Goal: Transaction & Acquisition: Purchase product/service

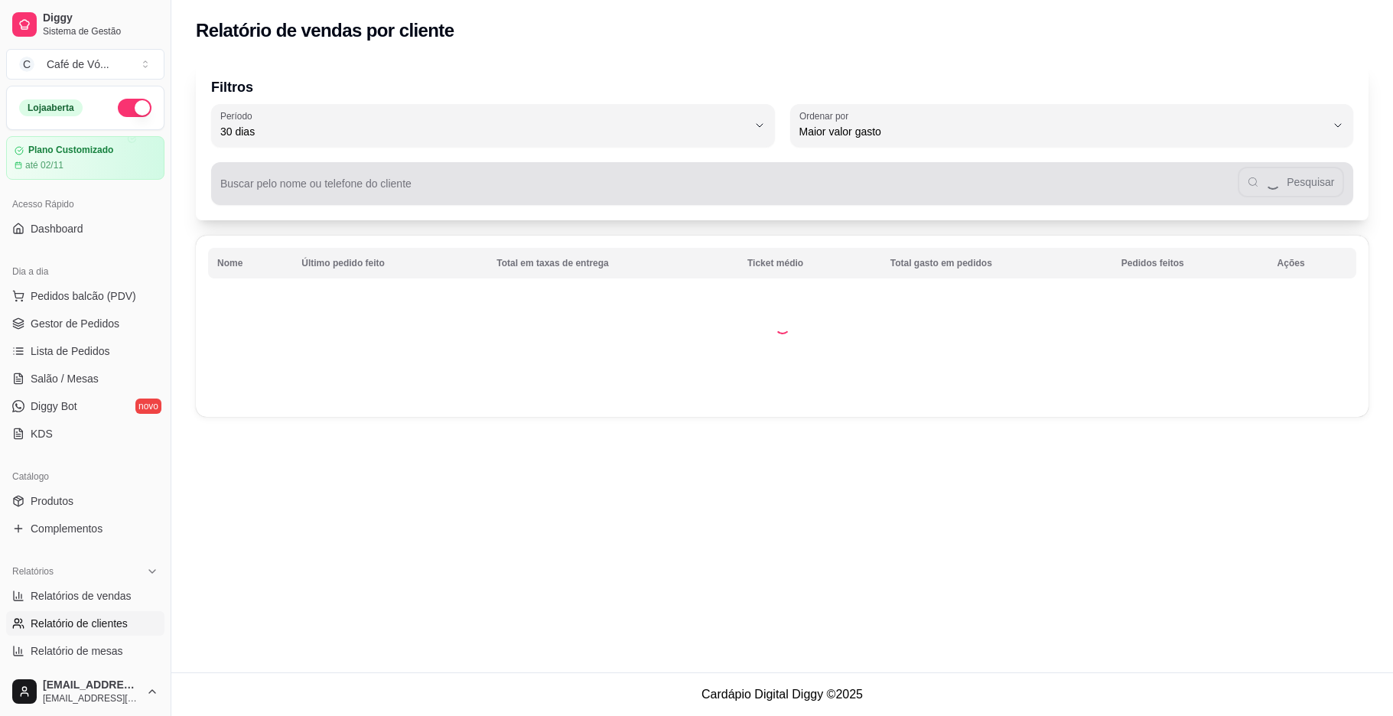
select select "30"
select select "HIGHEST_TOTAL_SPENT_WITH_ORDERS"
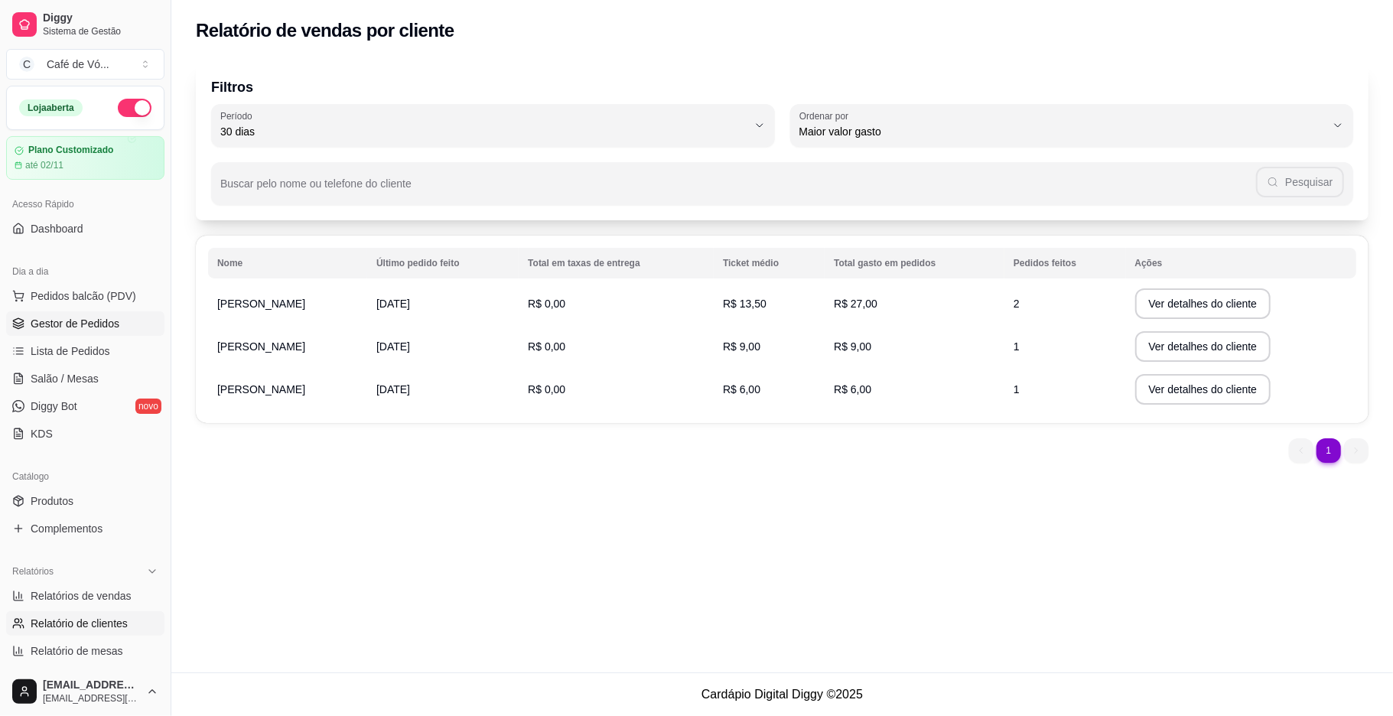
click at [69, 332] on link "Gestor de Pedidos" at bounding box center [85, 323] width 158 height 24
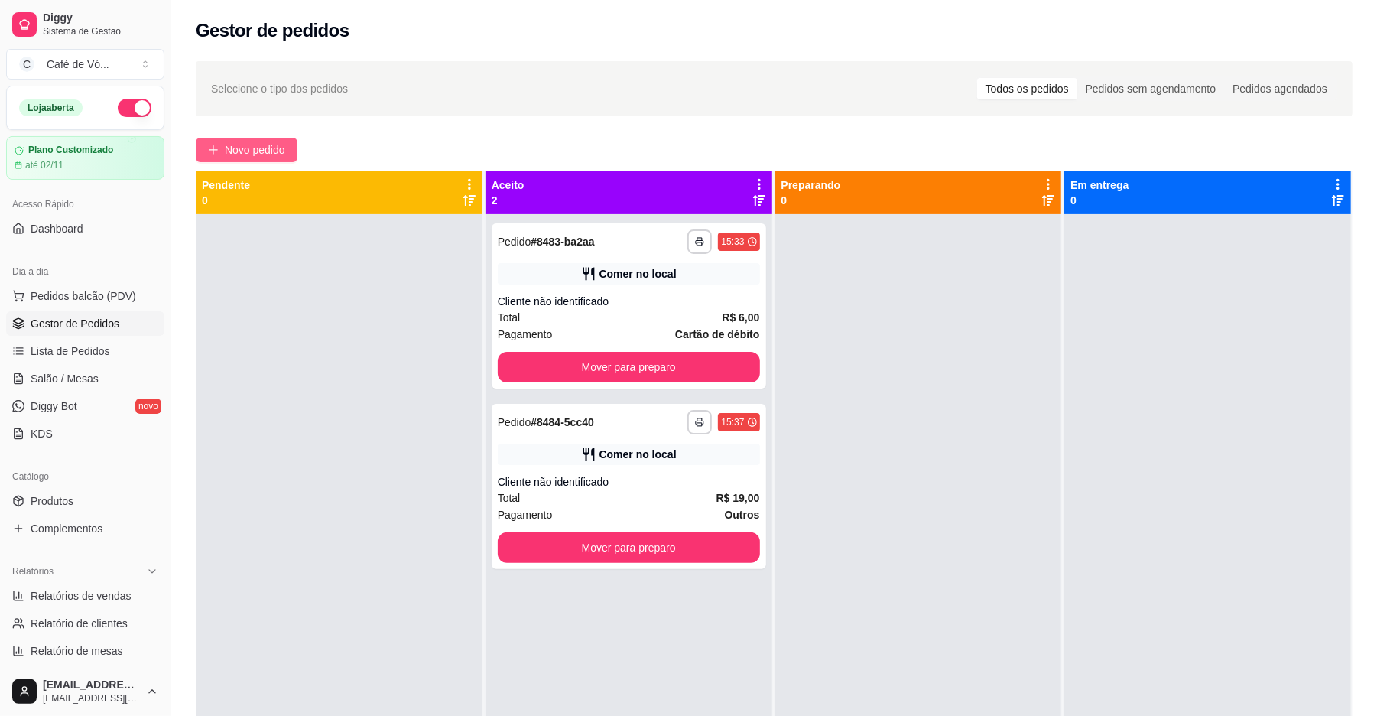
click at [243, 161] on button "Novo pedido" at bounding box center [247, 150] width 102 height 24
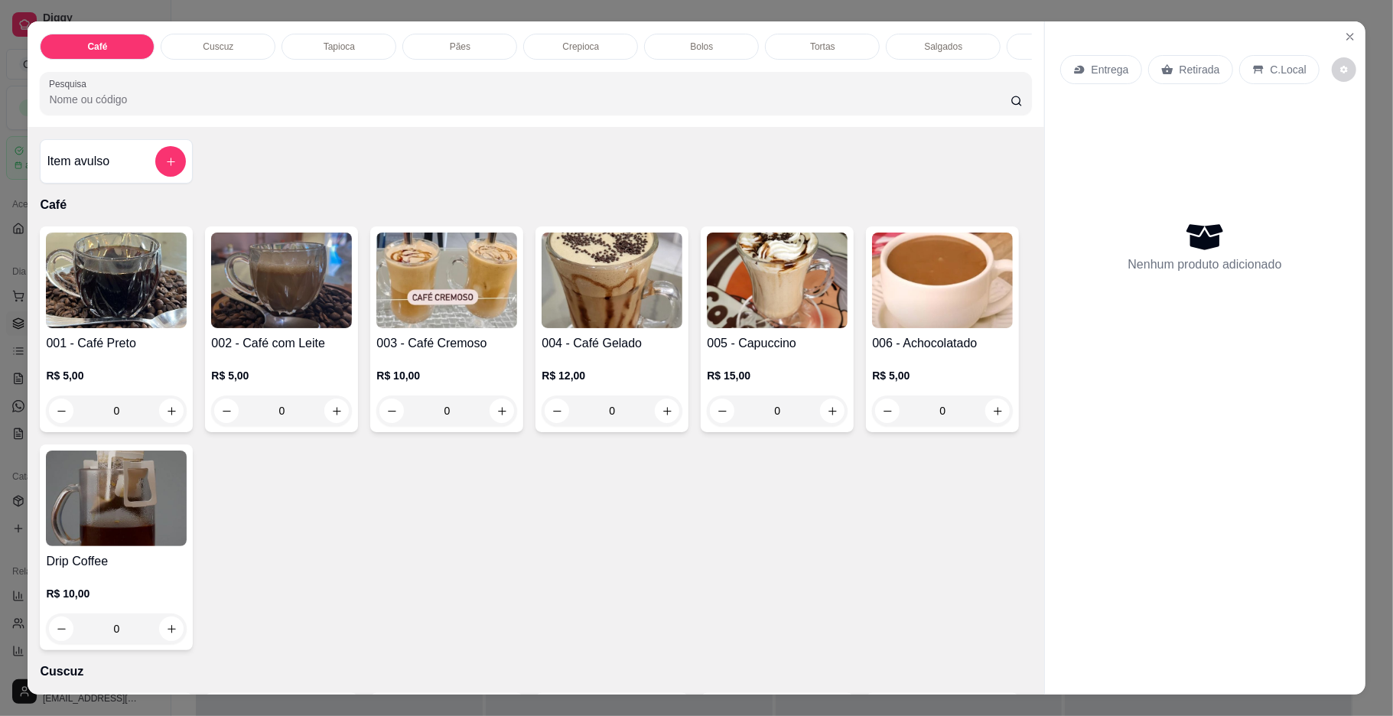
click at [332, 43] on p "Tapioca" at bounding box center [338, 47] width 31 height 12
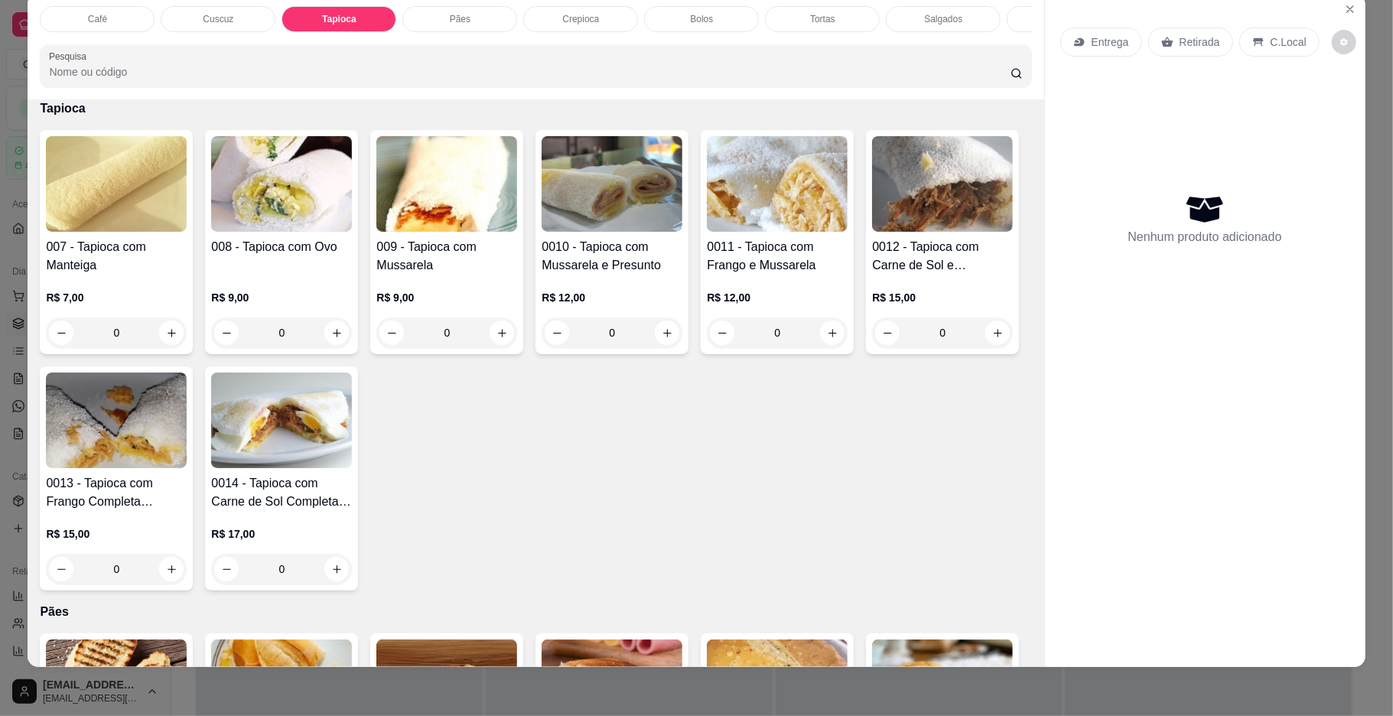
click at [872, 232] on img at bounding box center [942, 184] width 141 height 96
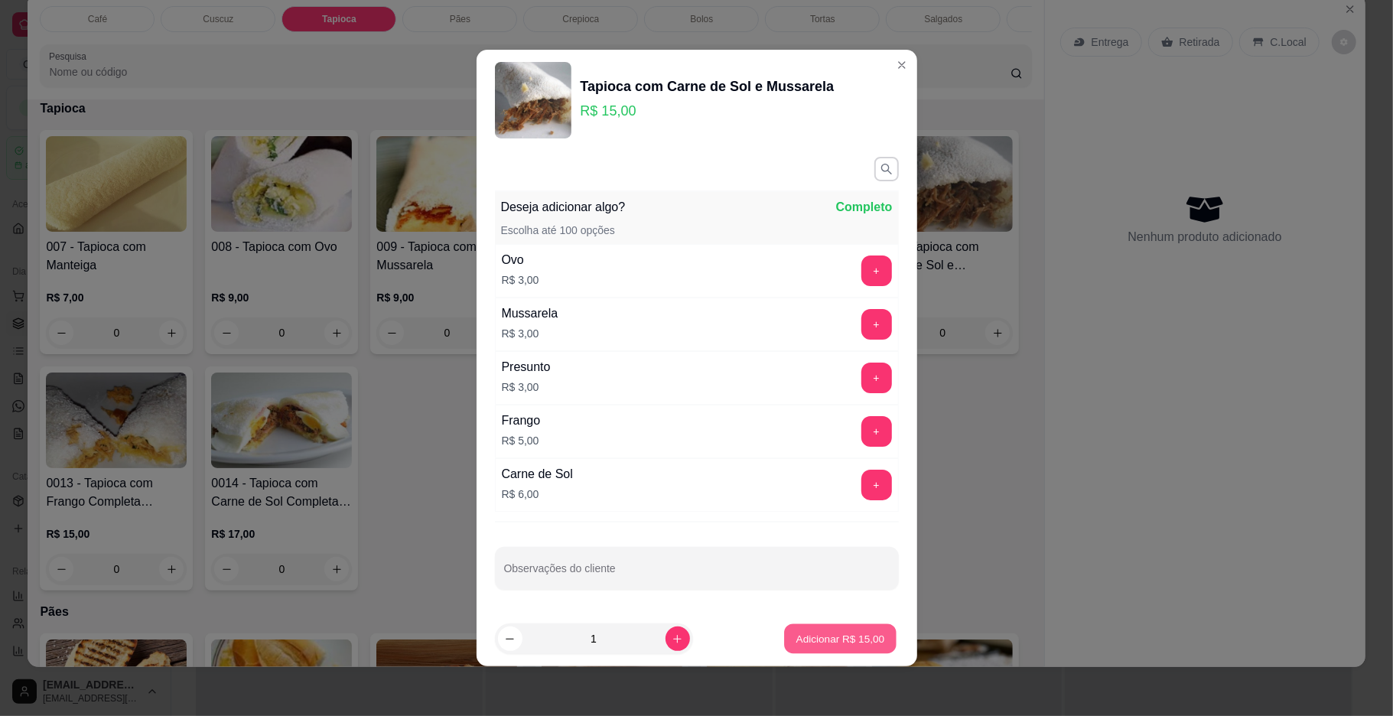
click at [824, 652] on button "Adicionar R$ 15,00" at bounding box center [841, 639] width 112 height 30
type input "1"
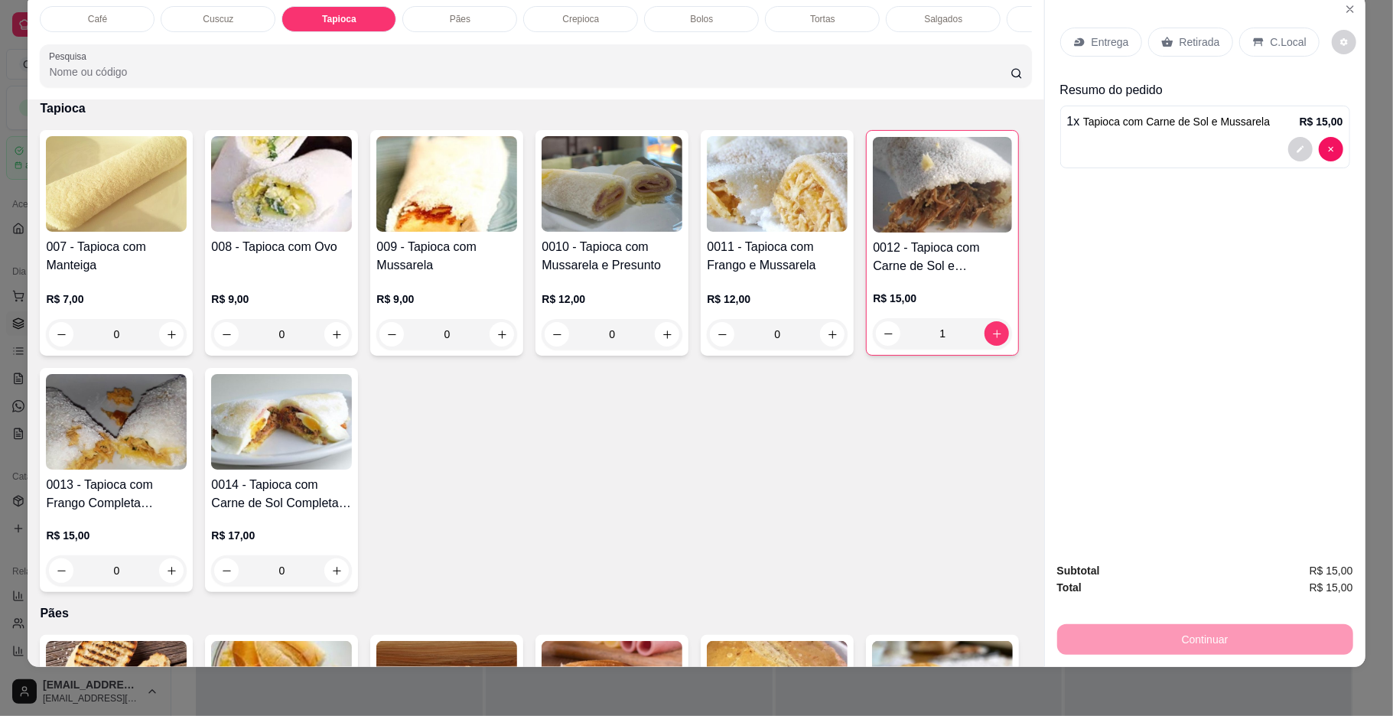
click at [67, 21] on div "Café" at bounding box center [97, 19] width 115 height 26
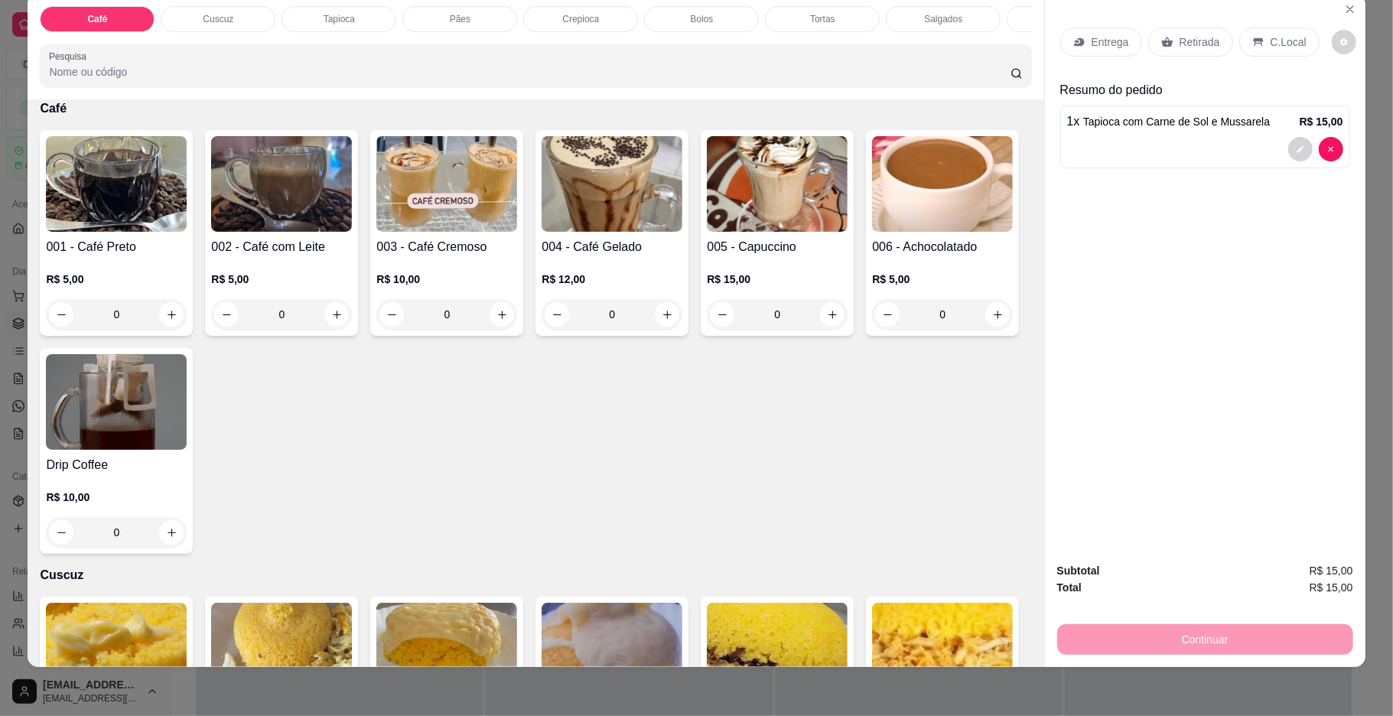
click at [279, 228] on img at bounding box center [281, 184] width 141 height 96
click at [136, 197] on img at bounding box center [116, 184] width 141 height 96
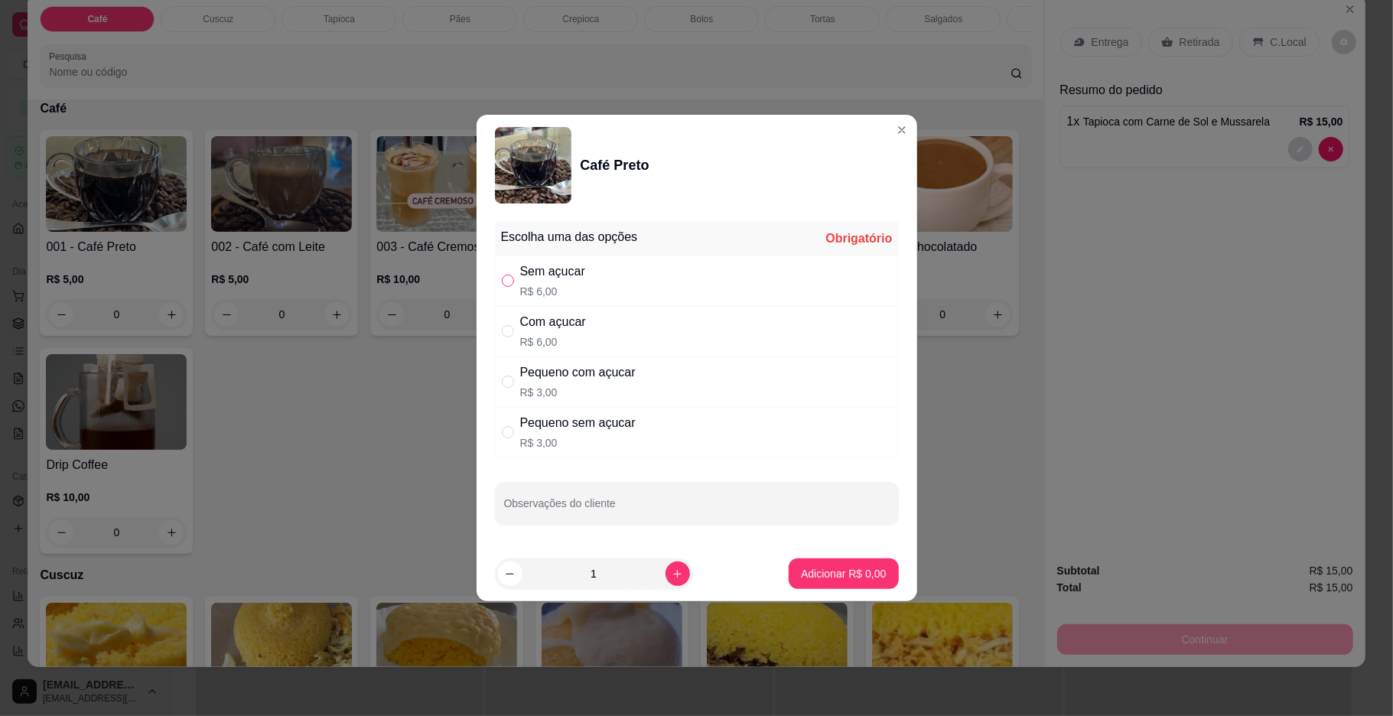
click at [505, 282] on input "" at bounding box center [508, 281] width 12 height 12
radio input "true"
click at [814, 574] on p "Adicionar R$ 6,00" at bounding box center [843, 573] width 85 height 15
type input "1"
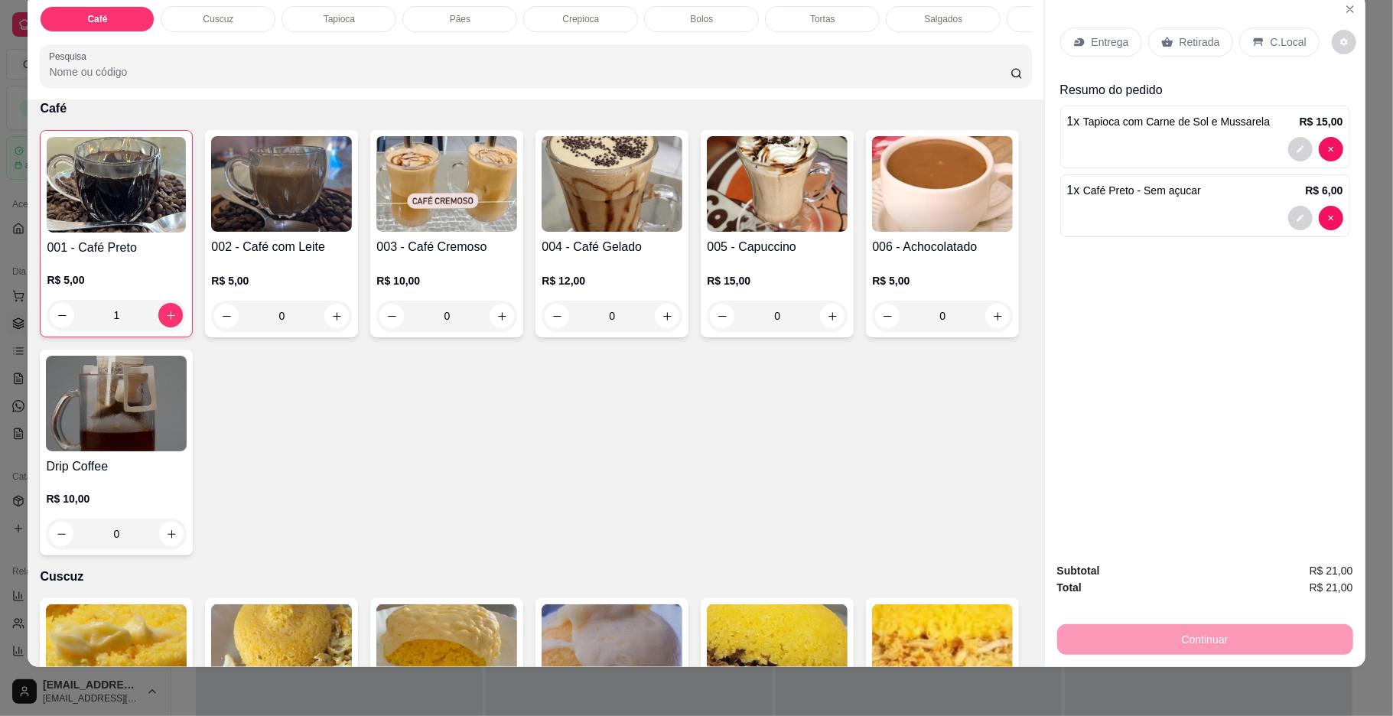
click at [261, 231] on img at bounding box center [281, 184] width 141 height 96
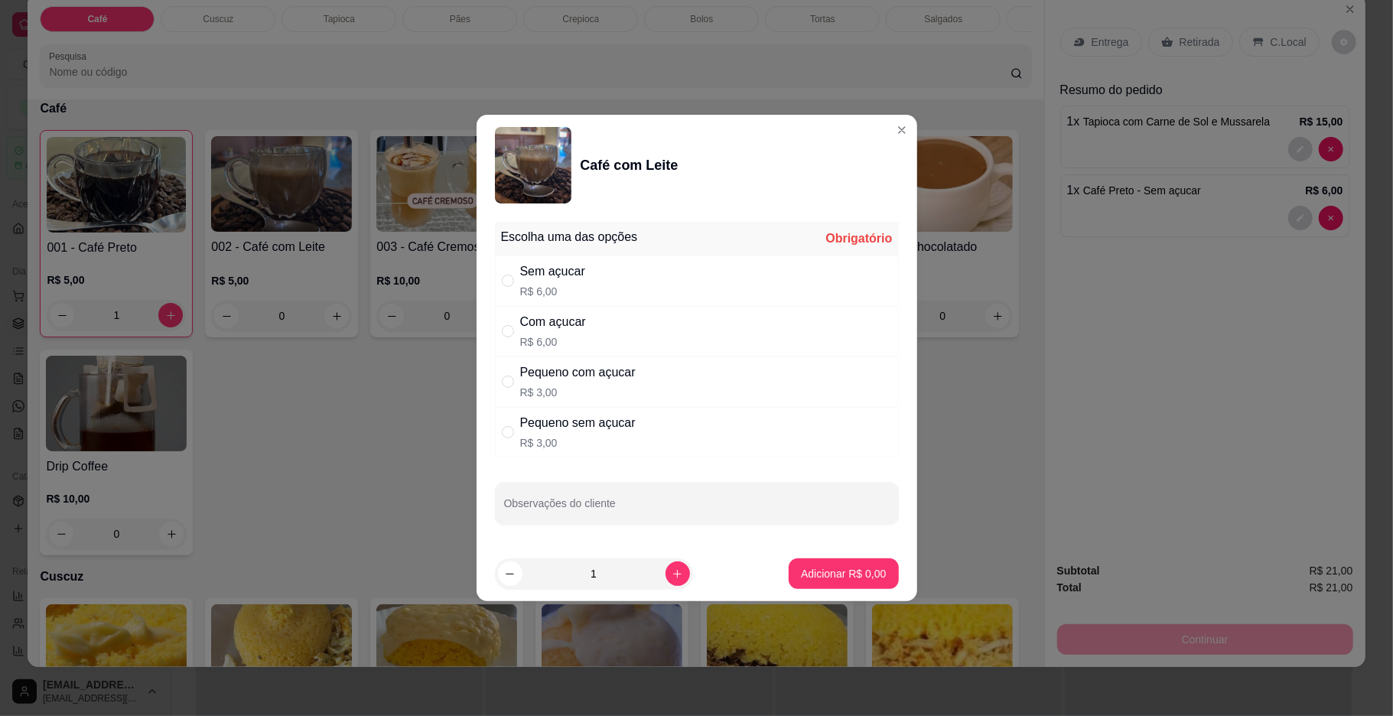
click at [502, 269] on div "Sem açucar R$ 6,00" at bounding box center [697, 280] width 404 height 50
radio input "true"
click at [845, 577] on p "Adicionar R$ 6,00" at bounding box center [843, 573] width 83 height 15
type input "1"
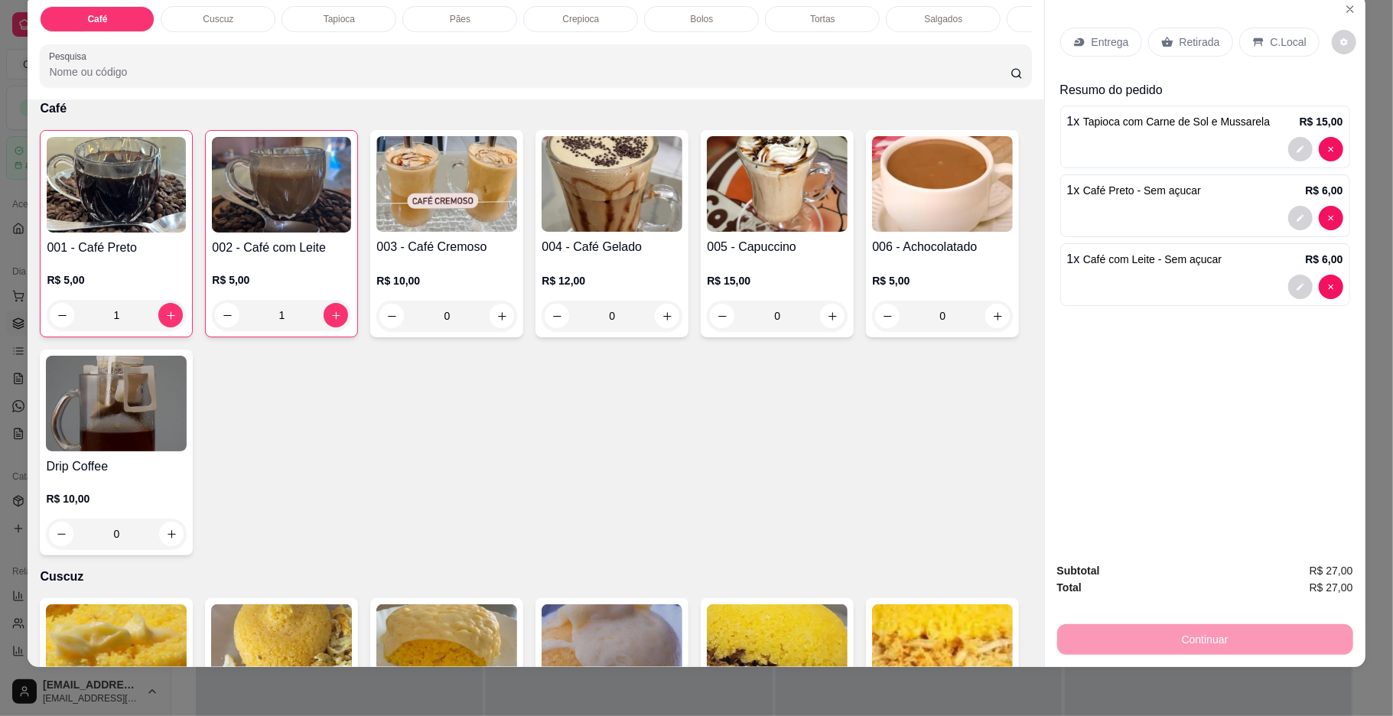
click at [708, 10] on div "Bolos" at bounding box center [701, 19] width 115 height 26
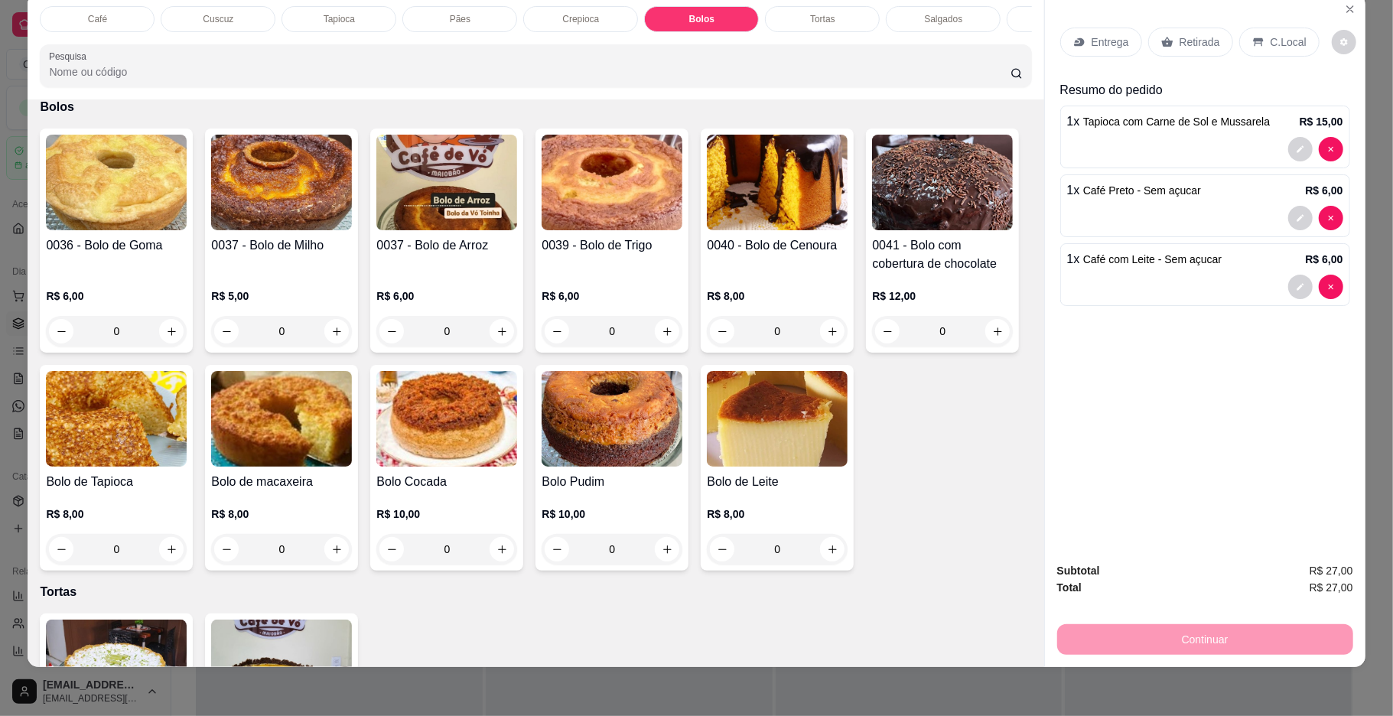
click at [63, 230] on img at bounding box center [116, 183] width 141 height 96
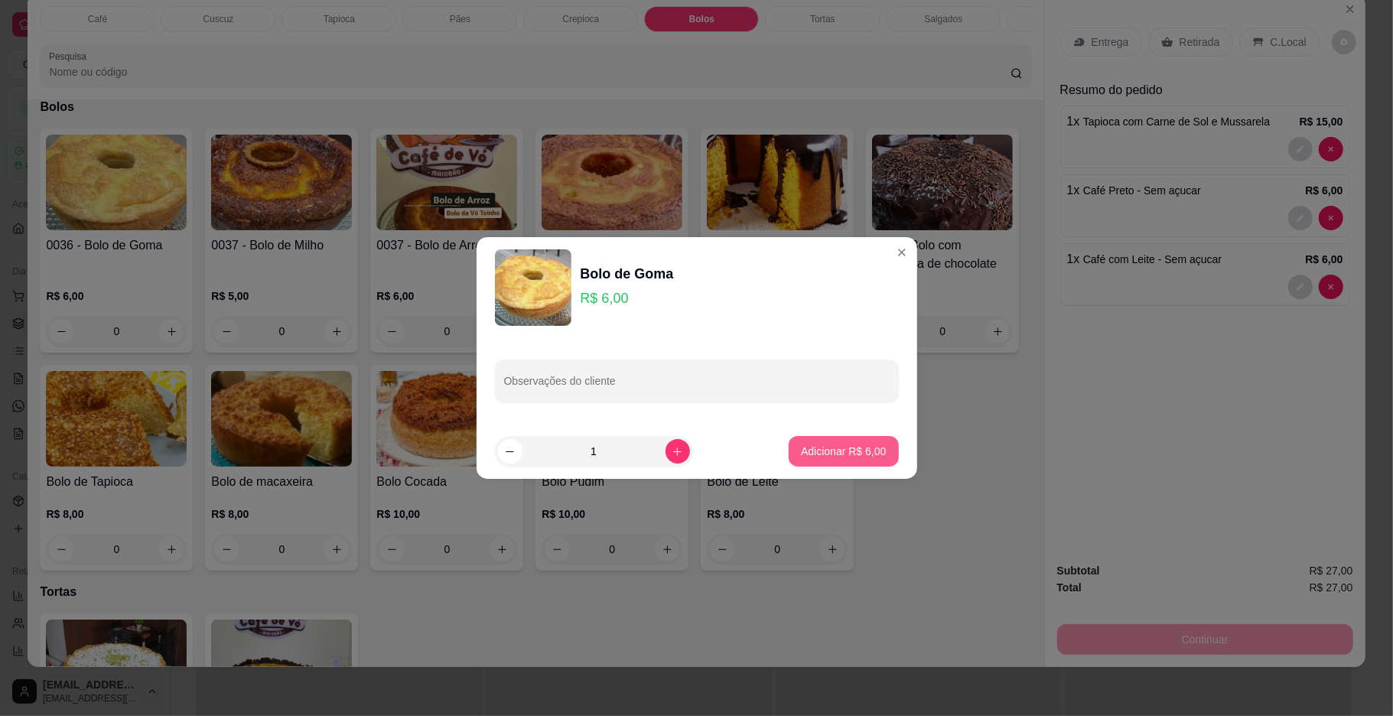
click at [818, 456] on p "Adicionar R$ 6,00" at bounding box center [843, 451] width 85 height 15
type input "1"
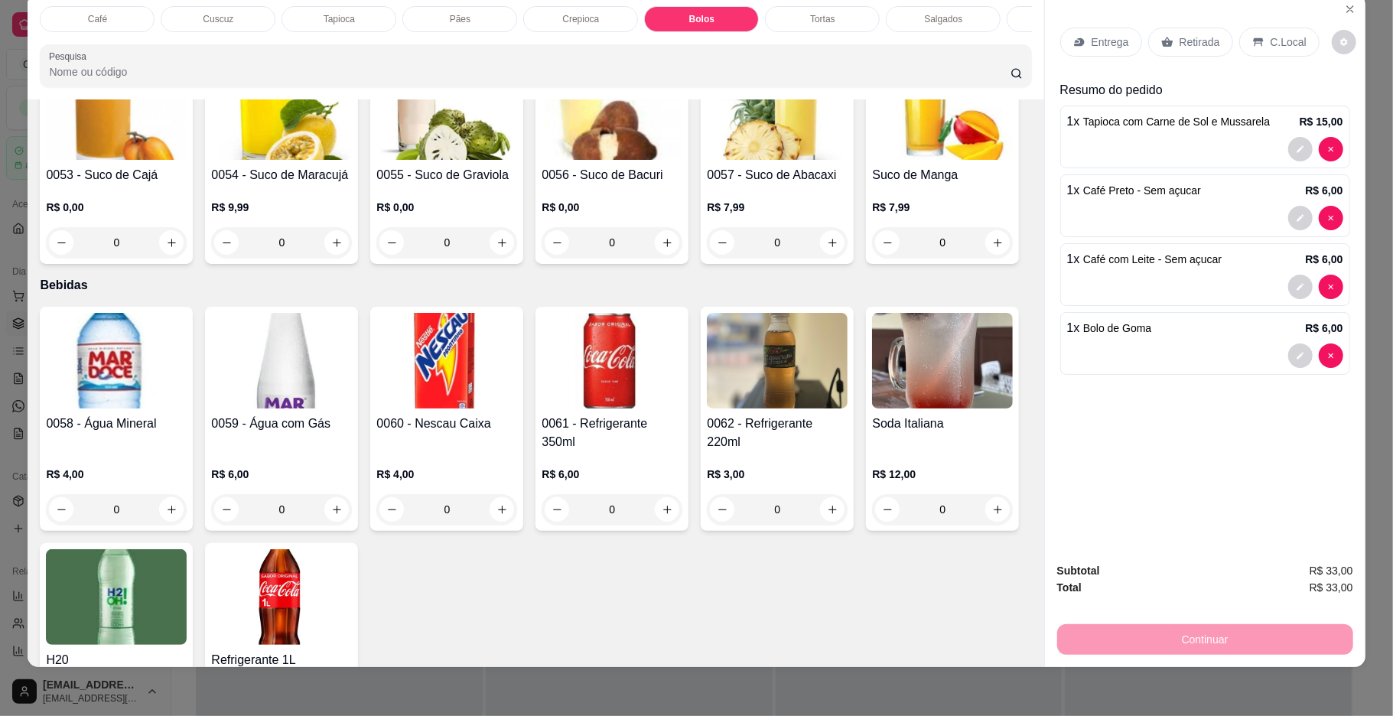
scroll to position [3540, 0]
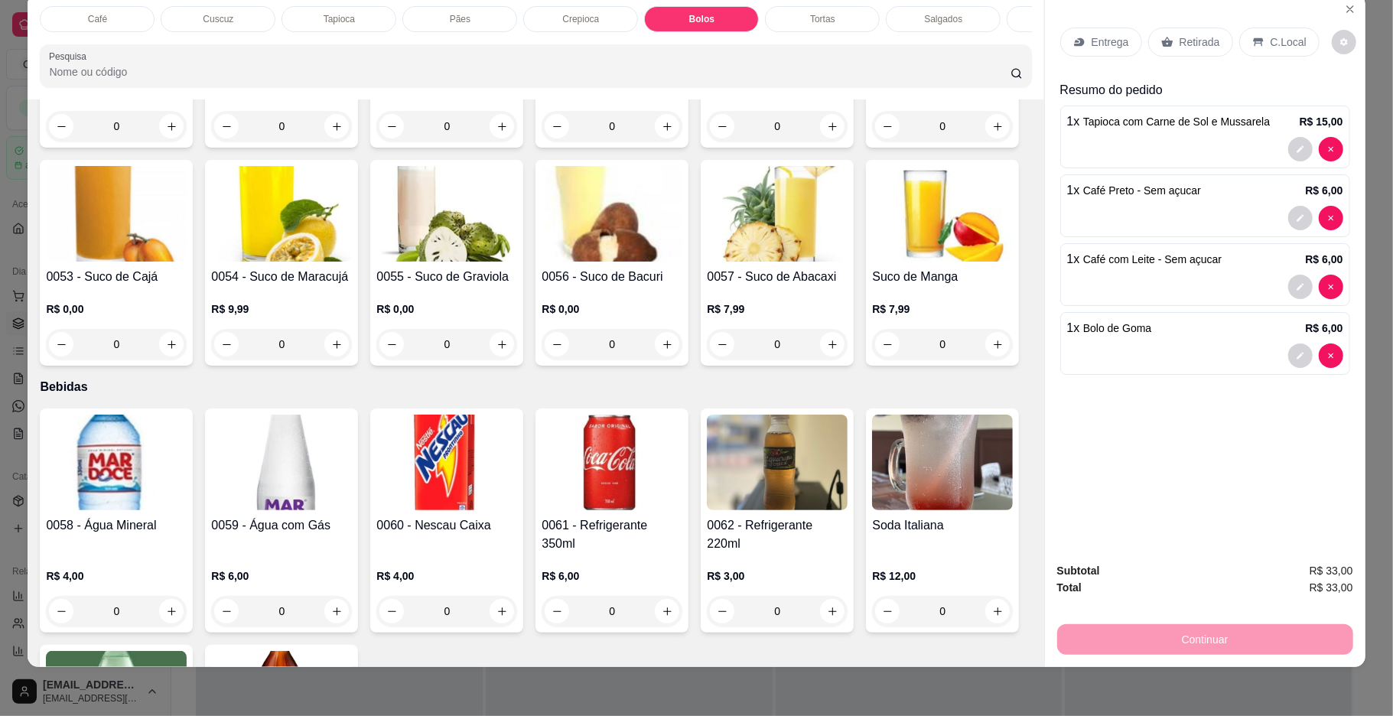
click at [682, 262] on img at bounding box center [611, 214] width 141 height 96
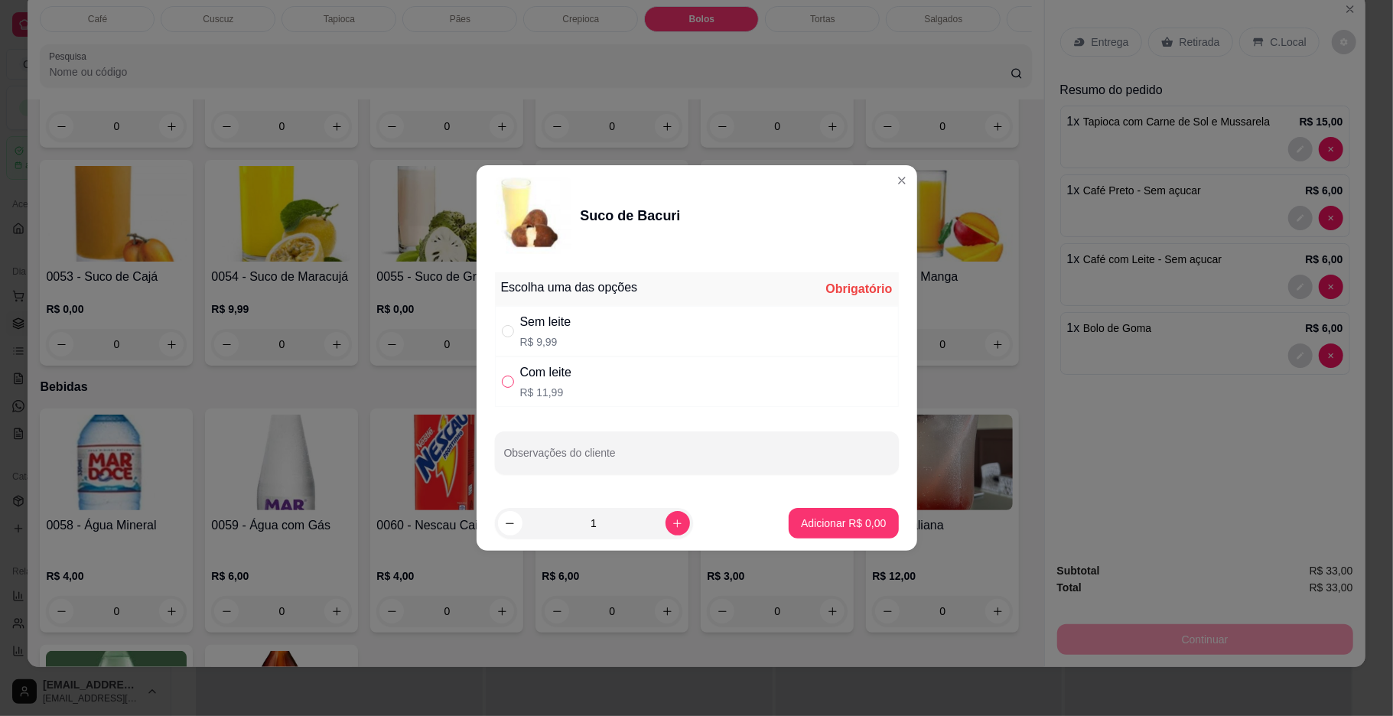
click at [509, 374] on label "" at bounding box center [508, 381] width 12 height 17
click at [509, 375] on input "" at bounding box center [508, 381] width 12 height 12
click at [512, 377] on input "" at bounding box center [508, 381] width 12 height 12
radio input "true"
click at [796, 528] on p "Adicionar R$ 11,99" at bounding box center [840, 522] width 89 height 15
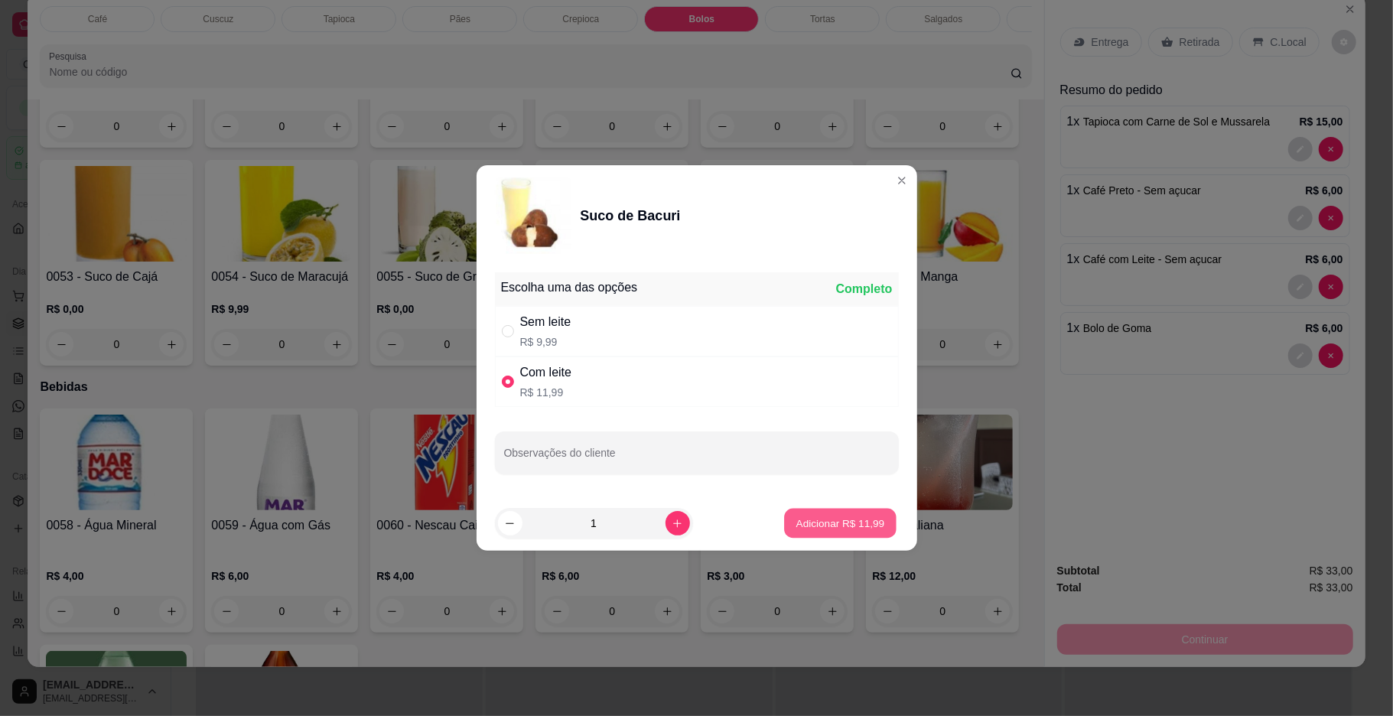
type input "1"
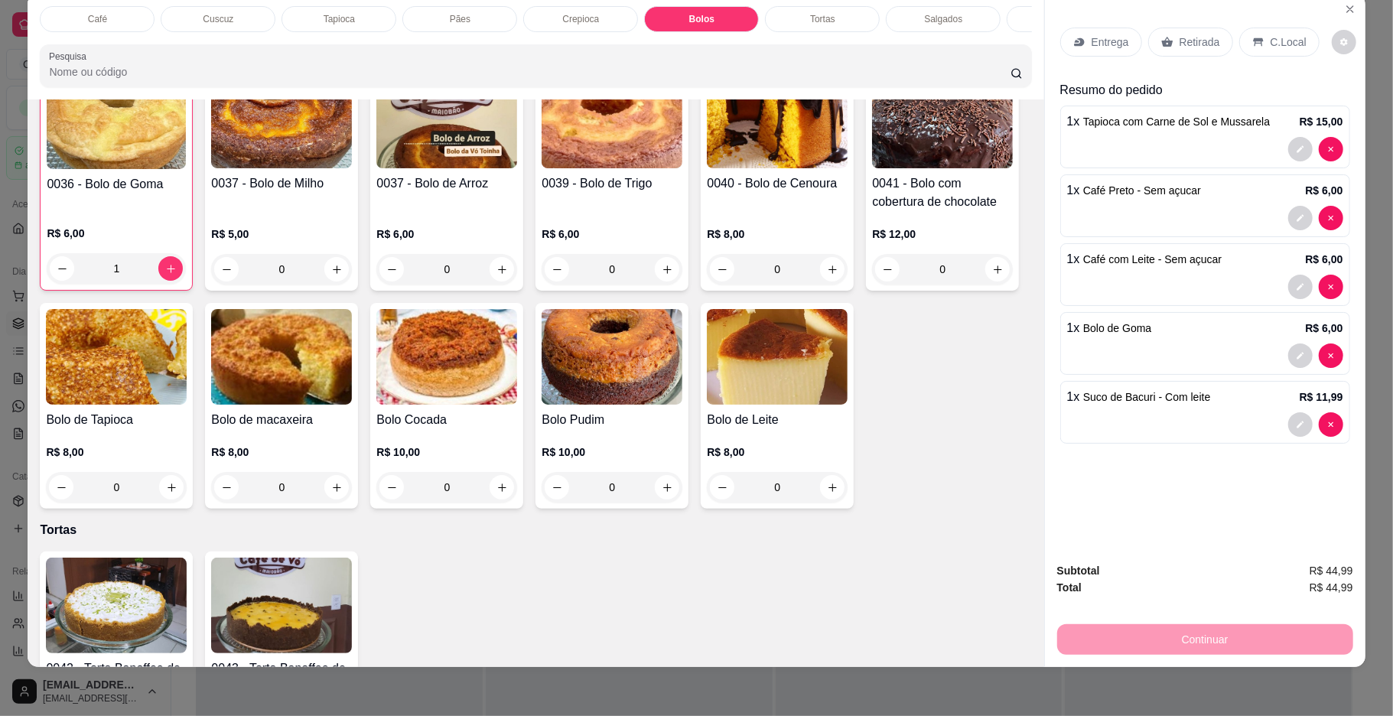
scroll to position [2306, 0]
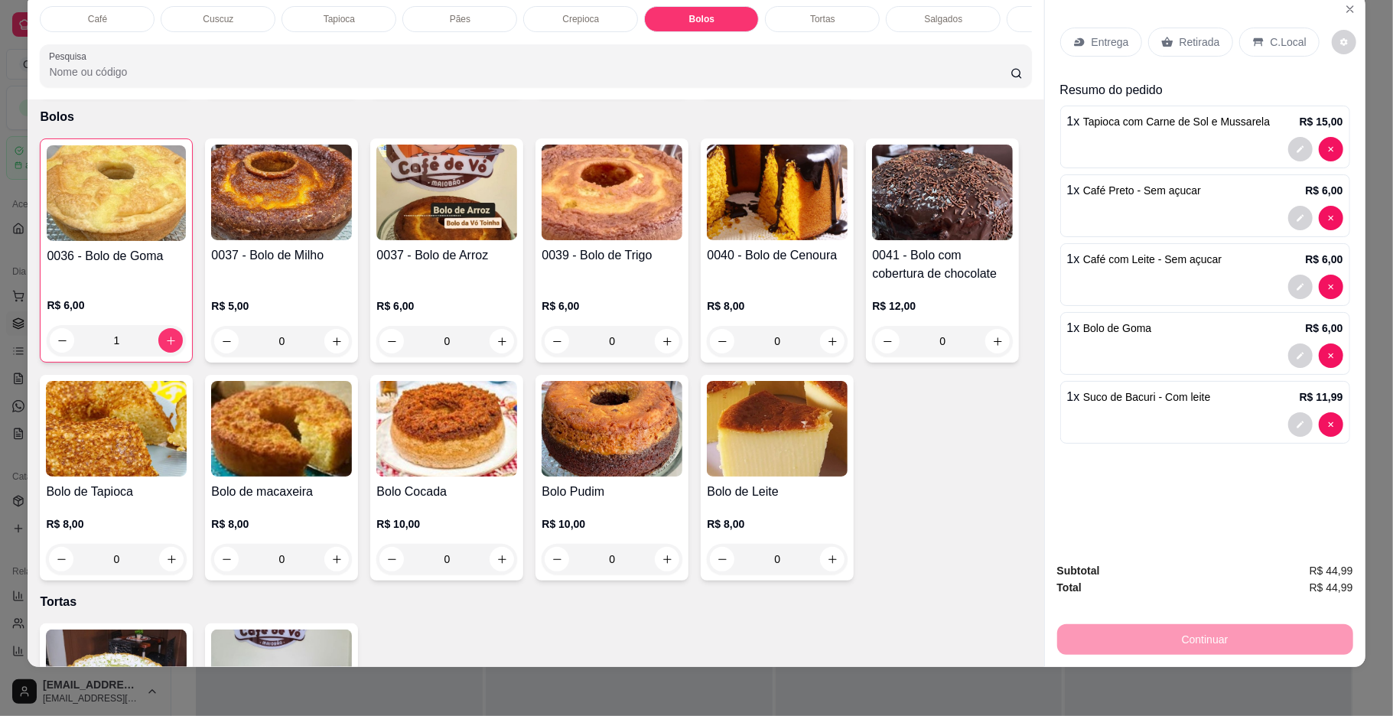
click at [818, 221] on img at bounding box center [777, 193] width 141 height 96
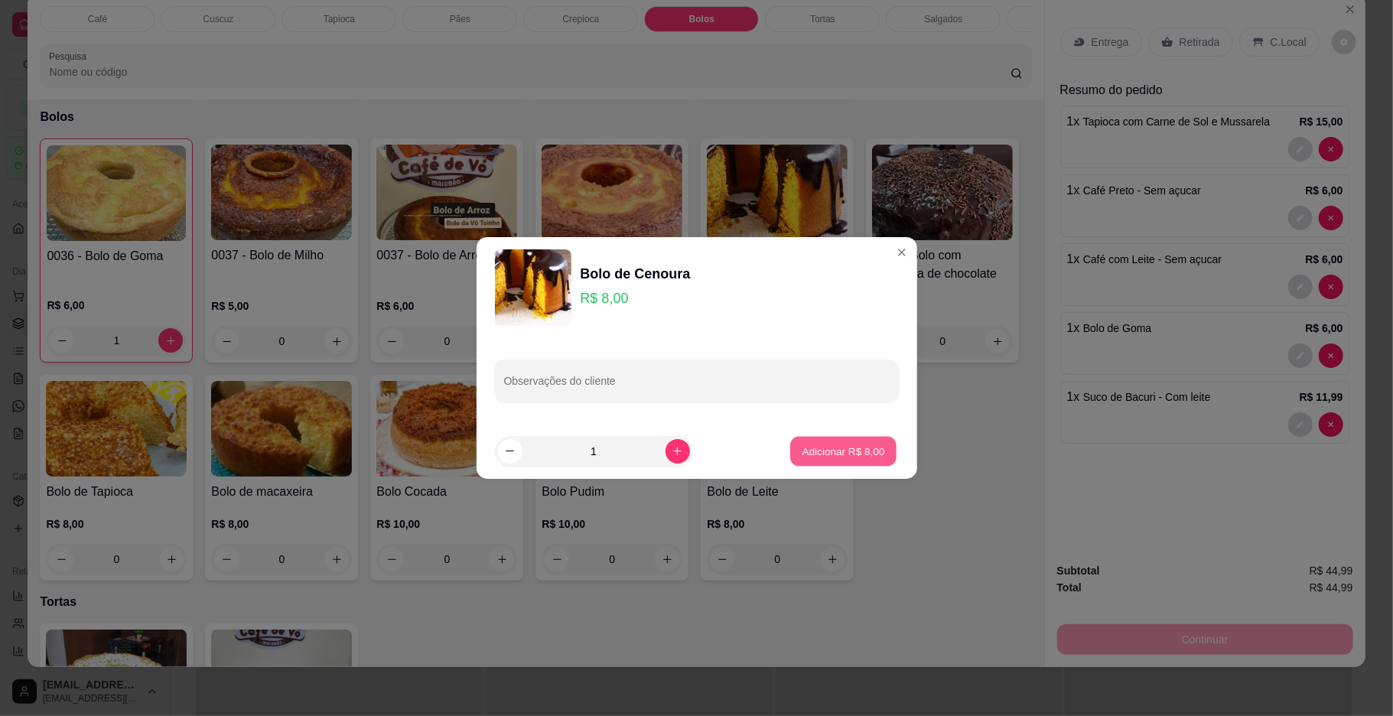
click at [829, 444] on p "Adicionar R$ 8,00" at bounding box center [843, 451] width 83 height 15
type input "1"
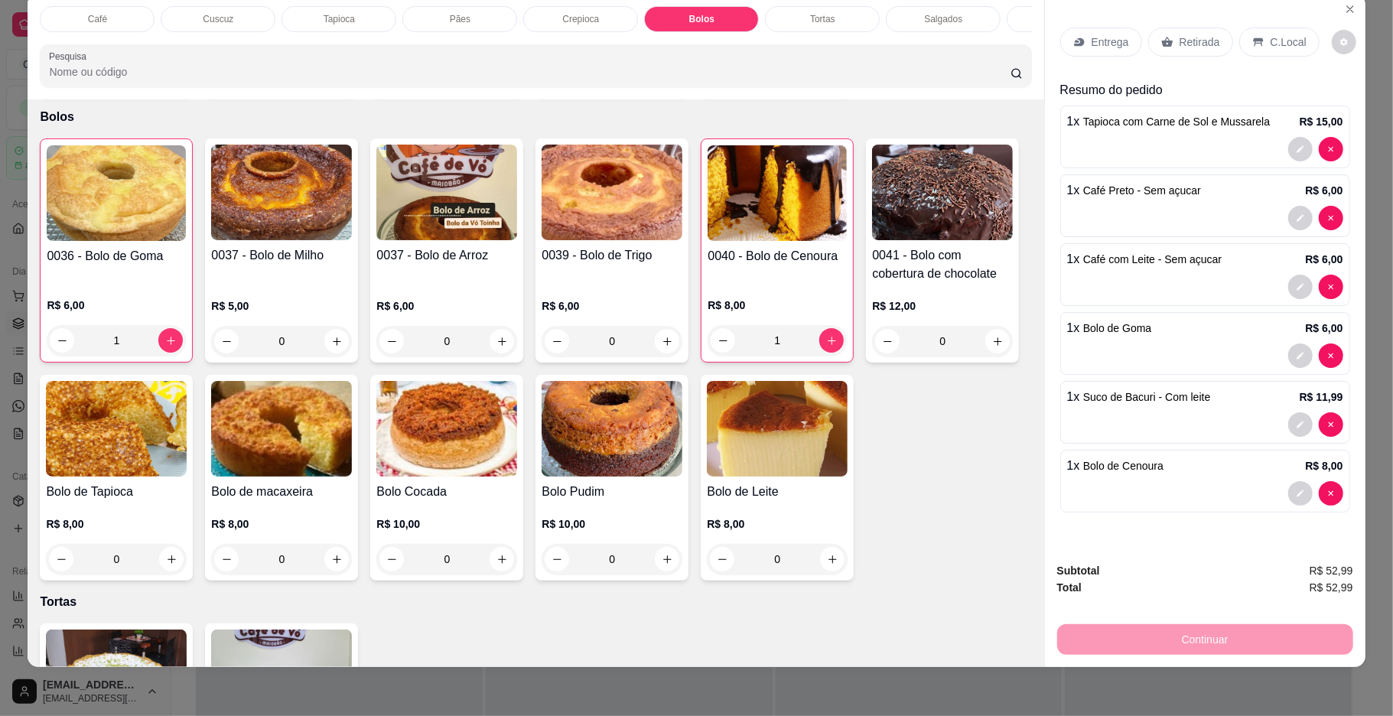
click at [1283, 35] on p "C.Local" at bounding box center [1288, 41] width 36 height 15
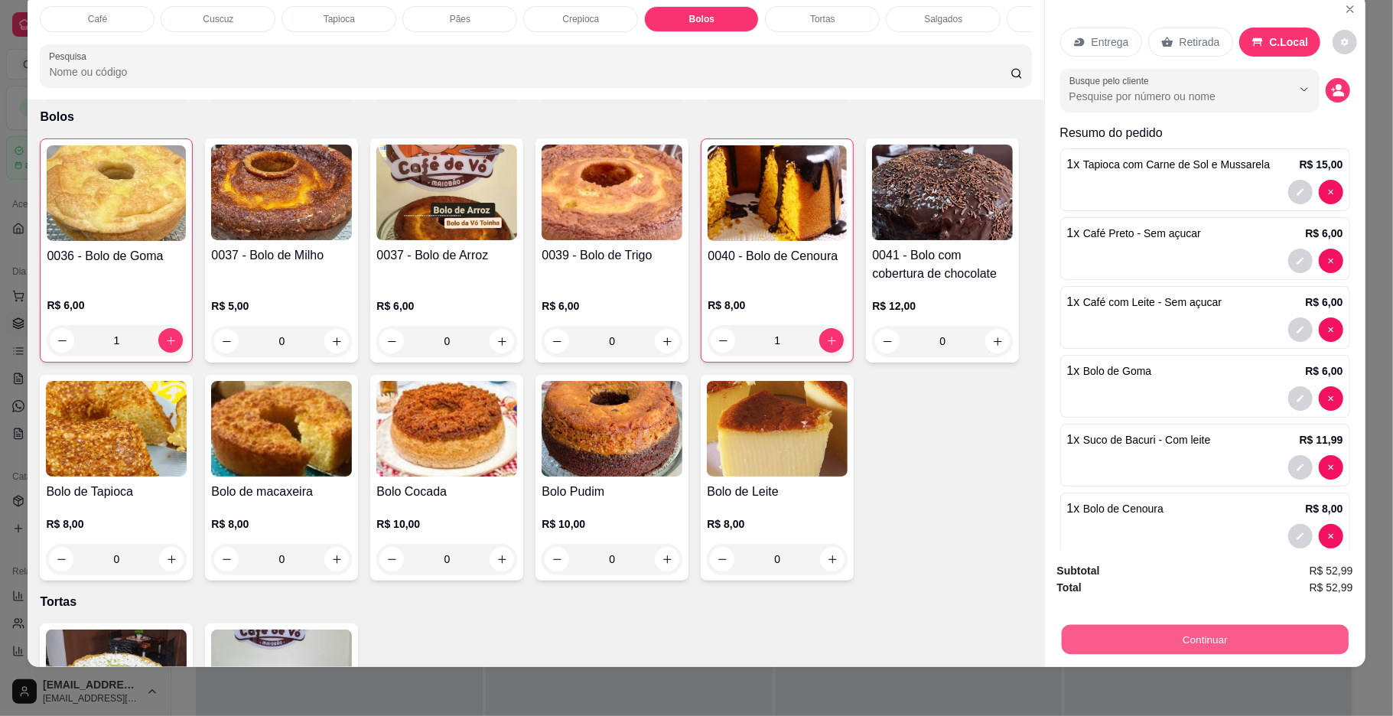
click at [1252, 641] on button "Continuar" at bounding box center [1204, 640] width 287 height 30
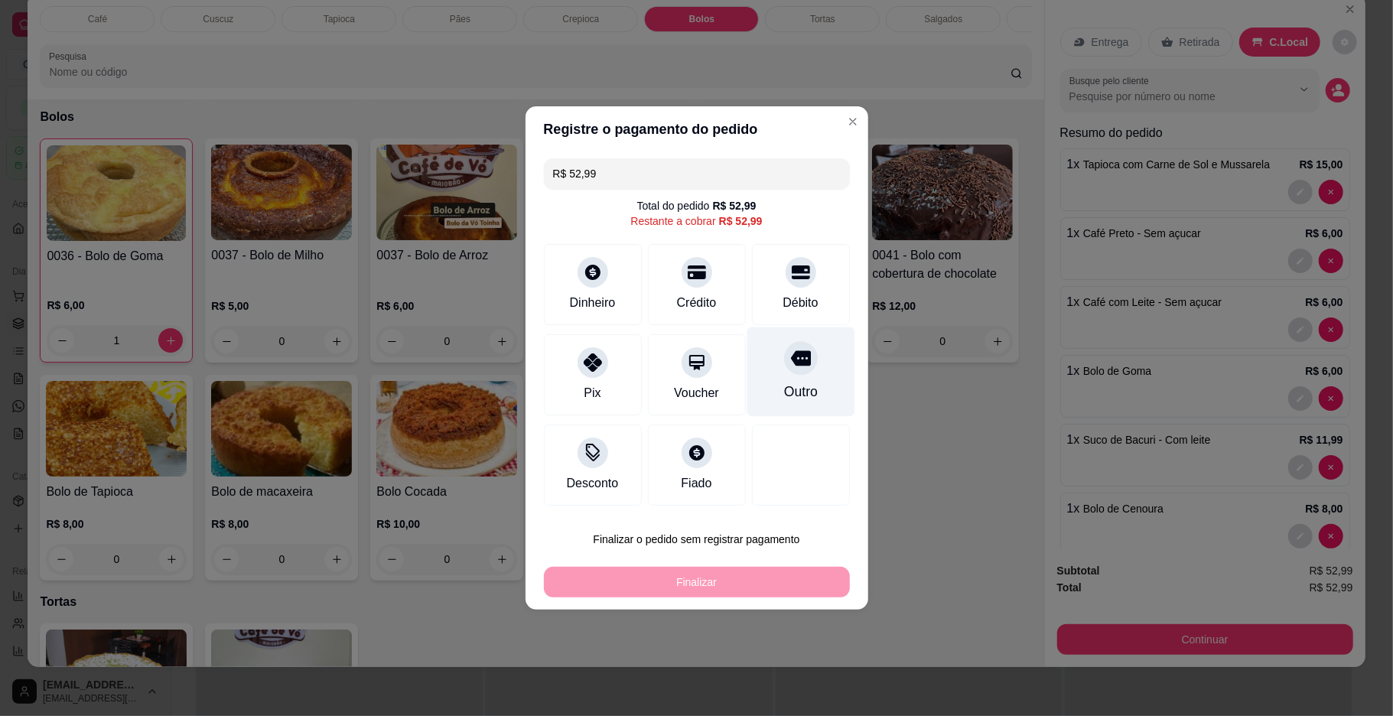
click at [803, 392] on div "Outro" at bounding box center [800, 392] width 34 height 20
type input "R$ 0,00"
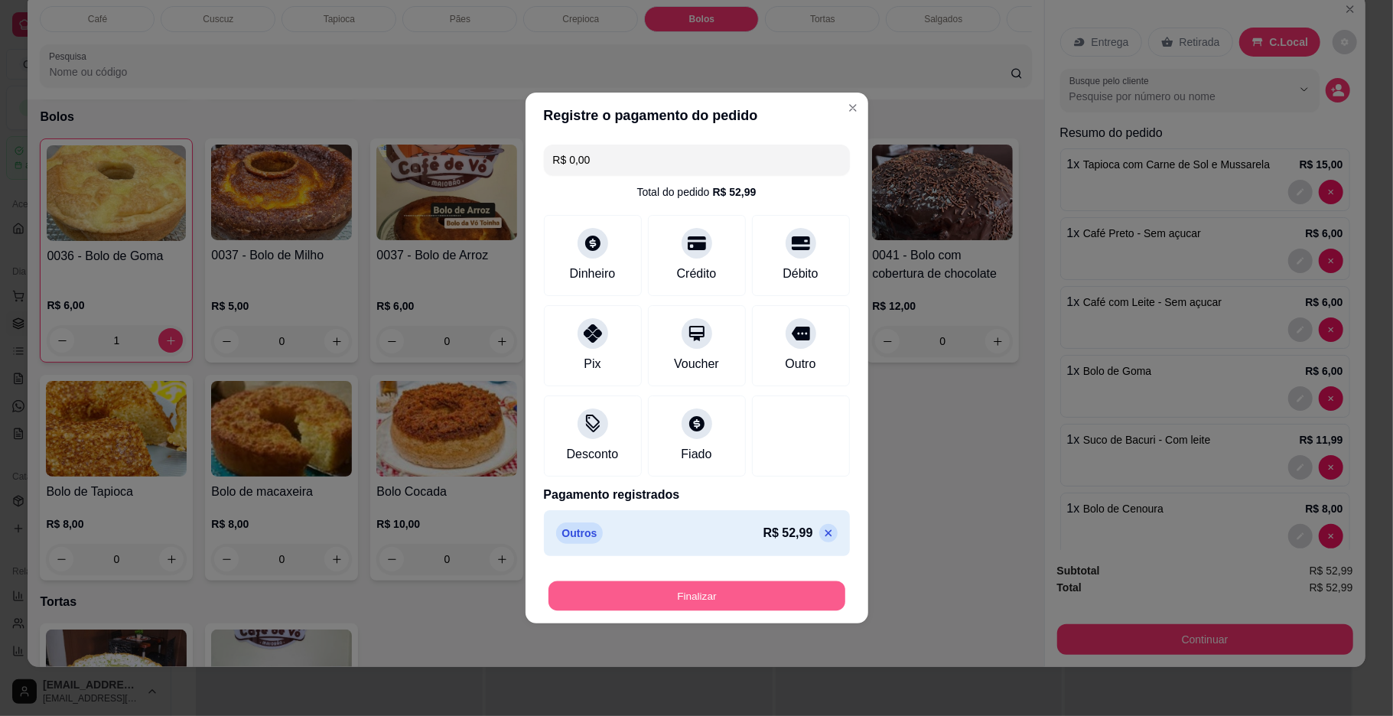
click at [754, 604] on button "Finalizar" at bounding box center [696, 596] width 297 height 30
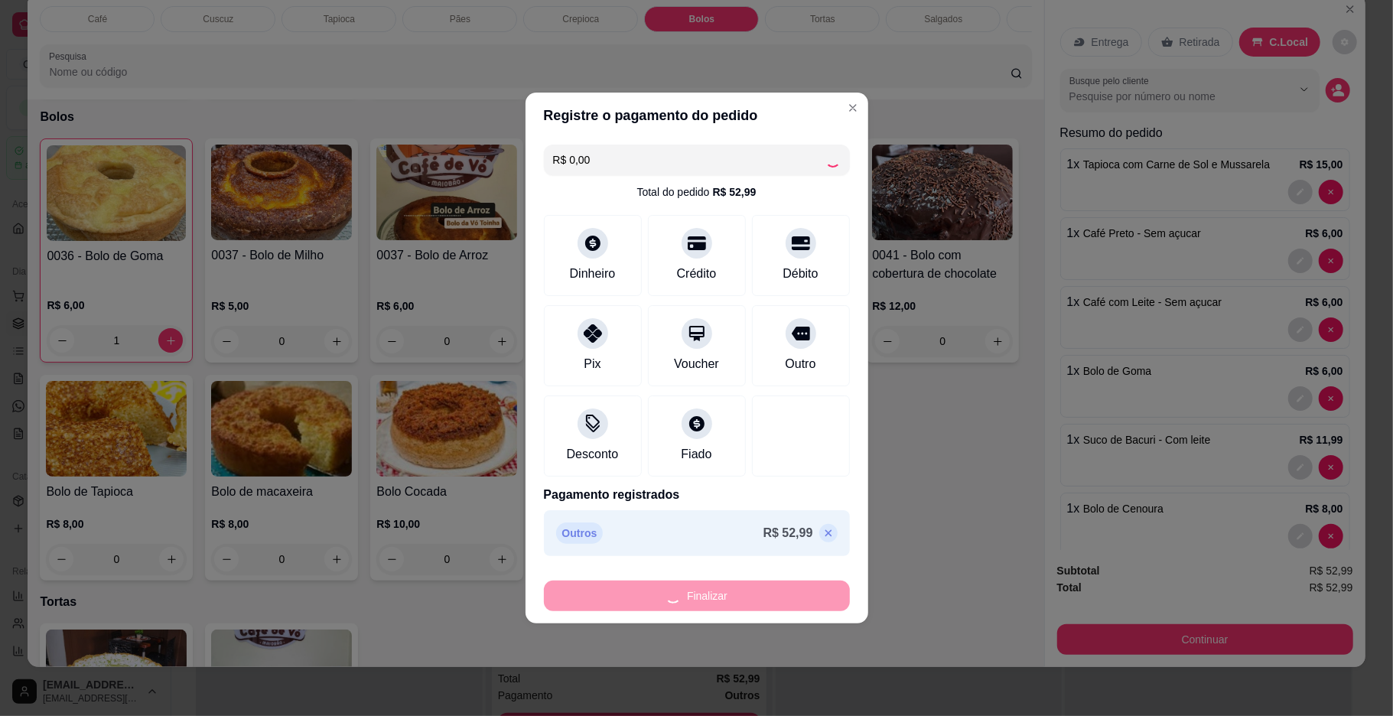
type input "0"
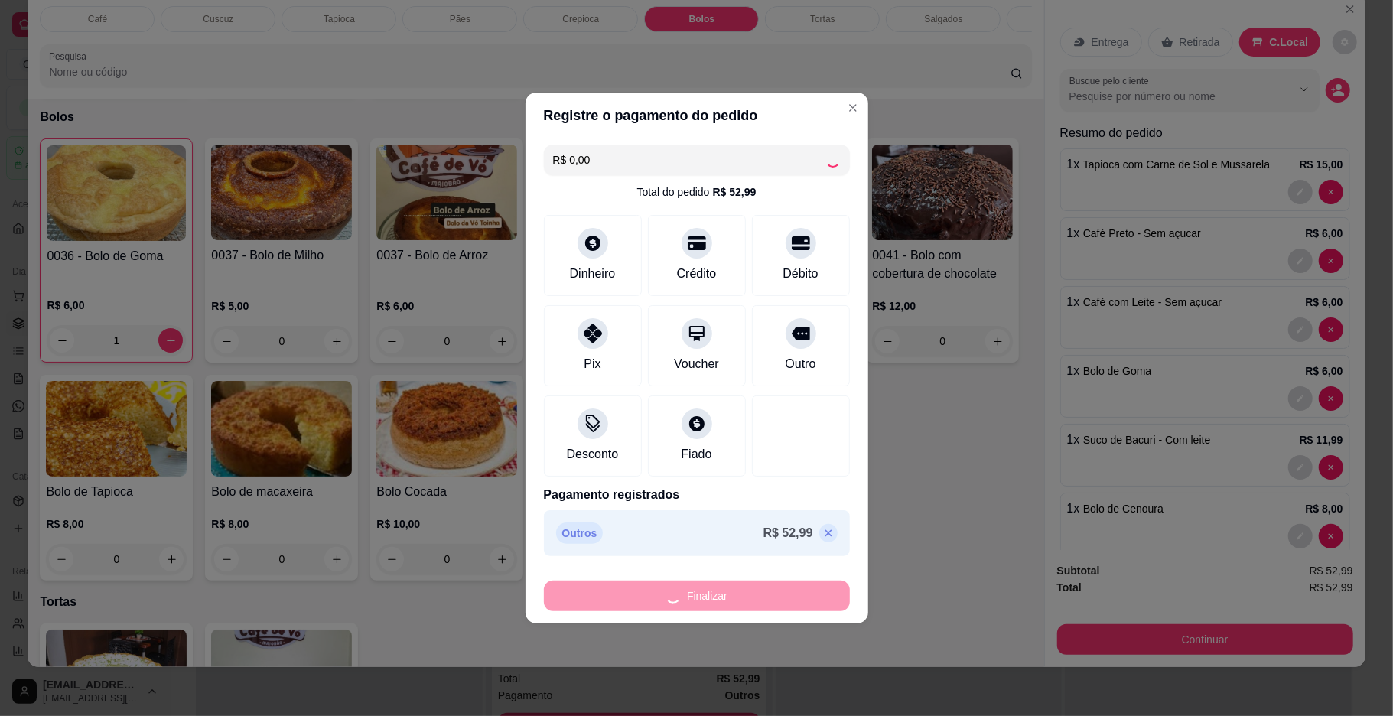
type input "0"
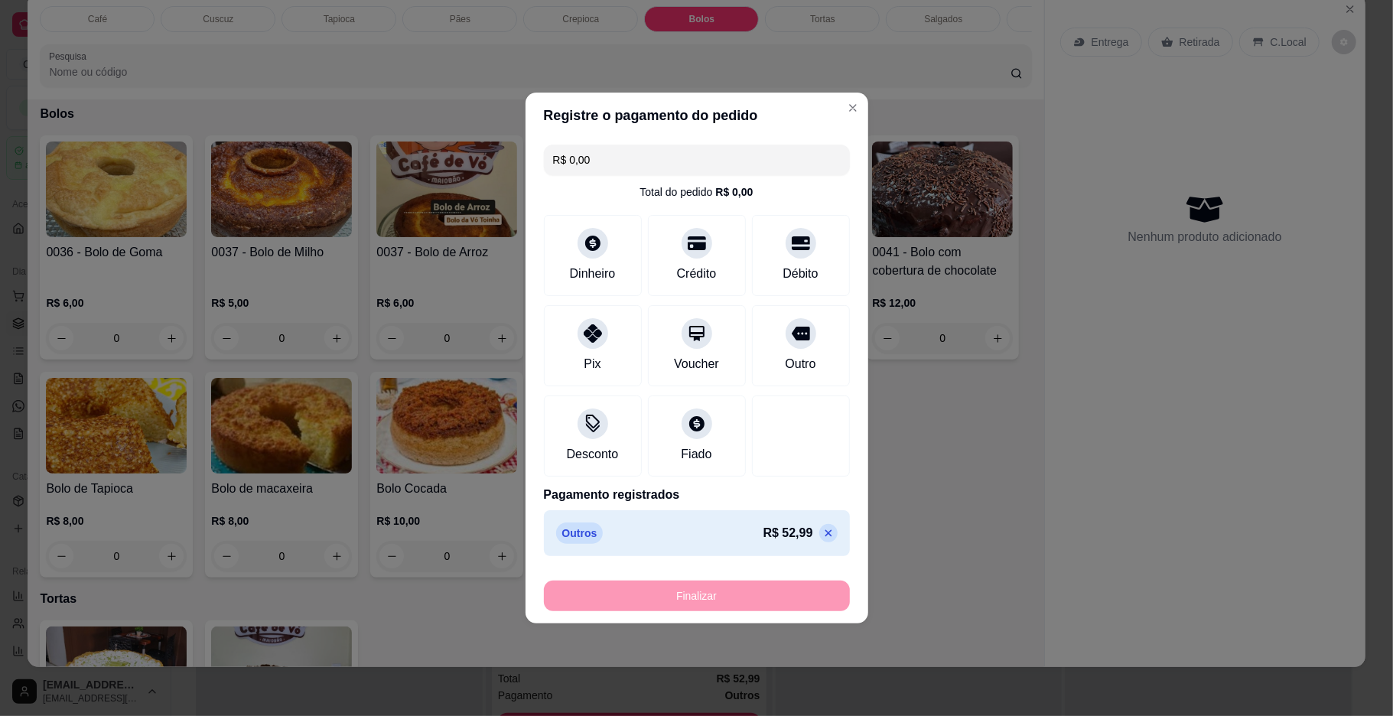
type input "-R$ 52,99"
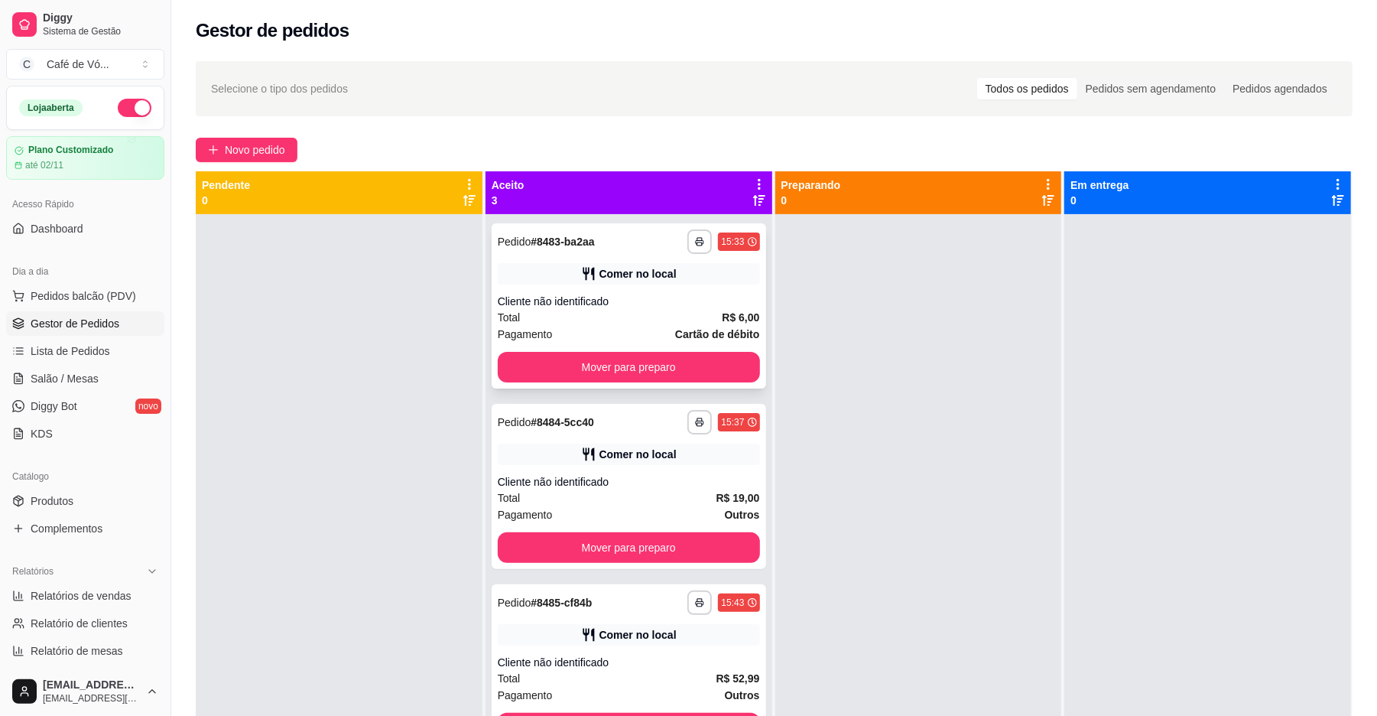
click at [642, 304] on div "Cliente não identificado" at bounding box center [629, 301] width 262 height 15
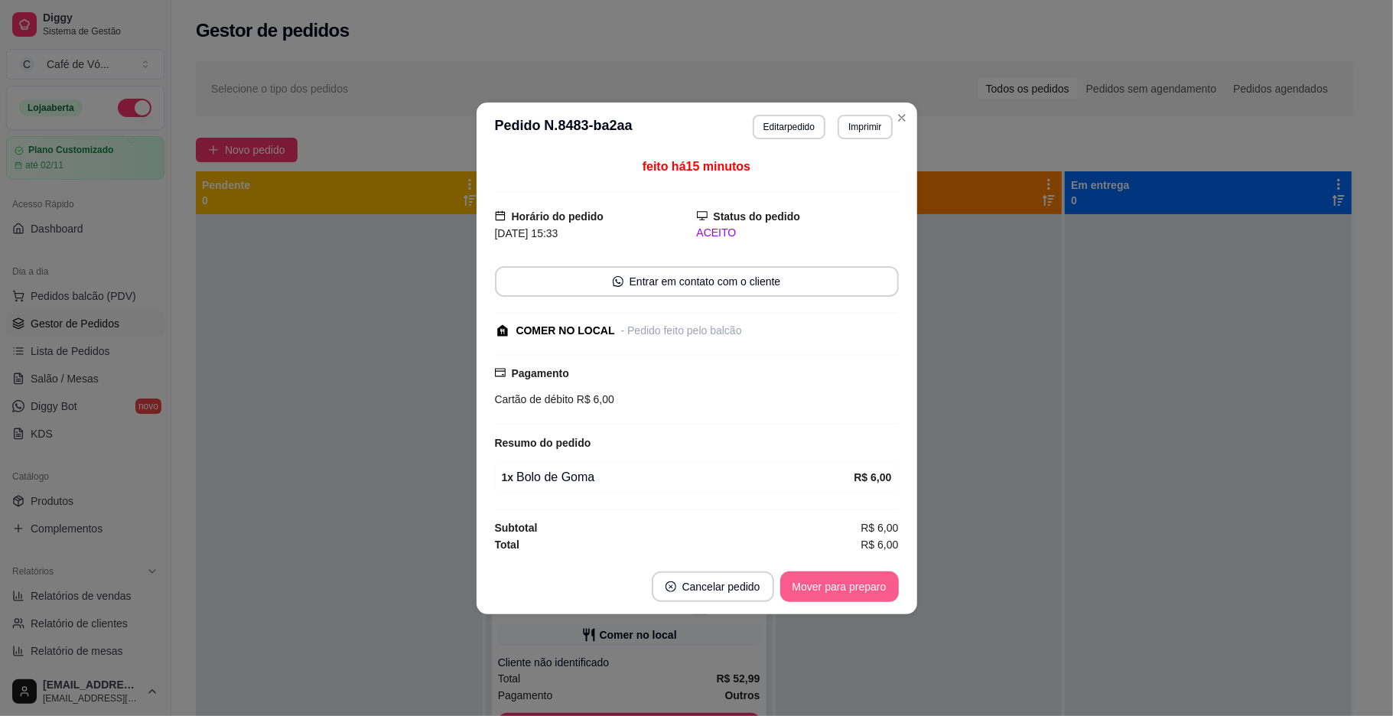
click at [843, 578] on button "Mover para preparo" at bounding box center [839, 586] width 119 height 31
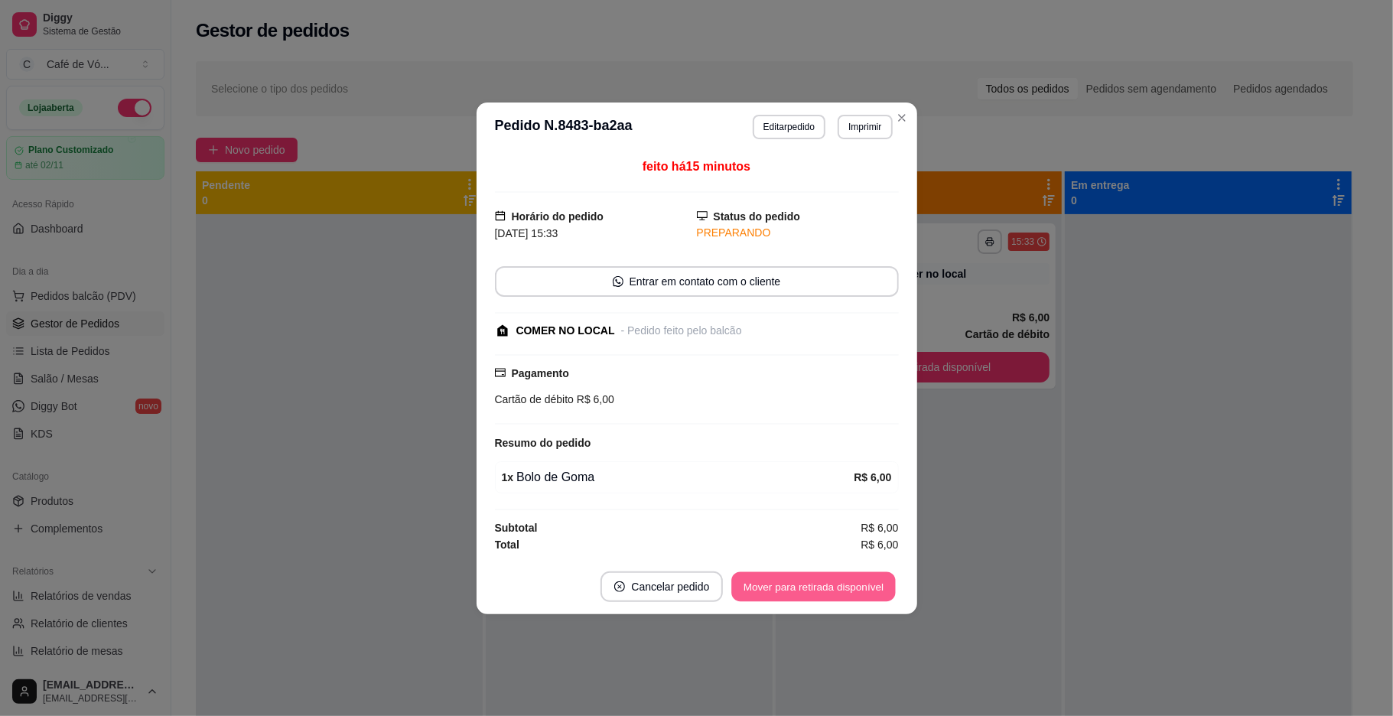
click at [850, 592] on button "Mover para retirada disponível" at bounding box center [814, 586] width 164 height 30
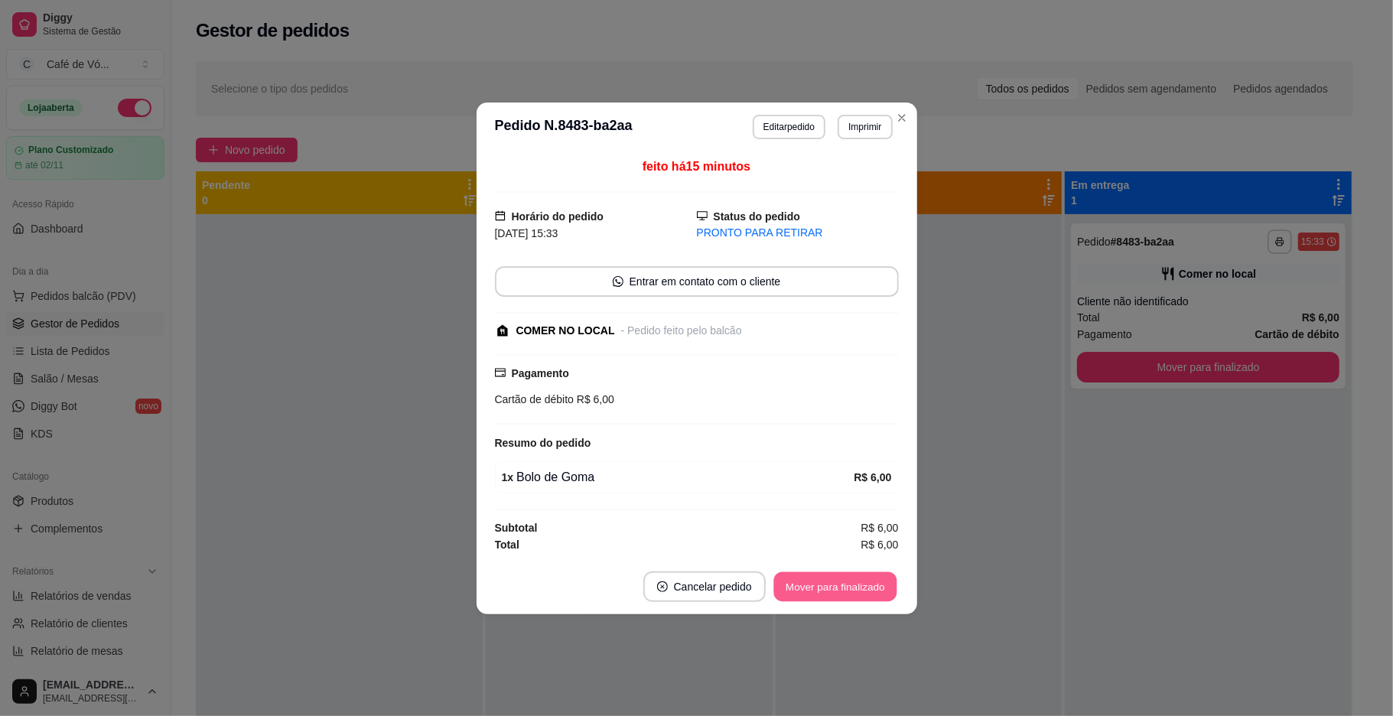
click at [850, 592] on button "Mover para finalizado" at bounding box center [834, 586] width 123 height 30
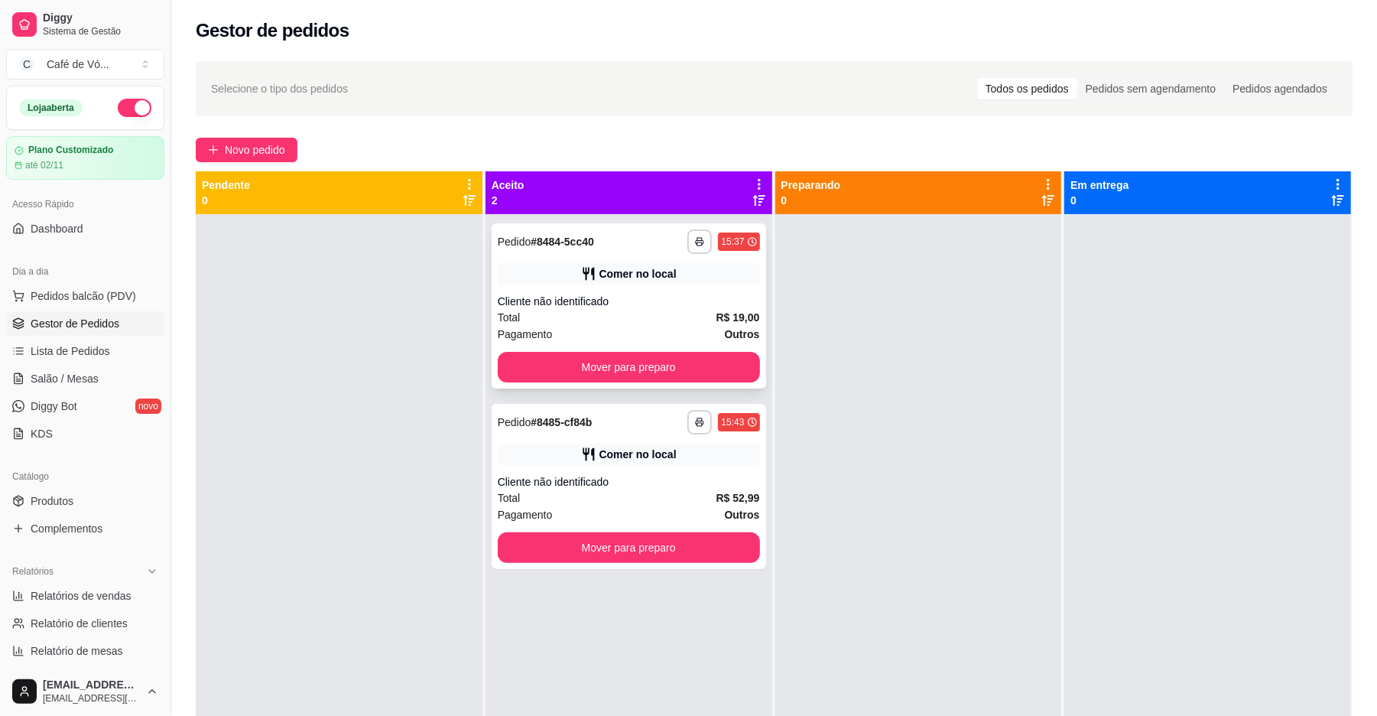
click at [661, 316] on div "Total R$ 19,00" at bounding box center [629, 317] width 262 height 17
click at [265, 147] on span "Novo pedido" at bounding box center [255, 149] width 60 height 17
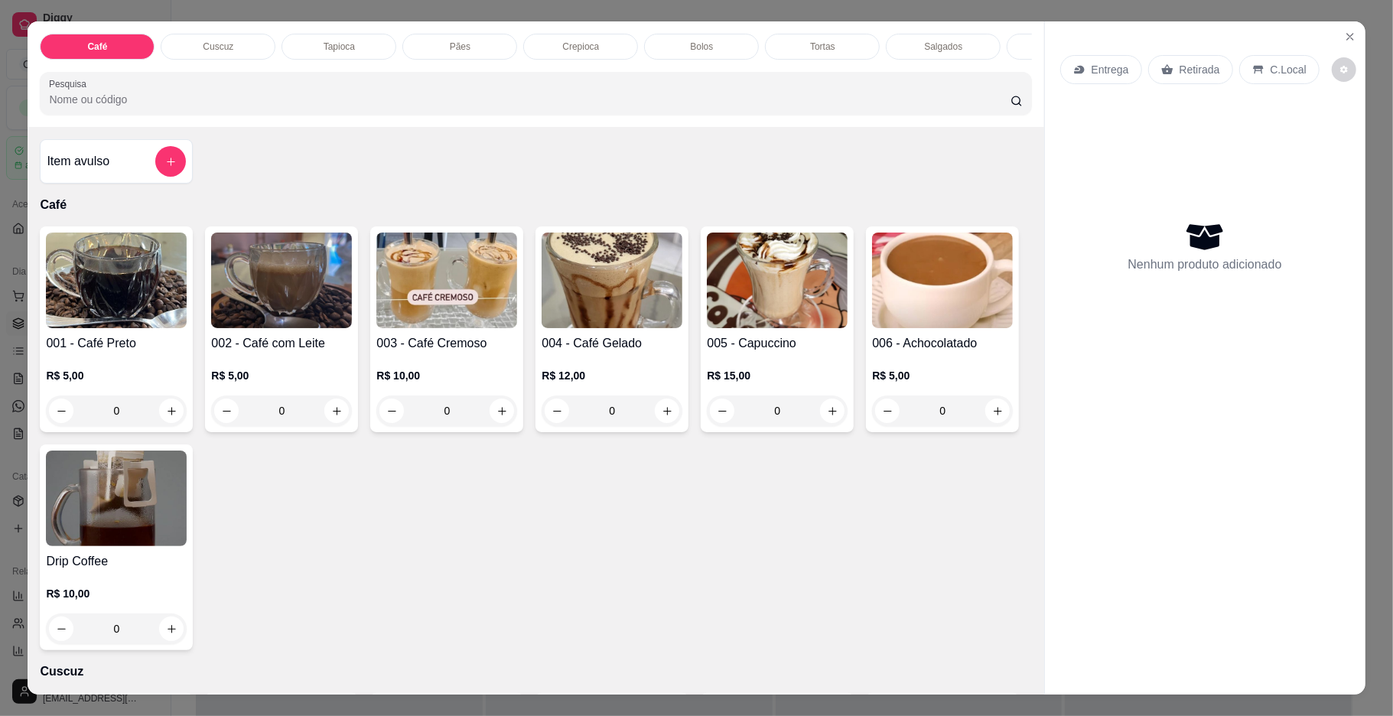
click at [110, 328] on img at bounding box center [116, 280] width 141 height 96
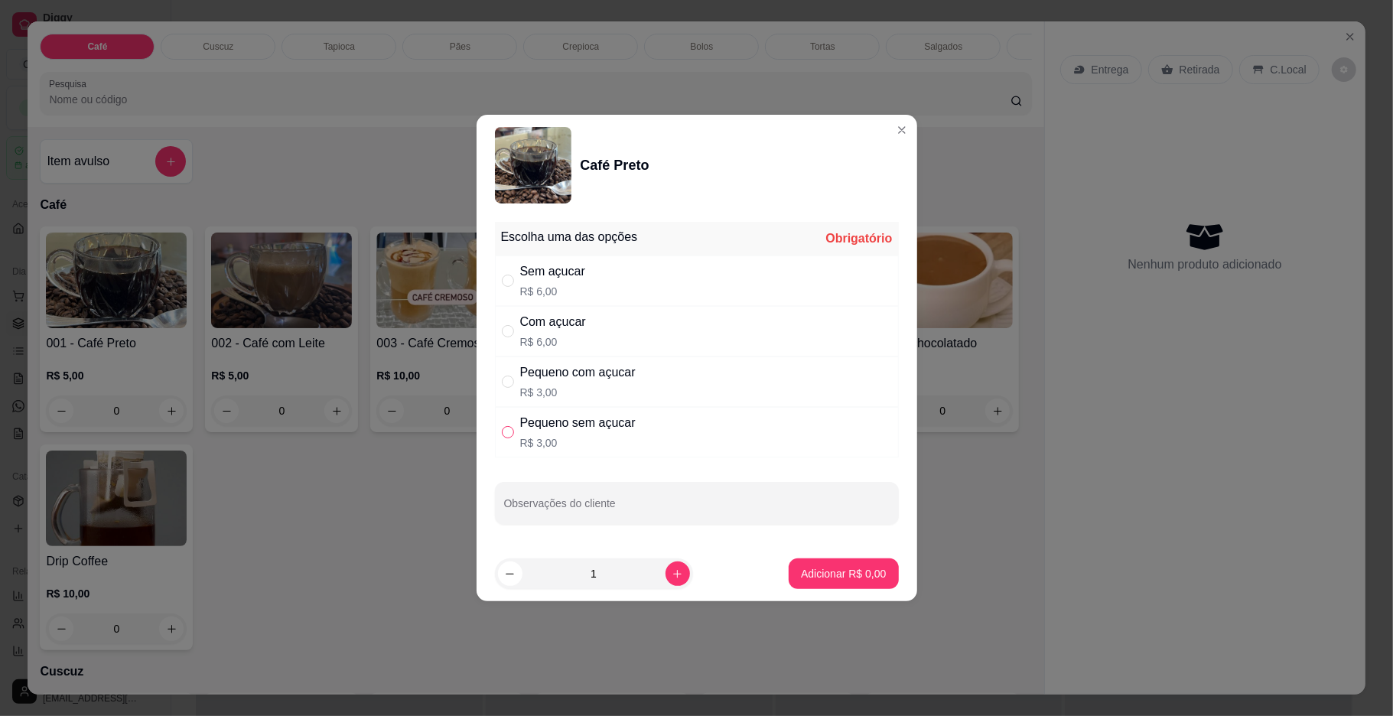
click at [512, 434] on input "" at bounding box center [508, 432] width 12 height 12
radio input "true"
click at [808, 579] on p "Adicionar R$ 3,00" at bounding box center [843, 573] width 85 height 15
type input "1"
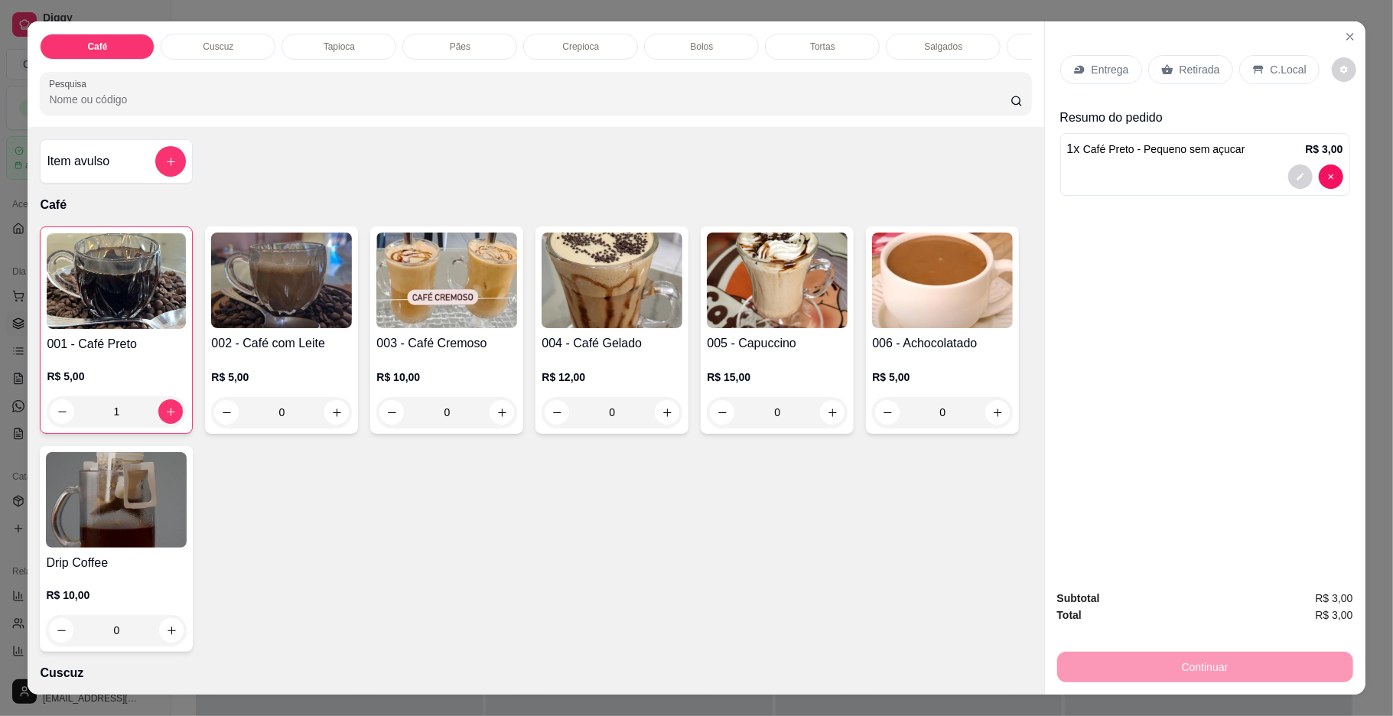
click at [469, 44] on div "Pães" at bounding box center [459, 47] width 115 height 26
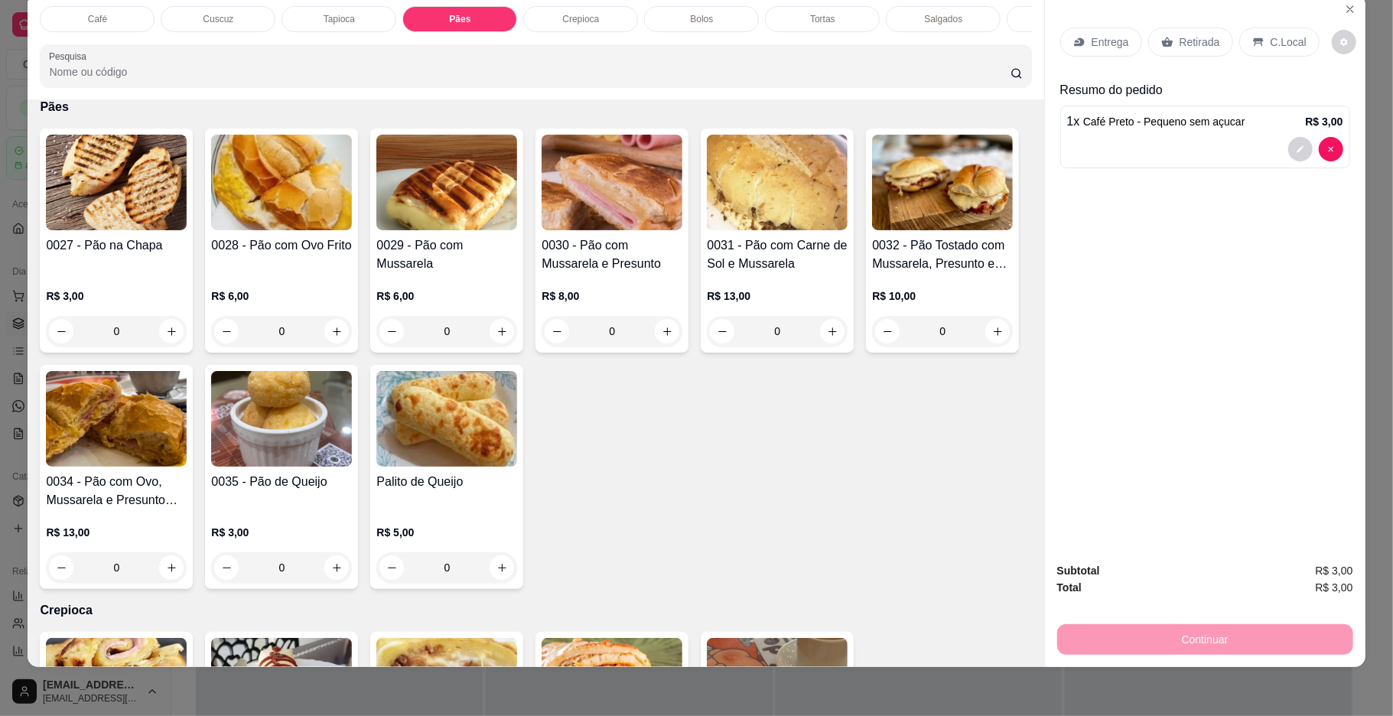
click at [249, 206] on img at bounding box center [281, 183] width 141 height 96
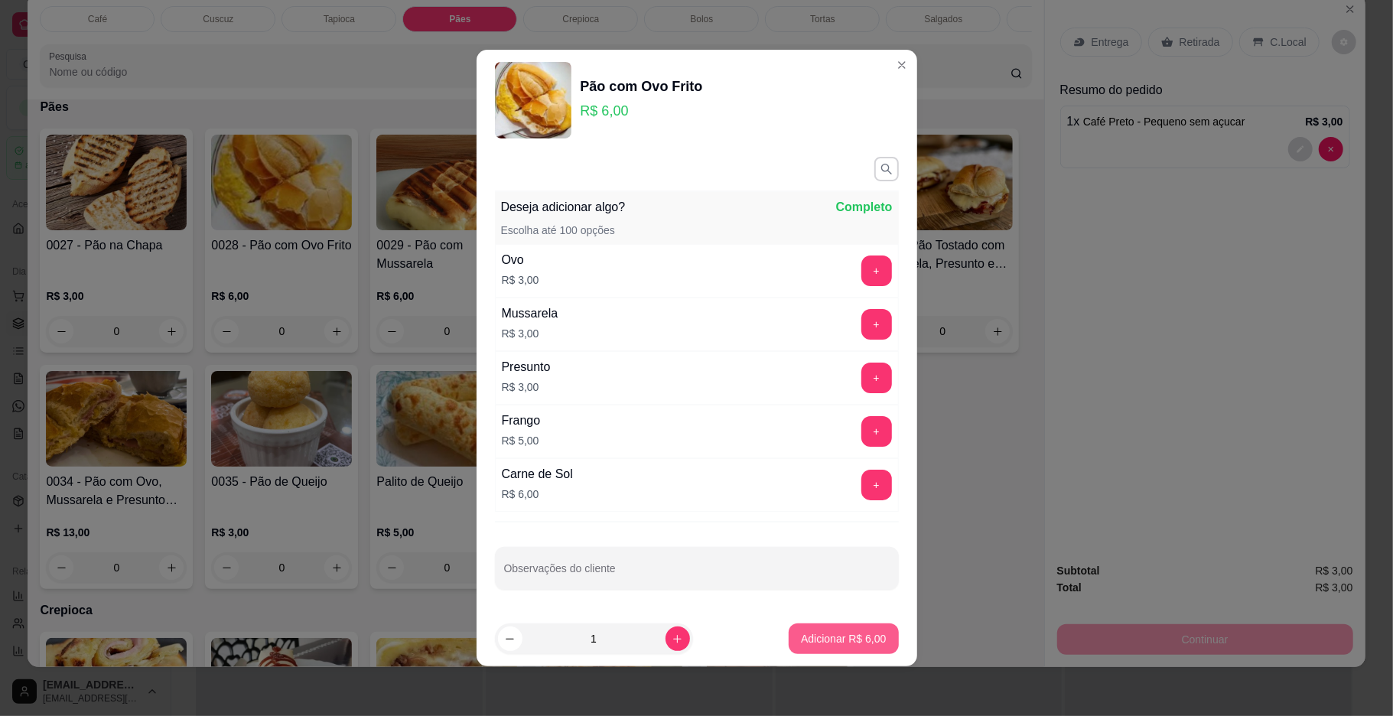
click at [808, 650] on button "Adicionar R$ 6,00" at bounding box center [842, 638] width 109 height 31
type input "1"
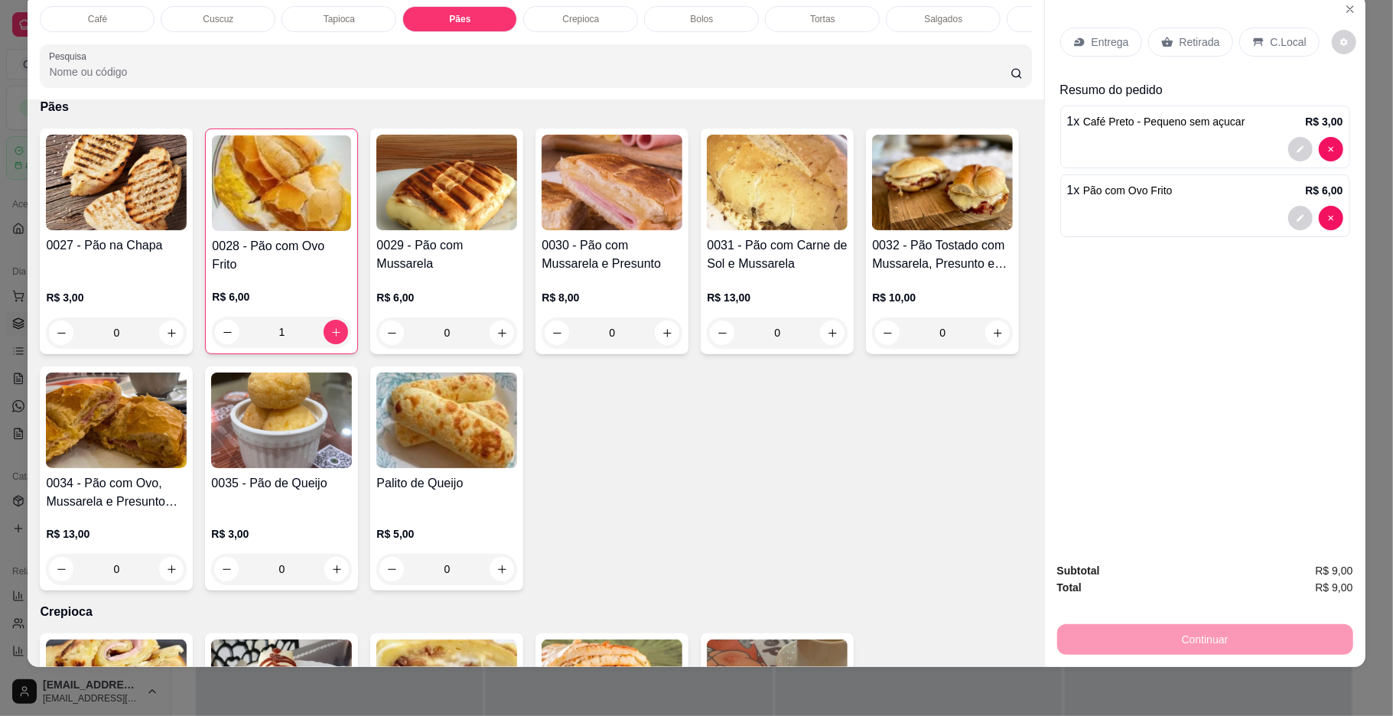
click at [1279, 38] on p "C.Local" at bounding box center [1288, 41] width 36 height 15
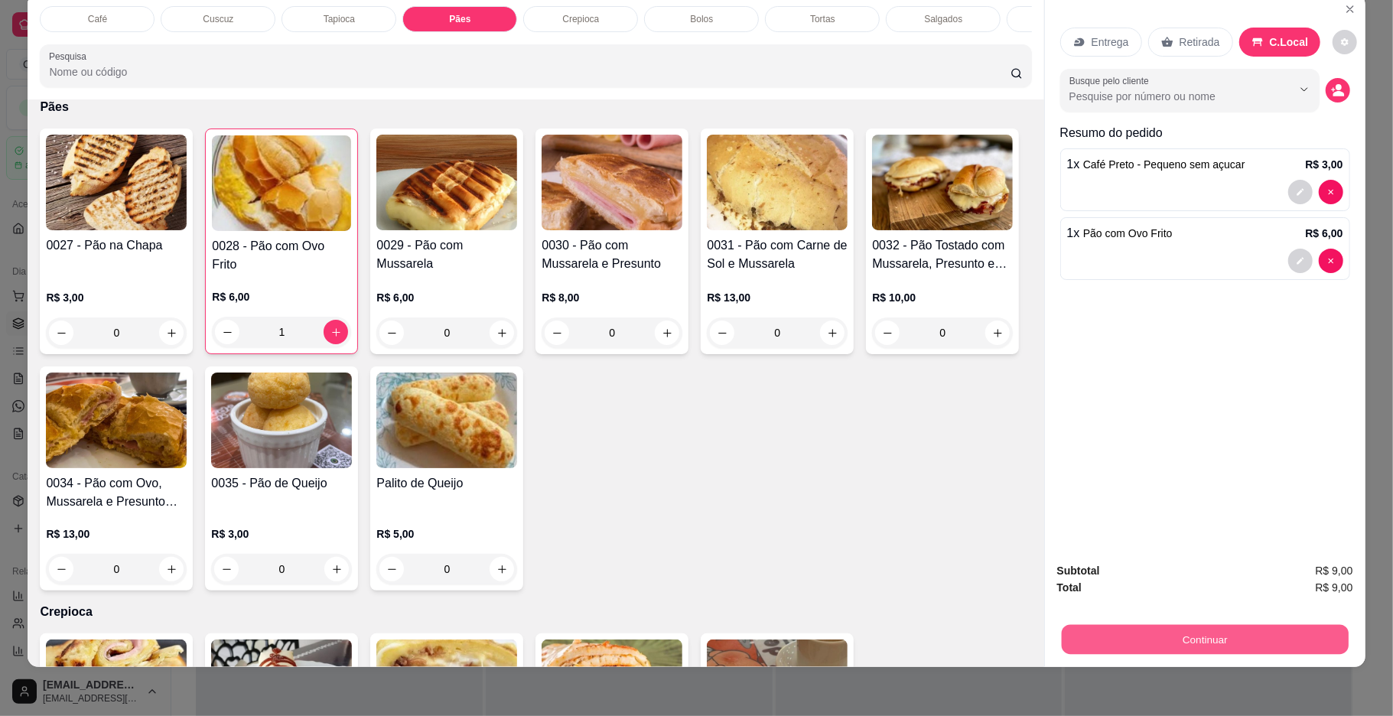
click at [1225, 647] on button "Continuar" at bounding box center [1204, 640] width 287 height 30
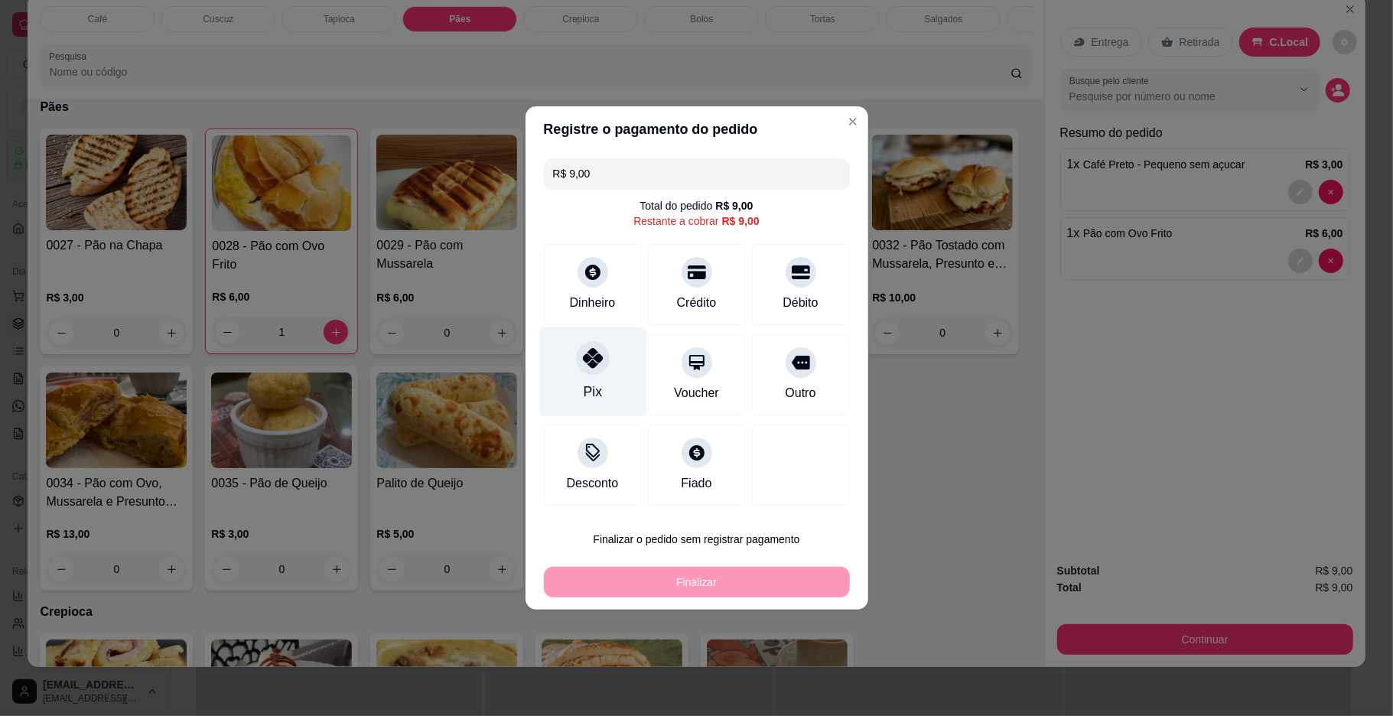
click at [619, 384] on div "Pix" at bounding box center [592, 371] width 108 height 89
type input "R$ 0,00"
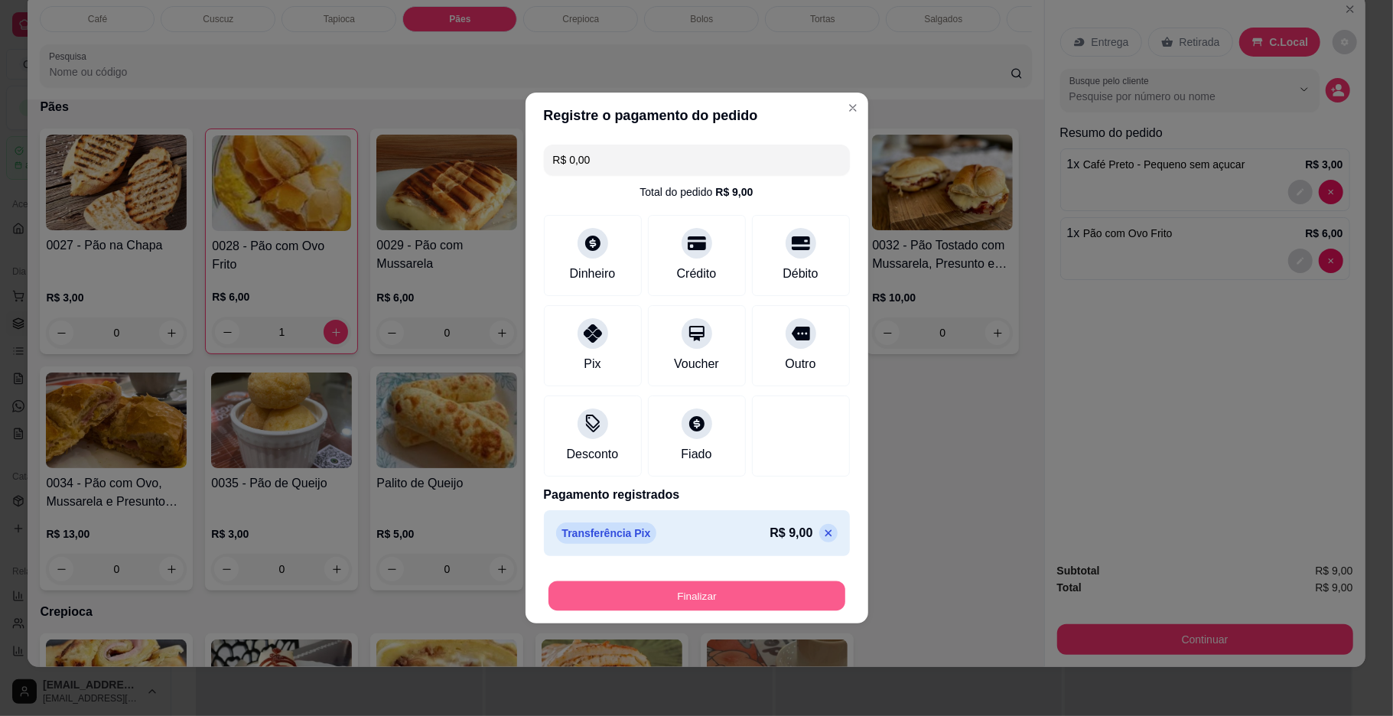
click at [649, 597] on button "Finalizar" at bounding box center [696, 596] width 297 height 30
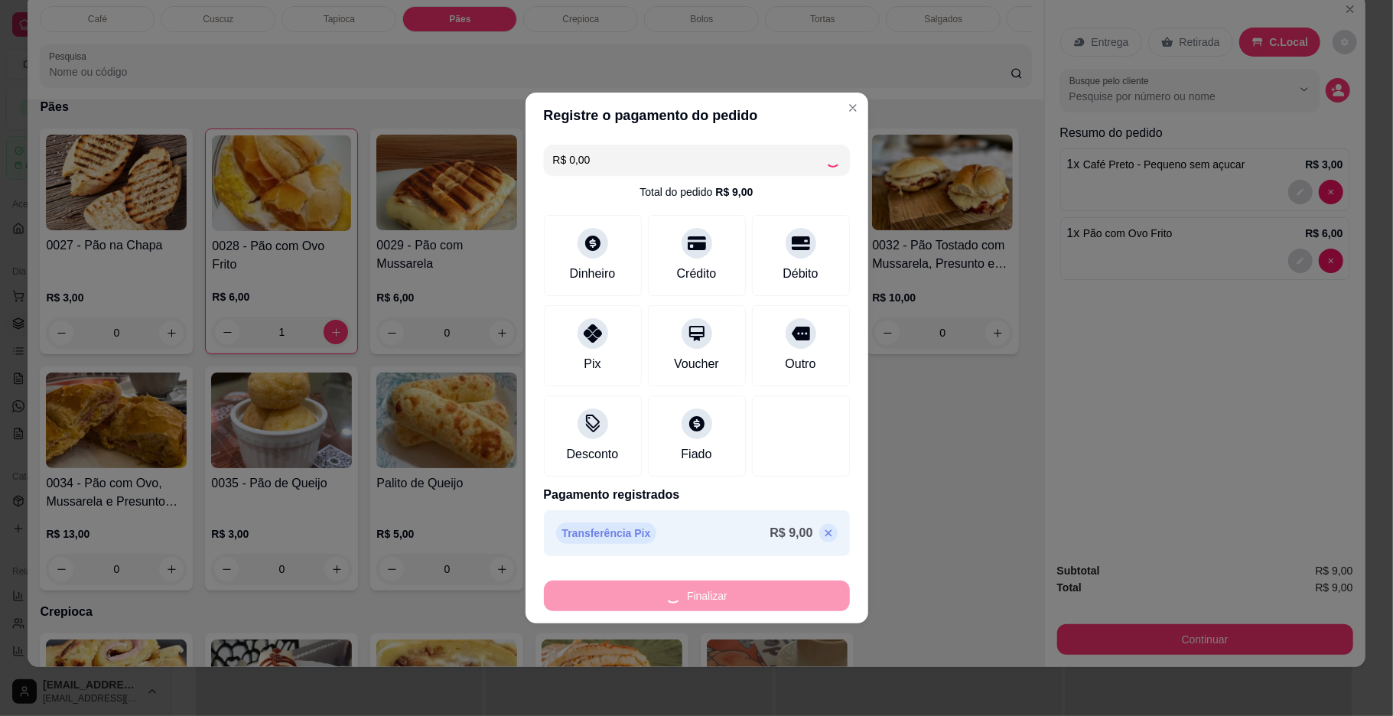
type input "0"
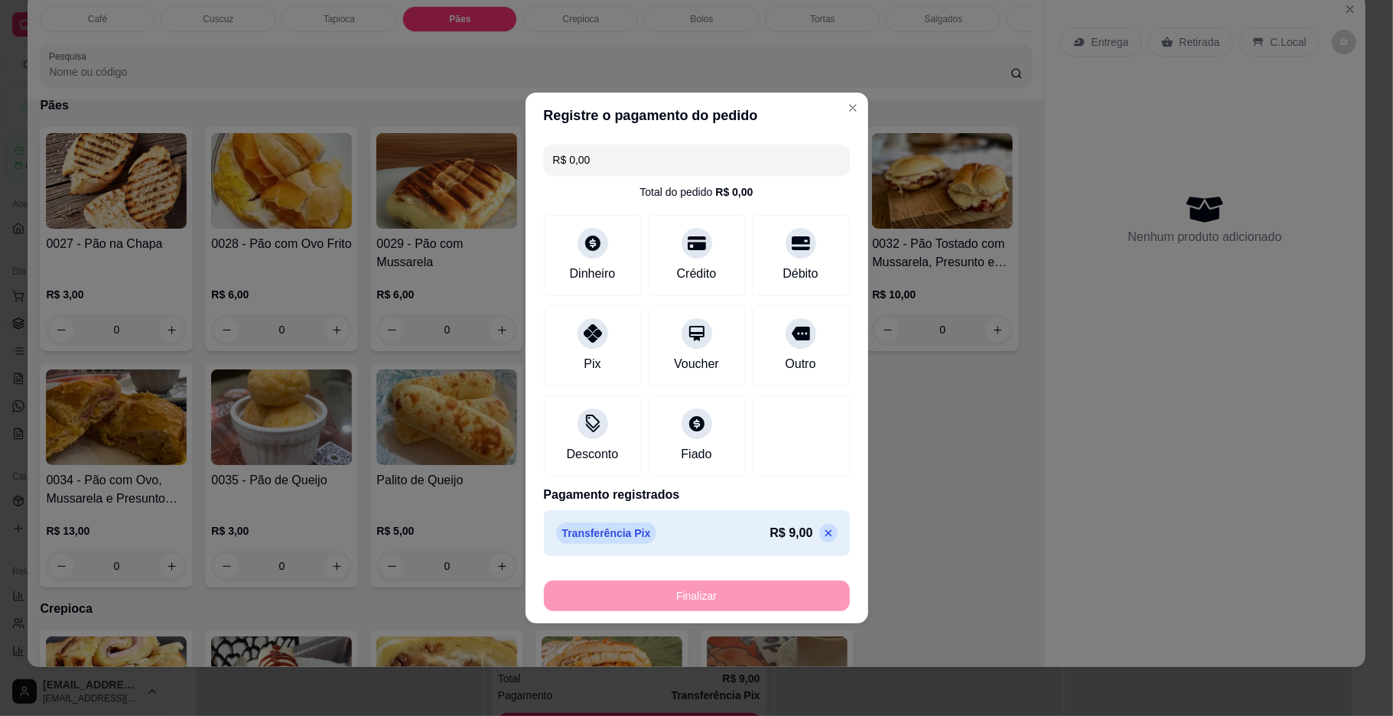
type input "-R$ 9,00"
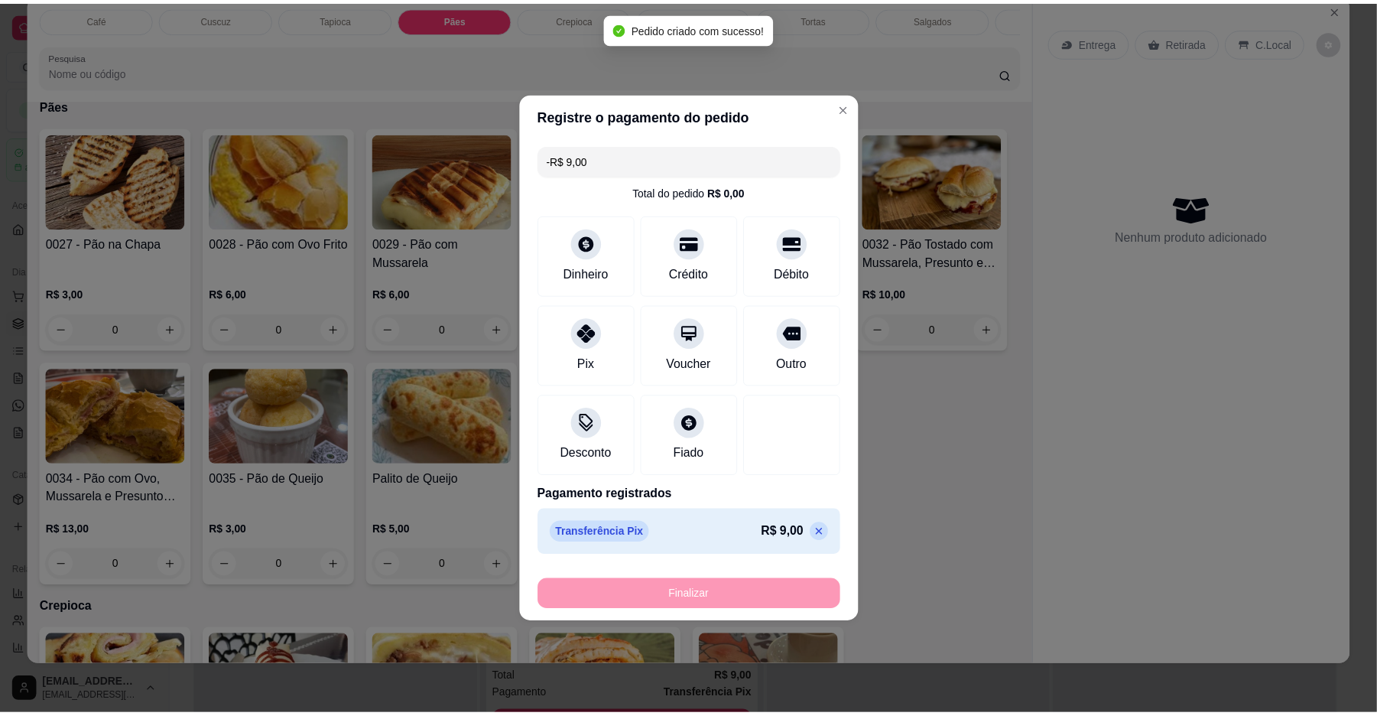
scroll to position [1542, 0]
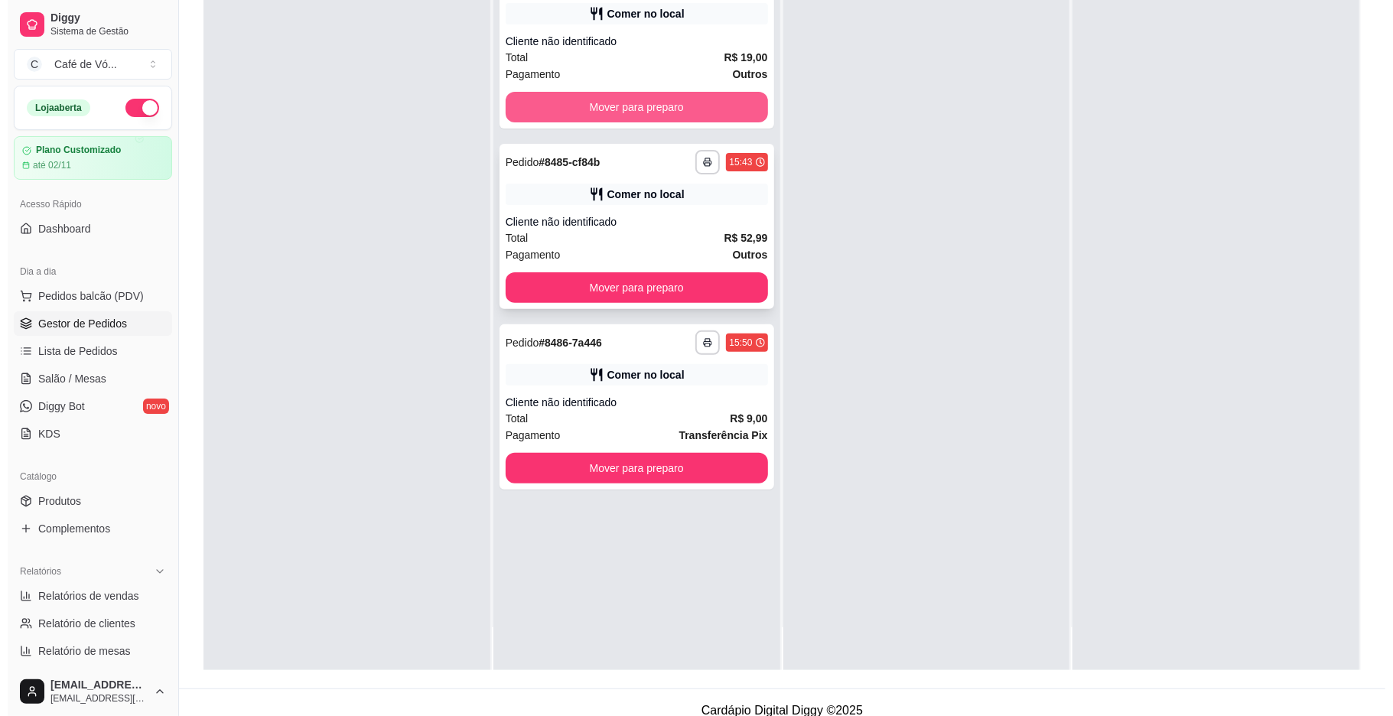
scroll to position [233, 0]
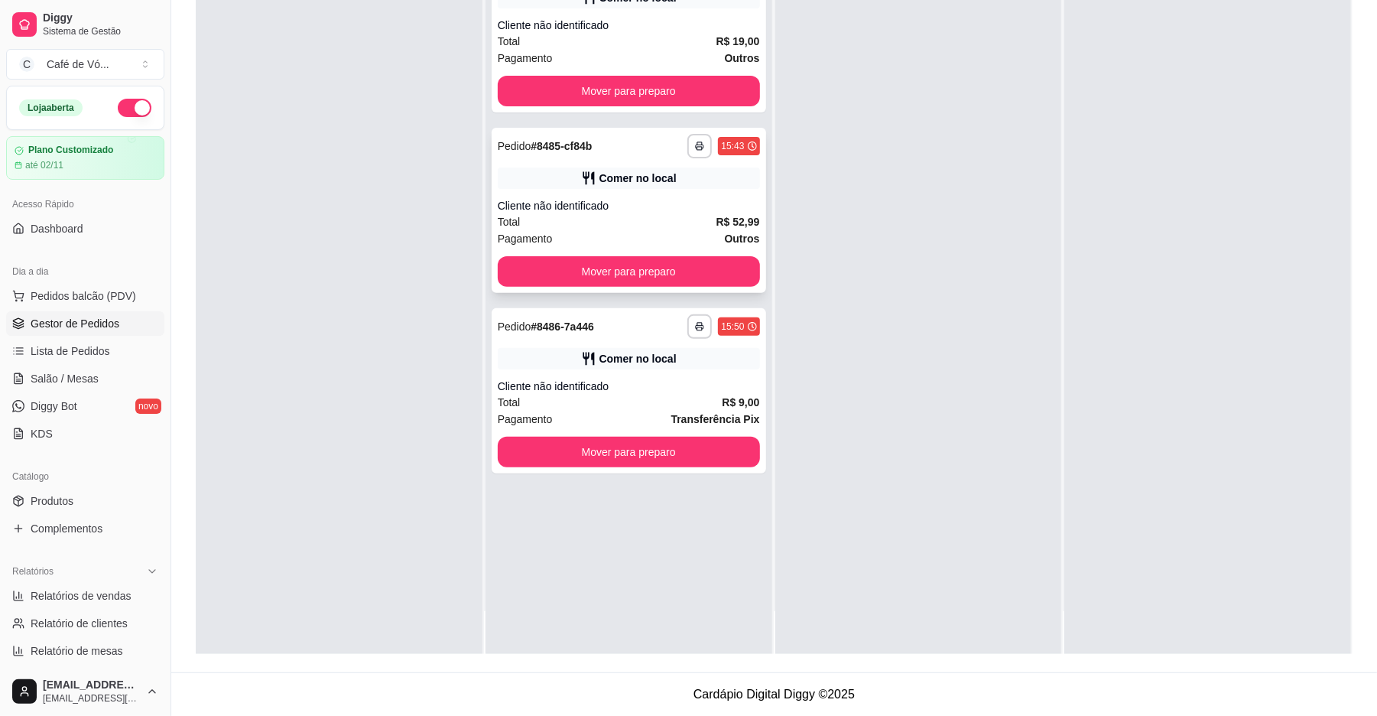
click at [570, 215] on div "Total R$ 52,99" at bounding box center [629, 221] width 262 height 17
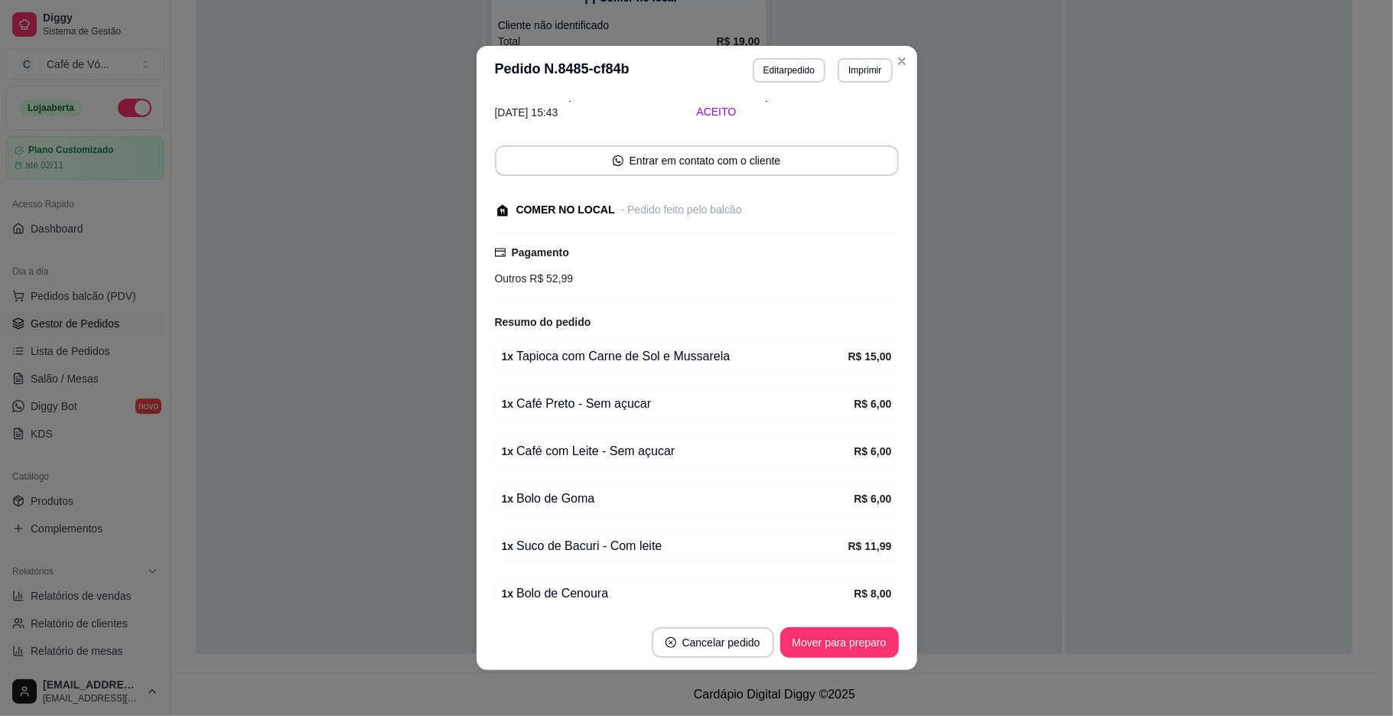
scroll to position [135, 0]
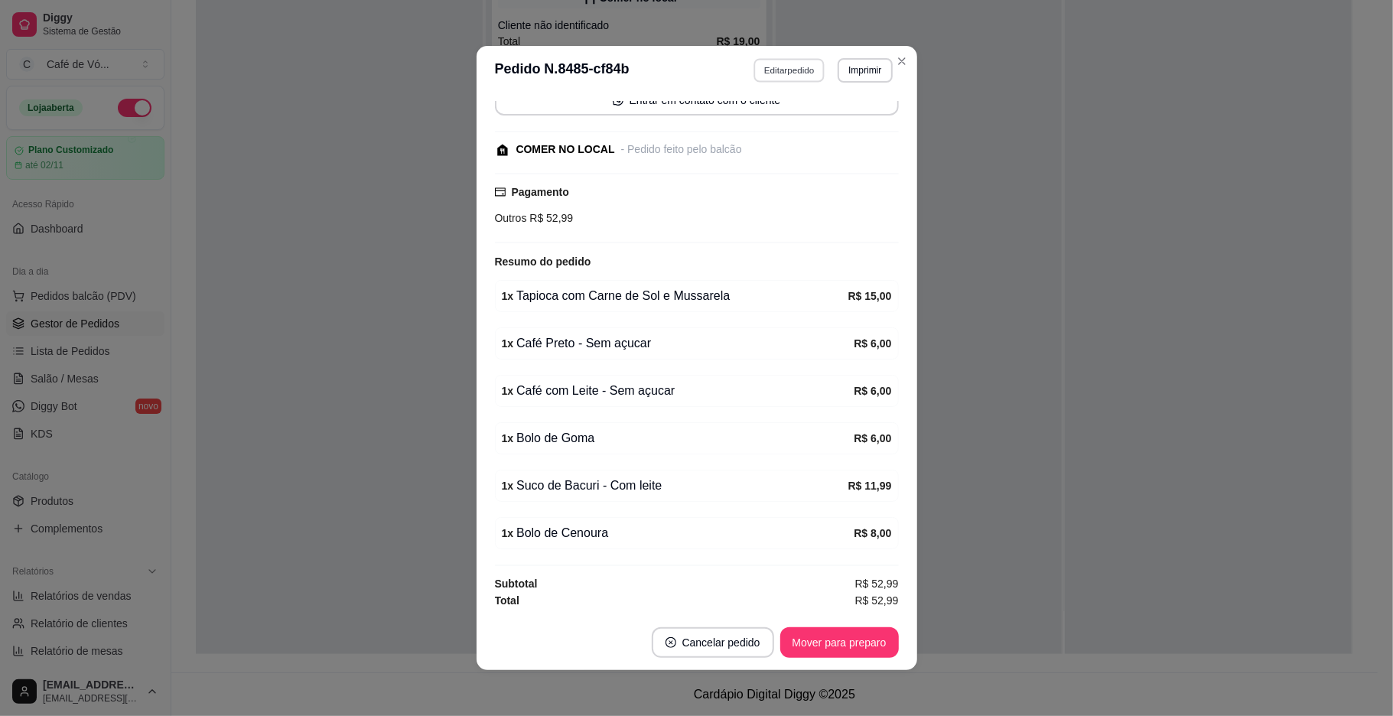
click at [766, 77] on button "Editar pedido" at bounding box center [788, 70] width 71 height 24
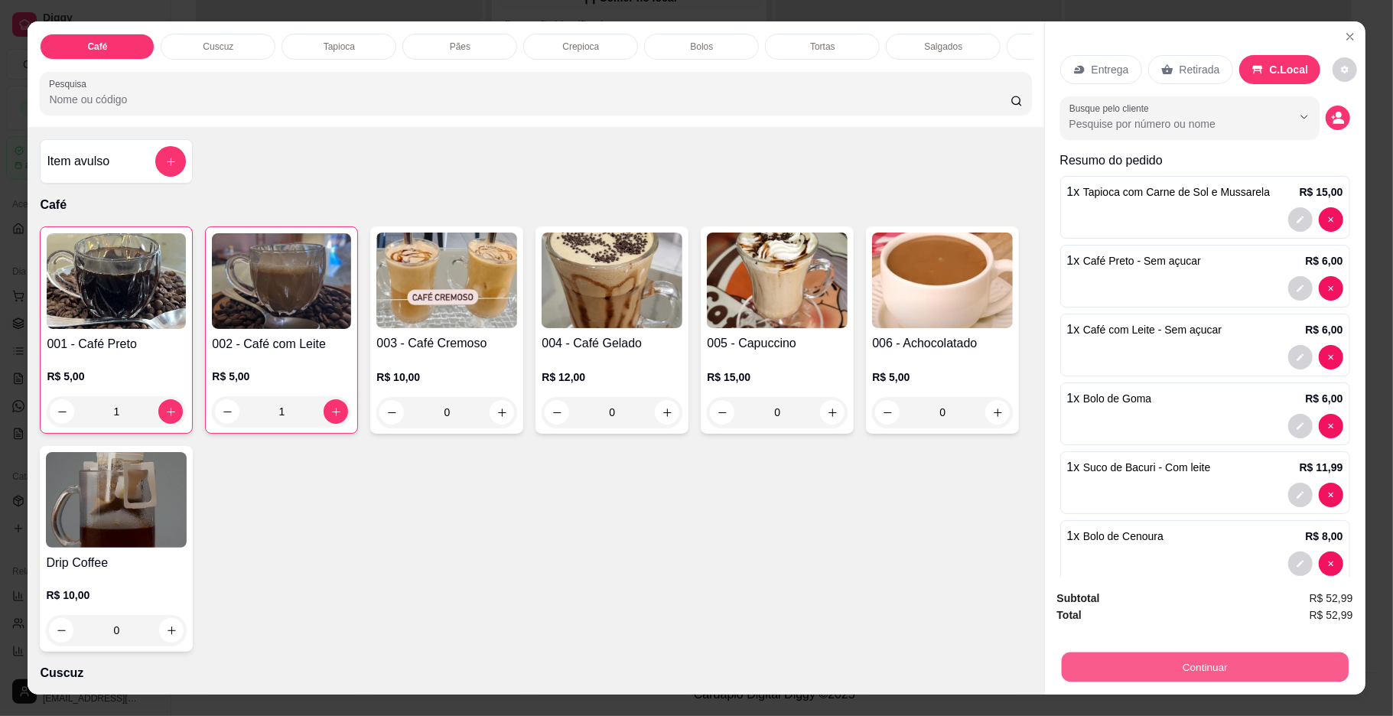
click at [1144, 665] on button "Continuar" at bounding box center [1204, 667] width 287 height 30
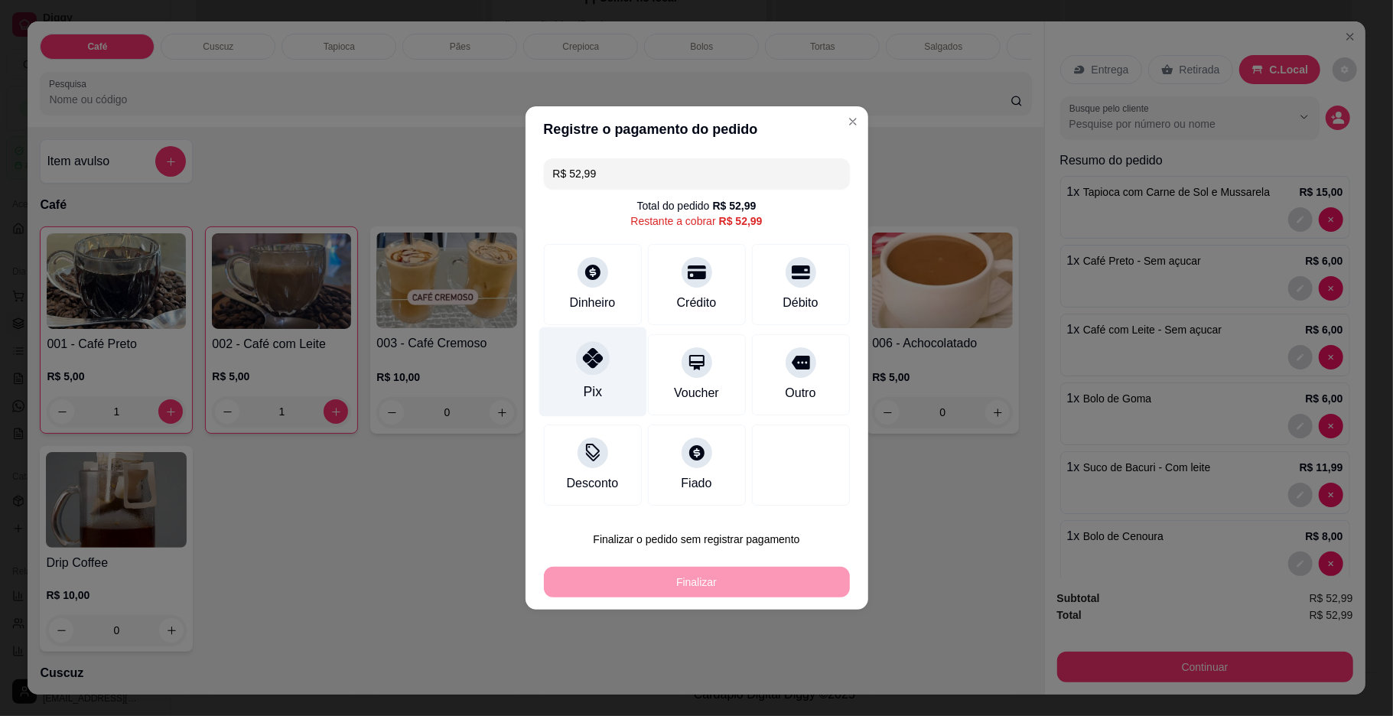
click at [561, 375] on div "Pix" at bounding box center [592, 371] width 108 height 89
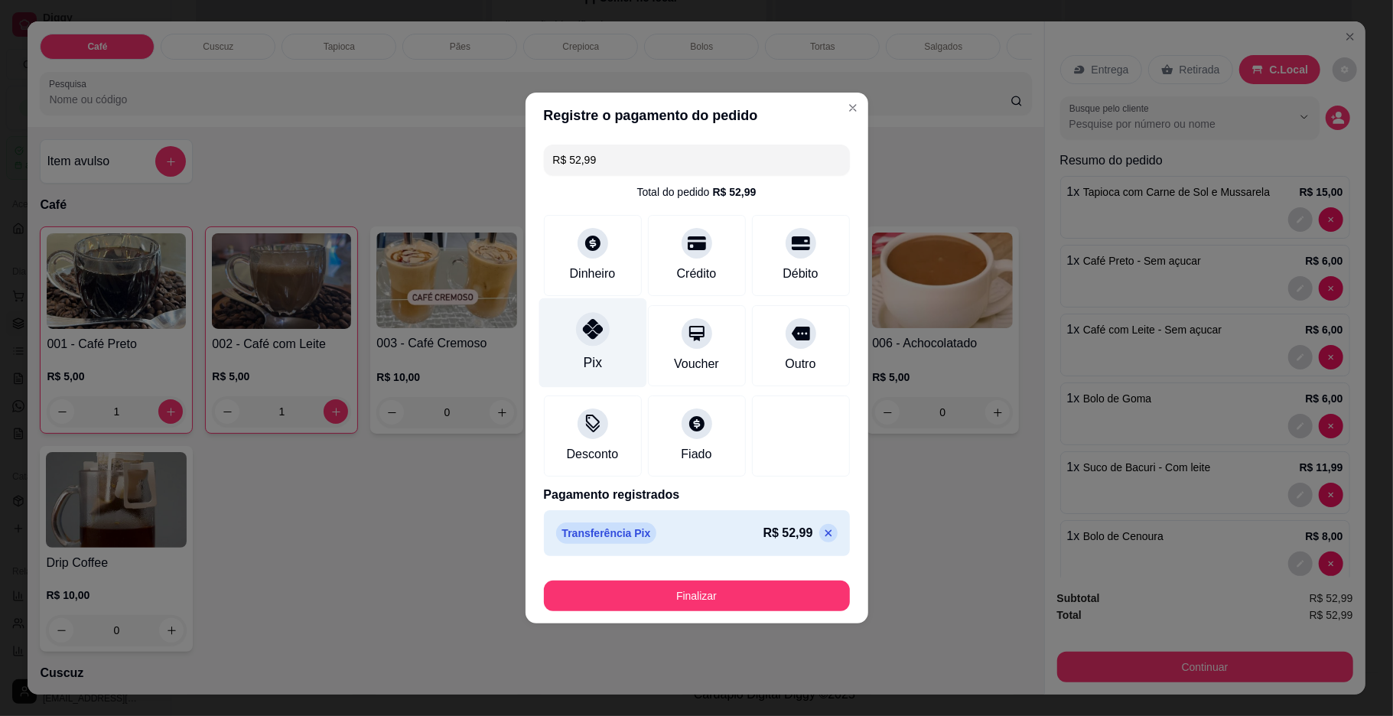
type input "R$ 0,00"
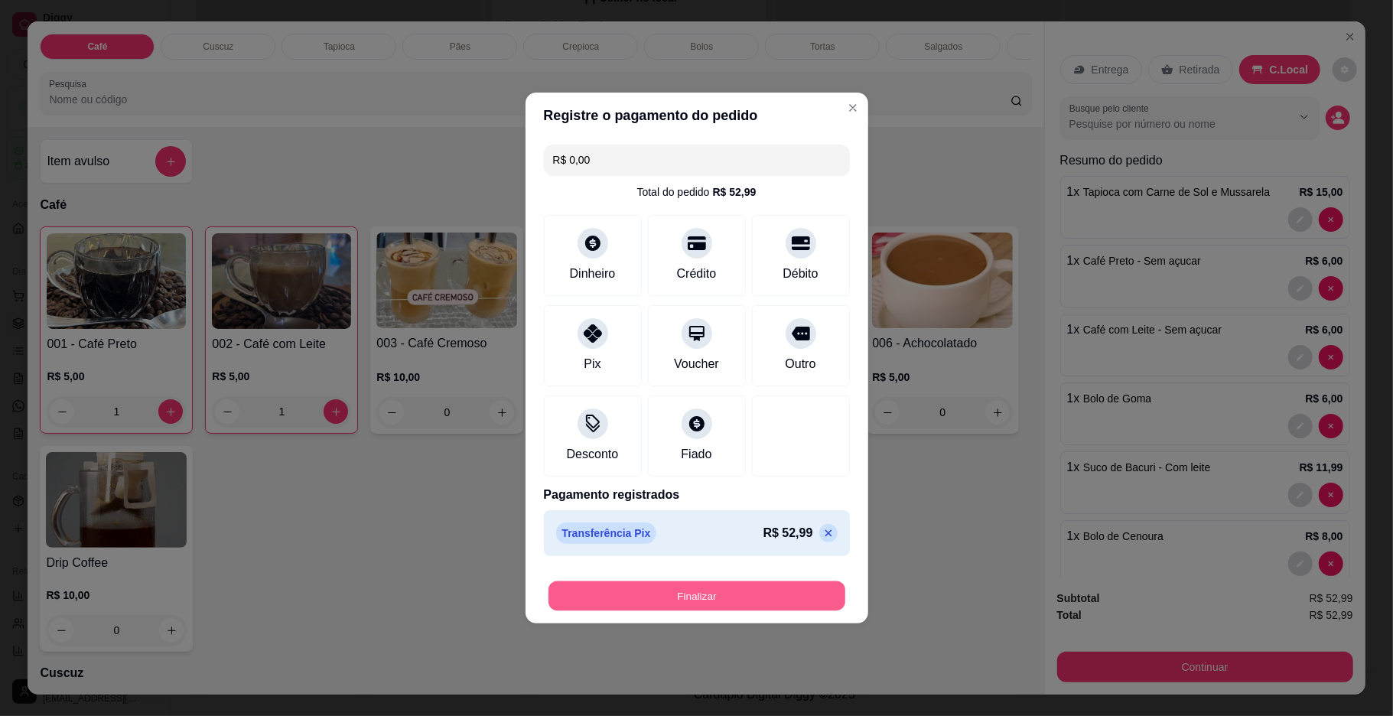
click at [723, 600] on button "Finalizar" at bounding box center [696, 596] width 297 height 30
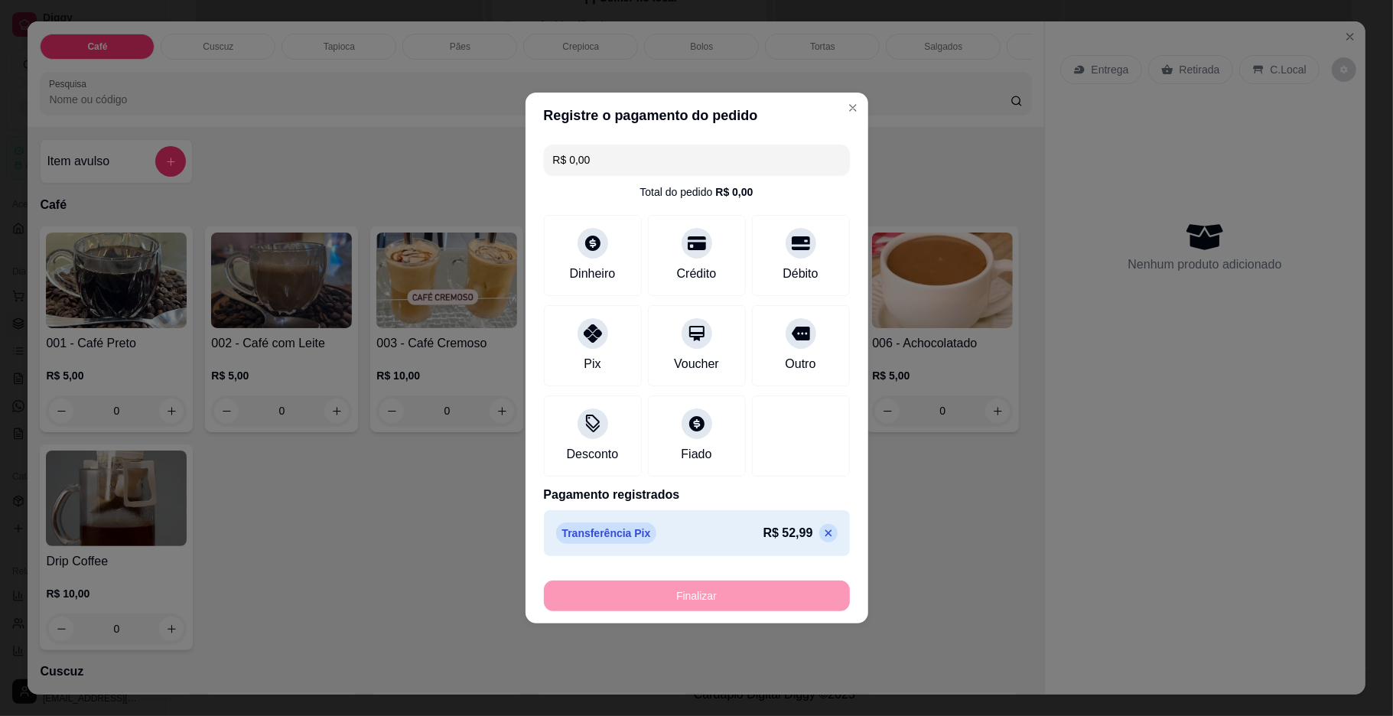
type input "0"
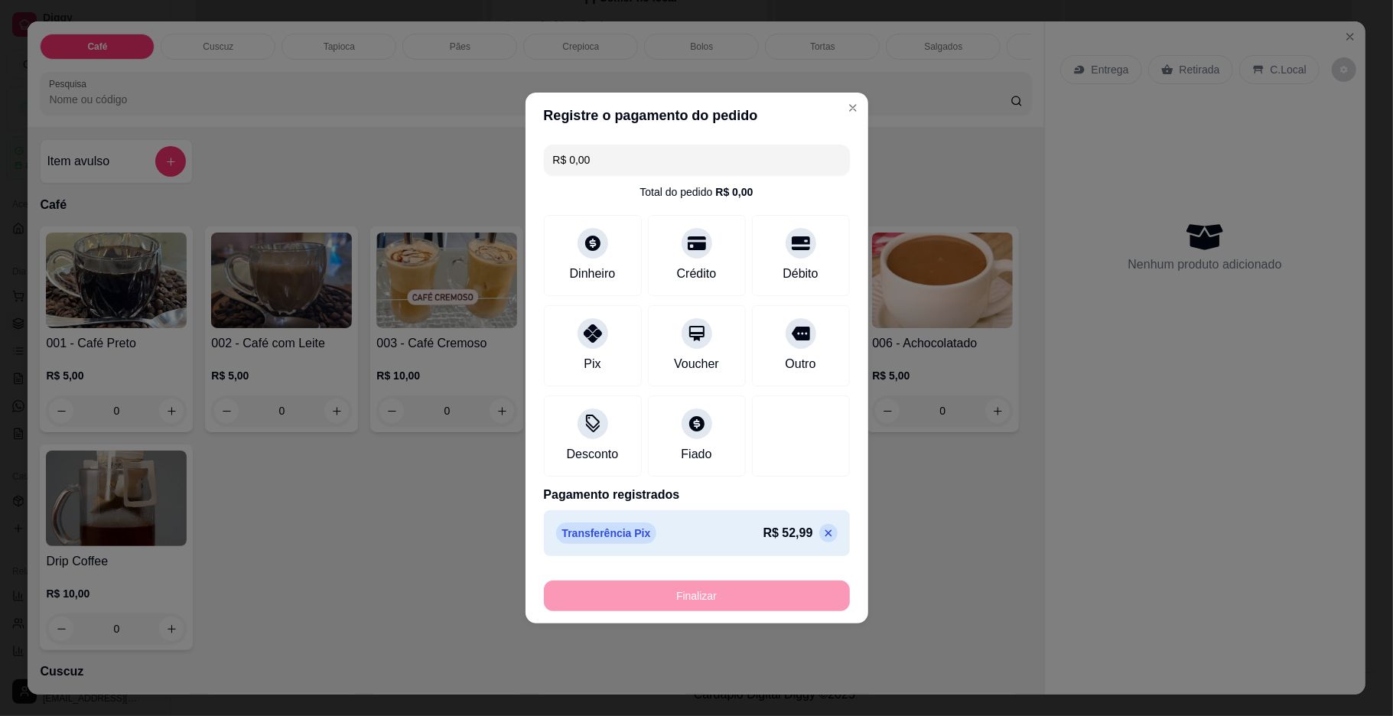
type input "0"
type input "-R$ 52,99"
click at [723, 600] on div "Finalizar" at bounding box center [697, 595] width 306 height 31
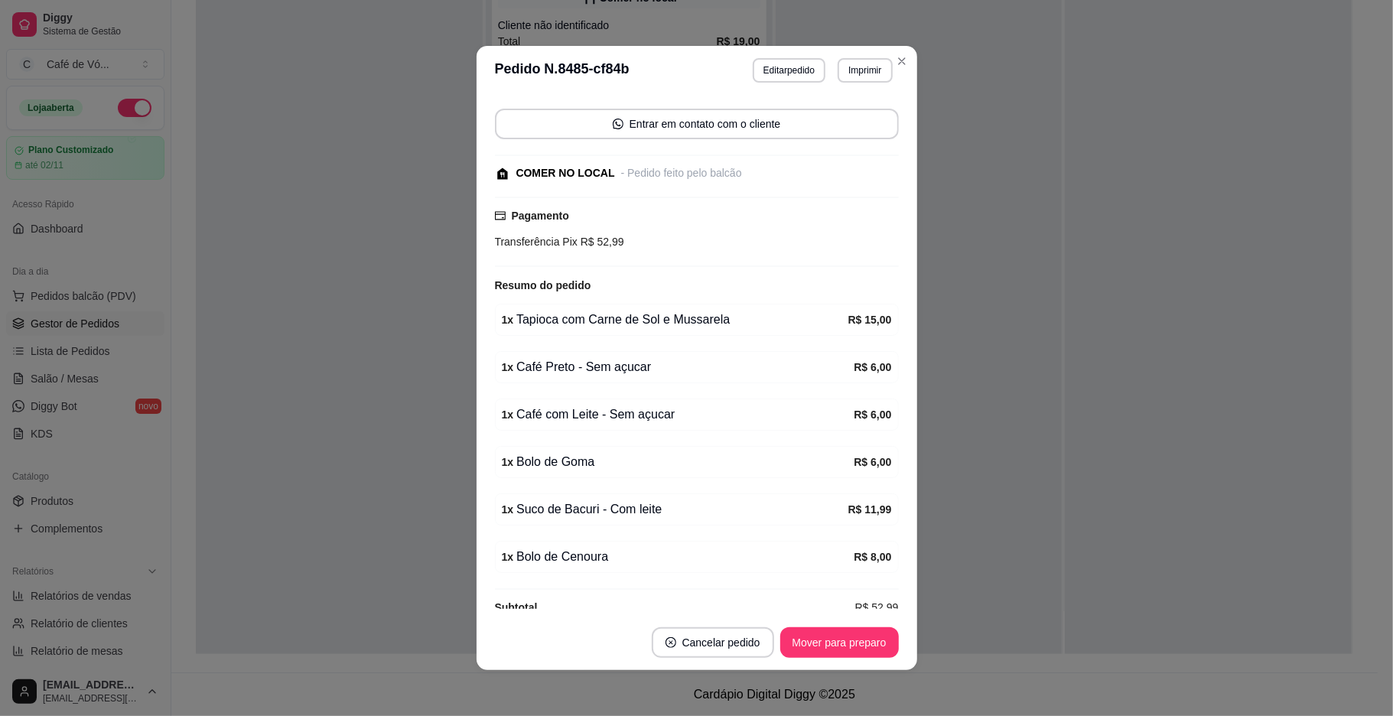
scroll to position [168, 0]
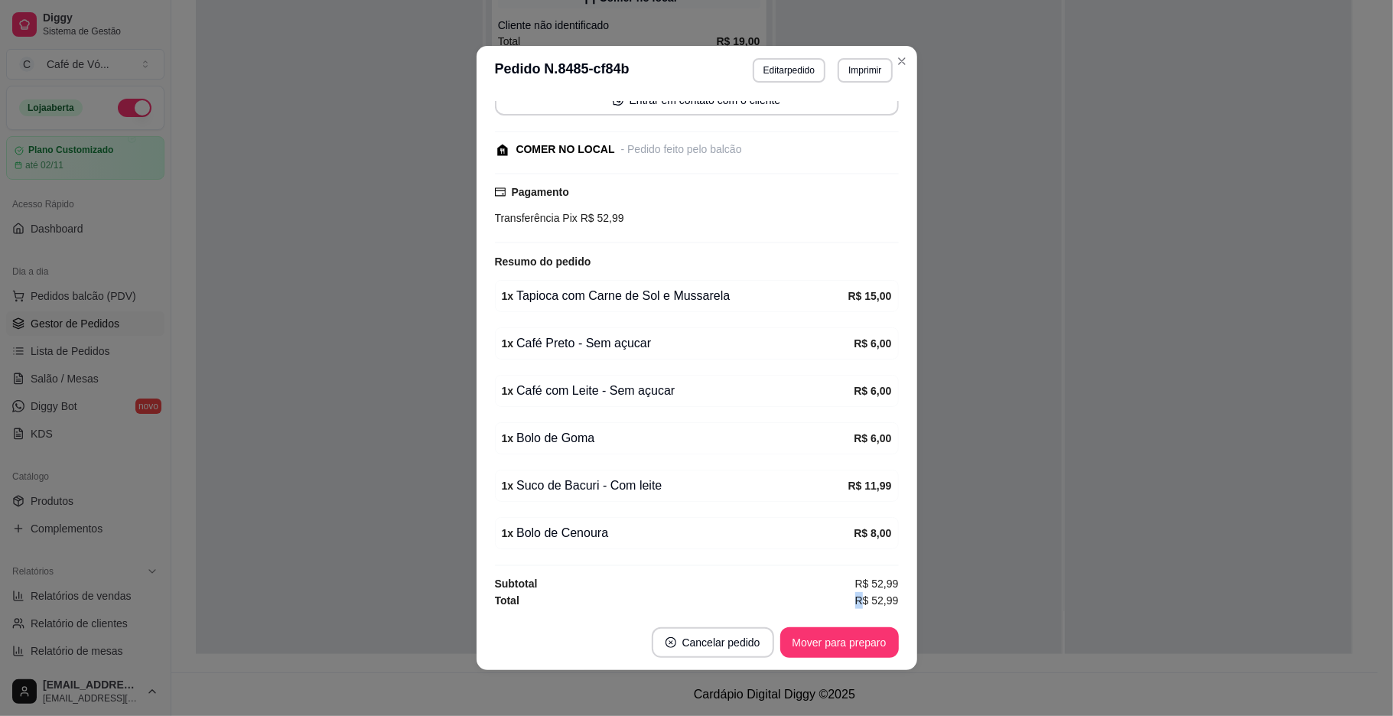
click at [723, 600] on div "Total R$ 52,99" at bounding box center [697, 600] width 404 height 17
click at [795, 645] on button "Mover para preparo" at bounding box center [839, 642] width 119 height 31
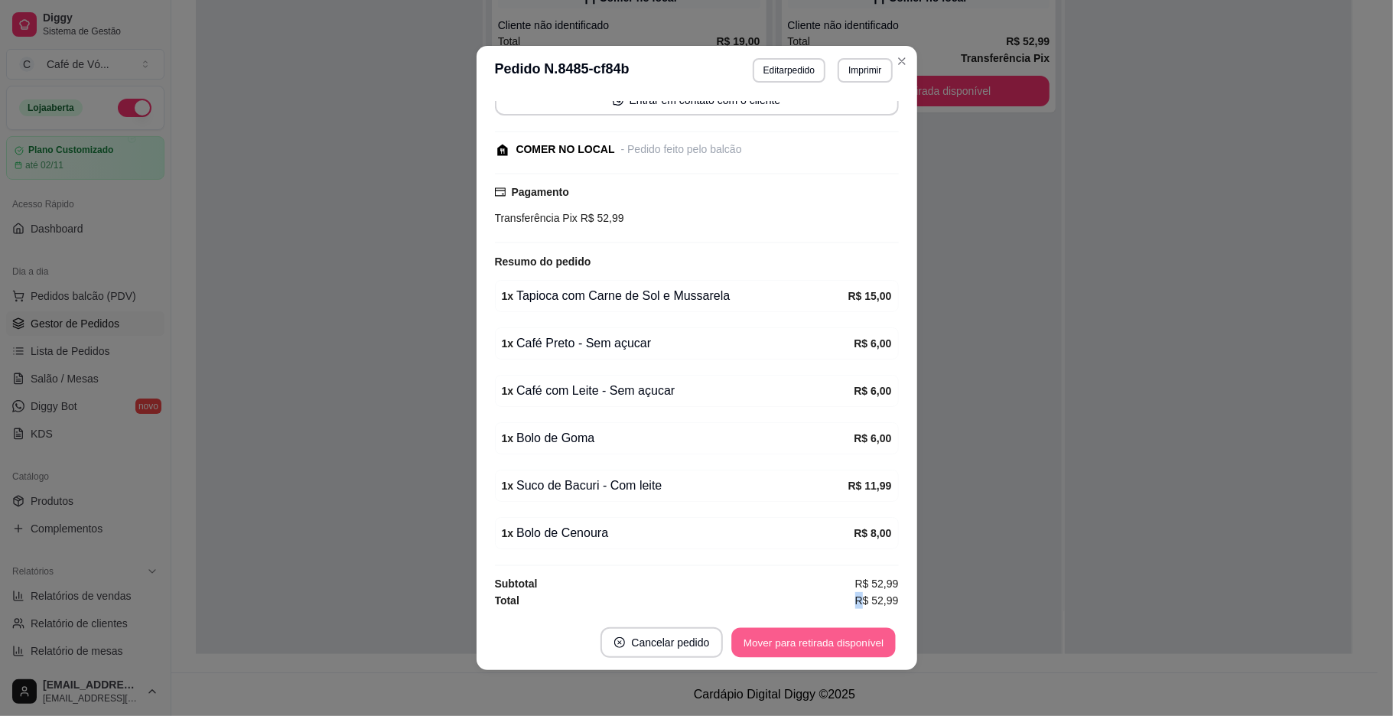
click at [823, 634] on button "Mover para retirada disponível" at bounding box center [814, 643] width 164 height 30
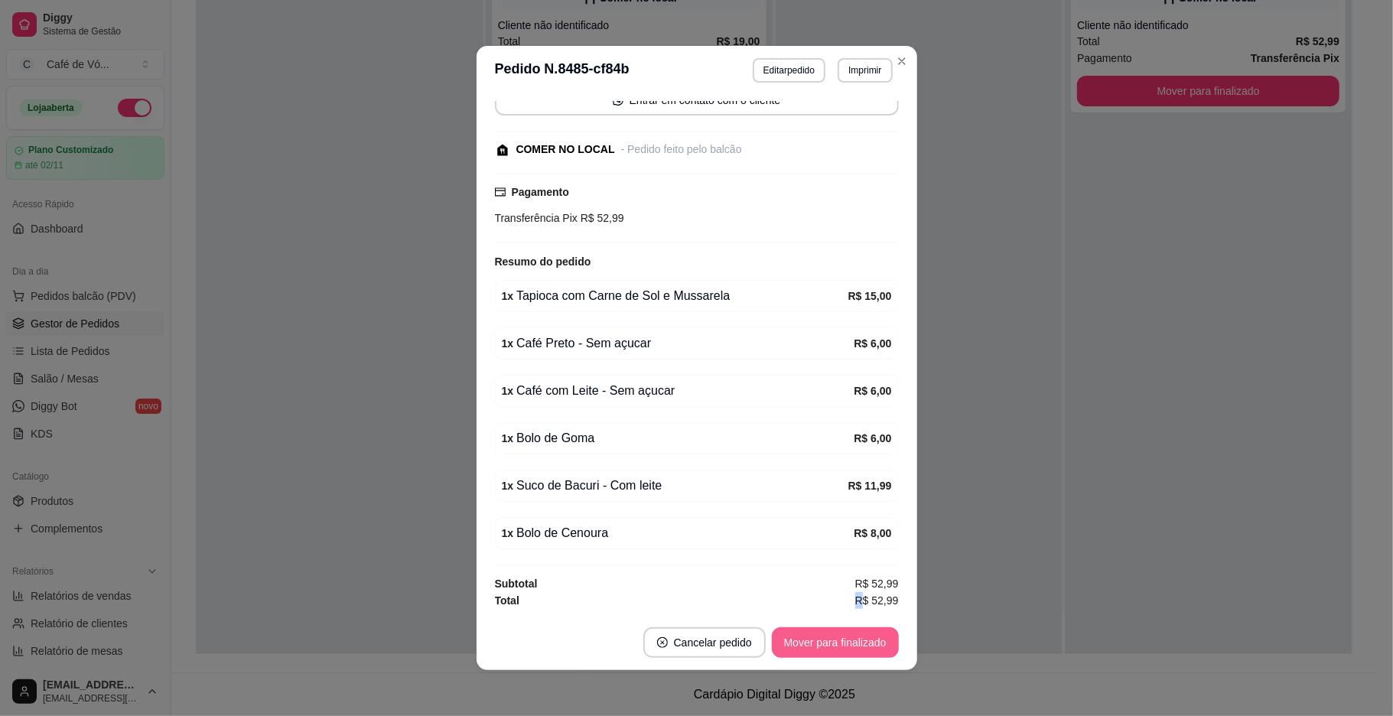
click at [823, 634] on button "Mover para finalizado" at bounding box center [835, 642] width 127 height 31
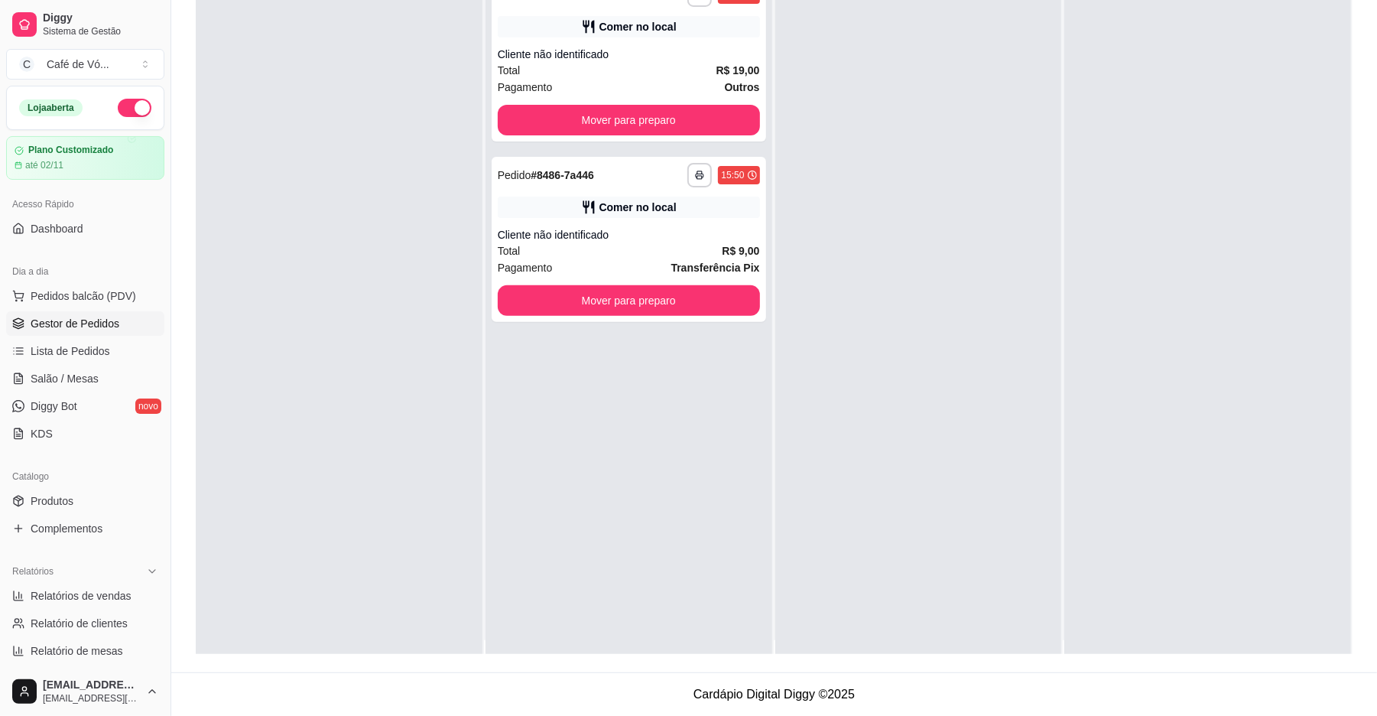
scroll to position [0, 0]
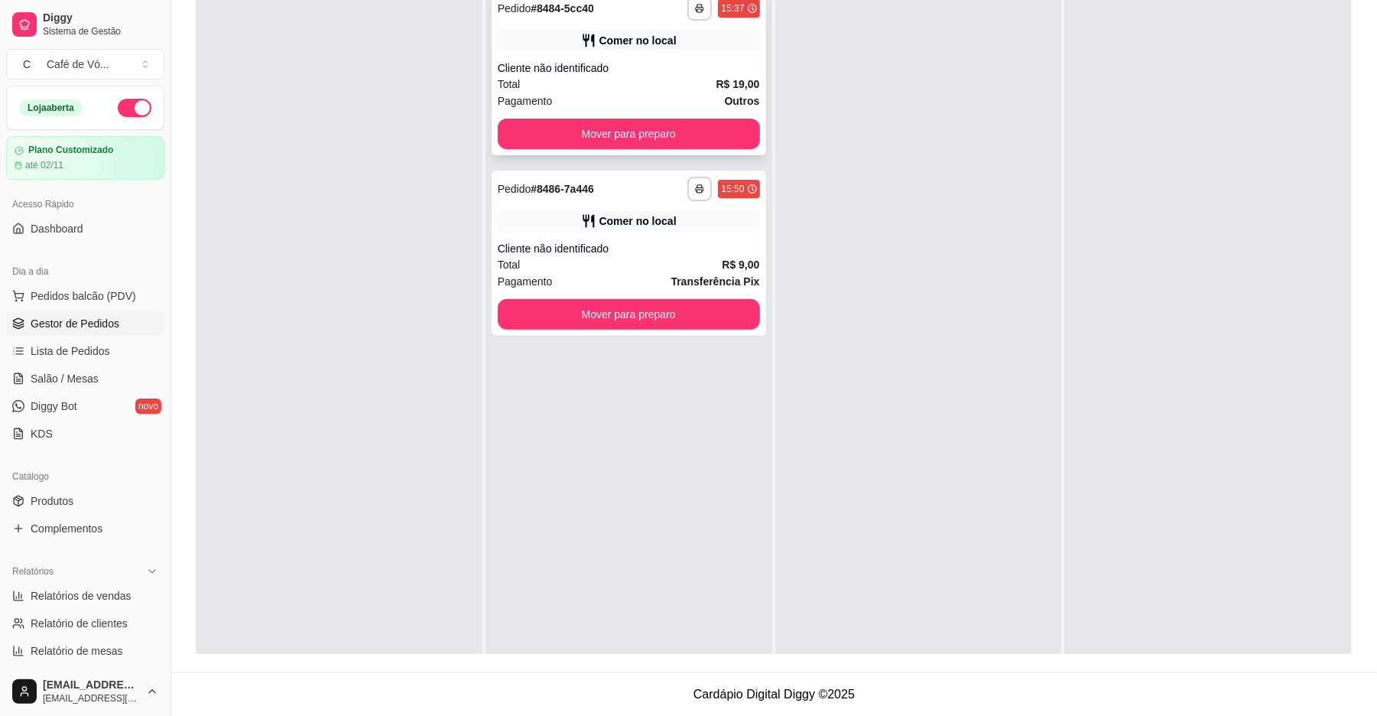
click at [639, 99] on div "Pagamento Outros" at bounding box center [629, 101] width 262 height 17
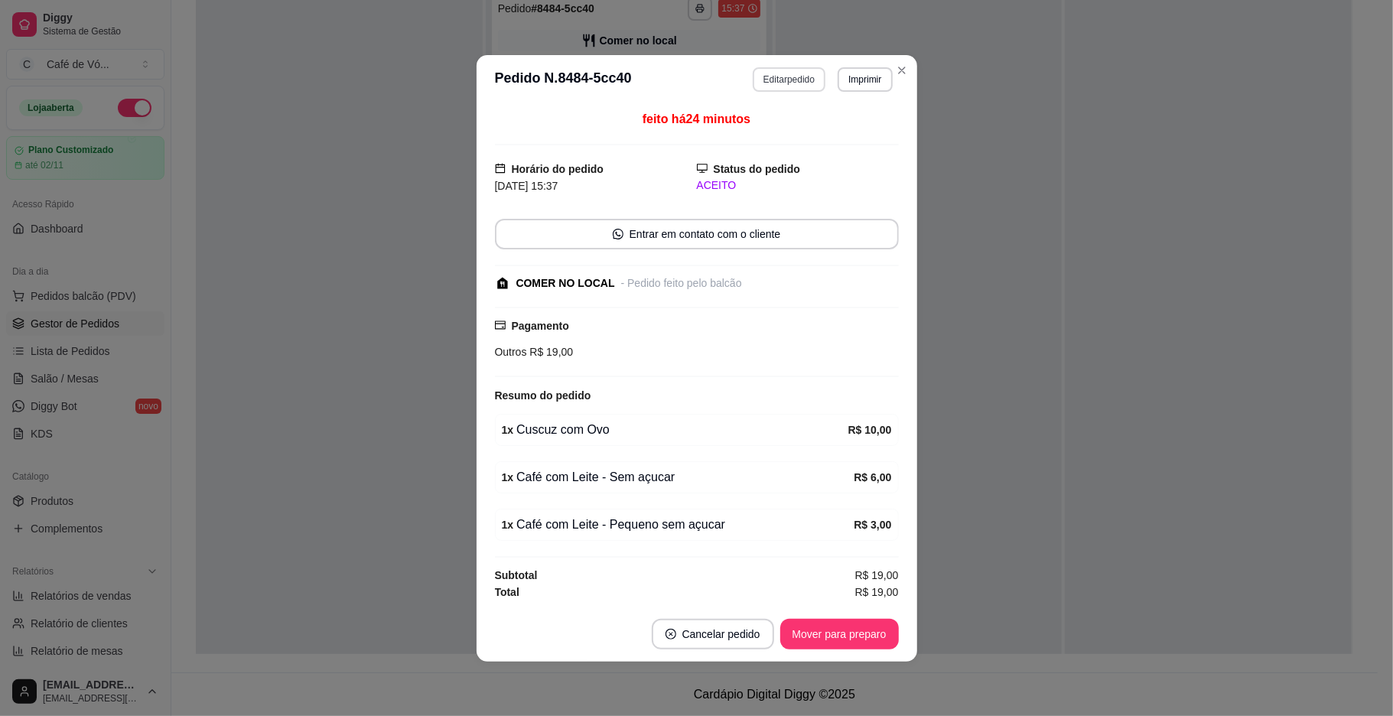
click at [795, 77] on button "Editar pedido" at bounding box center [789, 79] width 73 height 24
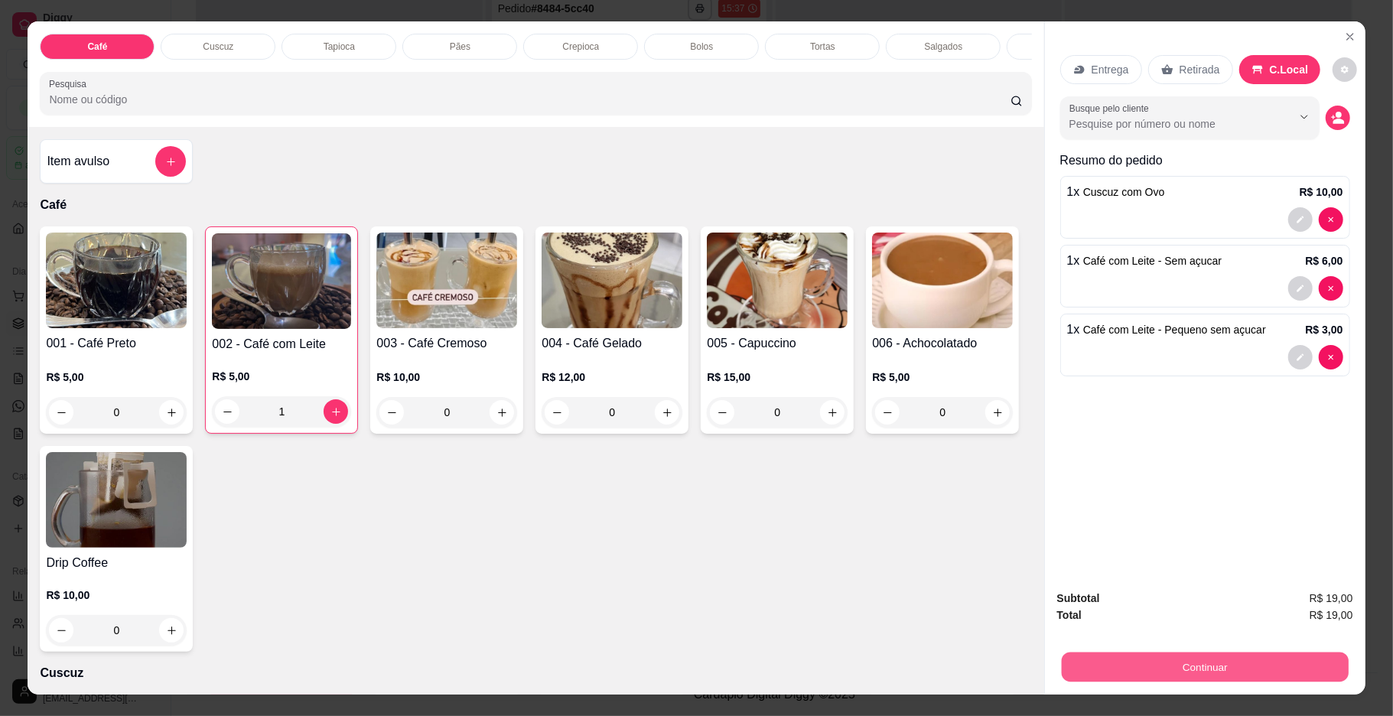
click at [1203, 668] on button "Continuar" at bounding box center [1204, 667] width 287 height 30
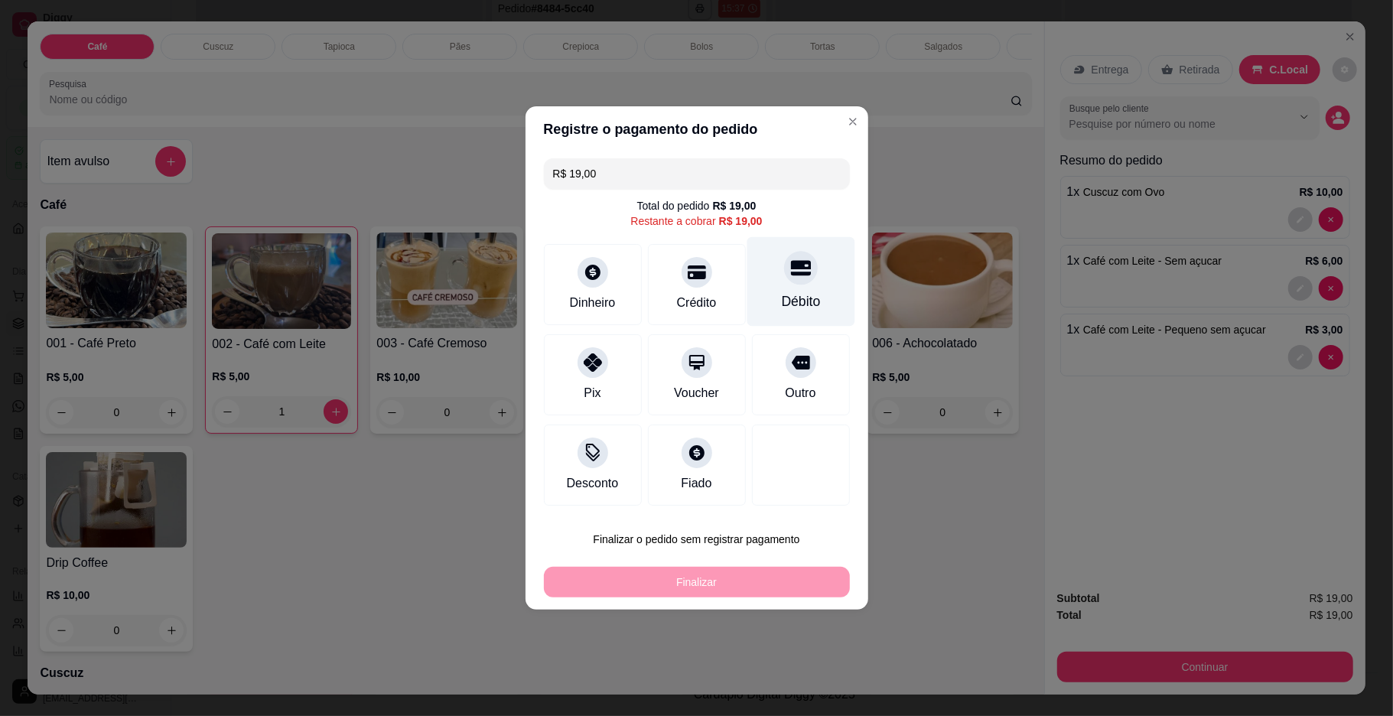
click at [785, 301] on div "Débito" at bounding box center [800, 301] width 39 height 20
type input "R$ 0,00"
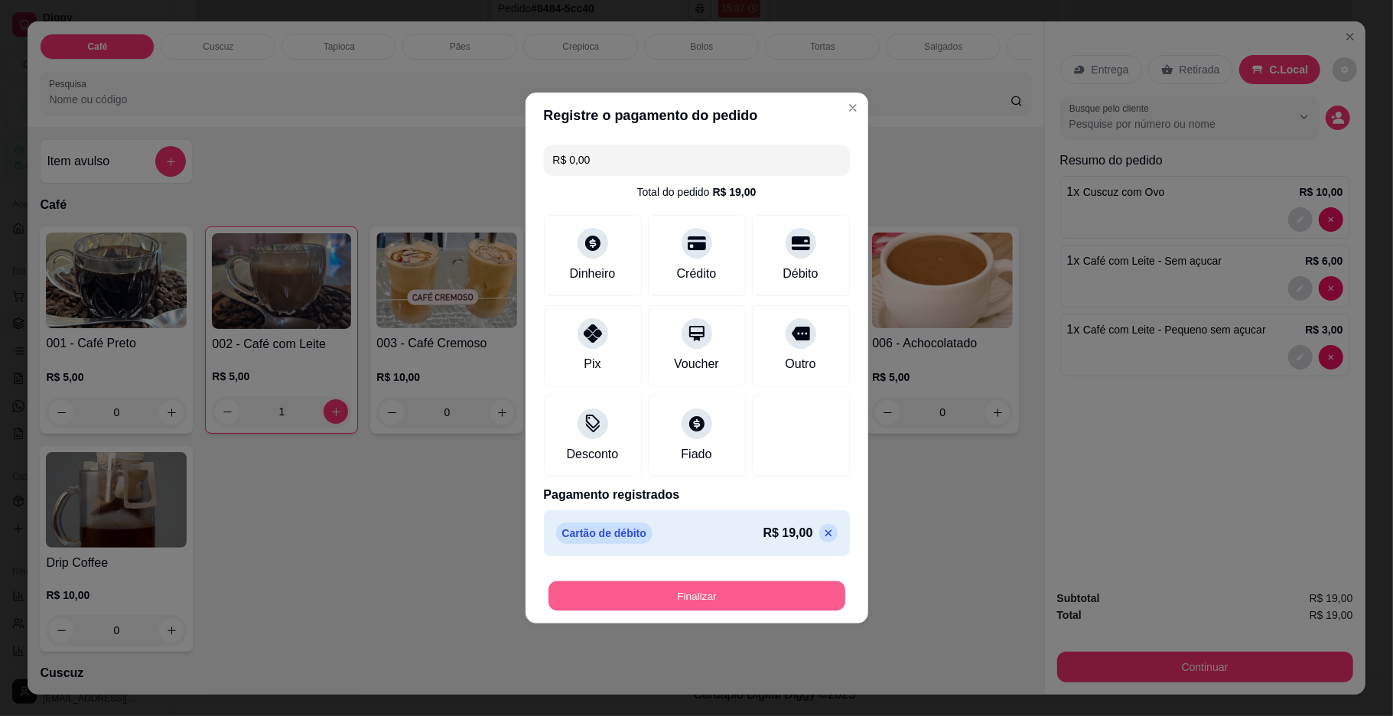
click at [655, 593] on button "Finalizar" at bounding box center [696, 596] width 297 height 30
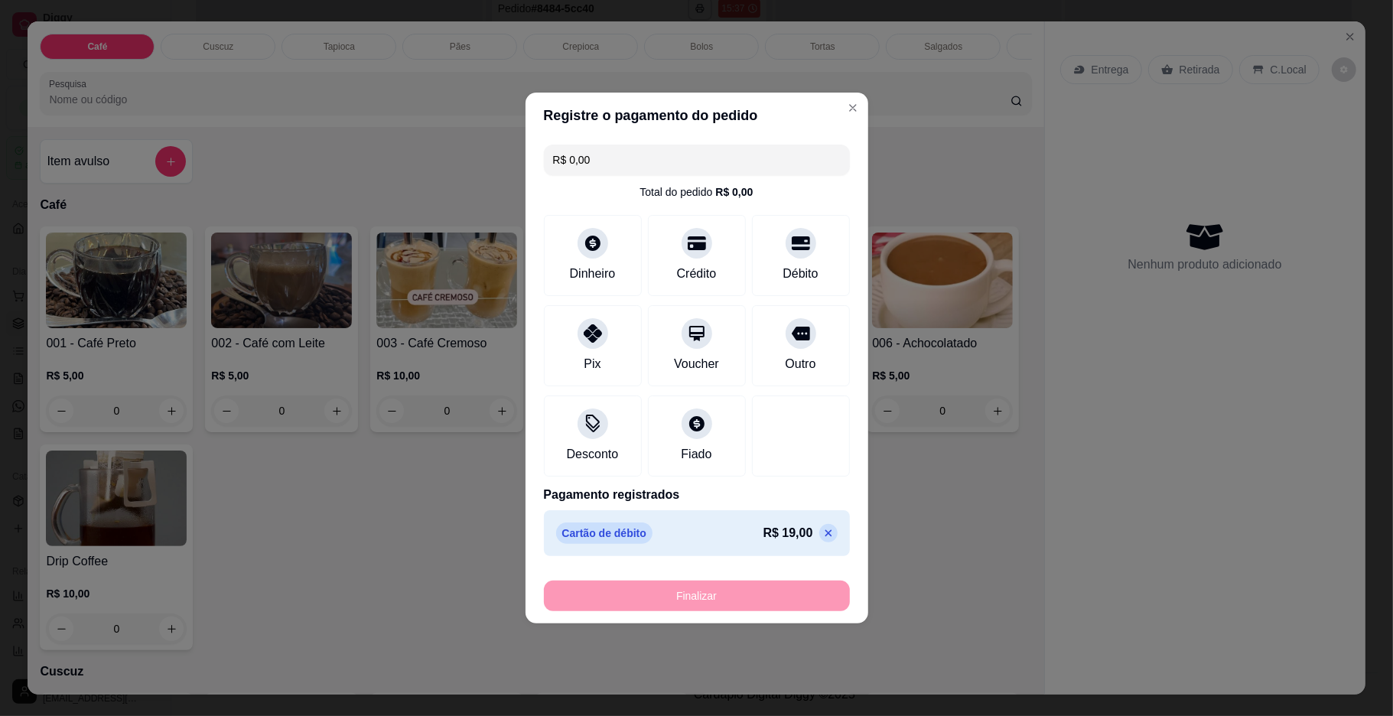
type input "0"
type input "-R$ 19,00"
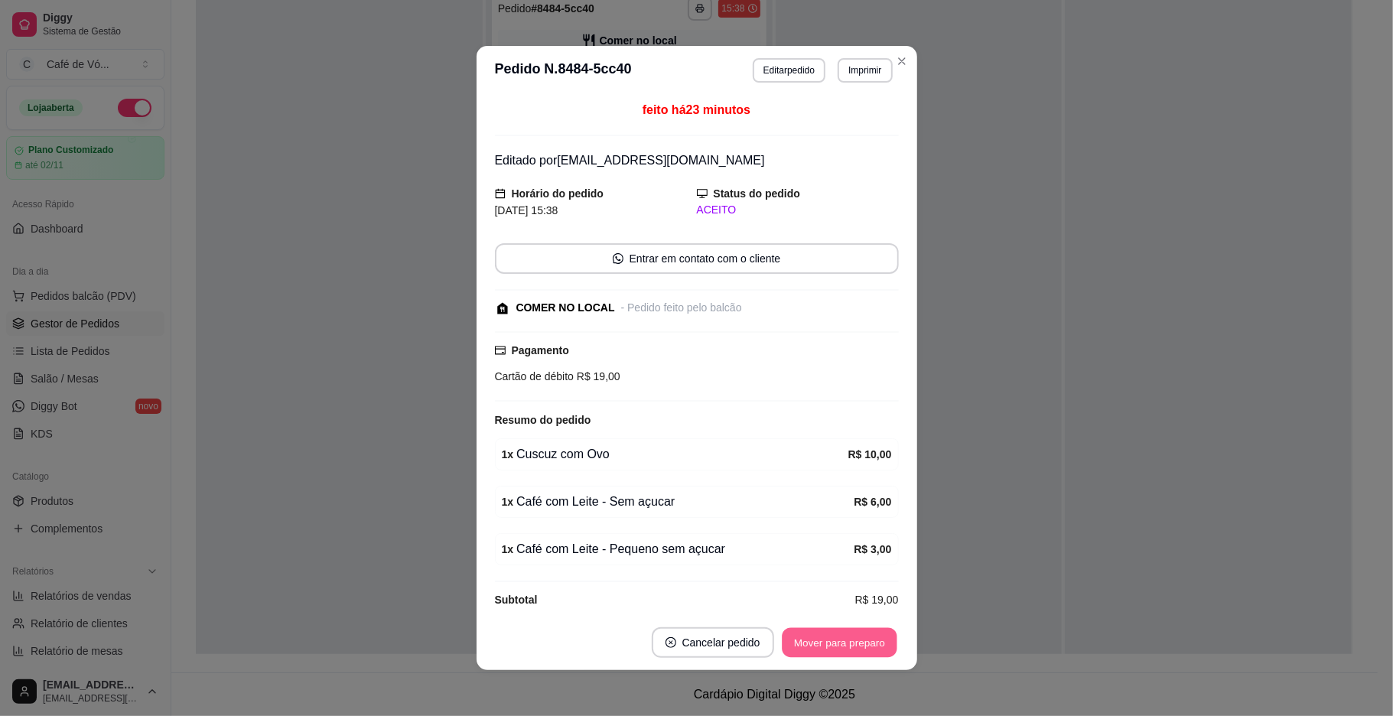
click at [855, 643] on button "Mover para preparo" at bounding box center [839, 643] width 115 height 30
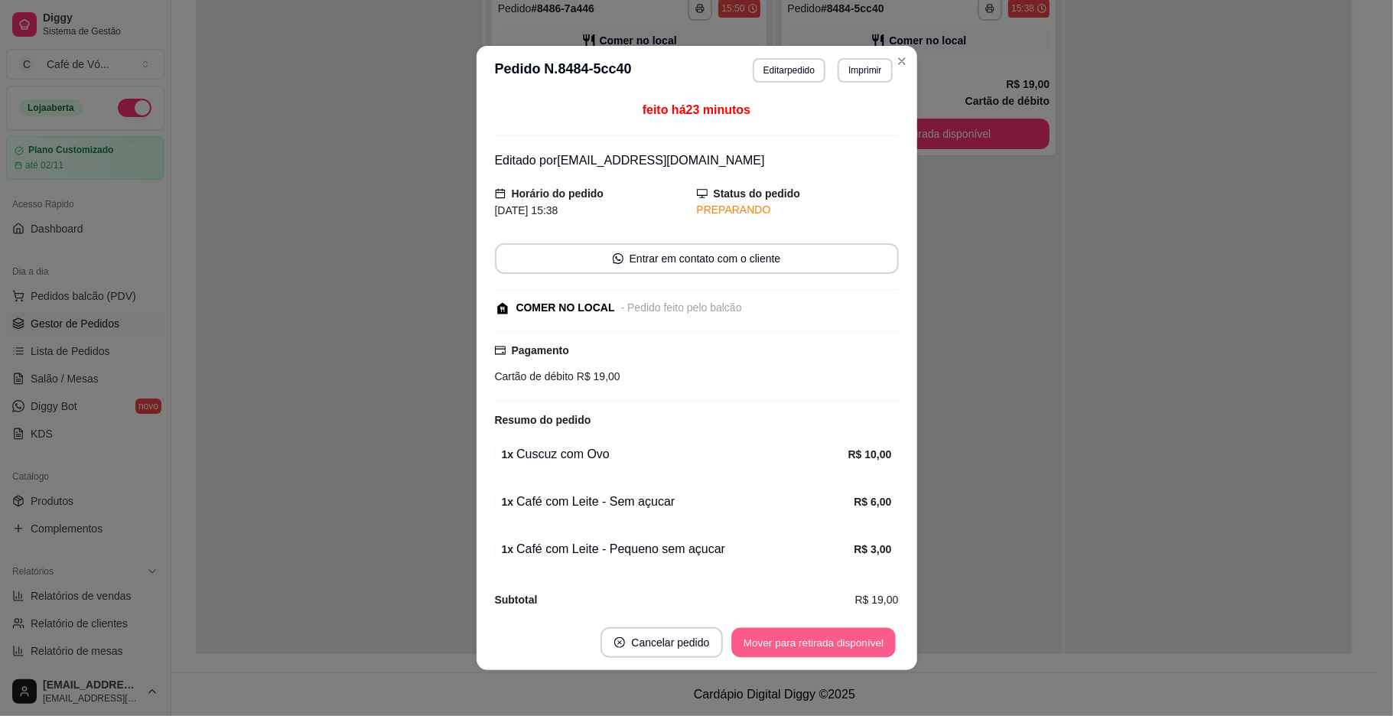
click at [855, 643] on button "Mover para retirada disponível" at bounding box center [814, 643] width 164 height 30
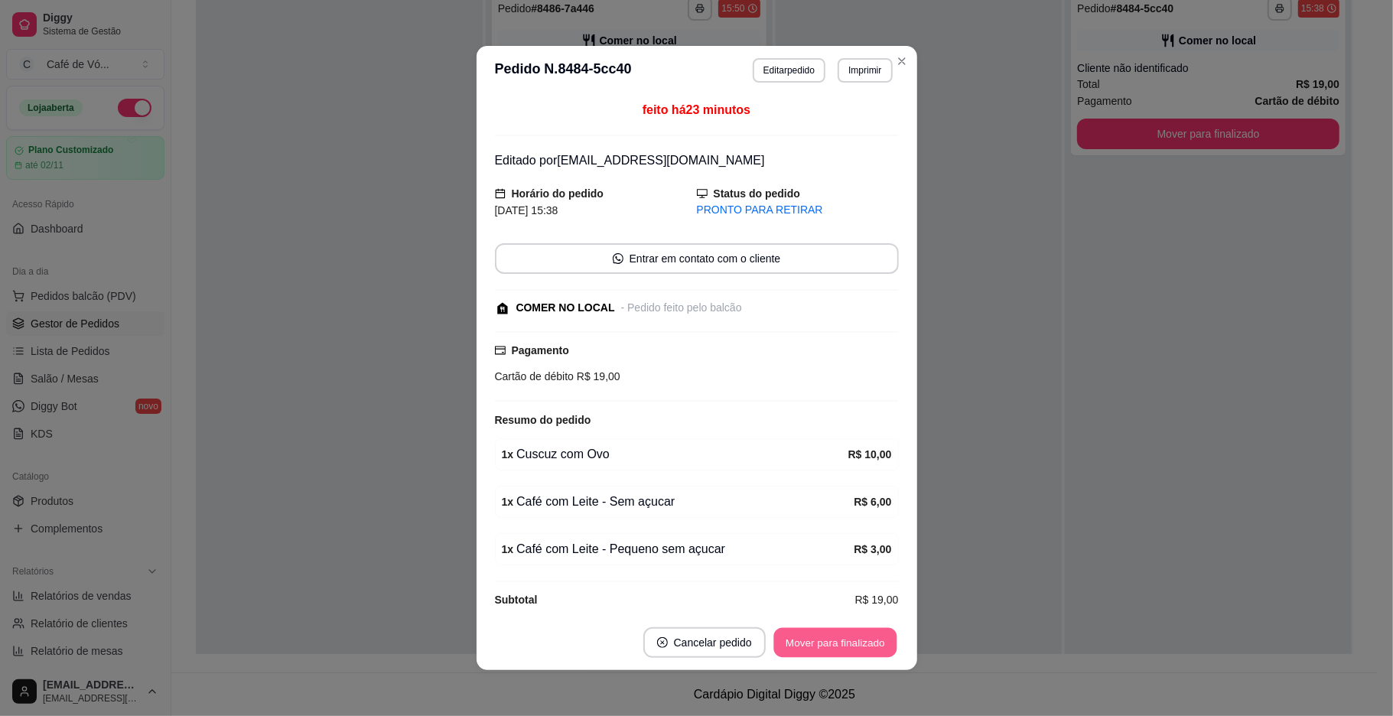
click at [855, 643] on button "Mover para finalizado" at bounding box center [834, 643] width 123 height 30
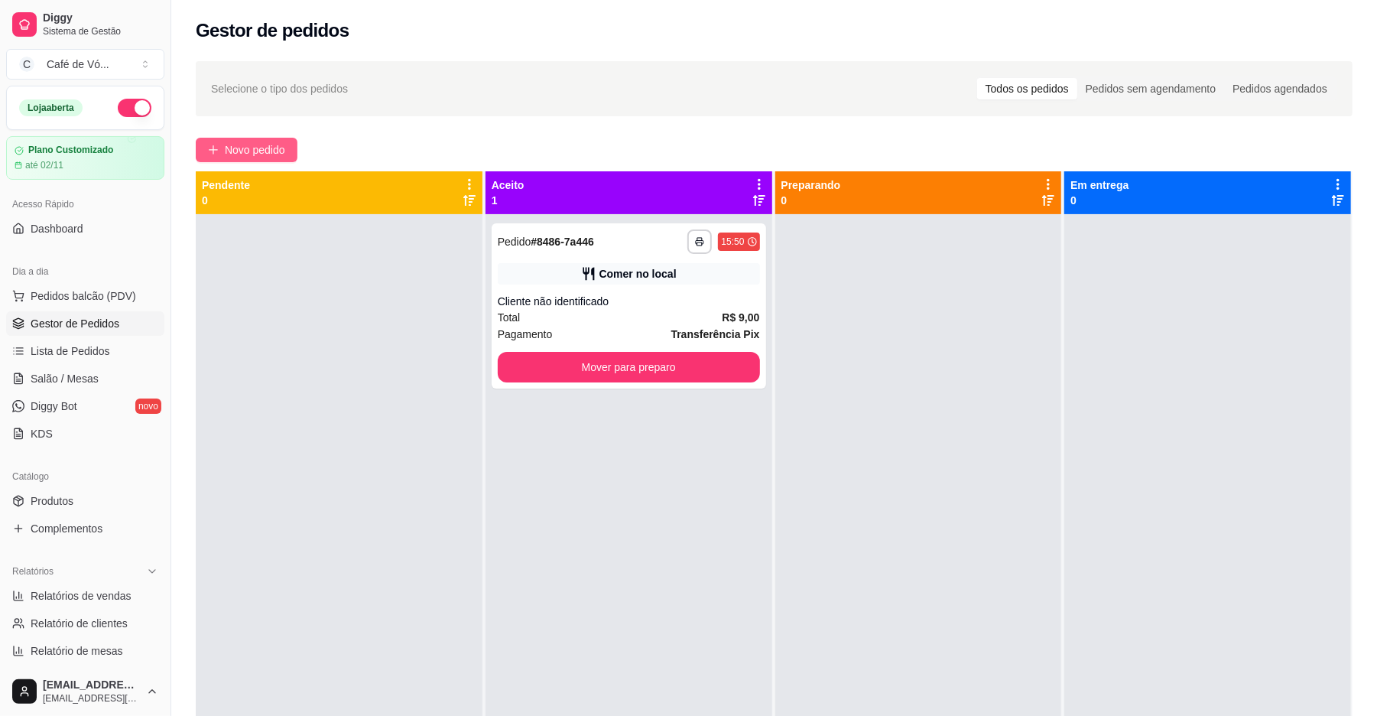
click at [245, 142] on span "Novo pedido" at bounding box center [255, 149] width 60 height 17
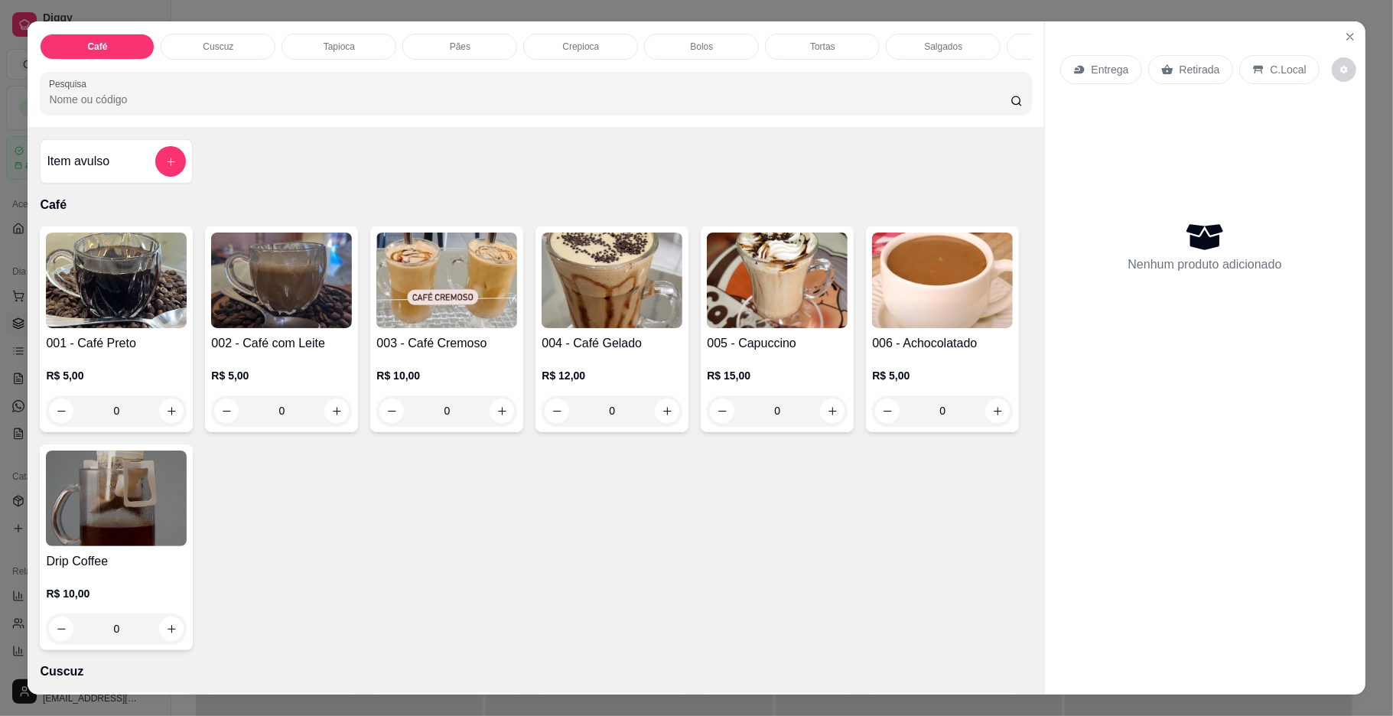
click at [460, 52] on p "Pães" at bounding box center [460, 47] width 21 height 12
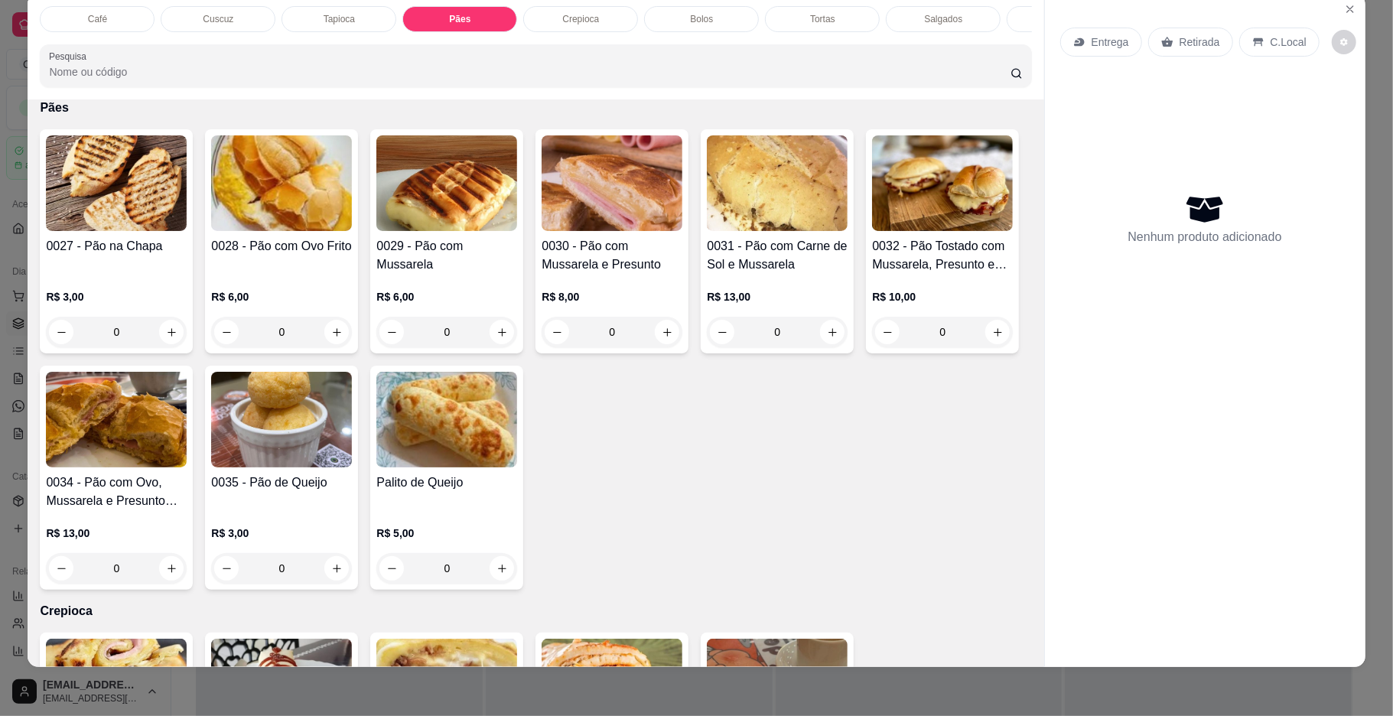
click at [187, 440] on img at bounding box center [116, 420] width 141 height 96
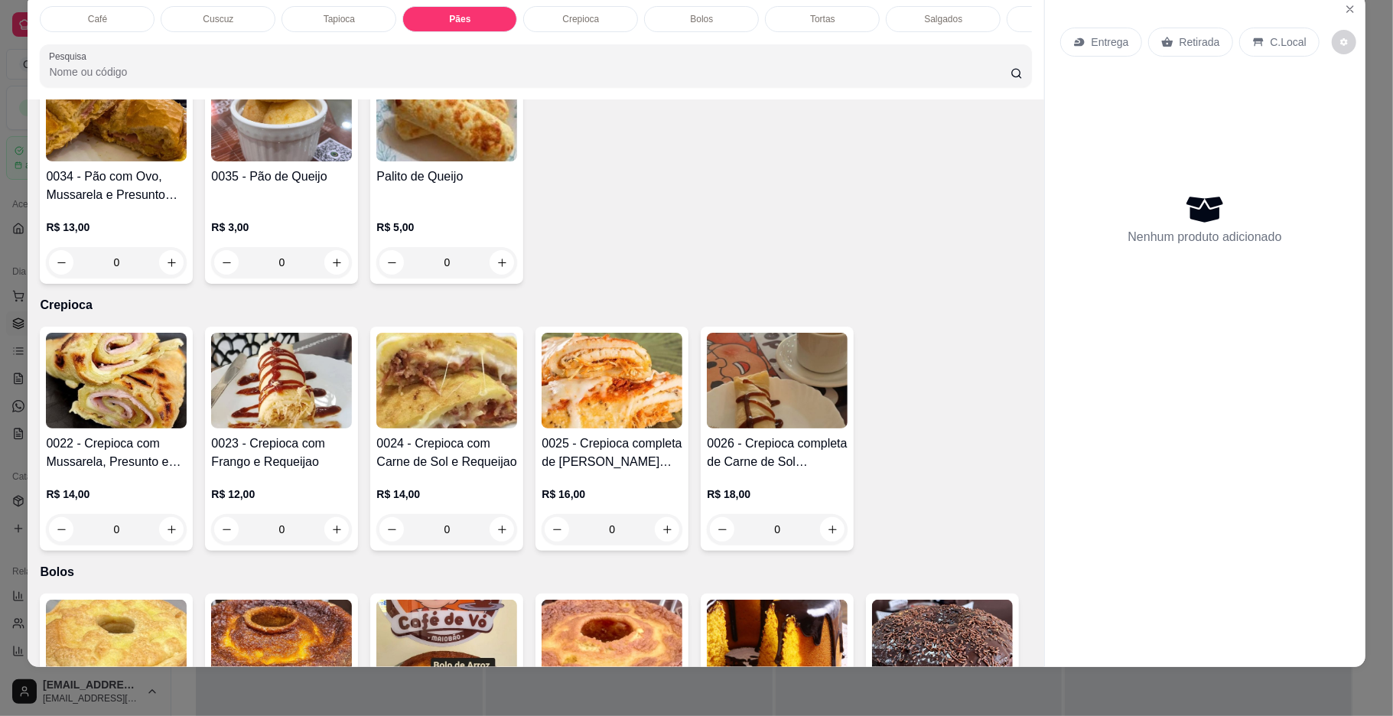
scroll to position [1542, 0]
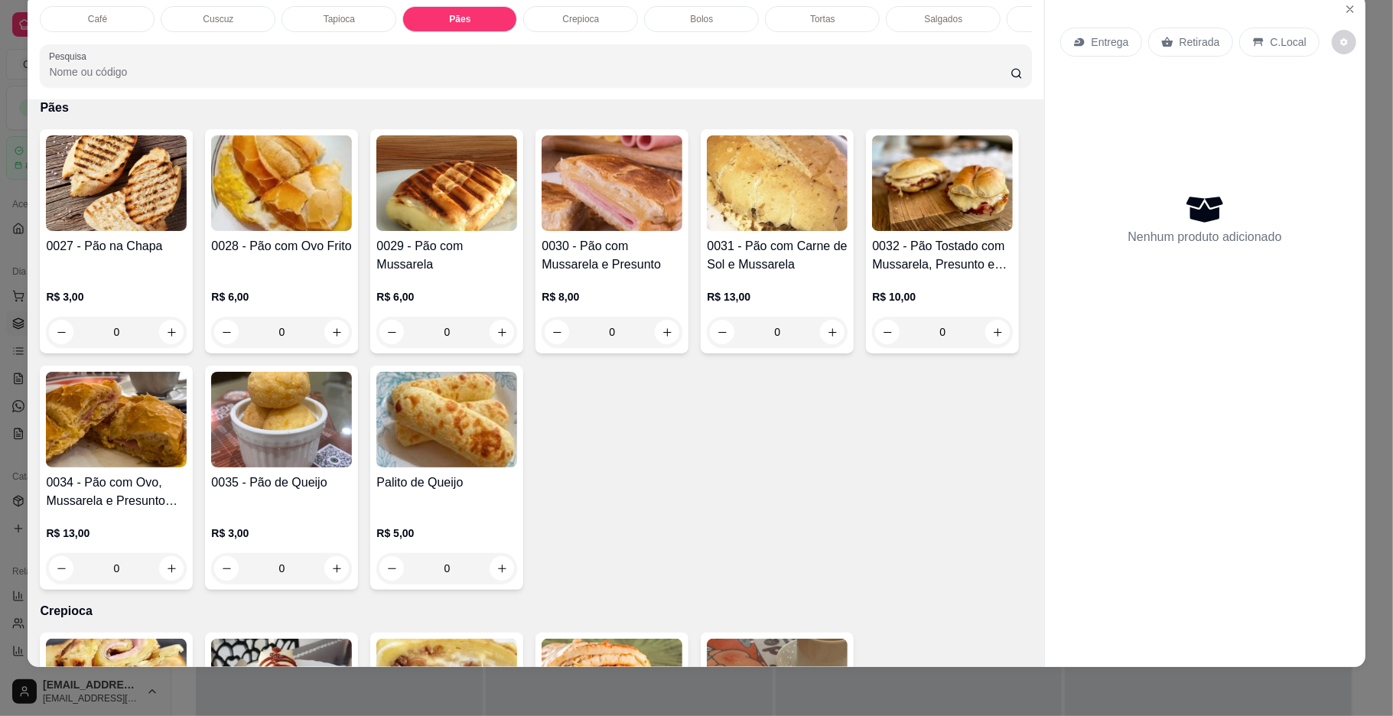
click at [745, 231] on img at bounding box center [777, 183] width 141 height 96
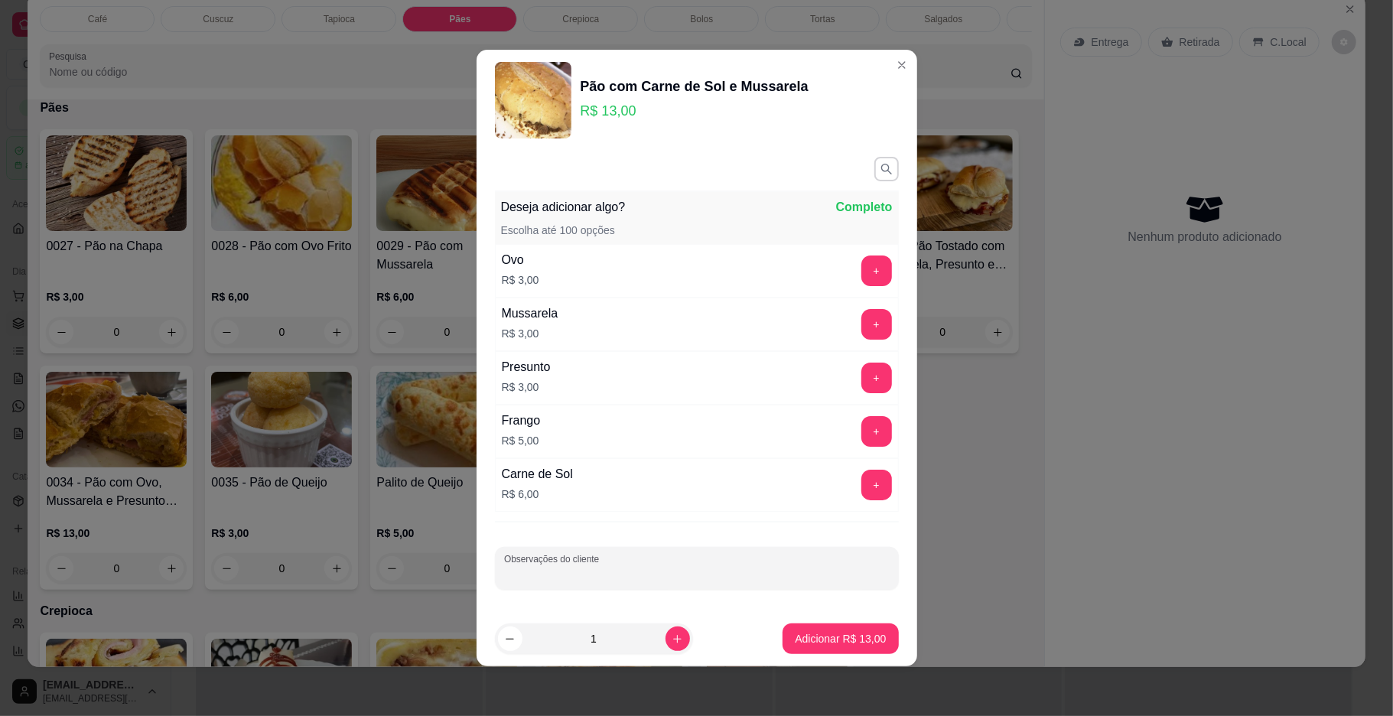
click at [686, 567] on input "Observações do cliente" at bounding box center [696, 574] width 385 height 15
type input "massa fina"
click at [826, 654] on button "Adicionar R$ 13,00" at bounding box center [839, 638] width 115 height 31
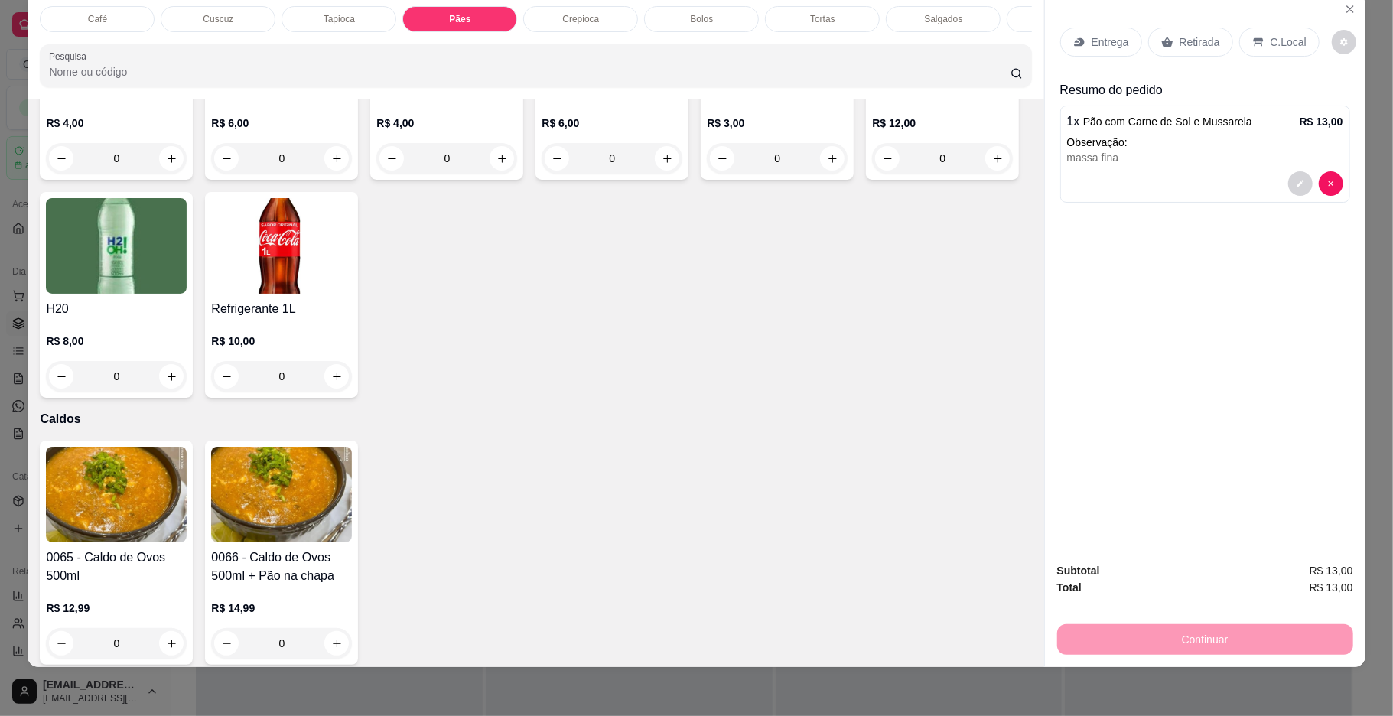
scroll to position [3785, 0]
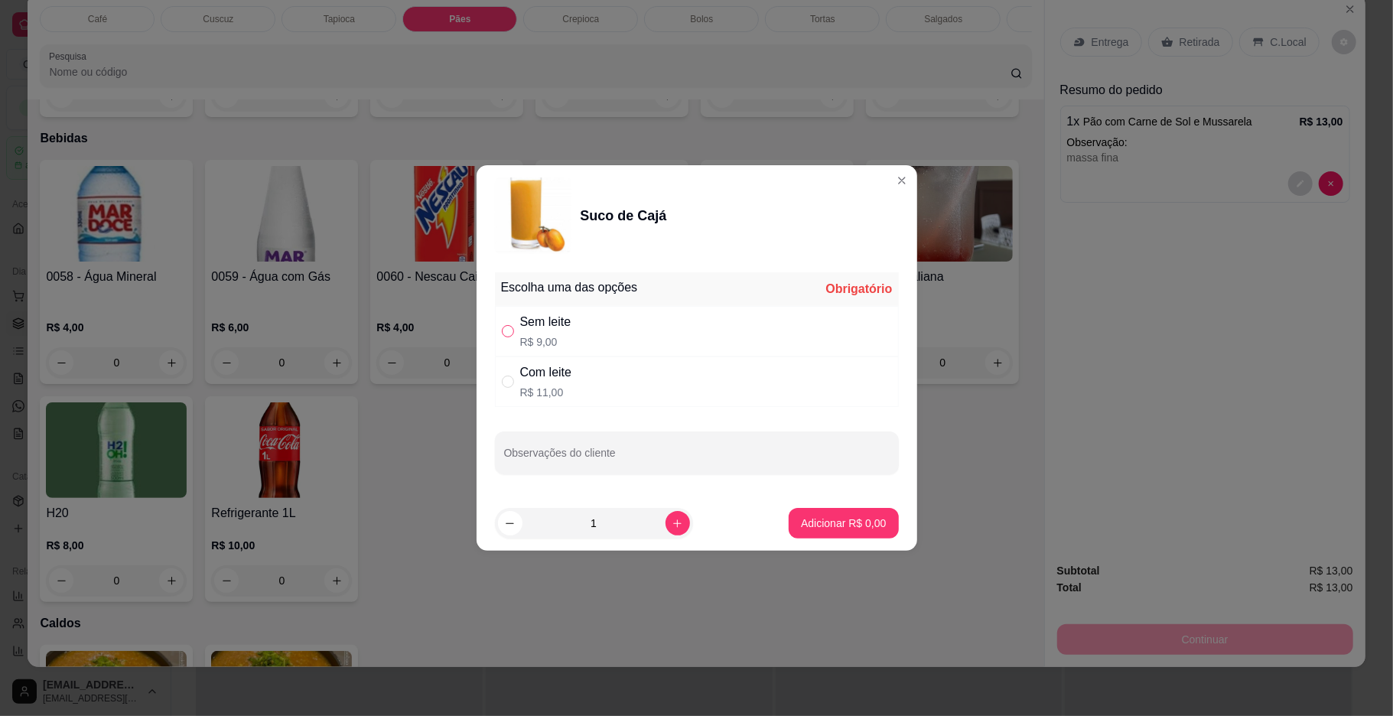
click at [512, 335] on input "" at bounding box center [508, 331] width 12 height 12
radio input "true"
click at [824, 523] on p "Adicionar R$ 9,00" at bounding box center [843, 522] width 83 height 15
type input "1"
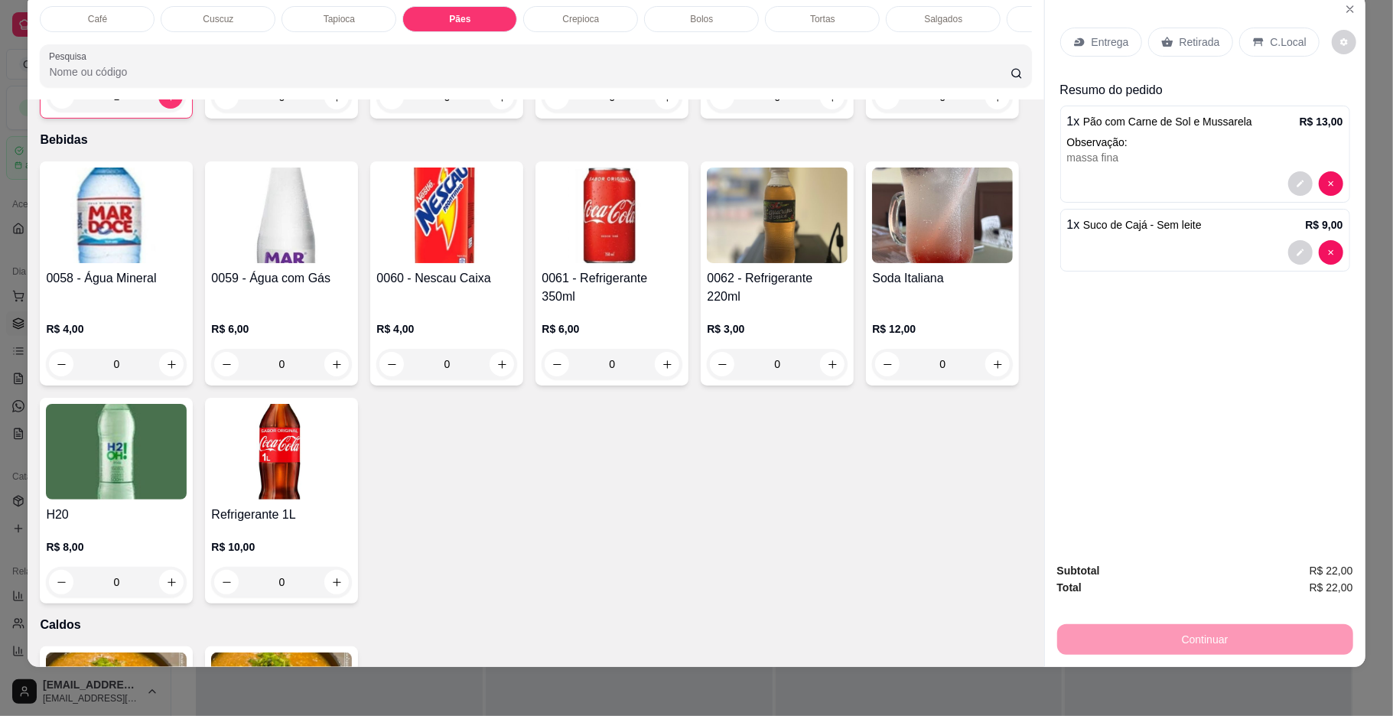
click at [704, 9] on div "Bolos" at bounding box center [701, 19] width 115 height 26
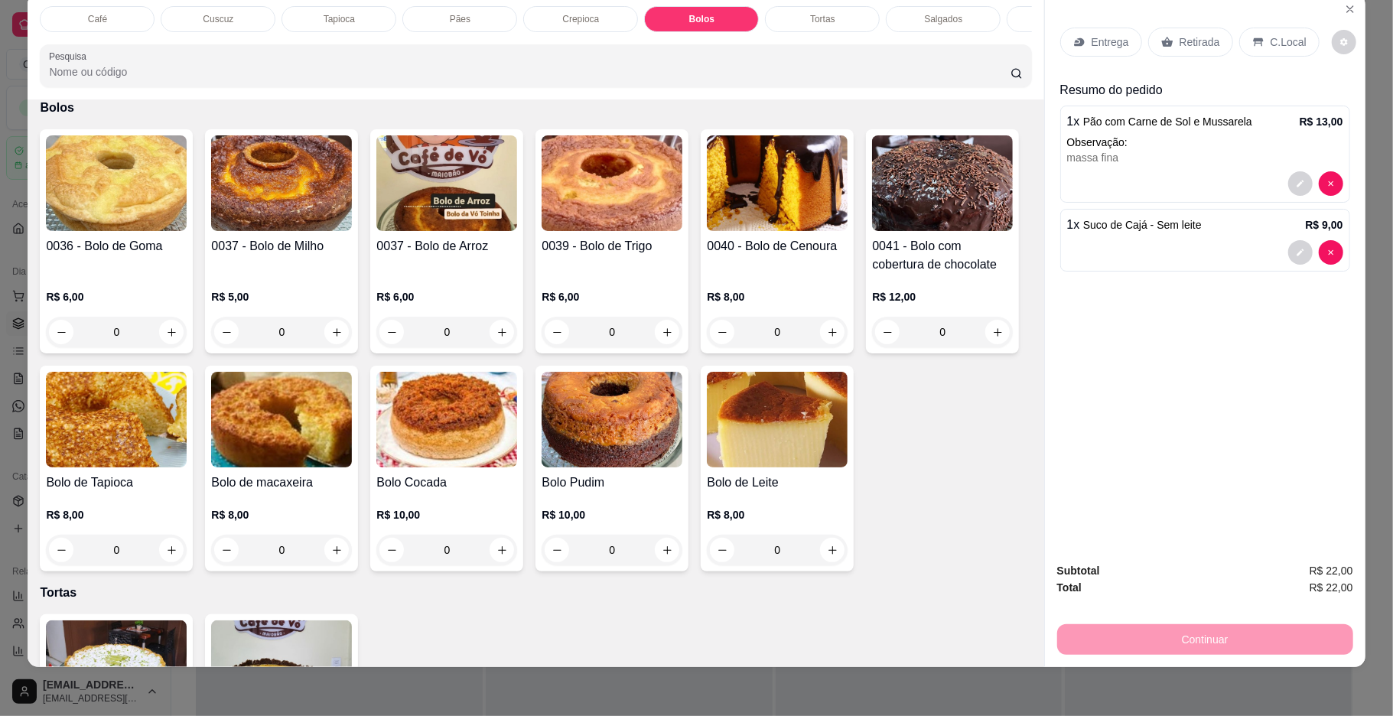
click at [215, 211] on img at bounding box center [281, 183] width 141 height 96
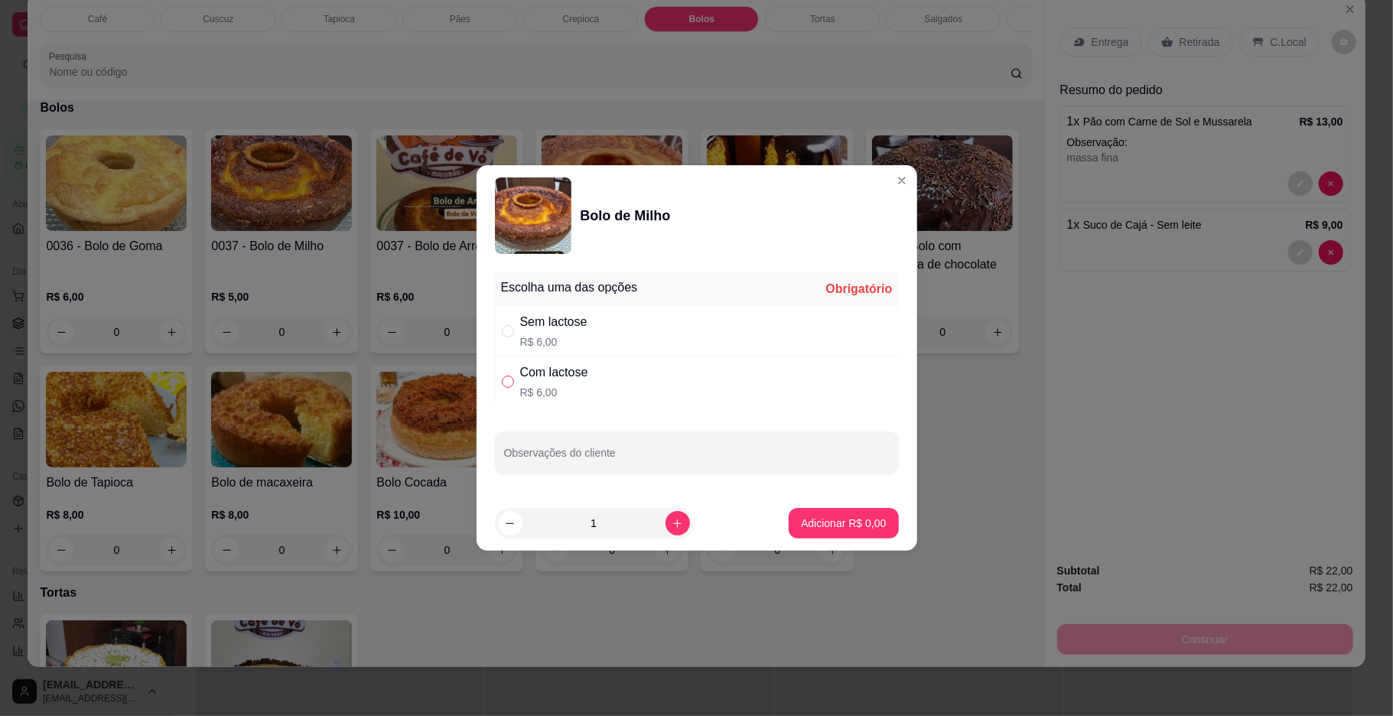
click at [511, 379] on input "" at bounding box center [508, 381] width 12 height 12
radio input "true"
click at [834, 520] on p "Adicionar R$ 6,00" at bounding box center [843, 522] width 83 height 15
type input "1"
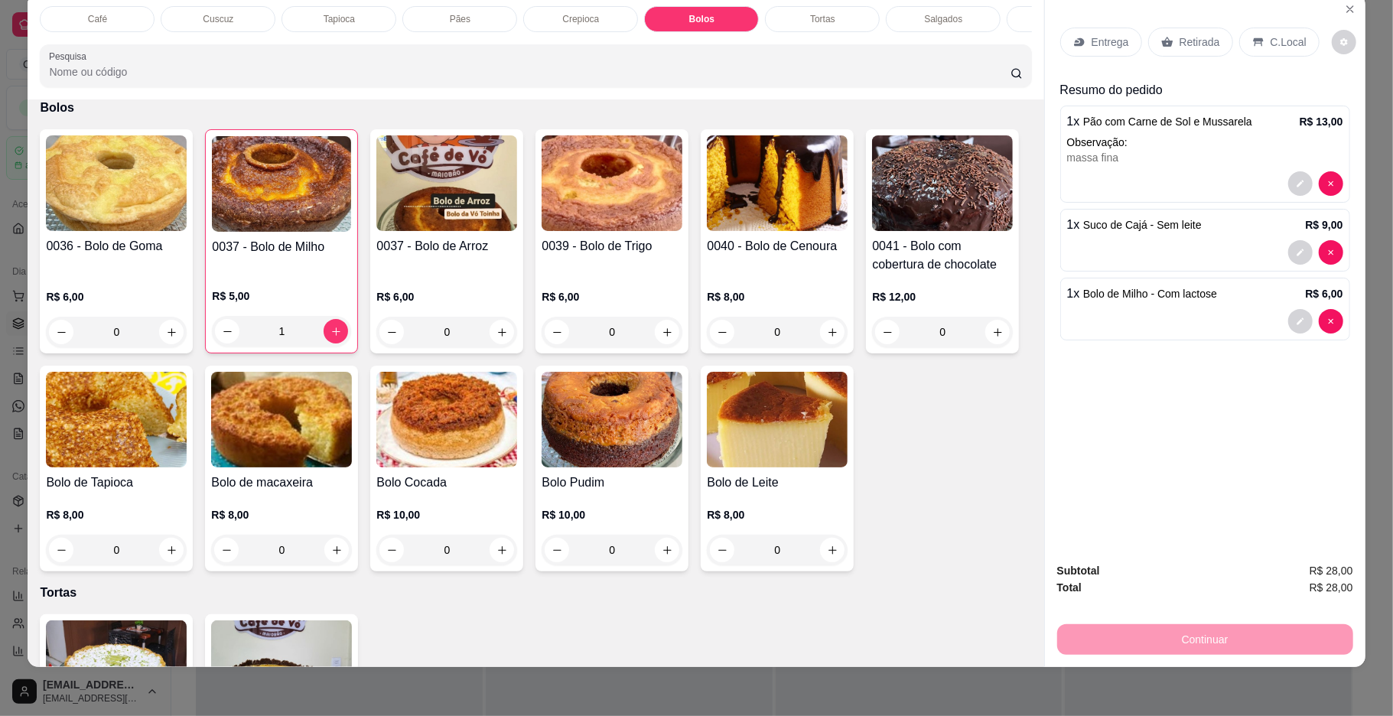
click at [112, 14] on div "Café" at bounding box center [97, 19] width 115 height 26
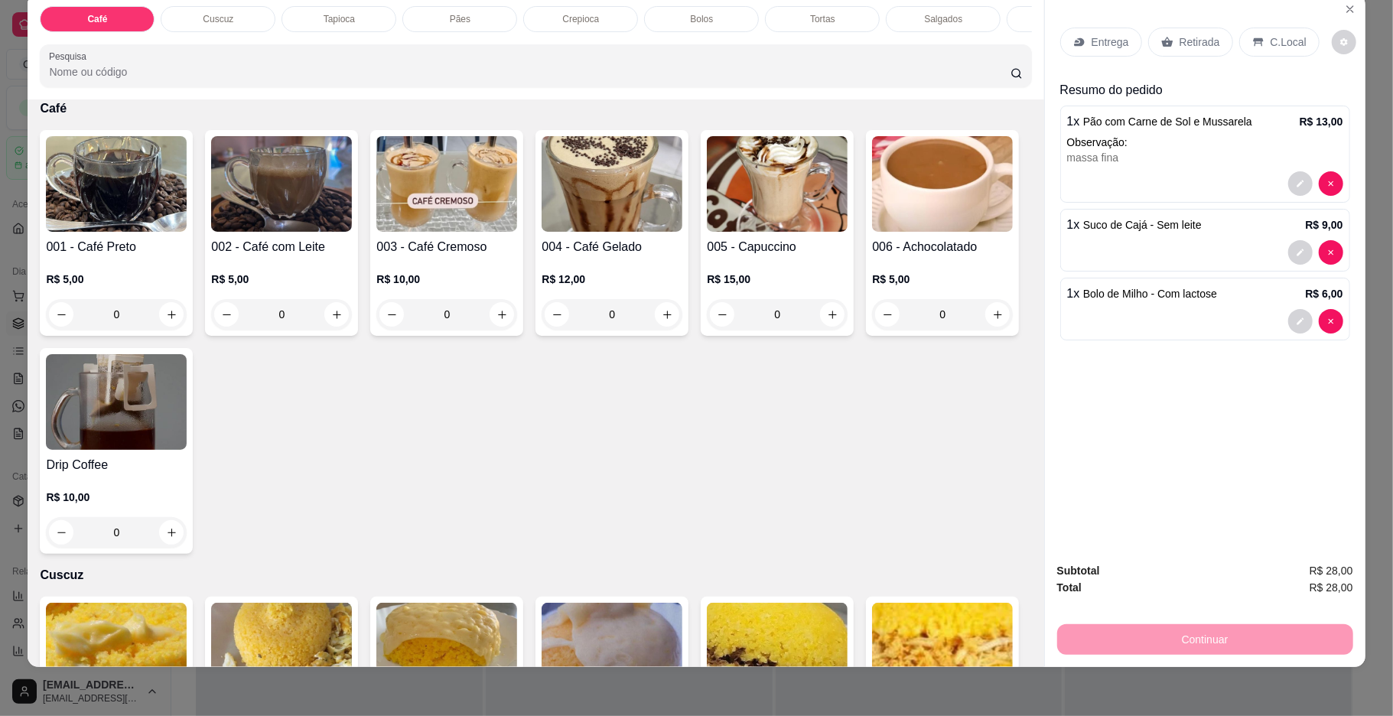
click at [237, 225] on img at bounding box center [281, 184] width 141 height 96
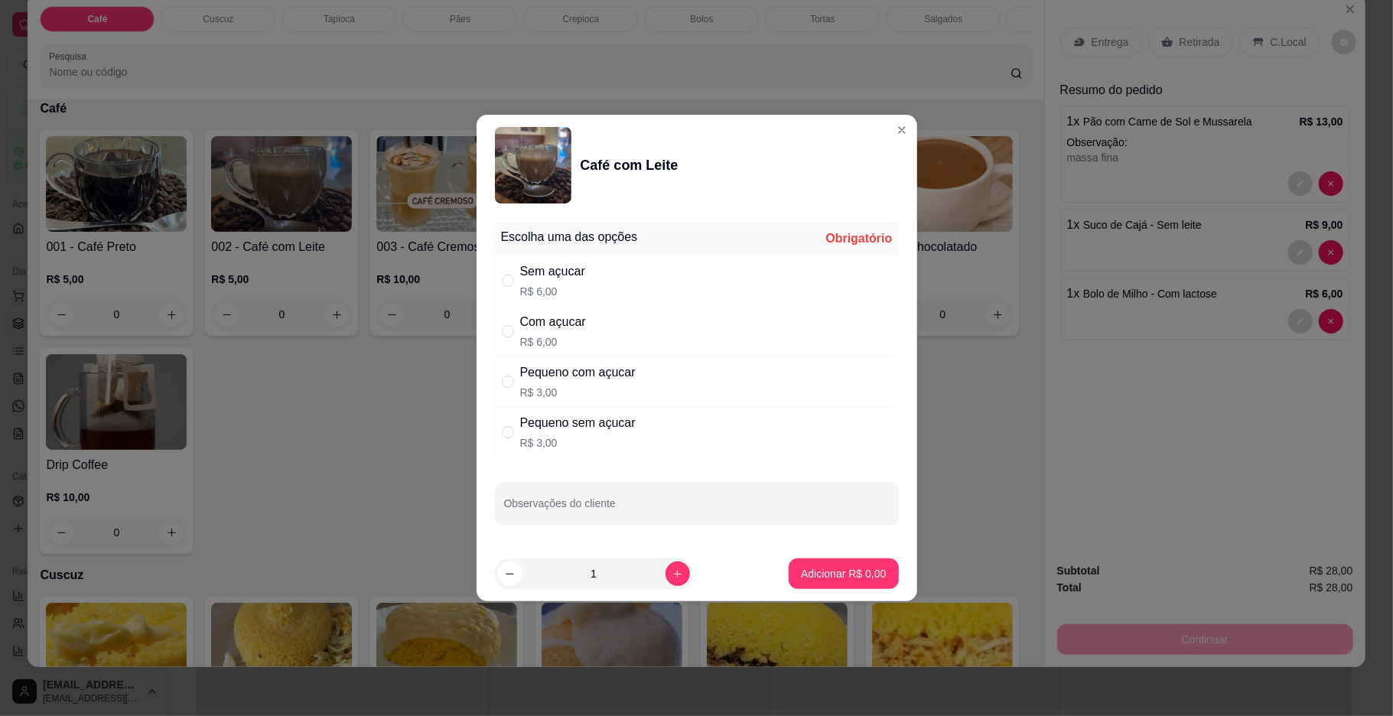
click at [500, 327] on div "Com açucar R$ 6,00" at bounding box center [697, 331] width 404 height 50
radio input "true"
click at [788, 583] on button "Adicionar R$ 6,00" at bounding box center [842, 573] width 109 height 31
type input "1"
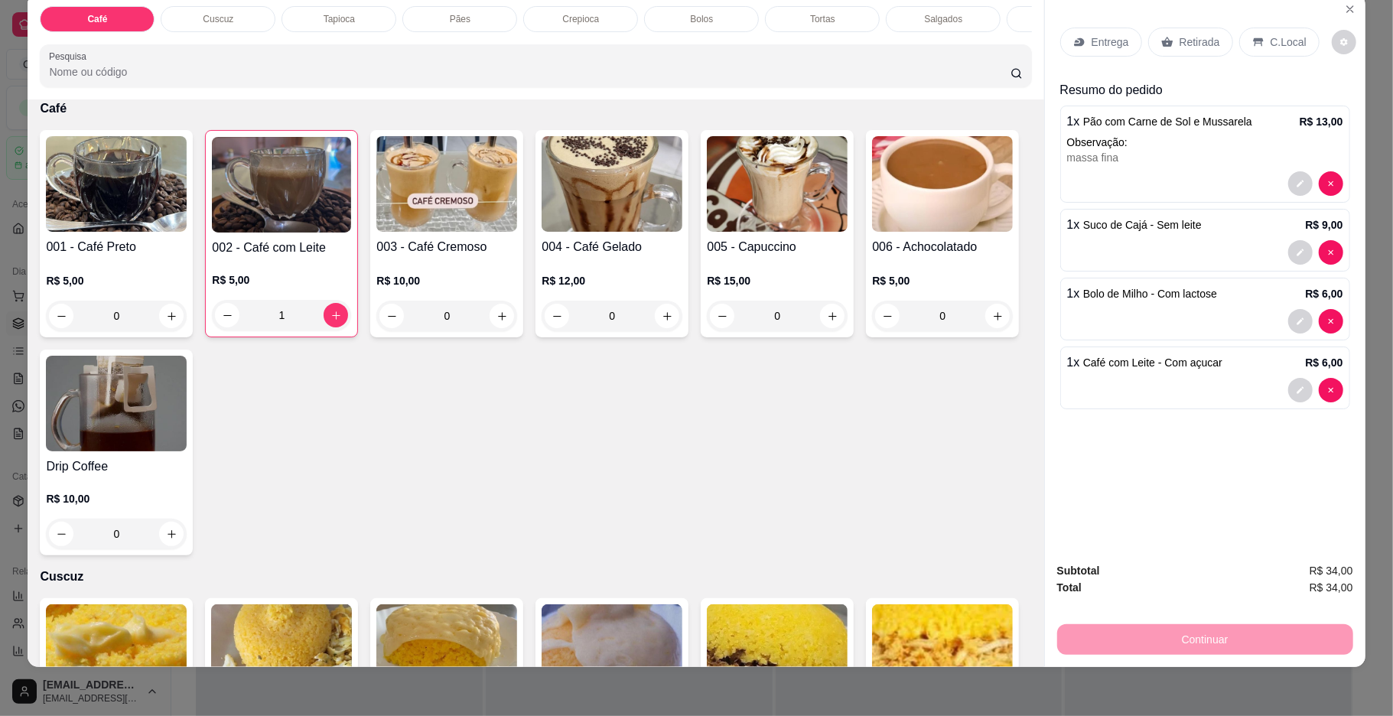
click at [1276, 41] on p "C.Local" at bounding box center [1288, 41] width 36 height 15
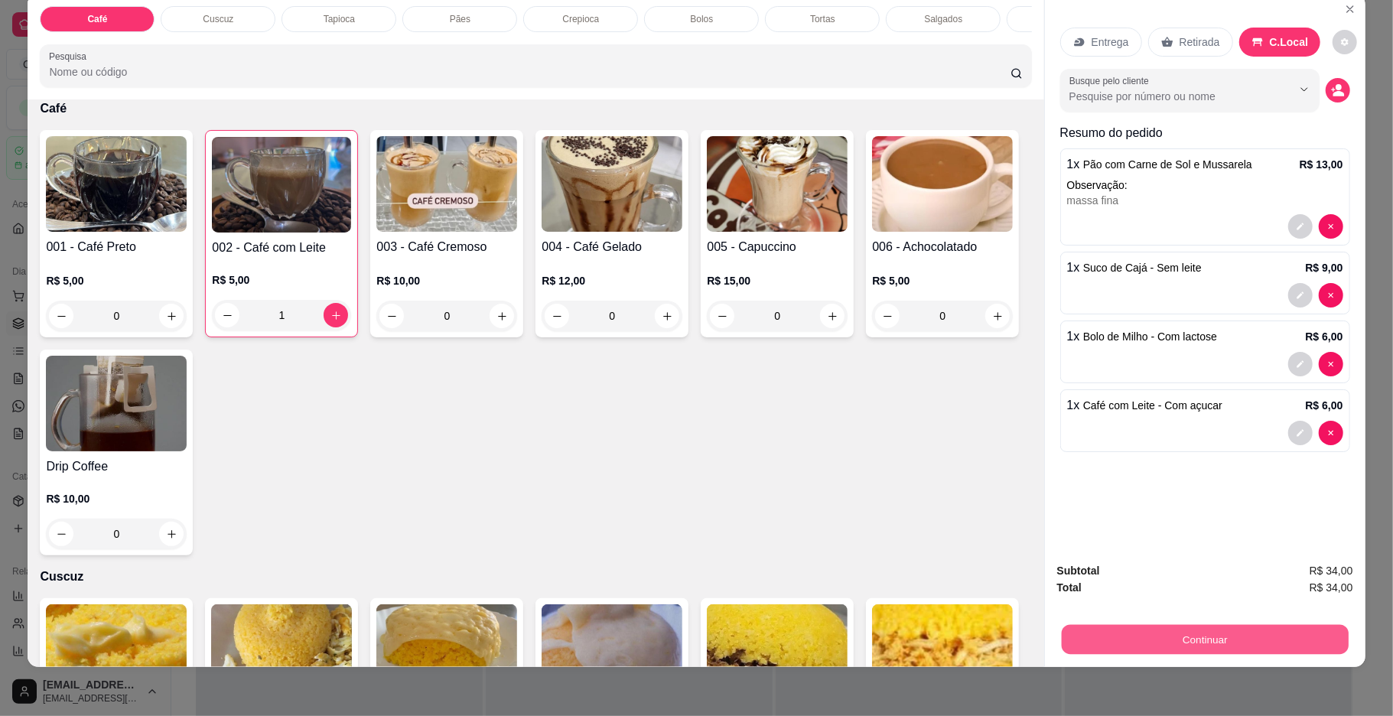
click at [1227, 628] on button "Continuar" at bounding box center [1204, 640] width 287 height 30
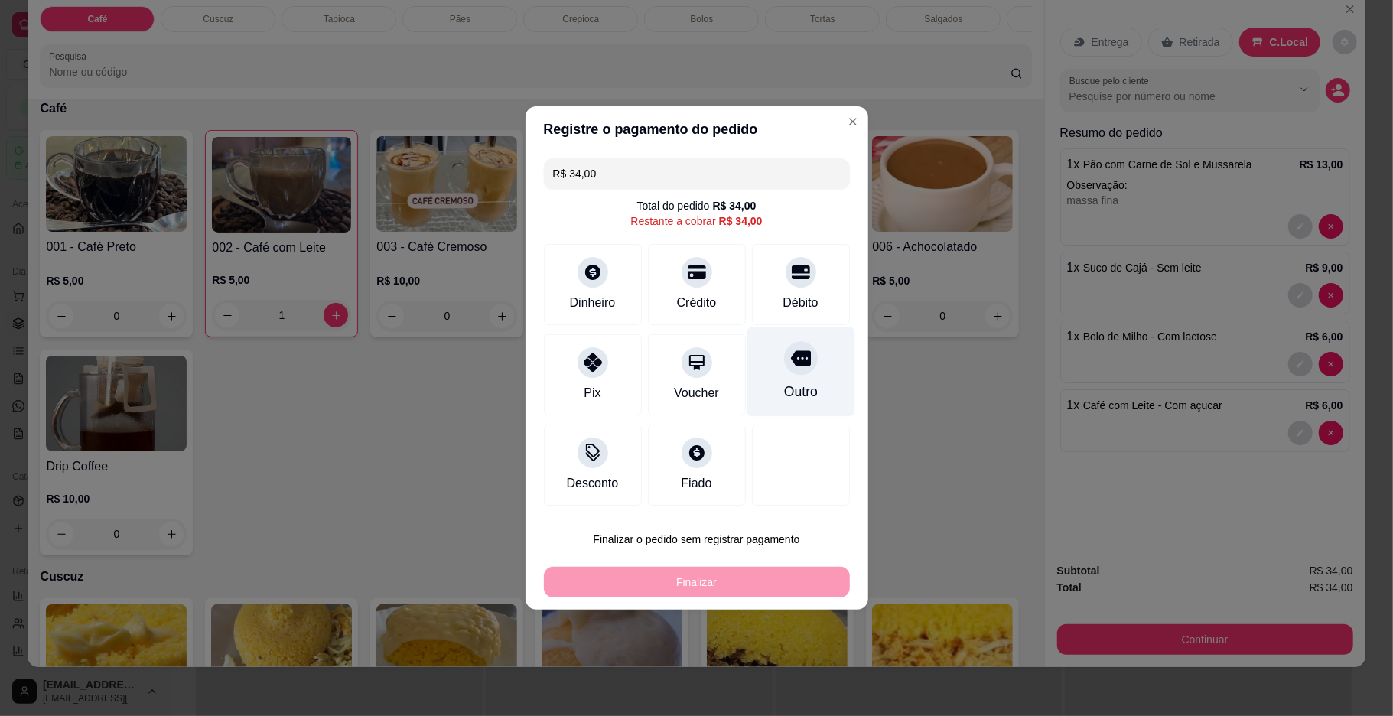
click at [814, 372] on div "Outro" at bounding box center [800, 371] width 108 height 89
type input "R$ 0,00"
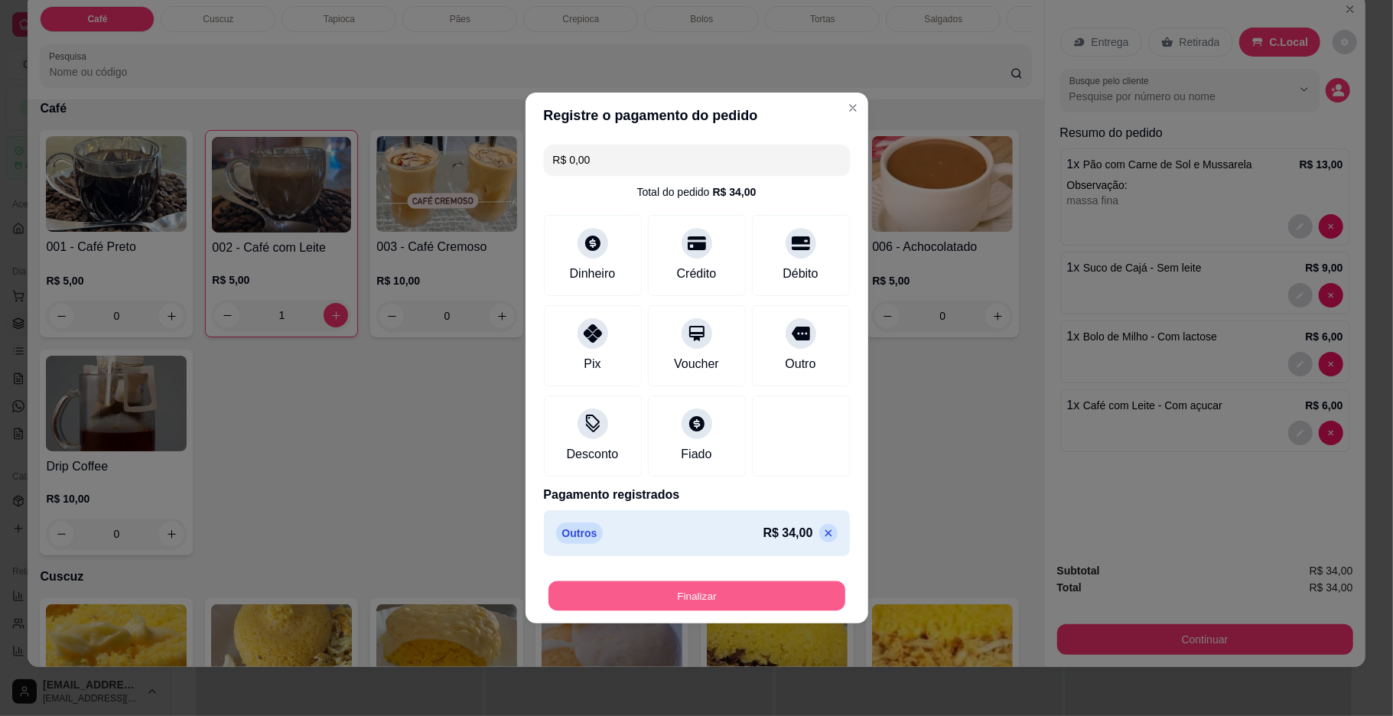
click at [735, 600] on button "Finalizar" at bounding box center [696, 596] width 297 height 30
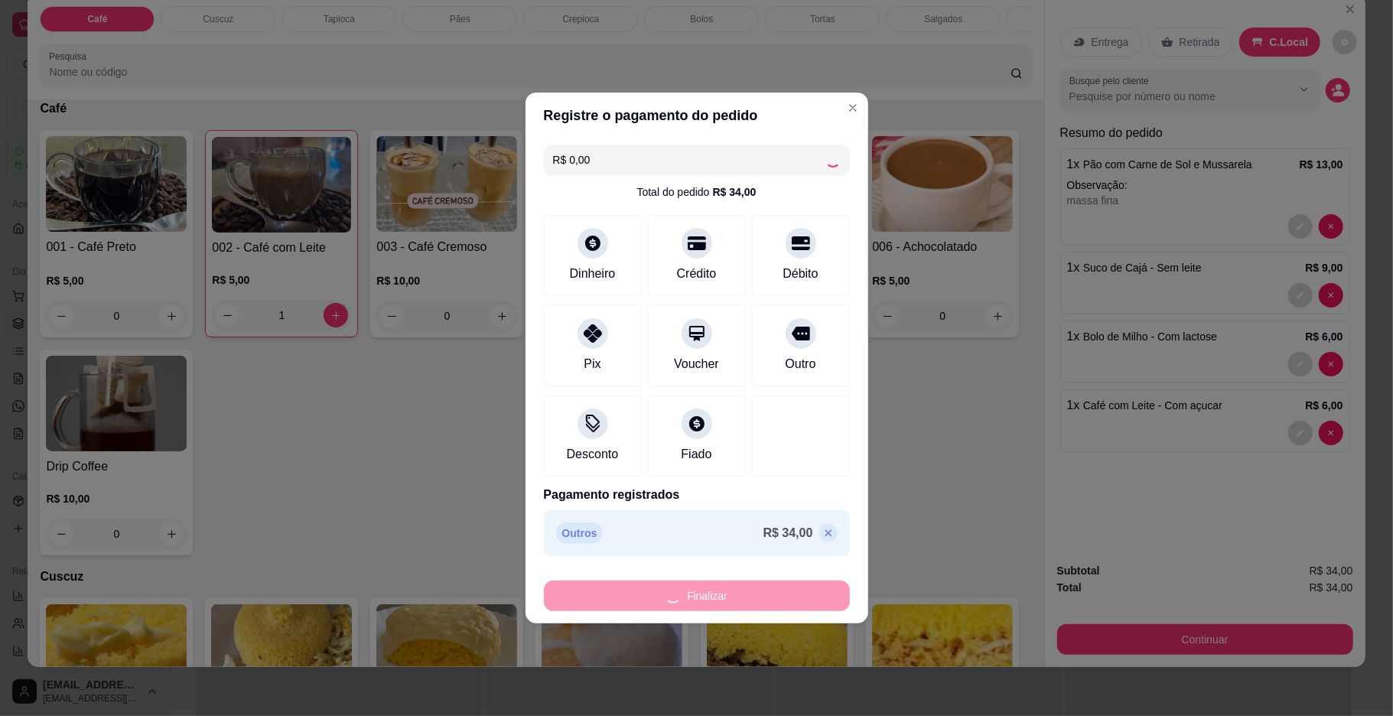
type input "0"
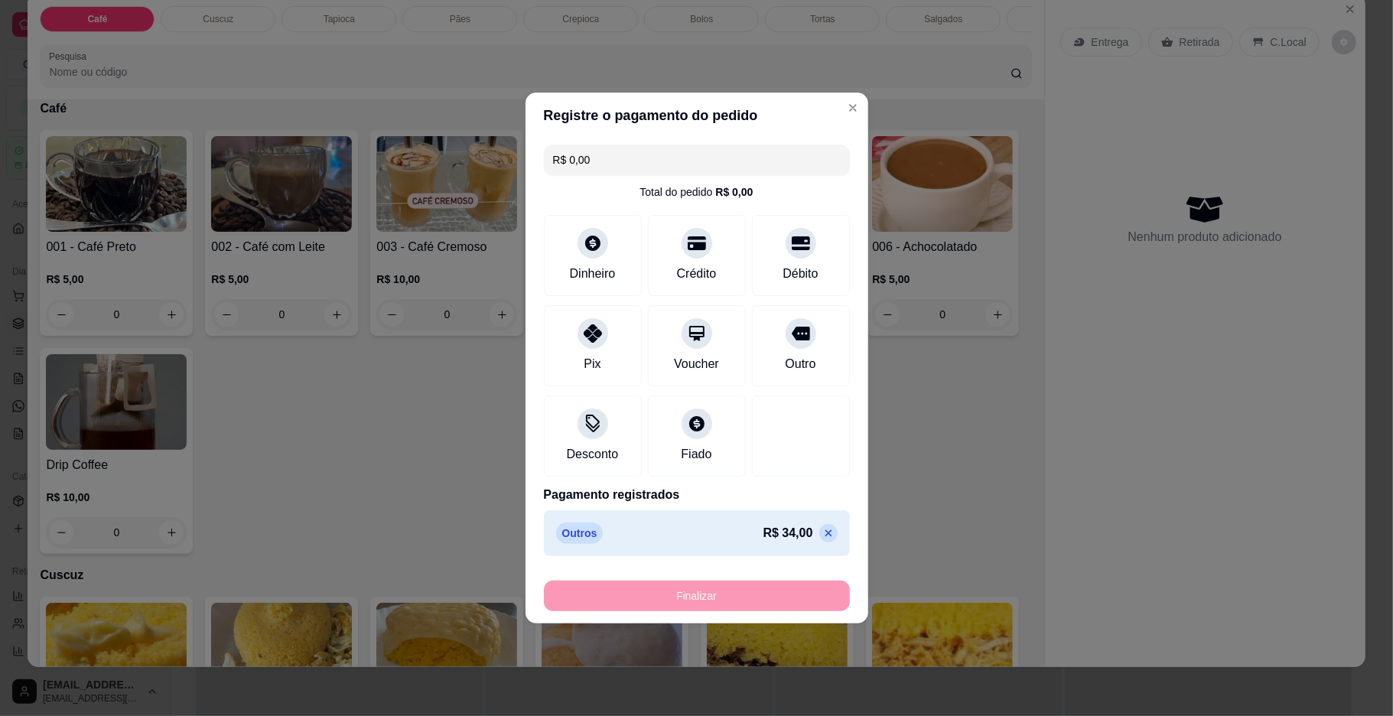
type input "-R$ 34,00"
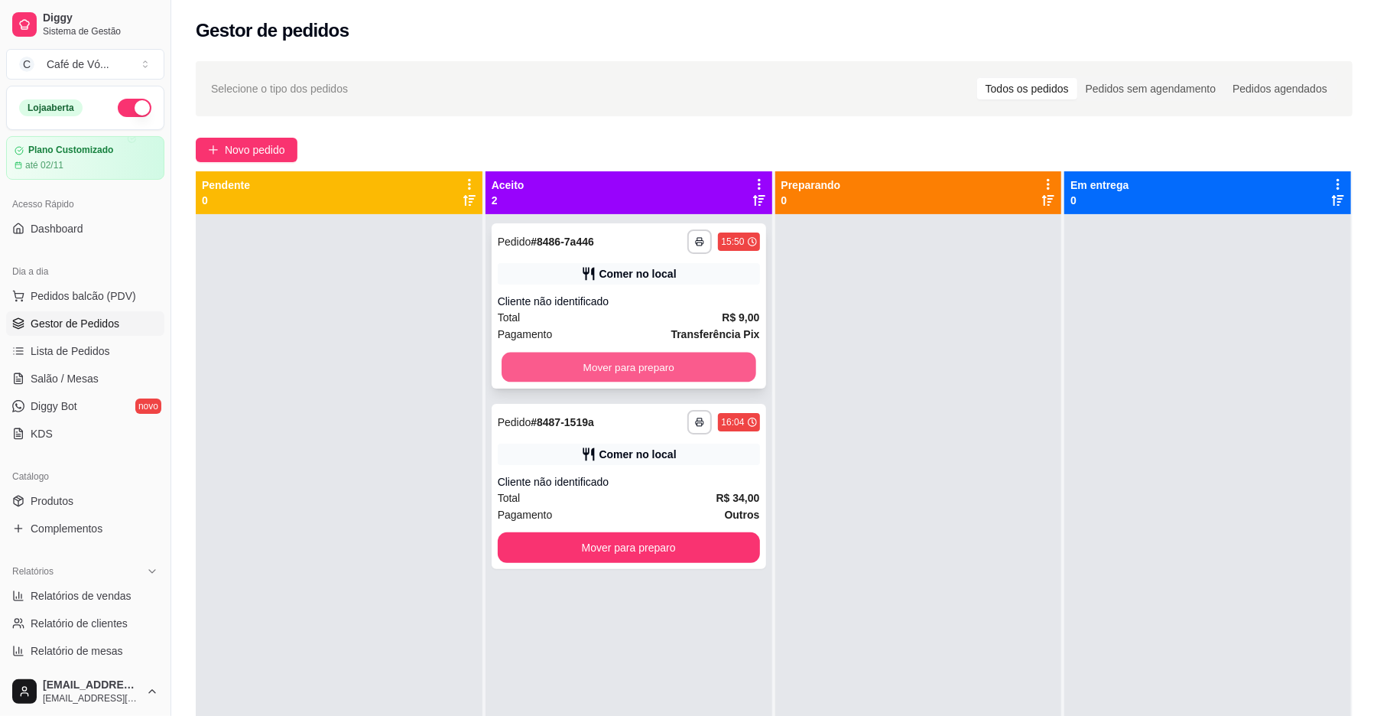
click at [639, 370] on button "Mover para preparo" at bounding box center [629, 368] width 254 height 30
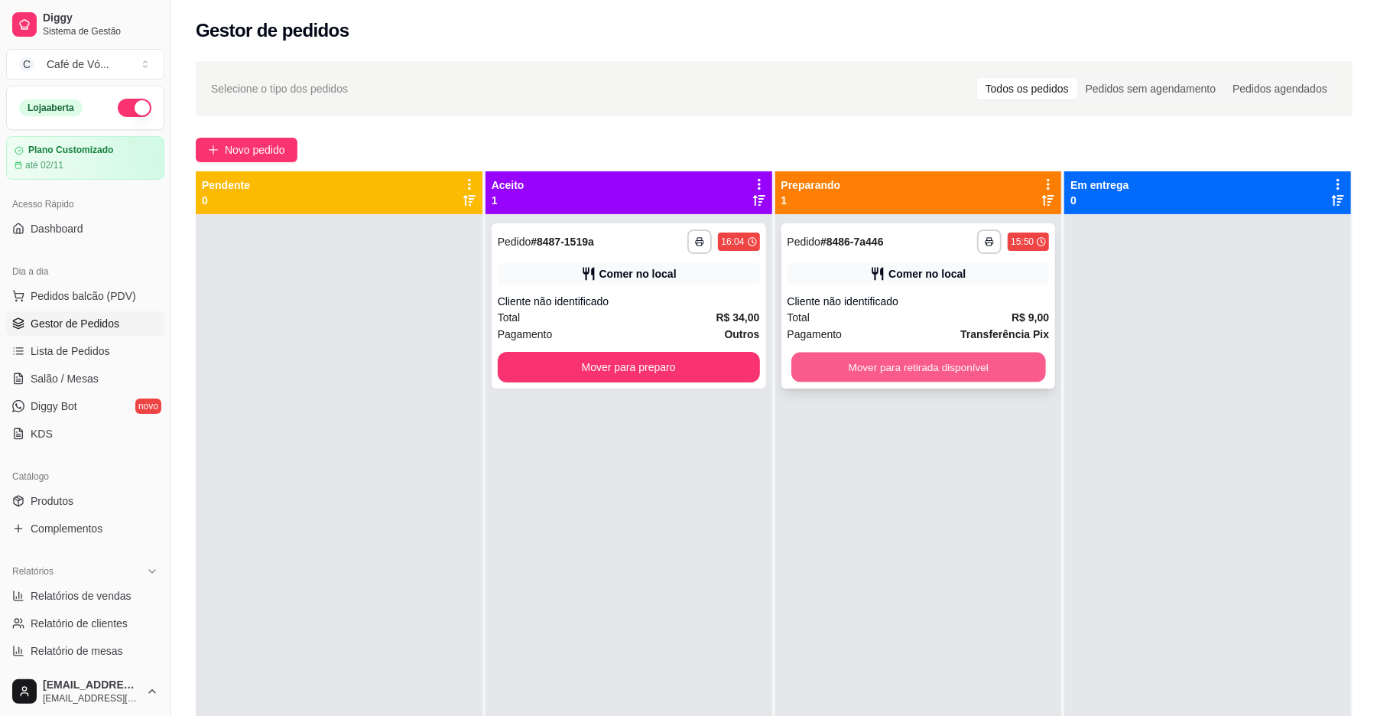
click at [958, 373] on button "Mover para retirada disponível" at bounding box center [919, 368] width 254 height 30
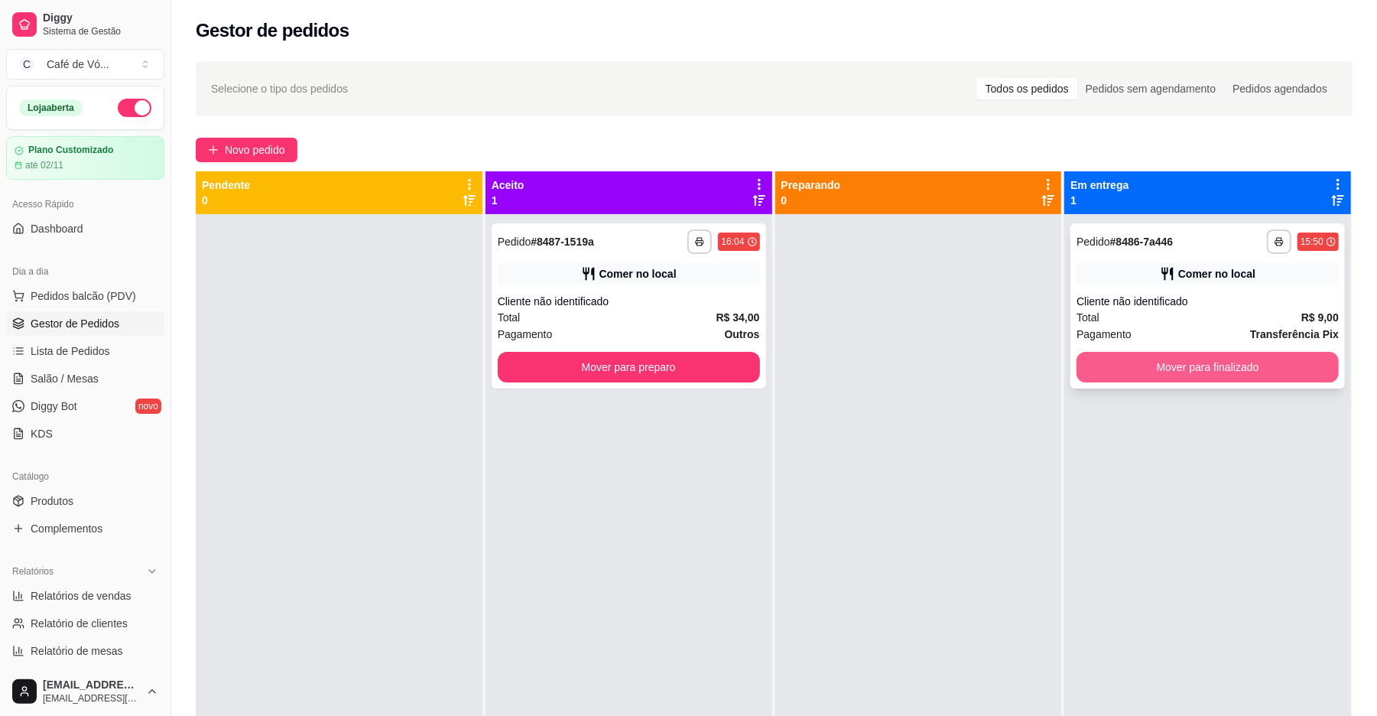
click at [1096, 371] on button "Mover para finalizado" at bounding box center [1208, 367] width 262 height 31
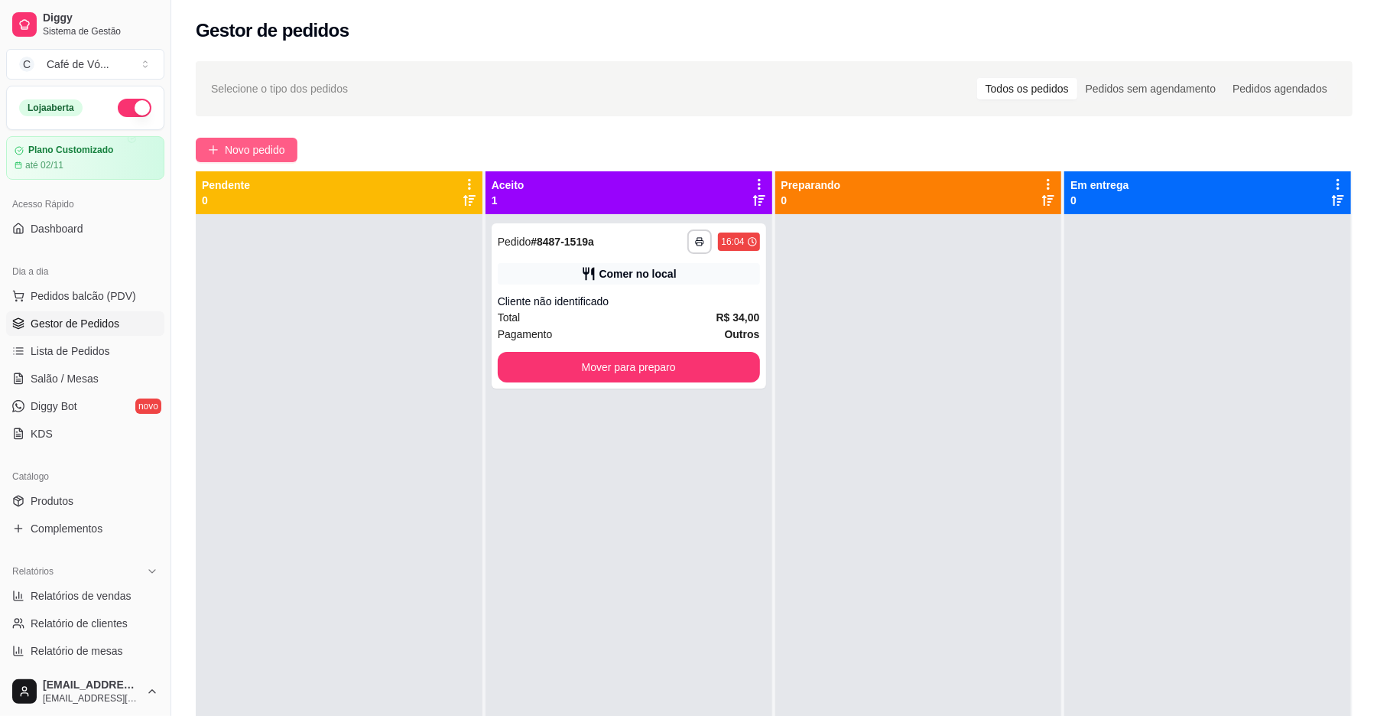
click at [263, 147] on span "Novo pedido" at bounding box center [255, 149] width 60 height 17
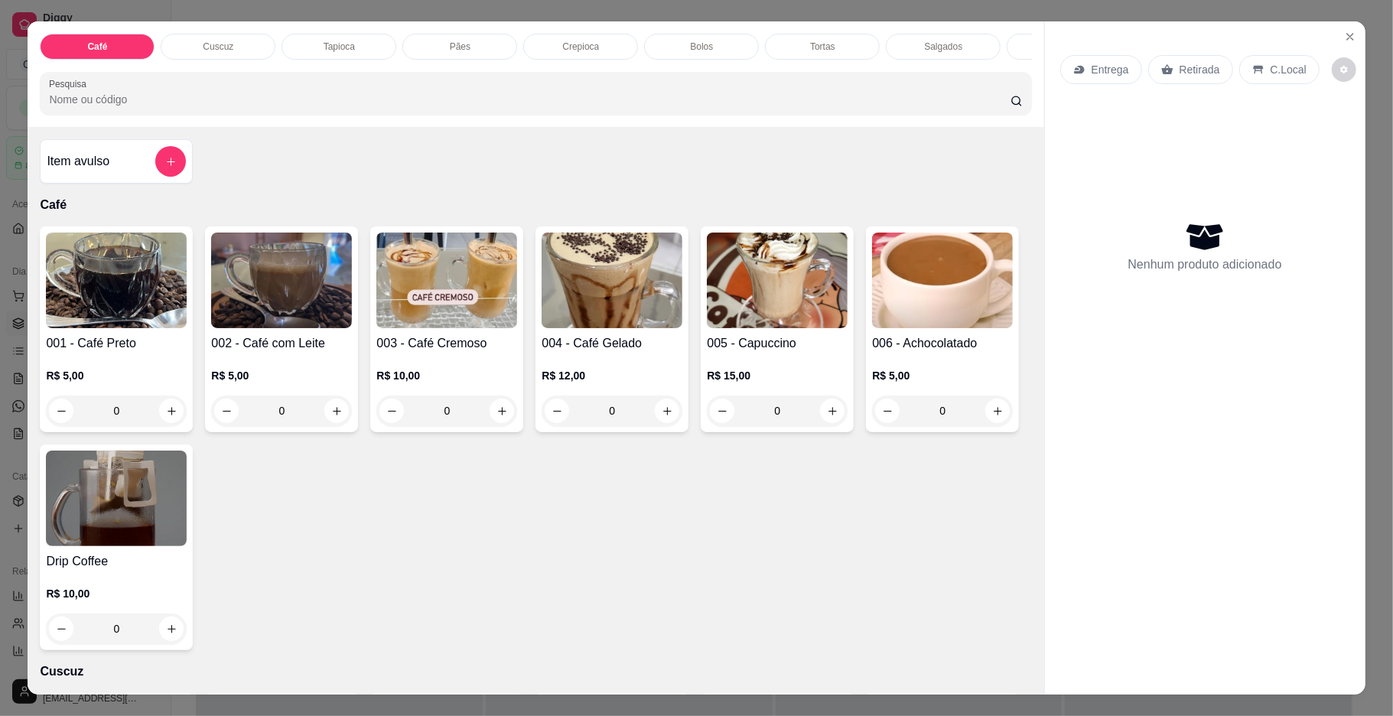
click at [288, 327] on img at bounding box center [281, 280] width 141 height 96
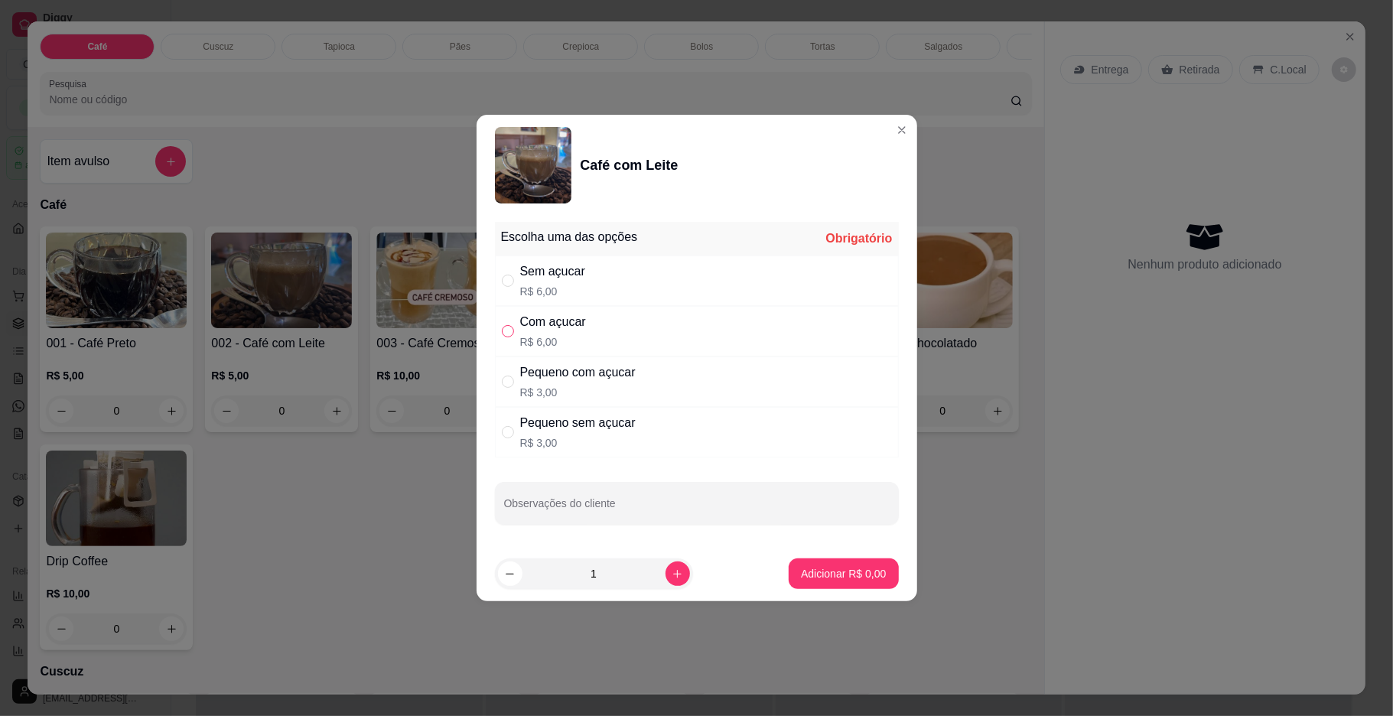
drag, startPoint x: 512, startPoint y: 317, endPoint x: 509, endPoint y: 328, distance: 11.7
click at [509, 328] on div "Com açucar R$ 6,00" at bounding box center [697, 331] width 404 height 50
radio input "true"
click at [818, 589] on button "Adicionar R$ 6,00" at bounding box center [842, 573] width 109 height 31
type input "1"
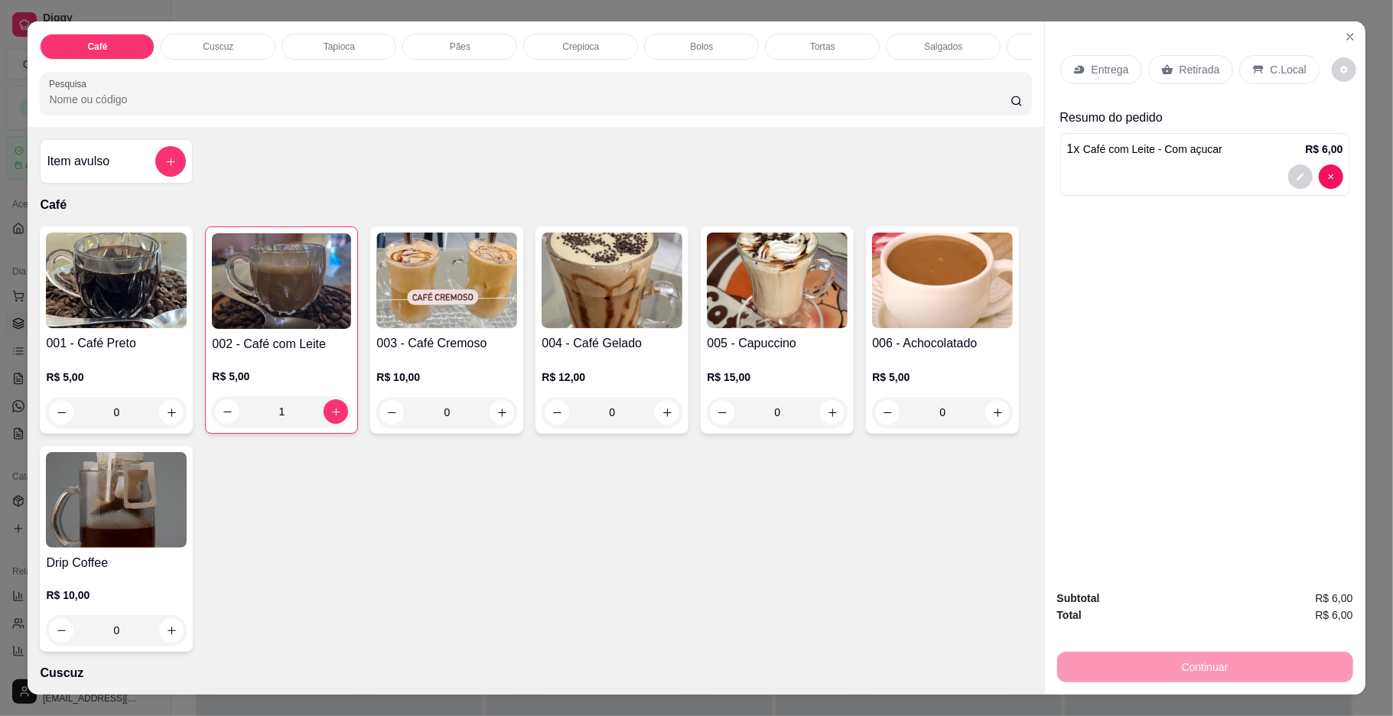
click at [698, 44] on p "Bolos" at bounding box center [701, 47] width 23 height 12
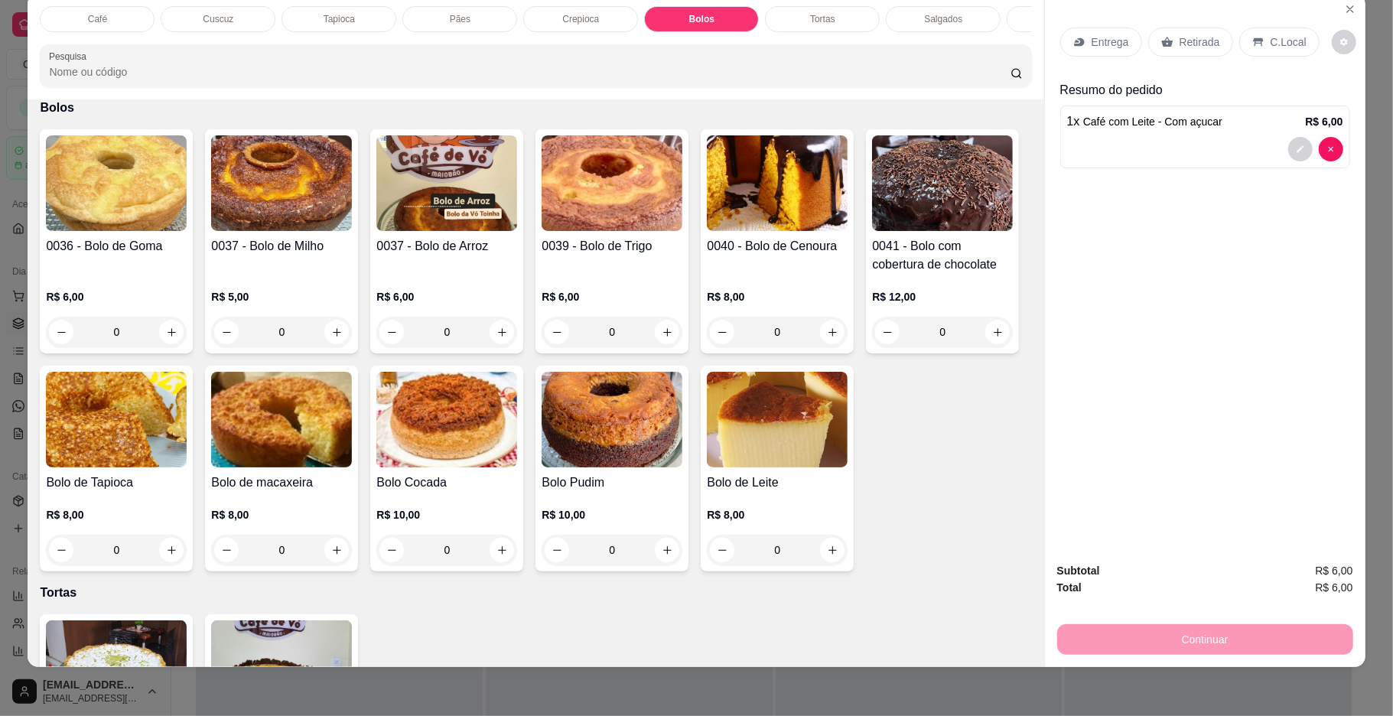
click at [236, 206] on img at bounding box center [281, 183] width 141 height 96
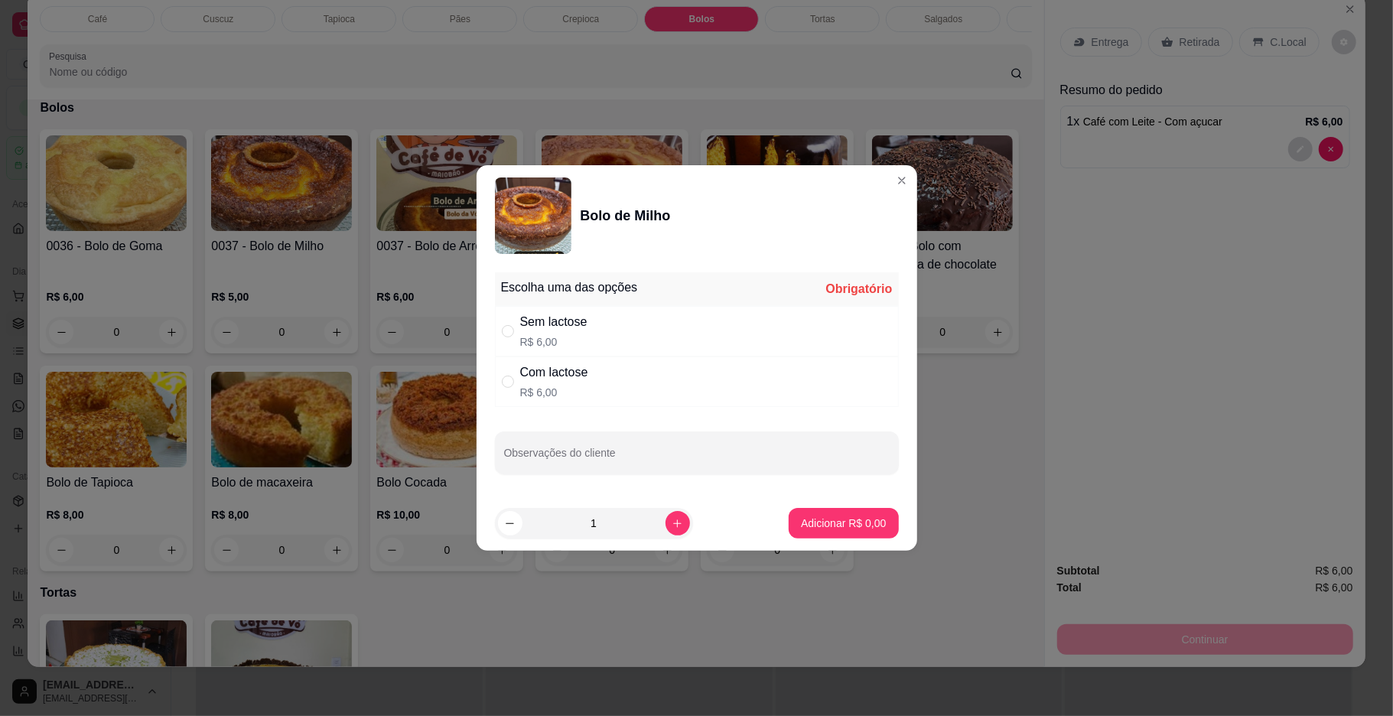
click at [505, 392] on div "Com lactose R$ 6,00" at bounding box center [697, 381] width 404 height 50
radio input "true"
click at [845, 537] on button "Adicionar R$ 6,00" at bounding box center [843, 524] width 106 height 30
type input "1"
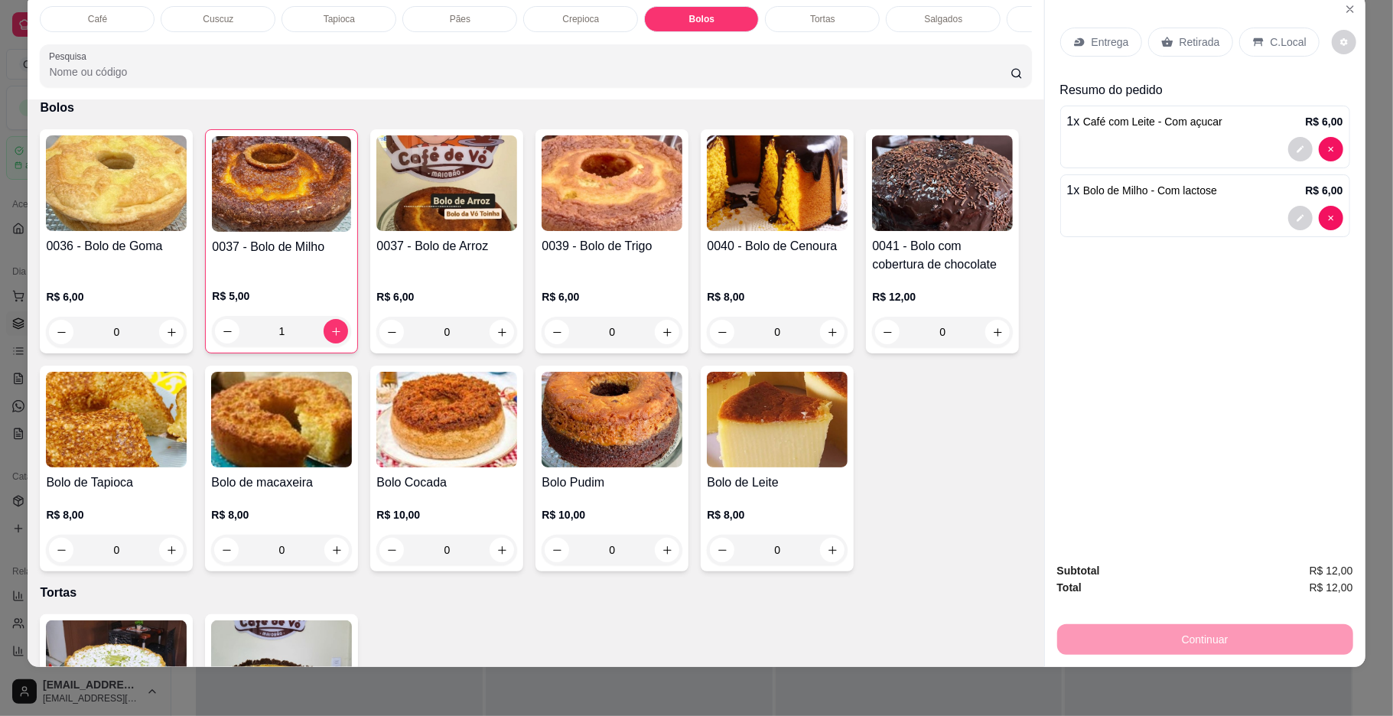
click at [1270, 40] on p "C.Local" at bounding box center [1288, 41] width 36 height 15
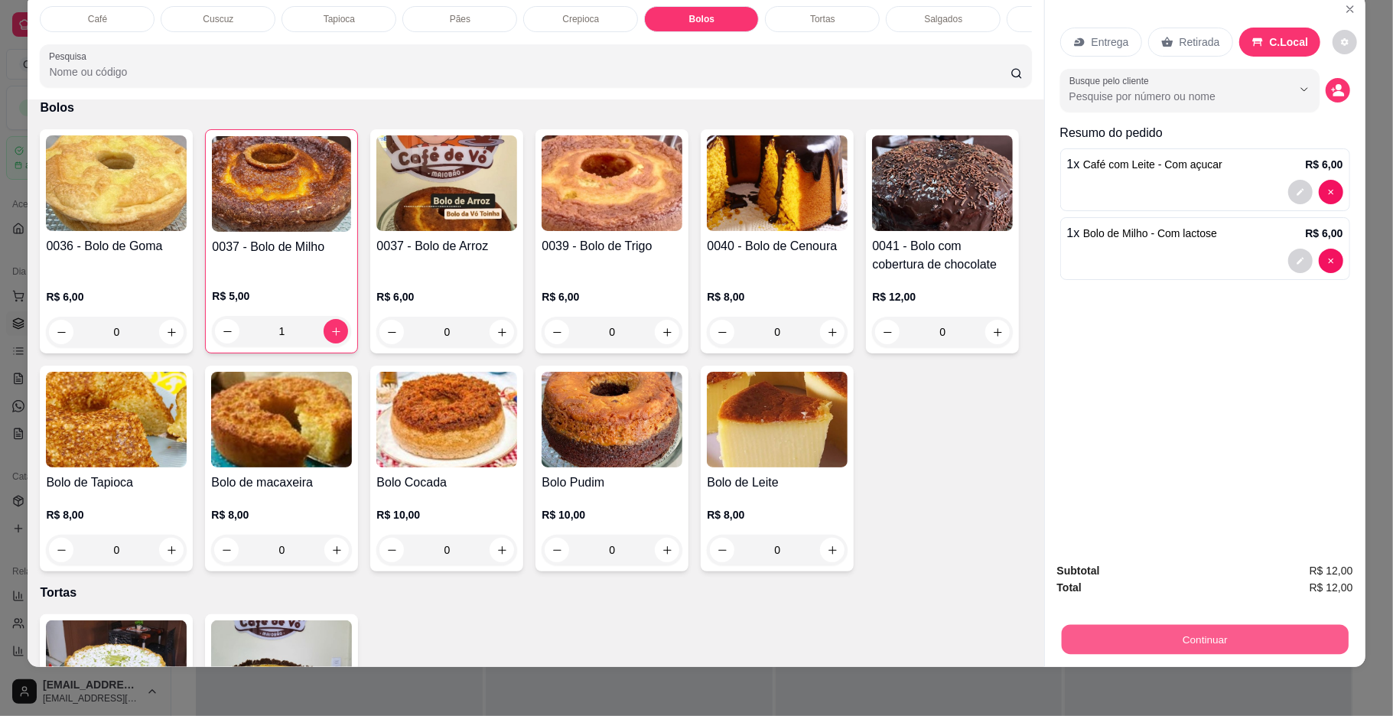
click at [1270, 632] on button "Continuar" at bounding box center [1204, 640] width 287 height 30
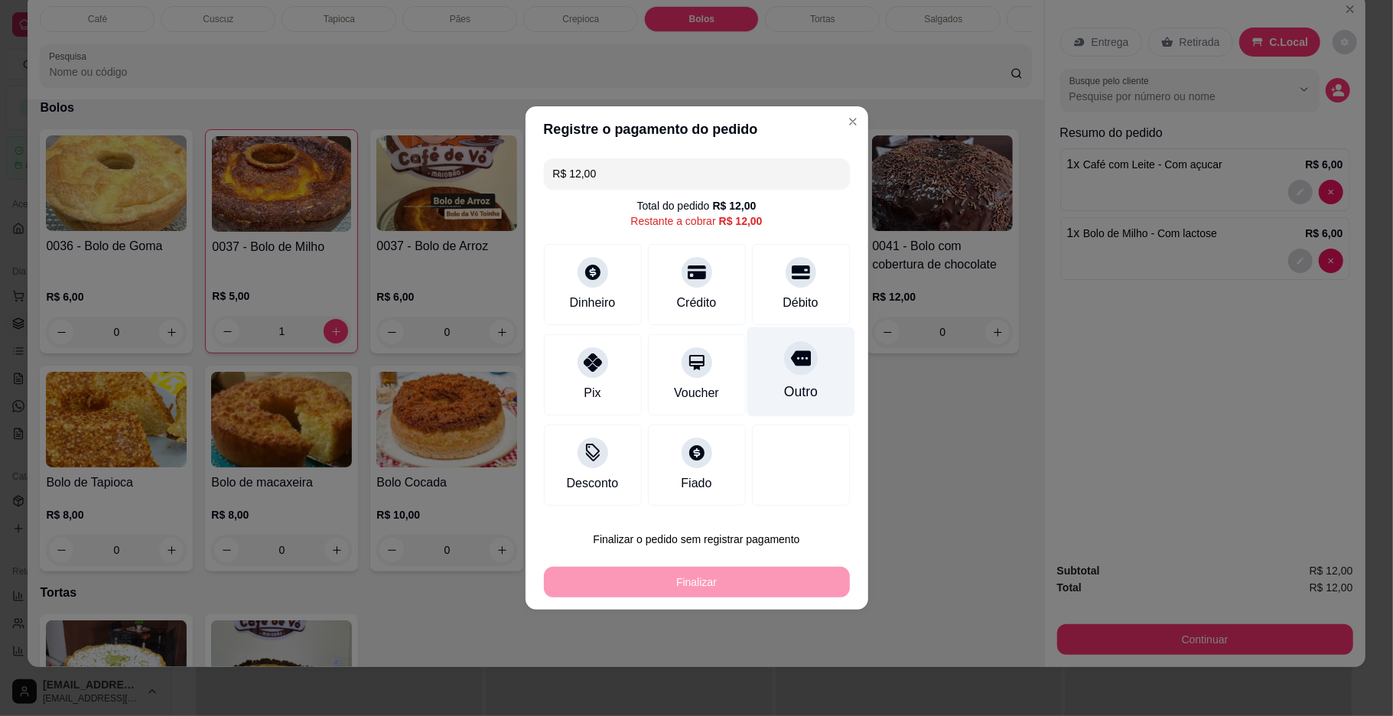
click at [783, 392] on div "Outro" at bounding box center [800, 392] width 34 height 20
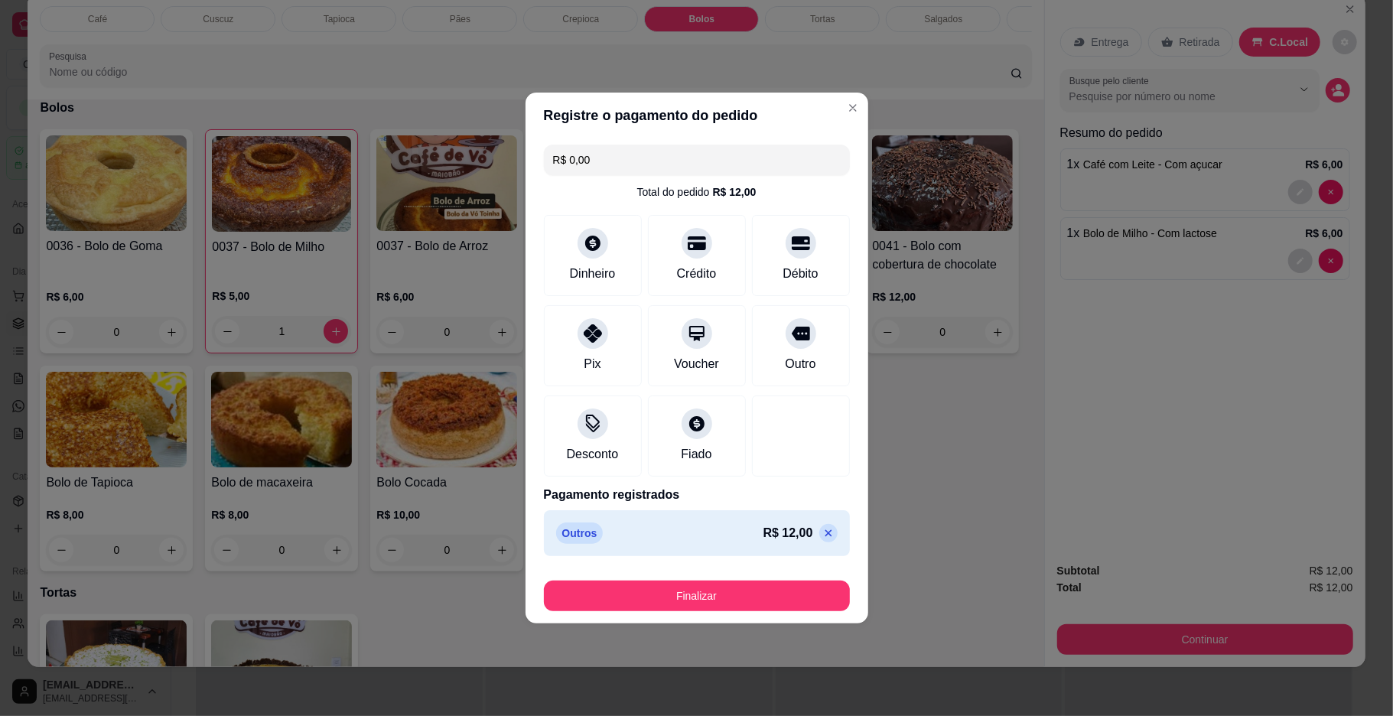
type input "R$ 0,00"
click at [717, 603] on button "Finalizar" at bounding box center [697, 595] width 306 height 31
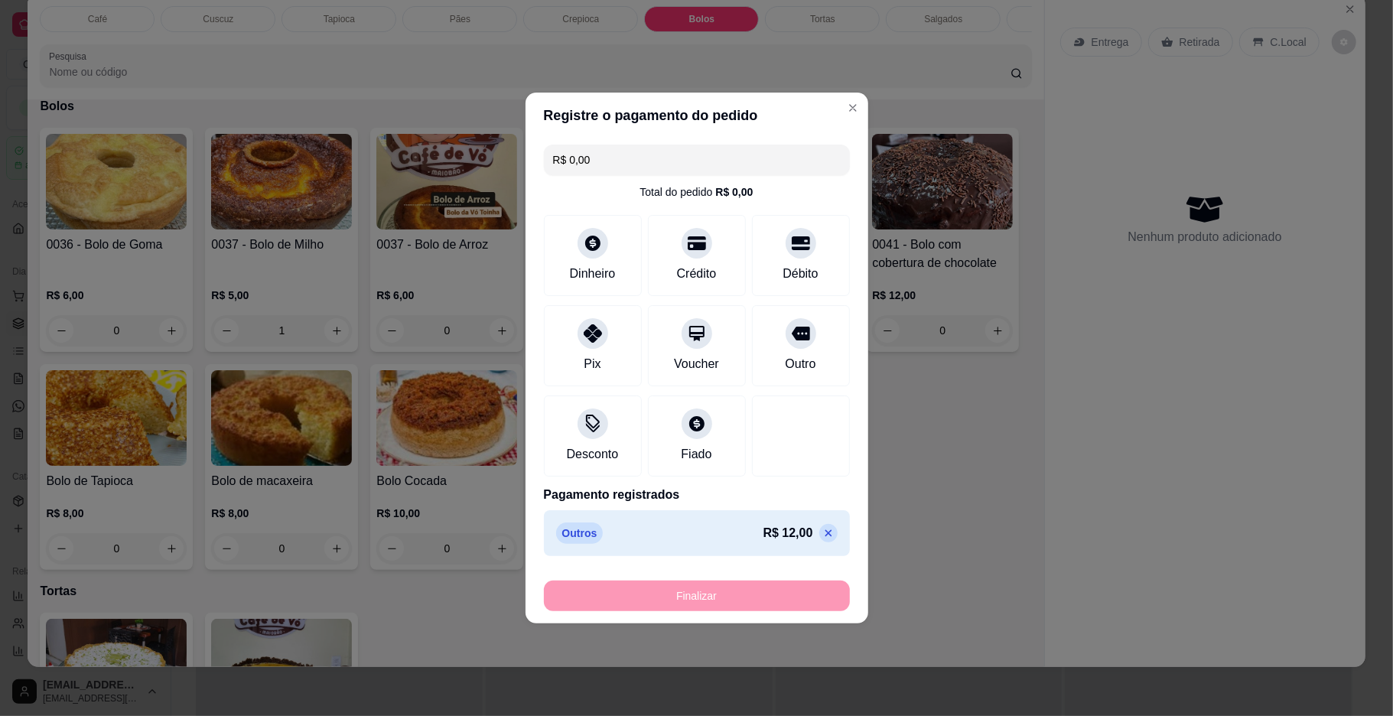
type input "0"
type input "-R$ 12,00"
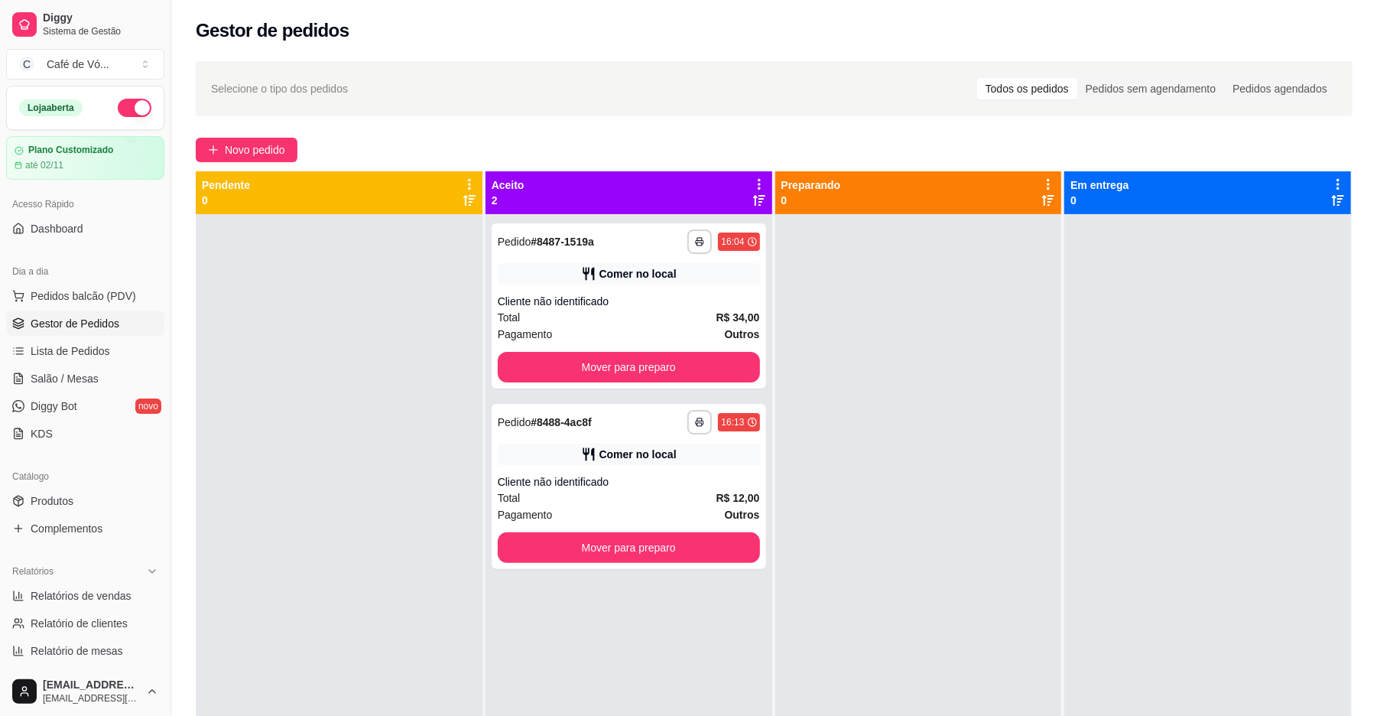
click at [1048, 473] on div at bounding box center [918, 572] width 287 height 716
click at [647, 313] on div "Total R$ 34,00" at bounding box center [629, 317] width 262 height 17
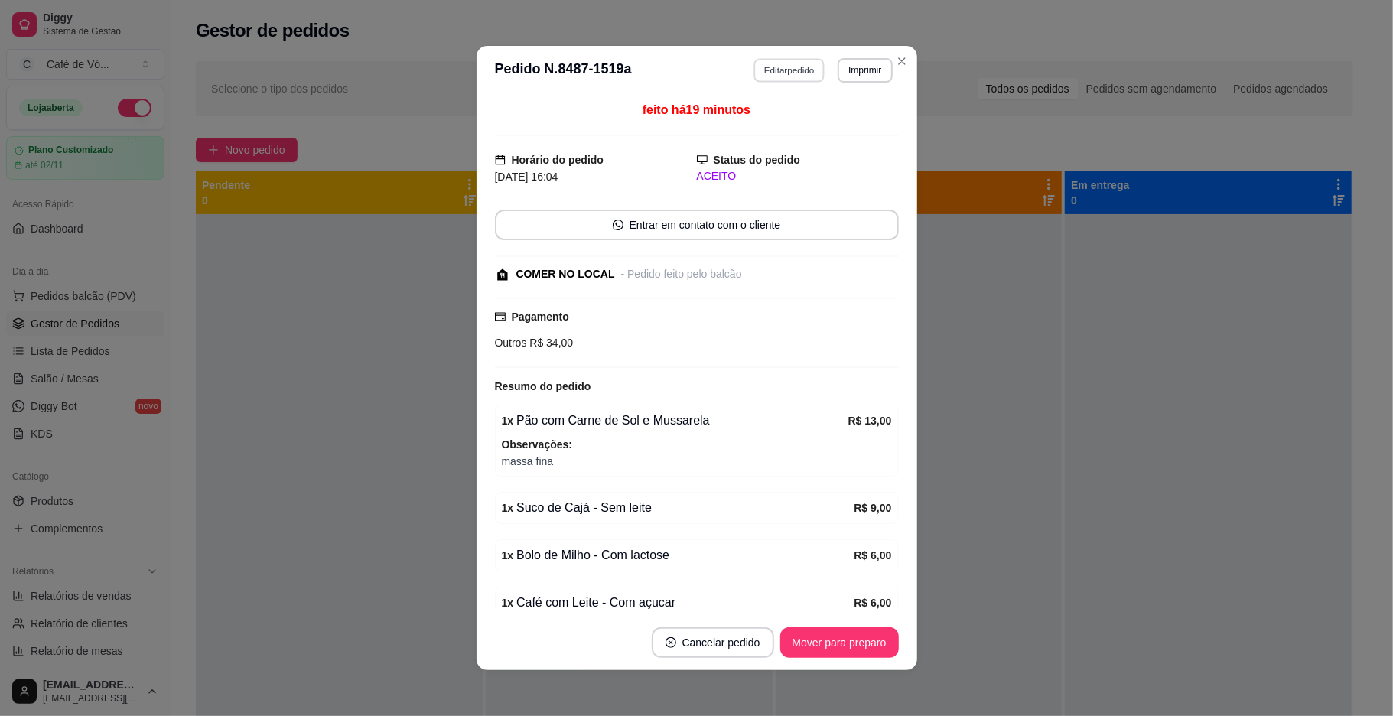
click at [789, 72] on button "Editar pedido" at bounding box center [788, 70] width 71 height 24
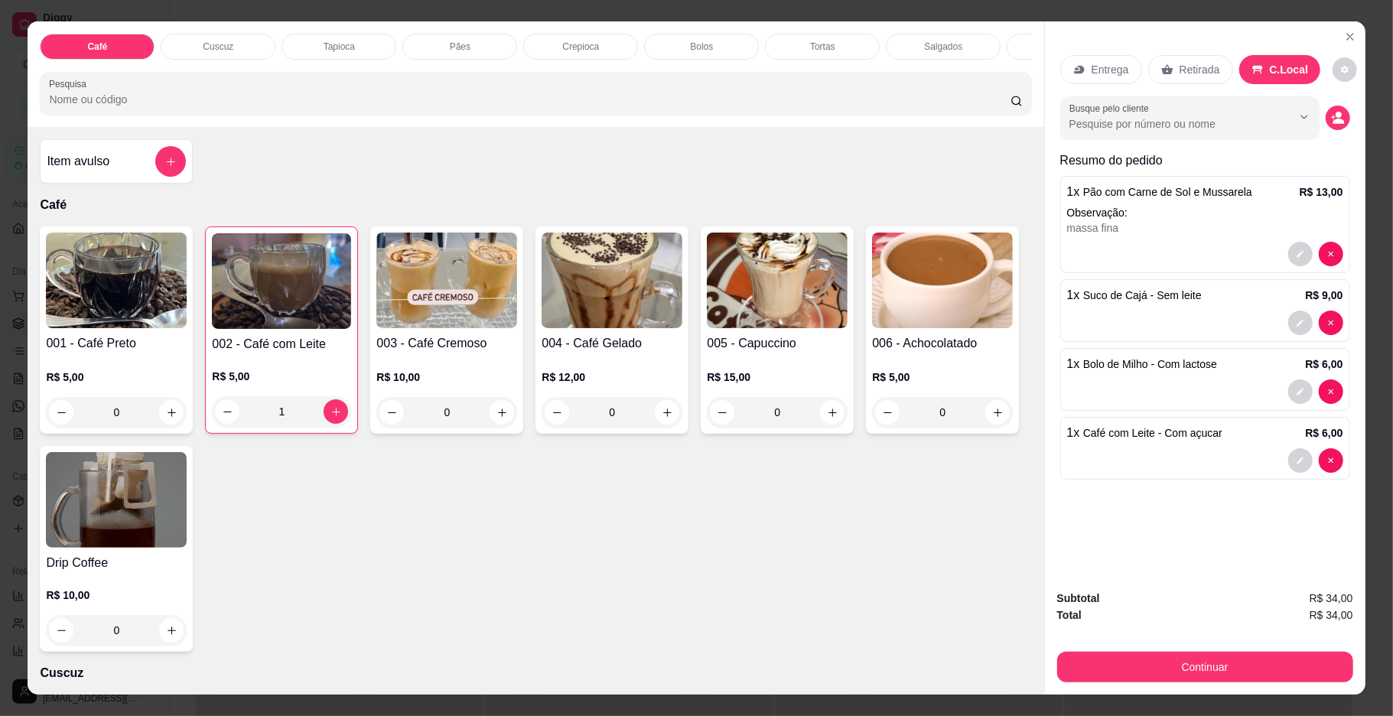
click at [707, 37] on div "Bolos" at bounding box center [701, 47] width 115 height 26
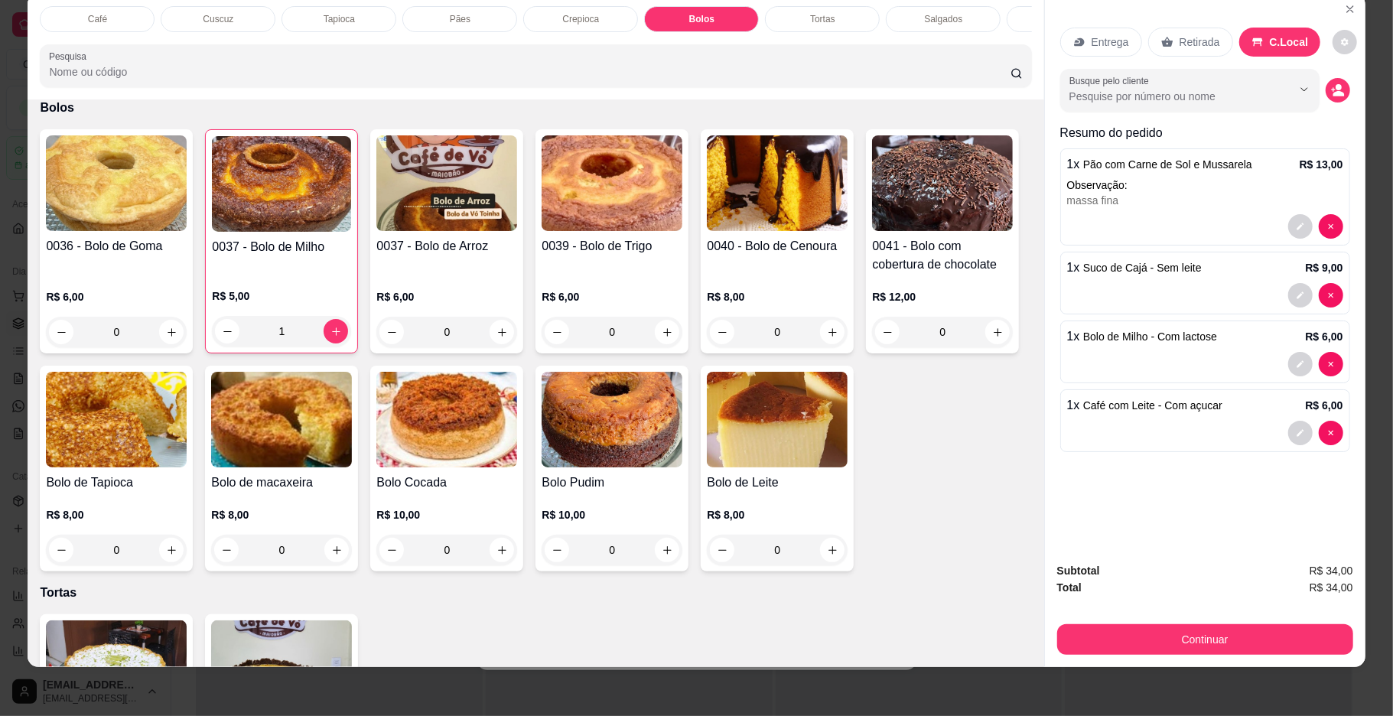
click at [286, 232] on img at bounding box center [281, 184] width 139 height 96
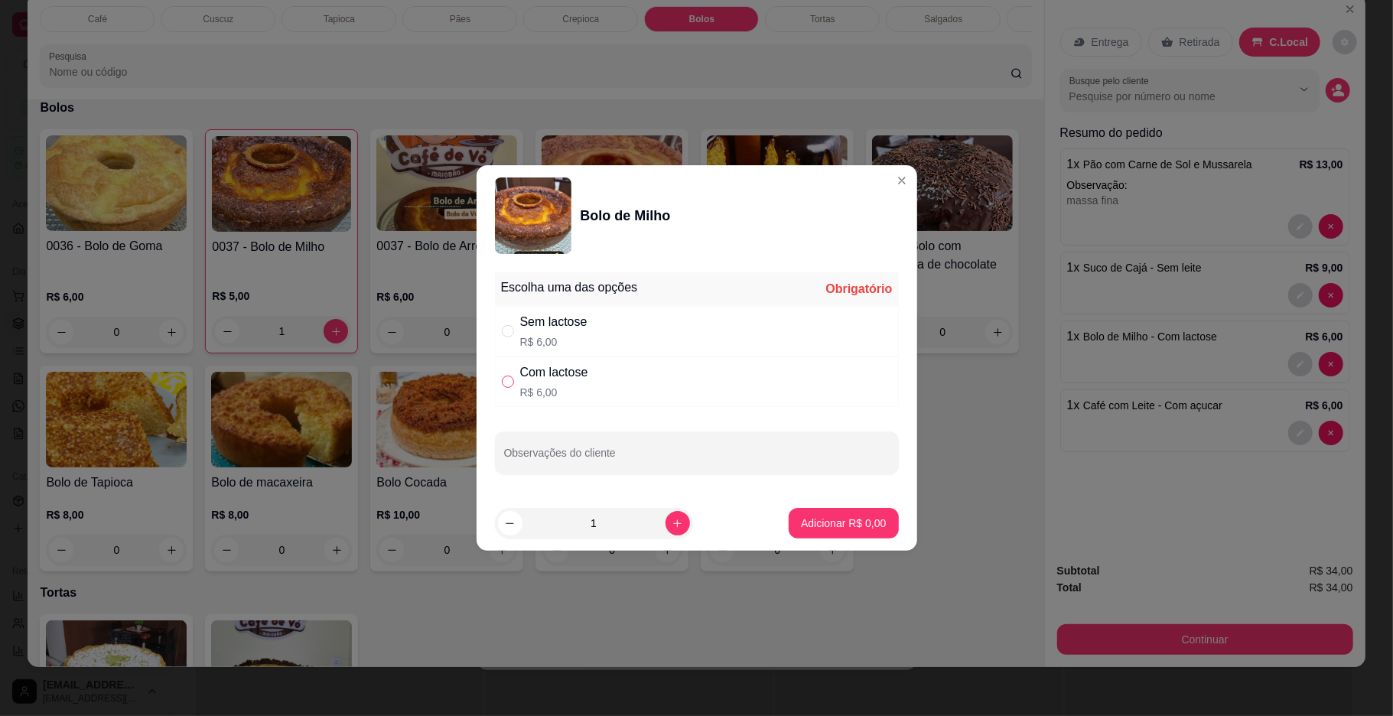
click at [505, 374] on label "" at bounding box center [508, 381] width 12 height 17
click at [505, 375] on input "" at bounding box center [508, 381] width 12 height 12
click at [520, 392] on div "Com lactose R$ 6,00" at bounding box center [697, 381] width 404 height 50
radio input "true"
click at [846, 524] on p "Adicionar R$ 6,00" at bounding box center [843, 522] width 85 height 15
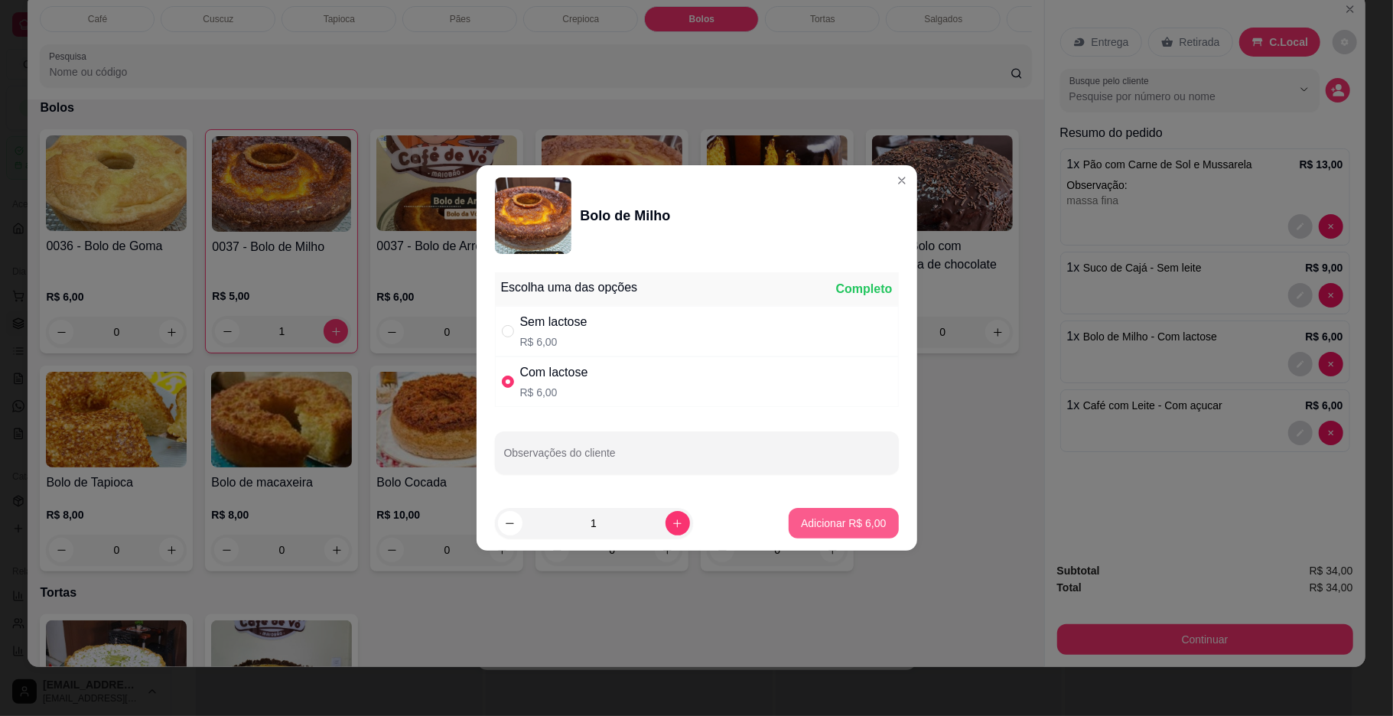
type input "2"
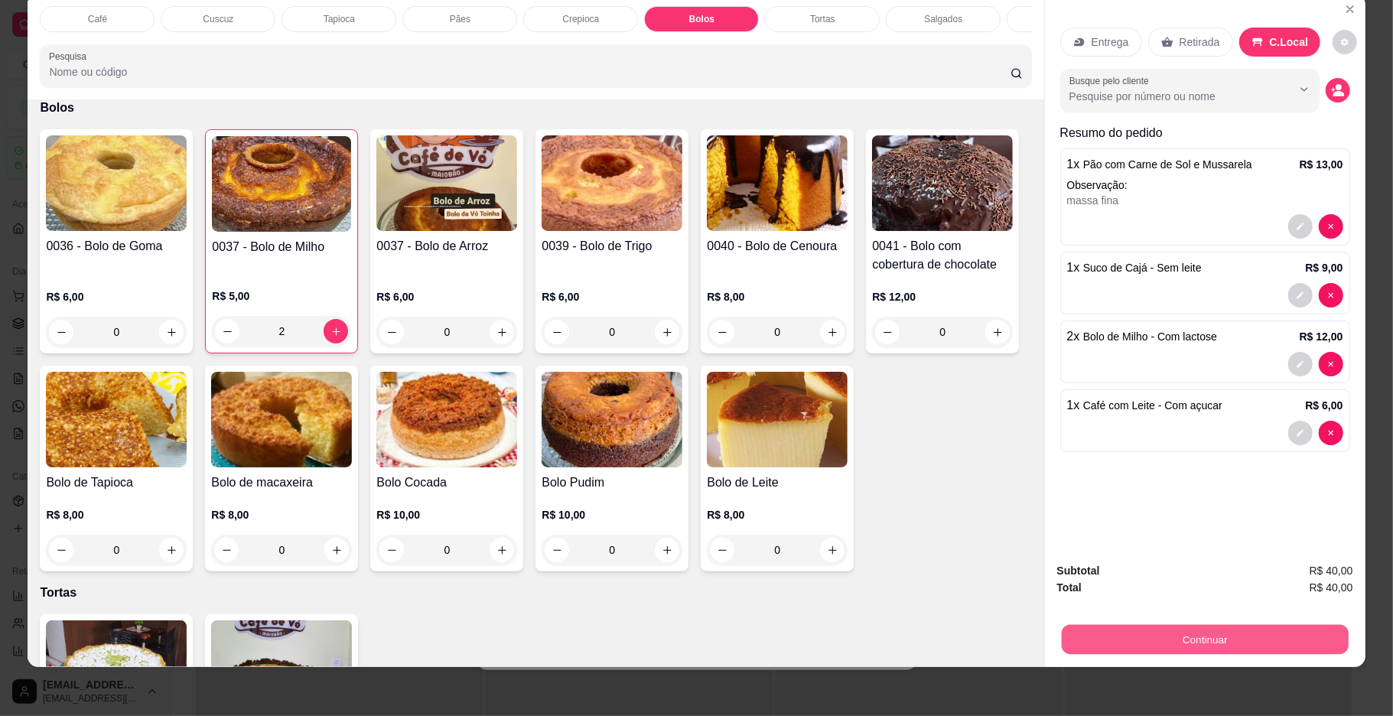
click at [1261, 639] on button "Continuar" at bounding box center [1204, 640] width 287 height 30
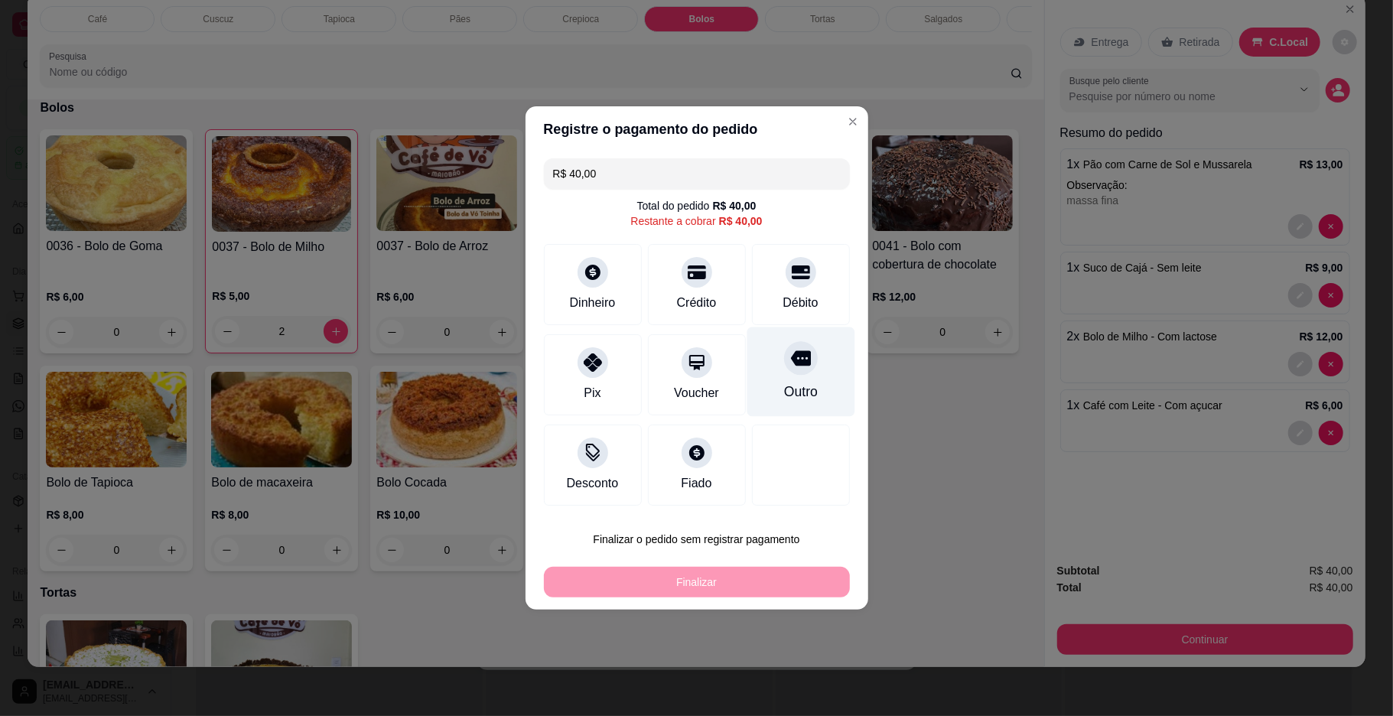
click at [798, 365] on div at bounding box center [801, 358] width 34 height 34
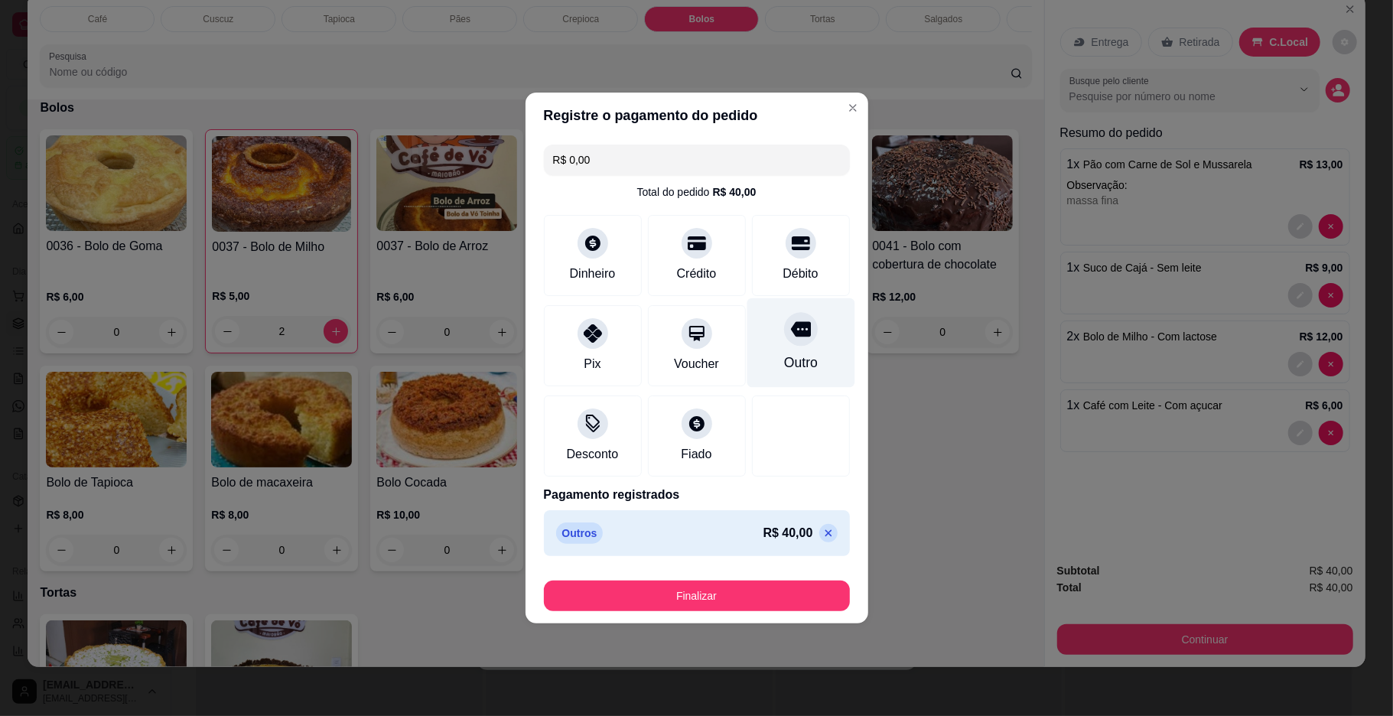
type input "R$ 0,00"
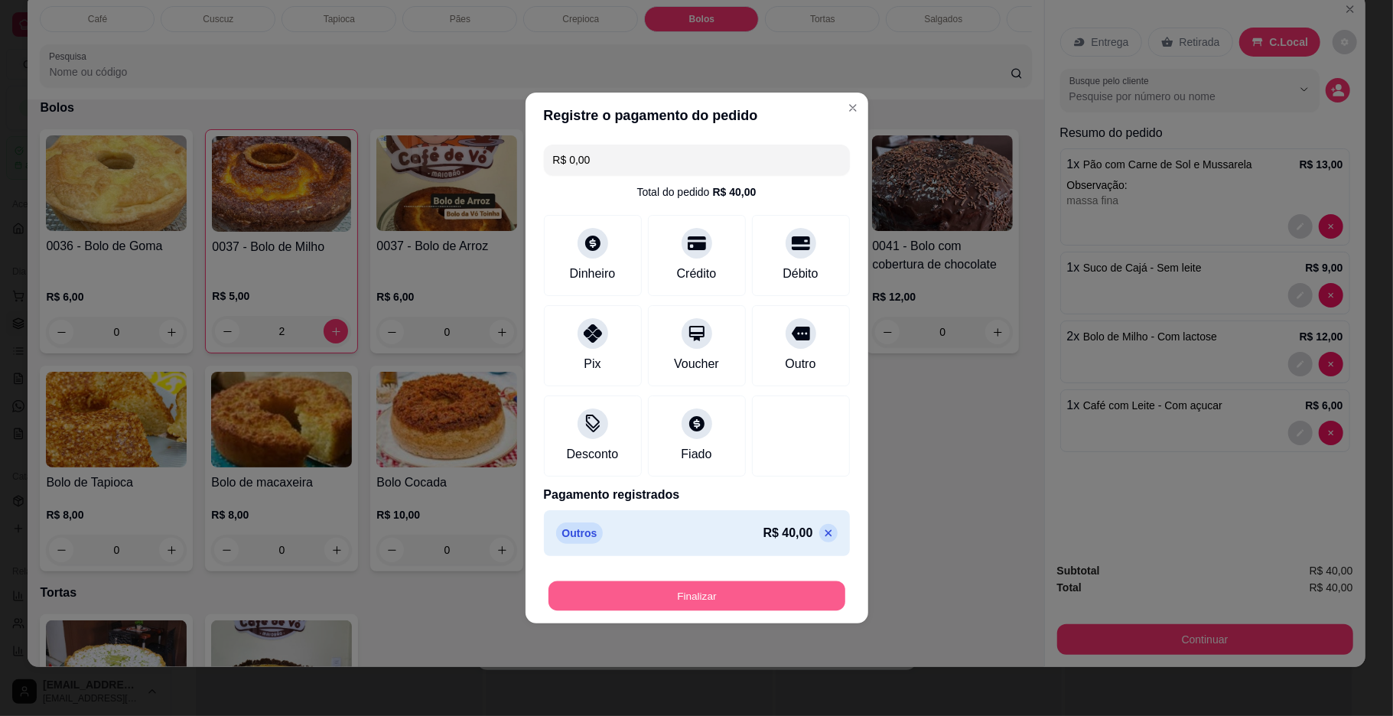
click at [790, 600] on button "Finalizar" at bounding box center [696, 596] width 297 height 30
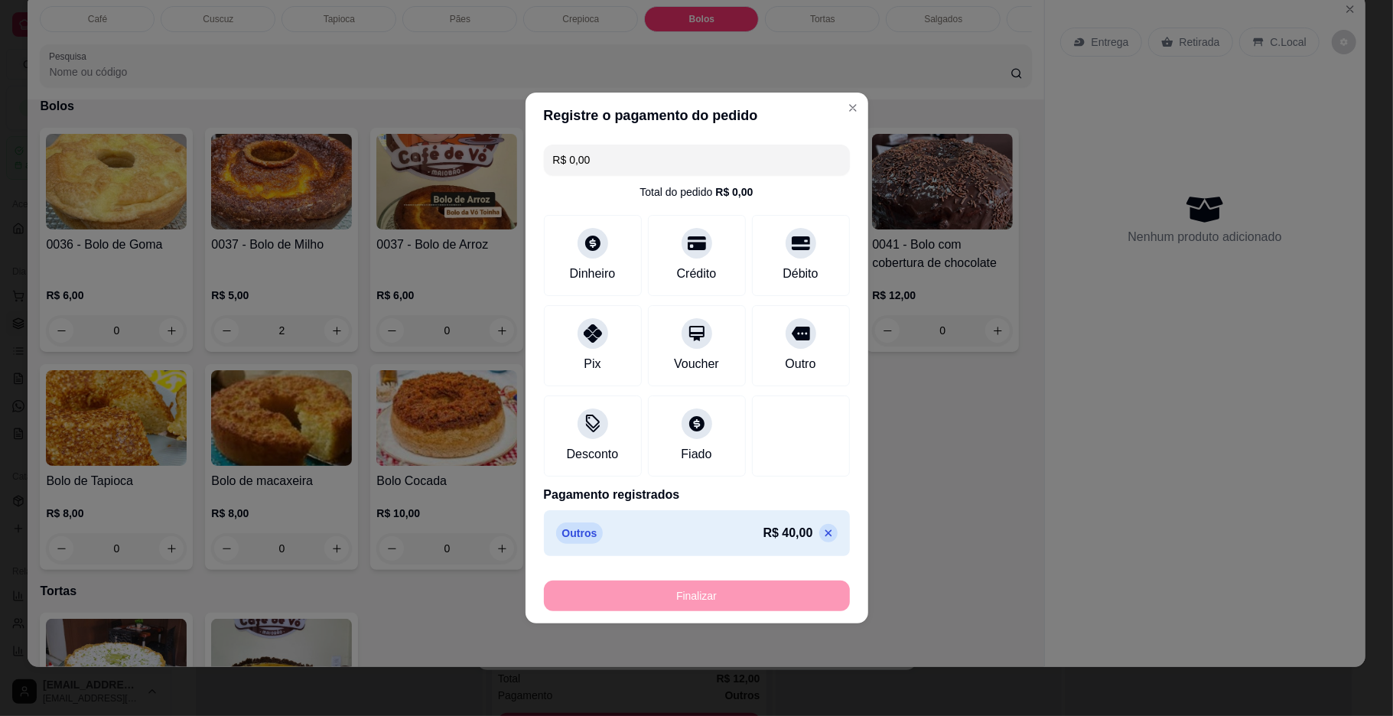
type input "0"
type input "-R$ 40,00"
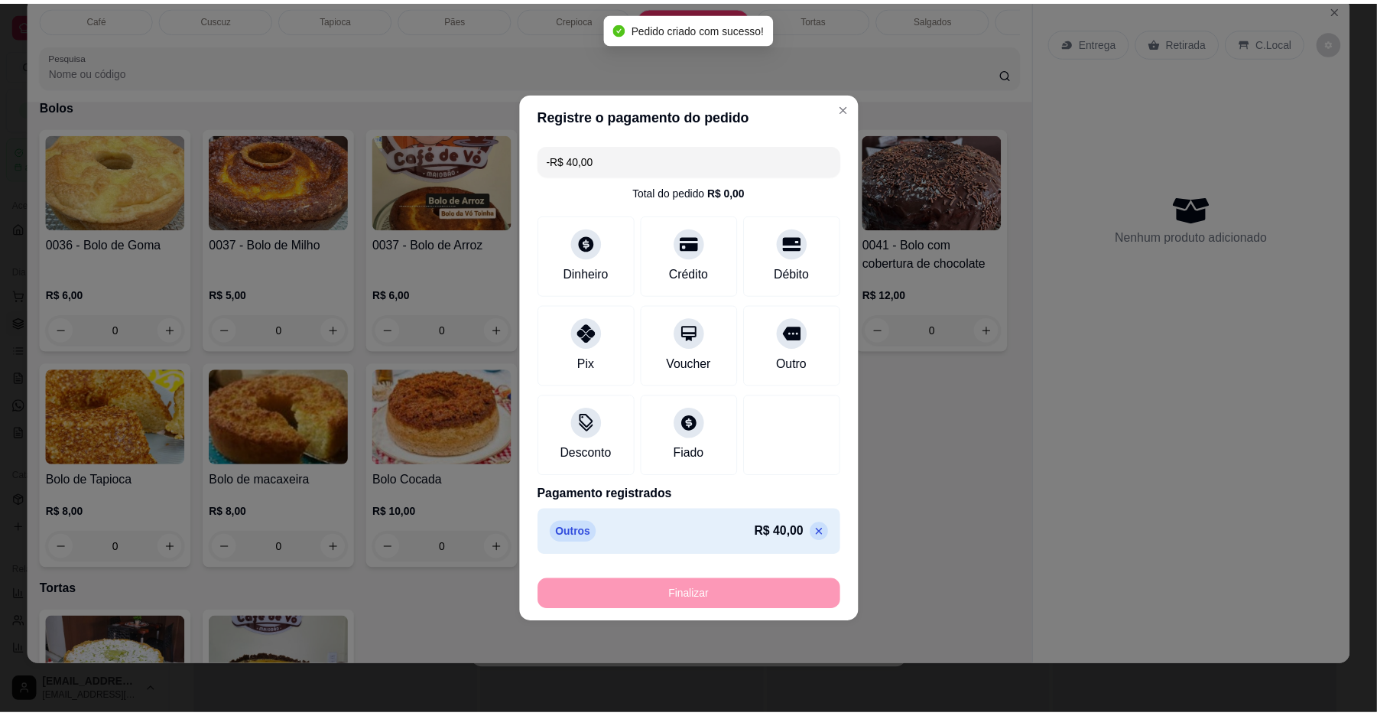
scroll to position [2313, 0]
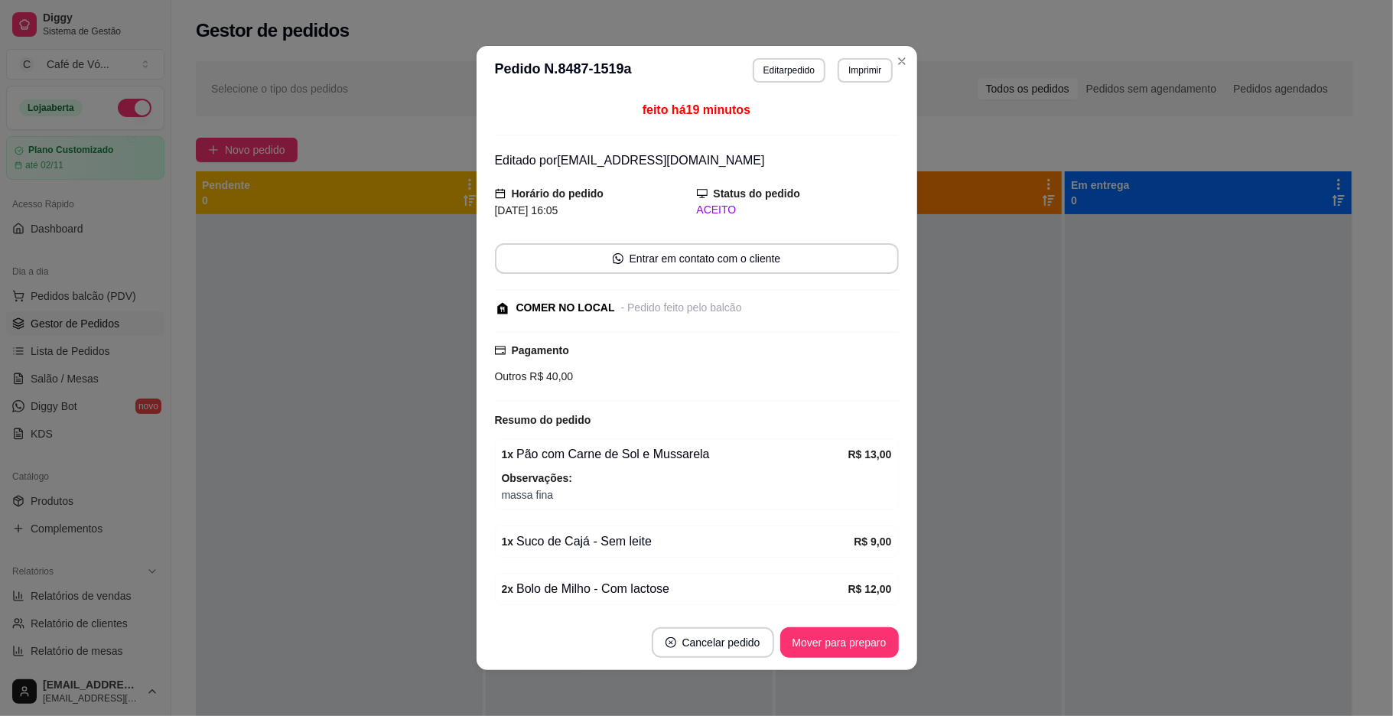
click at [893, 459] on div "feito há 19 minutos Editado por [EMAIL_ADDRESS][DOMAIN_NAME] Horário do pedido …" at bounding box center [696, 355] width 440 height 520
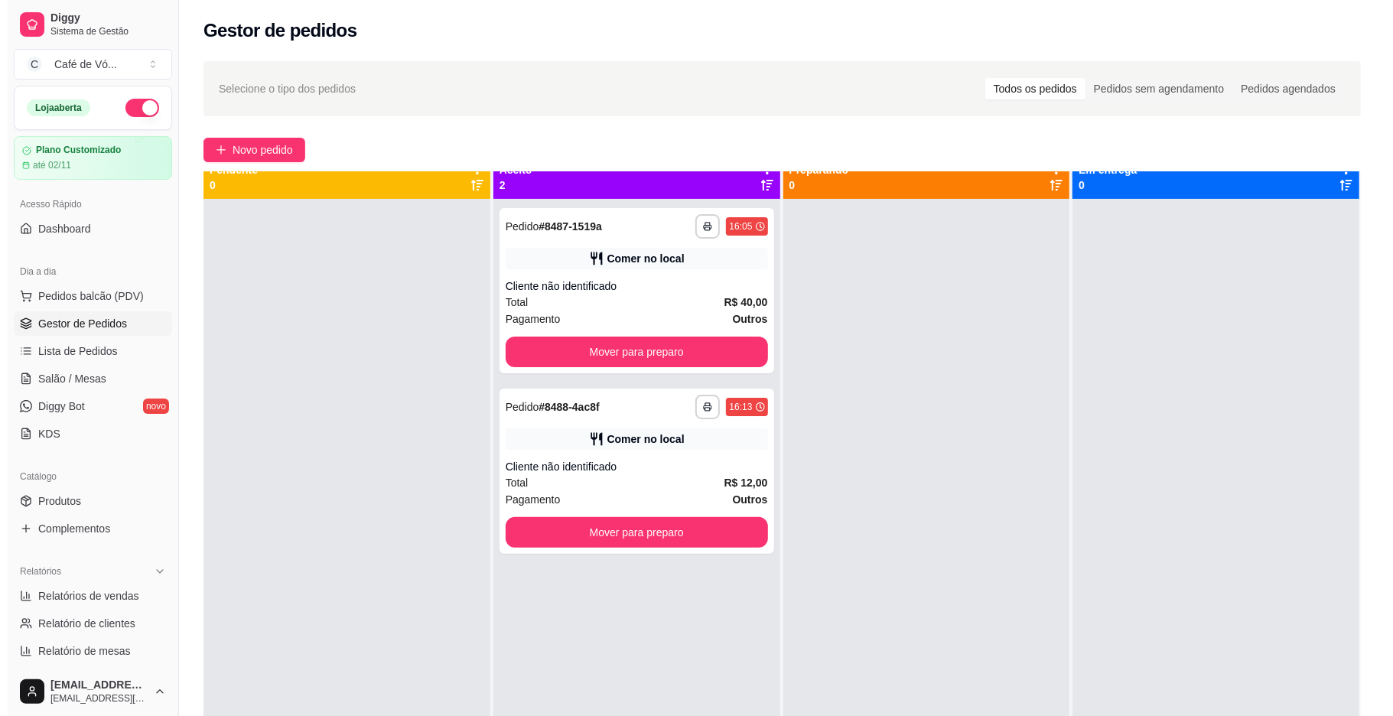
scroll to position [0, 0]
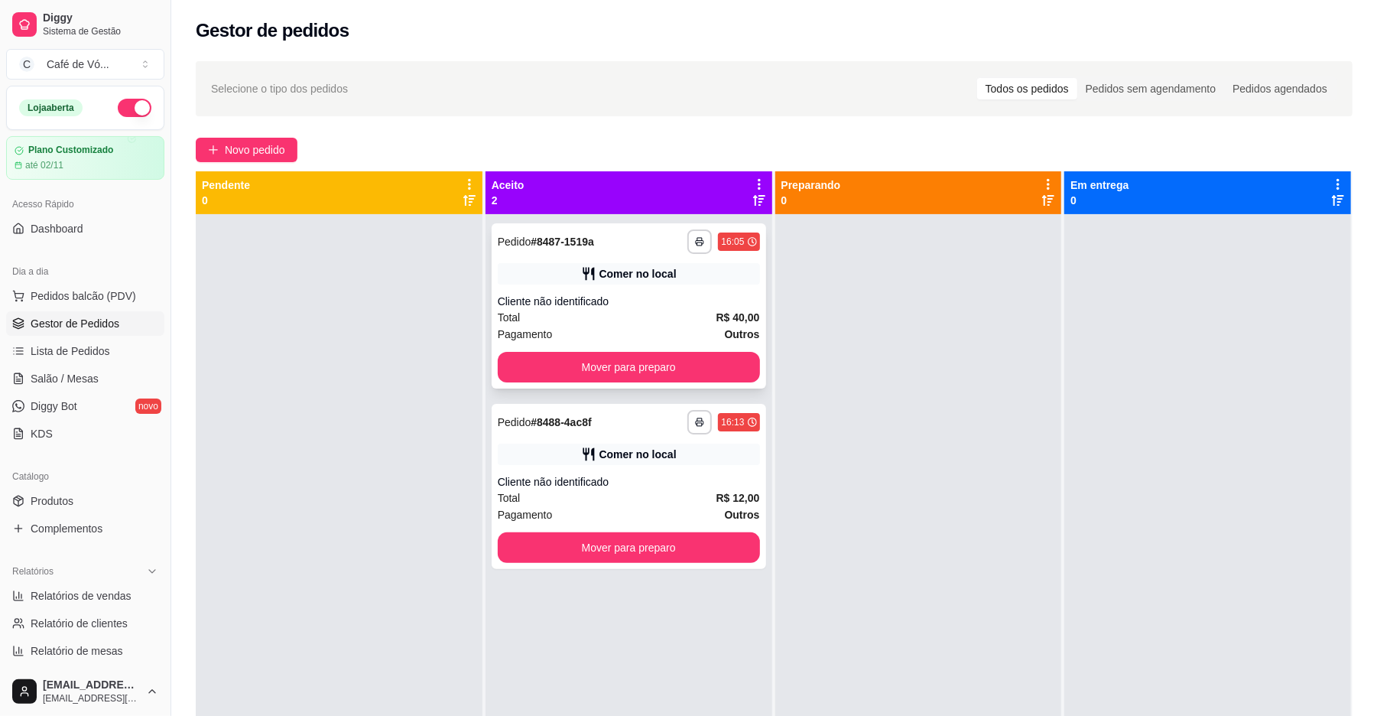
click at [658, 304] on div "Cliente não identificado" at bounding box center [629, 301] width 262 height 15
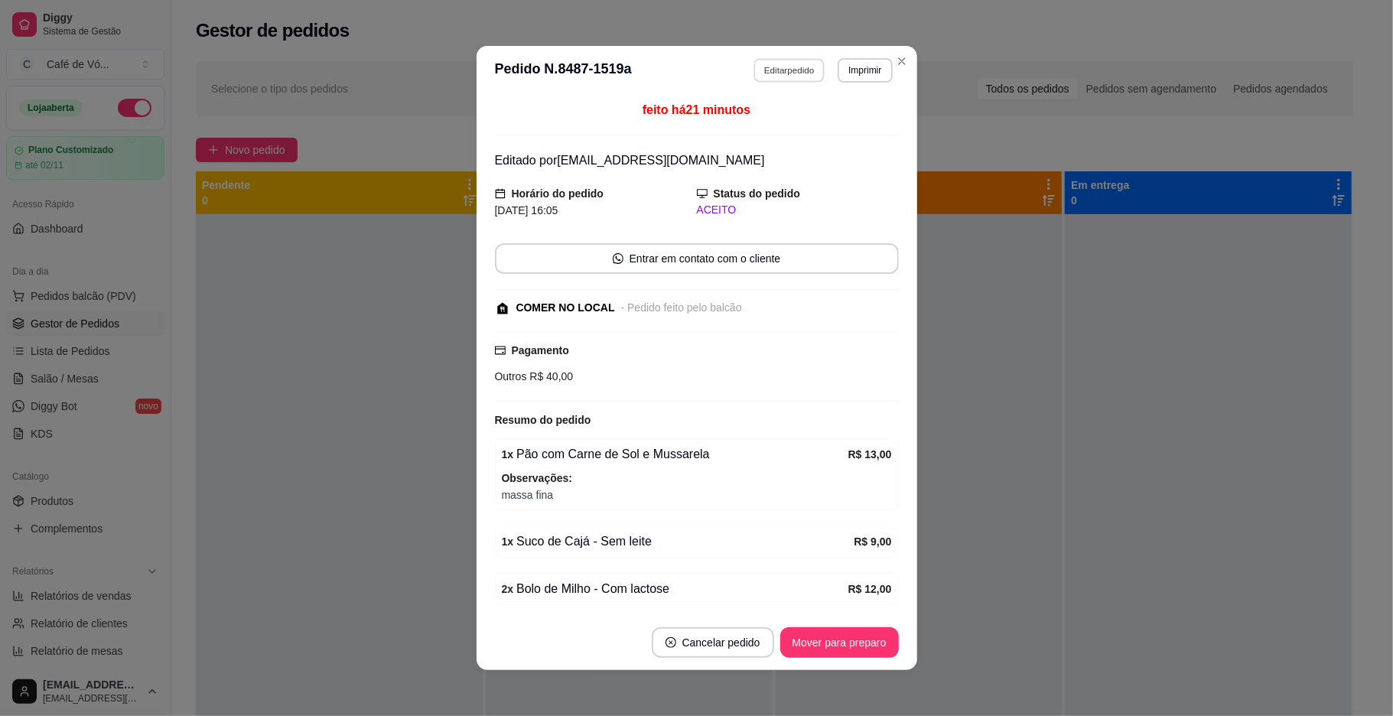
click at [789, 73] on button "Editar pedido" at bounding box center [788, 70] width 71 height 24
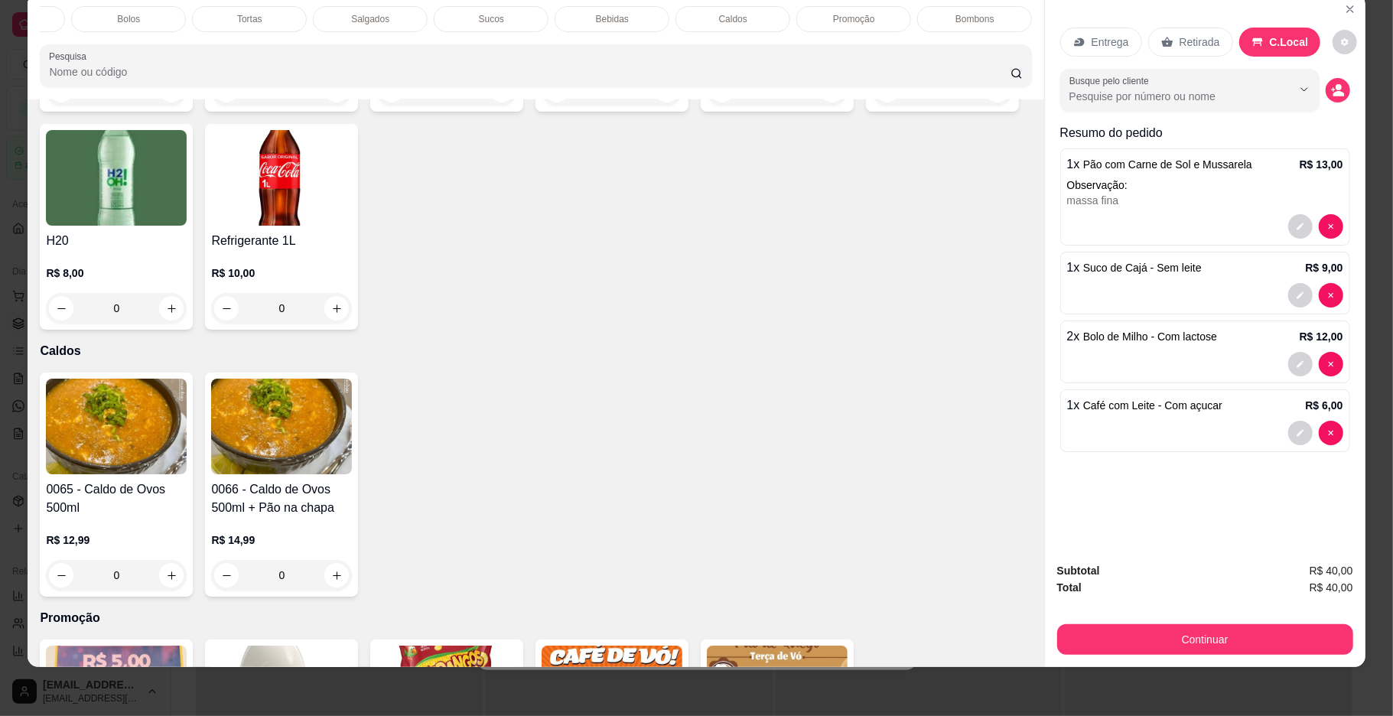
scroll to position [4078, 0]
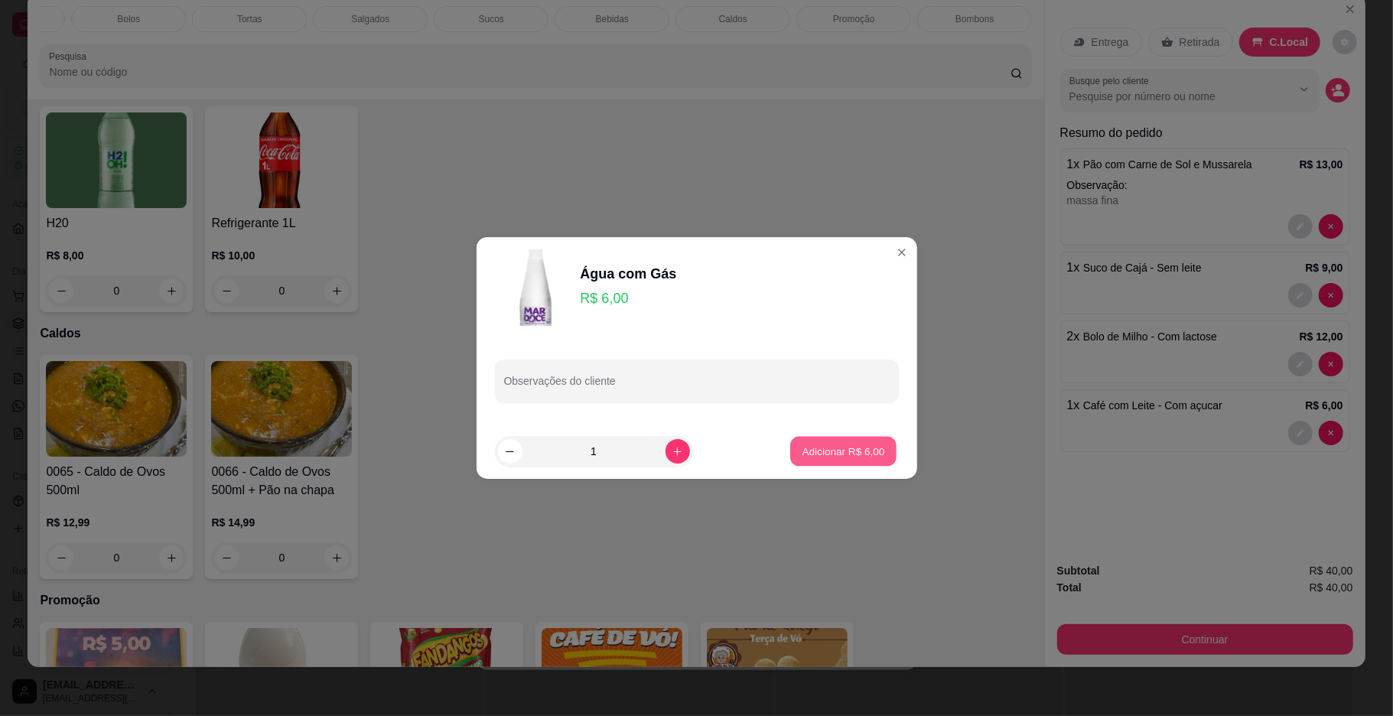
click at [802, 450] on p "Adicionar R$ 6,00" at bounding box center [843, 451] width 83 height 15
type input "1"
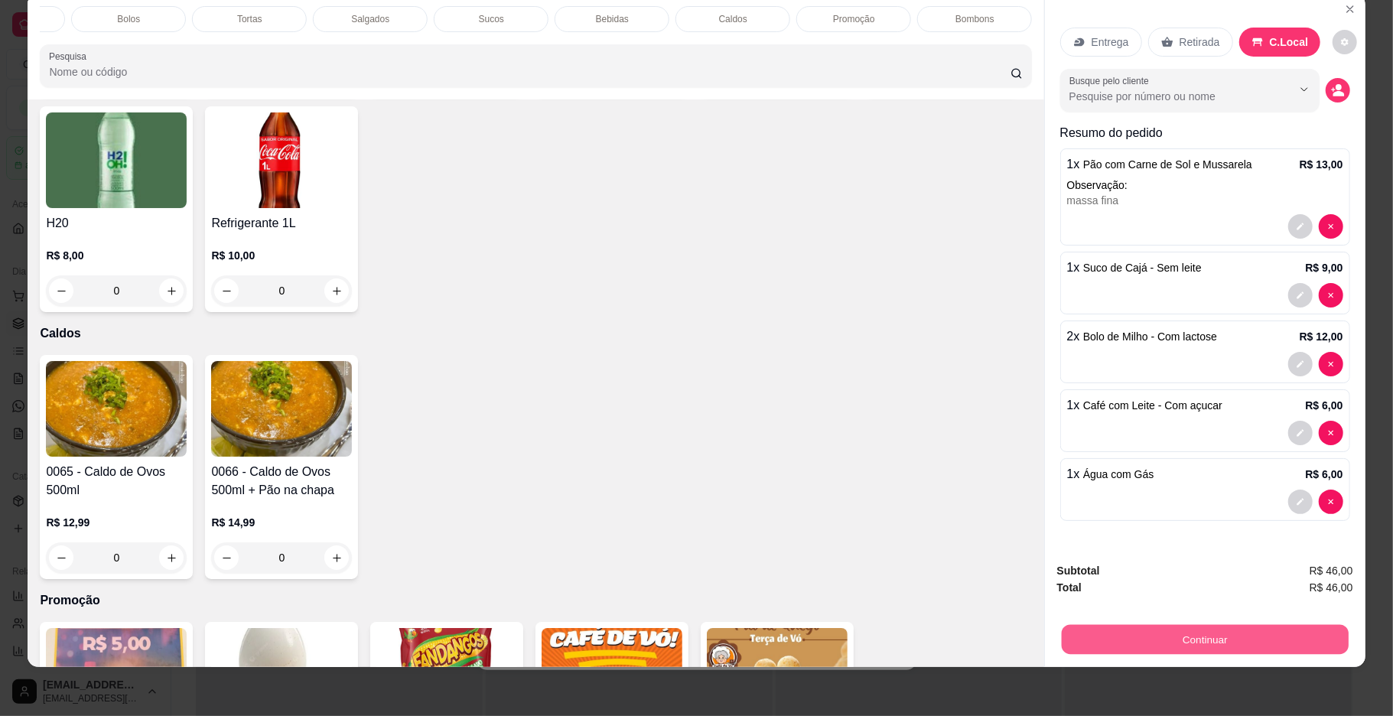
click at [1181, 629] on button "Continuar" at bounding box center [1204, 640] width 287 height 30
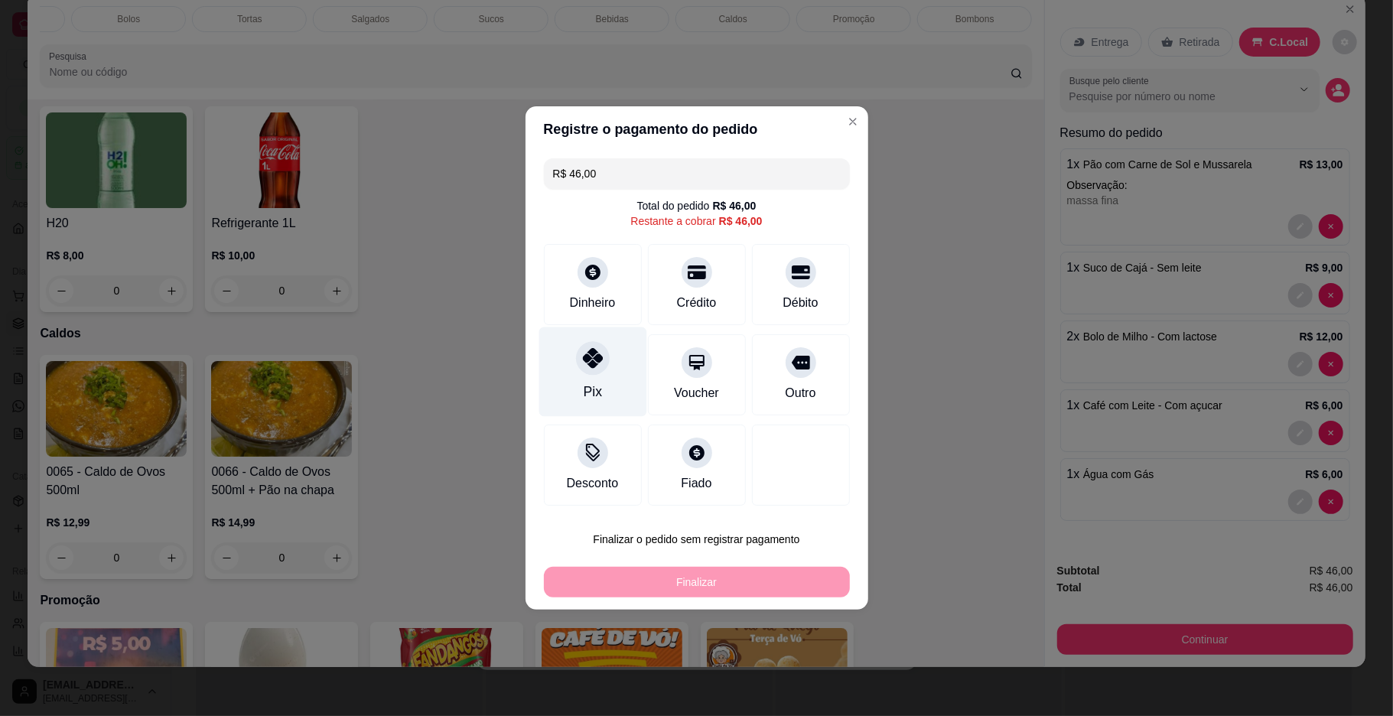
click at [616, 377] on div "Pix" at bounding box center [592, 371] width 108 height 89
type input "R$ 0,00"
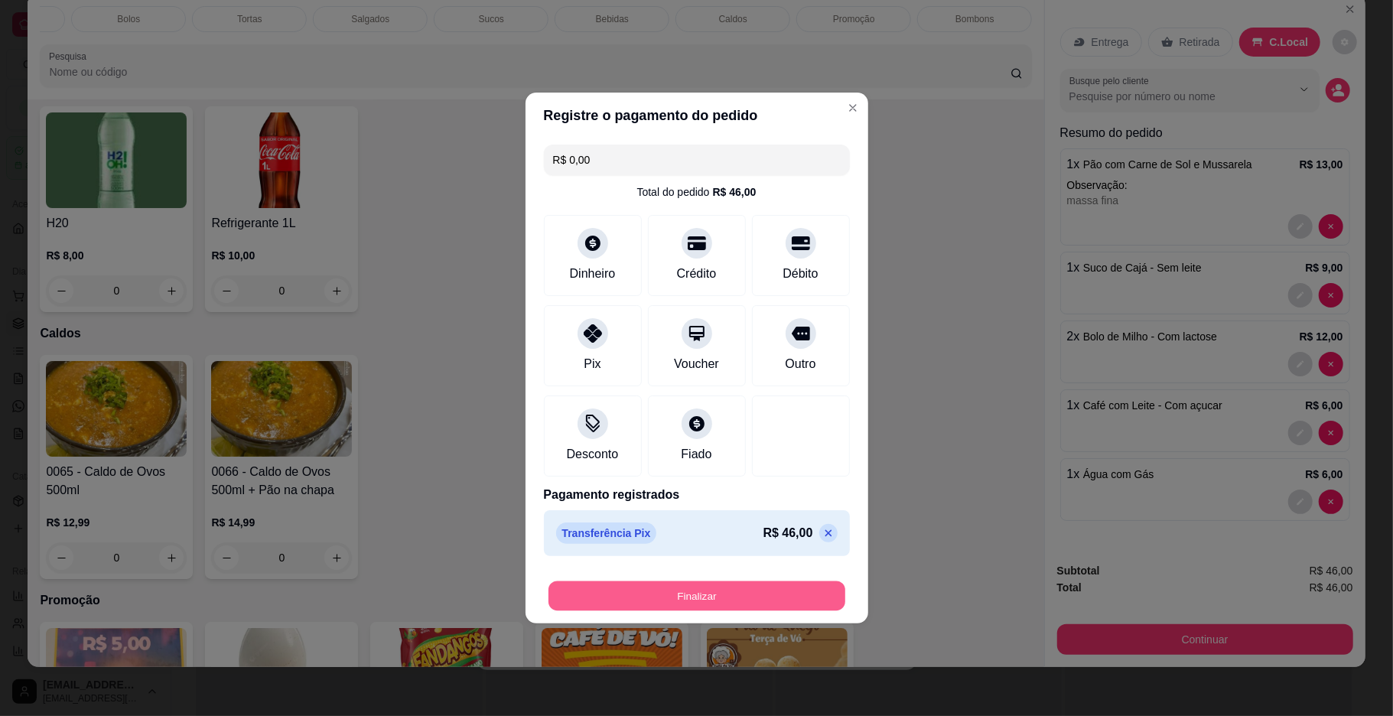
click at [769, 587] on button "Finalizar" at bounding box center [696, 596] width 297 height 30
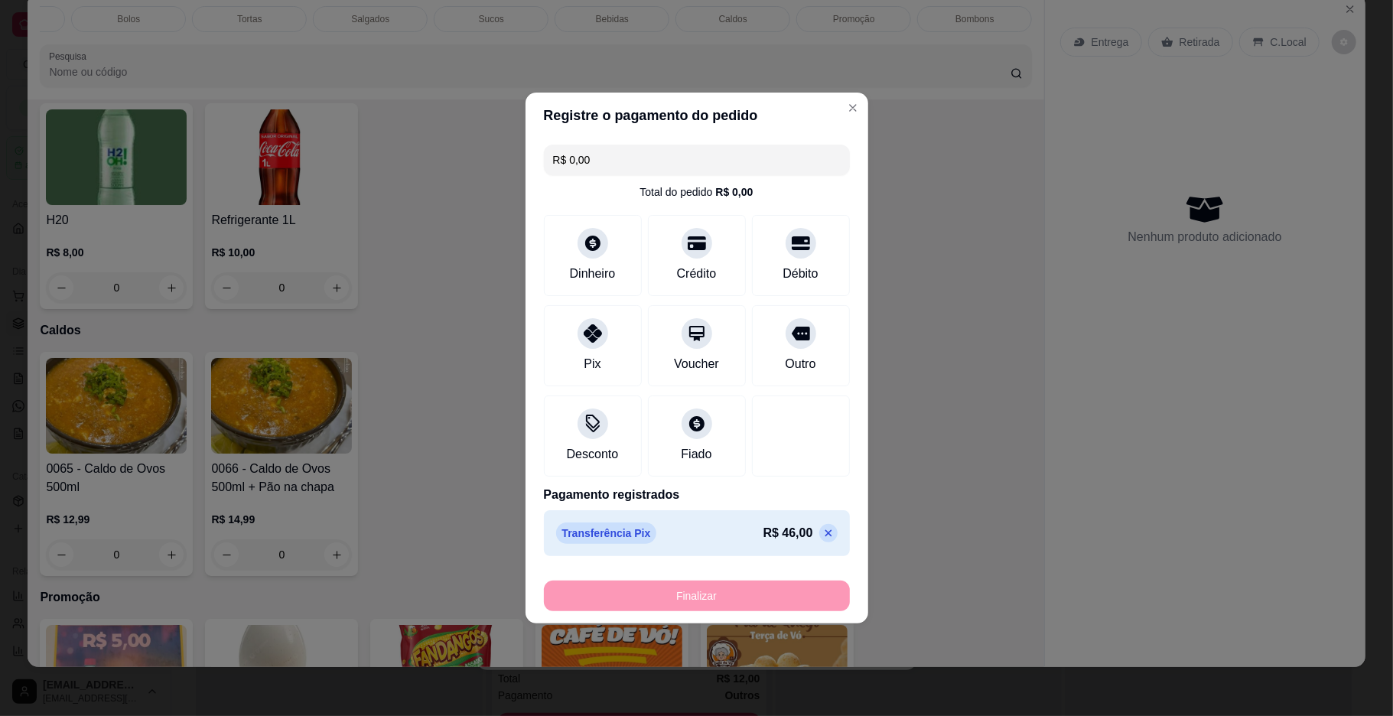
type input "0"
type input "-R$ 46,00"
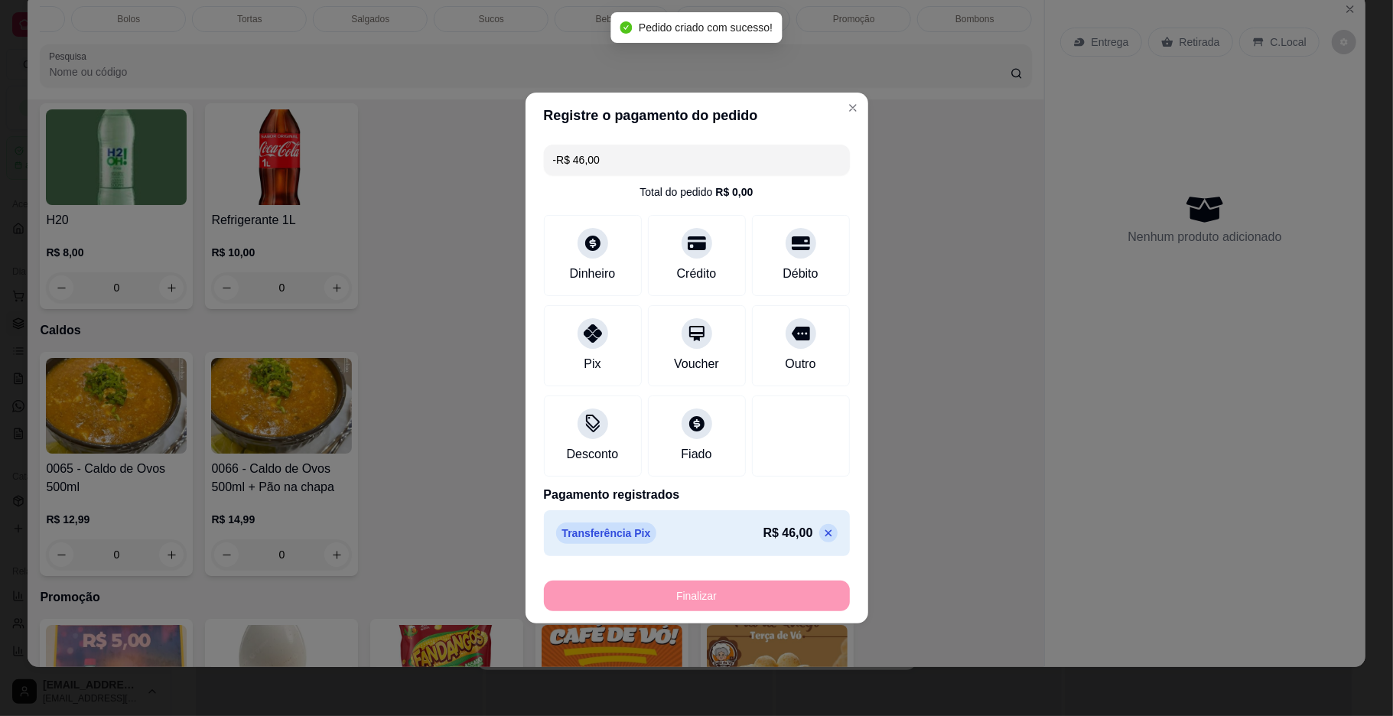
scroll to position [4072, 0]
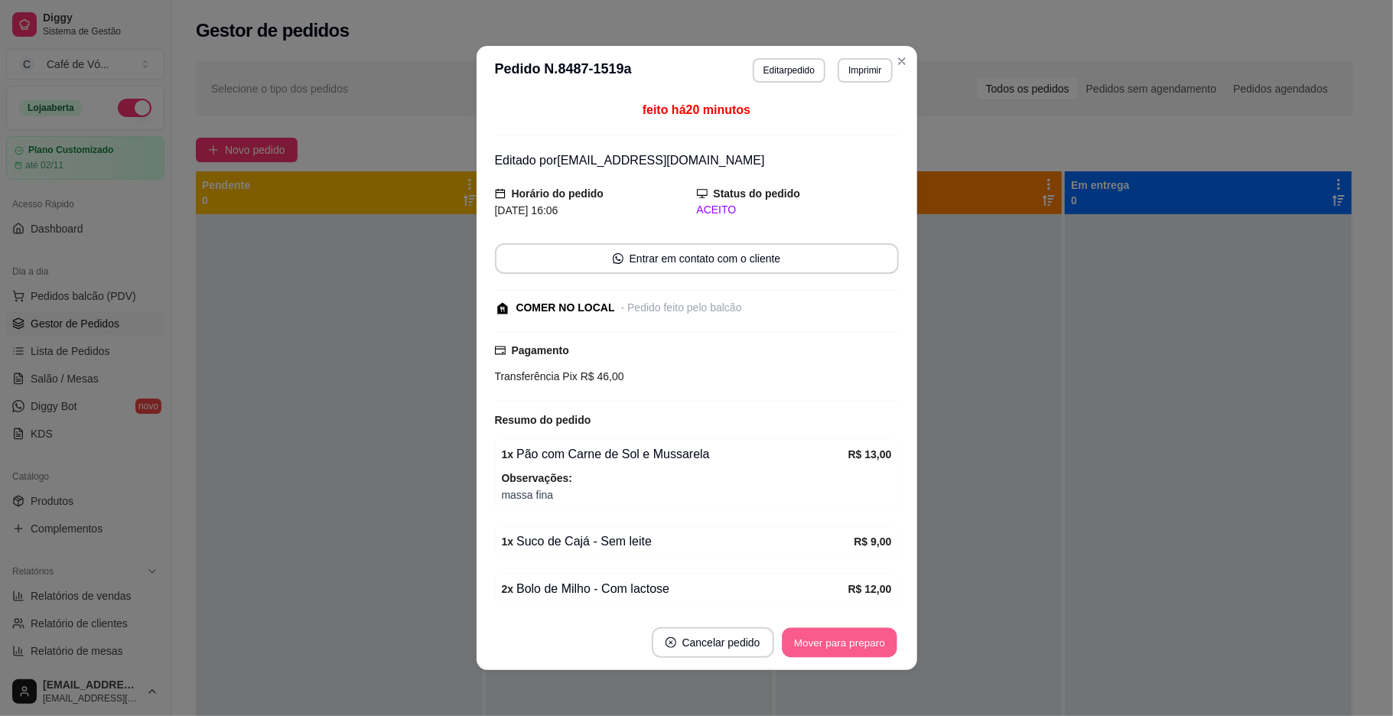
click at [829, 649] on button "Mover para preparo" at bounding box center [839, 643] width 115 height 30
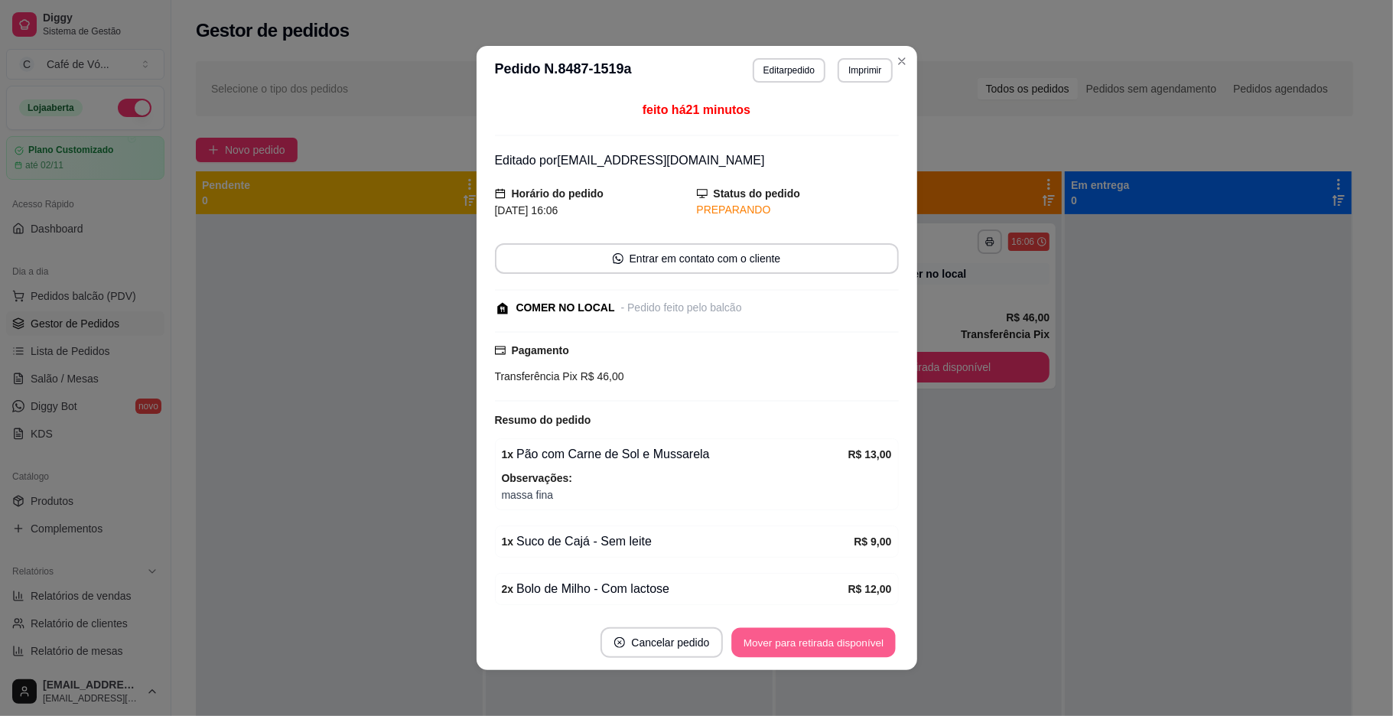
click at [829, 649] on button "Mover para retirada disponível" at bounding box center [814, 643] width 164 height 30
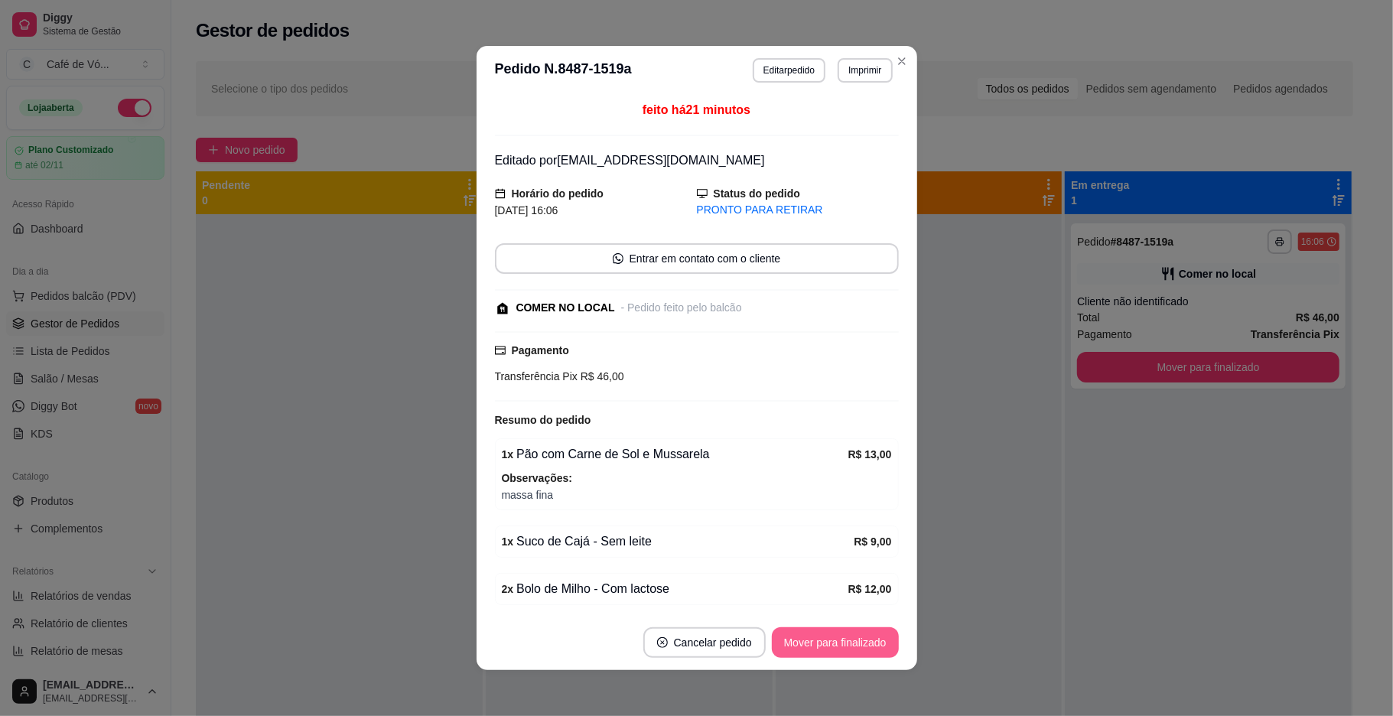
click at [826, 649] on button "Mover para finalizado" at bounding box center [835, 642] width 127 height 31
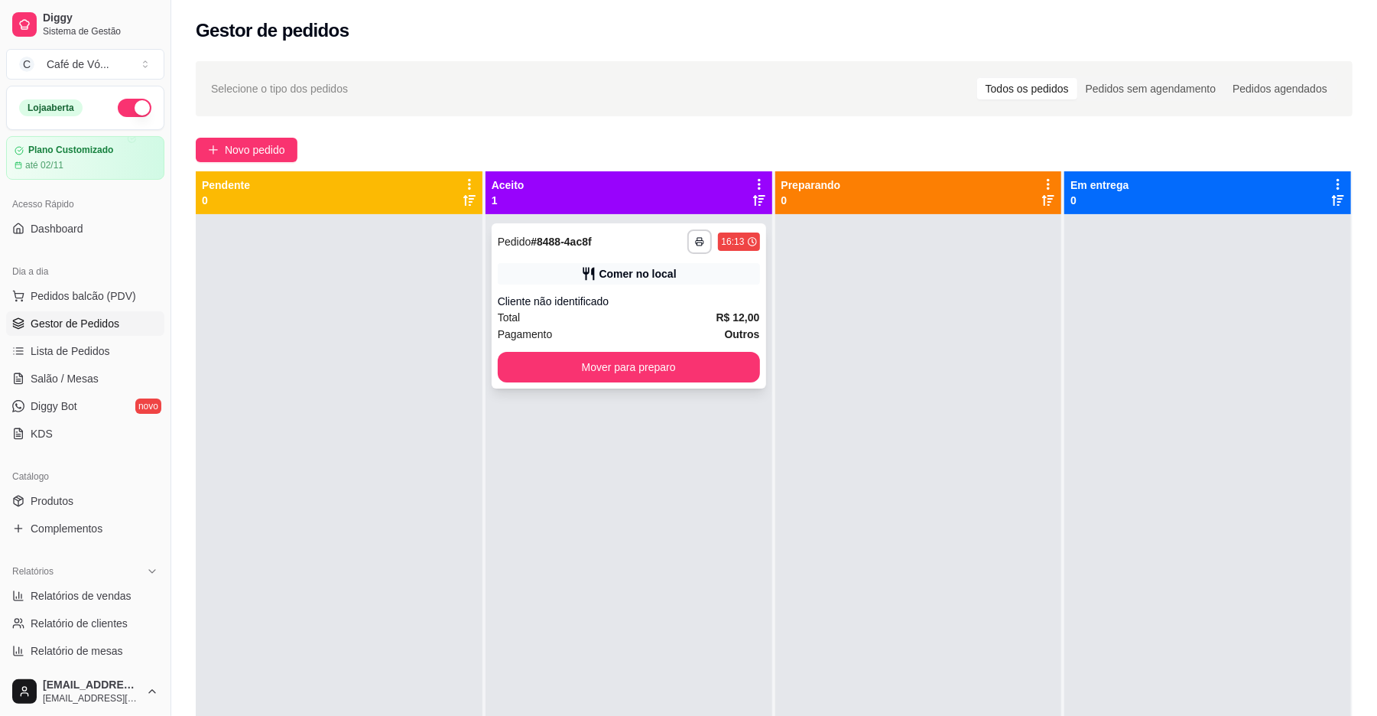
click at [538, 314] on div "Total R$ 12,00" at bounding box center [629, 317] width 262 height 17
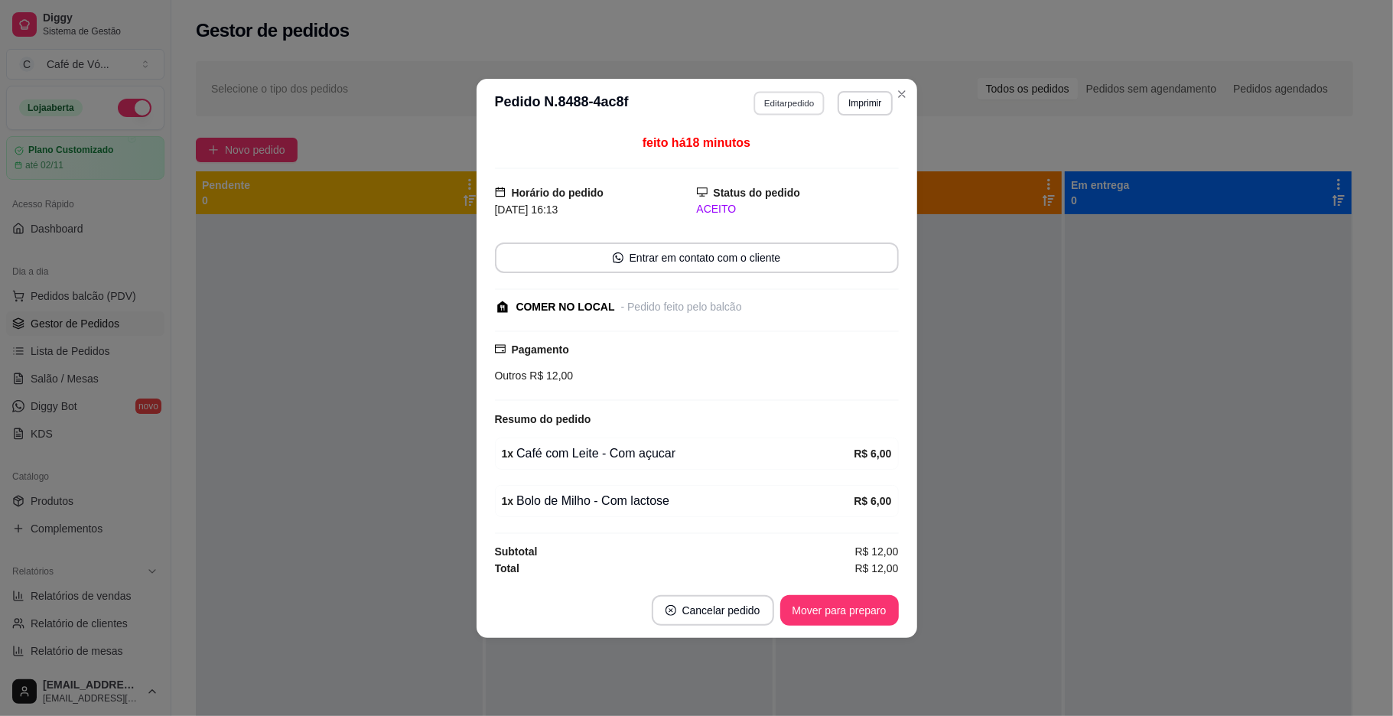
click at [801, 93] on button "Editar pedido" at bounding box center [788, 103] width 71 height 24
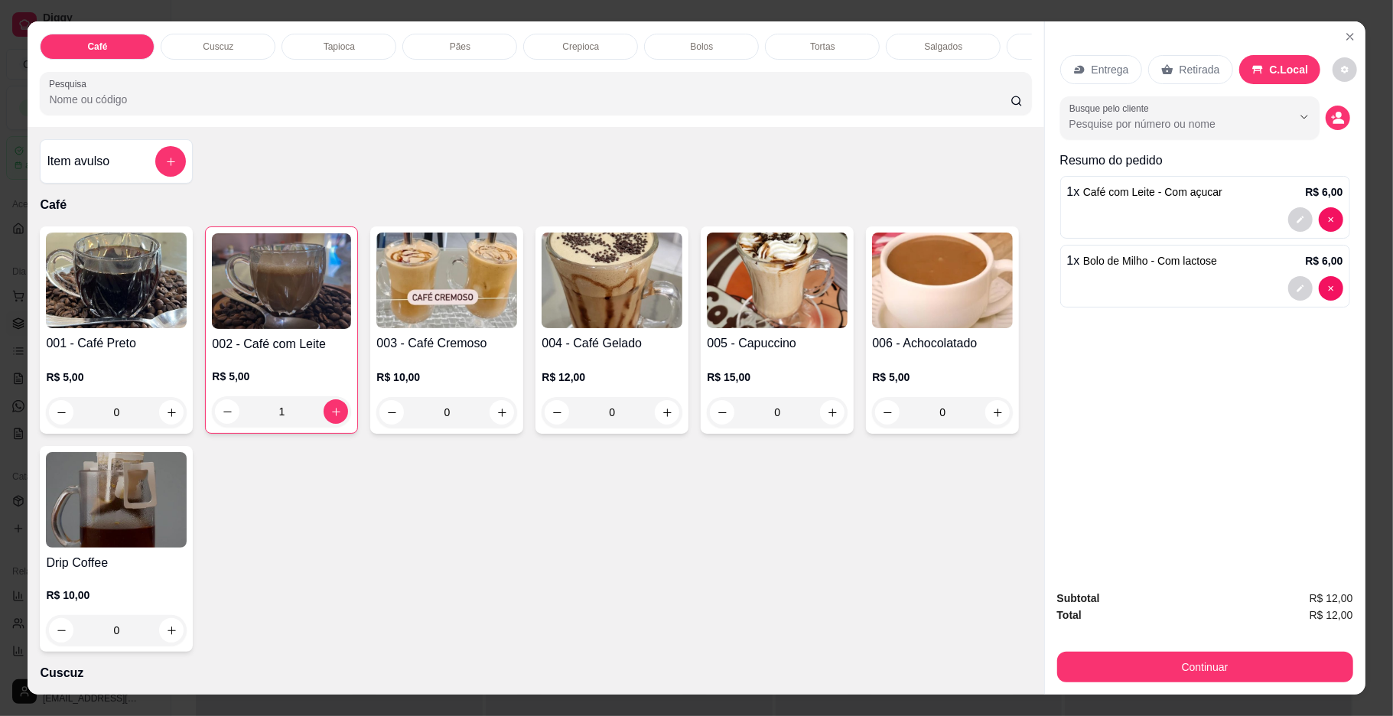
drag, startPoint x: 463, startPoint y: 26, endPoint x: 459, endPoint y: 41, distance: 15.2
click at [462, 37] on div "Café Cuscuz Tapioca Pães Crepioca Bolos Tortas Salgados Sucos Bebidas Caldos Pr…" at bounding box center [536, 74] width 1016 height 106
click at [457, 47] on p "Pães" at bounding box center [460, 47] width 21 height 12
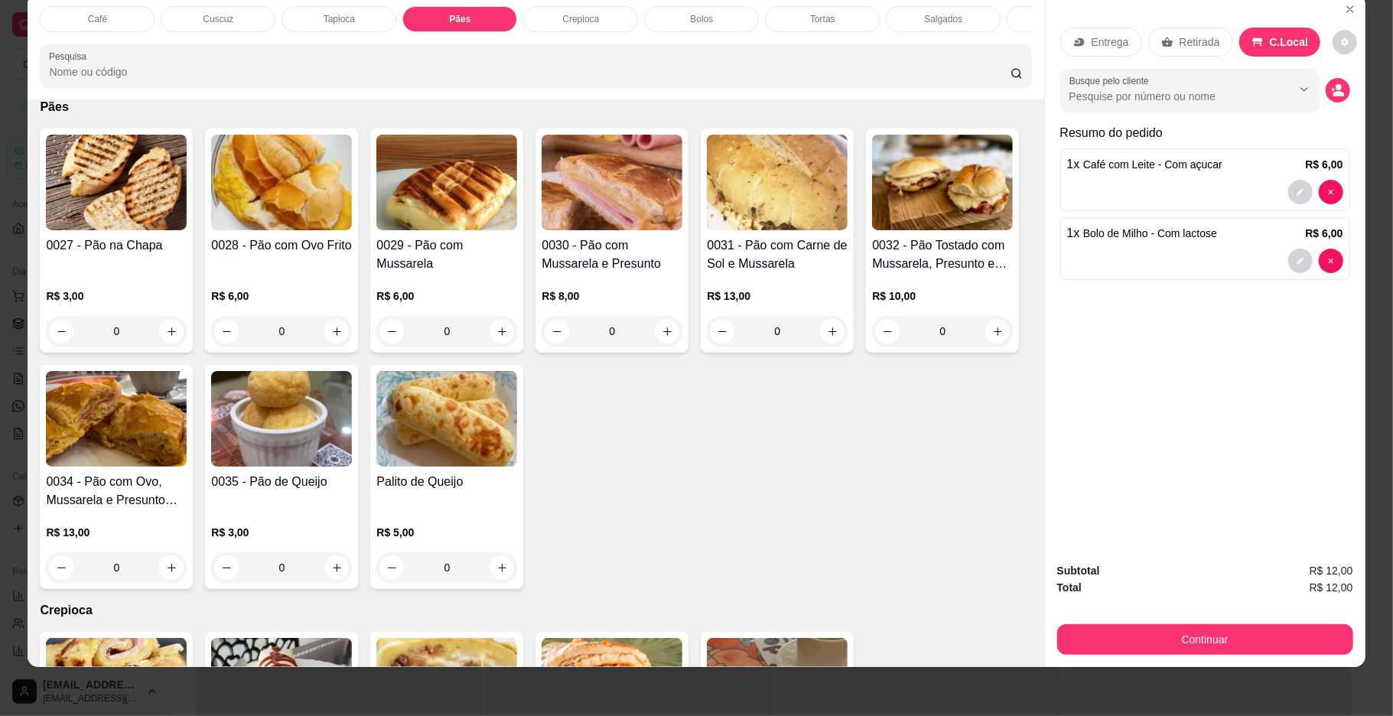
click at [566, 230] on img at bounding box center [611, 183] width 141 height 96
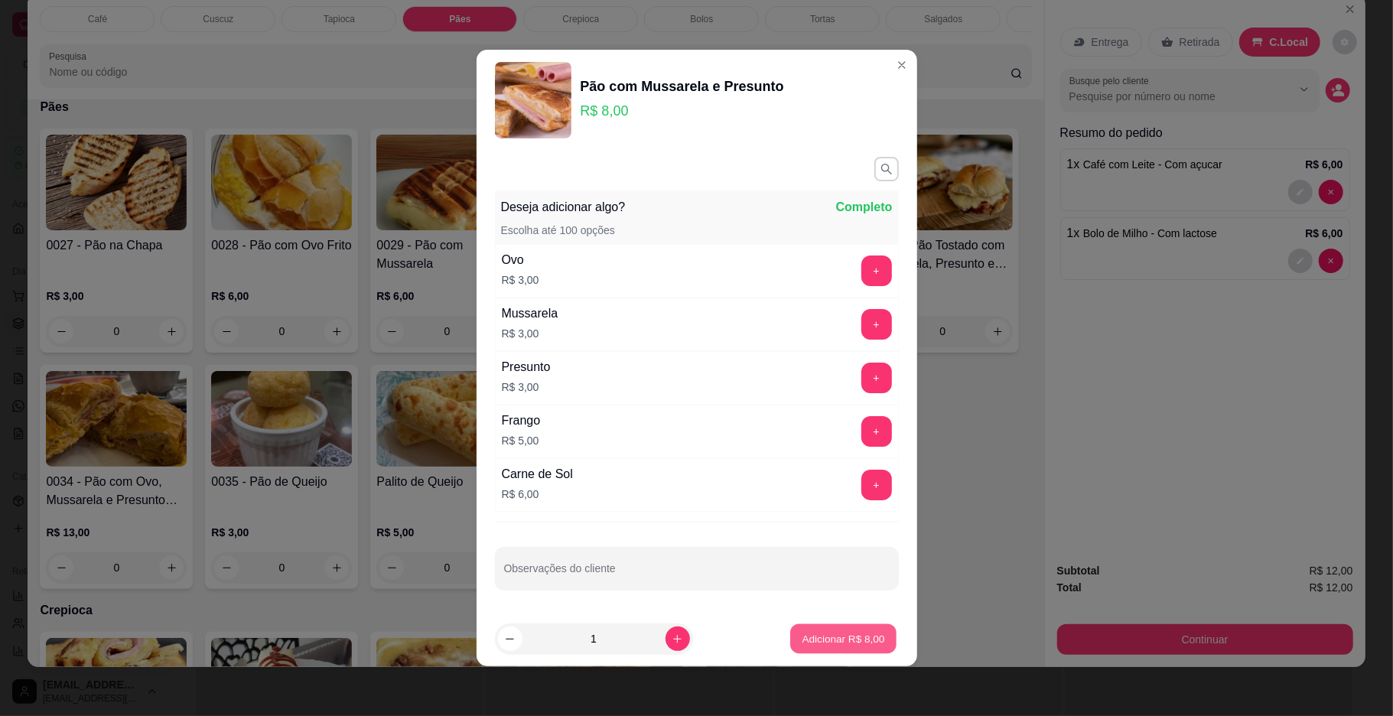
click at [841, 652] on button "Adicionar R$ 8,00" at bounding box center [843, 639] width 106 height 30
type input "1"
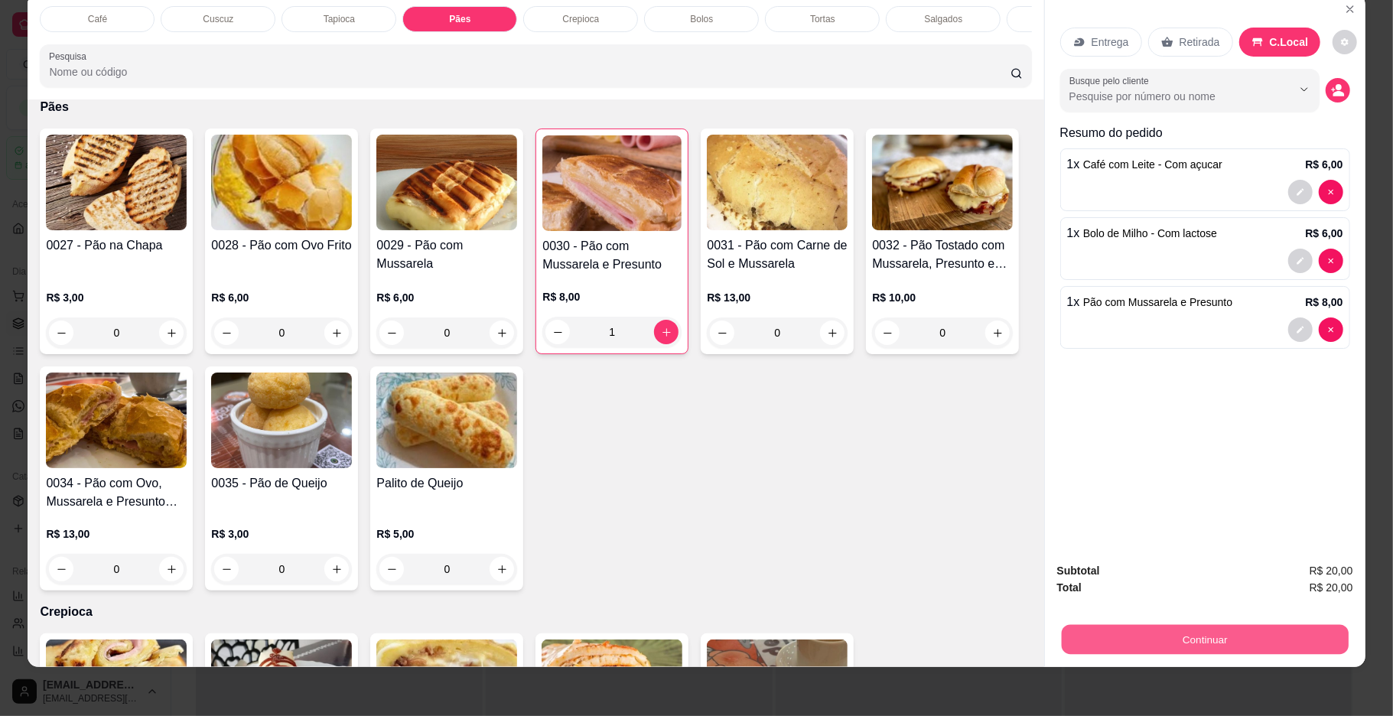
click at [1211, 635] on button "Continuar" at bounding box center [1204, 640] width 287 height 30
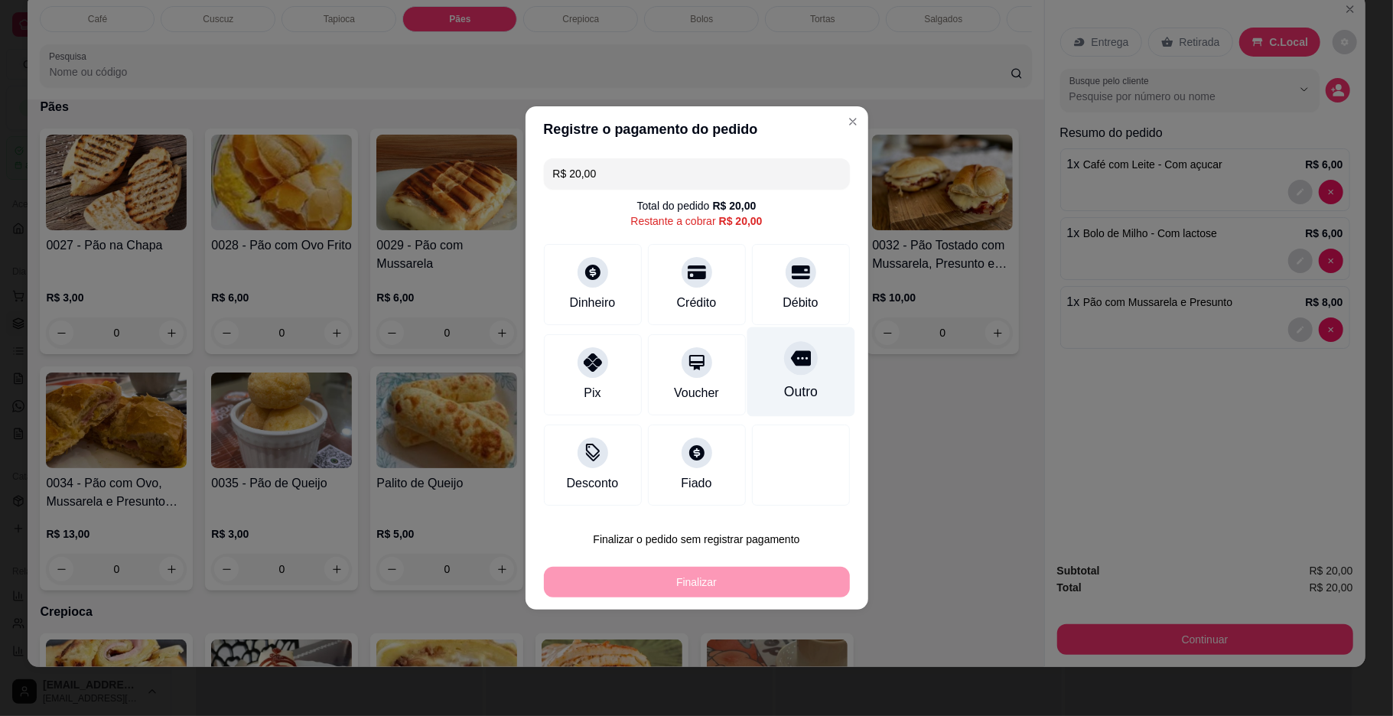
click at [818, 367] on div "Outro" at bounding box center [800, 371] width 108 height 89
type input "R$ 0,00"
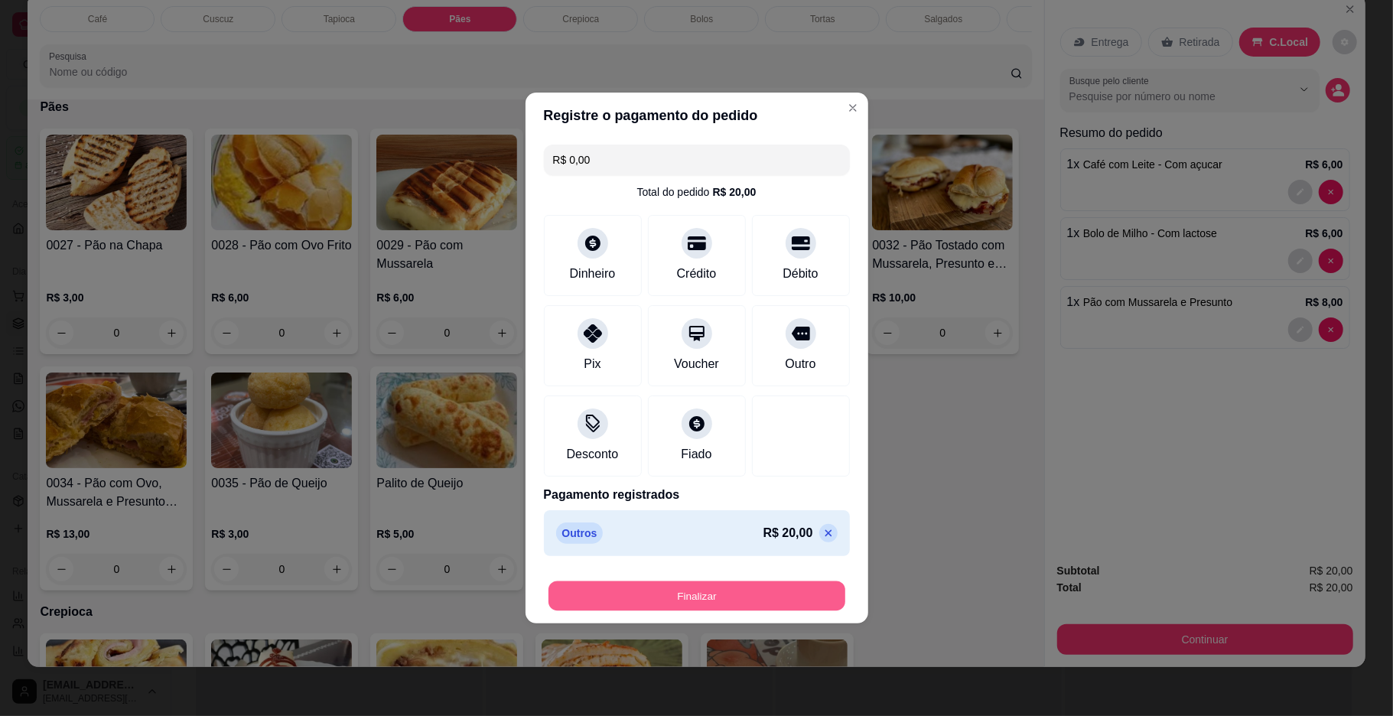
click at [796, 584] on button "Finalizar" at bounding box center [696, 596] width 297 height 30
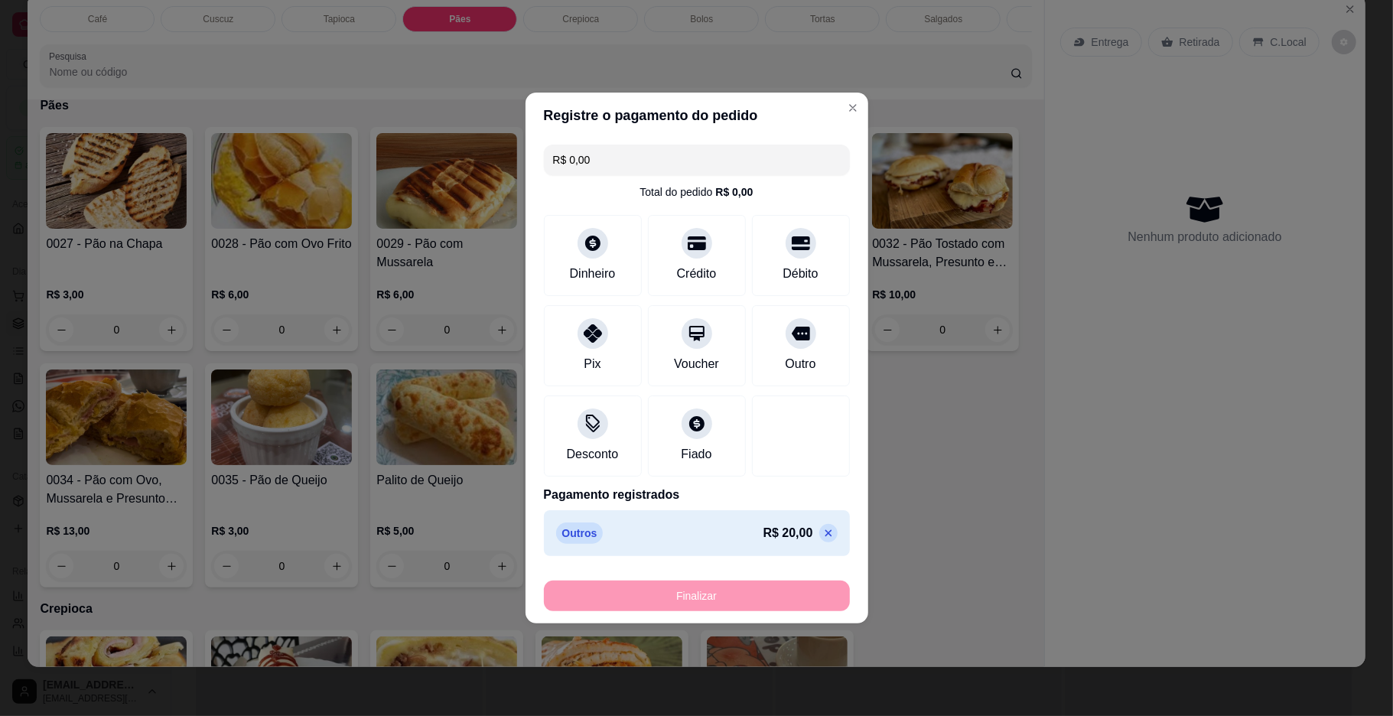
type input "0"
type input "-R$ 20,00"
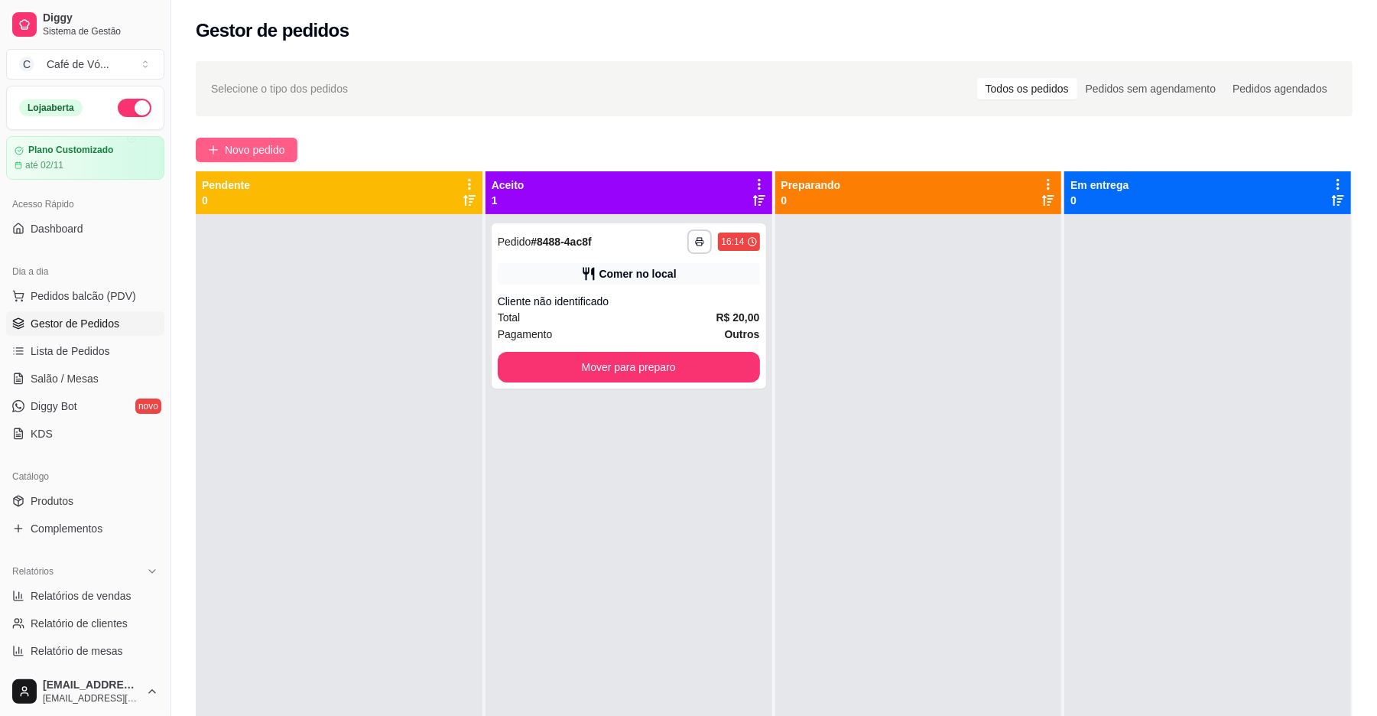
click at [260, 145] on span "Novo pedido" at bounding box center [255, 149] width 60 height 17
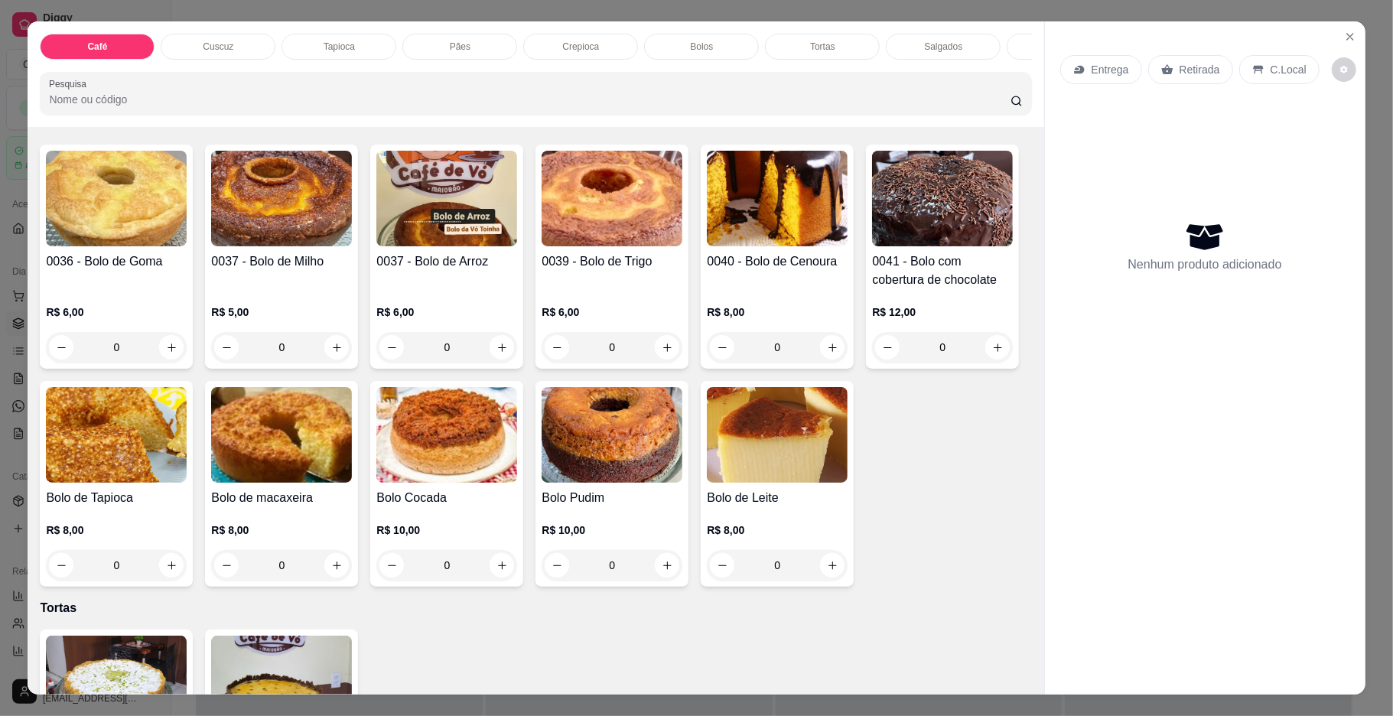
scroll to position [2141, 0]
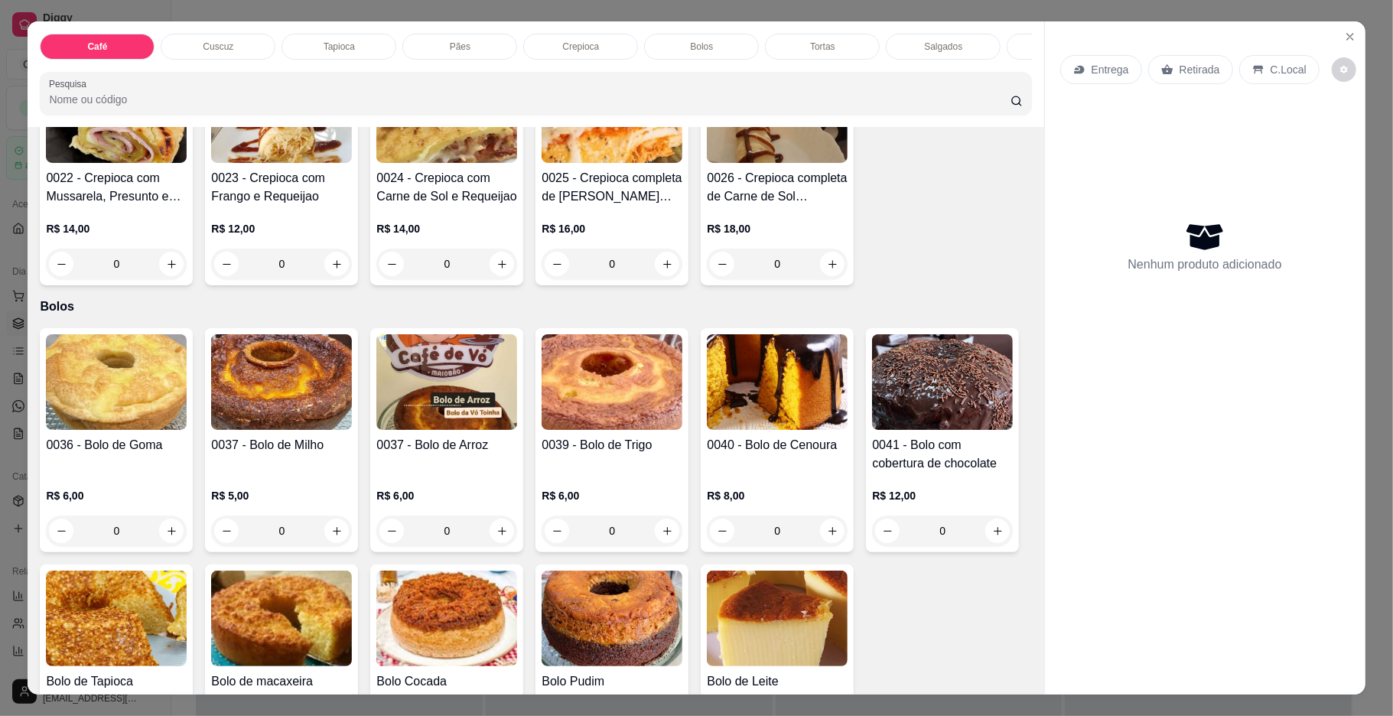
click at [102, 356] on img at bounding box center [116, 382] width 141 height 96
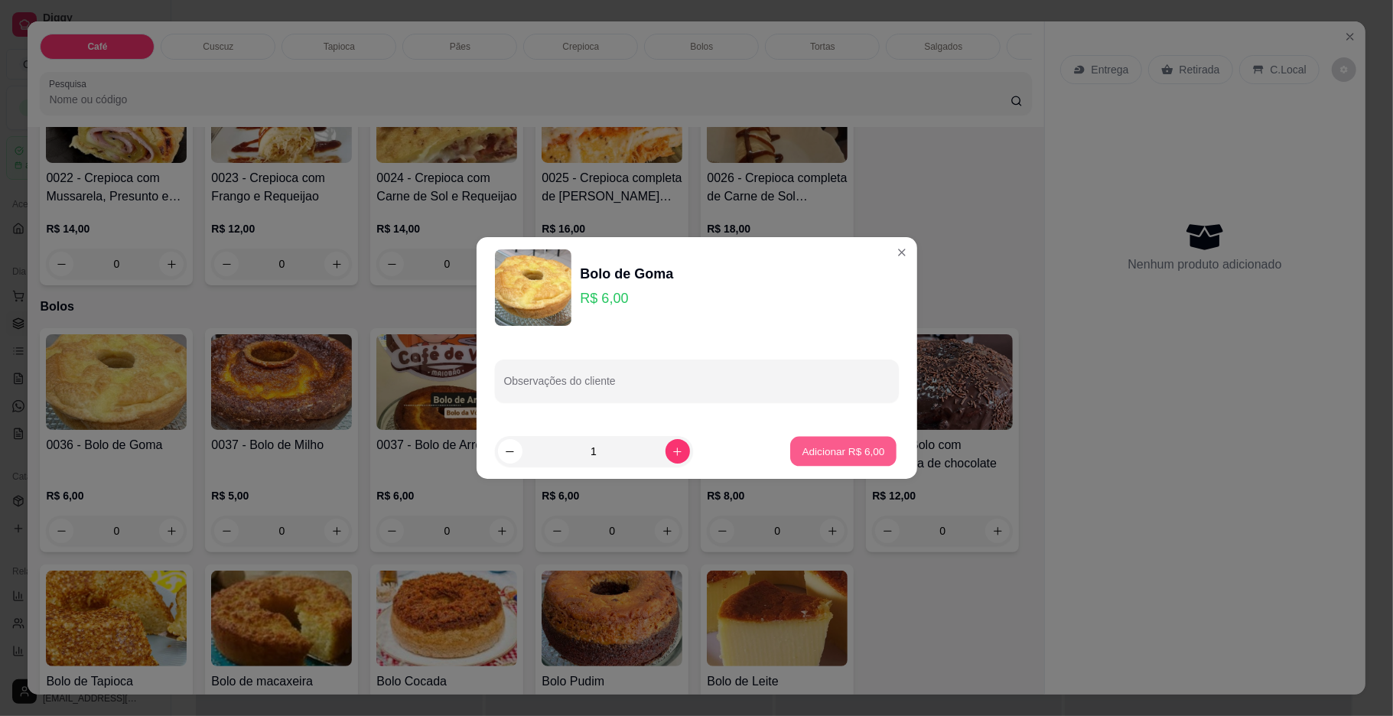
click at [829, 459] on button "Adicionar R$ 6,00" at bounding box center [843, 452] width 106 height 30
type input "1"
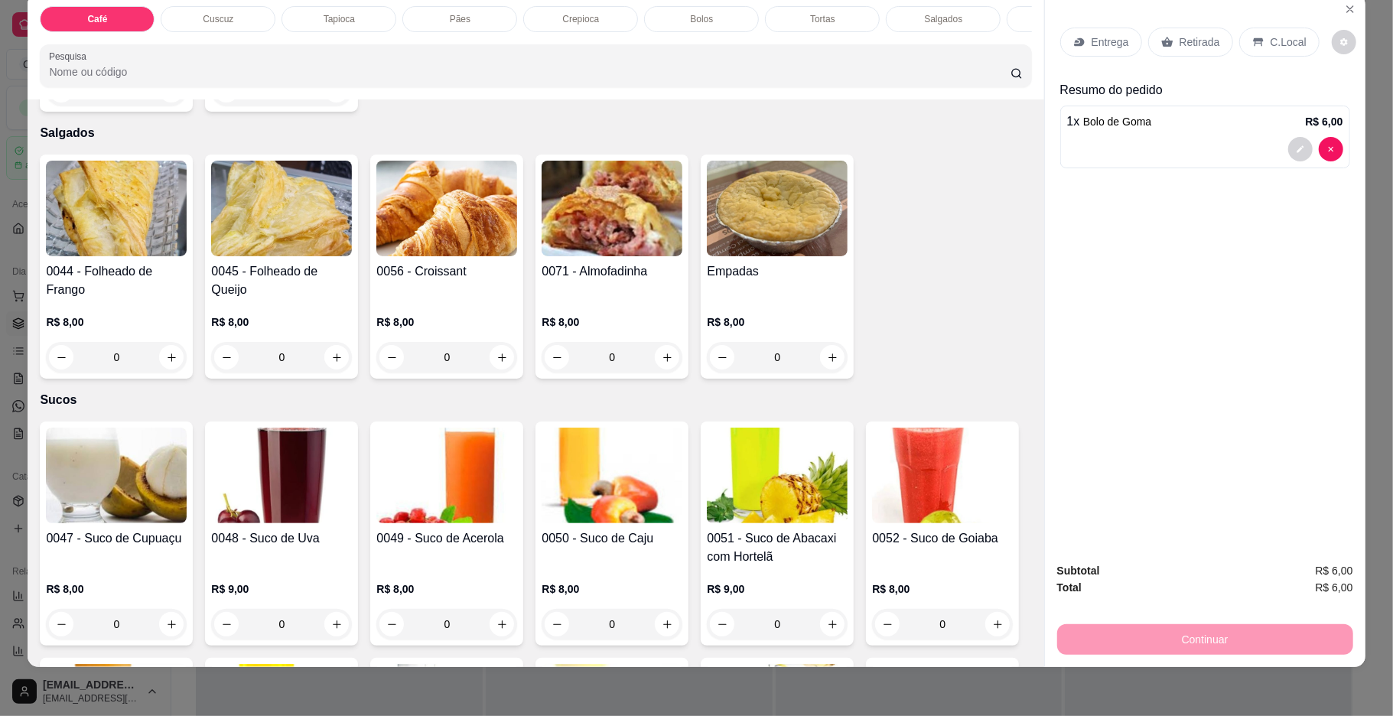
scroll to position [3161, 0]
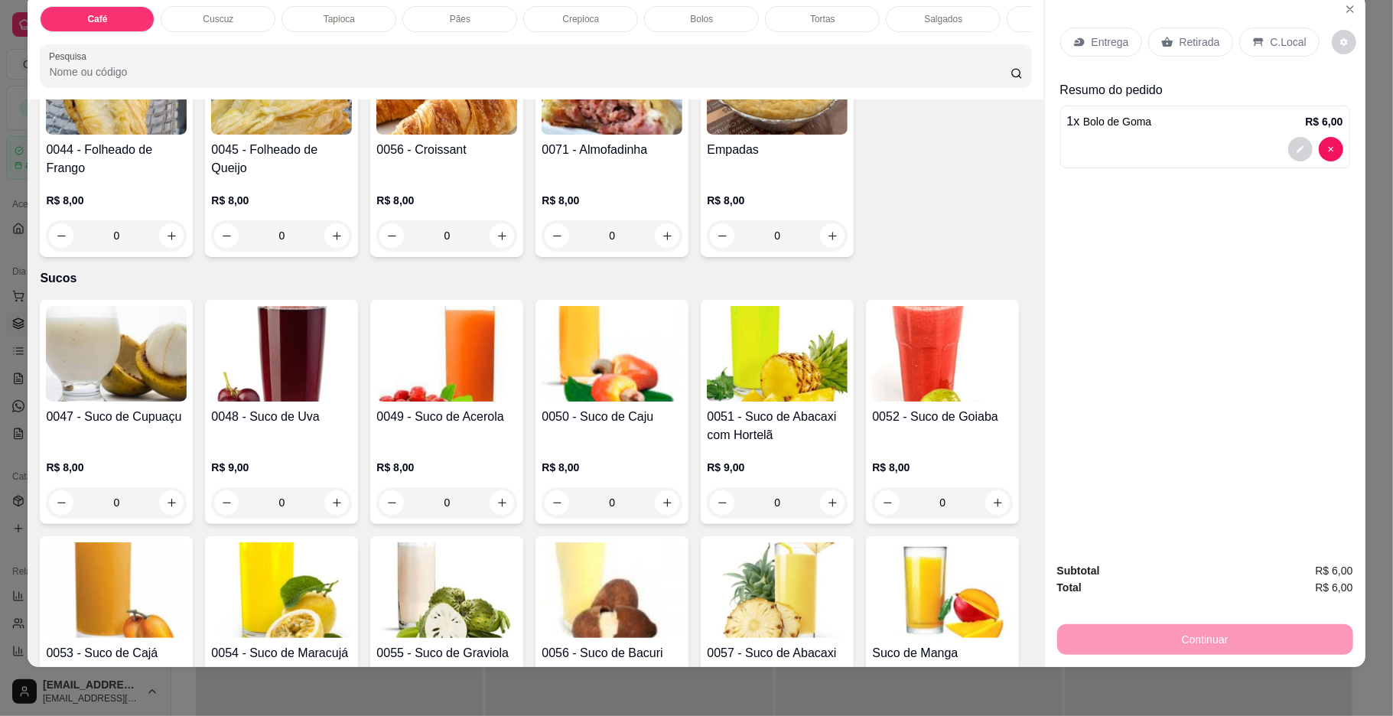
click at [121, 135] on img at bounding box center [116, 87] width 141 height 96
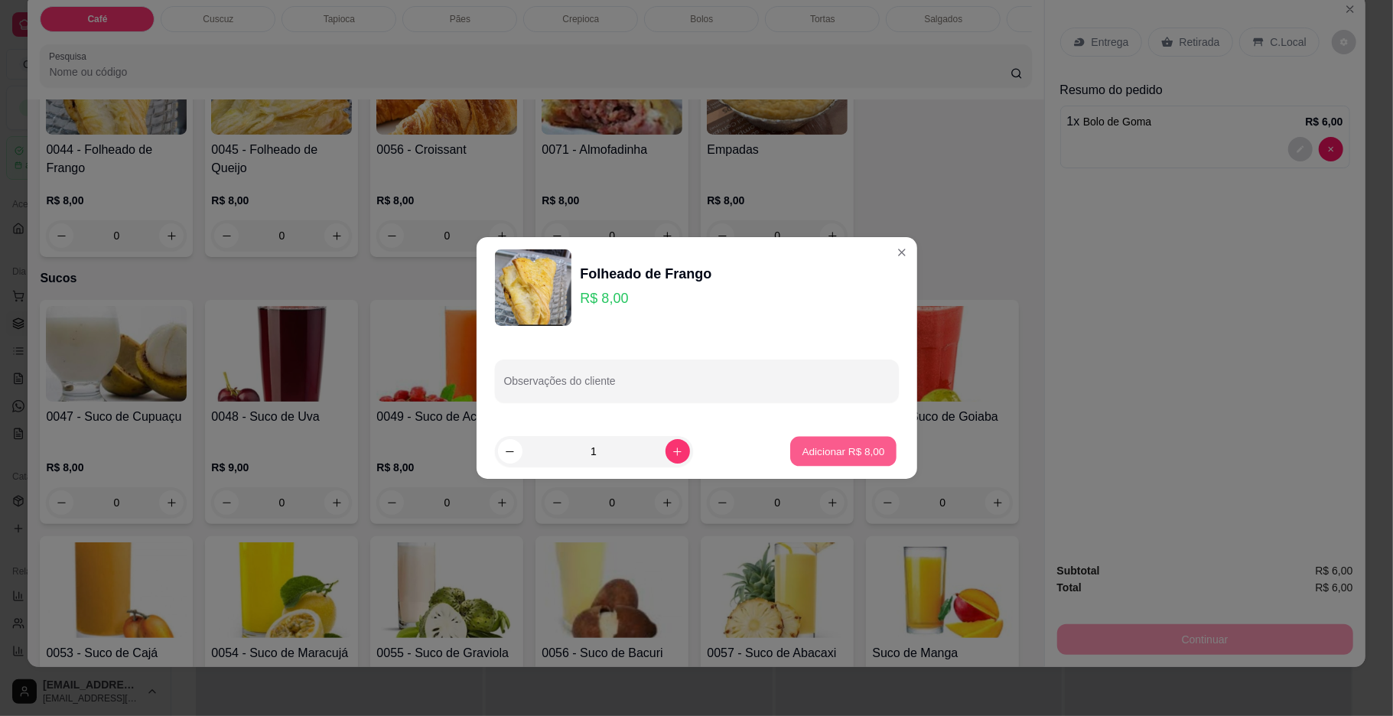
click at [835, 453] on p "Adicionar R$ 8,00" at bounding box center [843, 451] width 83 height 15
type input "1"
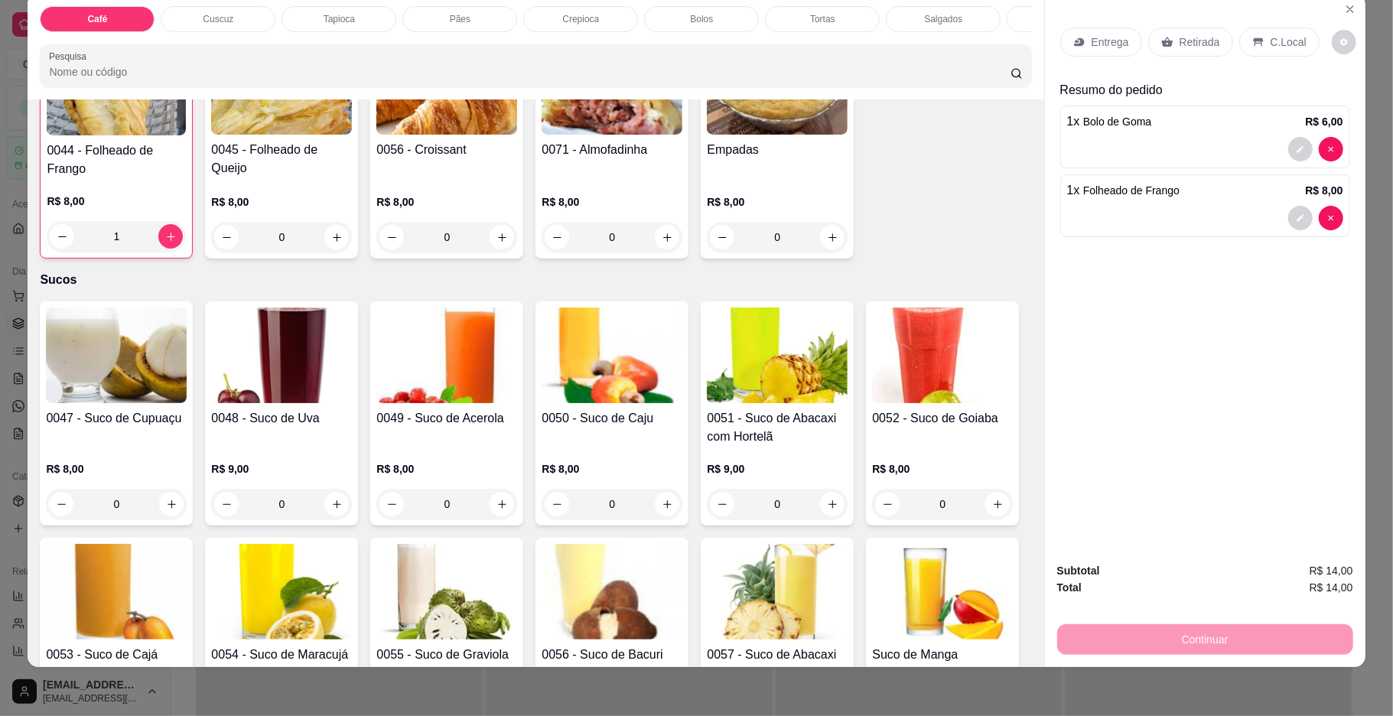
click at [1270, 41] on p "C.Local" at bounding box center [1288, 41] width 36 height 15
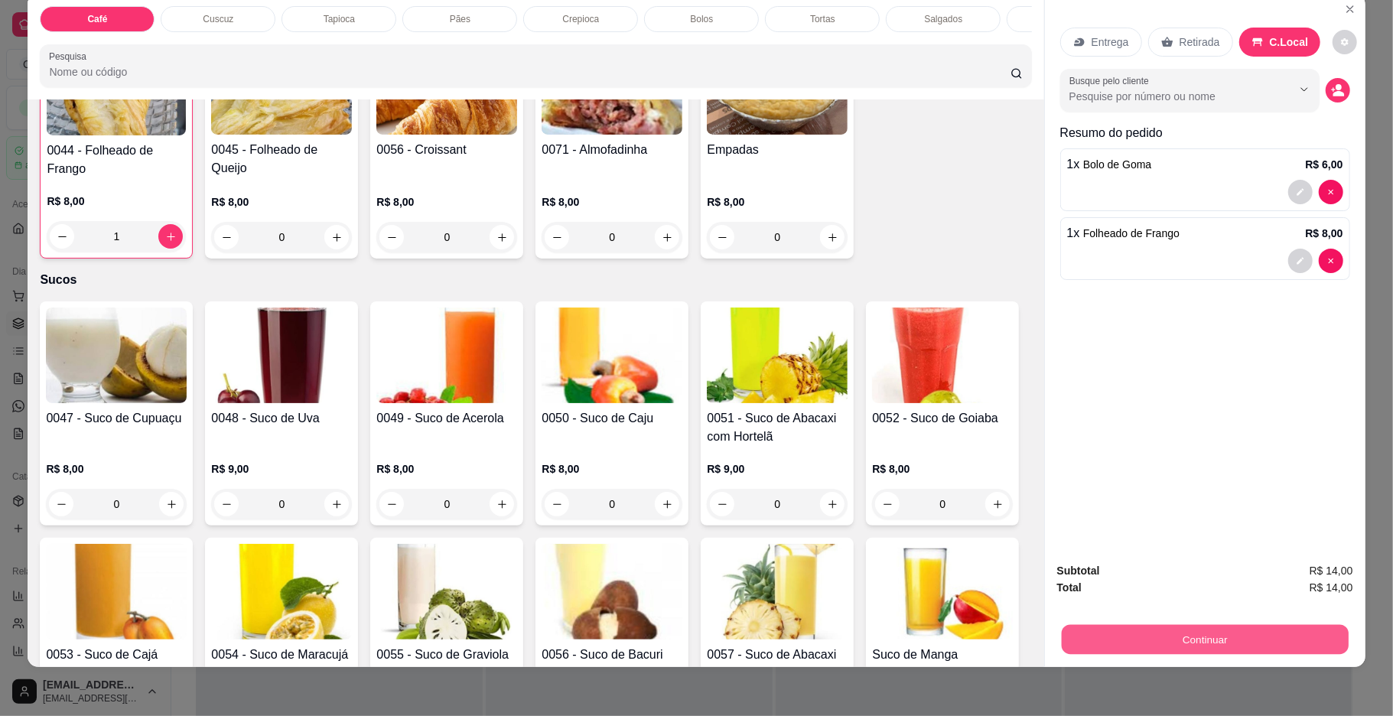
click at [1224, 637] on button "Continuar" at bounding box center [1204, 640] width 287 height 30
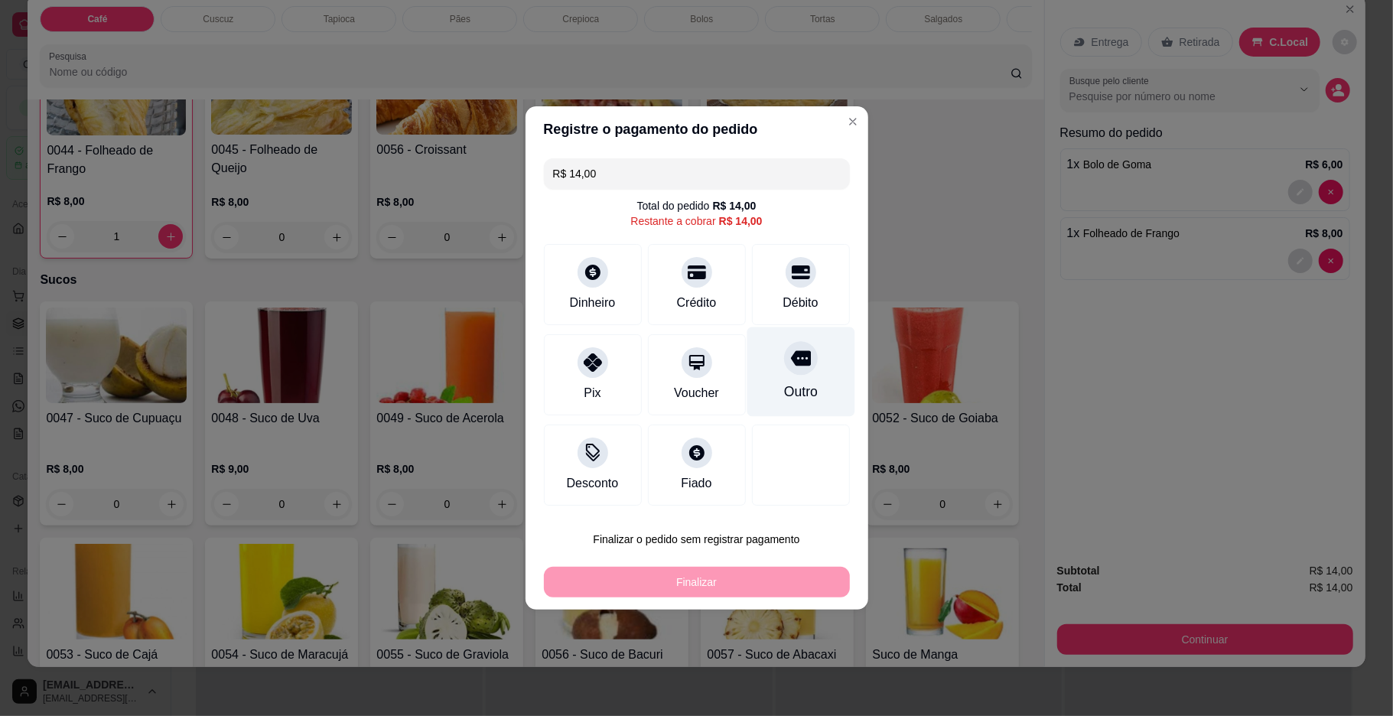
click at [783, 376] on div "Outro" at bounding box center [800, 371] width 108 height 89
type input "R$ 0,00"
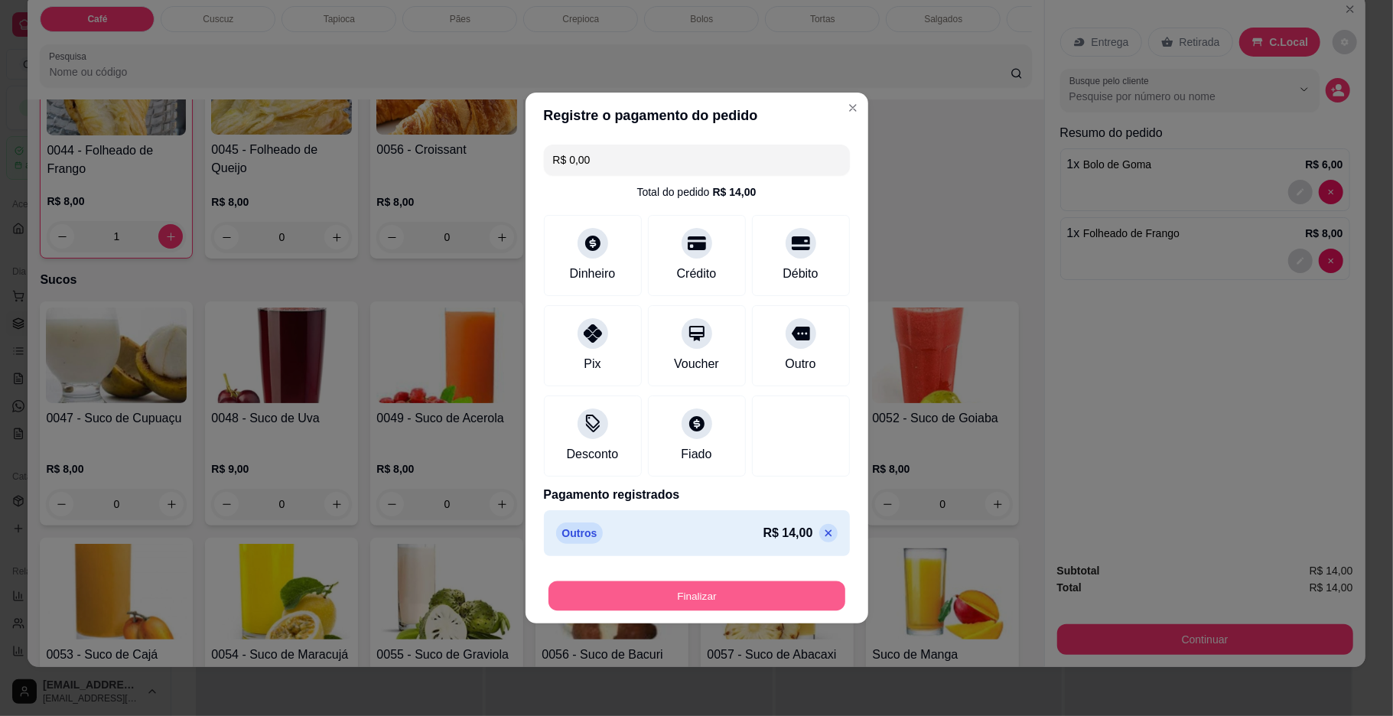
click at [738, 586] on button "Finalizar" at bounding box center [696, 596] width 297 height 30
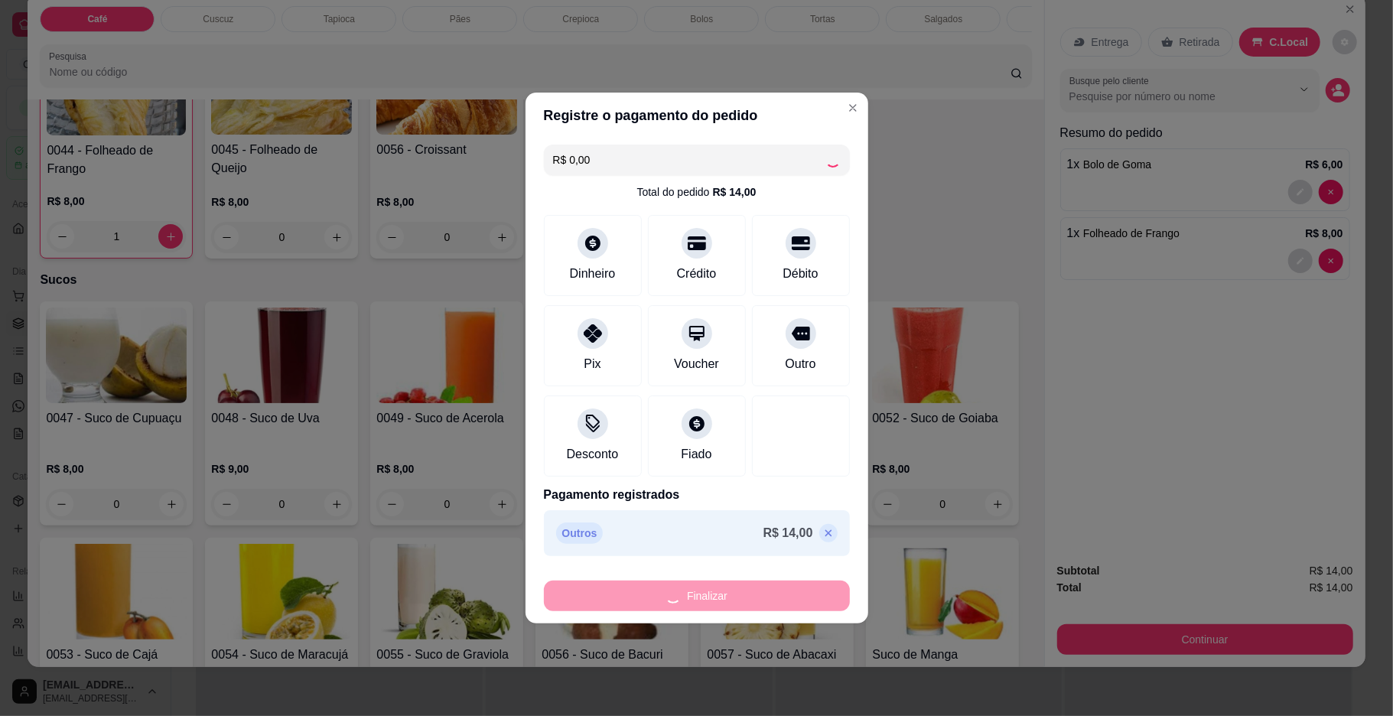
type input "0"
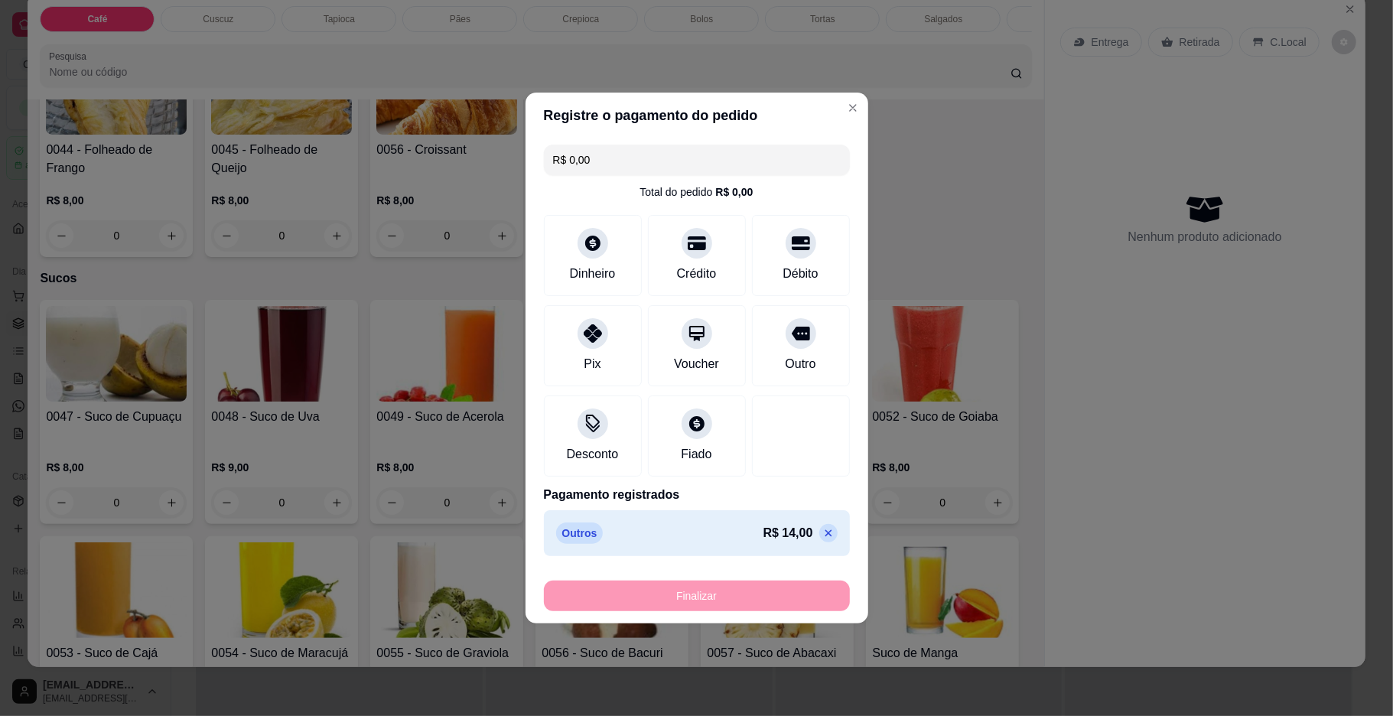
type input "-R$ 14,00"
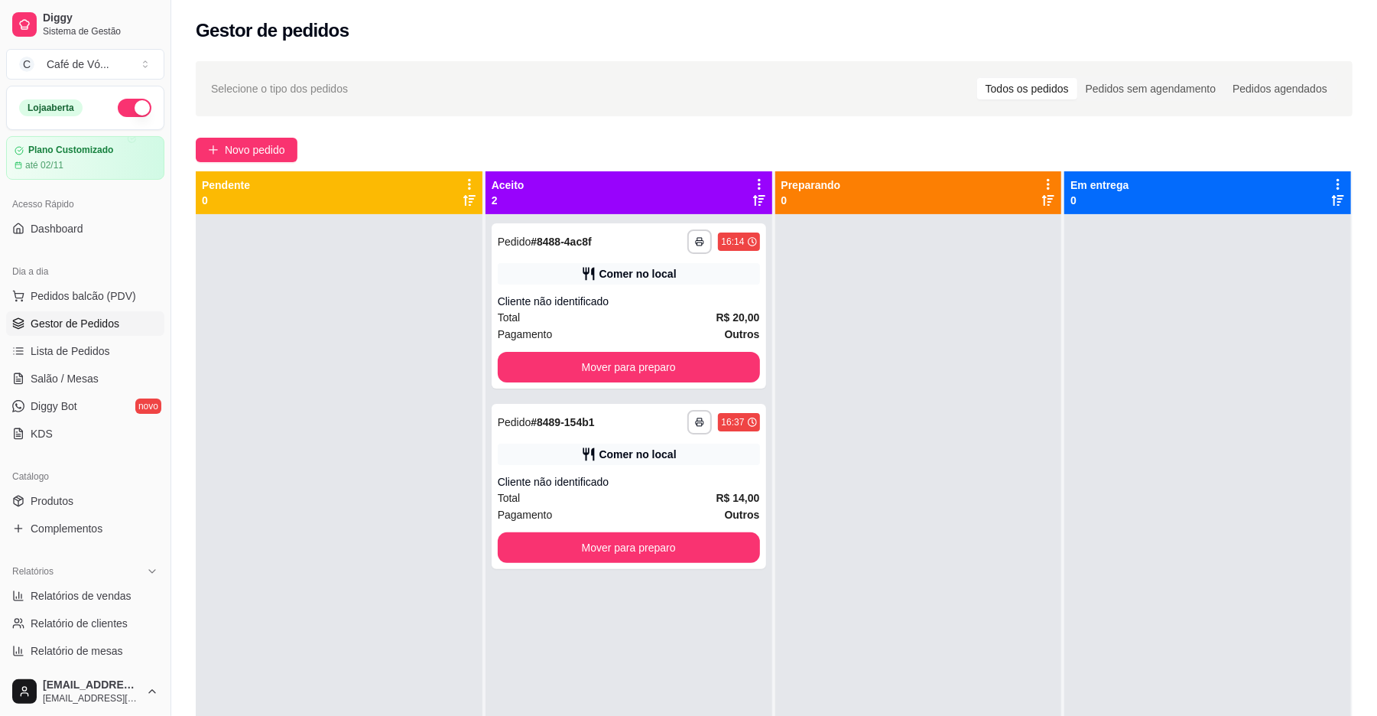
click at [983, 359] on div at bounding box center [918, 572] width 287 height 716
click at [606, 505] on div "Total R$ 14,00" at bounding box center [629, 497] width 262 height 17
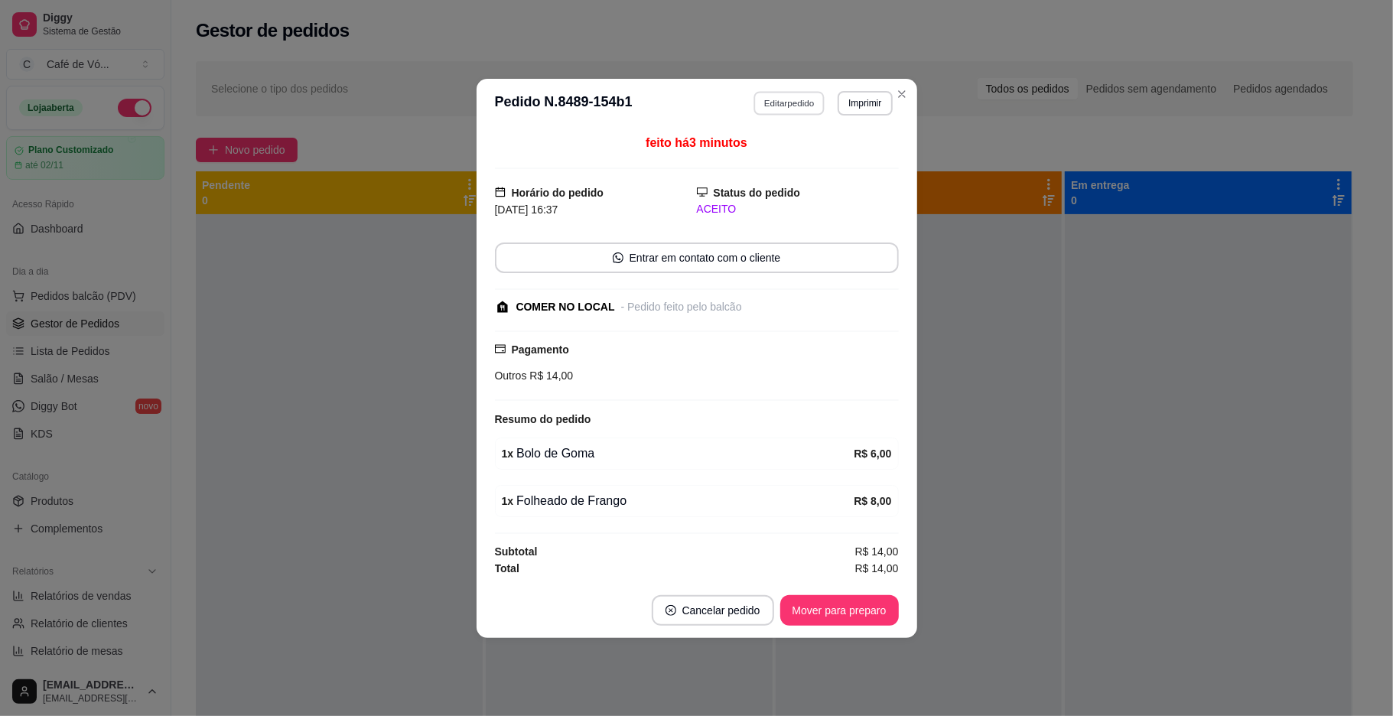
click at [783, 96] on button "Editar pedido" at bounding box center [788, 103] width 71 height 24
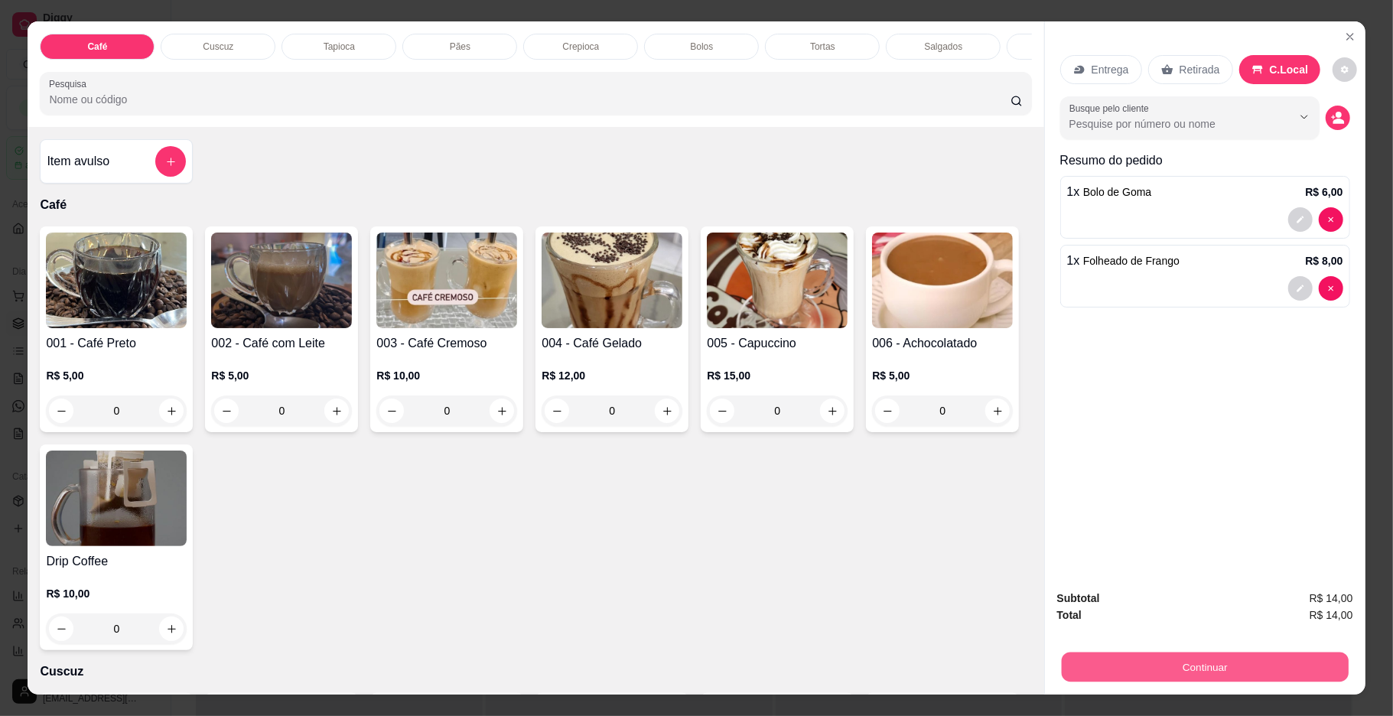
click at [1225, 658] on button "Continuar" at bounding box center [1204, 667] width 287 height 30
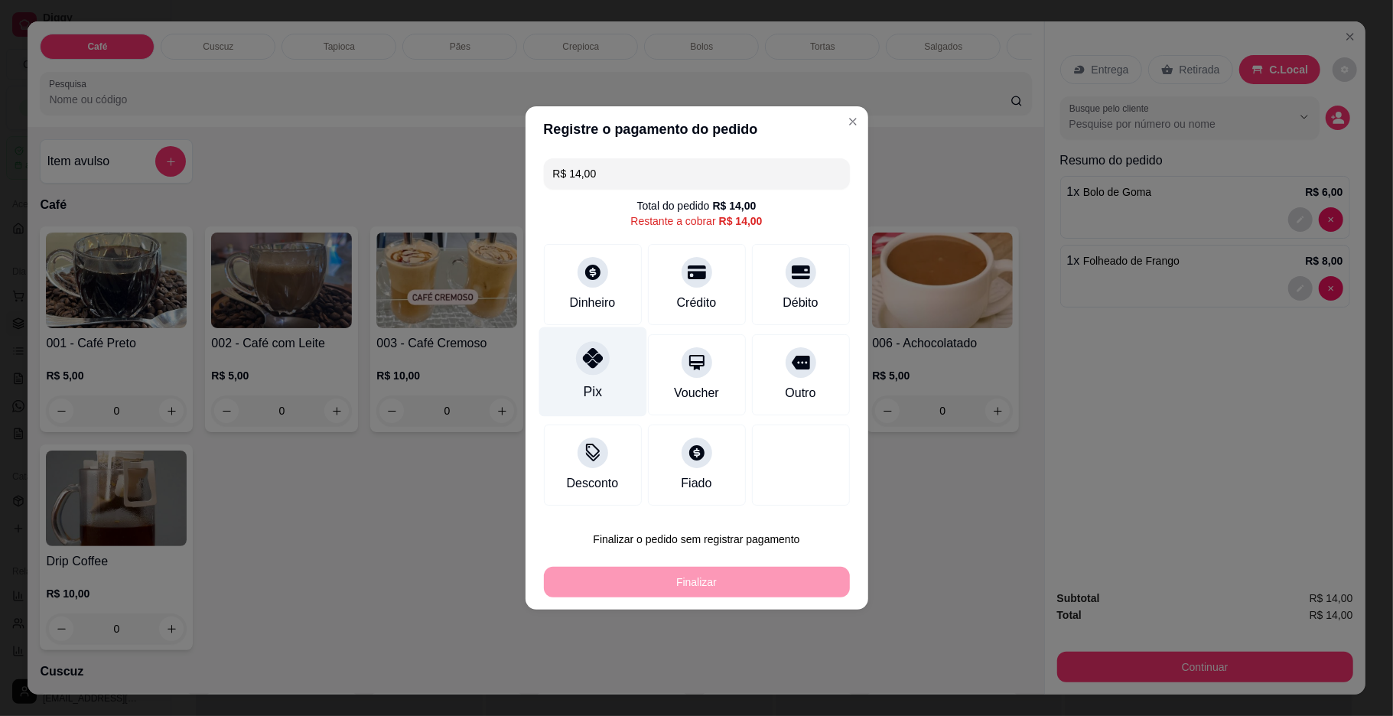
click at [595, 375] on div "Pix" at bounding box center [592, 371] width 108 height 89
type input "R$ 0,00"
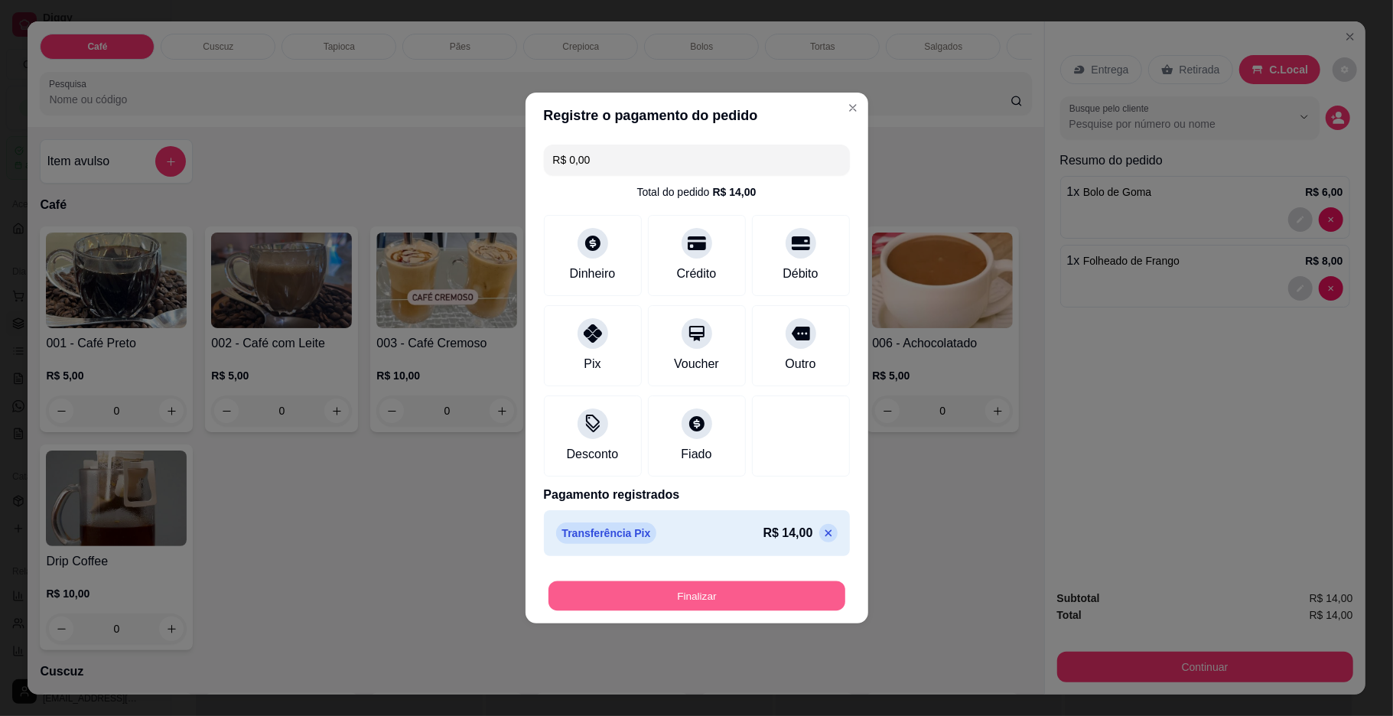
click at [781, 597] on button "Finalizar" at bounding box center [696, 596] width 297 height 30
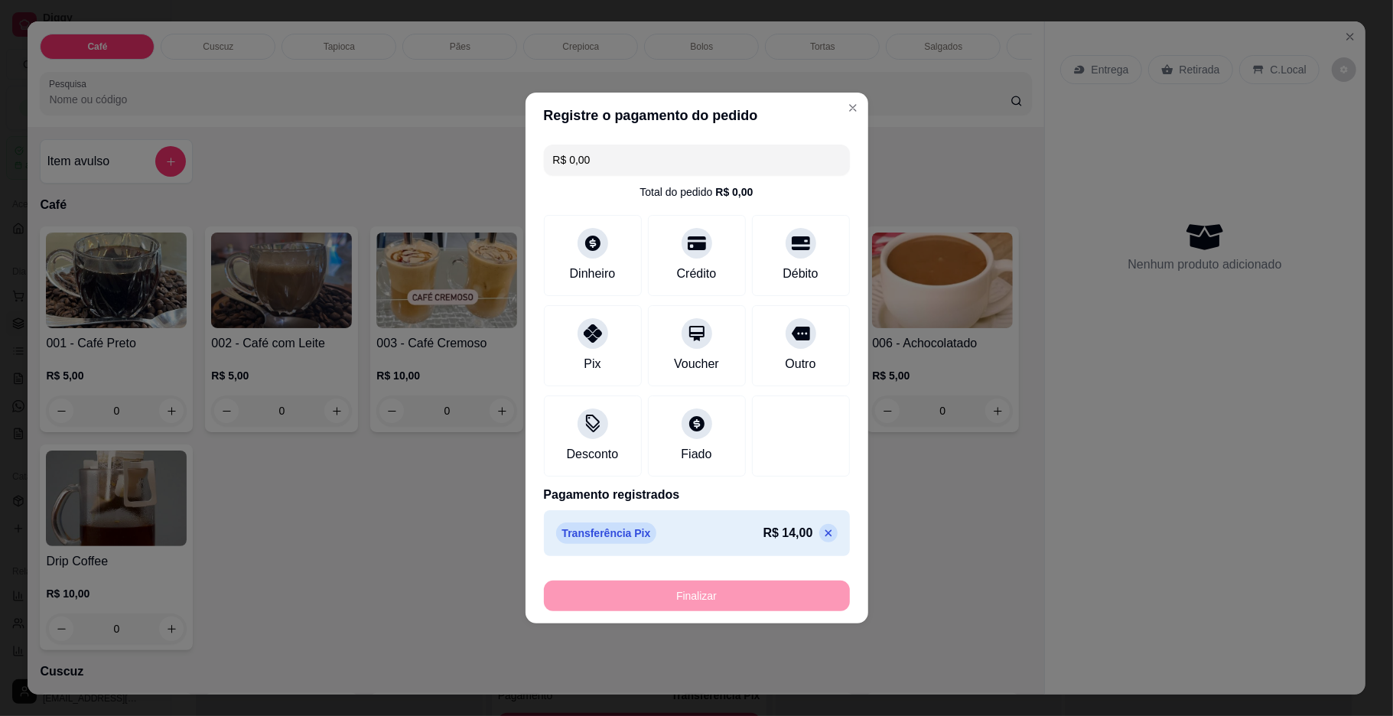
type input "0"
type input "-R$ 14,00"
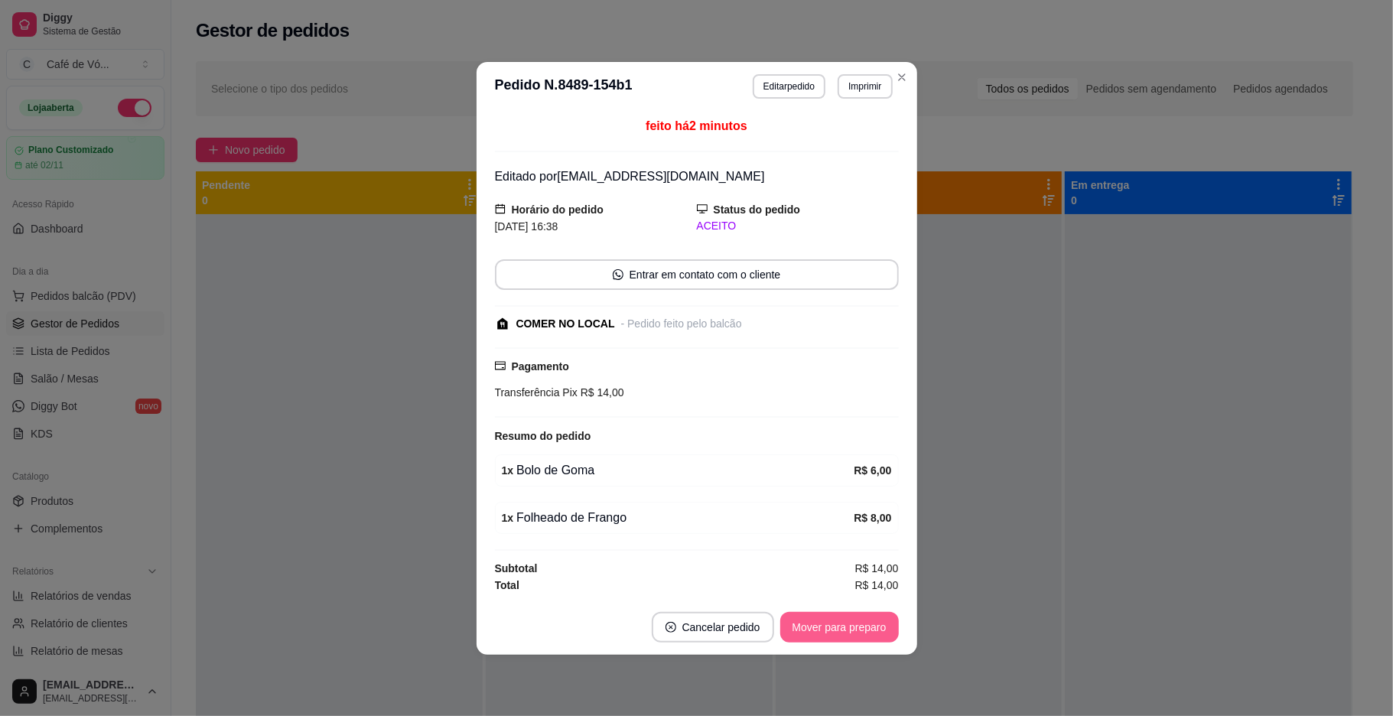
click at [866, 625] on button "Mover para preparo" at bounding box center [839, 627] width 119 height 31
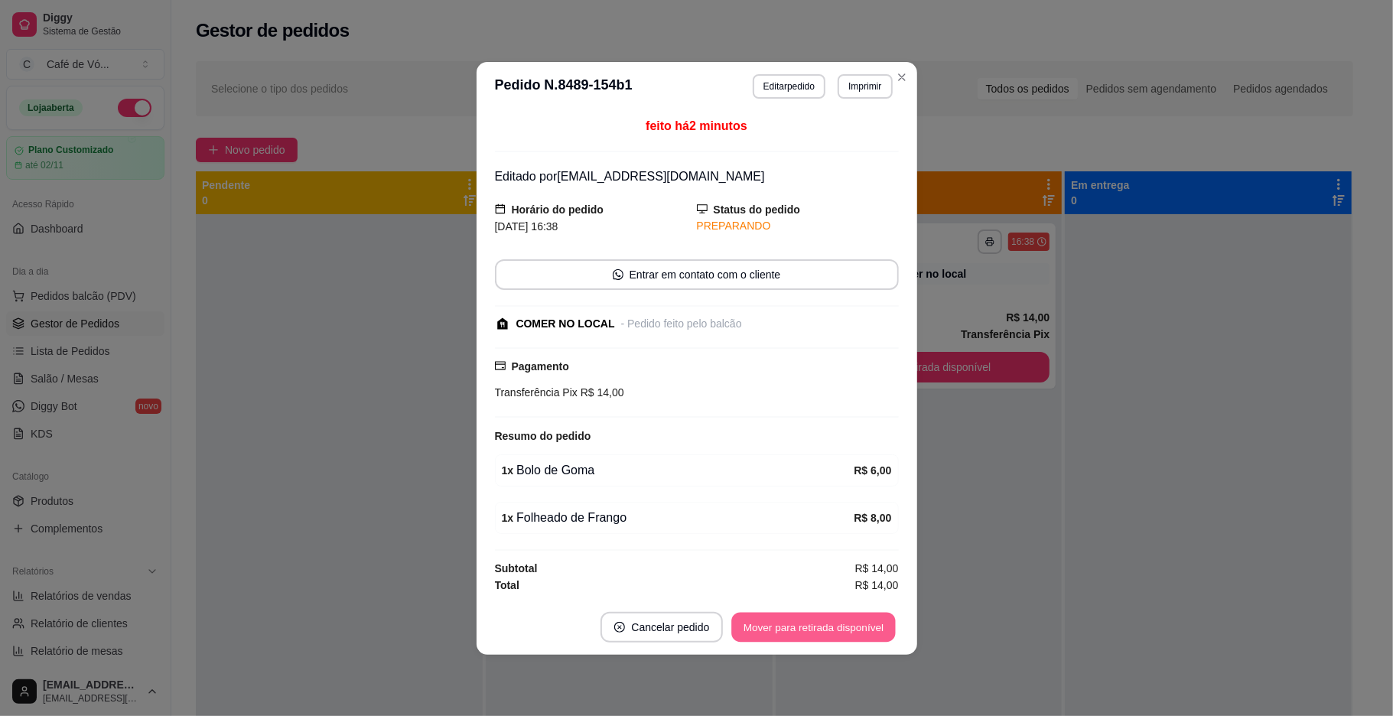
click at [879, 631] on button "Mover para retirada disponível" at bounding box center [814, 627] width 164 height 30
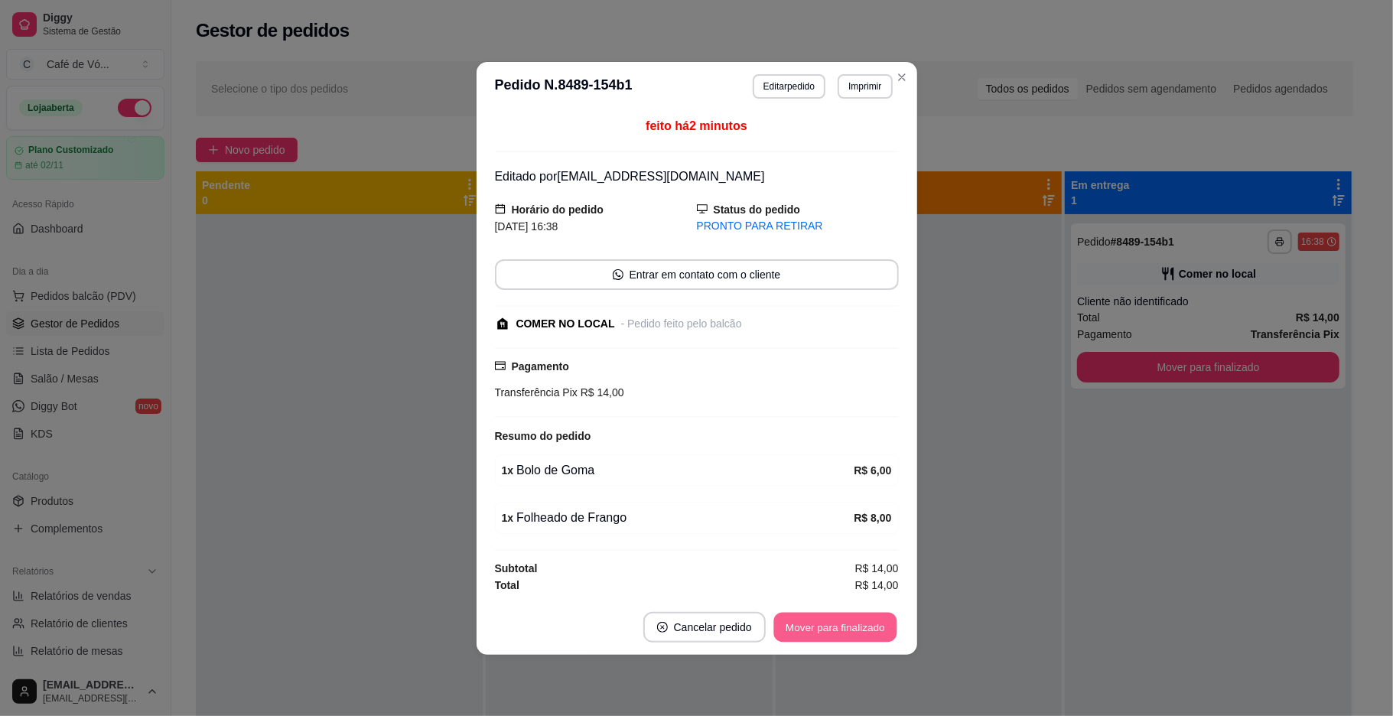
click at [879, 631] on button "Mover para finalizado" at bounding box center [834, 627] width 123 height 30
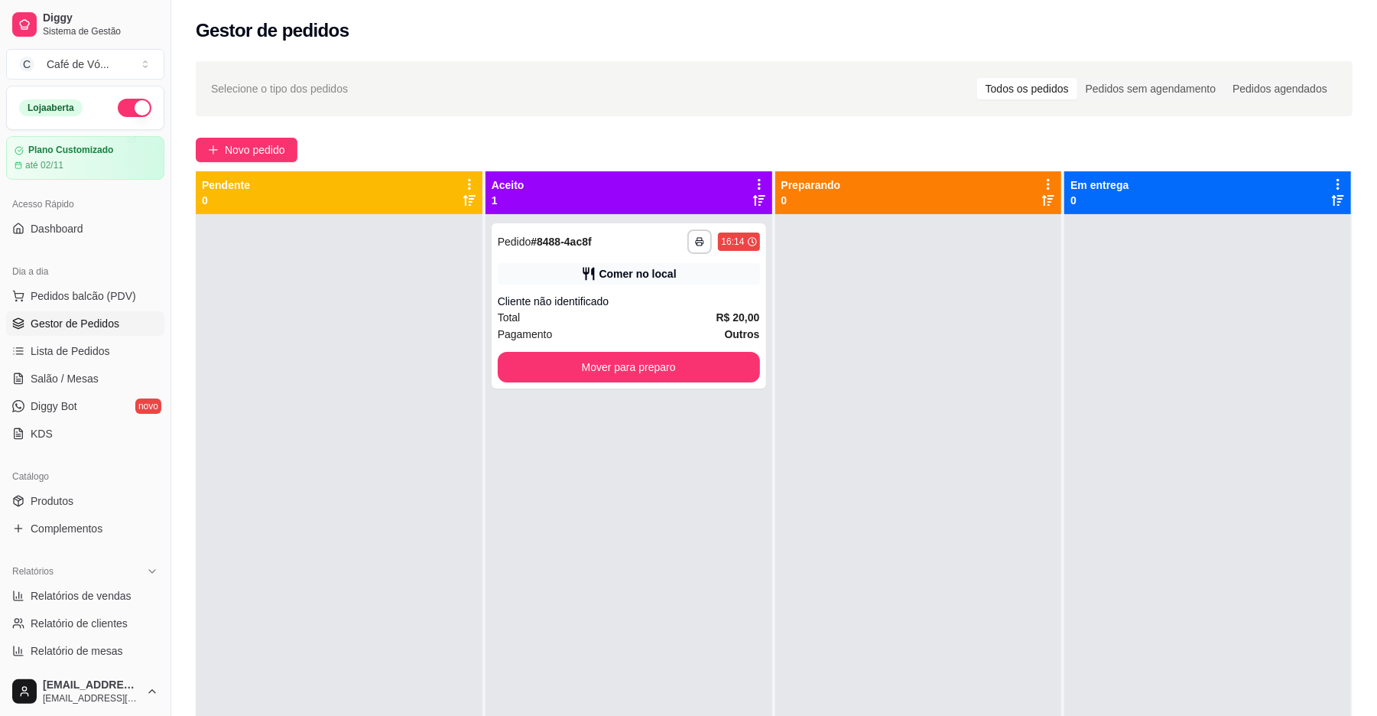
click at [976, 609] on div at bounding box center [918, 572] width 287 height 716
click at [288, 145] on button "Novo pedido" at bounding box center [247, 150] width 102 height 24
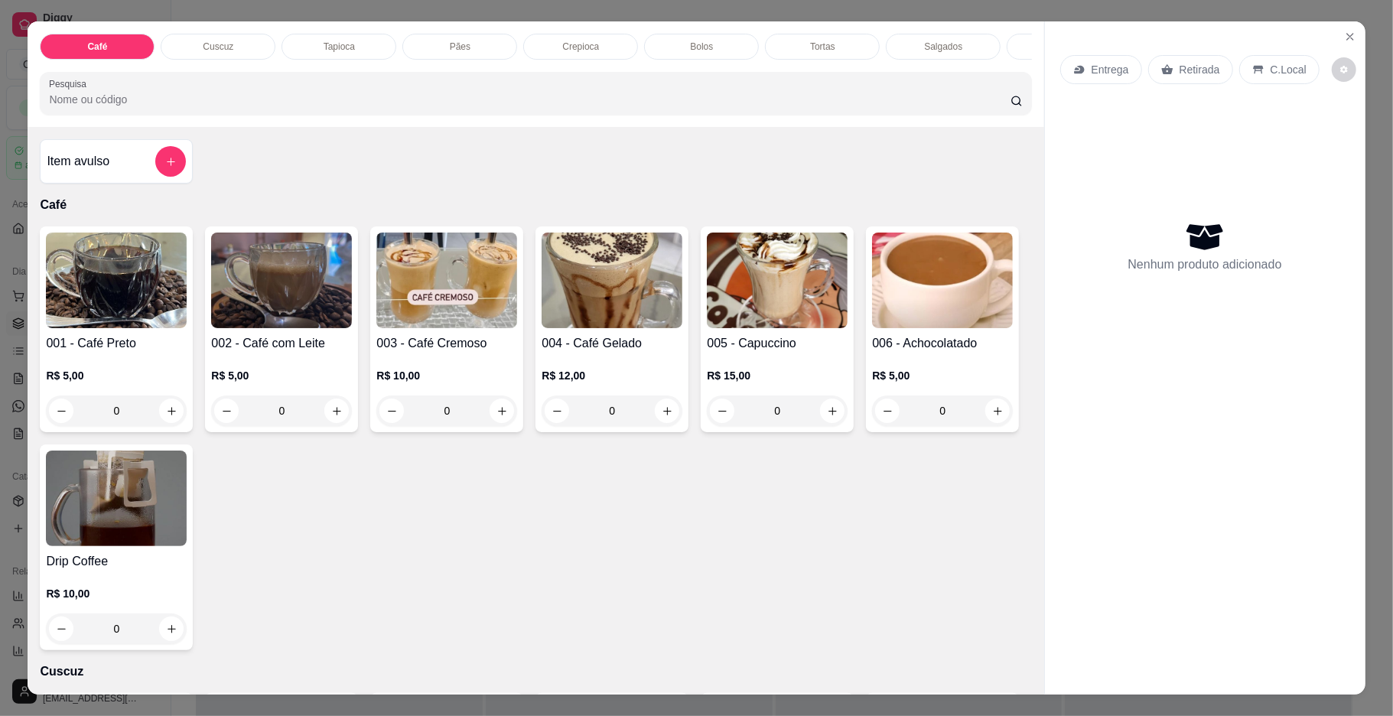
click at [331, 292] on img at bounding box center [281, 280] width 141 height 96
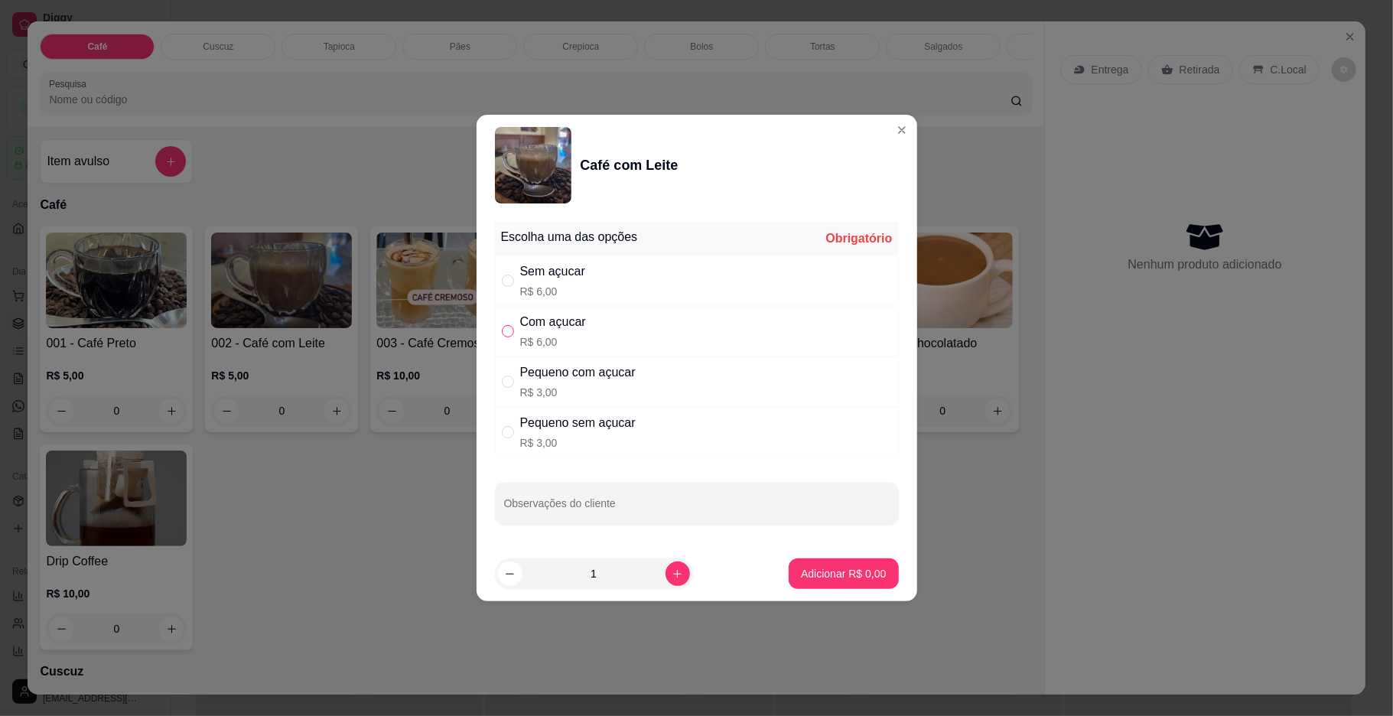
click at [512, 338] on label "" at bounding box center [508, 331] width 12 height 17
click at [512, 337] on input "" at bounding box center [508, 331] width 12 height 12
drag, startPoint x: 509, startPoint y: 332, endPoint x: 499, endPoint y: 334, distance: 10.2
click at [502, 334] on input "" at bounding box center [508, 331] width 12 height 12
radio input "true"
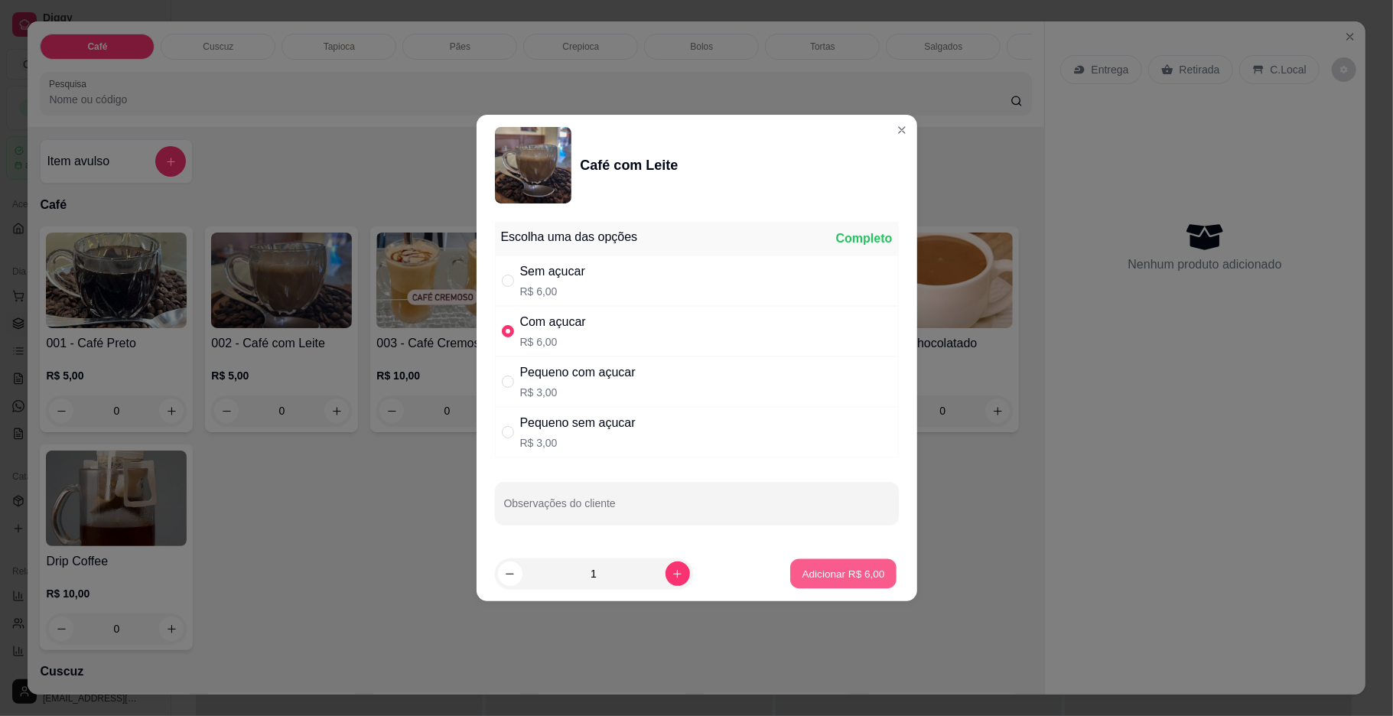
click at [811, 578] on p "Adicionar R$ 6,00" at bounding box center [843, 573] width 83 height 15
type input "1"
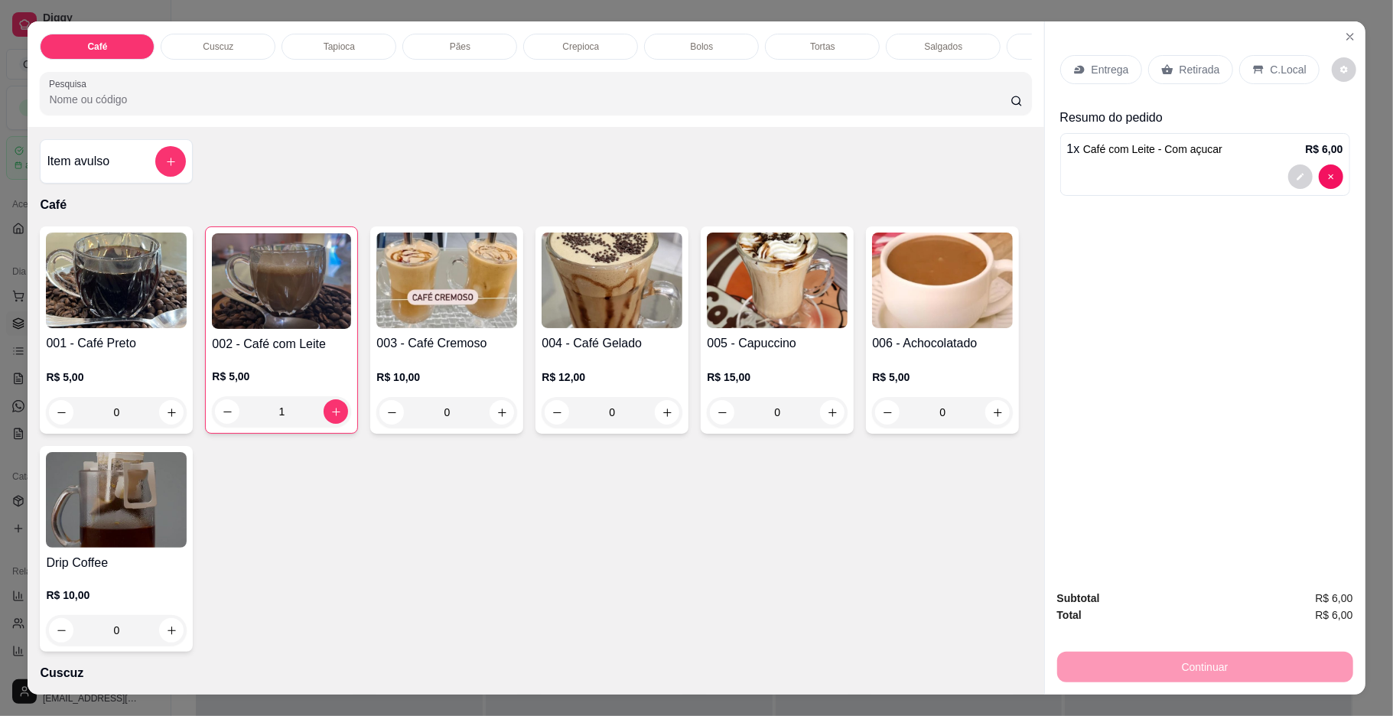
click at [456, 43] on p "Pães" at bounding box center [460, 47] width 21 height 12
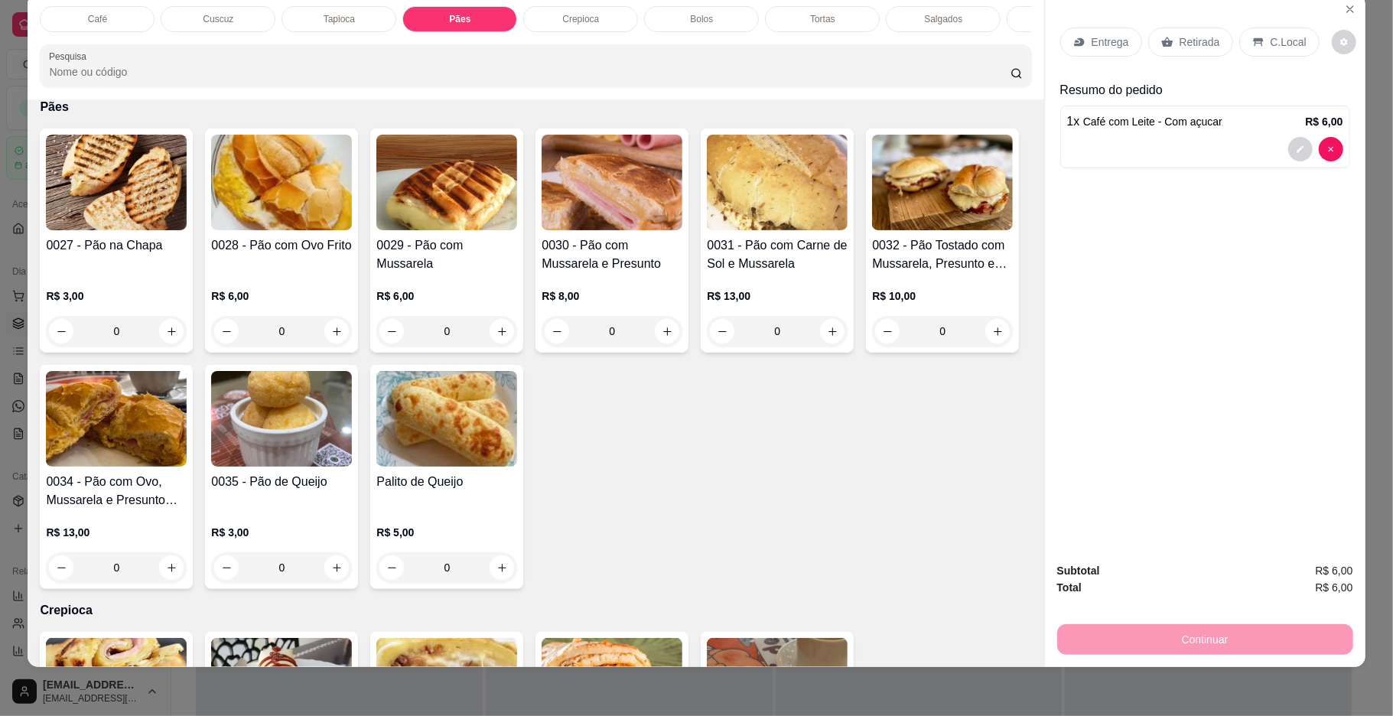
click at [352, 422] on img at bounding box center [281, 419] width 141 height 96
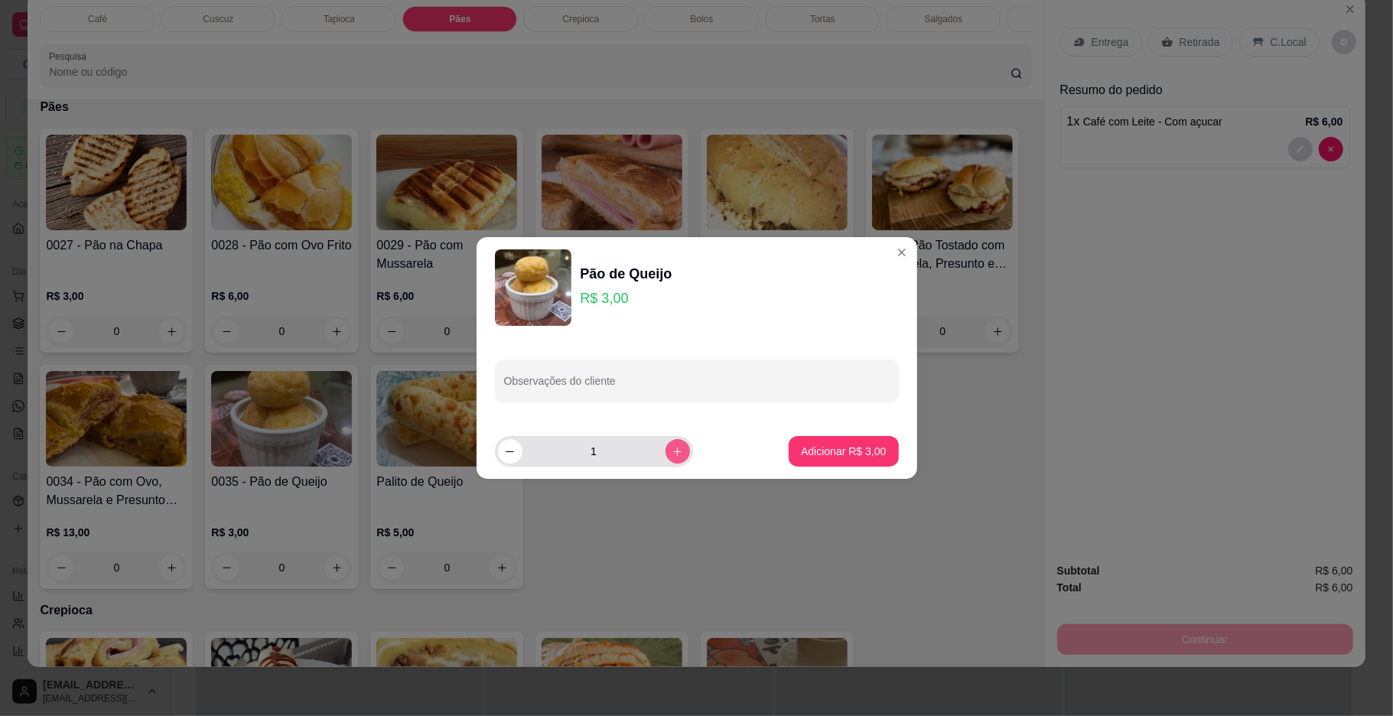
click at [671, 457] on icon "increase-product-quantity" at bounding box center [676, 451] width 11 height 11
type input "2"
click at [847, 453] on p "Adicionar R$ 6,00" at bounding box center [843, 451] width 83 height 15
type input "2"
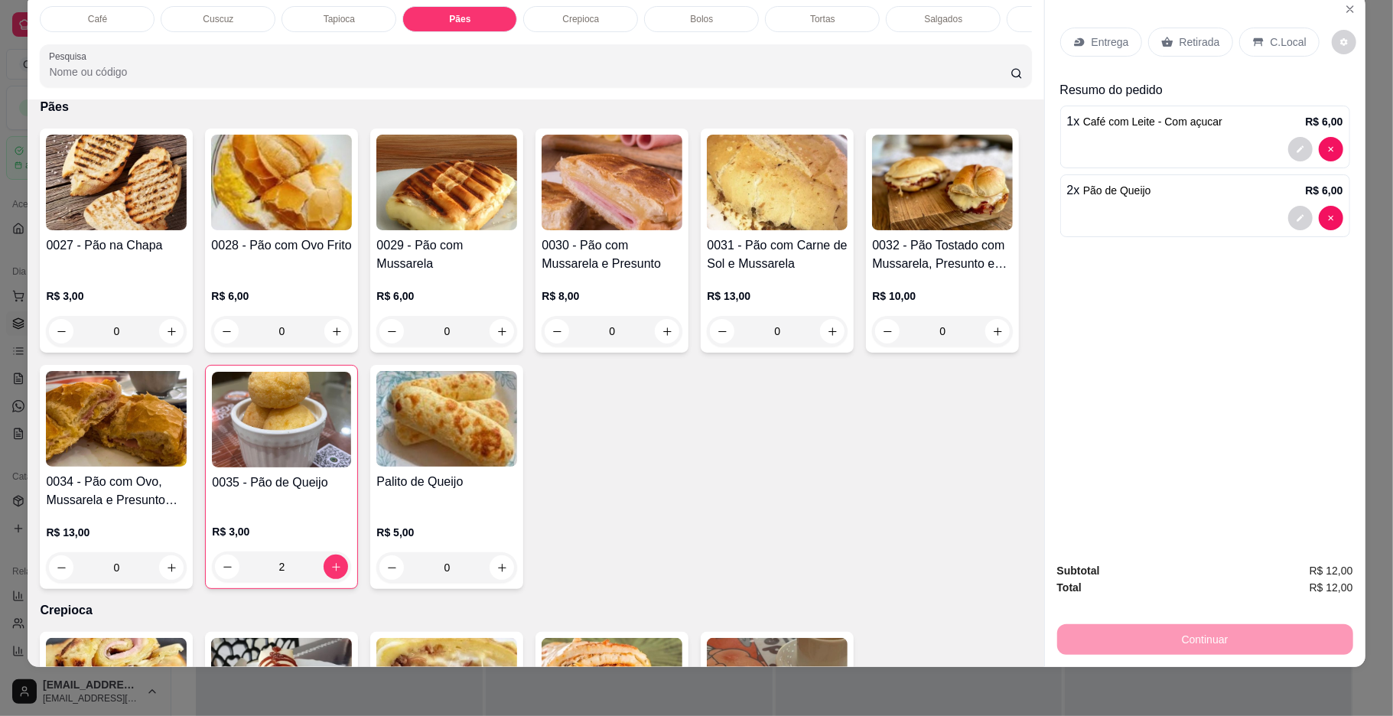
click at [1252, 44] on icon at bounding box center [1258, 42] width 12 height 12
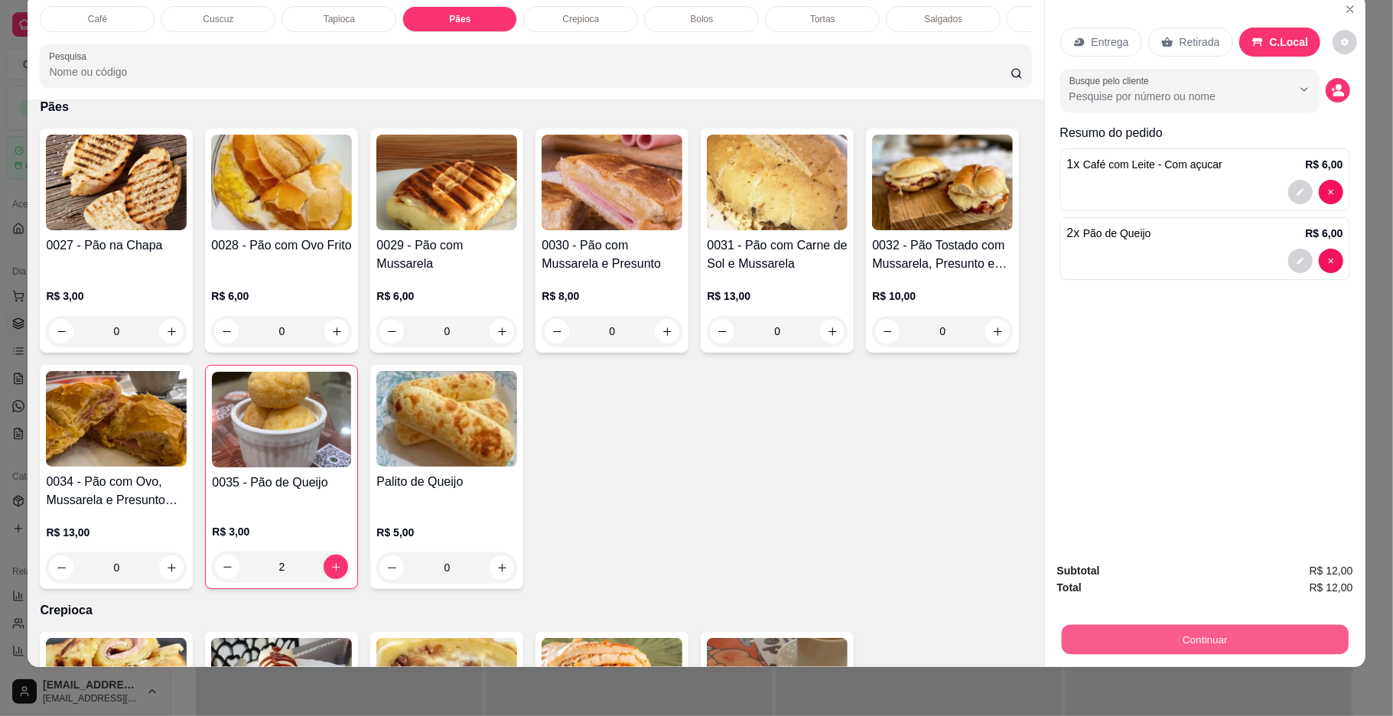
click at [1227, 628] on button "Continuar" at bounding box center [1204, 640] width 287 height 30
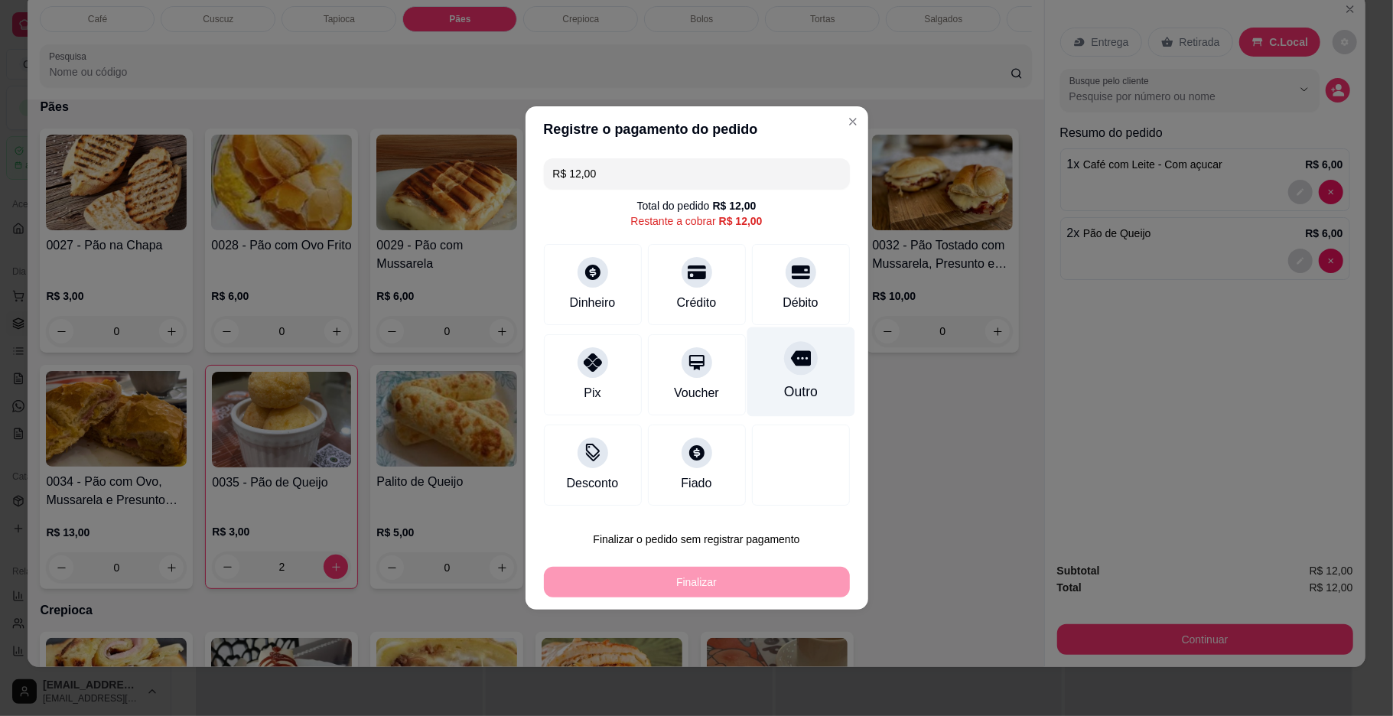
click at [808, 386] on div "Outro" at bounding box center [800, 371] width 108 height 89
type input "R$ 0,00"
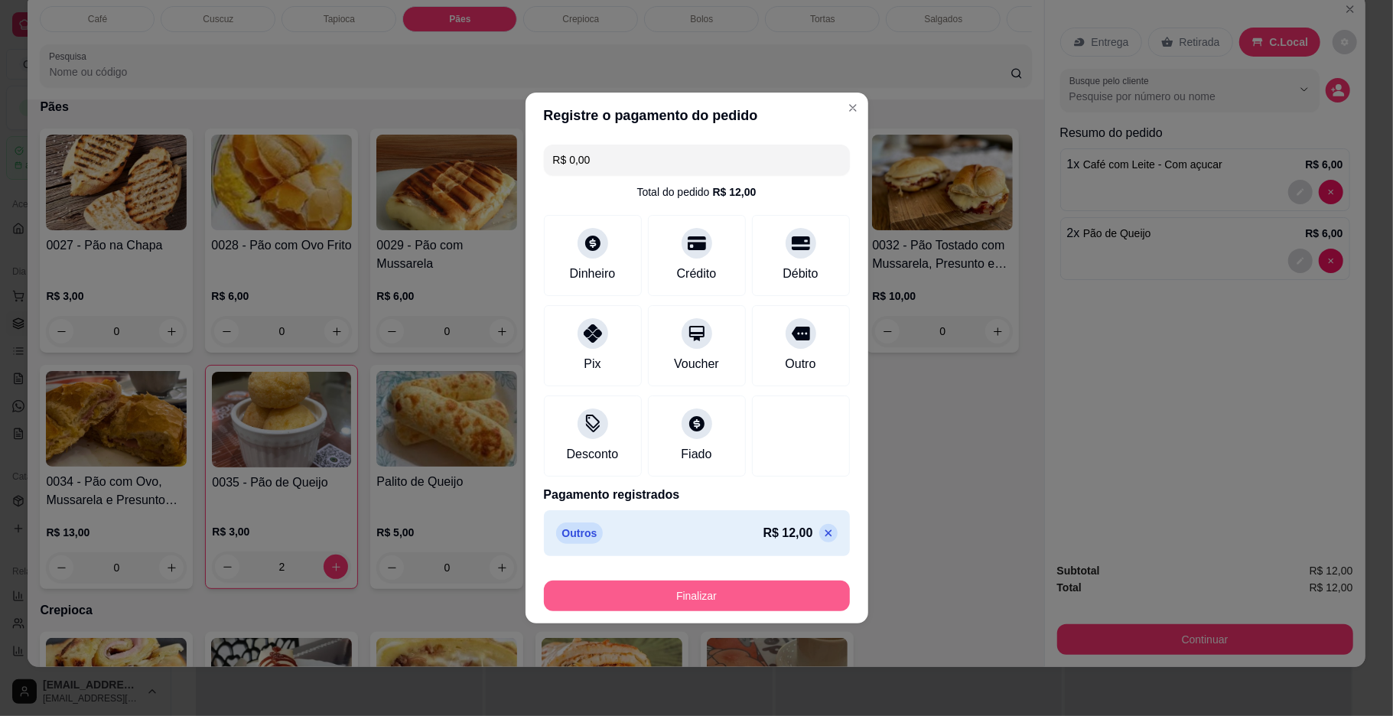
click at [766, 587] on button "Finalizar" at bounding box center [697, 595] width 306 height 31
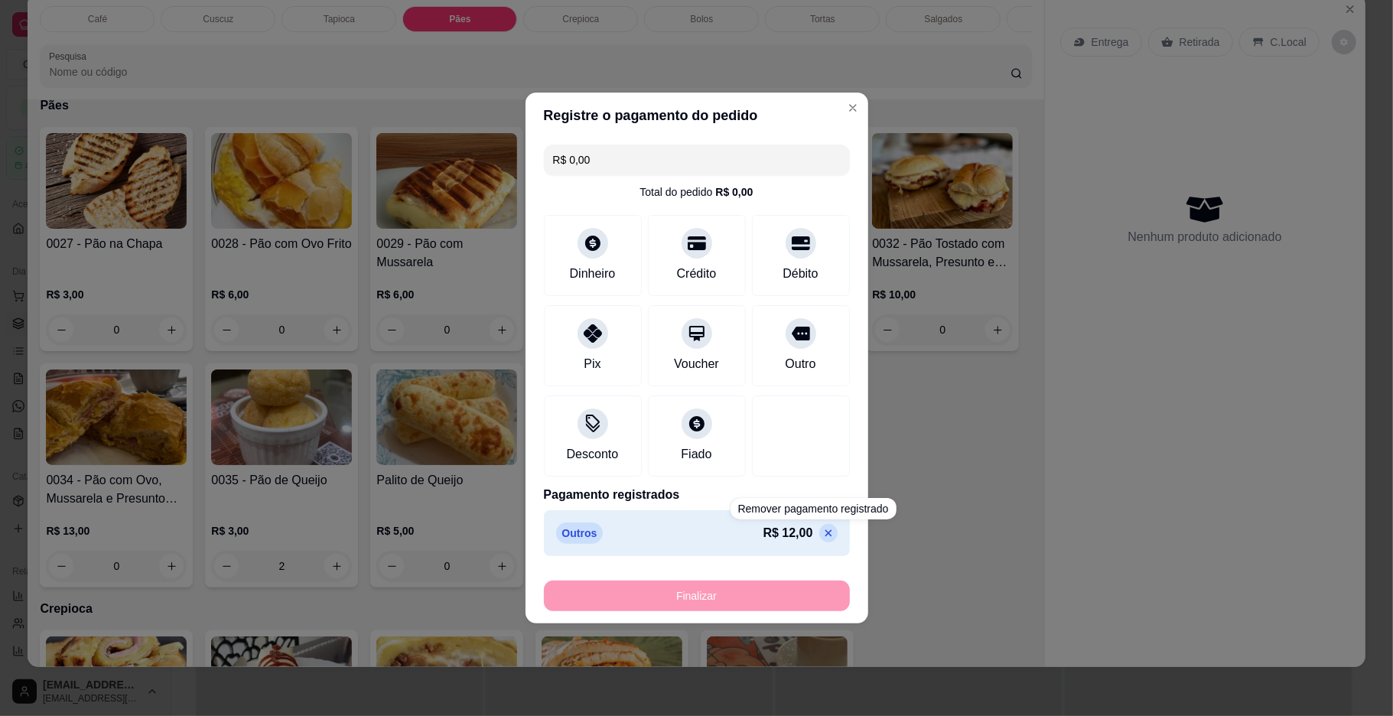
type input "0"
type input "-R$ 12,00"
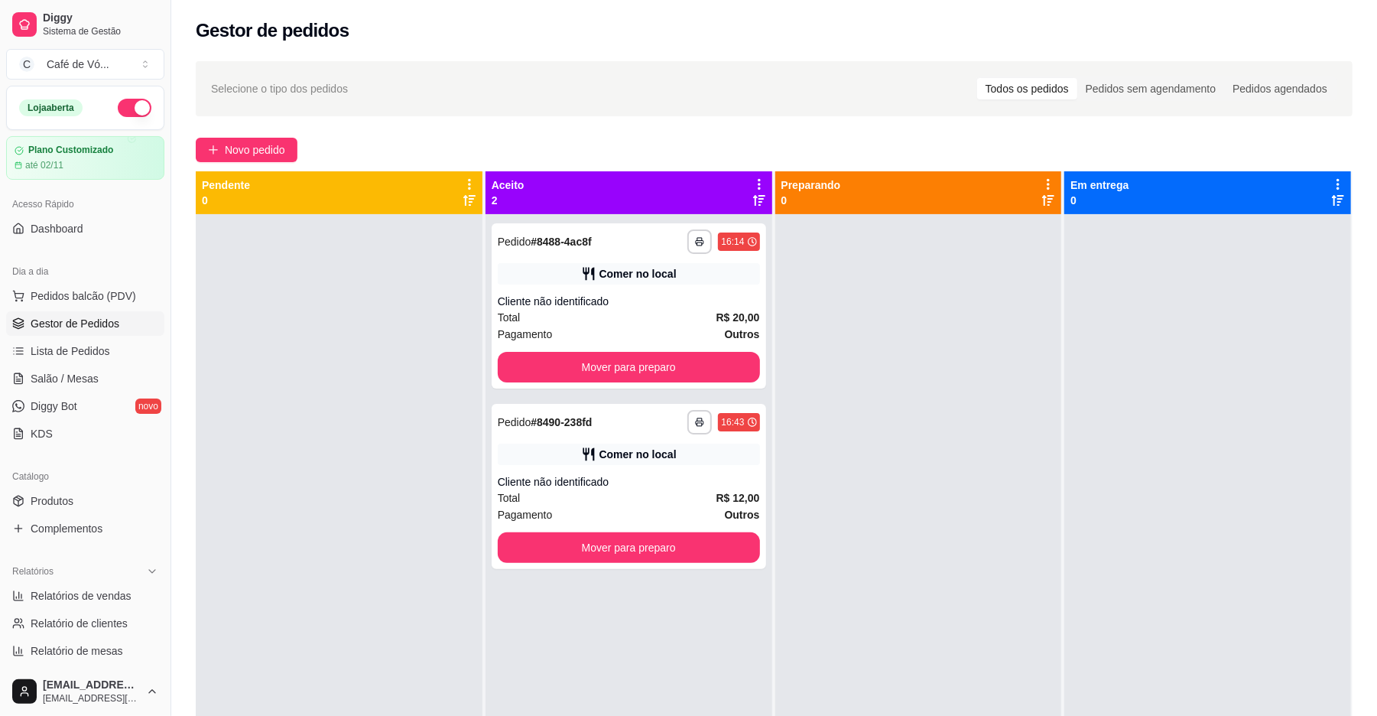
click at [249, 165] on div "**********" at bounding box center [774, 478] width 1206 height 853
click at [260, 154] on span "Novo pedido" at bounding box center [255, 149] width 60 height 17
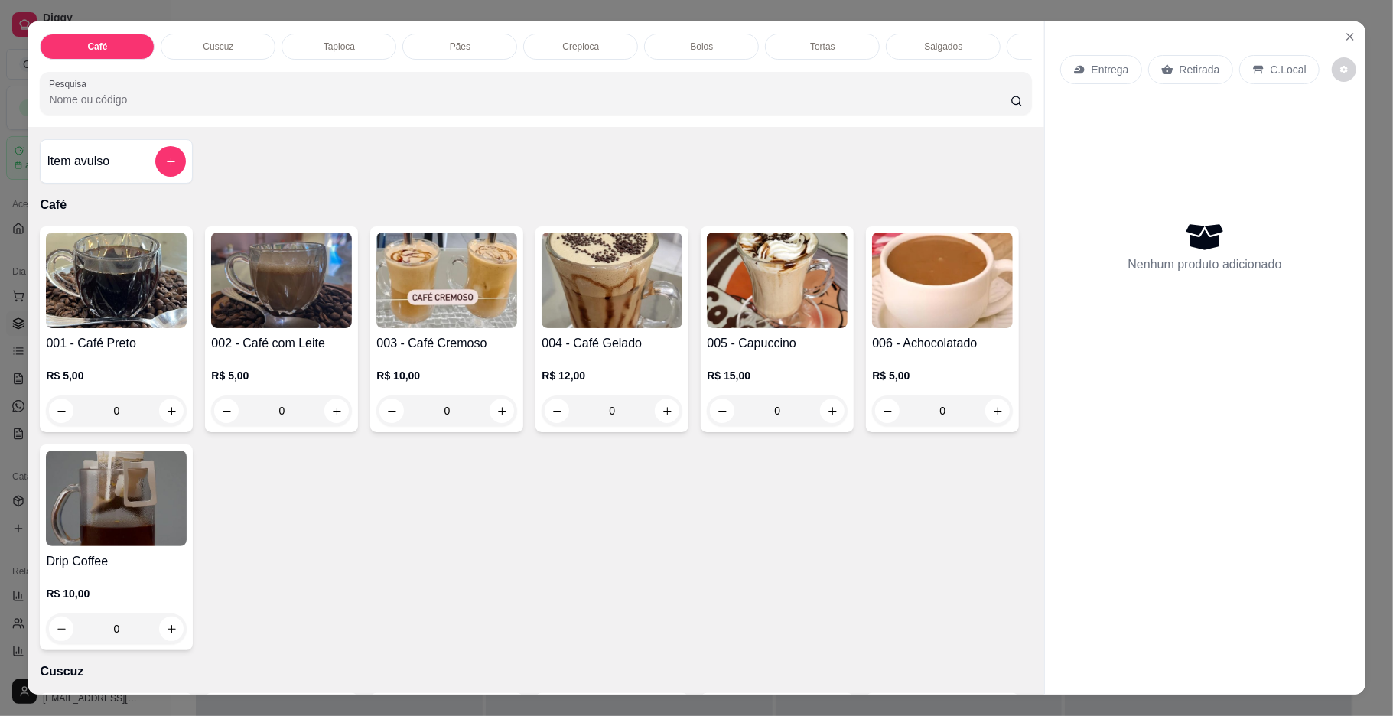
drag, startPoint x: 469, startPoint y: 44, endPoint x: 463, endPoint y: 20, distance: 25.2
click at [463, 43] on div "Pães" at bounding box center [459, 47] width 115 height 26
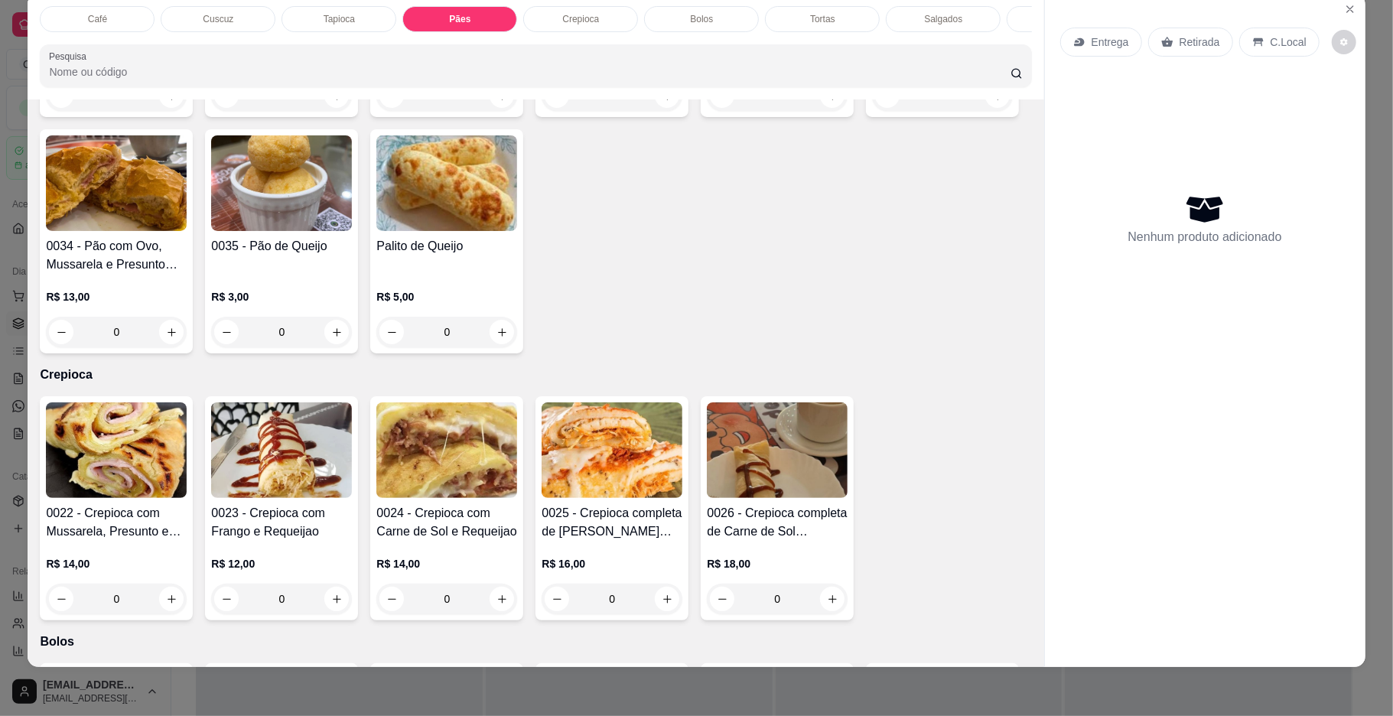
scroll to position [1644, 0]
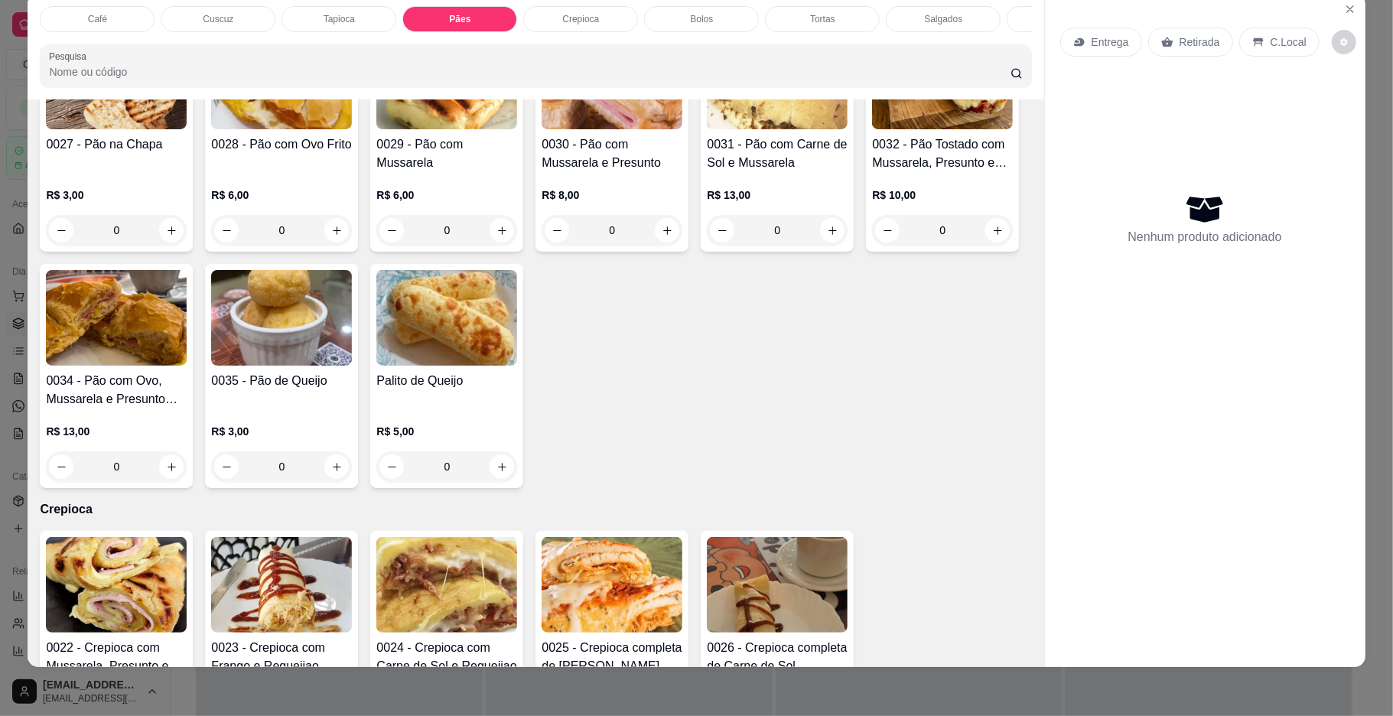
click at [766, 129] on img at bounding box center [777, 82] width 141 height 96
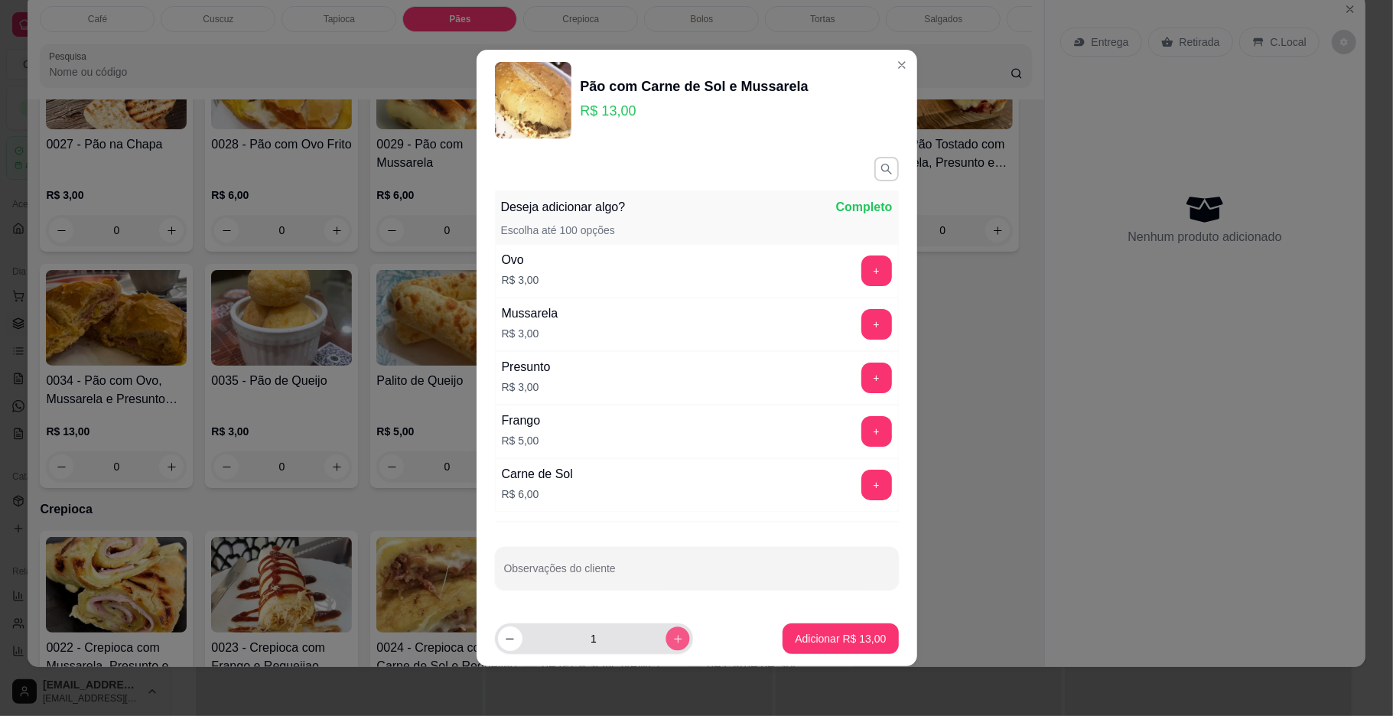
click at [665, 637] on button "increase-product-quantity" at bounding box center [677, 638] width 24 height 24
type input "2"
click at [834, 650] on button "Adicionar R$ 26,00" at bounding box center [841, 639] width 112 height 30
type input "2"
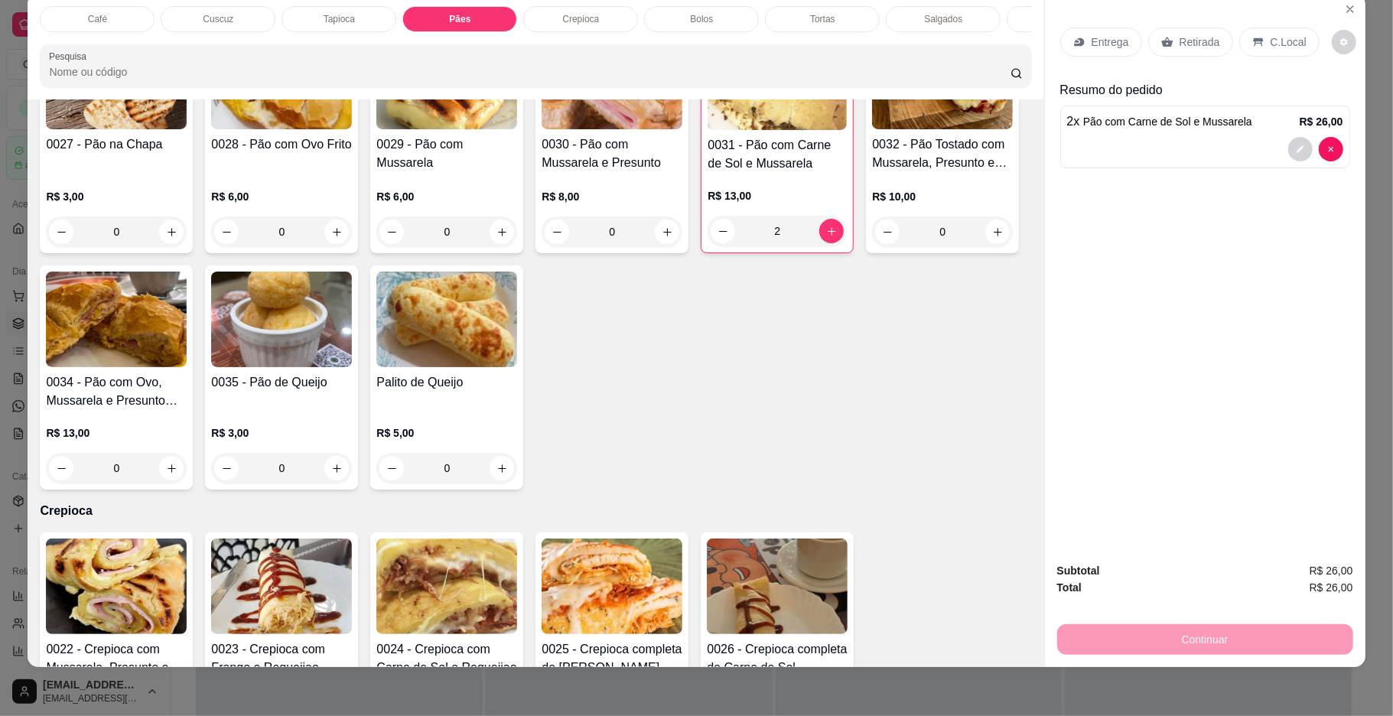
click at [90, 14] on p "Café" at bounding box center [97, 19] width 19 height 12
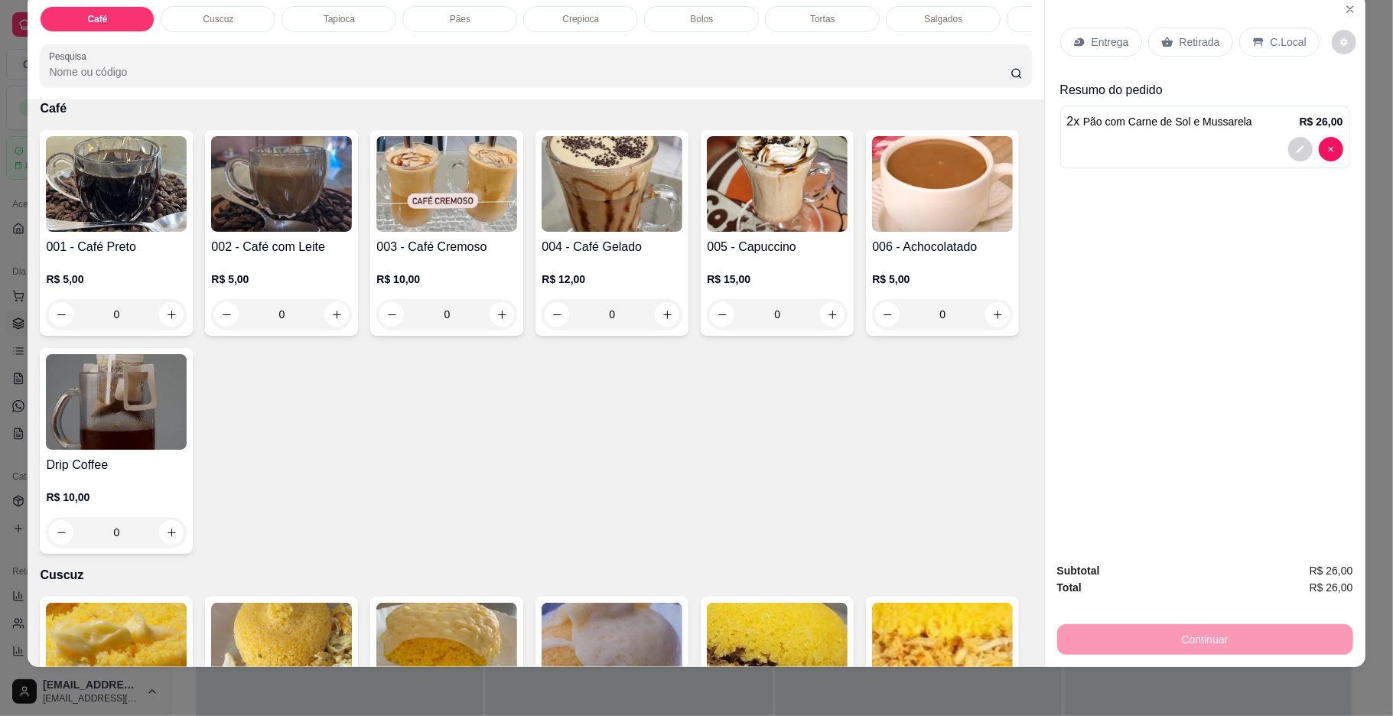
click at [315, 228] on img at bounding box center [281, 184] width 141 height 96
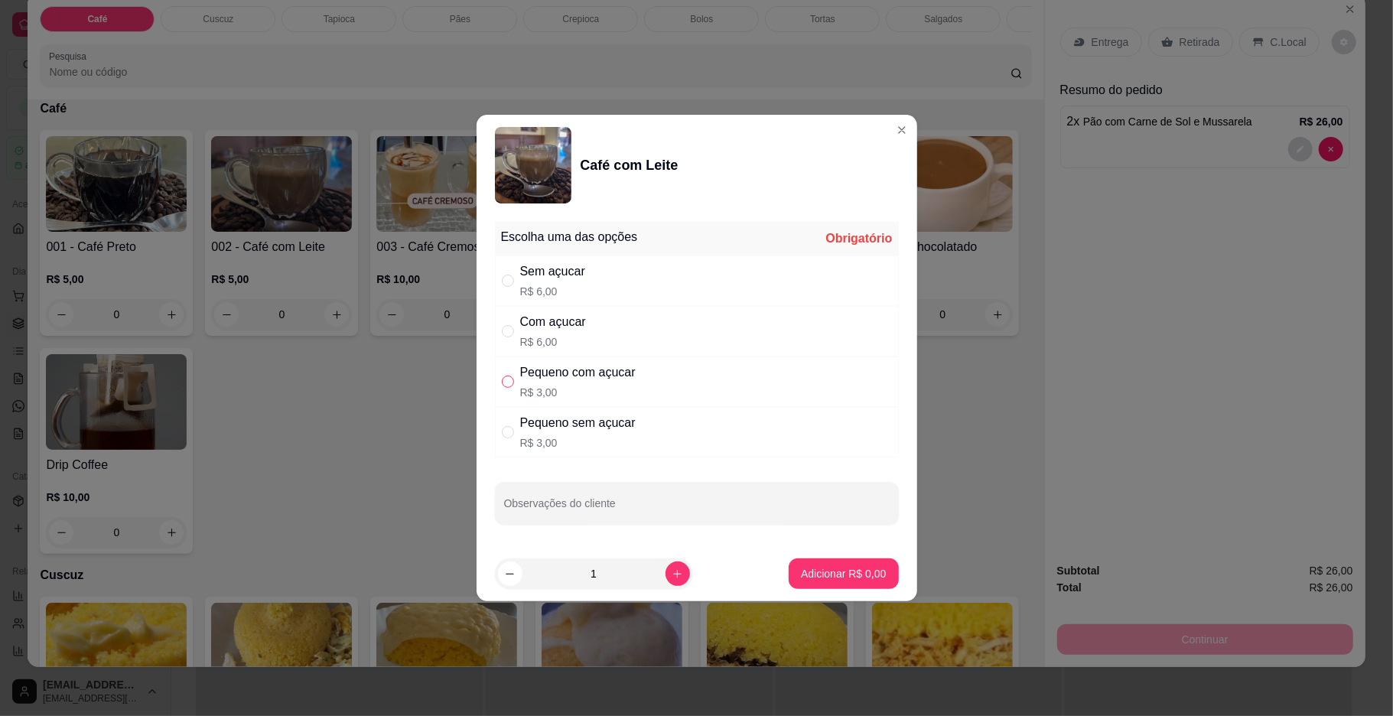
click at [508, 384] on input "" at bounding box center [508, 381] width 12 height 12
radio input "true"
click at [802, 573] on p "Adicionar R$ 3,00" at bounding box center [843, 573] width 83 height 15
type input "1"
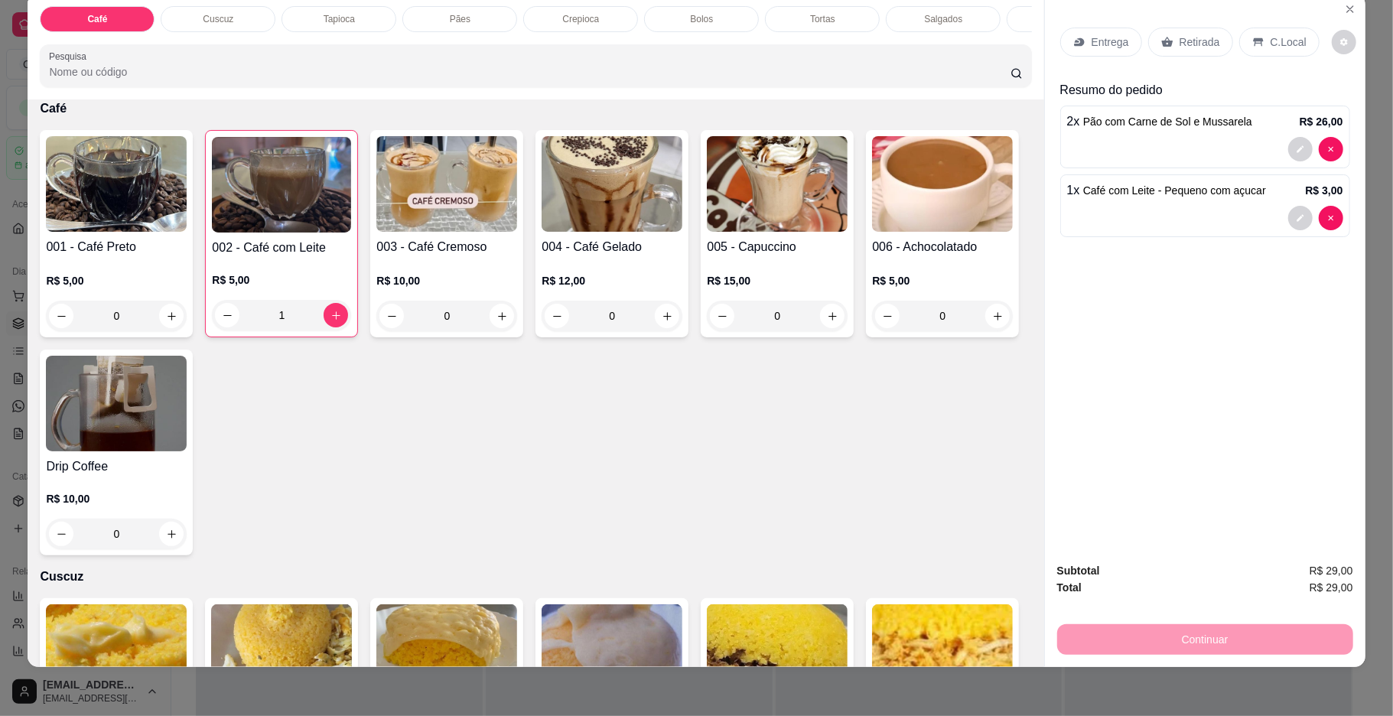
click at [775, 232] on img at bounding box center [777, 184] width 141 height 96
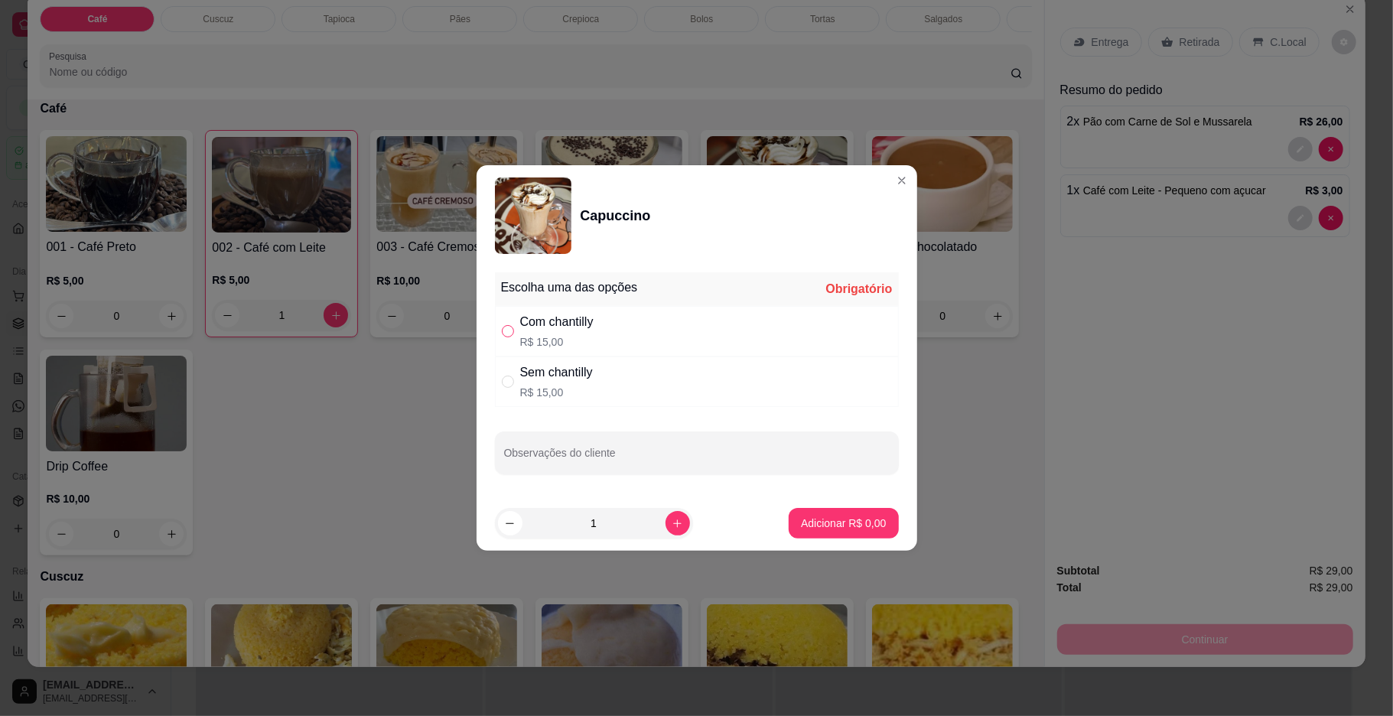
click at [512, 338] on label "" at bounding box center [508, 331] width 12 height 17
click at [512, 337] on input "" at bounding box center [508, 331] width 12 height 12
click at [505, 328] on input "" at bounding box center [508, 331] width 12 height 12
radio input "true"
click at [830, 515] on p "Adicionar R$ 15,00" at bounding box center [840, 522] width 89 height 15
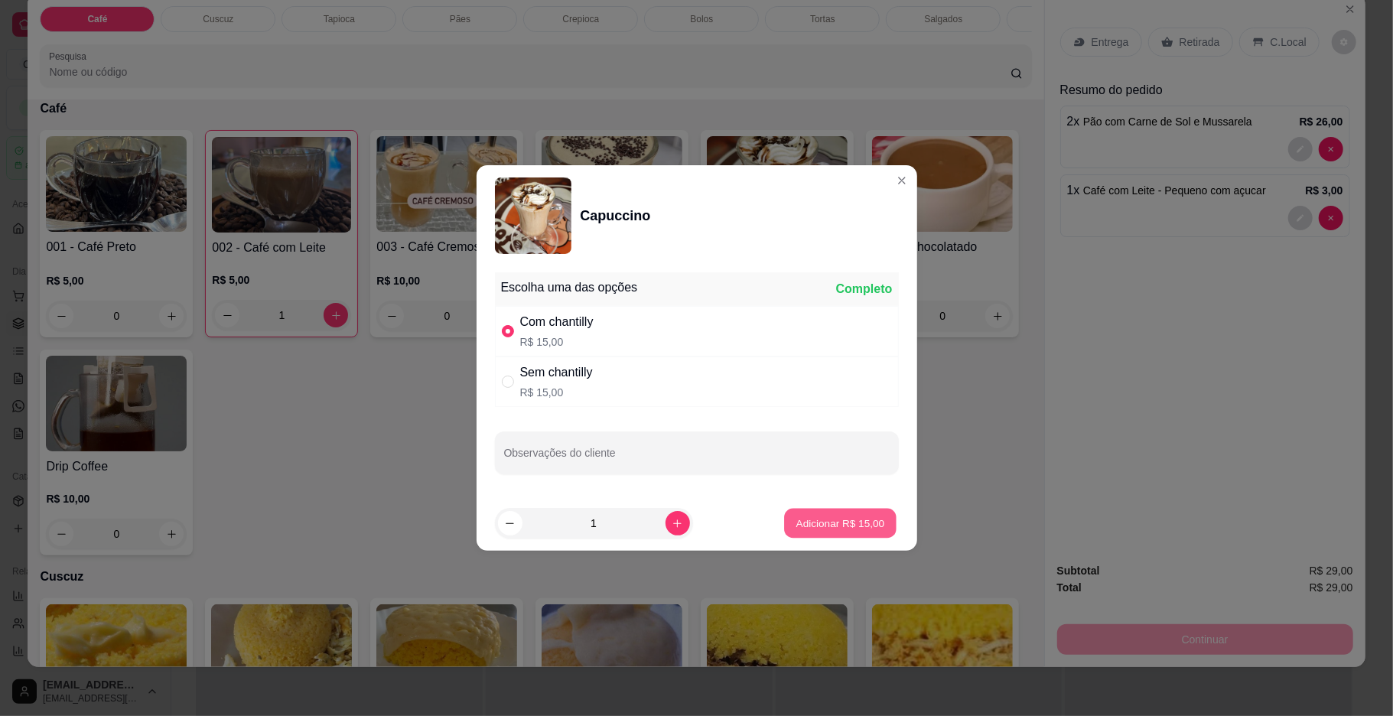
type input "1"
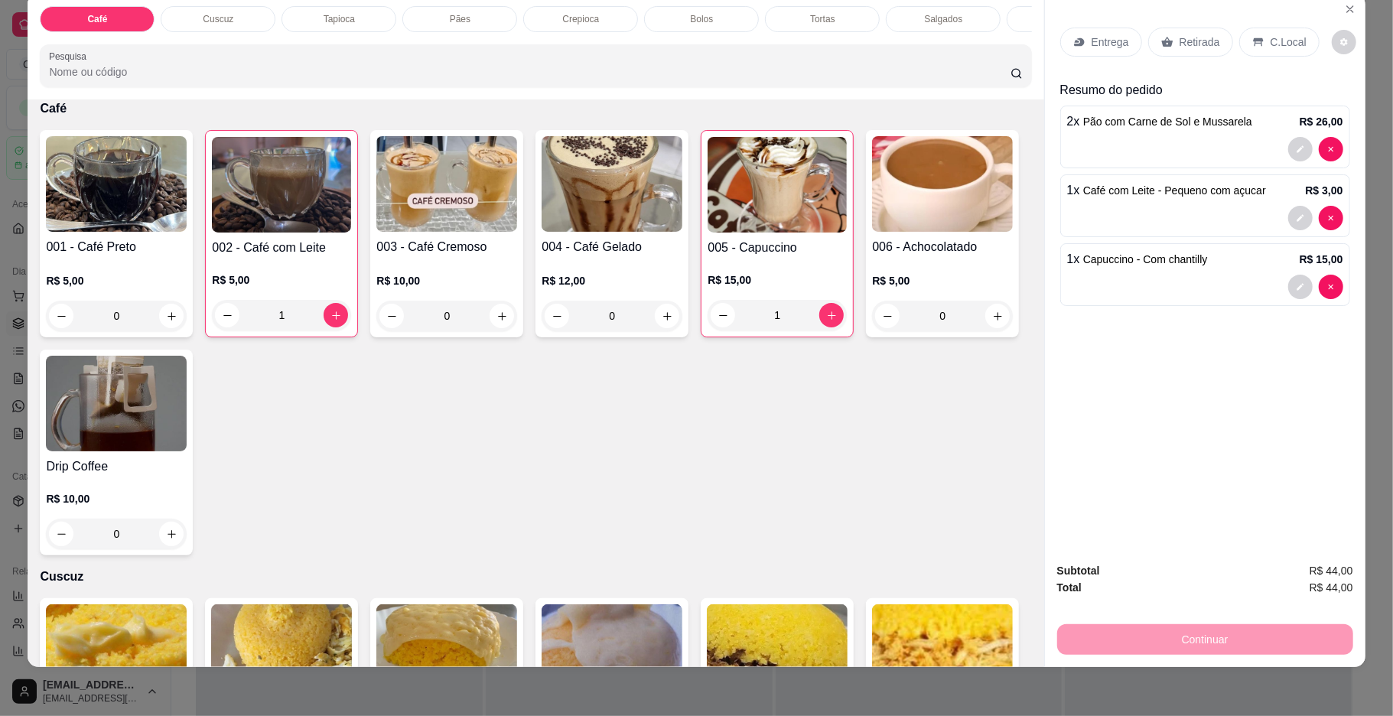
click at [1271, 41] on p "C.Local" at bounding box center [1288, 41] width 36 height 15
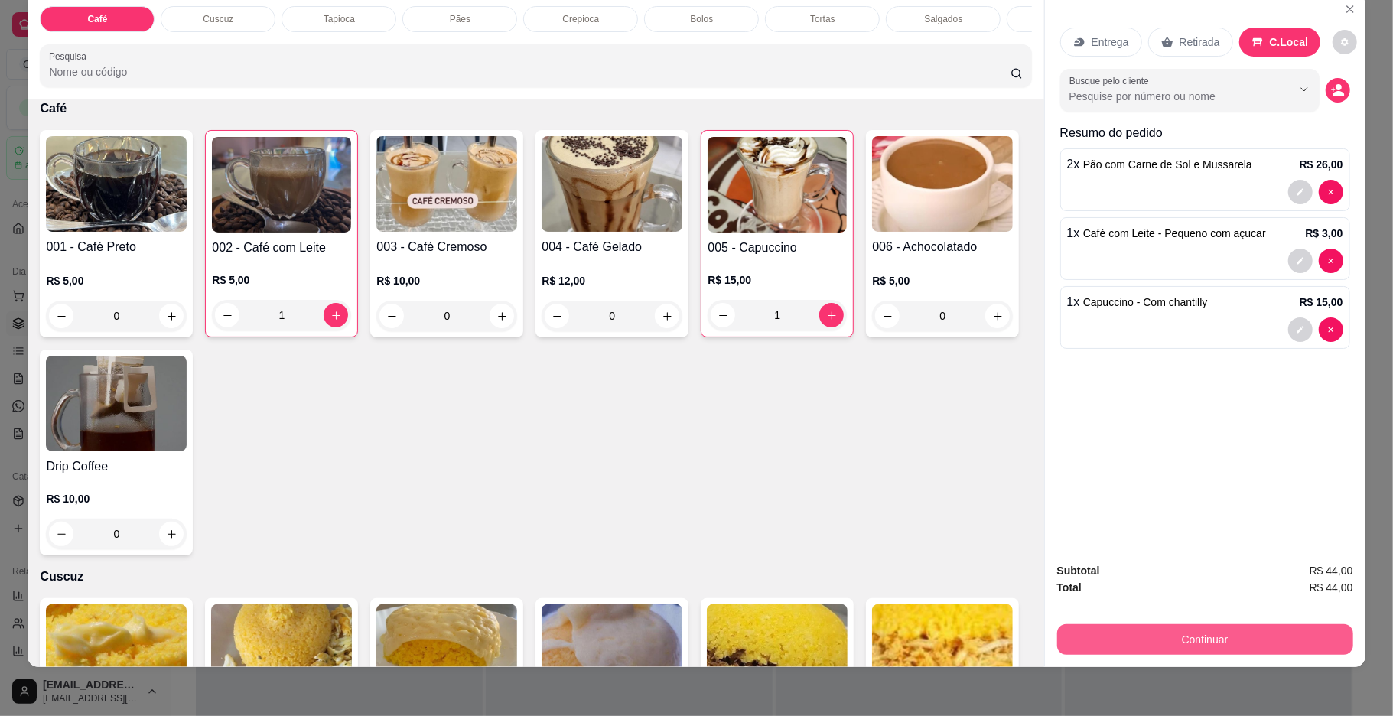
click at [1172, 628] on button "Continuar" at bounding box center [1205, 639] width 296 height 31
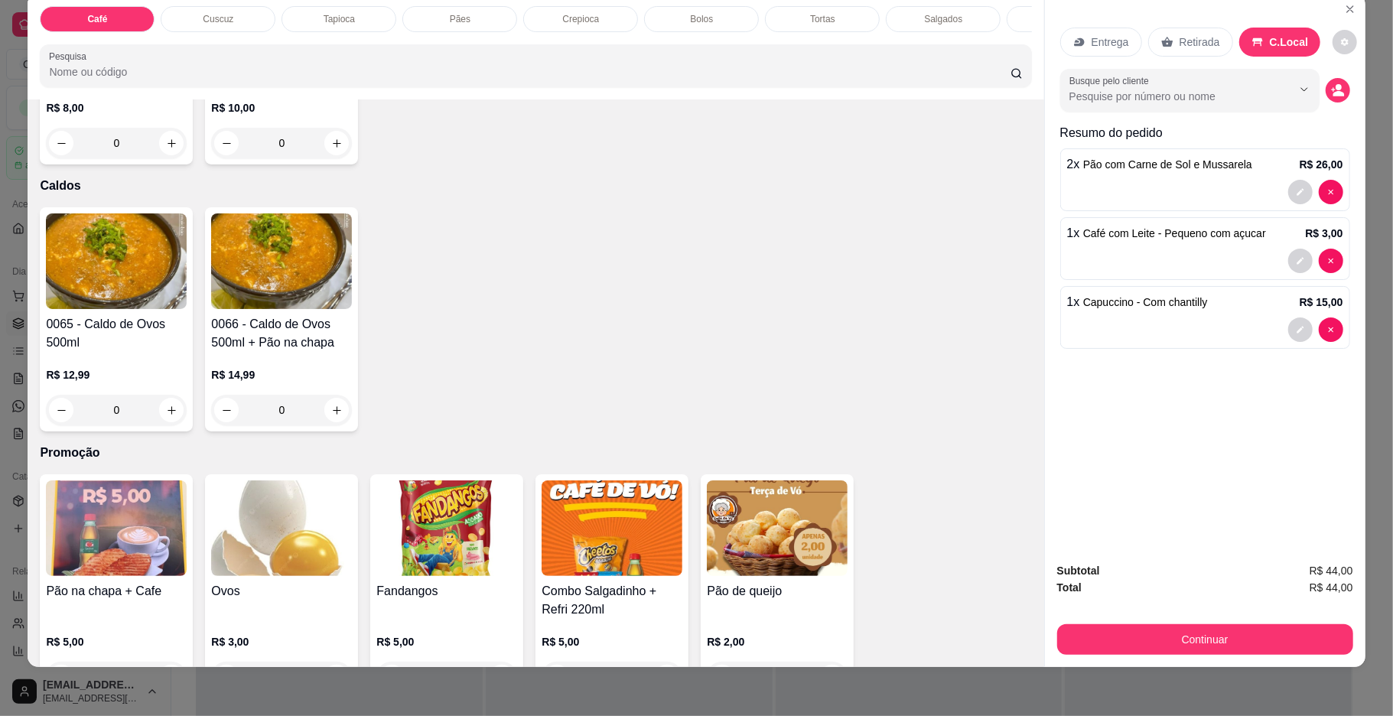
scroll to position [4250, 0]
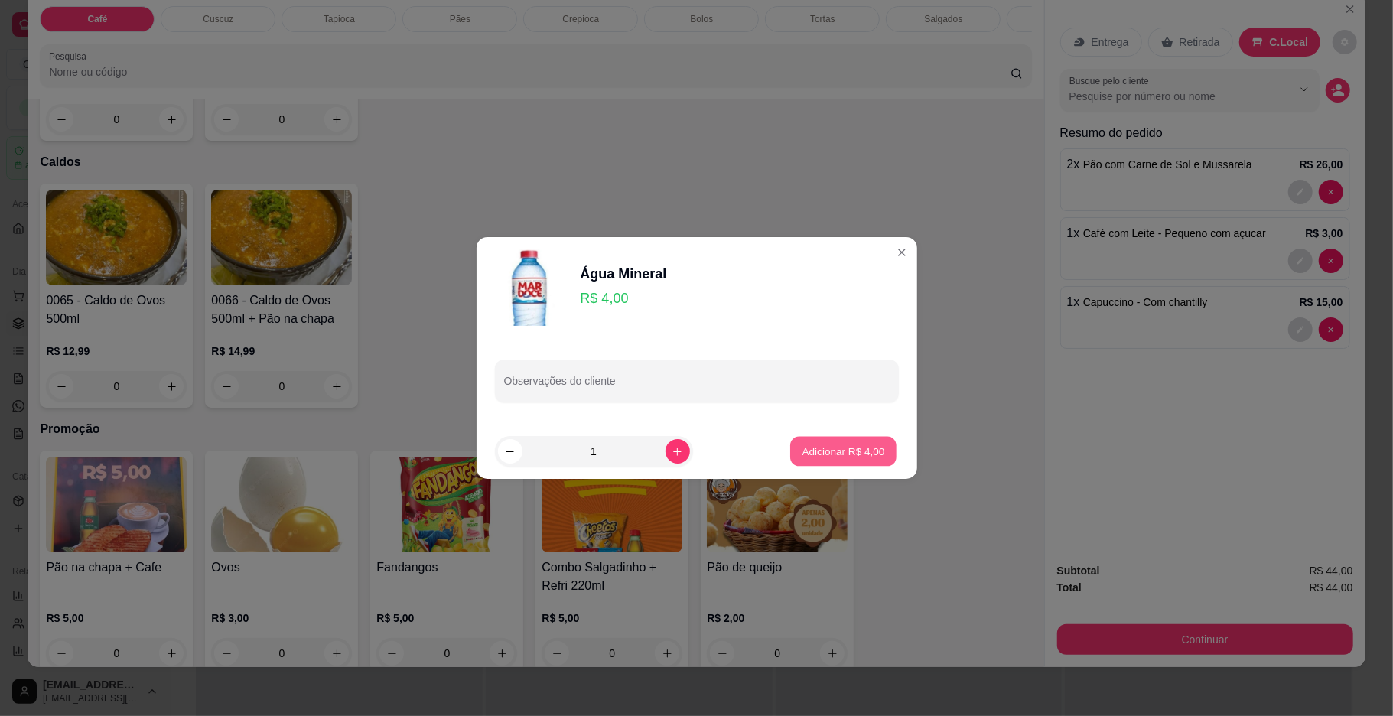
click at [790, 447] on button "Adicionar R$ 4,00" at bounding box center [843, 452] width 106 height 30
type input "1"
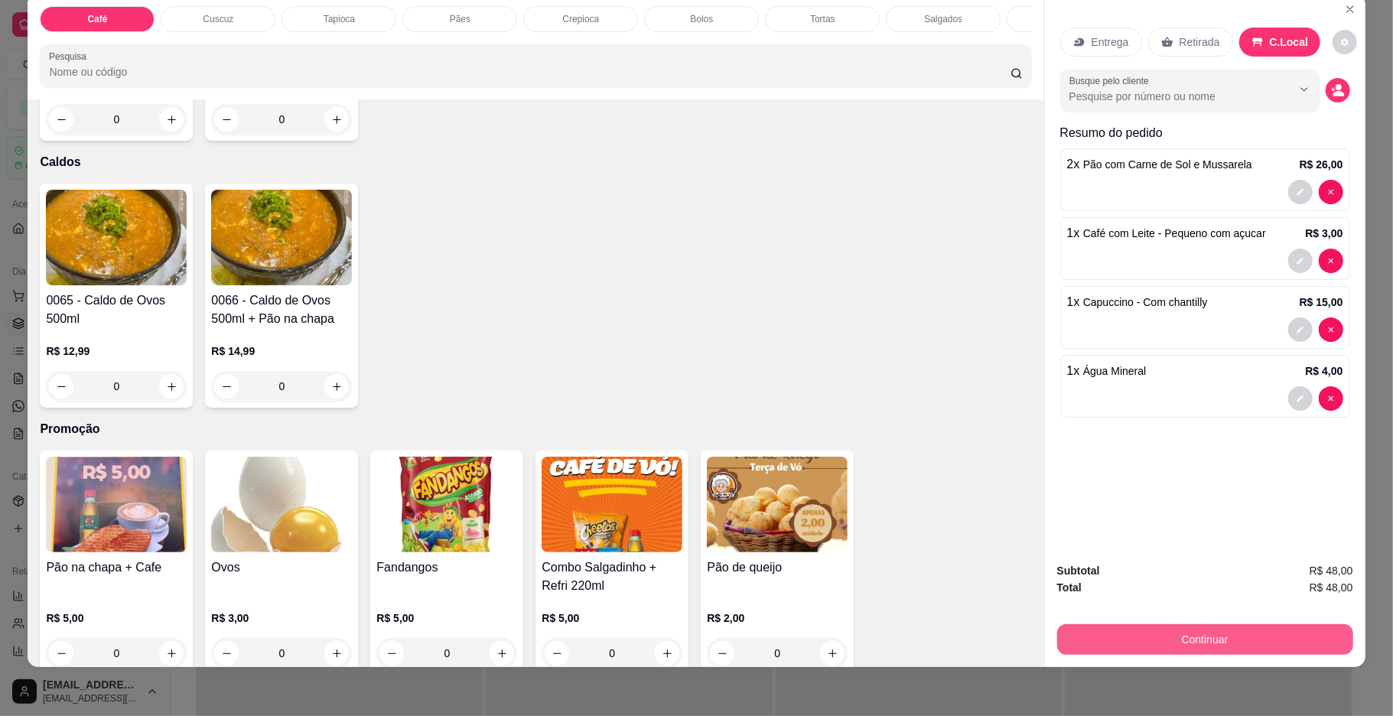
click at [1237, 647] on button "Continuar" at bounding box center [1205, 639] width 296 height 31
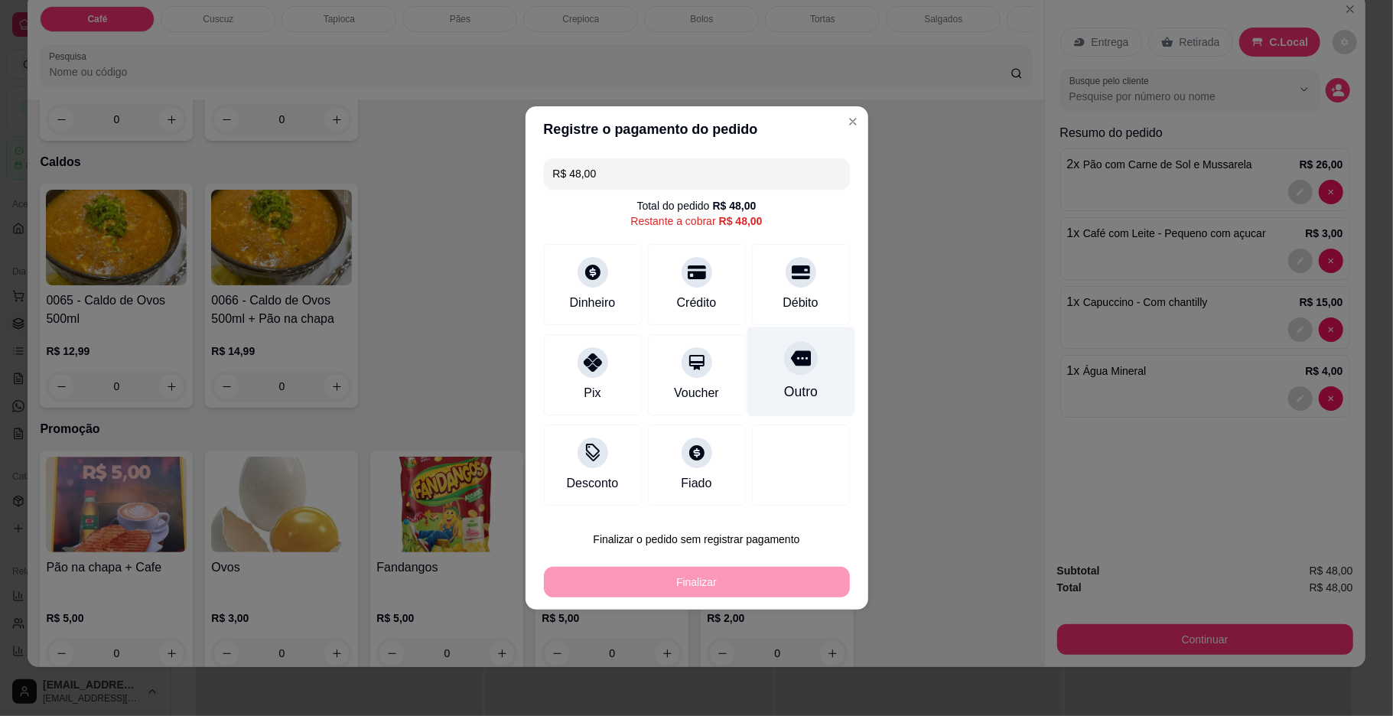
click at [800, 401] on div "Outro" at bounding box center [800, 392] width 34 height 20
type input "R$ 0,00"
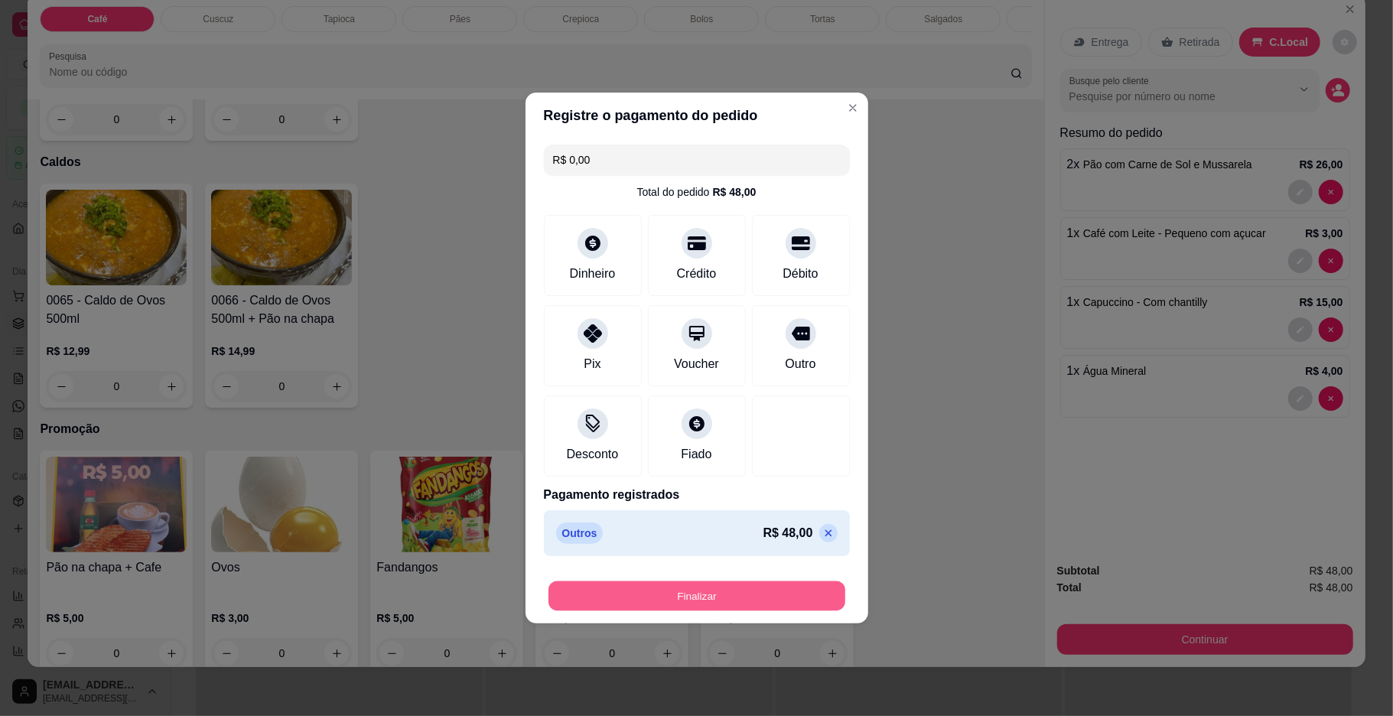
click at [803, 597] on button "Finalizar" at bounding box center [696, 596] width 297 height 30
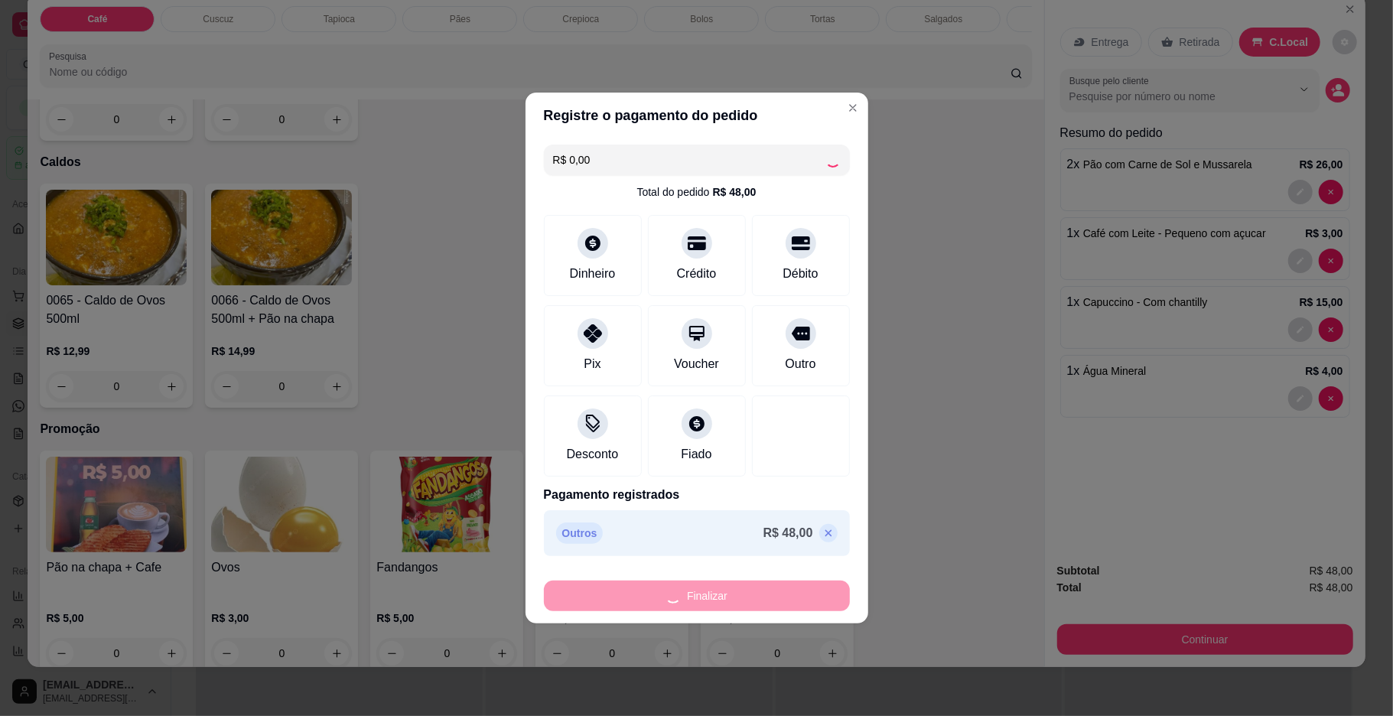
type input "0"
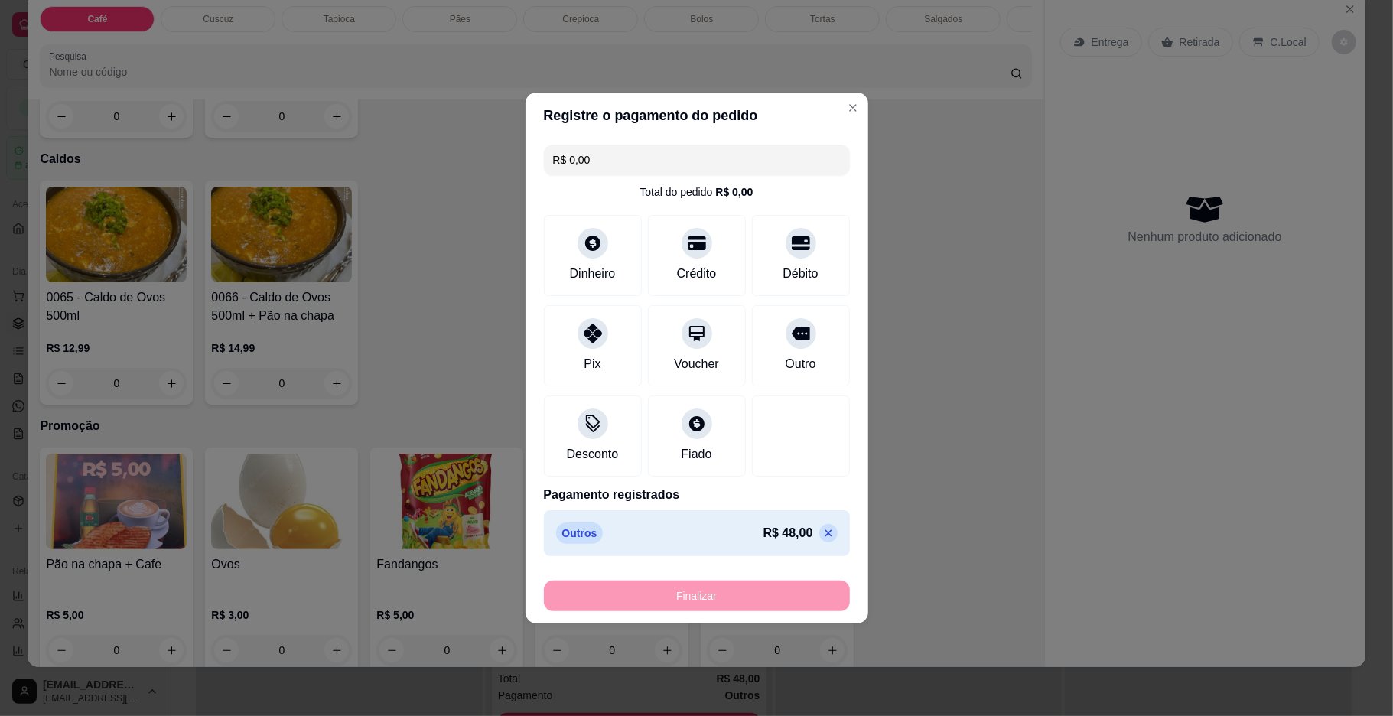
type input "-R$ 48,00"
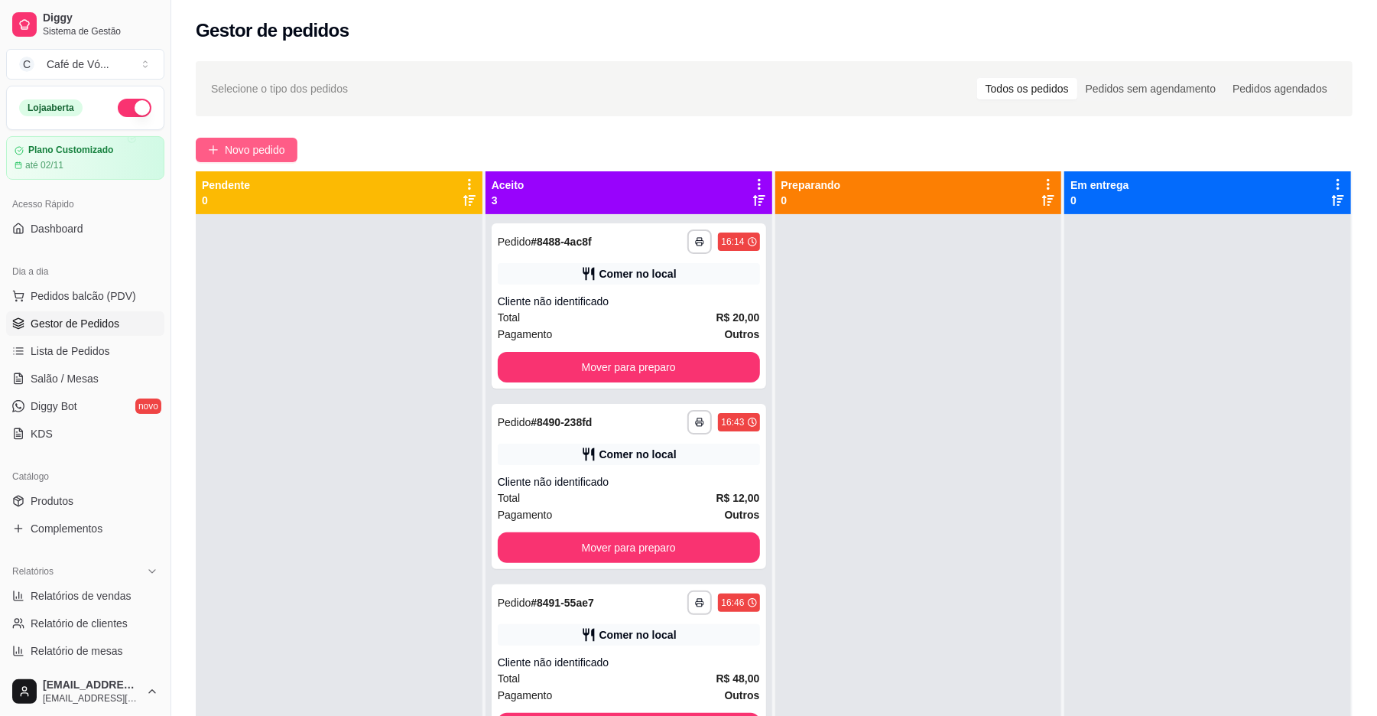
click at [255, 141] on span "Novo pedido" at bounding box center [255, 149] width 60 height 17
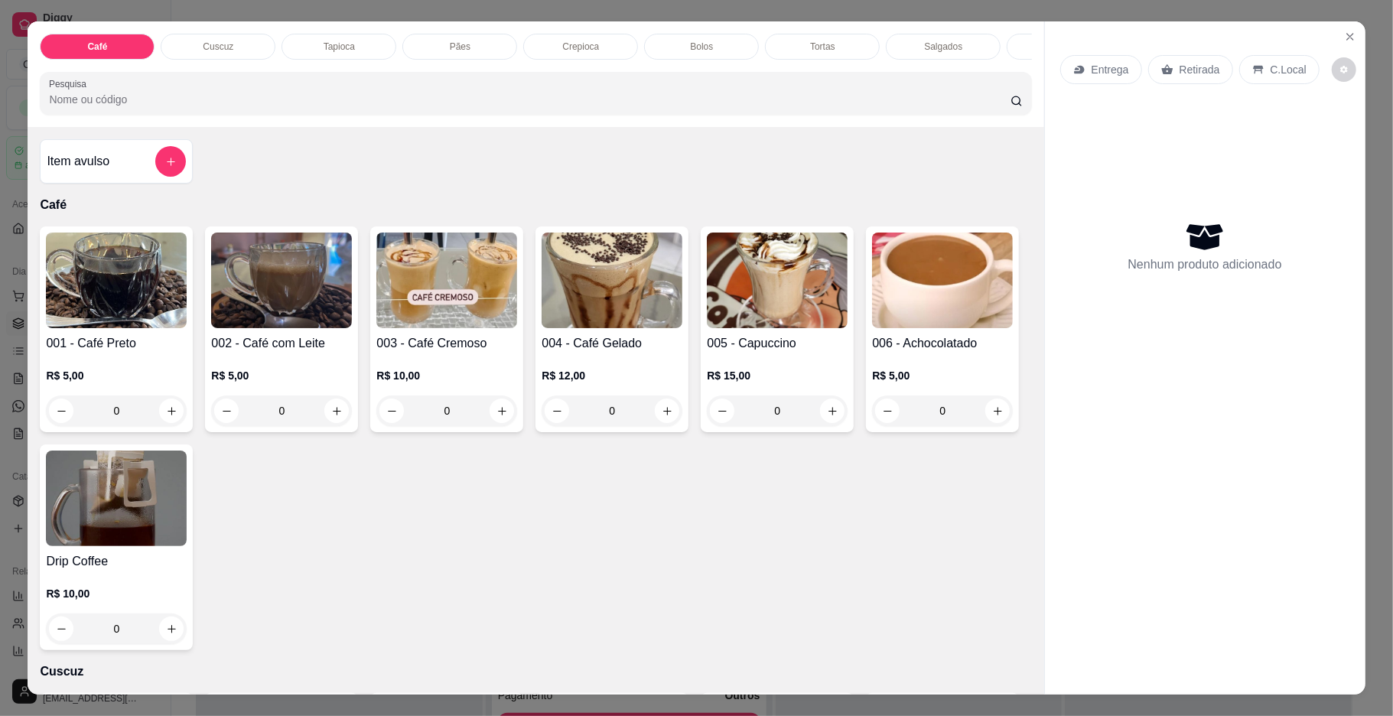
click at [229, 46] on div "Cuscuz" at bounding box center [218, 47] width 115 height 26
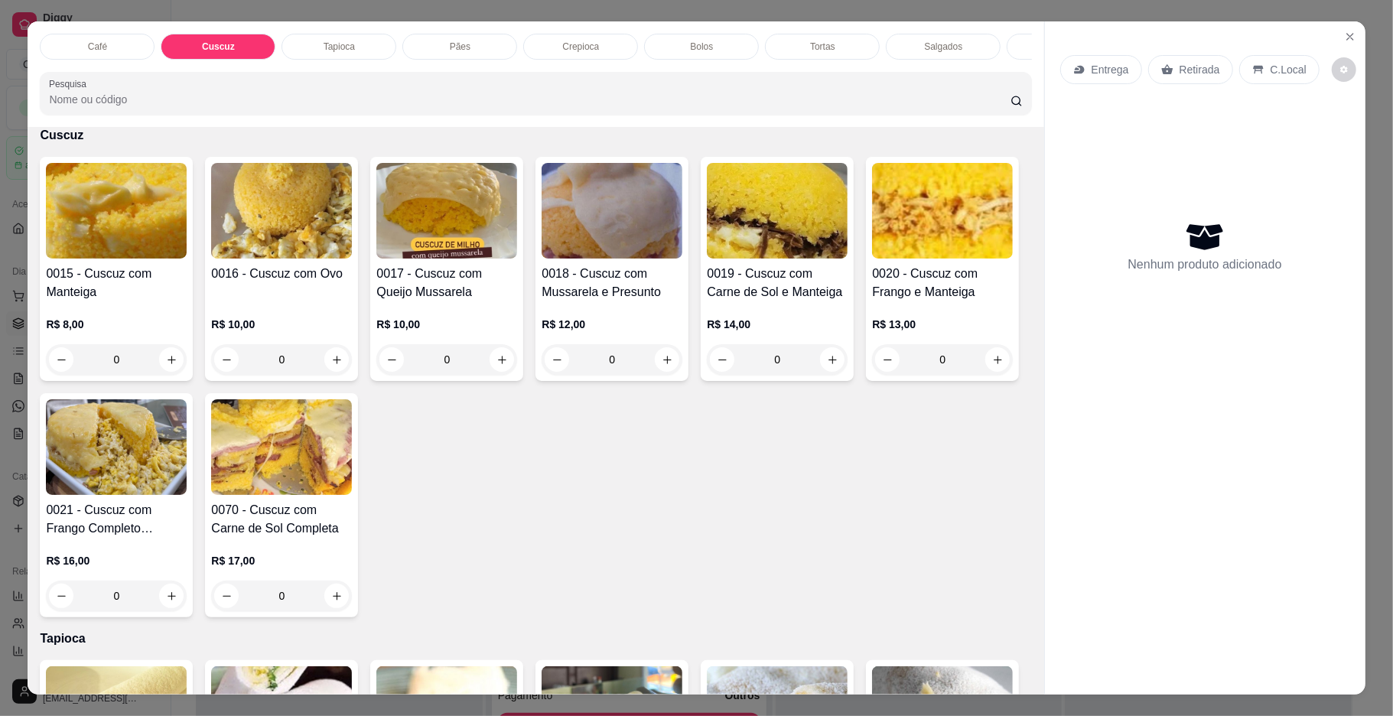
scroll to position [28, 0]
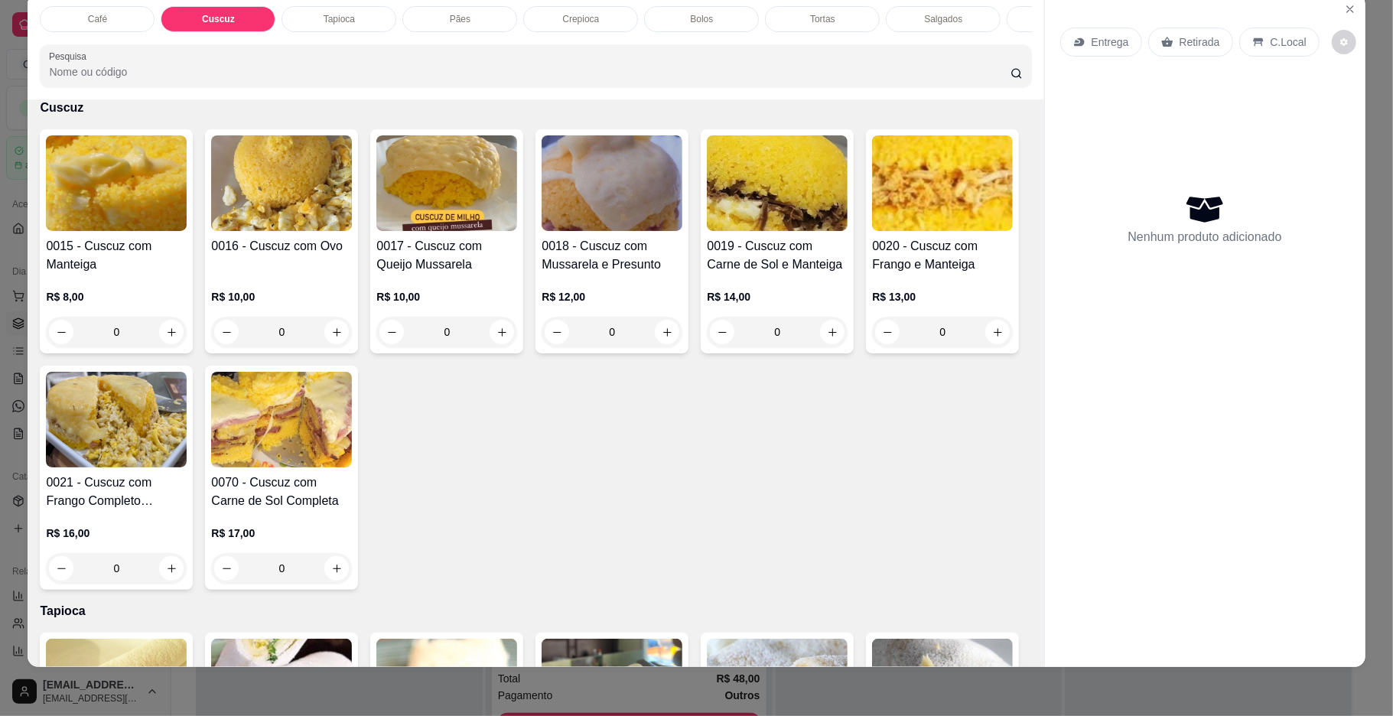
click at [288, 216] on img at bounding box center [281, 183] width 141 height 96
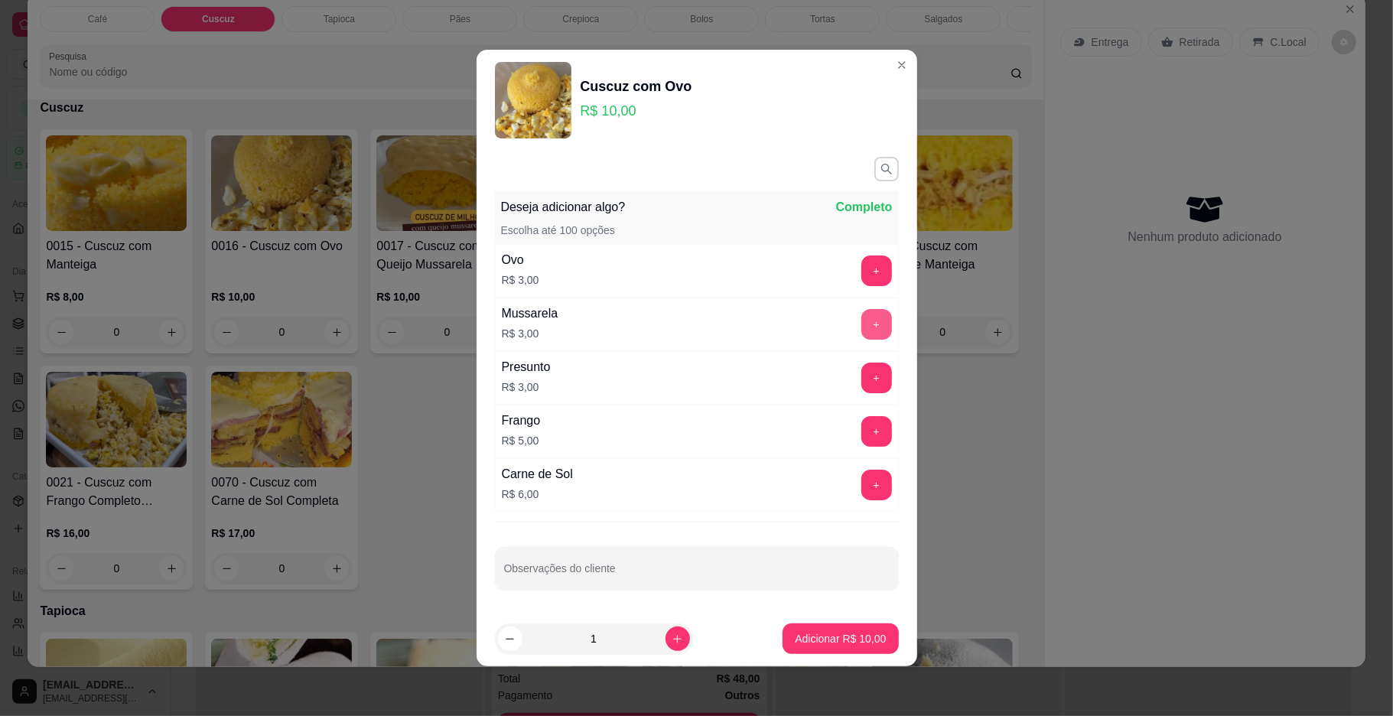
click at [861, 322] on button "+" at bounding box center [876, 324] width 31 height 31
click at [861, 481] on button "+" at bounding box center [876, 485] width 30 height 30
click at [814, 652] on button "Adicionar R$ 19,00" at bounding box center [841, 639] width 112 height 30
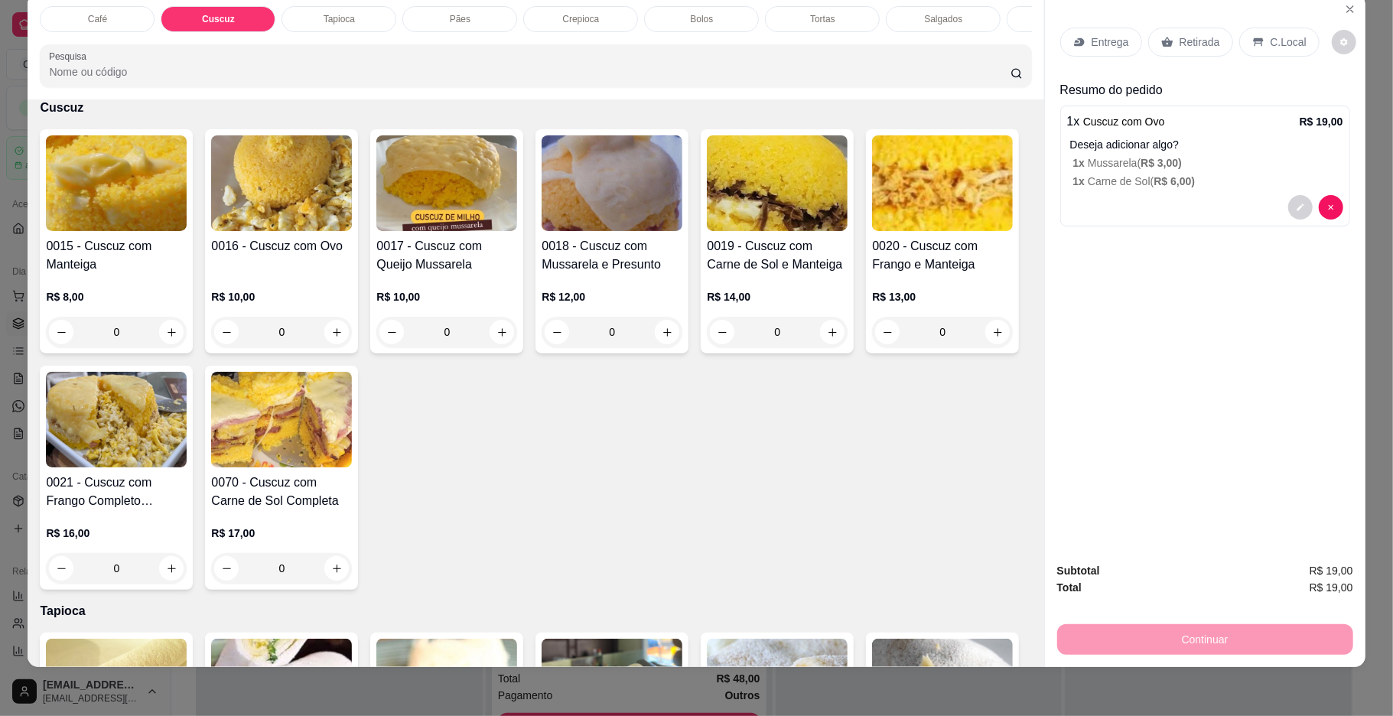
click at [226, 231] on img at bounding box center [281, 183] width 141 height 96
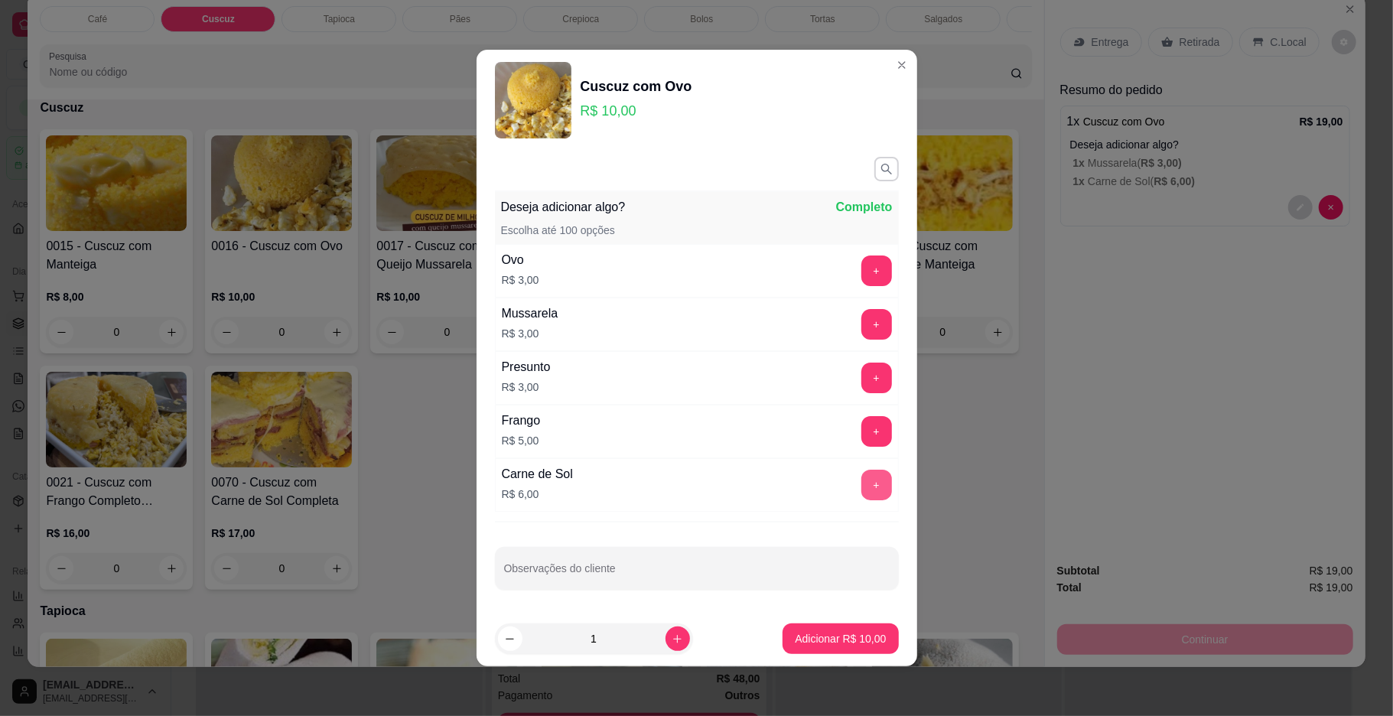
click at [861, 490] on button "+" at bounding box center [876, 485] width 31 height 31
click at [845, 643] on p "Adicionar R$ 16,00" at bounding box center [840, 638] width 89 height 15
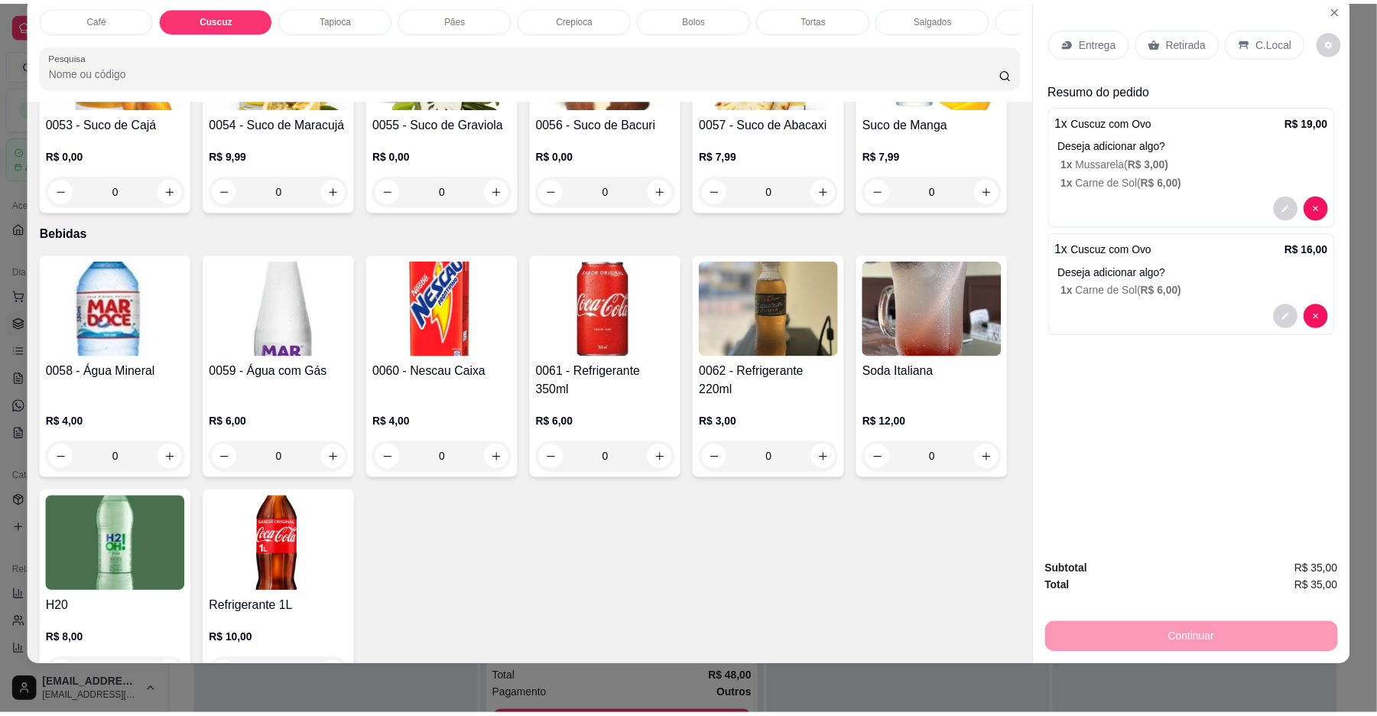
scroll to position [3799, 0]
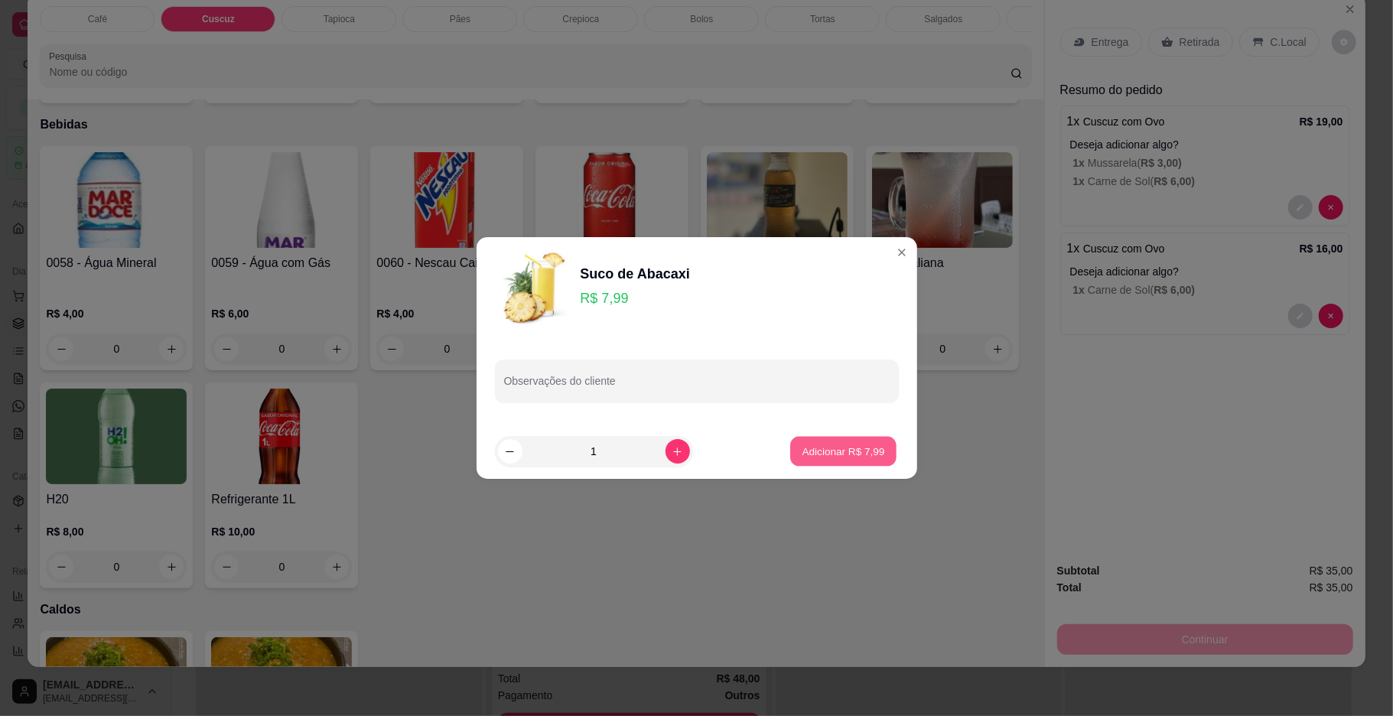
click at [821, 457] on p "Adicionar R$ 7,99" at bounding box center [843, 451] width 83 height 15
type input "1"
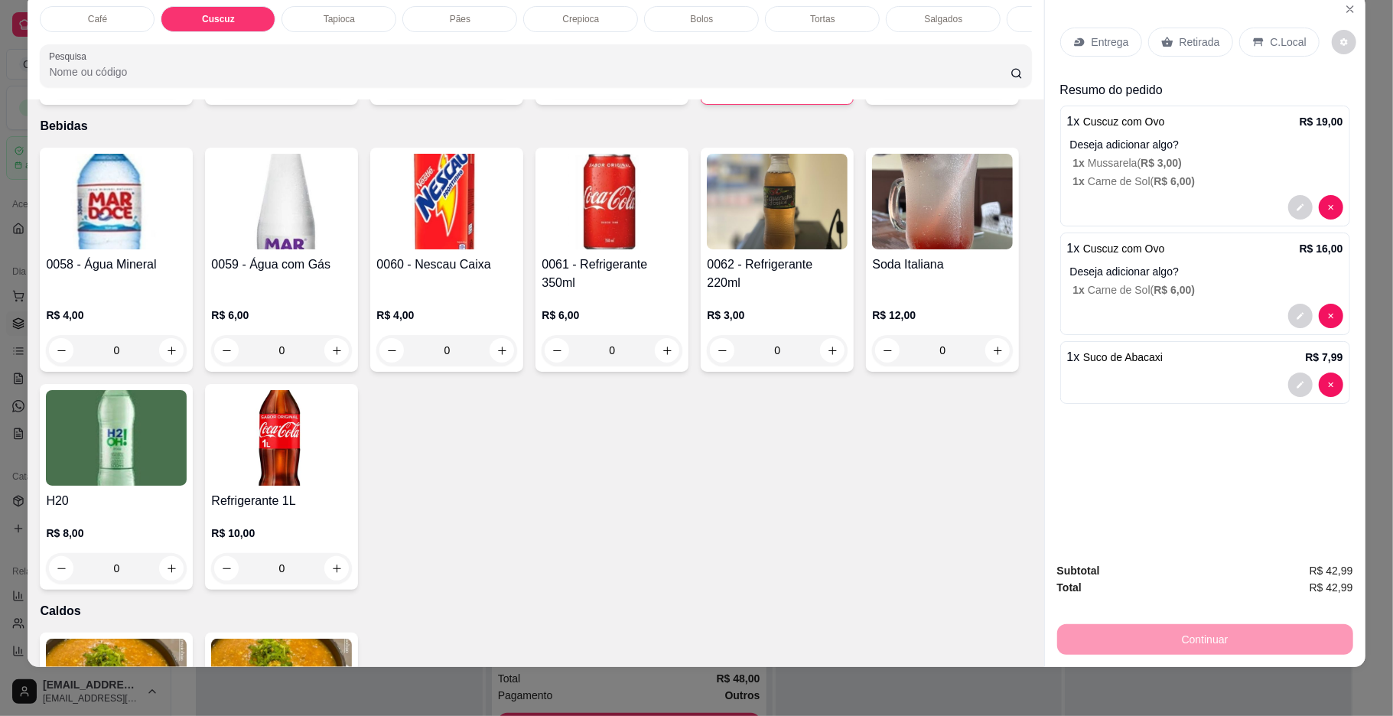
click at [1148, 359] on span "Suco de Abacaxi" at bounding box center [1123, 357] width 80 height 12
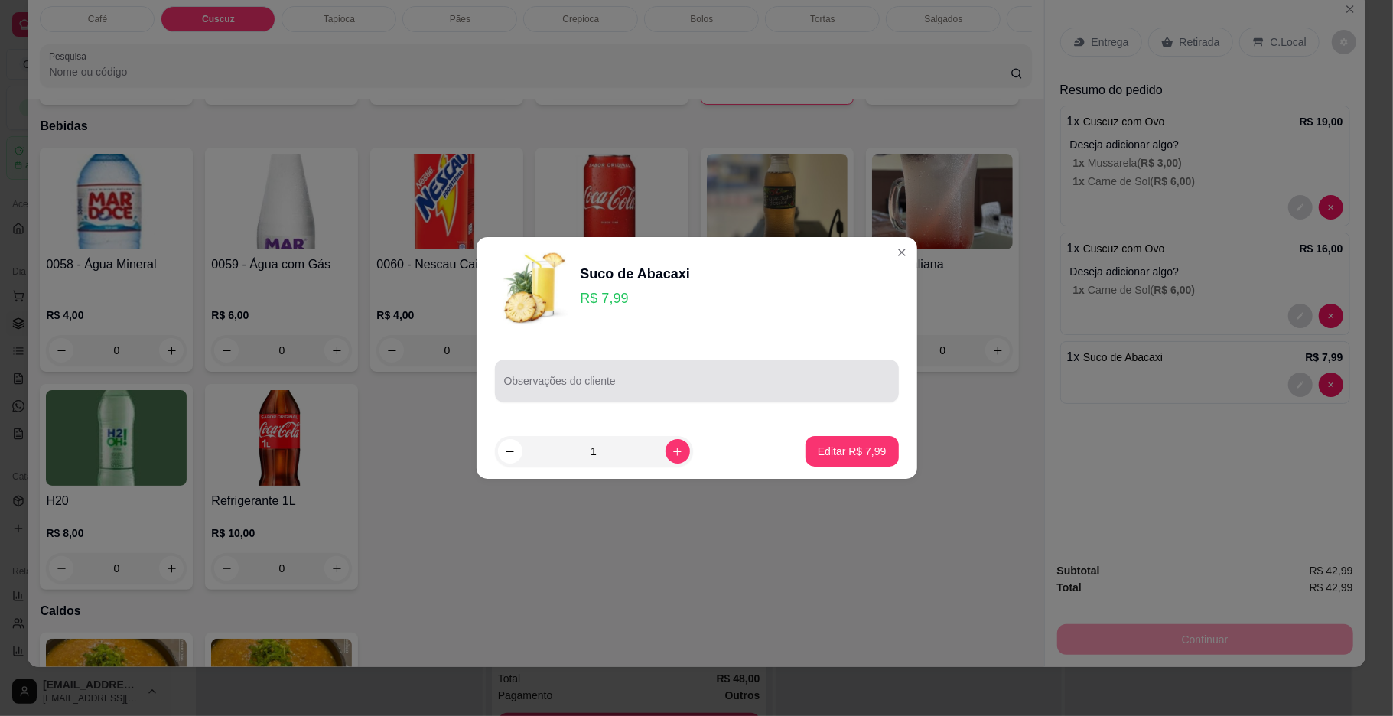
click at [769, 368] on div at bounding box center [696, 381] width 385 height 31
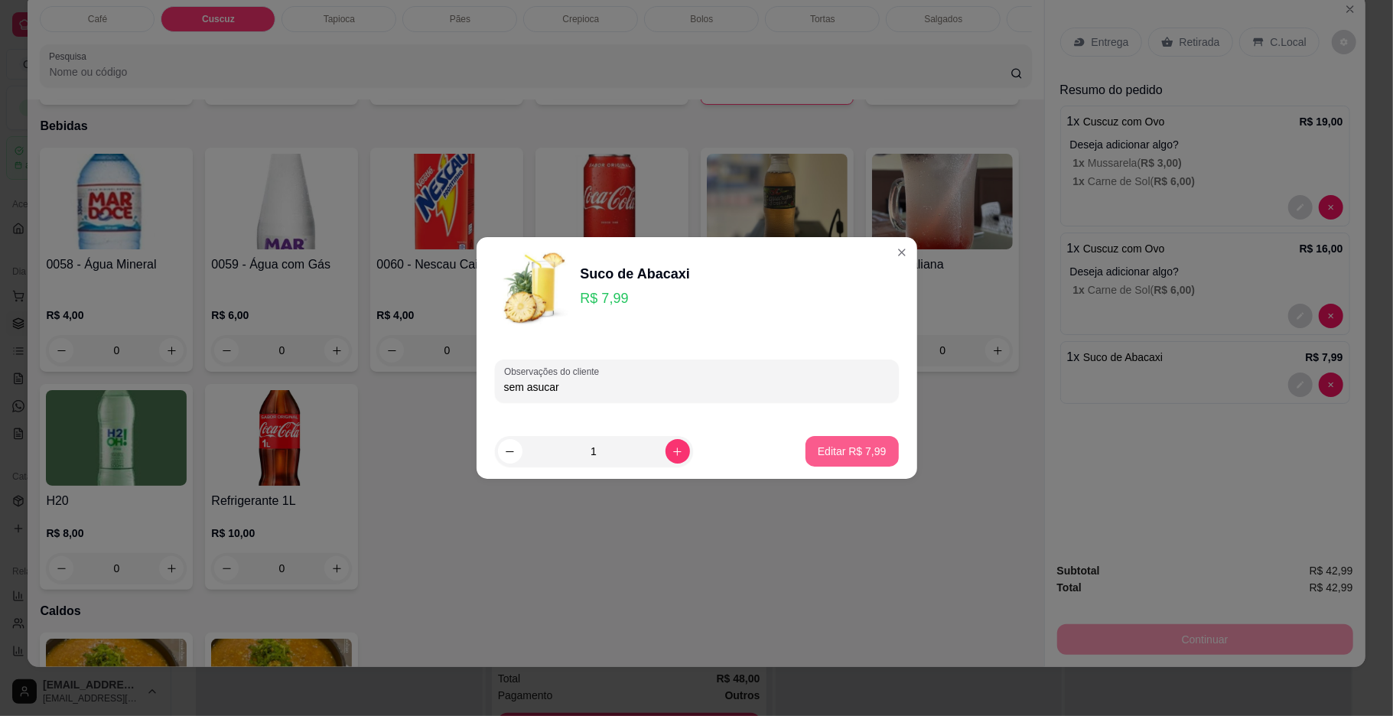
type input "sem asucar"
click at [846, 463] on button "Editar R$ 7,99" at bounding box center [852, 452] width 90 height 30
type input "0"
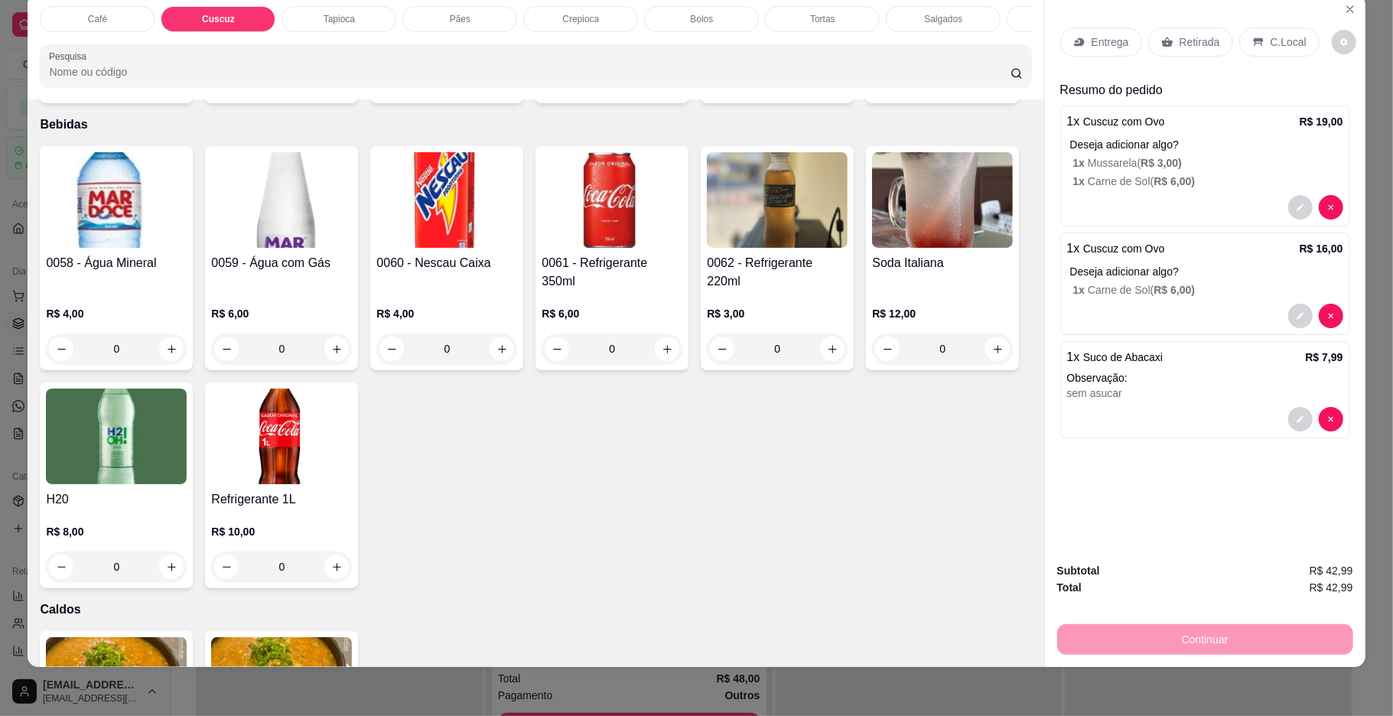
click at [1157, 395] on div "sem asucar" at bounding box center [1205, 392] width 276 height 15
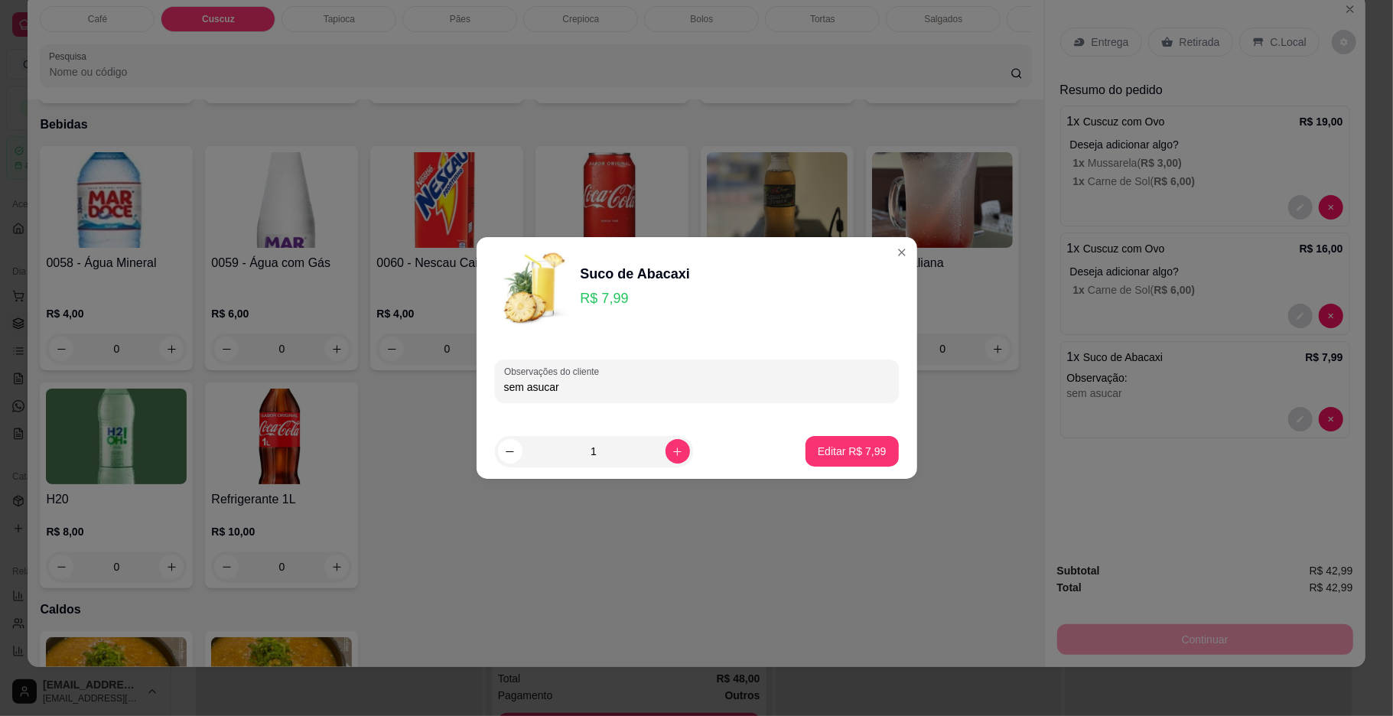
click at [818, 387] on input "sem asucar" at bounding box center [696, 386] width 385 height 15
type input "sem açuca"
click at [864, 441] on button "Editar R$ 7,99" at bounding box center [852, 452] width 90 height 30
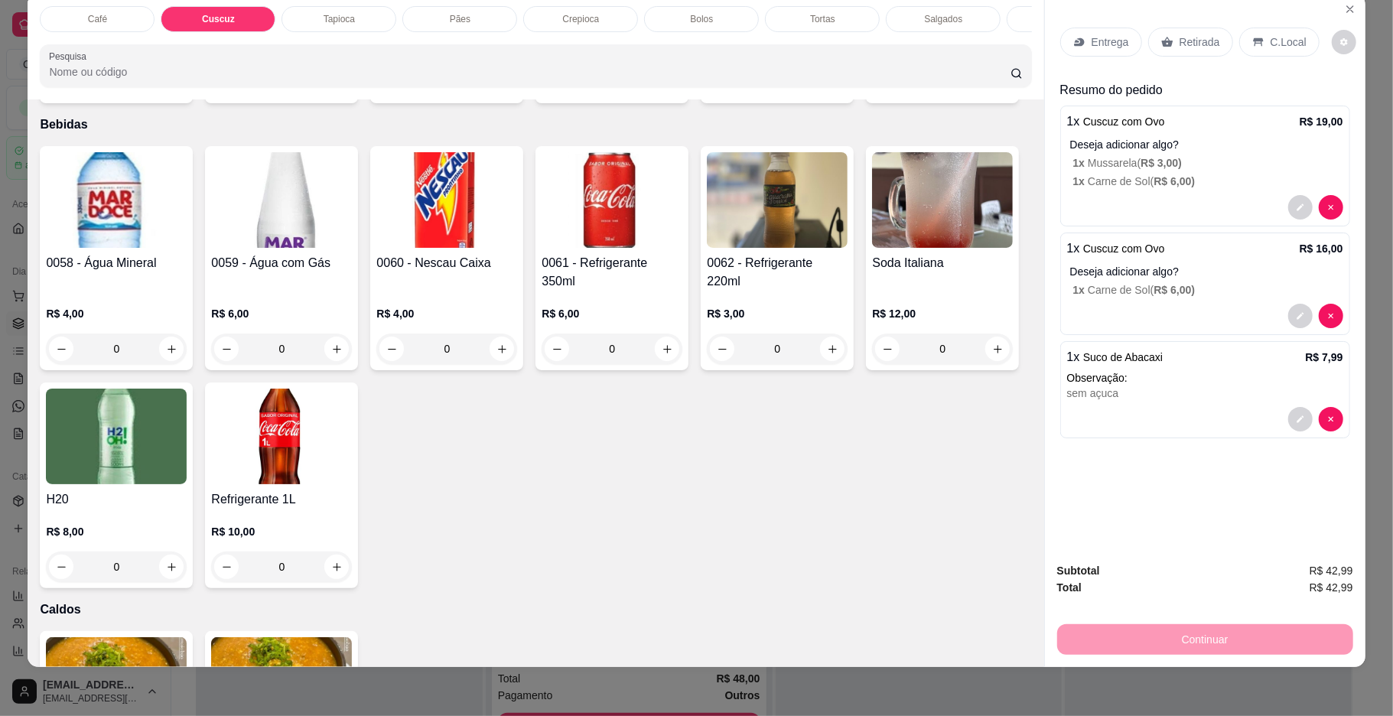
click at [1279, 40] on p "C.Local" at bounding box center [1288, 41] width 36 height 15
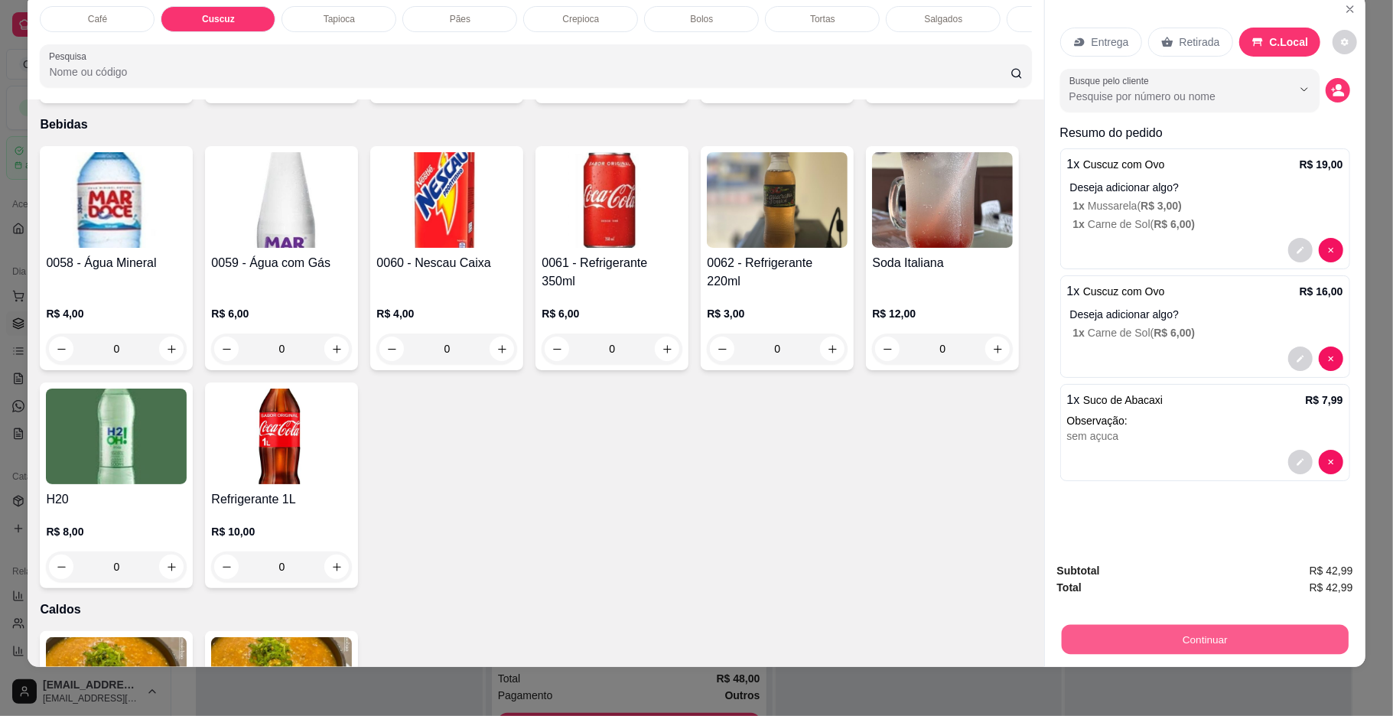
click at [1253, 625] on button "Continuar" at bounding box center [1204, 640] width 287 height 30
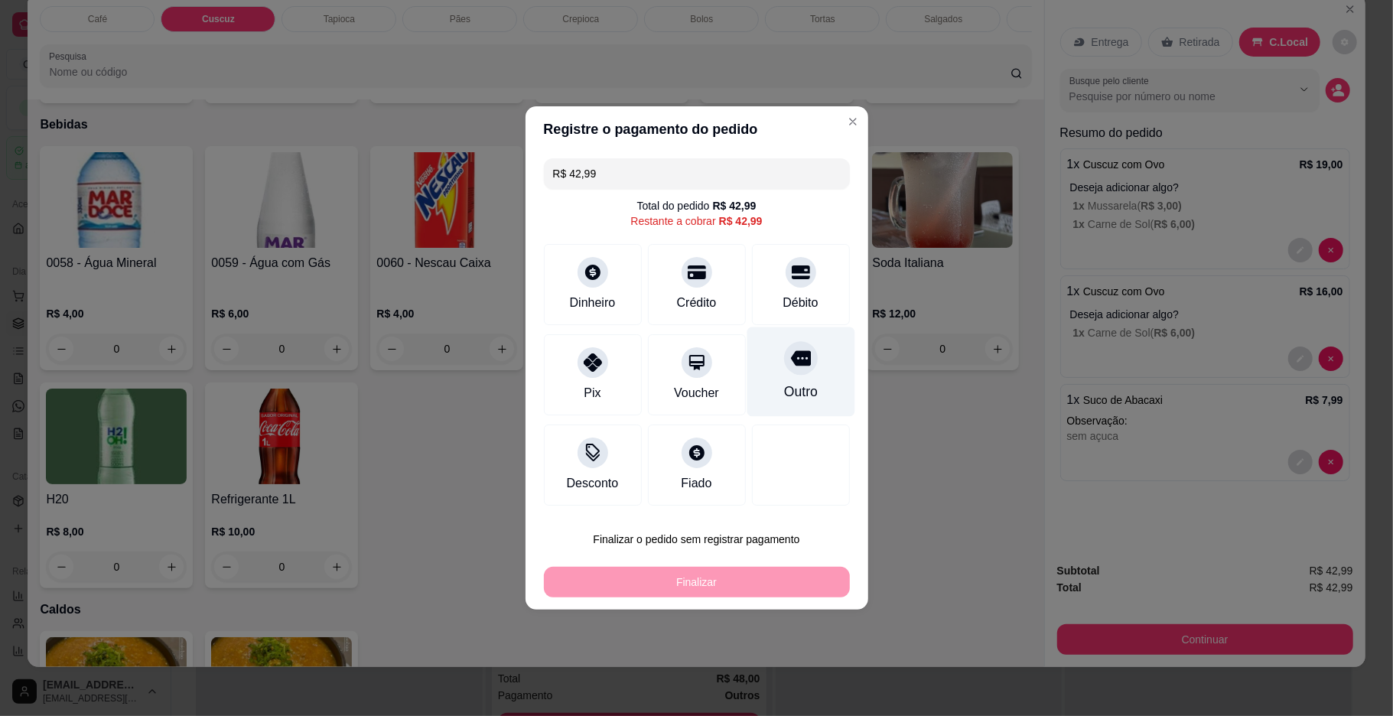
click at [790, 367] on icon at bounding box center [800, 358] width 20 height 20
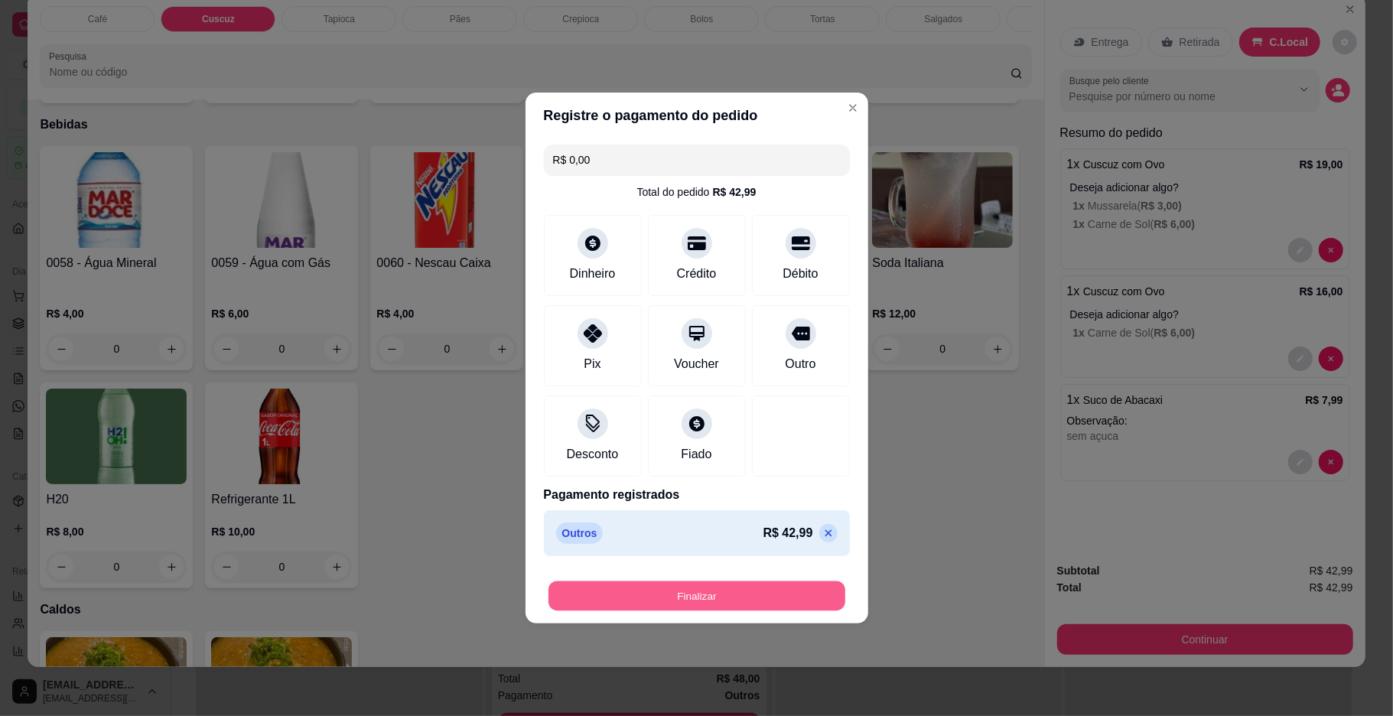
click at [714, 600] on button "Finalizar" at bounding box center [696, 596] width 297 height 30
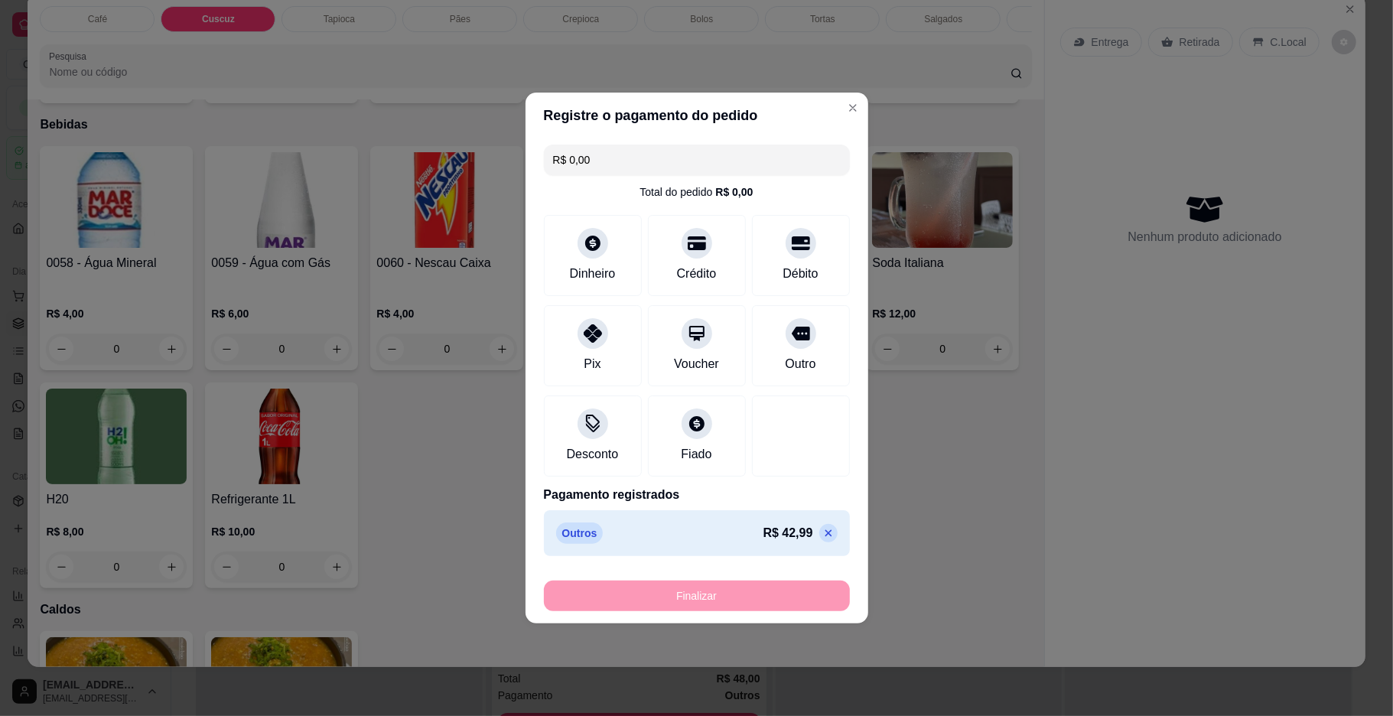
type input "-R$ 42,99"
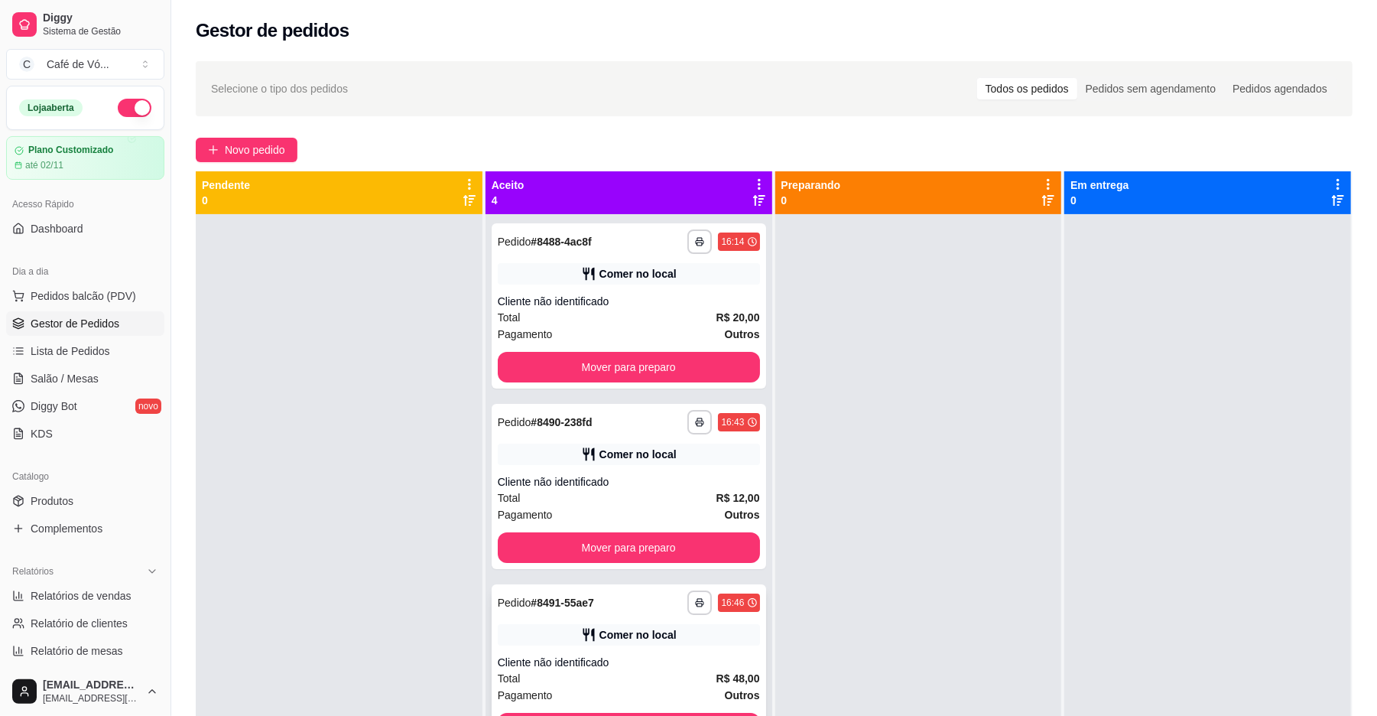
click at [577, 688] on div "Pagamento Outros" at bounding box center [629, 695] width 262 height 17
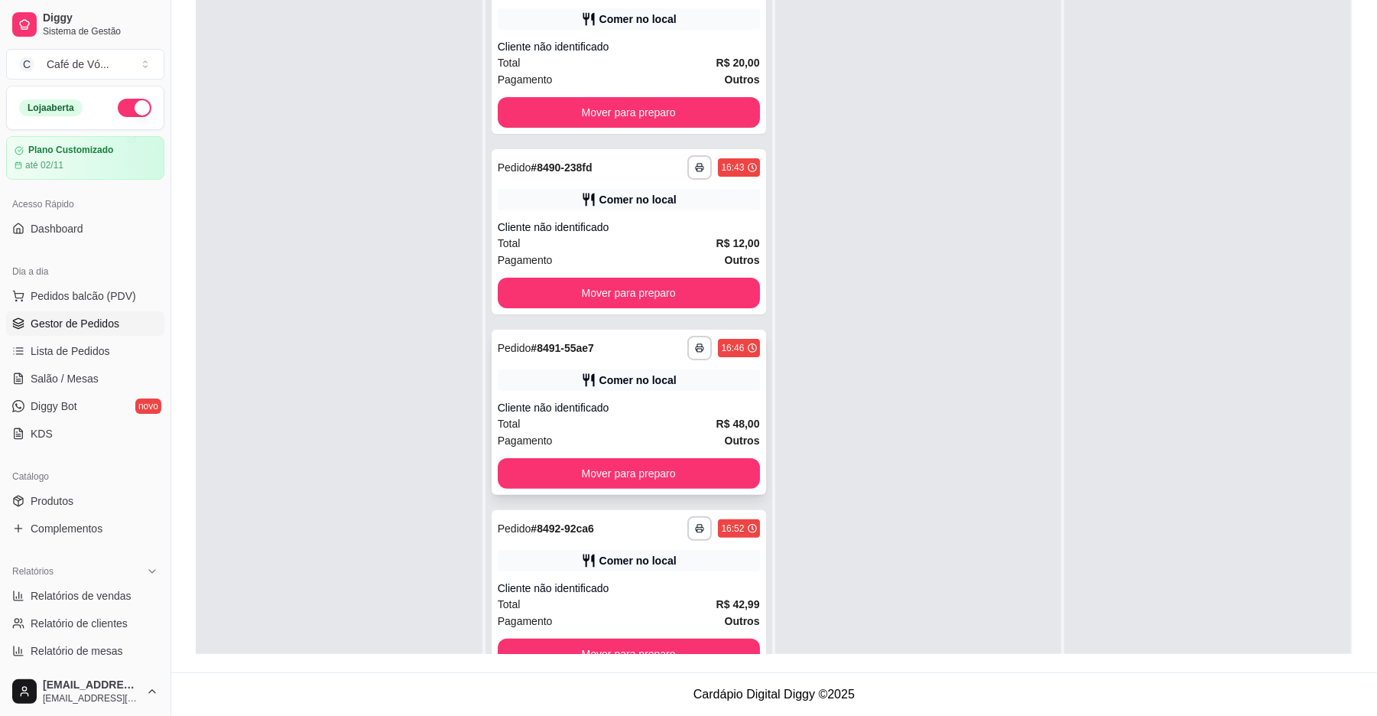
click at [645, 423] on div "Total R$ 48,00" at bounding box center [629, 423] width 262 height 17
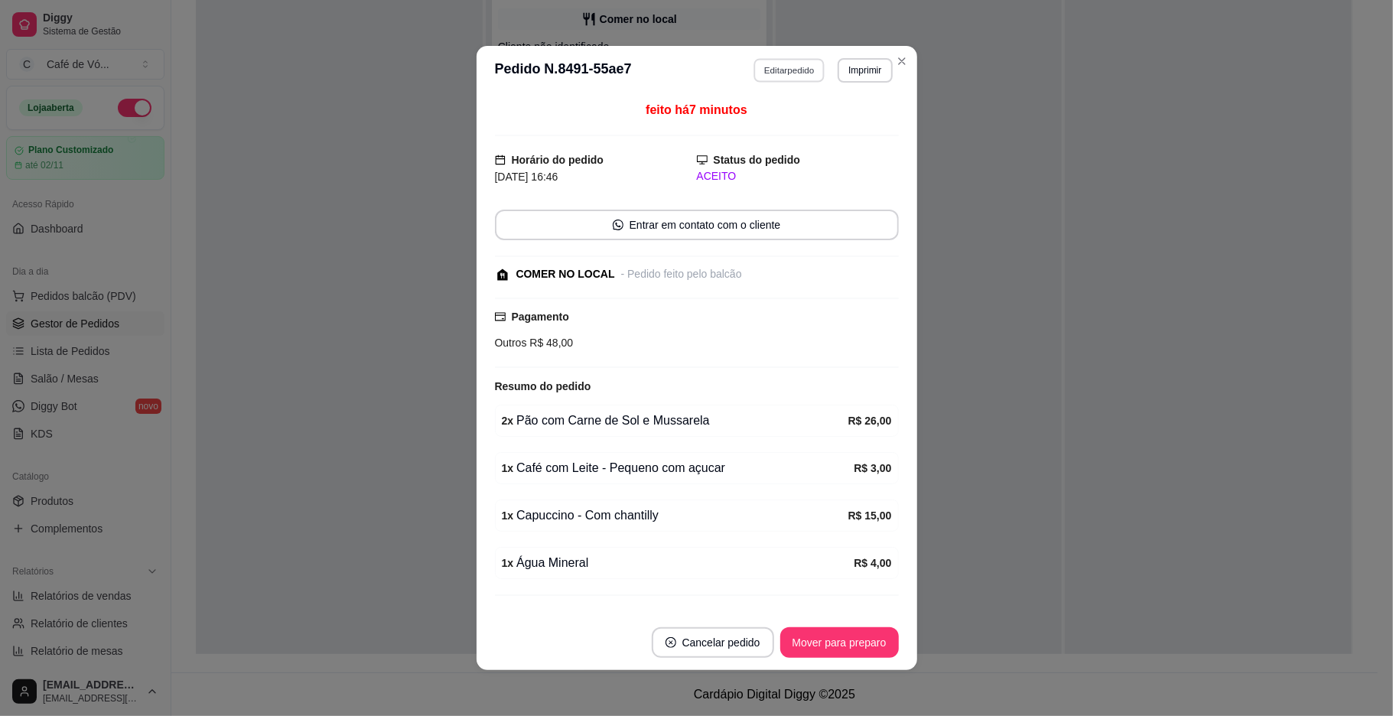
click at [798, 60] on button "Editar pedido" at bounding box center [788, 70] width 71 height 24
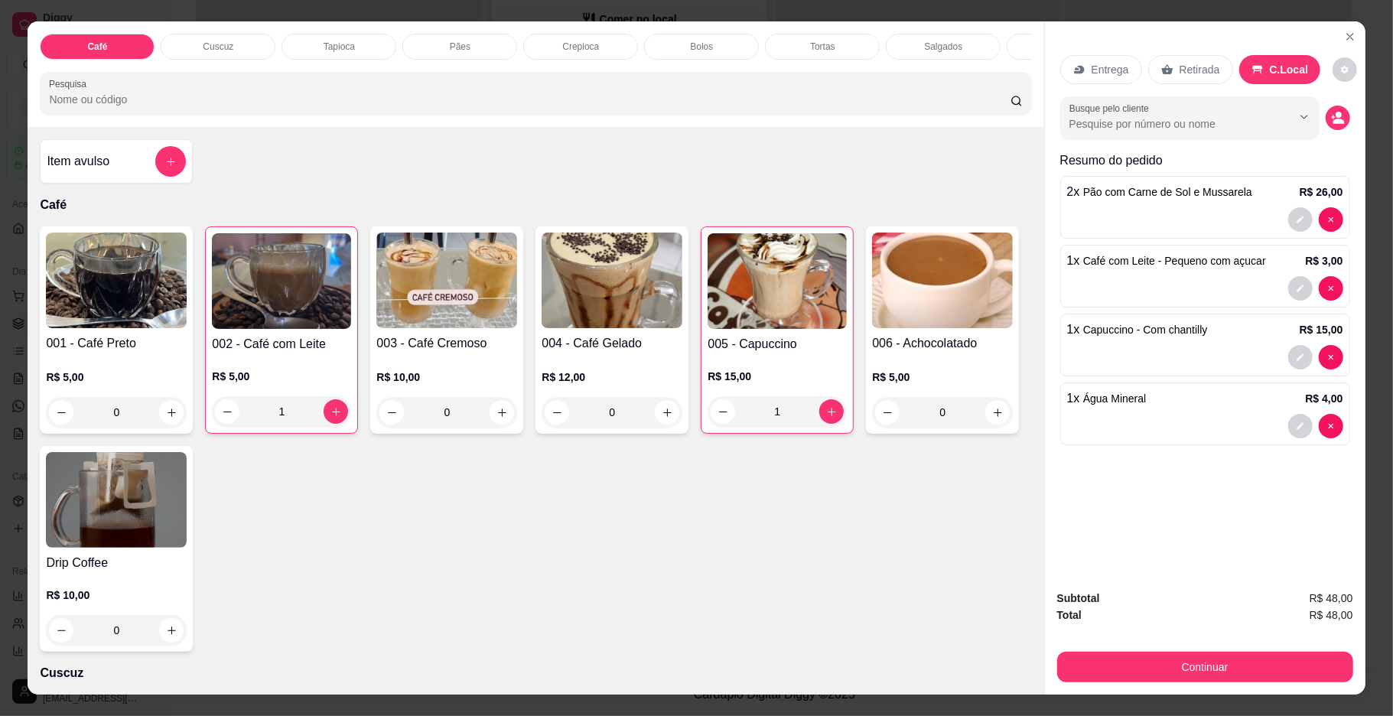
click at [479, 43] on div "Pães" at bounding box center [459, 47] width 115 height 26
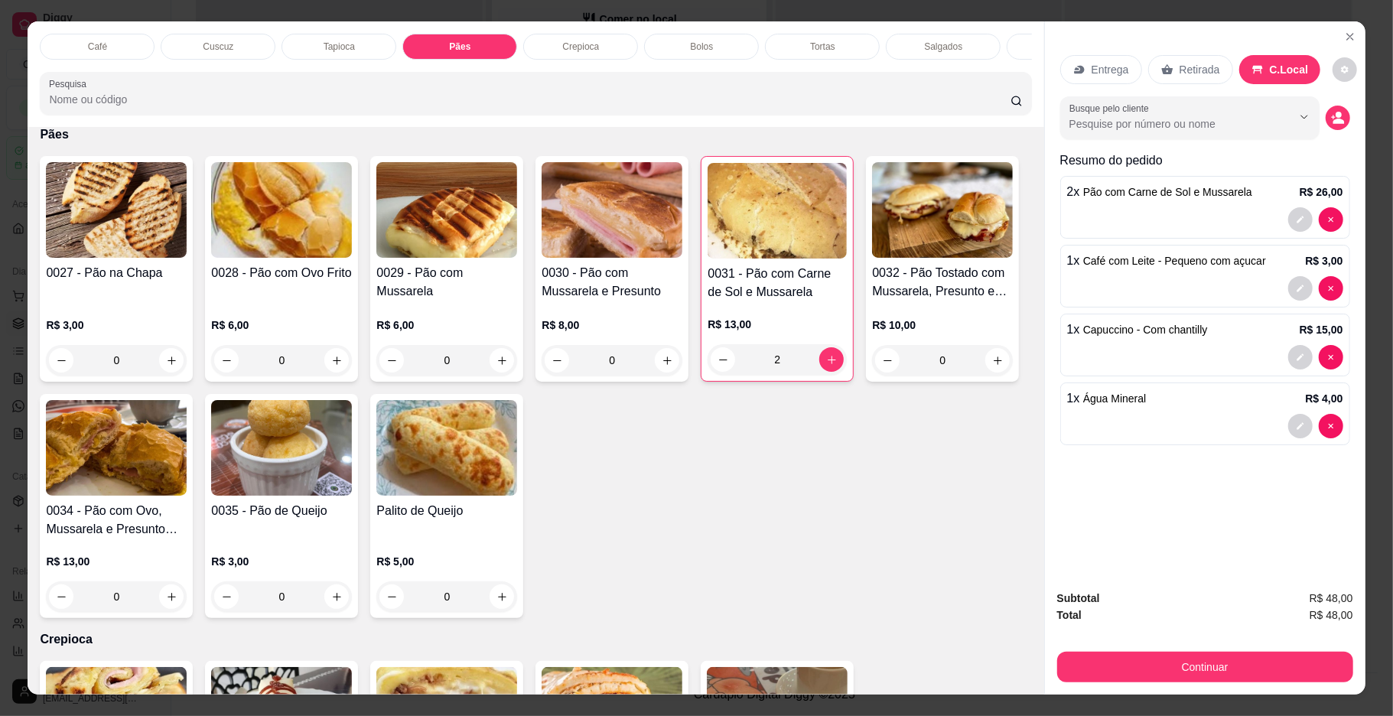
scroll to position [28, 0]
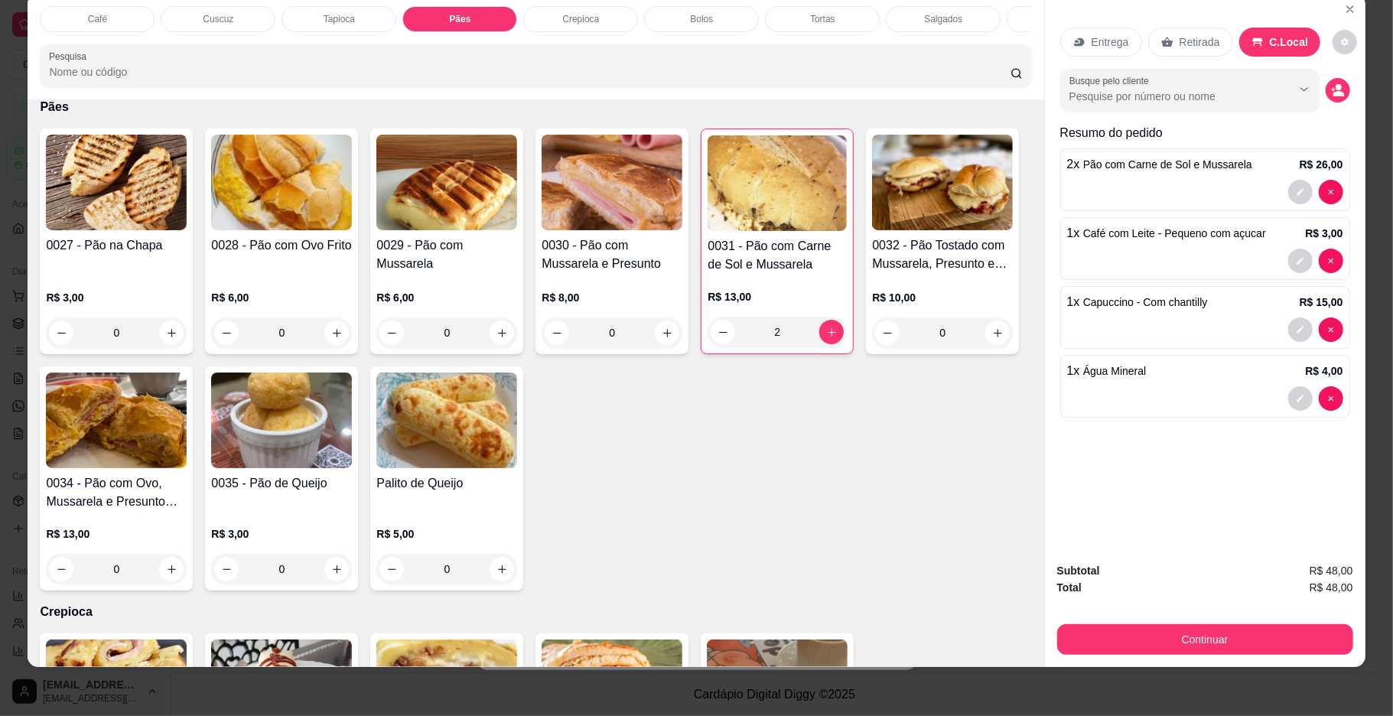
click at [768, 227] on img at bounding box center [776, 183] width 139 height 96
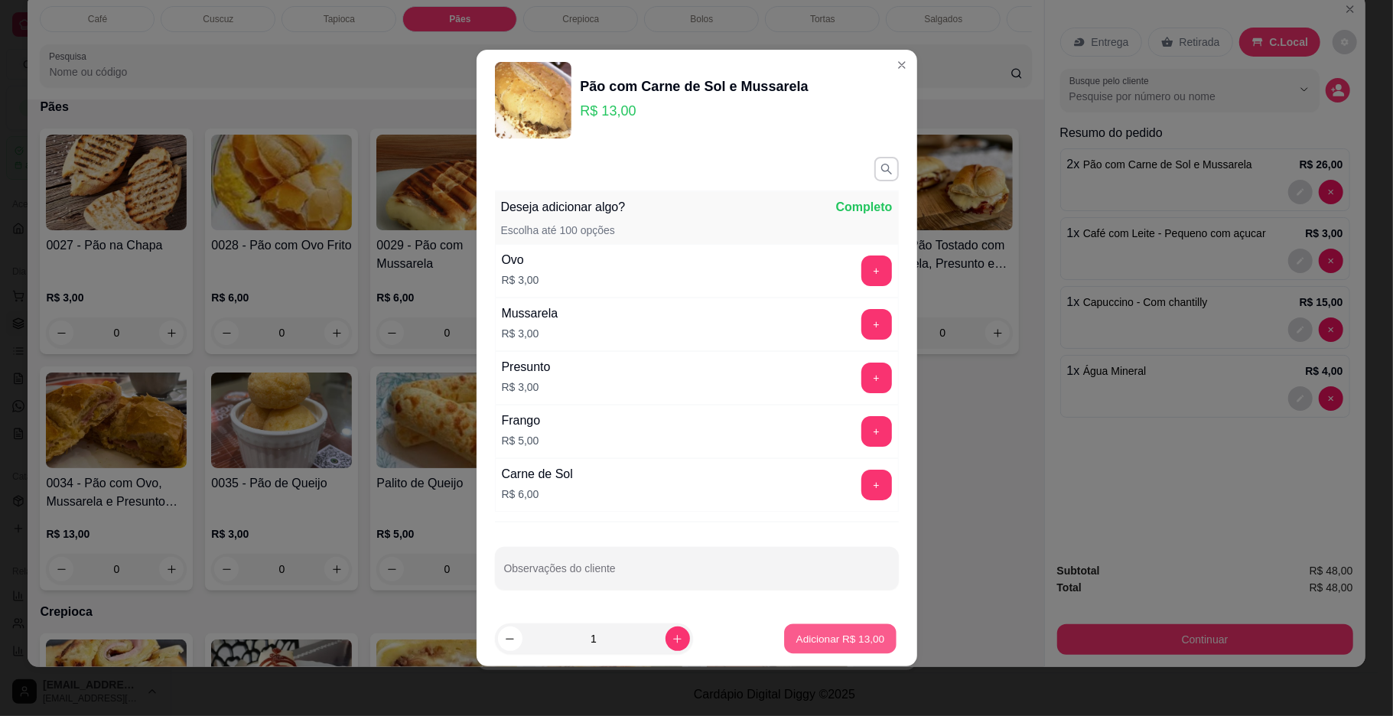
click at [830, 642] on p "Adicionar R$ 13,00" at bounding box center [840, 638] width 89 height 15
type input "3"
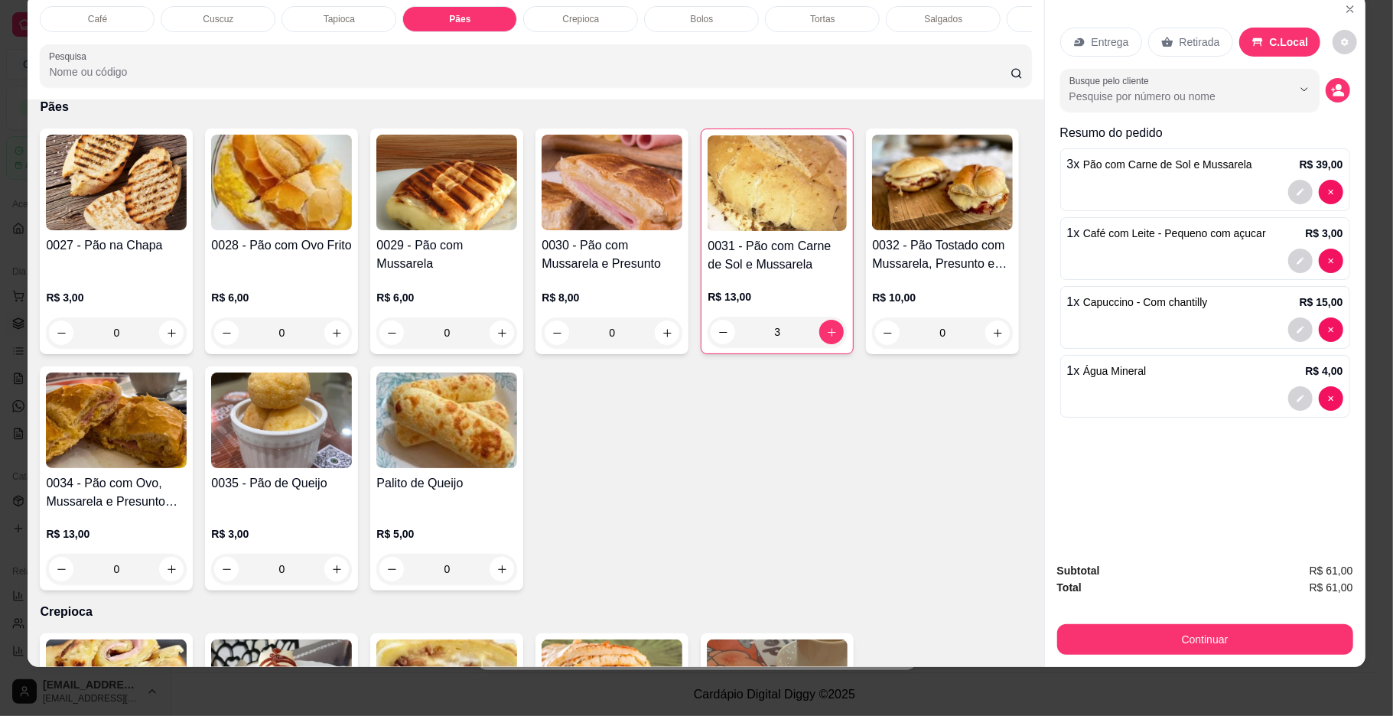
click at [362, 18] on div "Tapioca" at bounding box center [338, 19] width 115 height 26
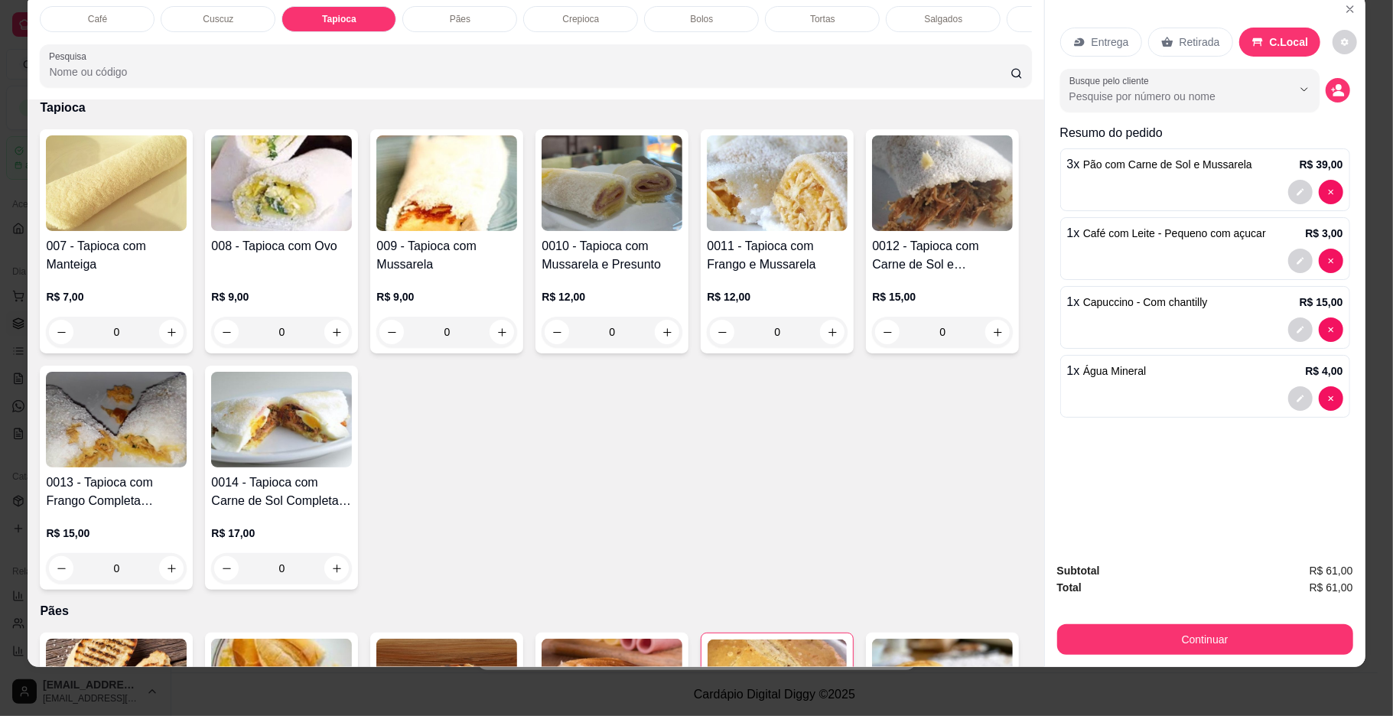
click at [125, 214] on img at bounding box center [116, 183] width 141 height 96
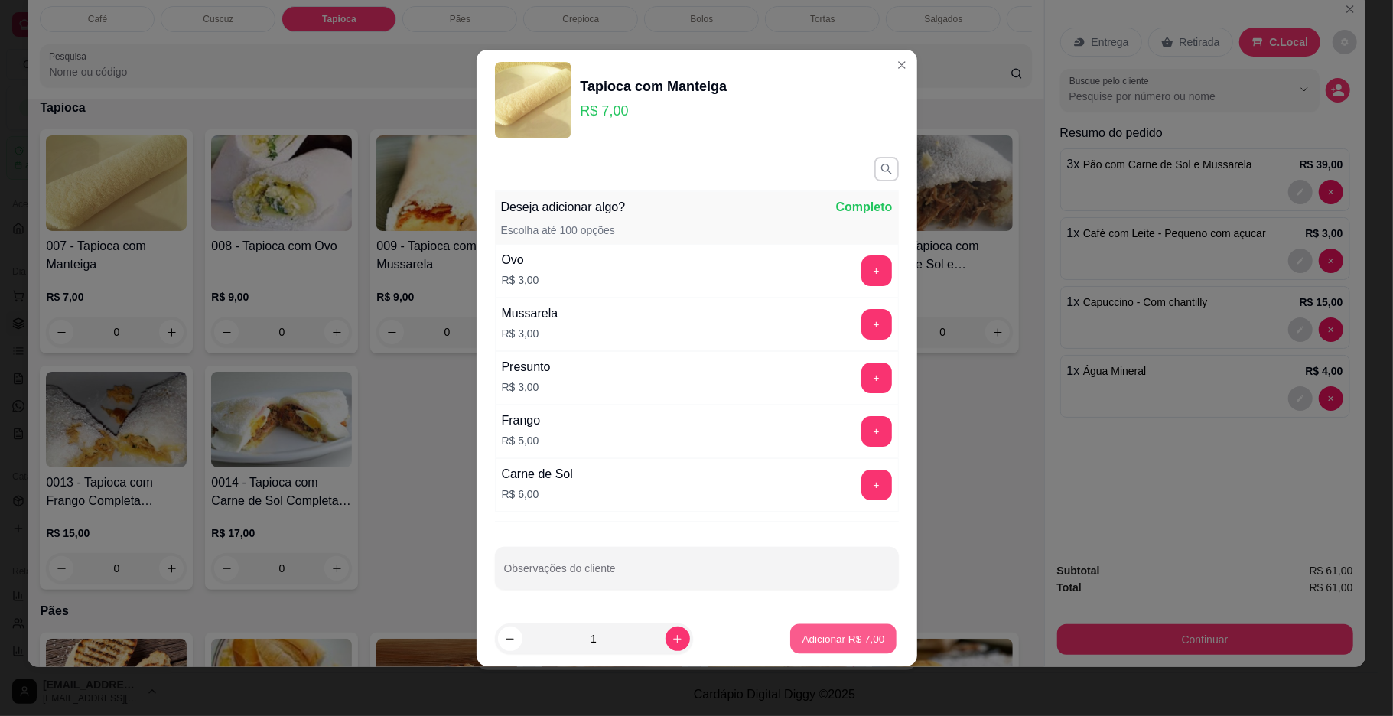
click at [847, 628] on button "Adicionar R$ 7,00" at bounding box center [843, 639] width 106 height 30
type input "1"
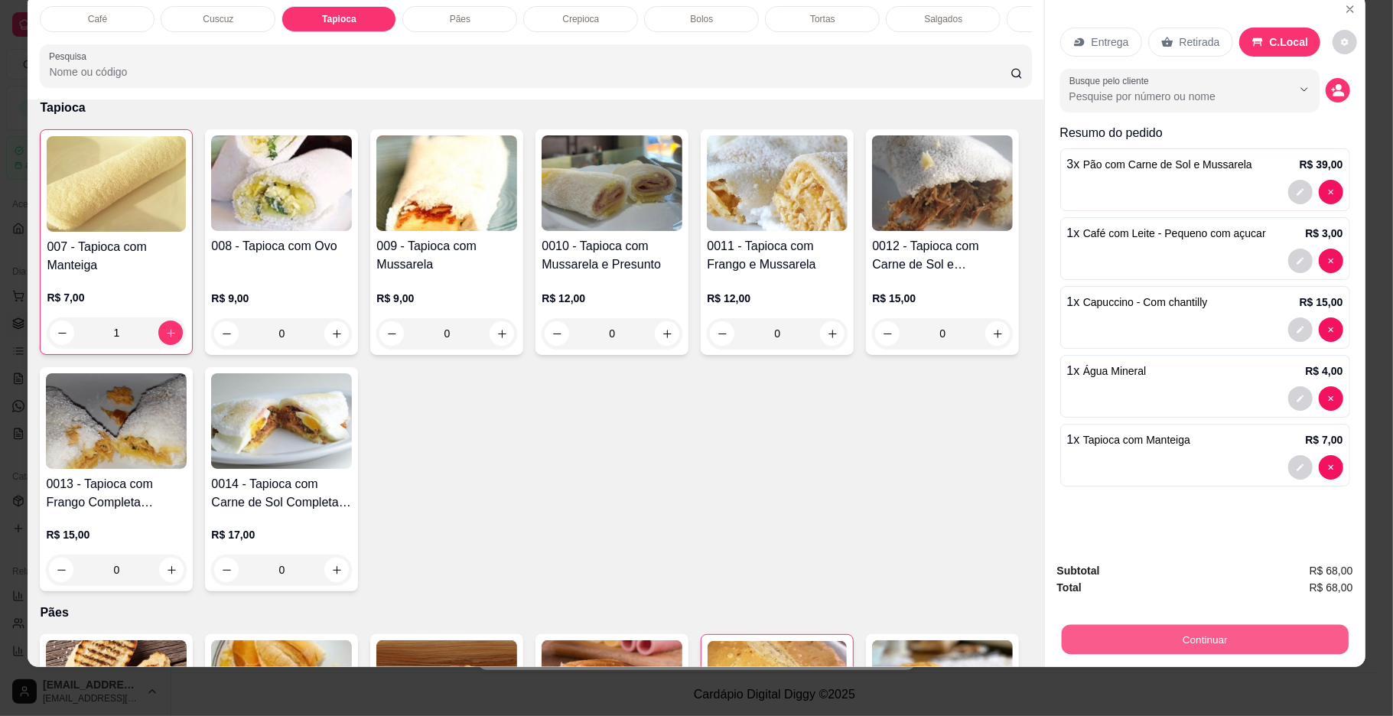
click at [1221, 637] on button "Continuar" at bounding box center [1204, 640] width 287 height 30
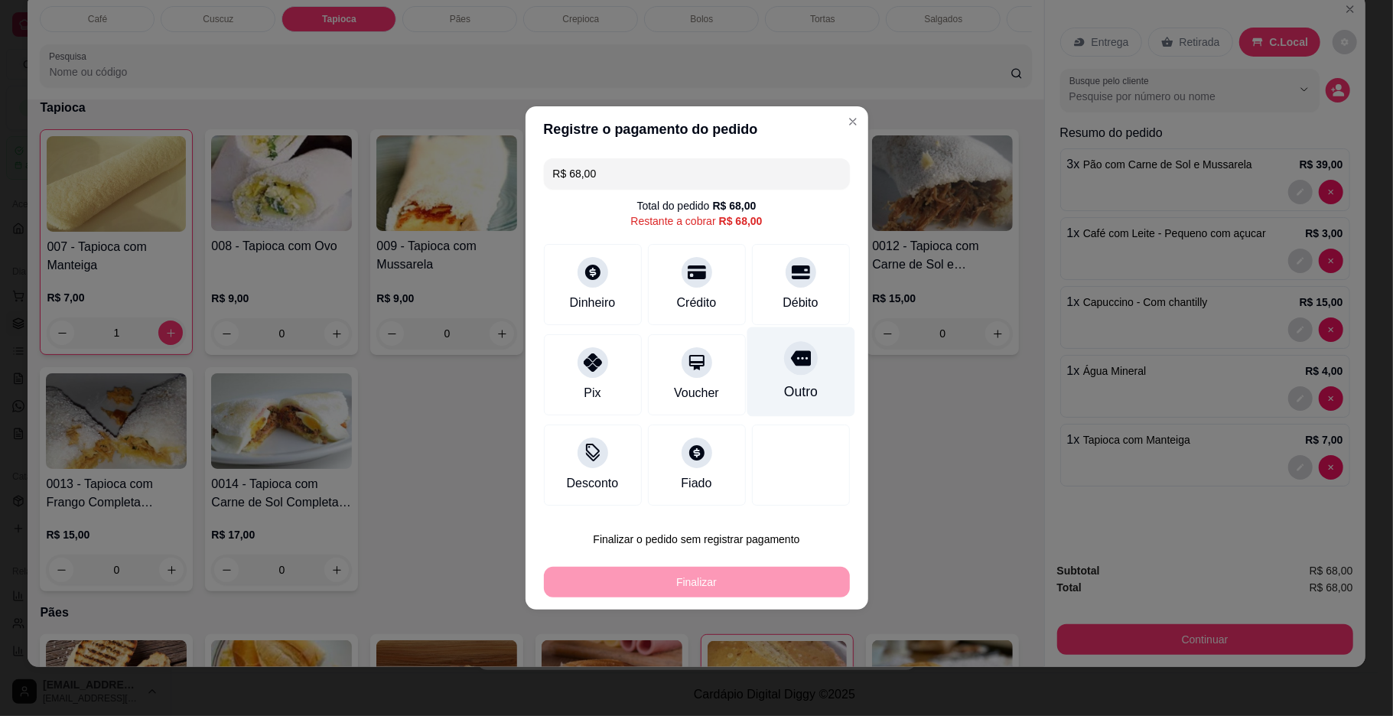
click at [805, 361] on div "Outro" at bounding box center [800, 371] width 108 height 89
type input "R$ 0,00"
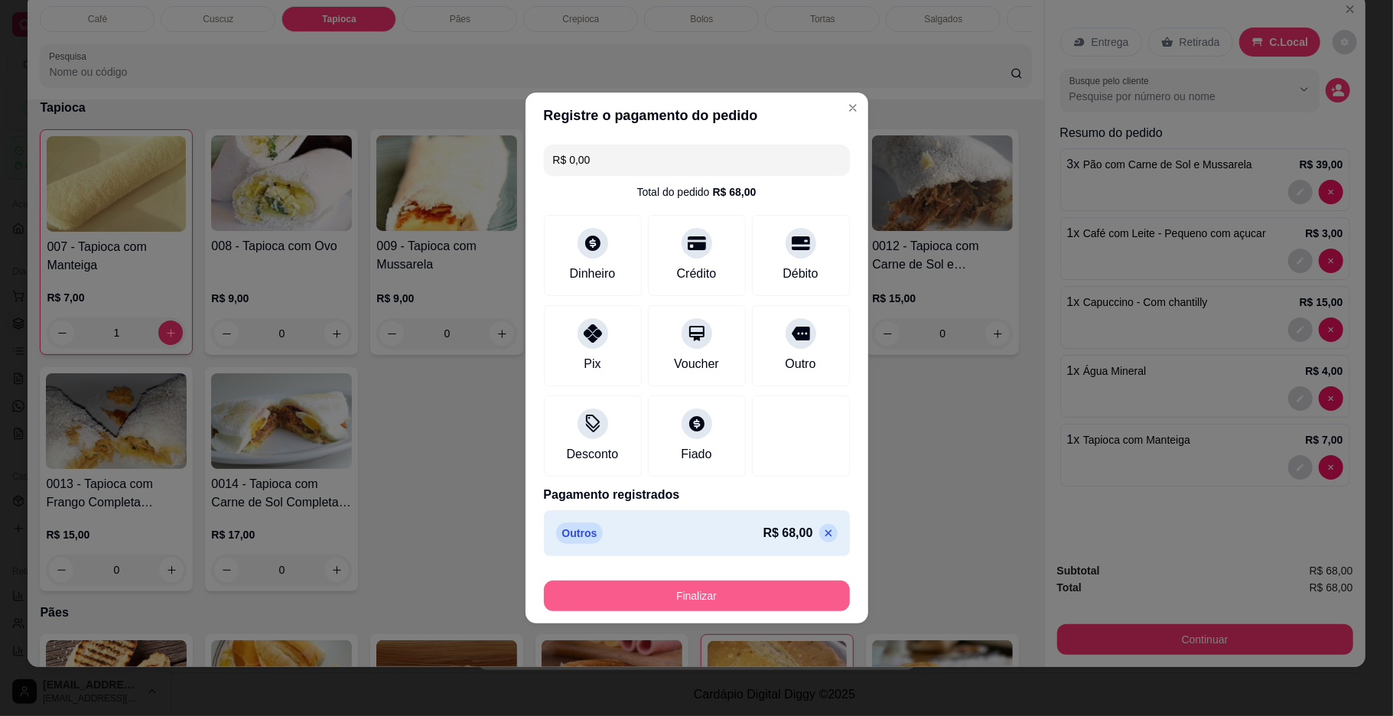
click at [766, 597] on button "Finalizar" at bounding box center [697, 595] width 306 height 31
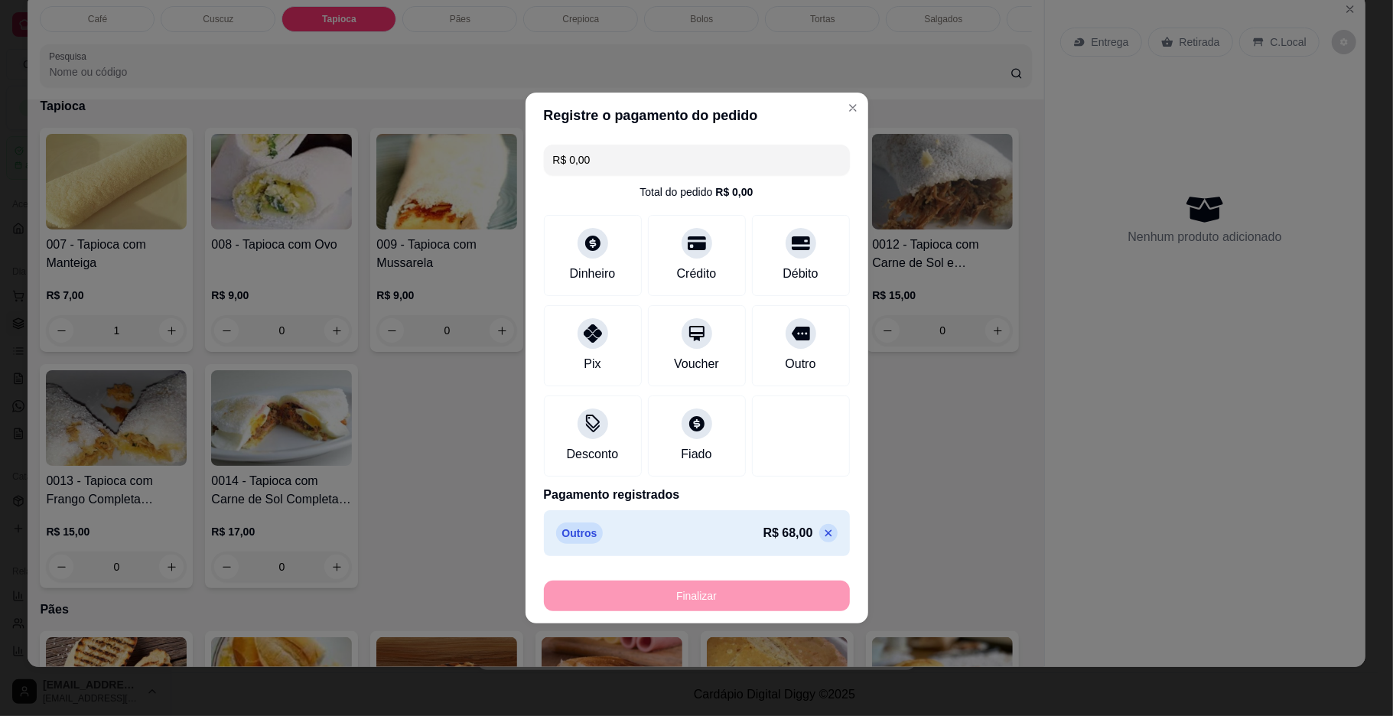
type input "0"
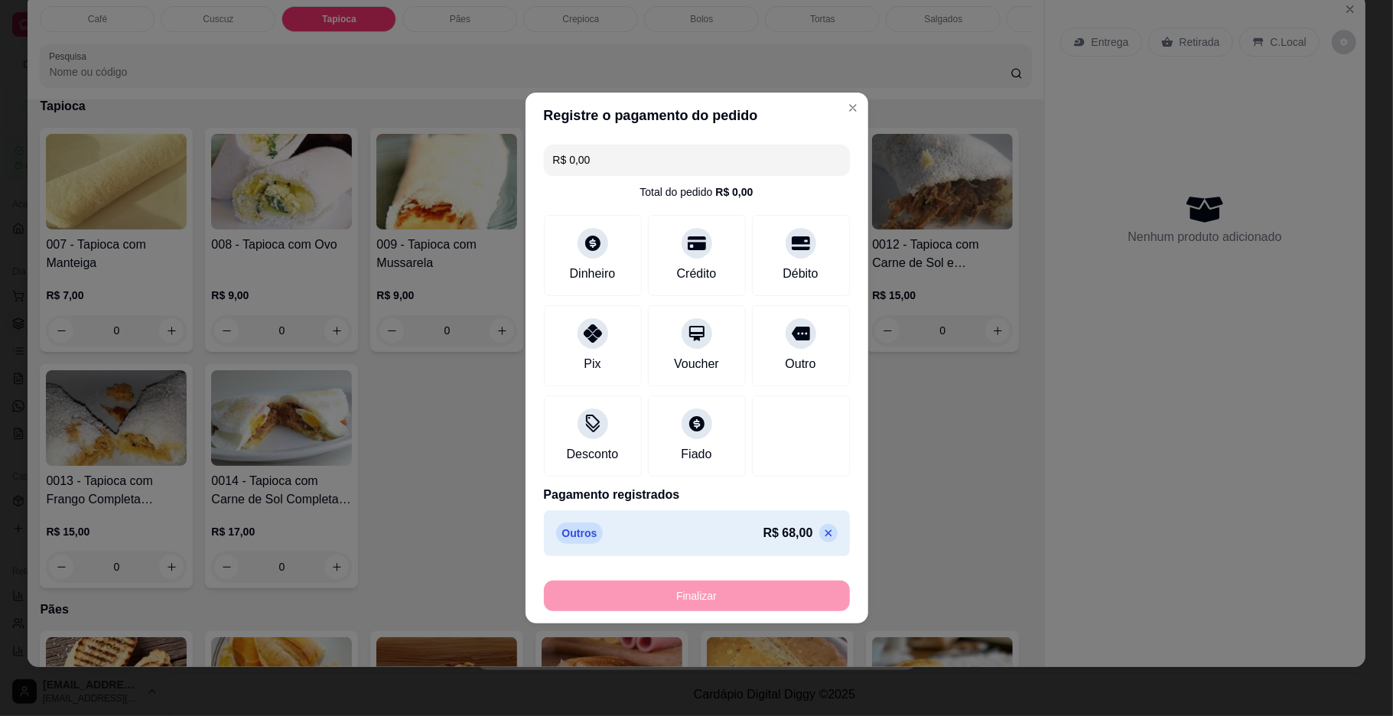
type input "-R$ 68,00"
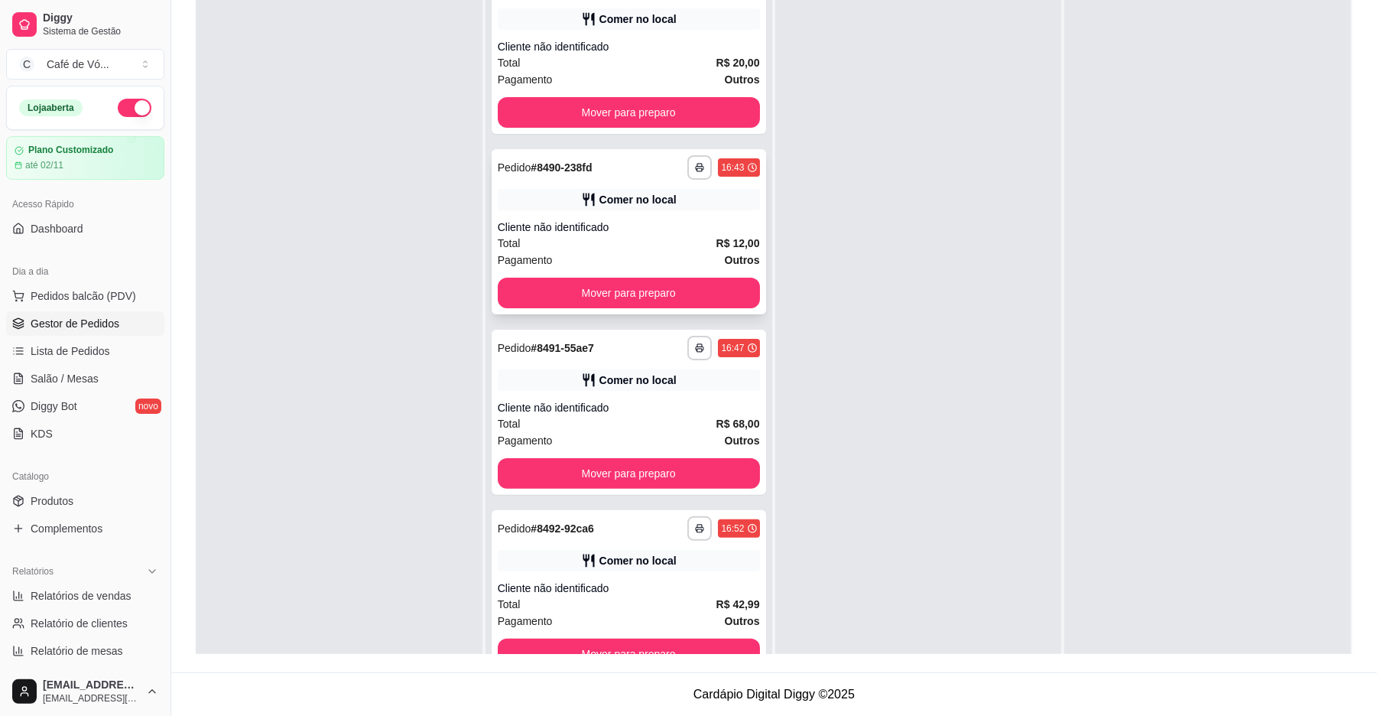
click at [675, 231] on div "Cliente não identificado" at bounding box center [629, 226] width 262 height 15
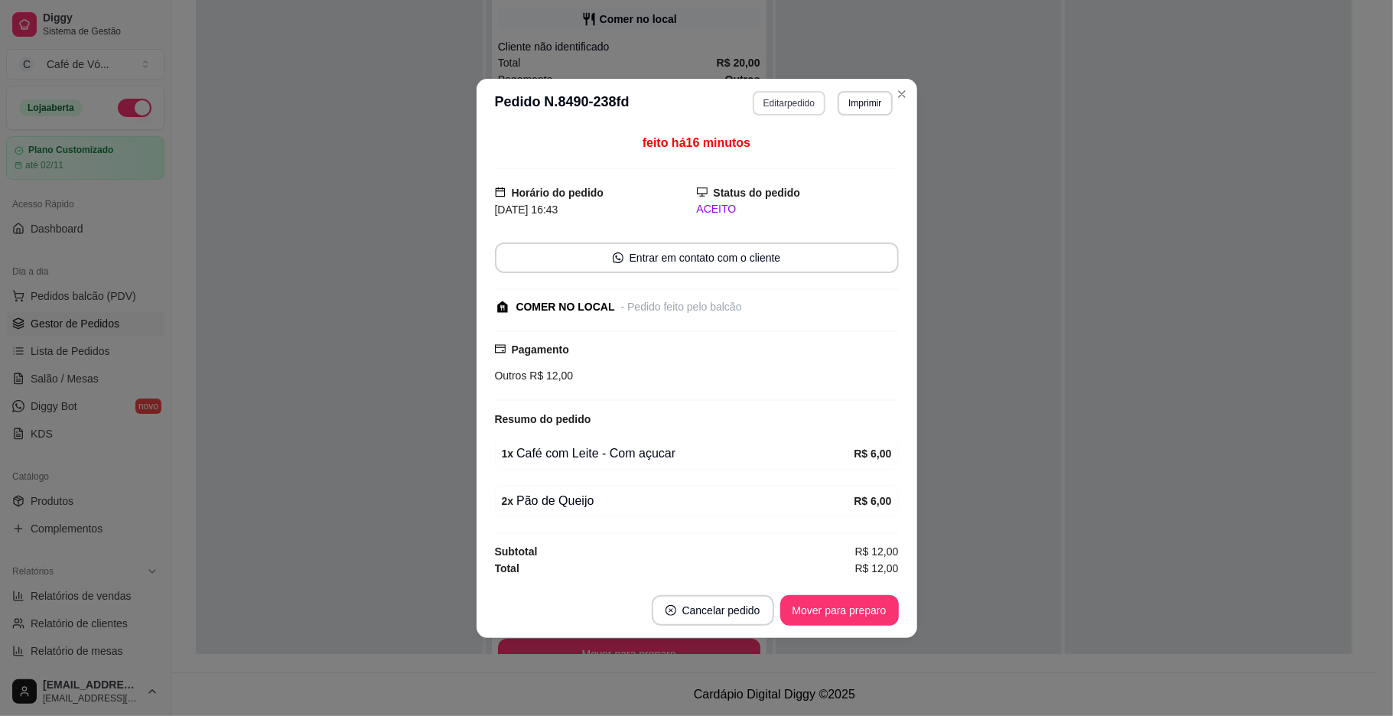
click at [766, 104] on button "Editar pedido" at bounding box center [789, 103] width 73 height 24
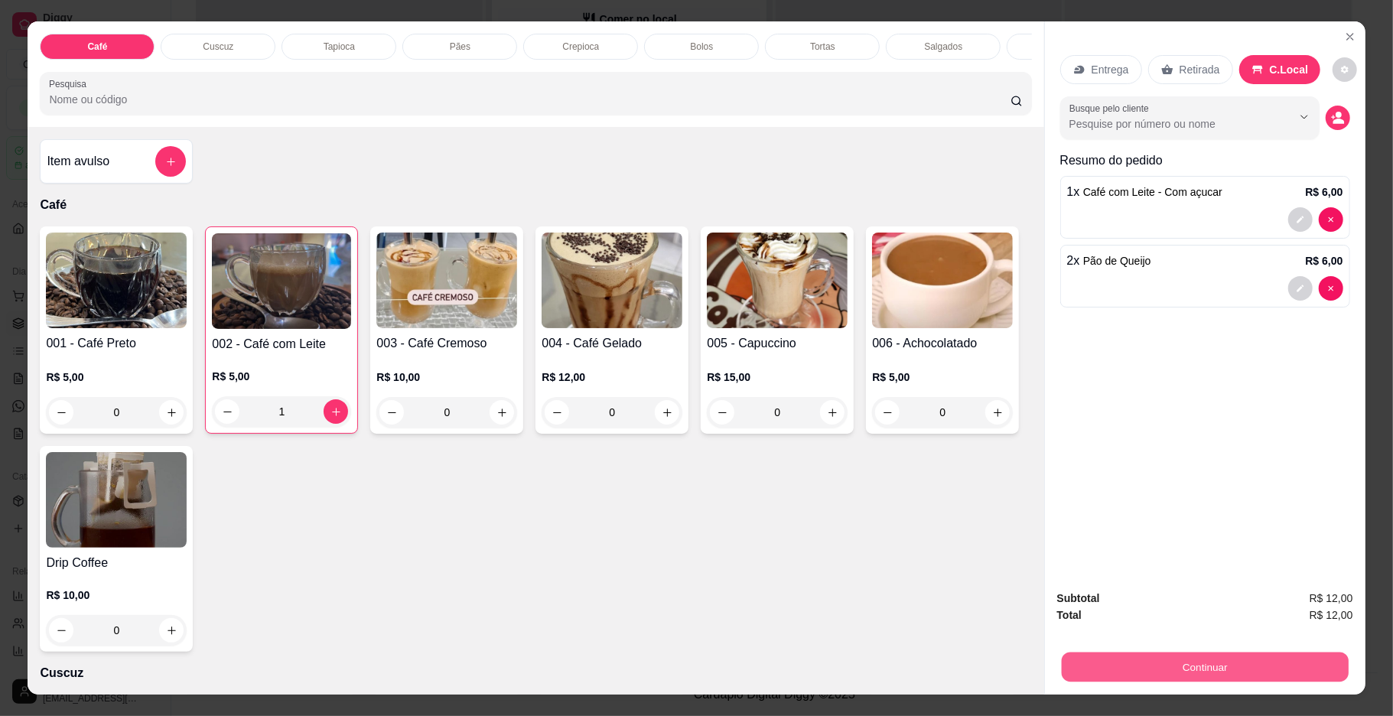
click at [1124, 658] on button "Continuar" at bounding box center [1204, 667] width 287 height 30
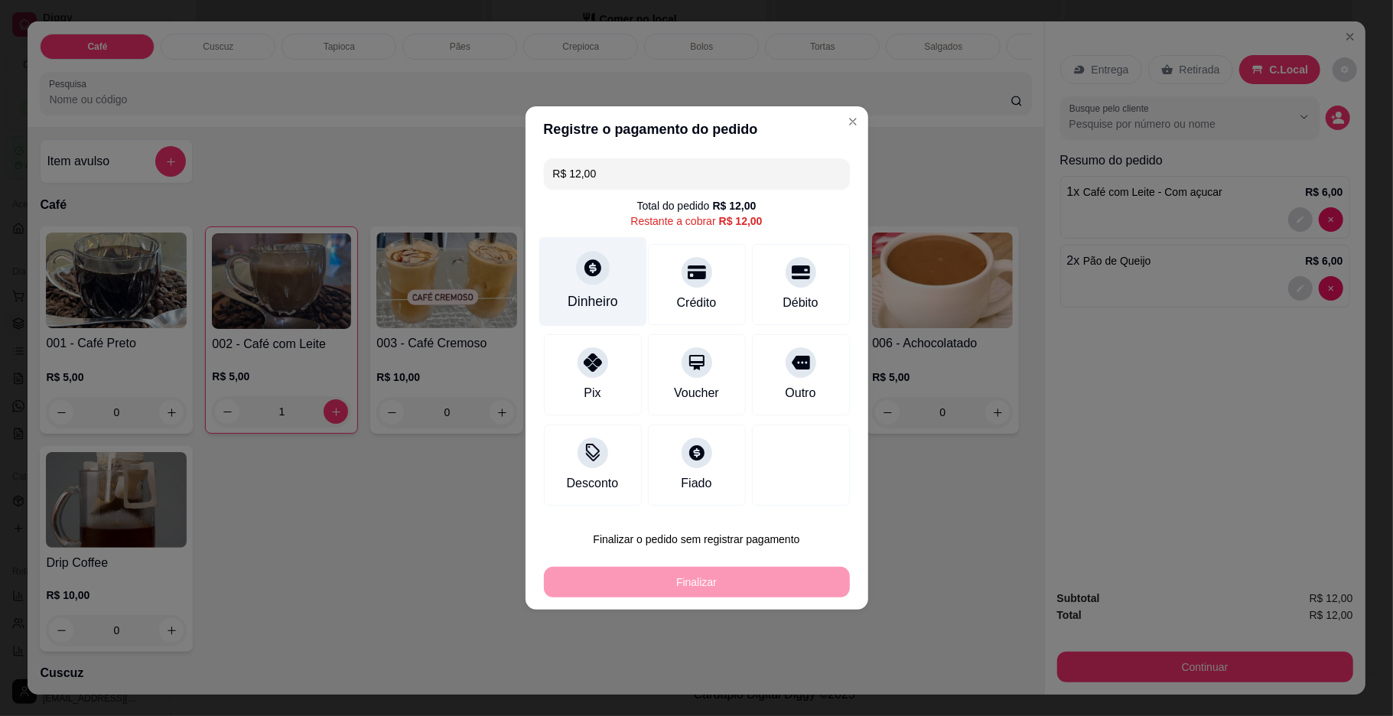
click at [570, 288] on div "Dinheiro" at bounding box center [592, 281] width 108 height 89
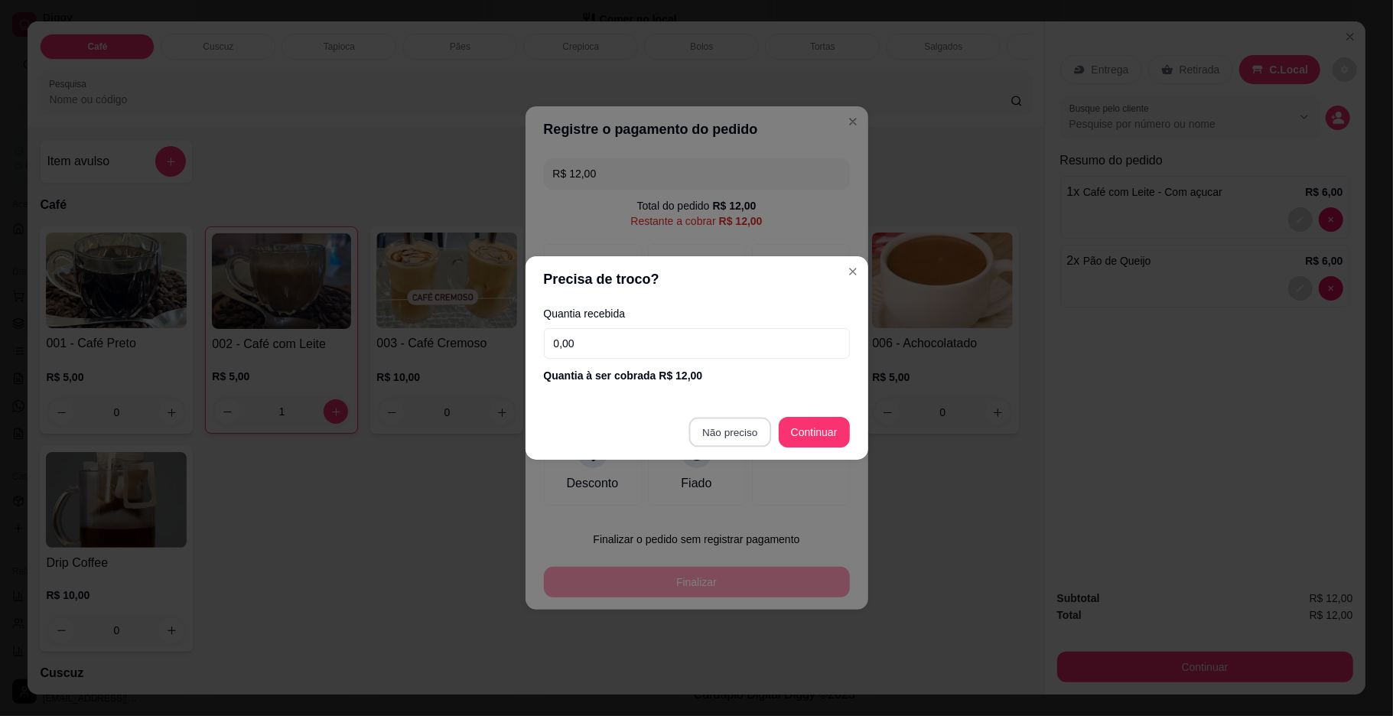
type input "R$ 0,00"
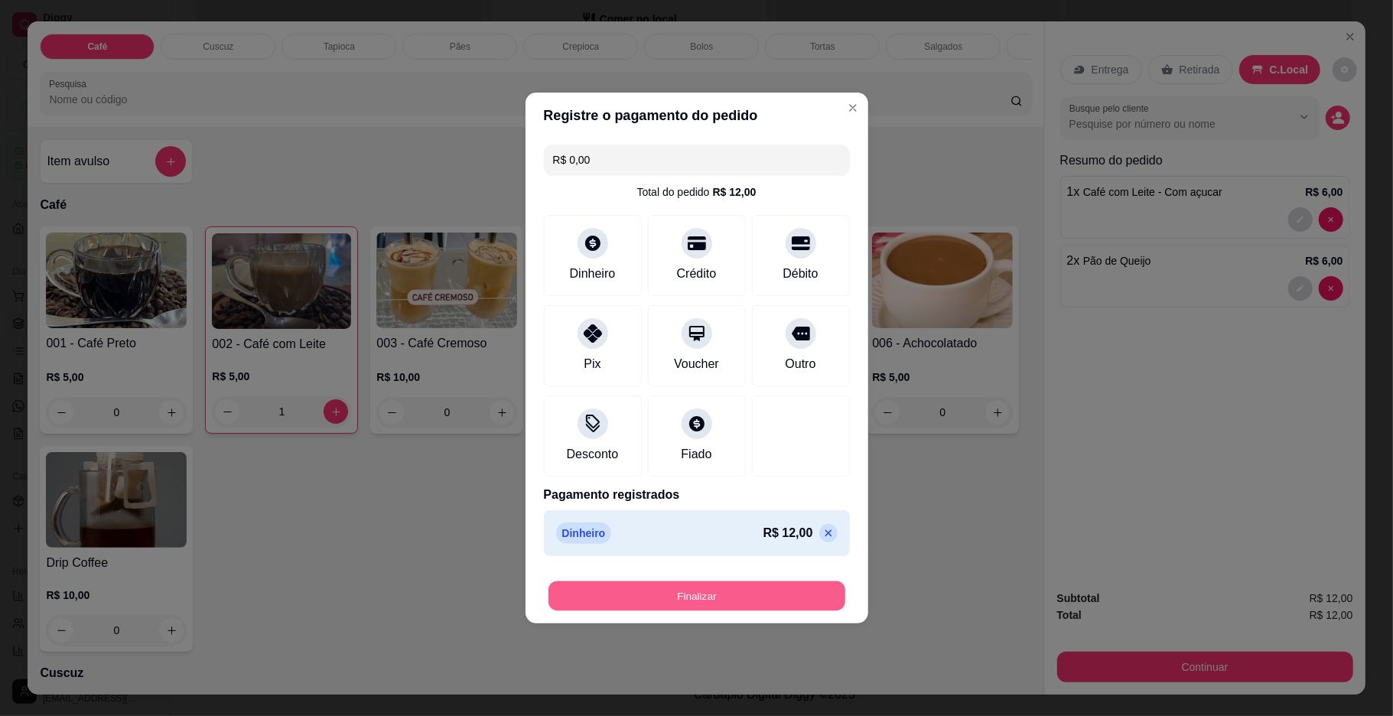
click at [716, 607] on button "Finalizar" at bounding box center [696, 596] width 297 height 30
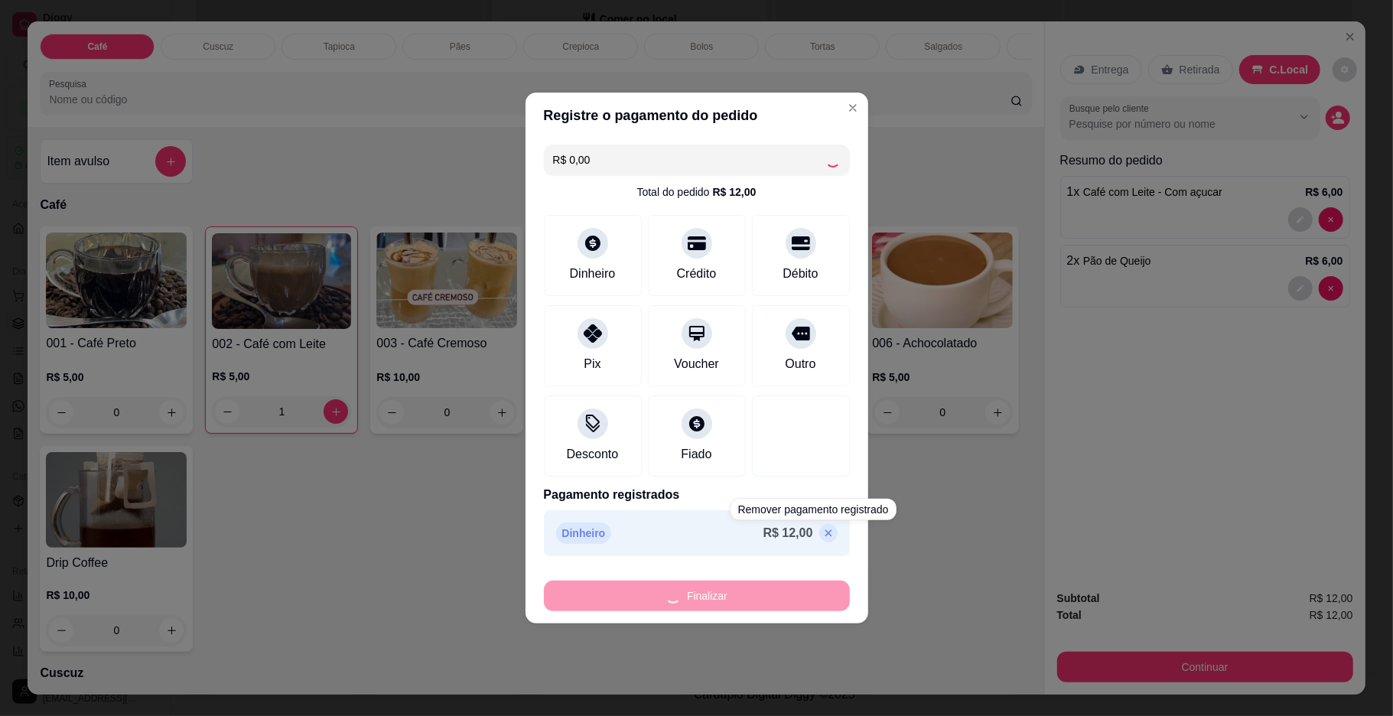
type input "0"
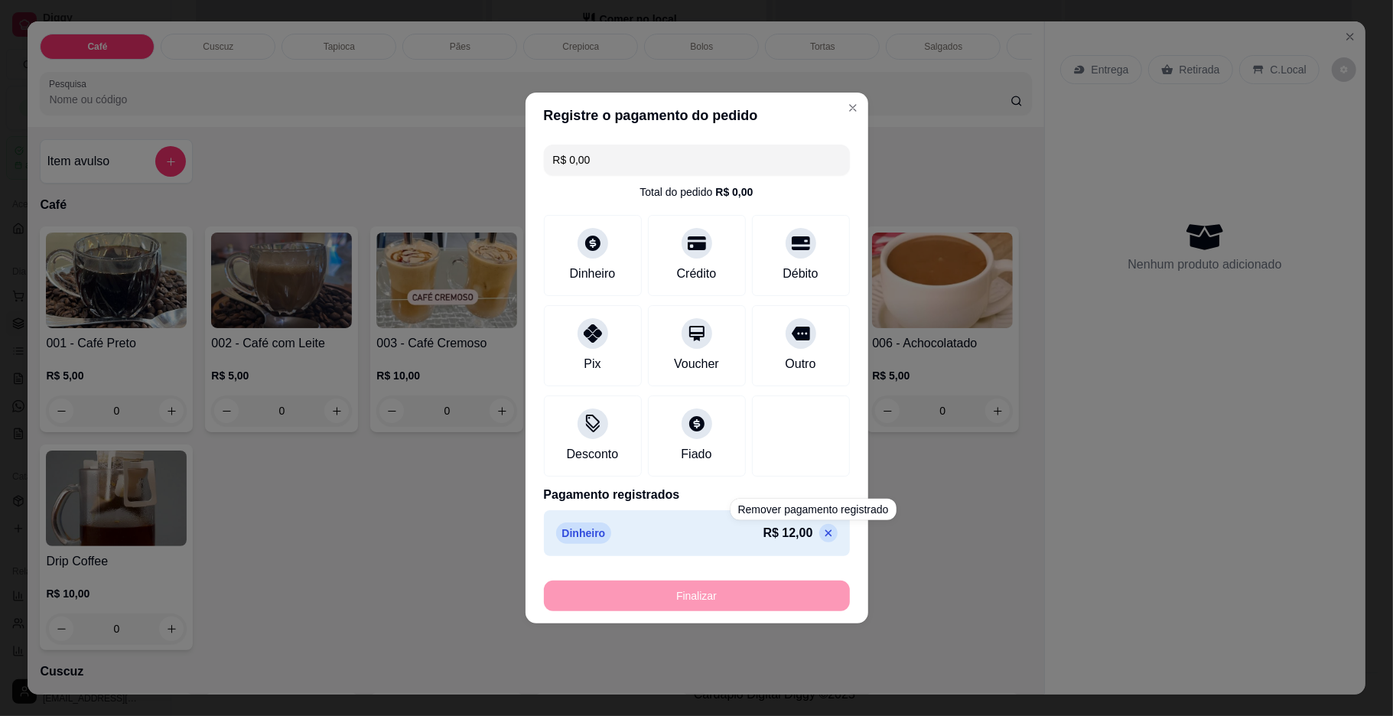
type input "-R$ 12,00"
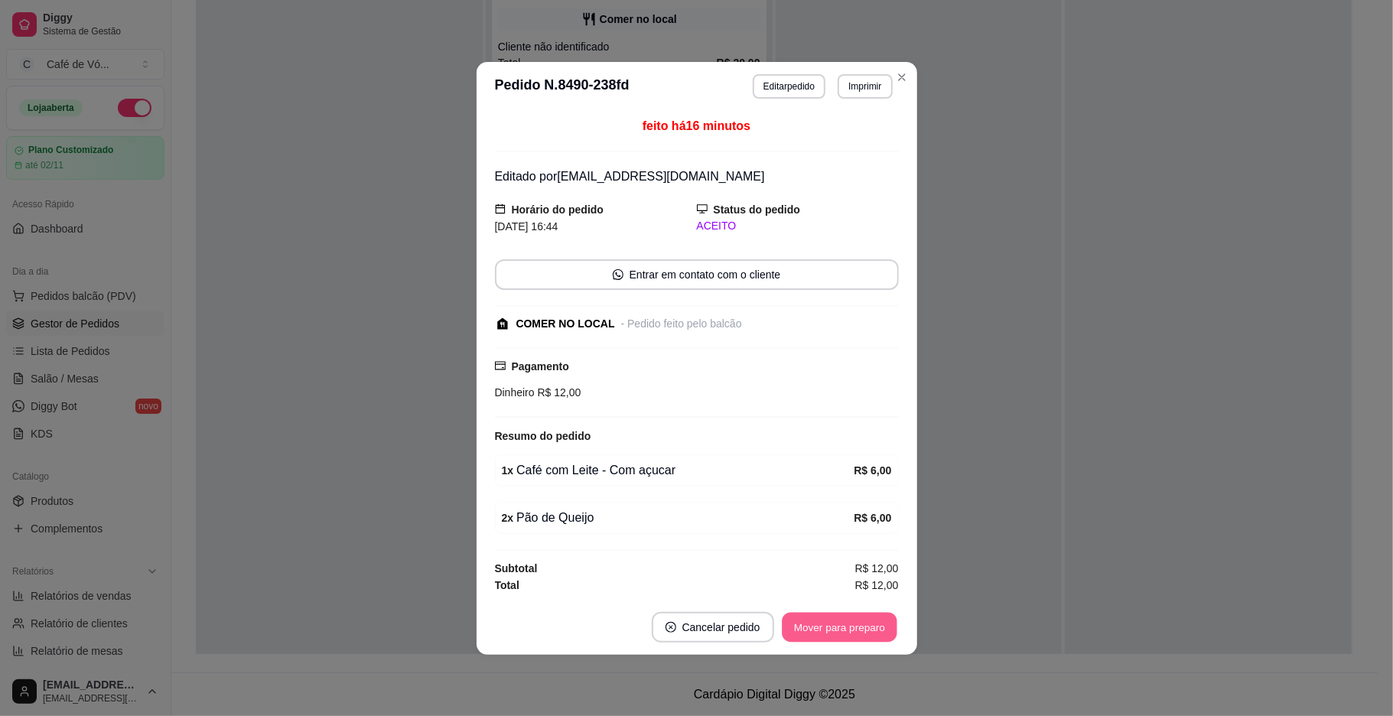
click at [821, 616] on button "Mover para preparo" at bounding box center [839, 627] width 115 height 30
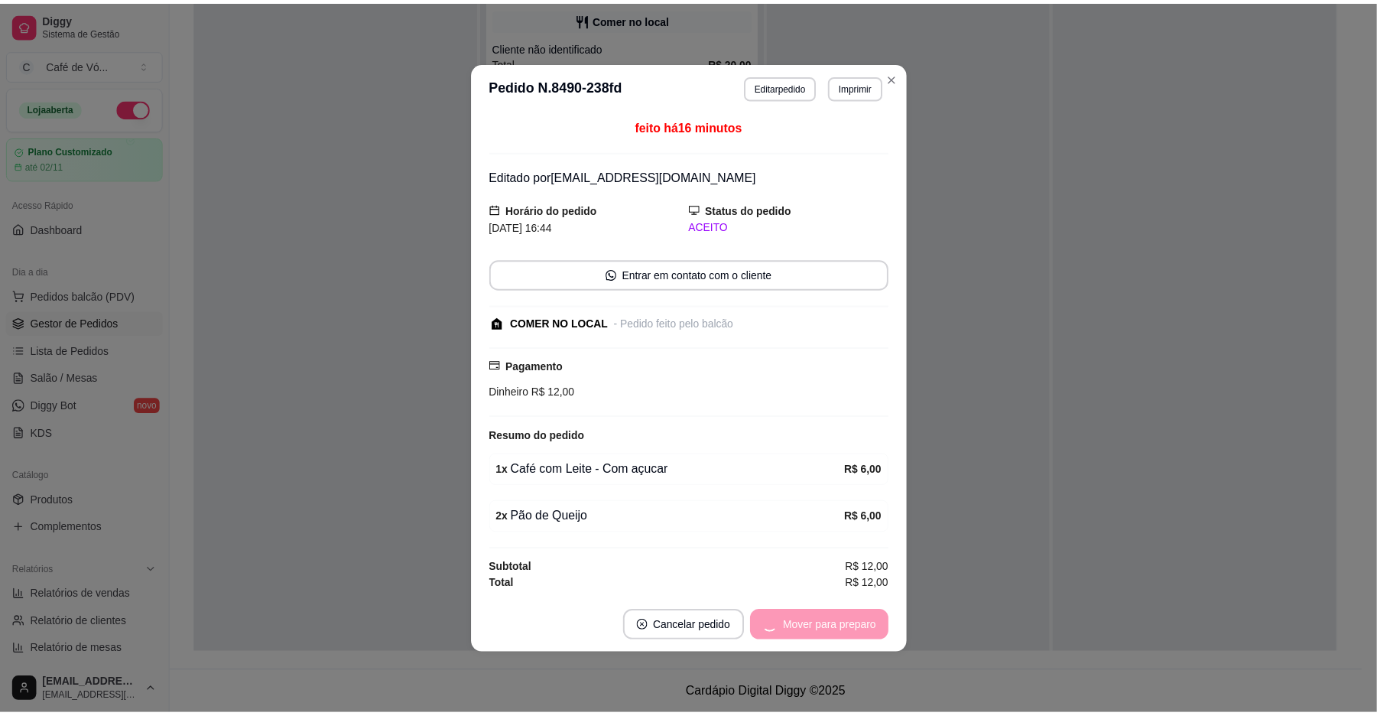
scroll to position [0, 0]
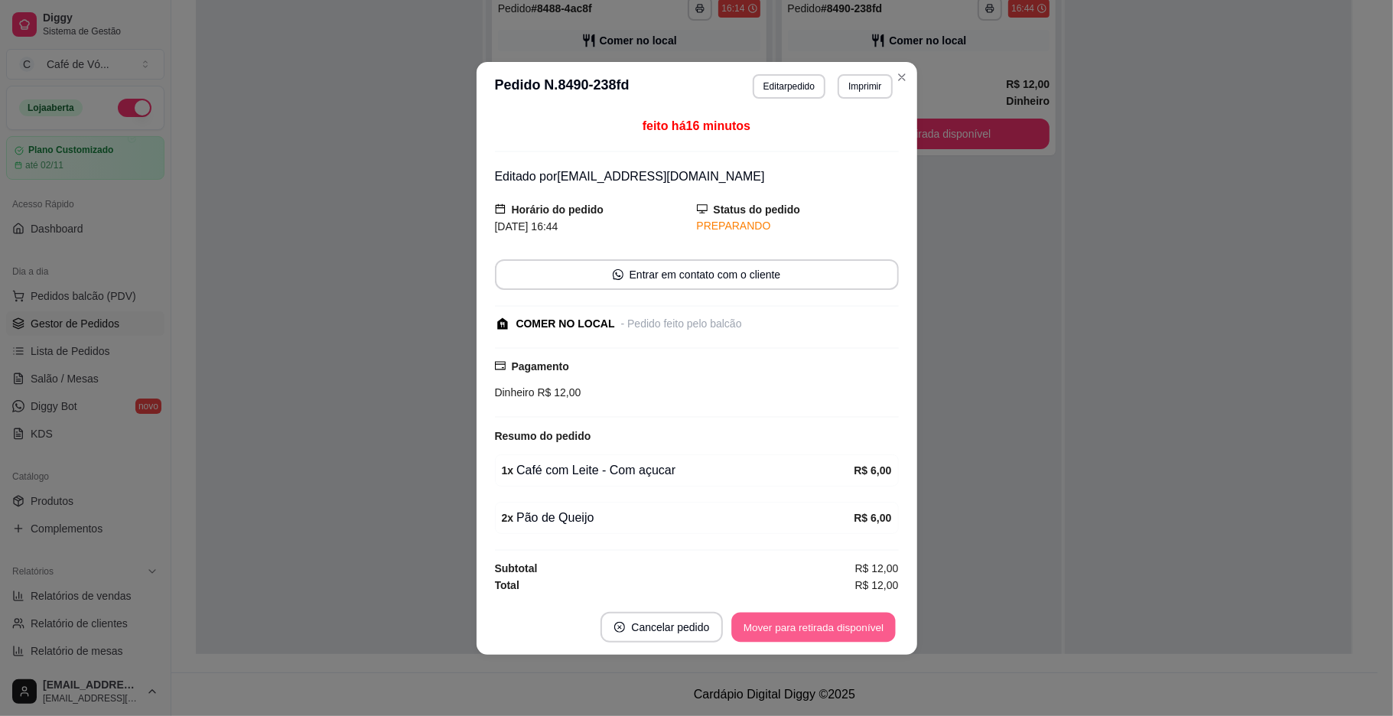
click at [839, 634] on button "Mover para retirada disponível" at bounding box center [814, 627] width 164 height 30
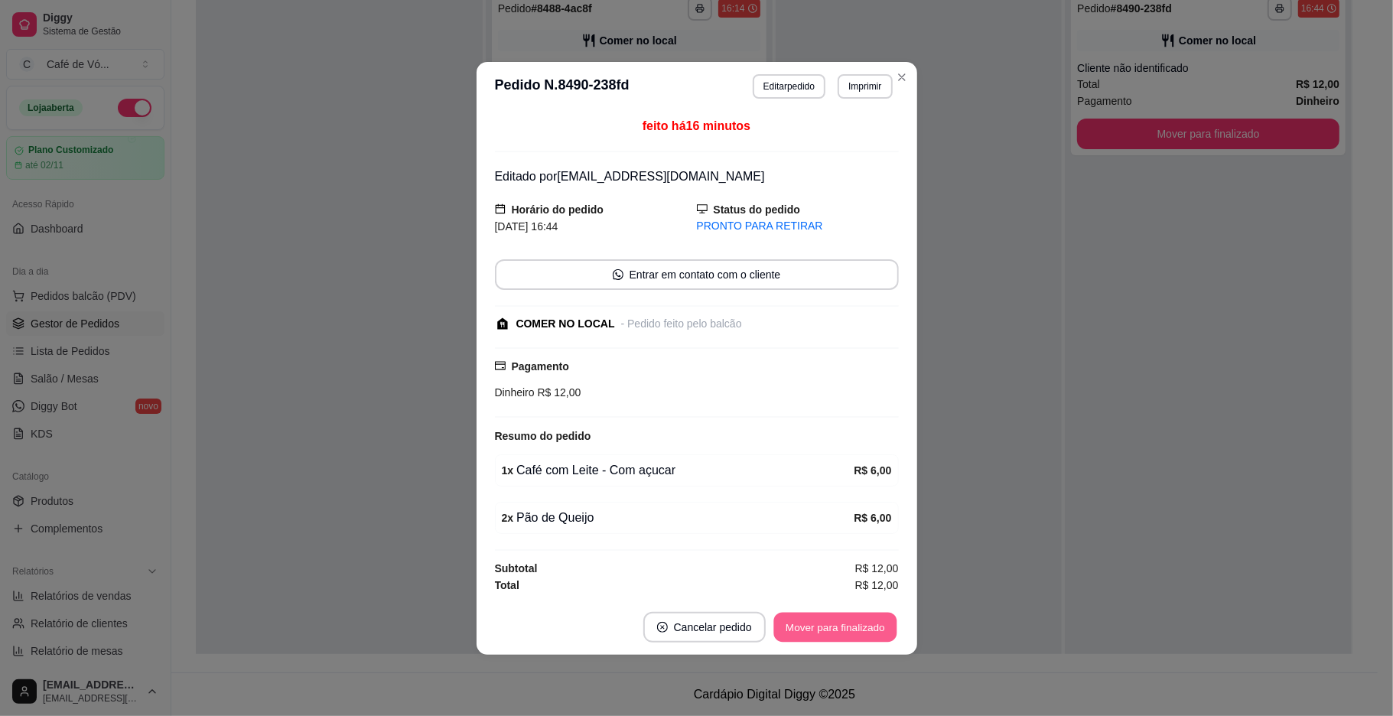
click at [853, 632] on button "Mover para finalizado" at bounding box center [834, 627] width 123 height 30
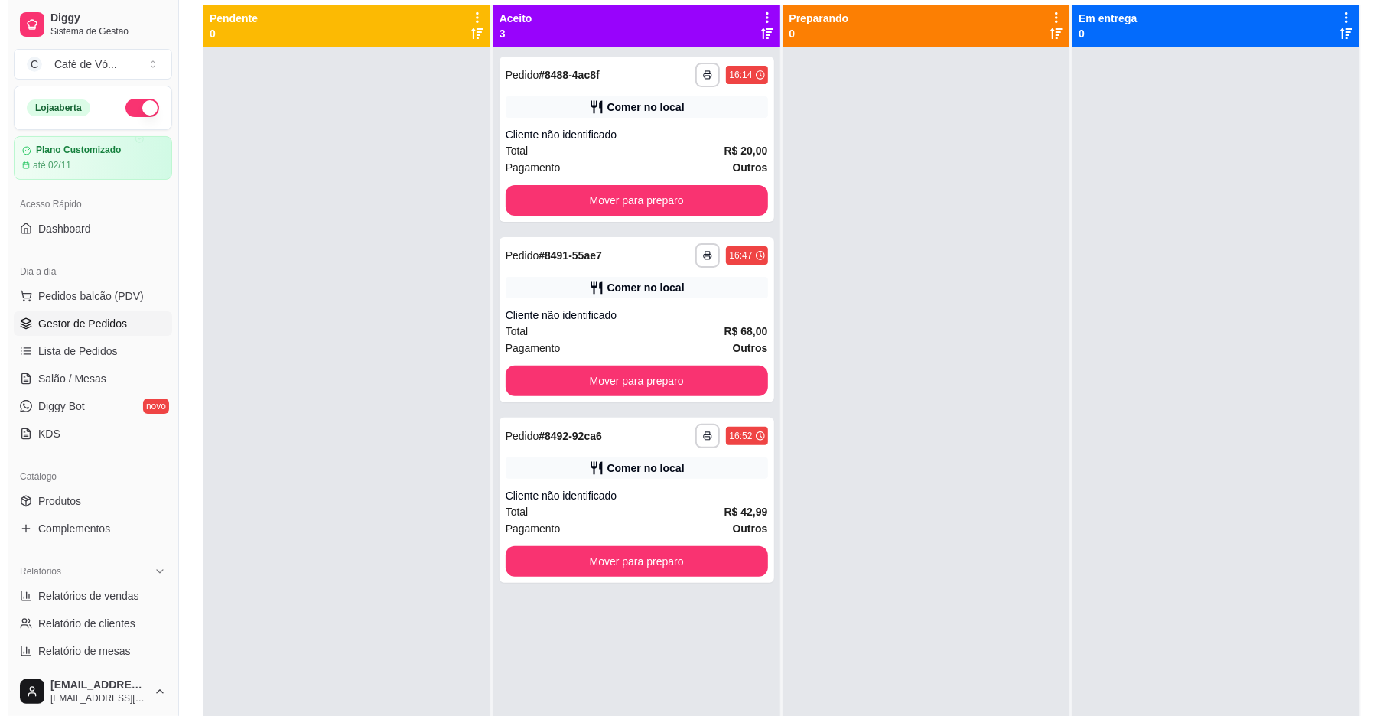
scroll to position [132, 0]
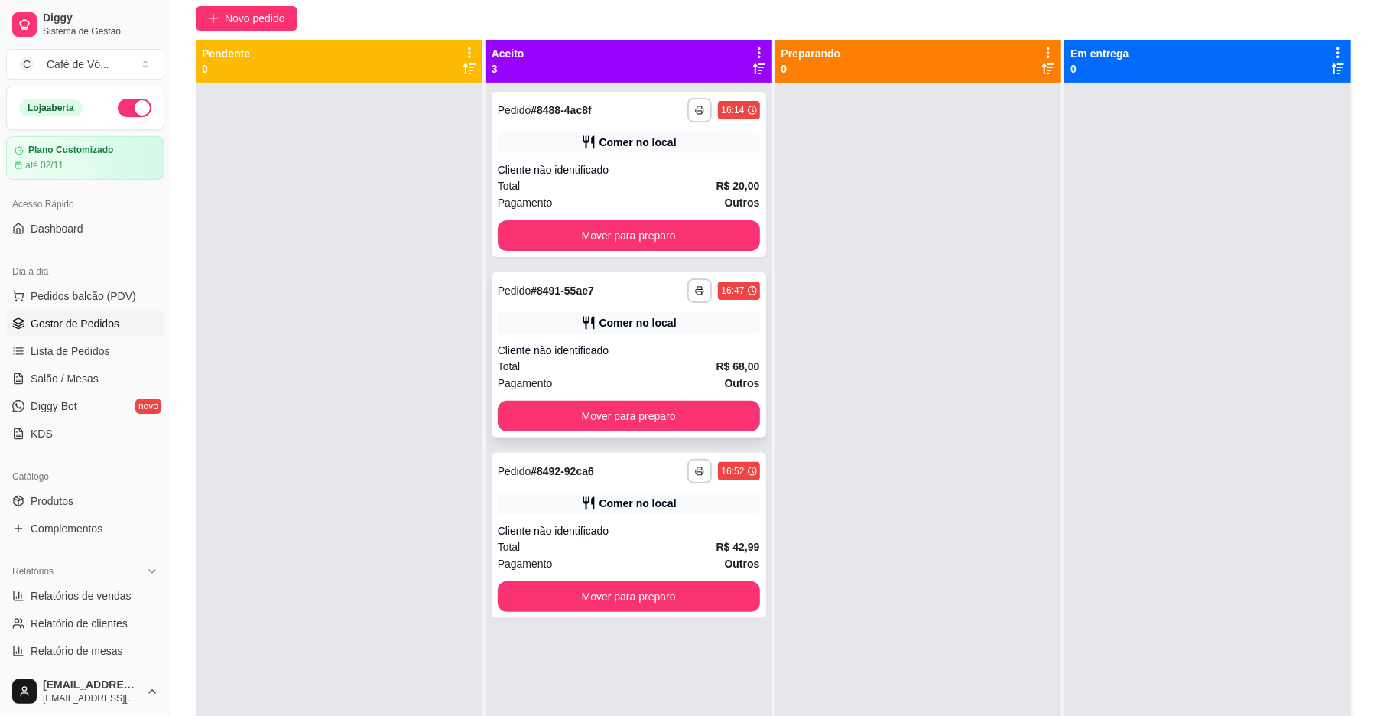
click at [662, 359] on div "Total R$ 68,00" at bounding box center [629, 366] width 262 height 17
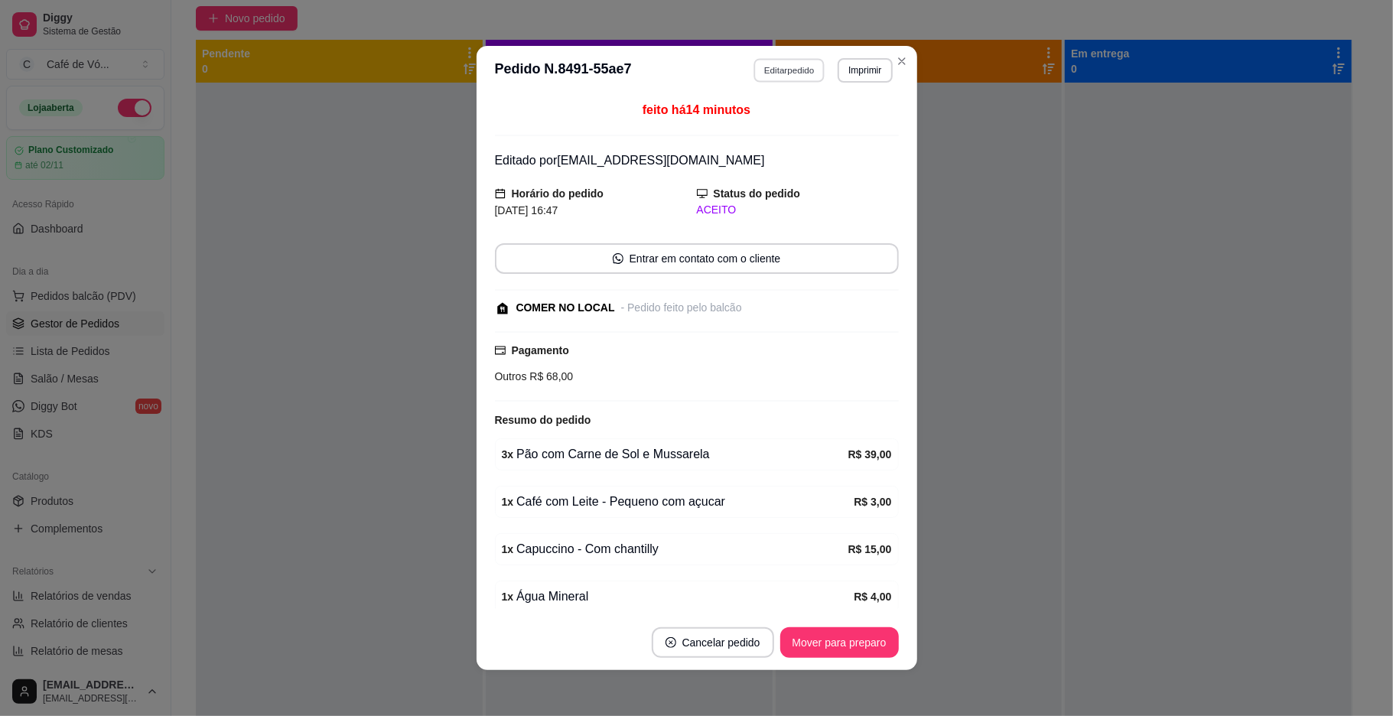
click at [786, 73] on button "Editar pedido" at bounding box center [788, 70] width 71 height 24
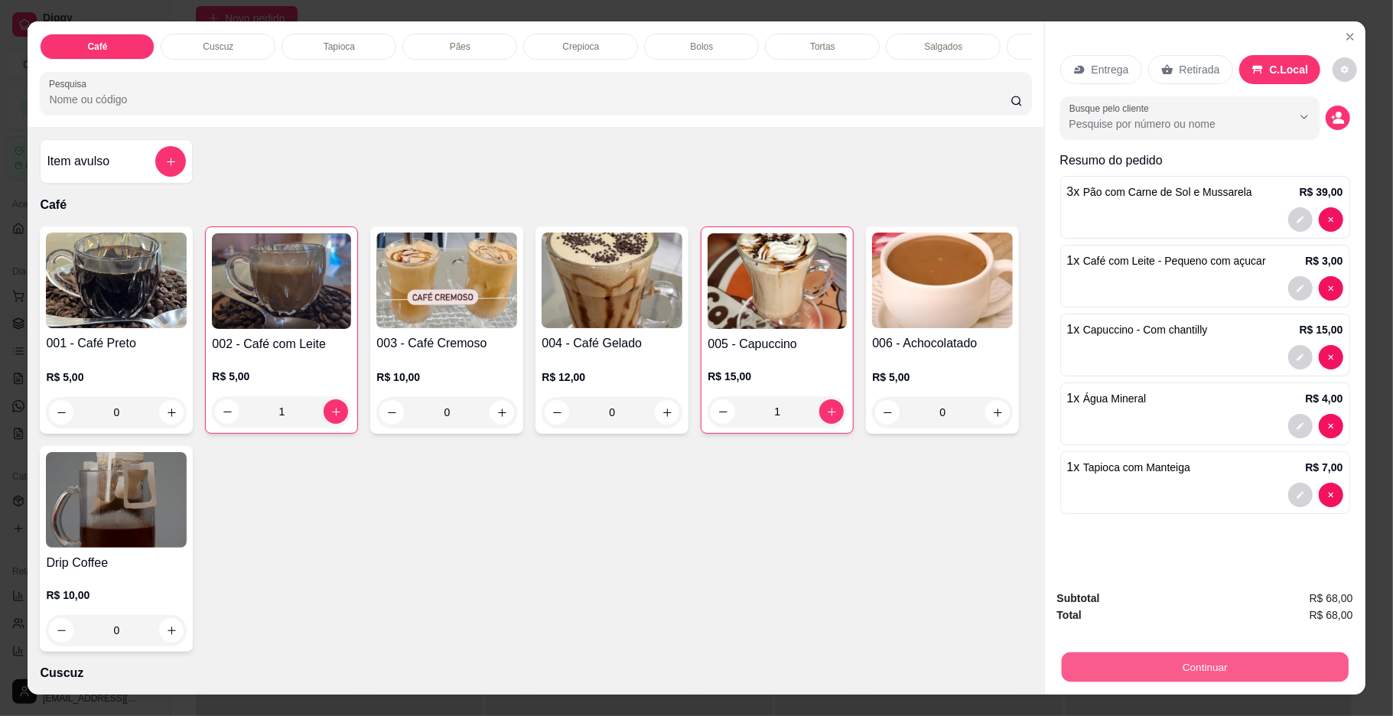
click at [1175, 652] on button "Continuar" at bounding box center [1204, 667] width 287 height 30
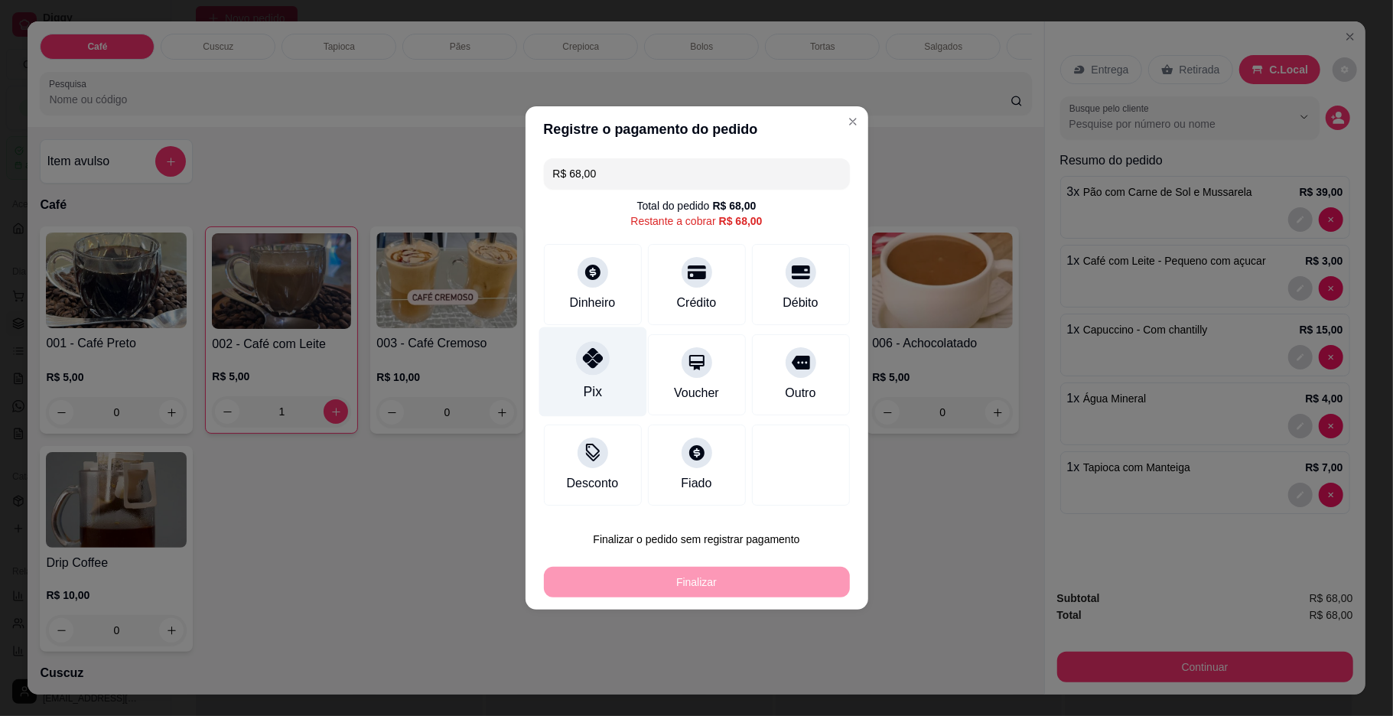
click at [604, 376] on div "Pix" at bounding box center [592, 371] width 108 height 89
type input "R$ 0,00"
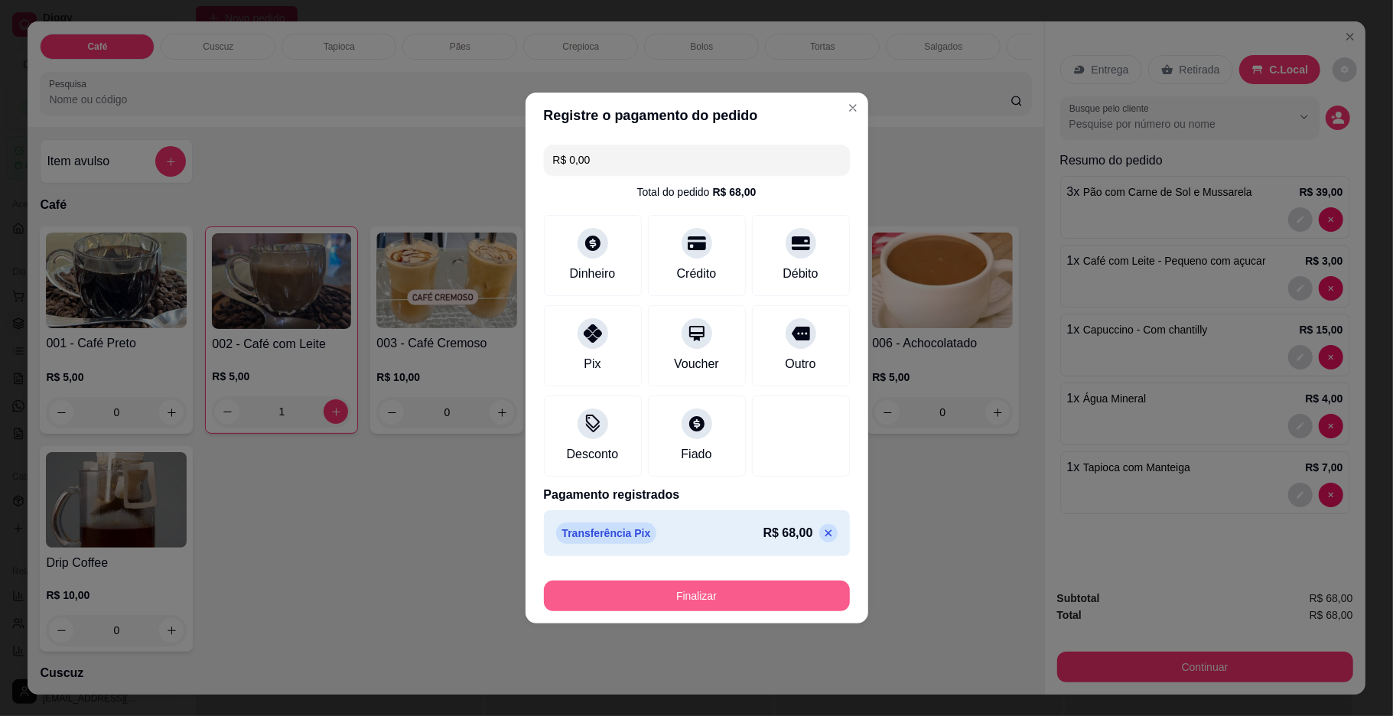
click at [683, 610] on button "Finalizar" at bounding box center [697, 595] width 306 height 31
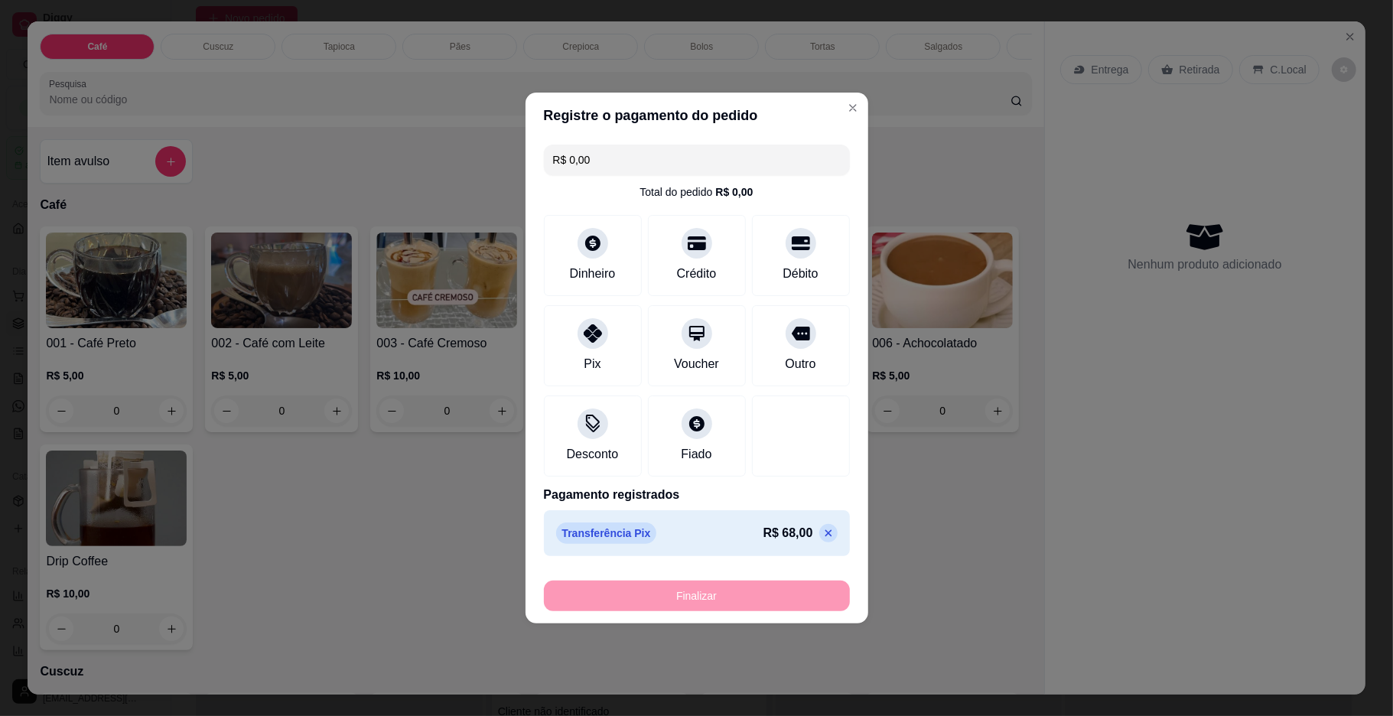
type input "0"
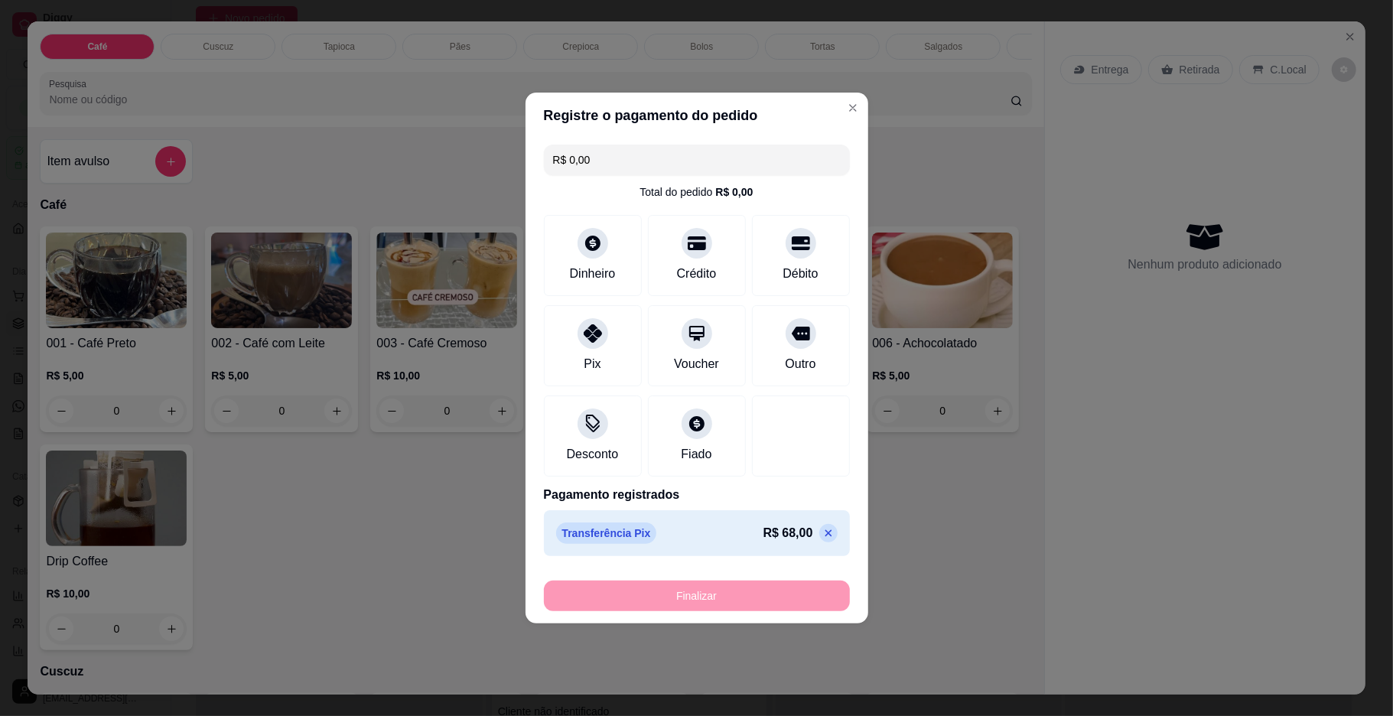
type input "-R$ 68,00"
click at [697, 597] on div "Finalizar" at bounding box center [697, 595] width 306 height 31
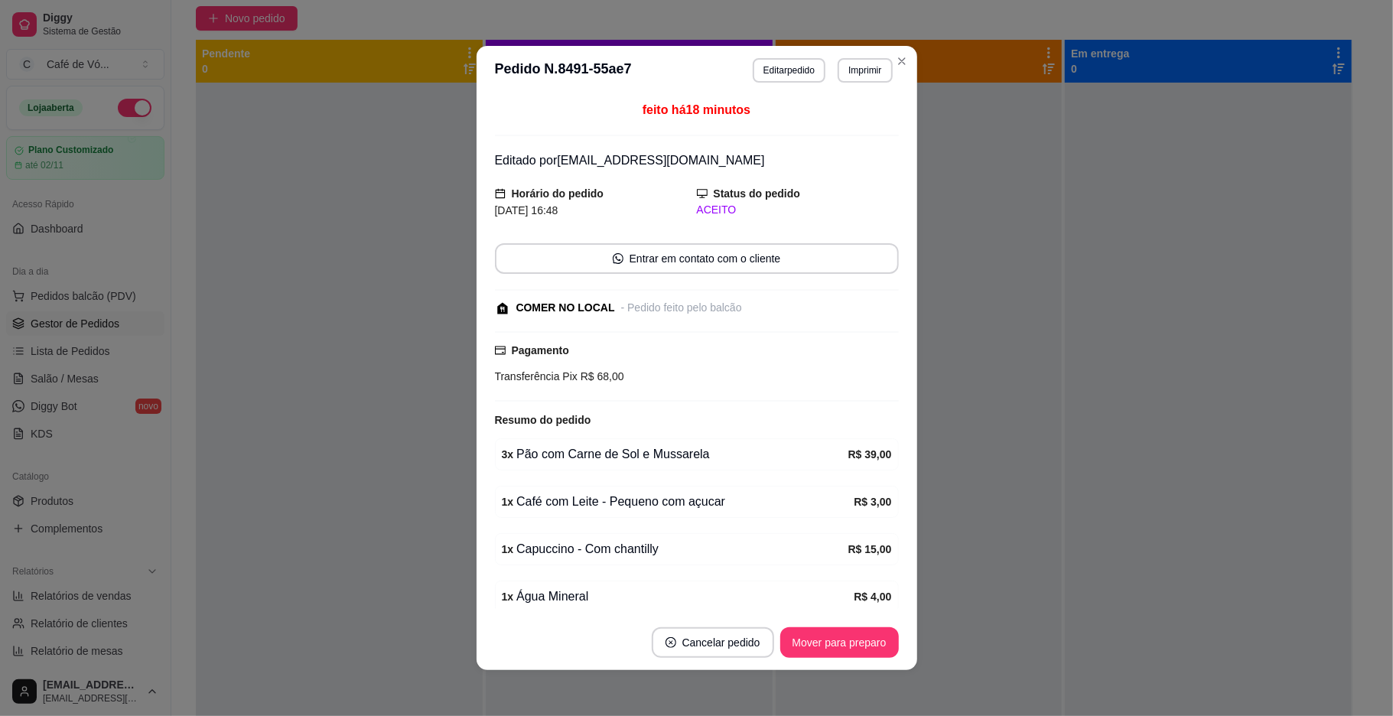
click at [697, 597] on div "1 x Água Mineral" at bounding box center [678, 596] width 353 height 18
click at [826, 645] on button "Mover para preparo" at bounding box center [839, 643] width 115 height 30
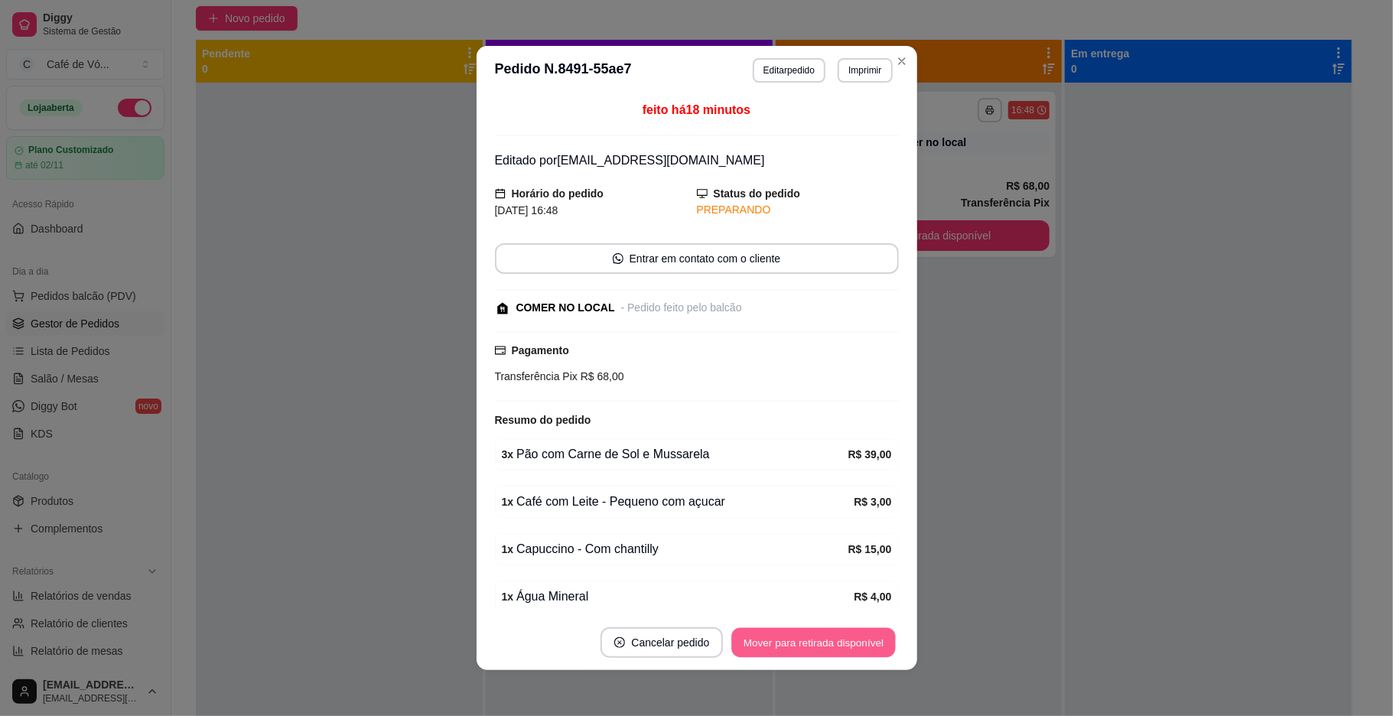
click at [843, 643] on button "Mover para retirada disponível" at bounding box center [814, 643] width 164 height 30
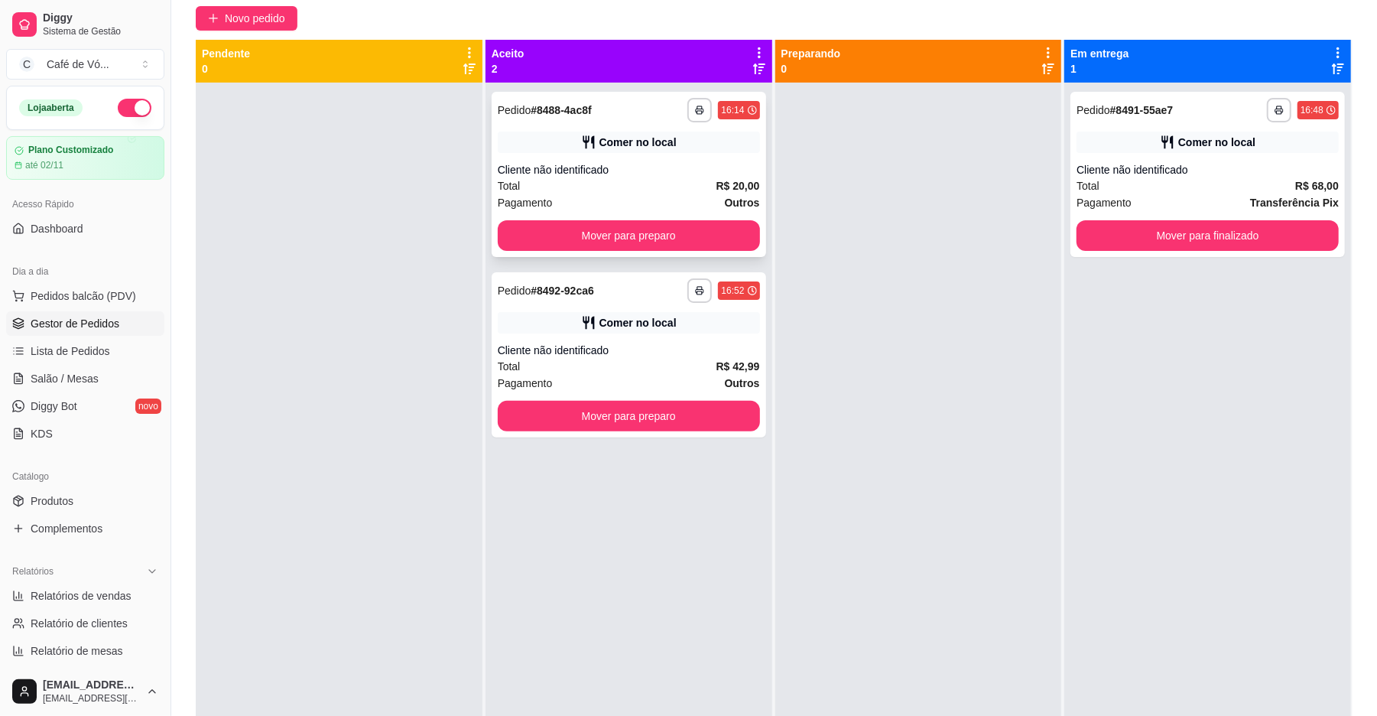
click at [665, 162] on div "Cliente não identificado" at bounding box center [629, 169] width 262 height 15
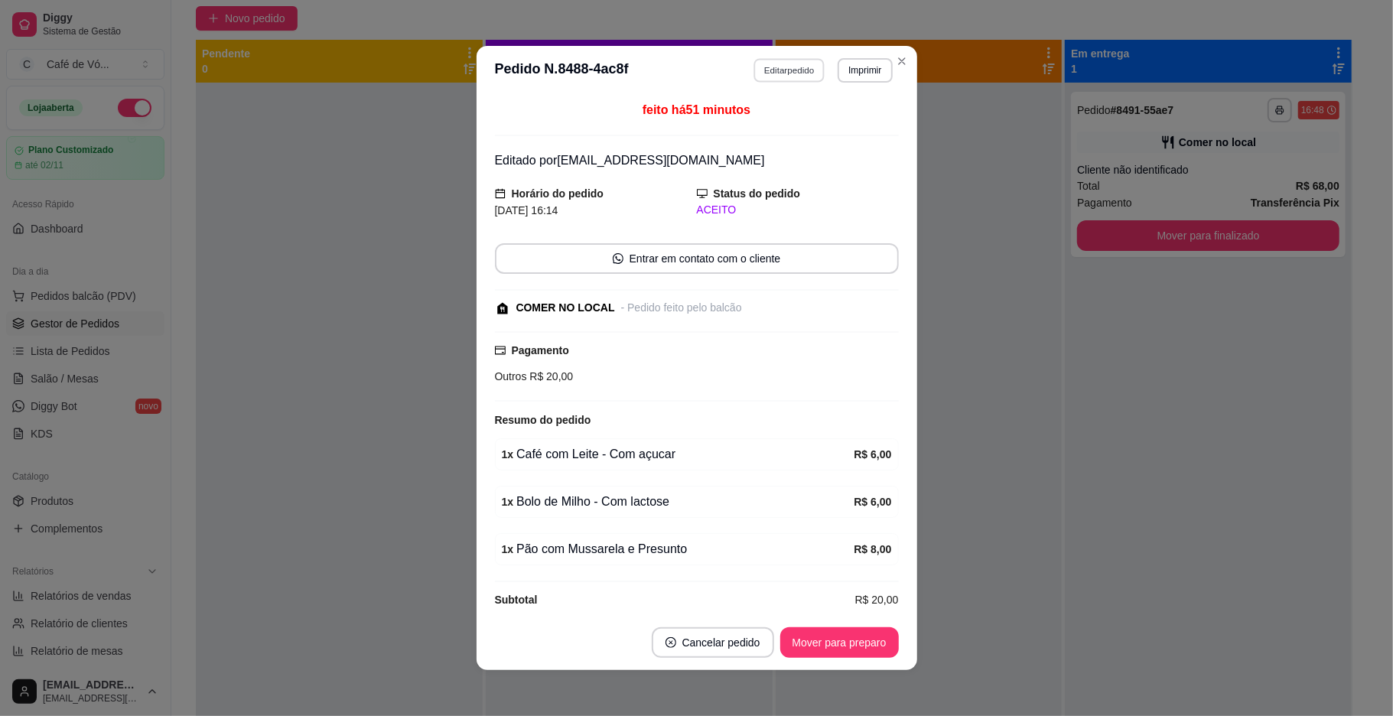
click at [797, 75] on button "Editar pedido" at bounding box center [788, 70] width 71 height 24
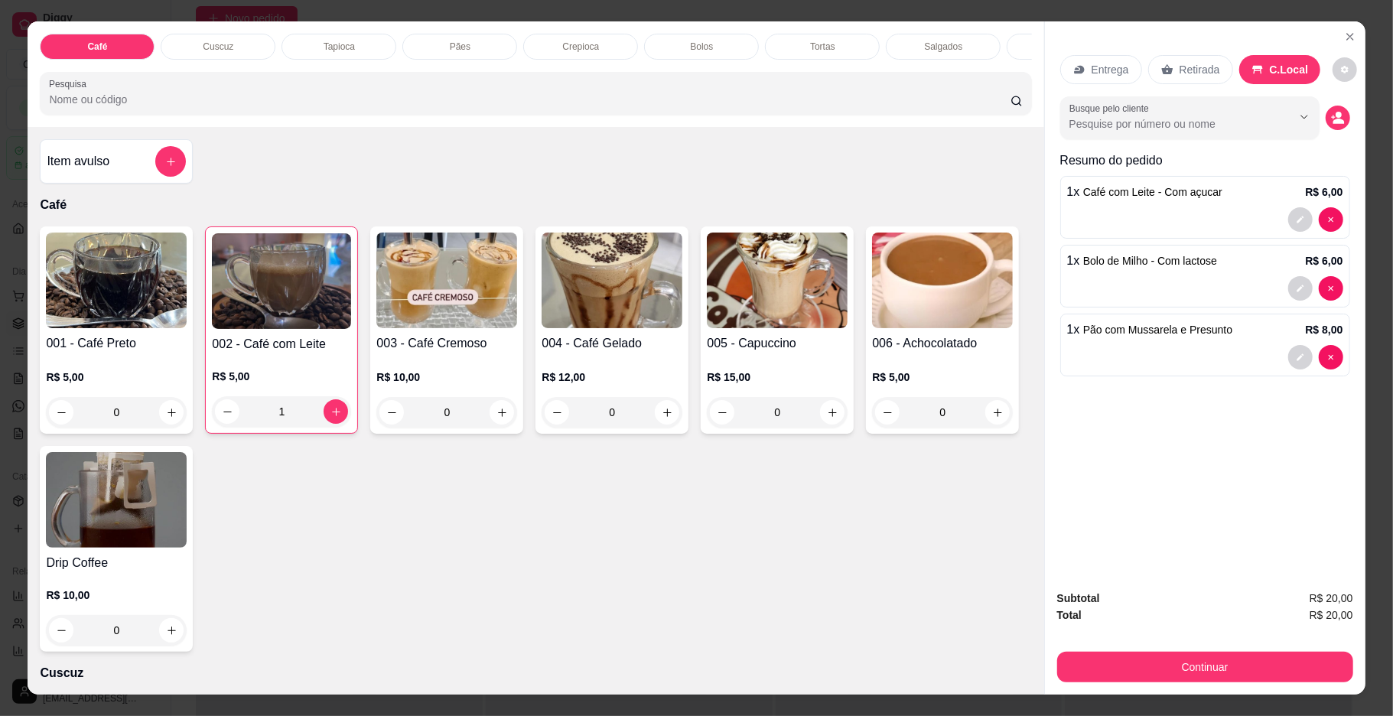
click at [1267, 54] on div "Entrega Retirada C.Local" at bounding box center [1205, 70] width 290 height 54
click at [1276, 68] on p "C.Local" at bounding box center [1288, 69] width 39 height 15
click at [1216, 662] on button "Continuar" at bounding box center [1204, 667] width 287 height 30
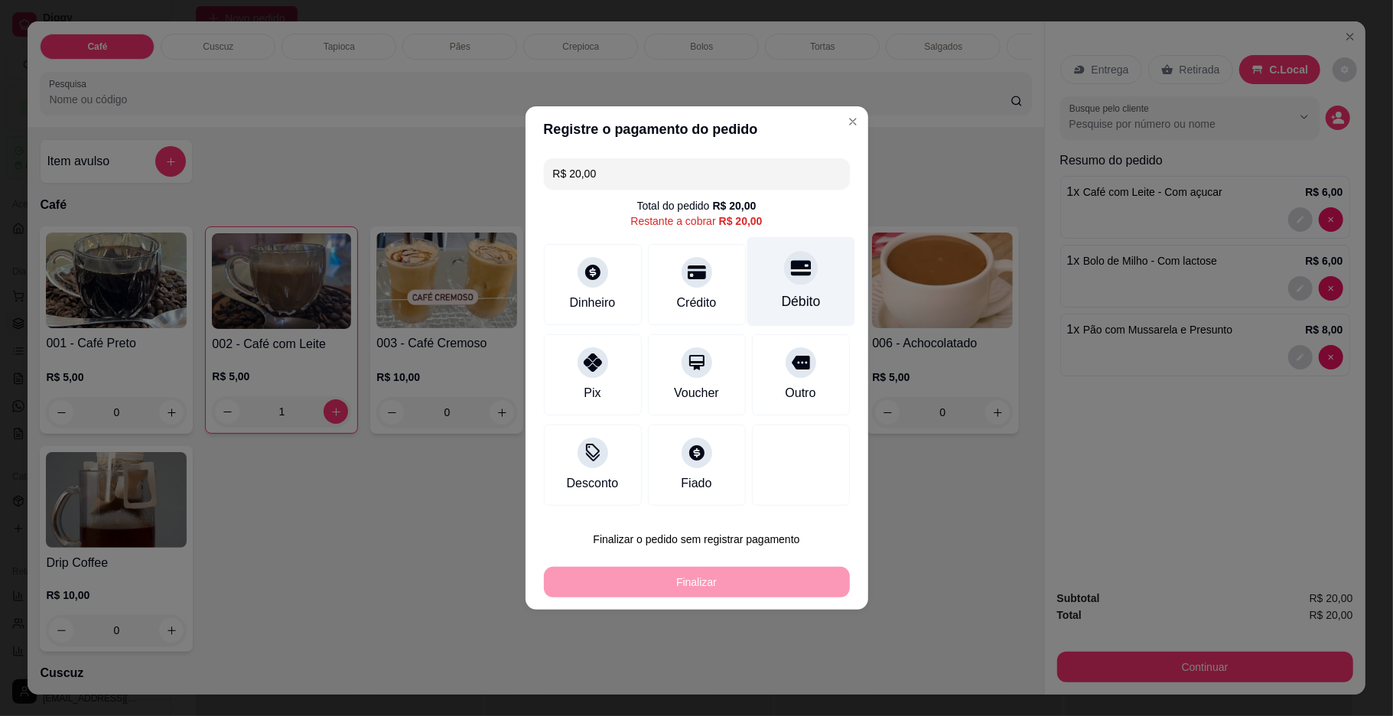
click at [774, 255] on div "Débito" at bounding box center [800, 281] width 108 height 89
type input "R$ 0,00"
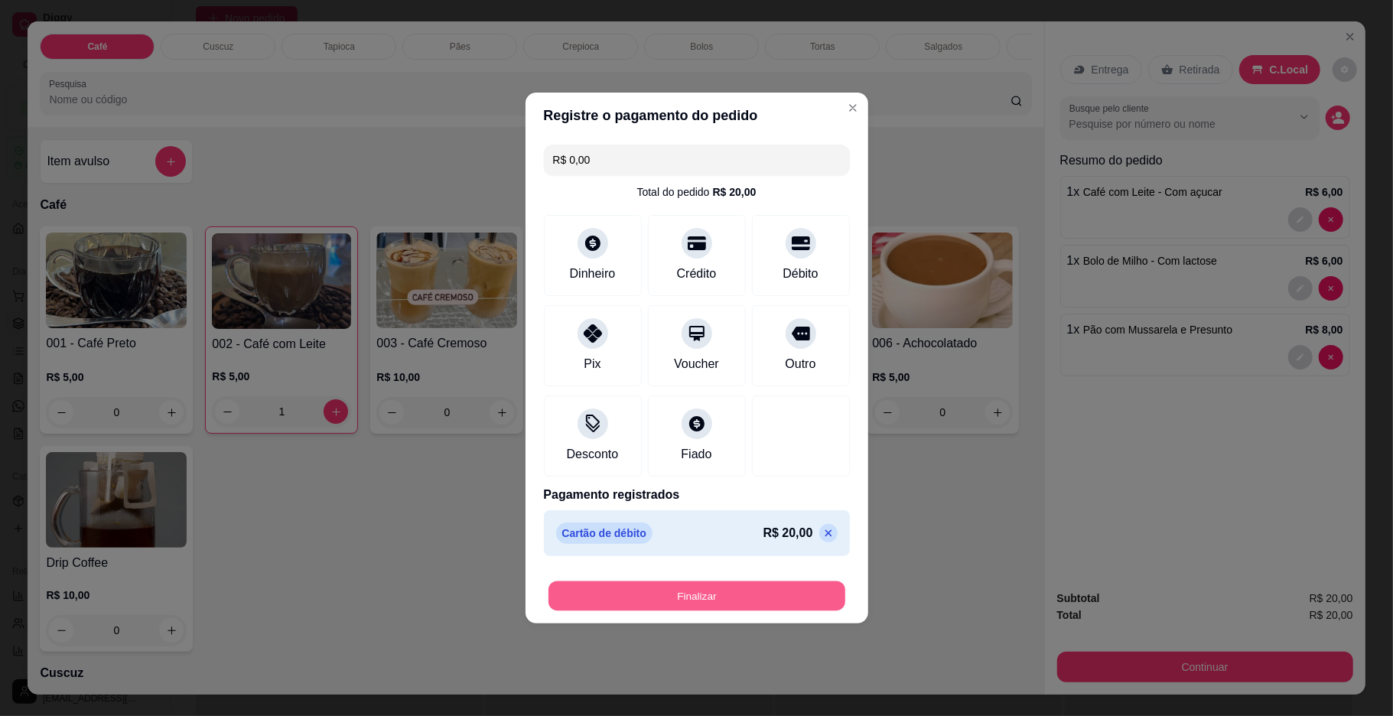
click at [722, 595] on button "Finalizar" at bounding box center [696, 596] width 297 height 30
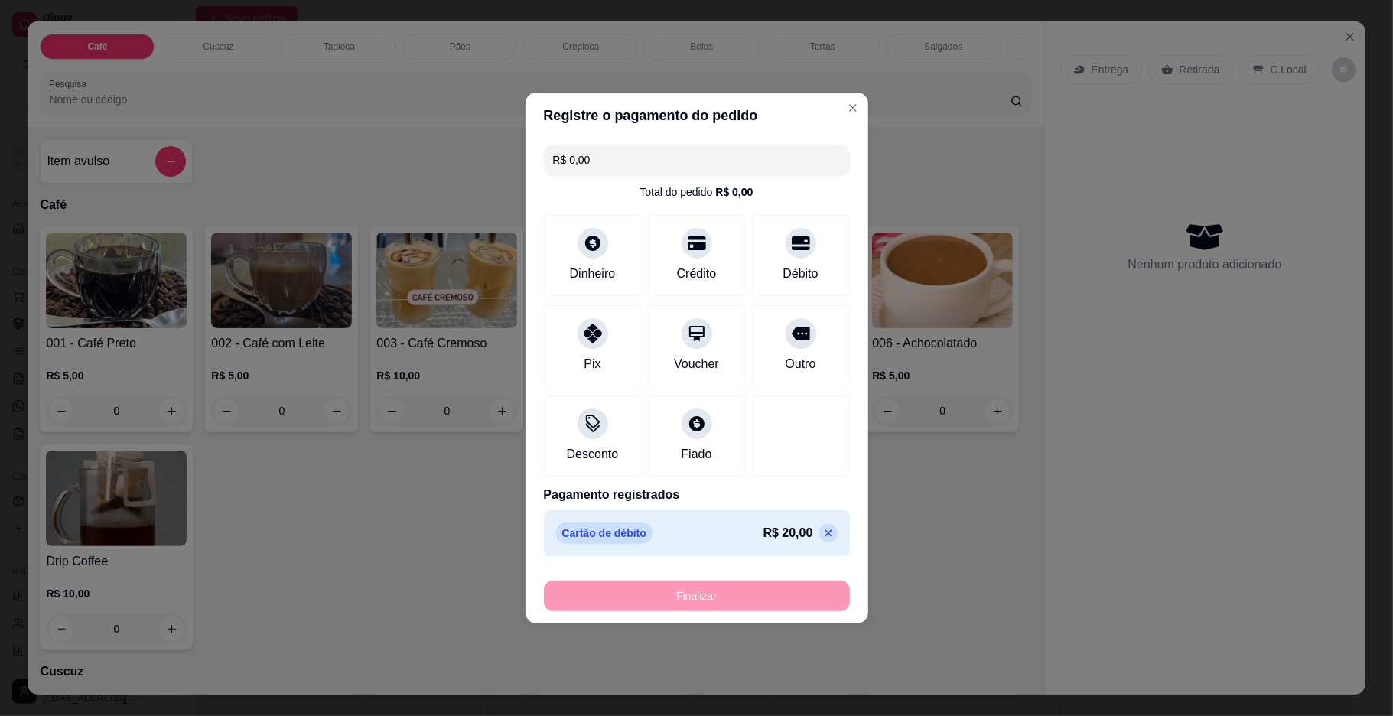
type input "0"
type input "-R$ 20,00"
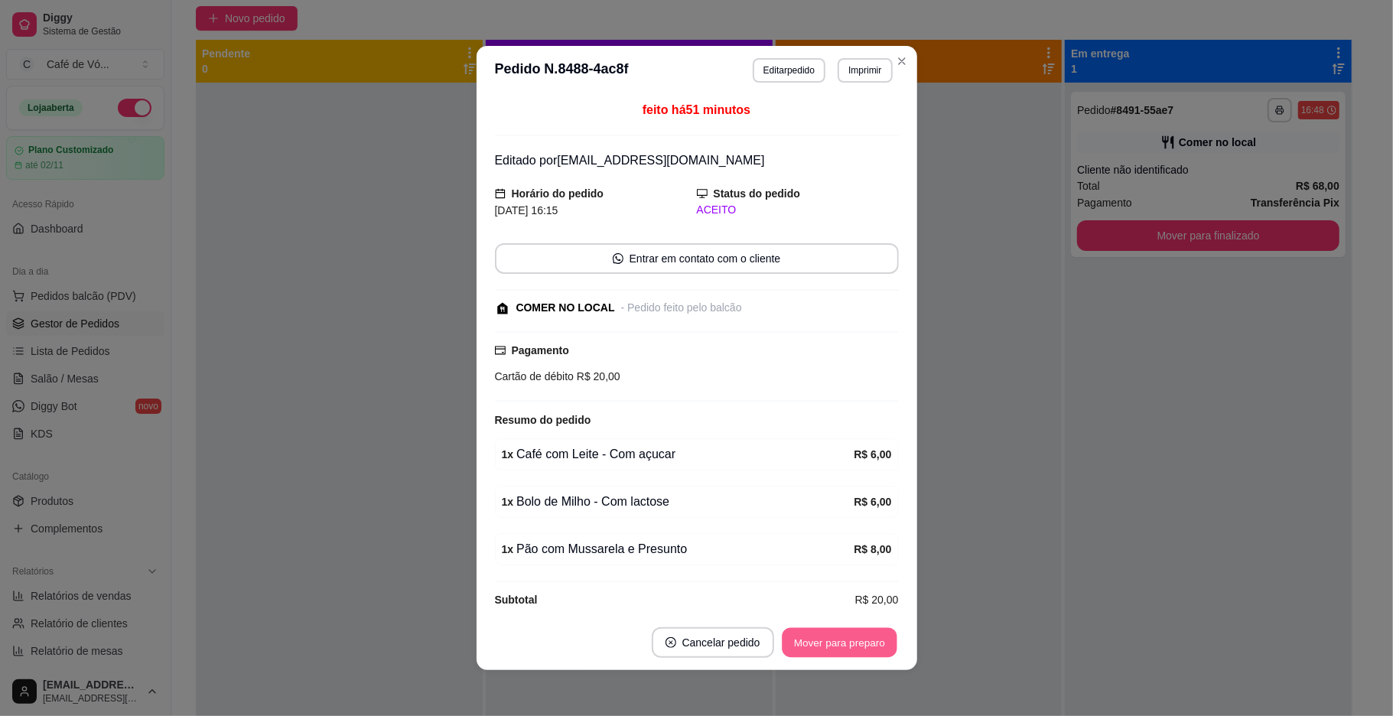
click at [831, 638] on button "Mover para preparo" at bounding box center [839, 643] width 115 height 30
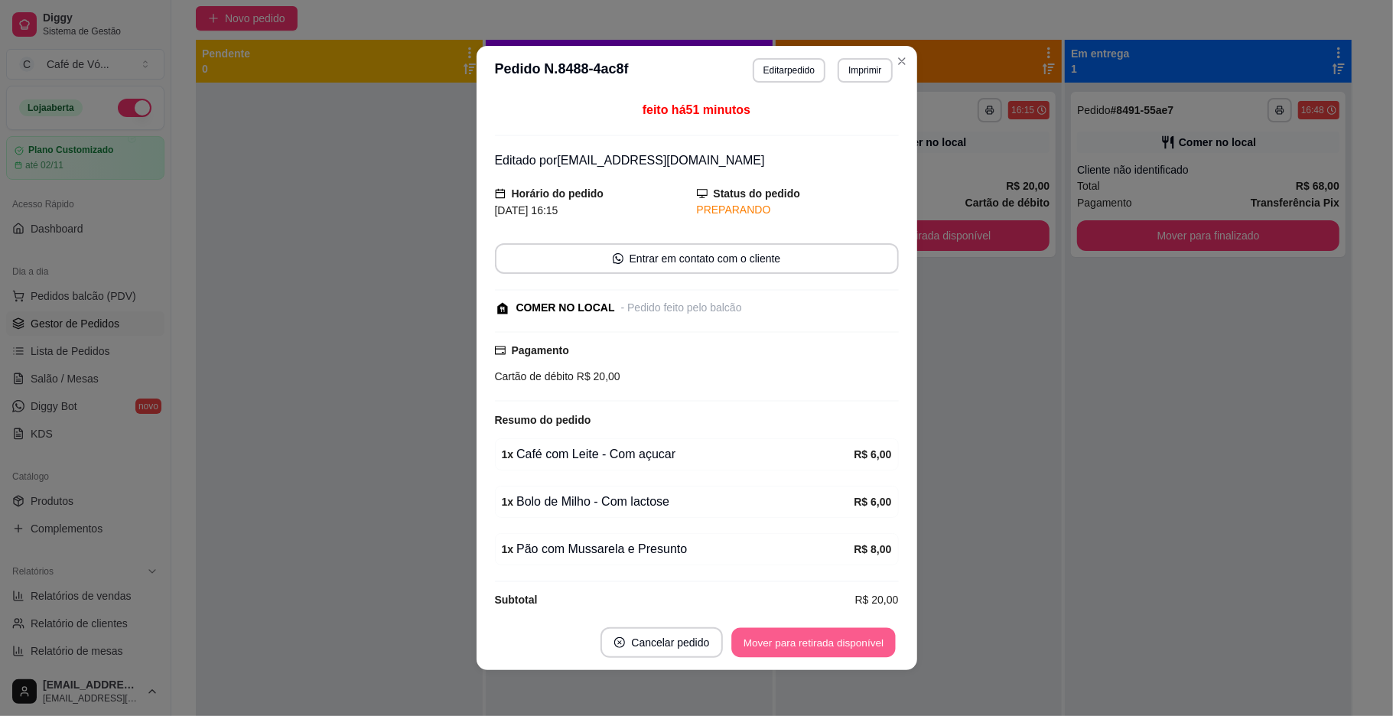
click at [832, 638] on button "Mover para retirada disponível" at bounding box center [814, 643] width 164 height 30
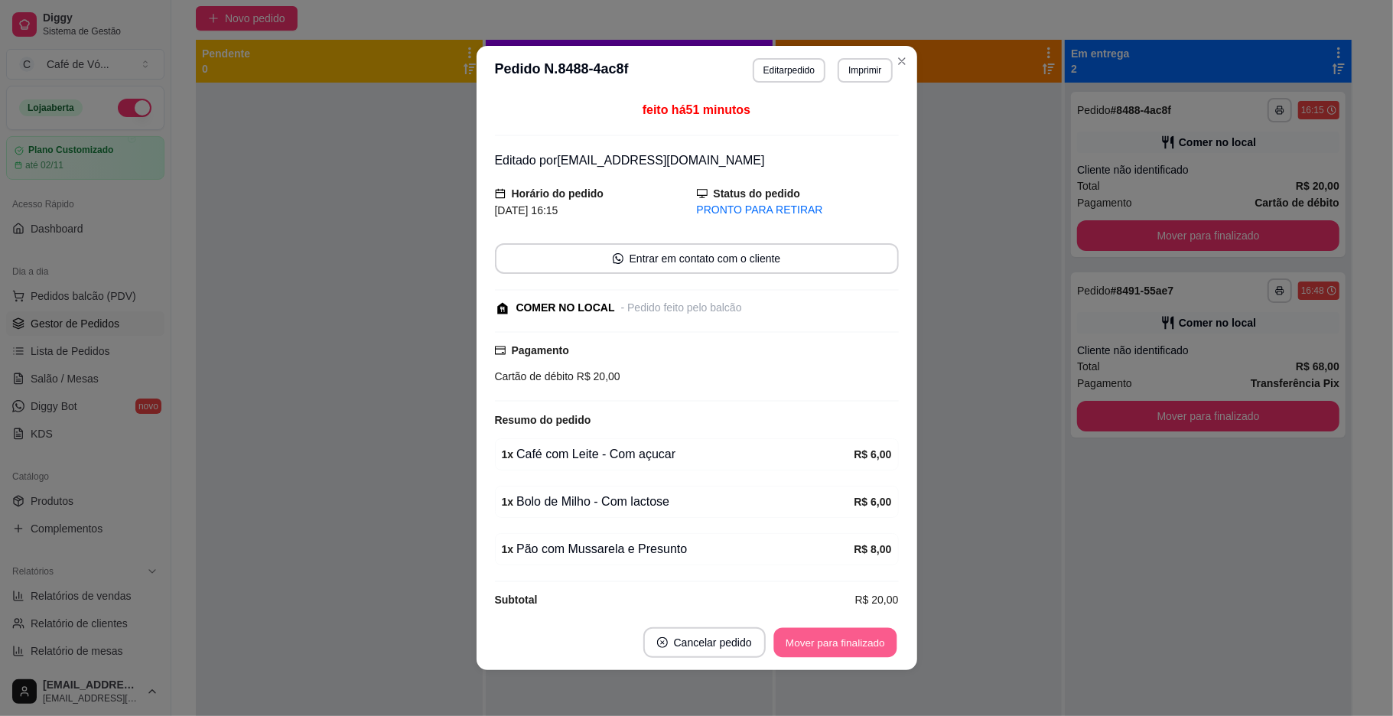
click at [832, 638] on button "Mover para finalizado" at bounding box center [834, 643] width 123 height 30
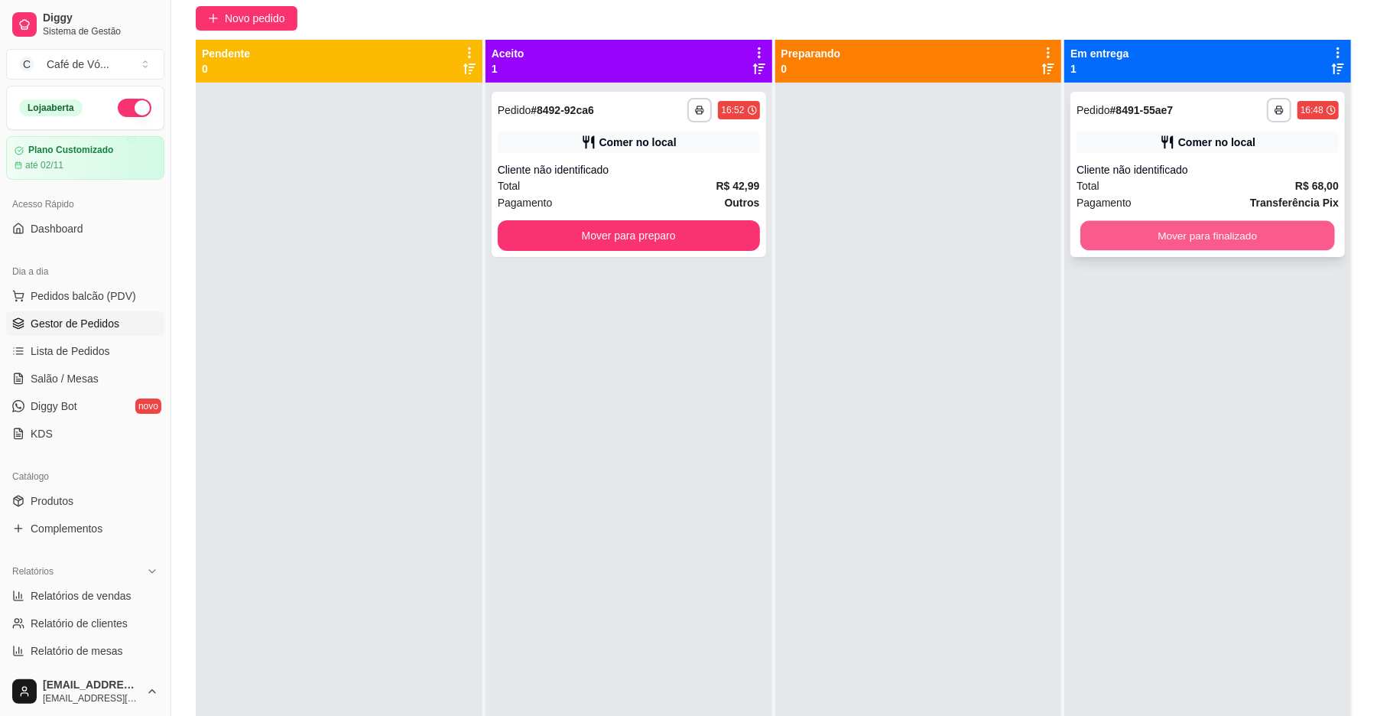
click at [1159, 226] on button "Mover para finalizado" at bounding box center [1208, 236] width 254 height 30
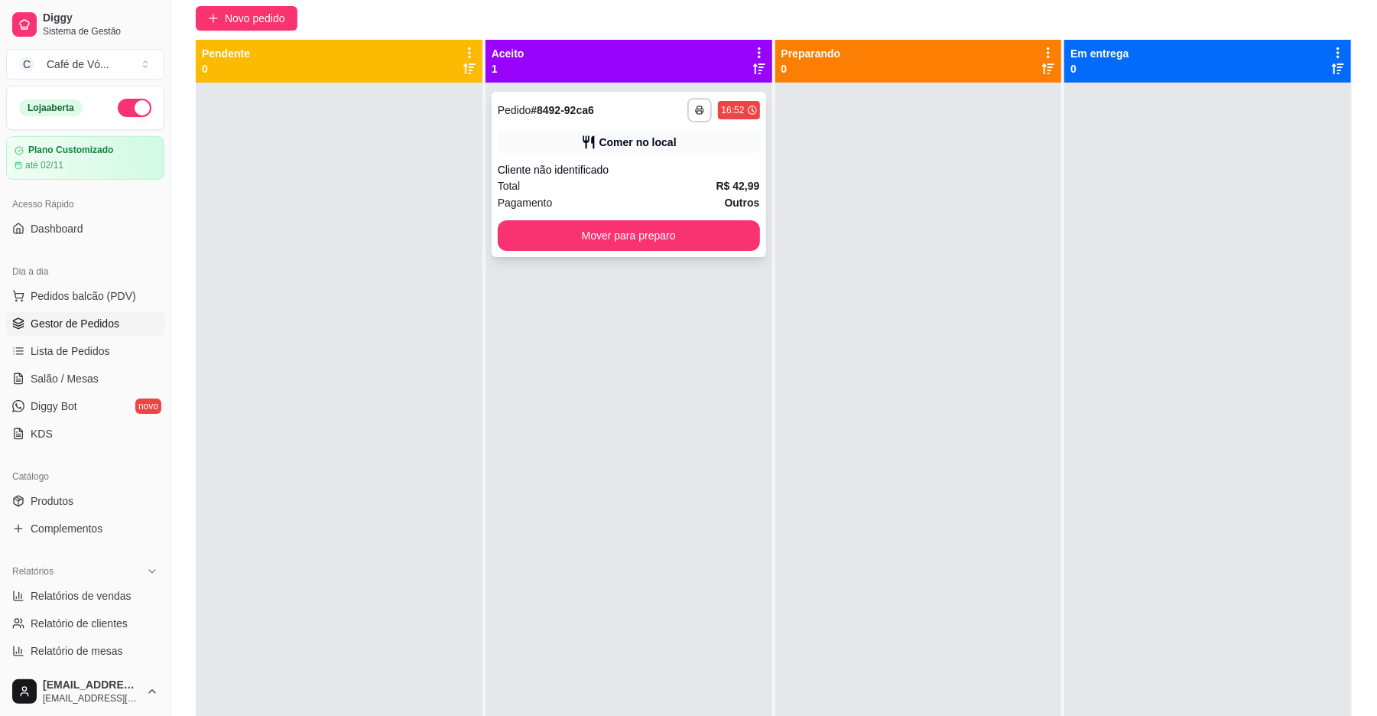
click at [593, 171] on div "Cliente não identificado" at bounding box center [629, 169] width 262 height 15
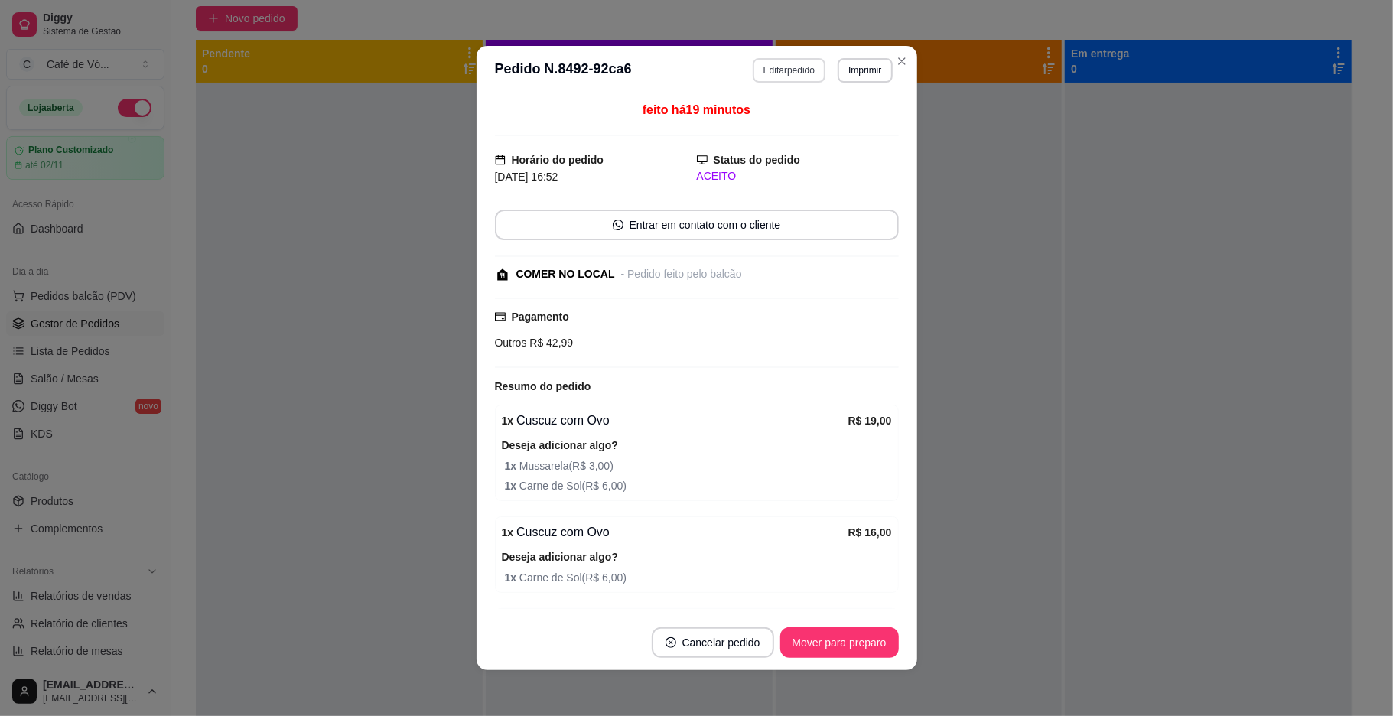
click at [797, 78] on button "Editar pedido" at bounding box center [789, 70] width 73 height 24
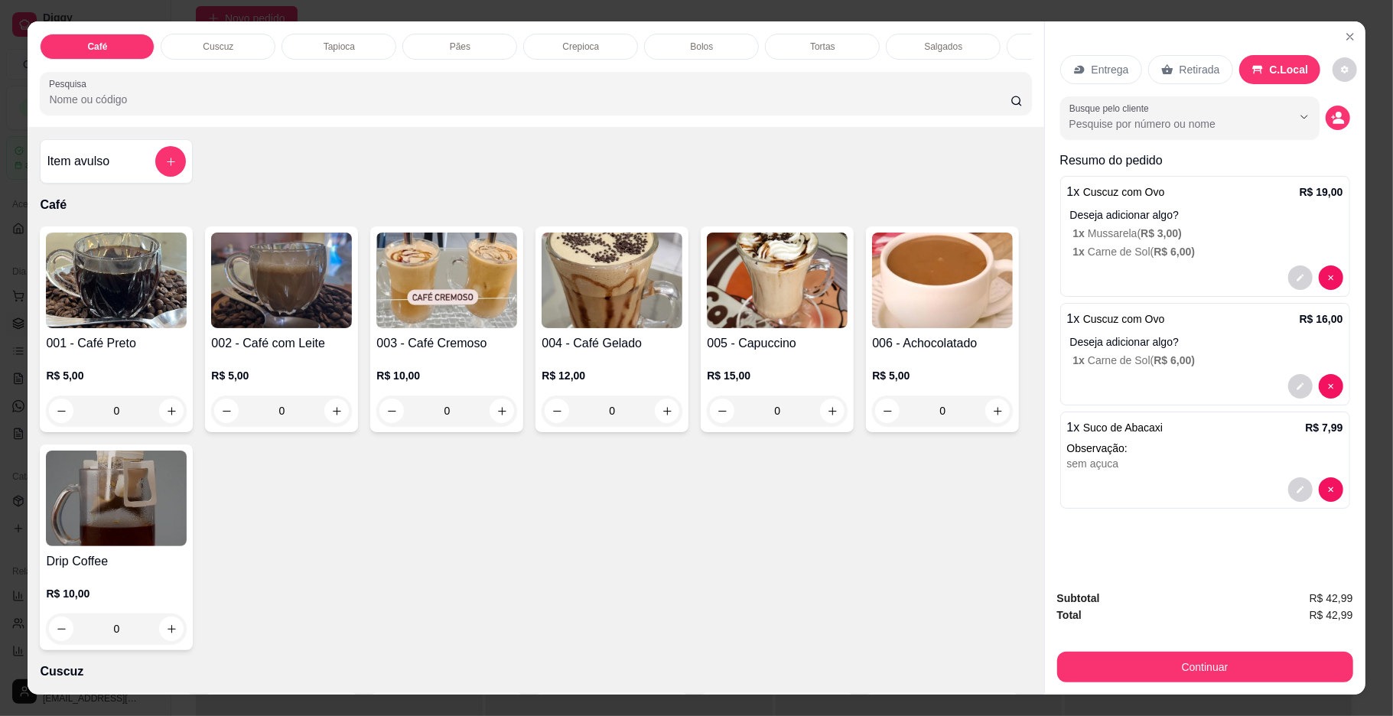
click at [1204, 249] on p "1 x Carne de Sol ( R$ 6,00 )" at bounding box center [1208, 251] width 270 height 15
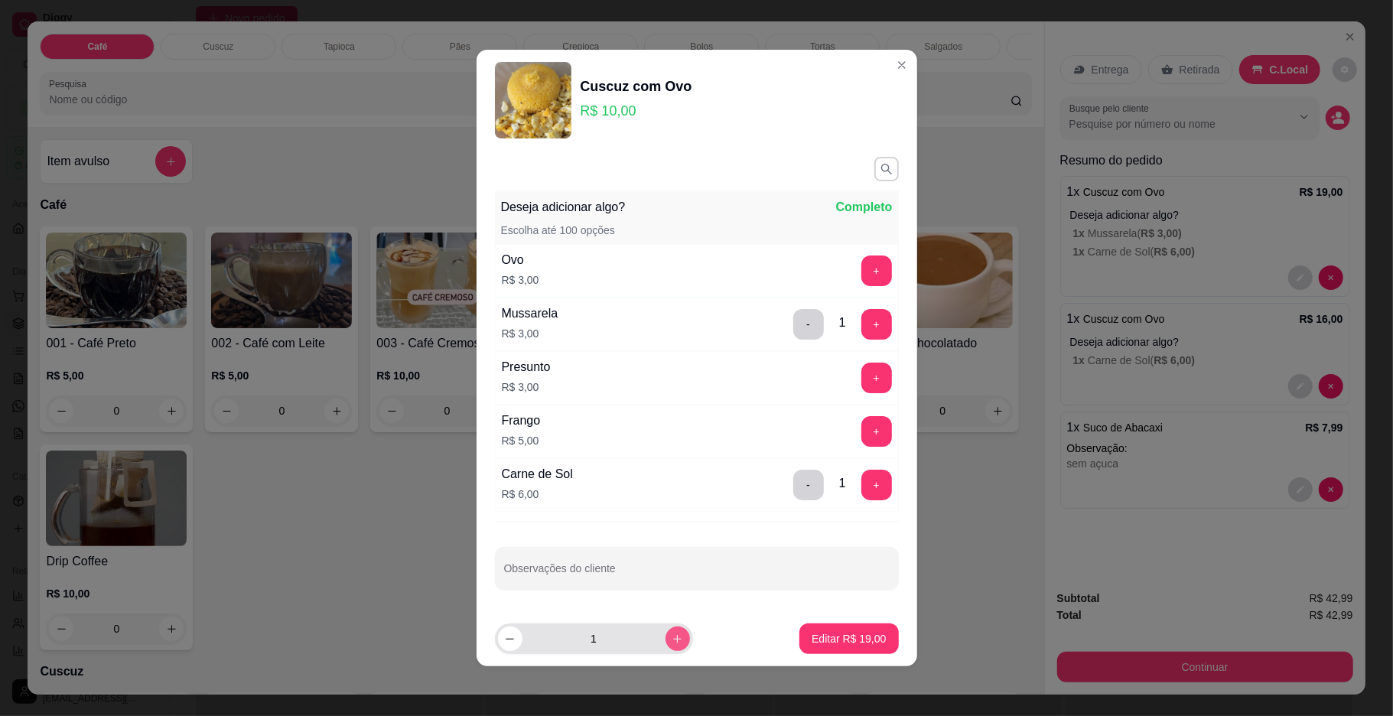
click at [671, 645] on div "1" at bounding box center [594, 638] width 192 height 31
type input "2"
click at [818, 631] on button "Editar R$ 38,00" at bounding box center [848, 638] width 99 height 31
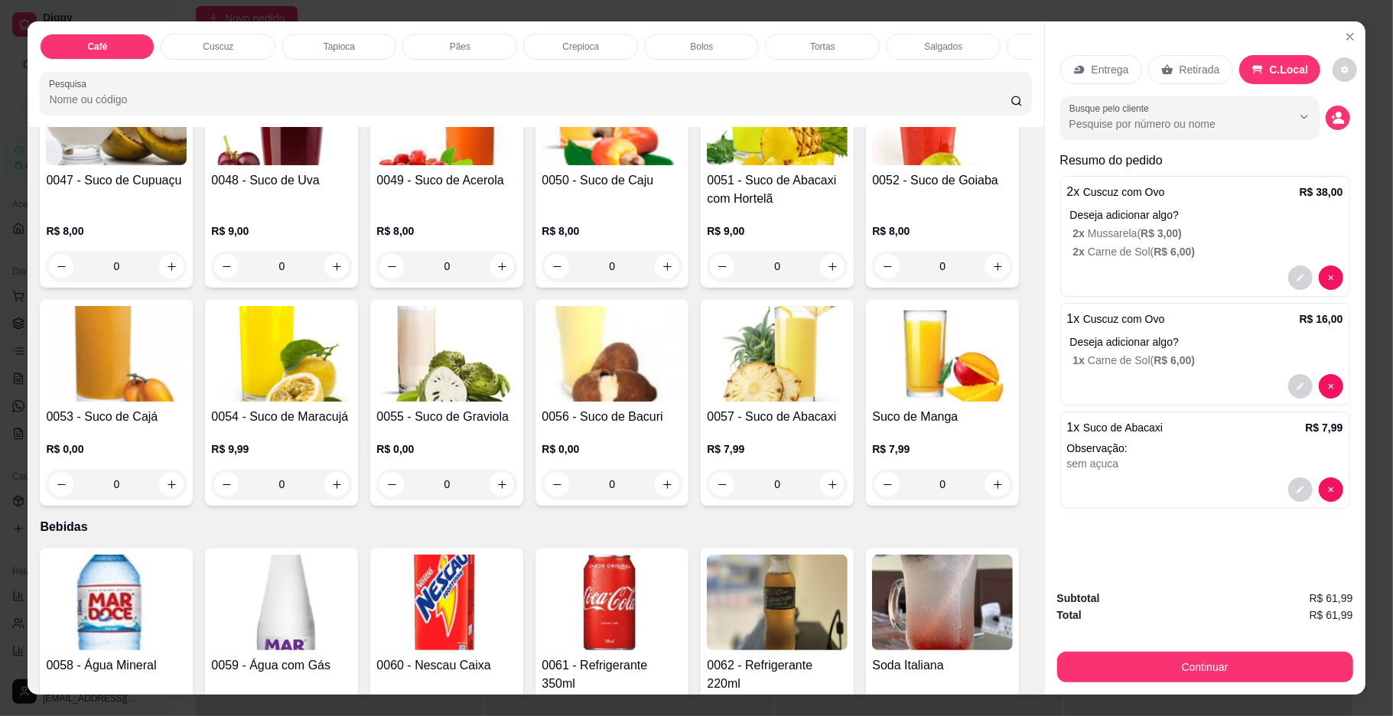
scroll to position [3467, 0]
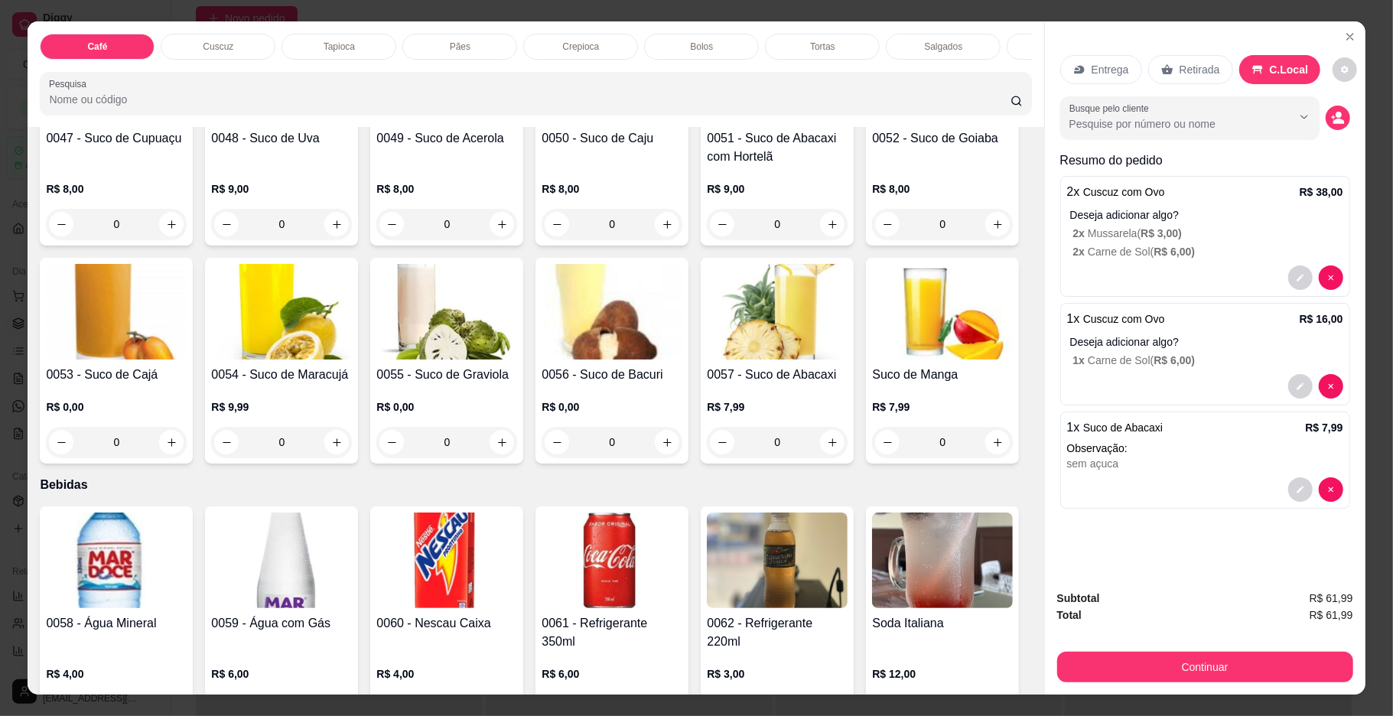
click at [118, 123] on img at bounding box center [116, 76] width 141 height 96
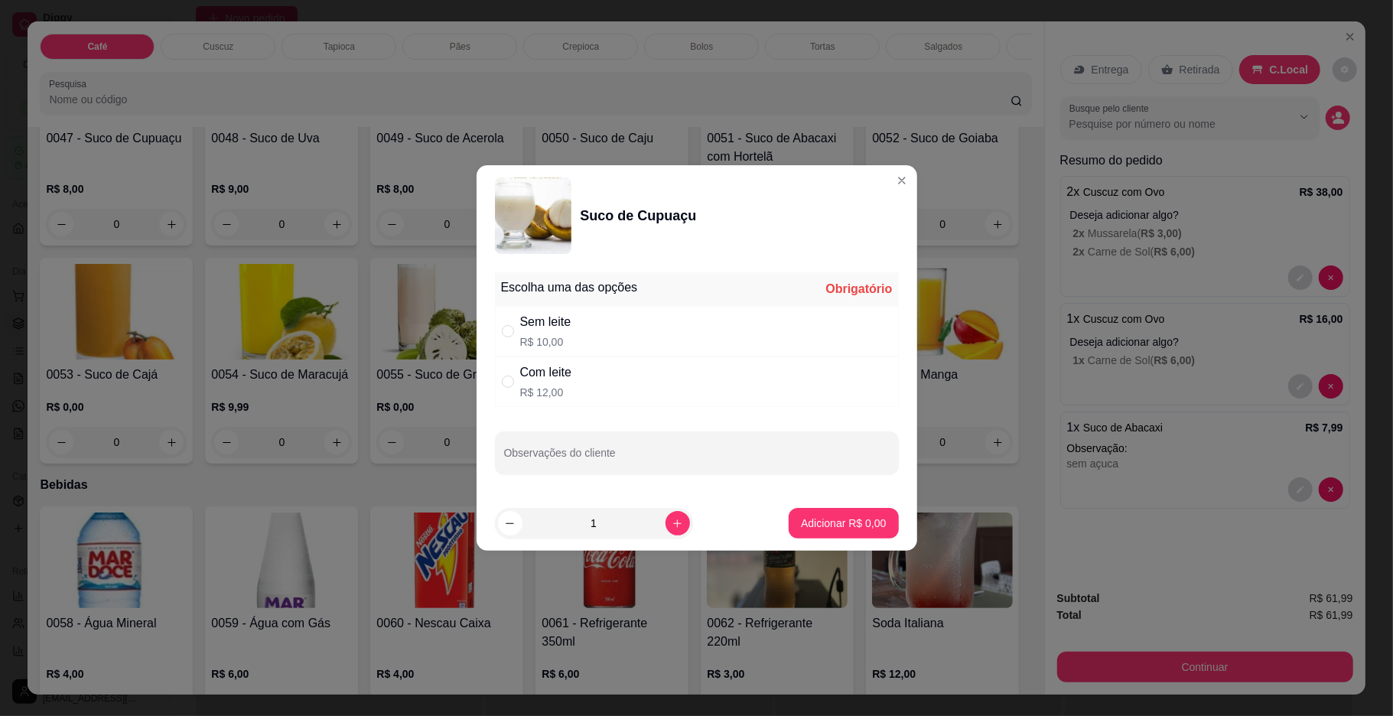
click at [499, 381] on div "Com leite R$ 12,00" at bounding box center [697, 381] width 404 height 50
radio input "true"
click at [836, 528] on p "Adicionar R$ 12,00" at bounding box center [840, 522] width 89 height 15
type input "1"
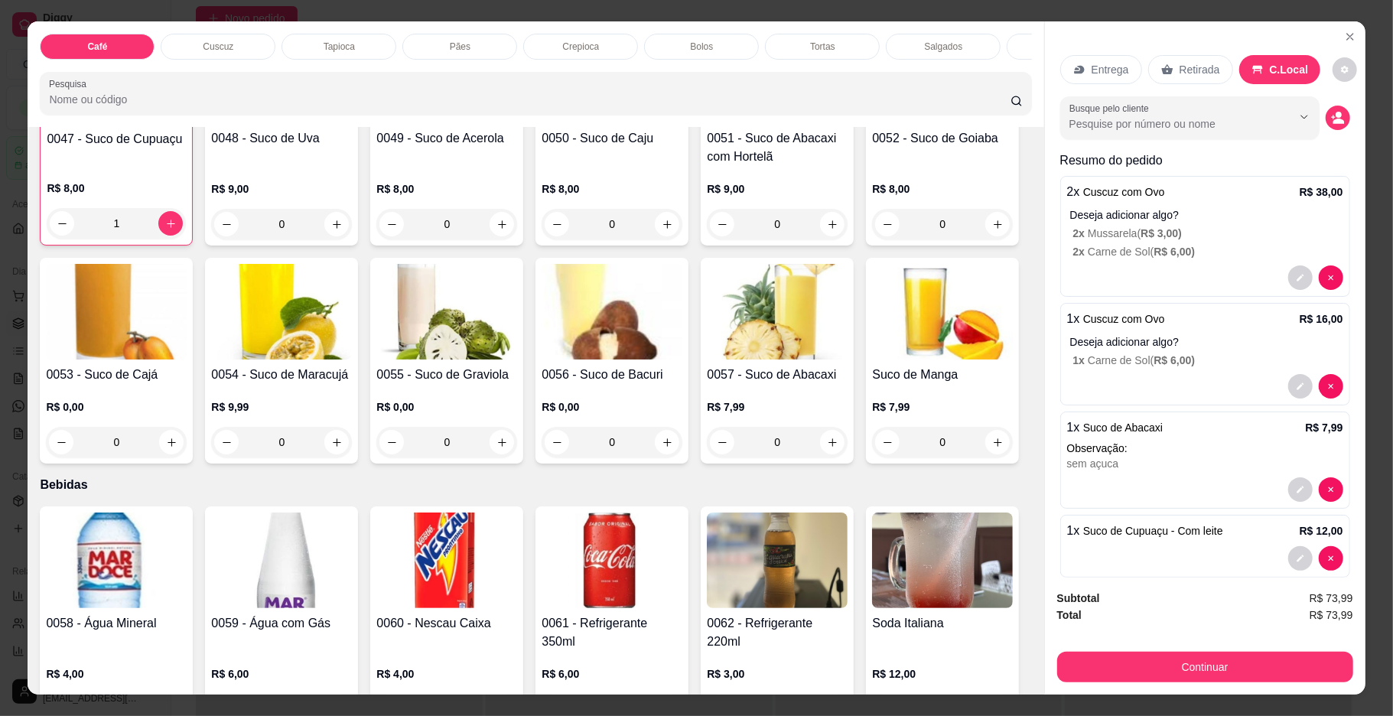
click at [1234, 683] on div "Subtotal R$ 73,99 Total R$ 73,99 Continuar" at bounding box center [1205, 635] width 320 height 117
click at [1230, 652] on button "Continuar" at bounding box center [1204, 667] width 287 height 30
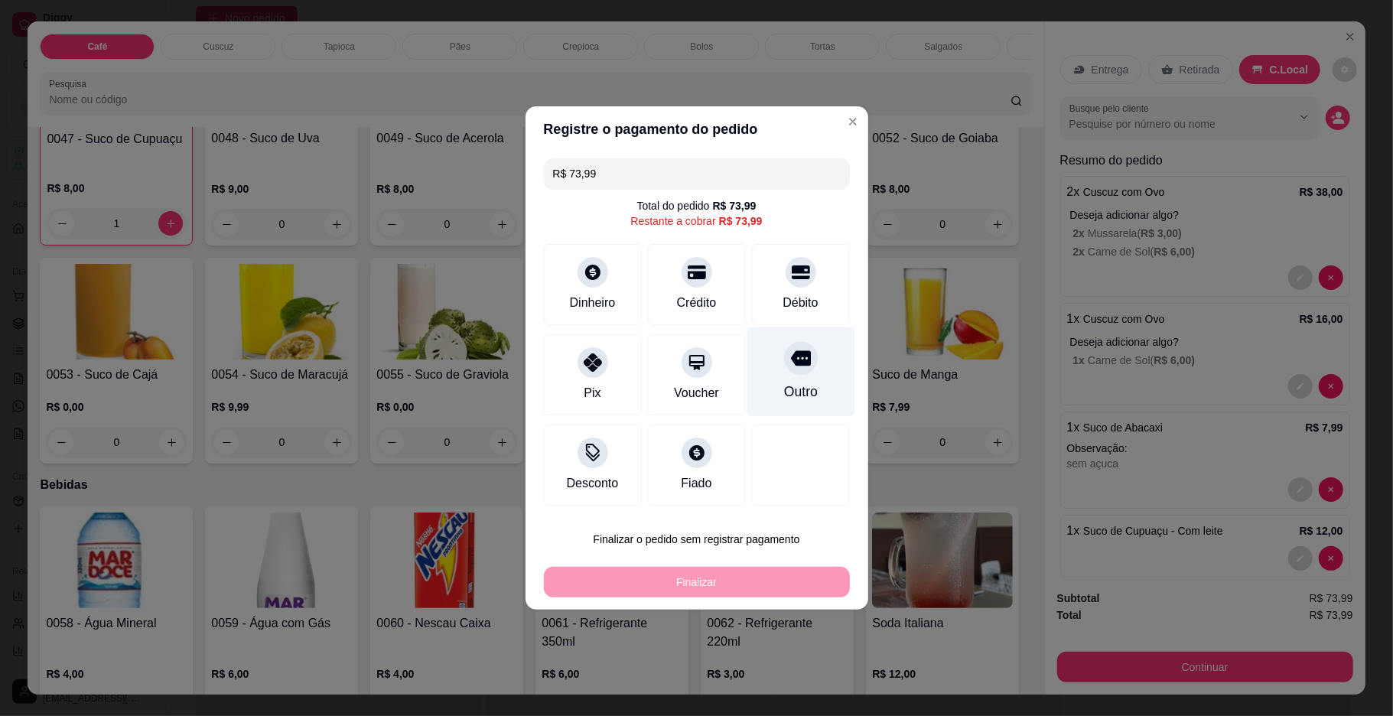
click at [778, 378] on div "Outro" at bounding box center [800, 371] width 108 height 89
type input "R$ 0,00"
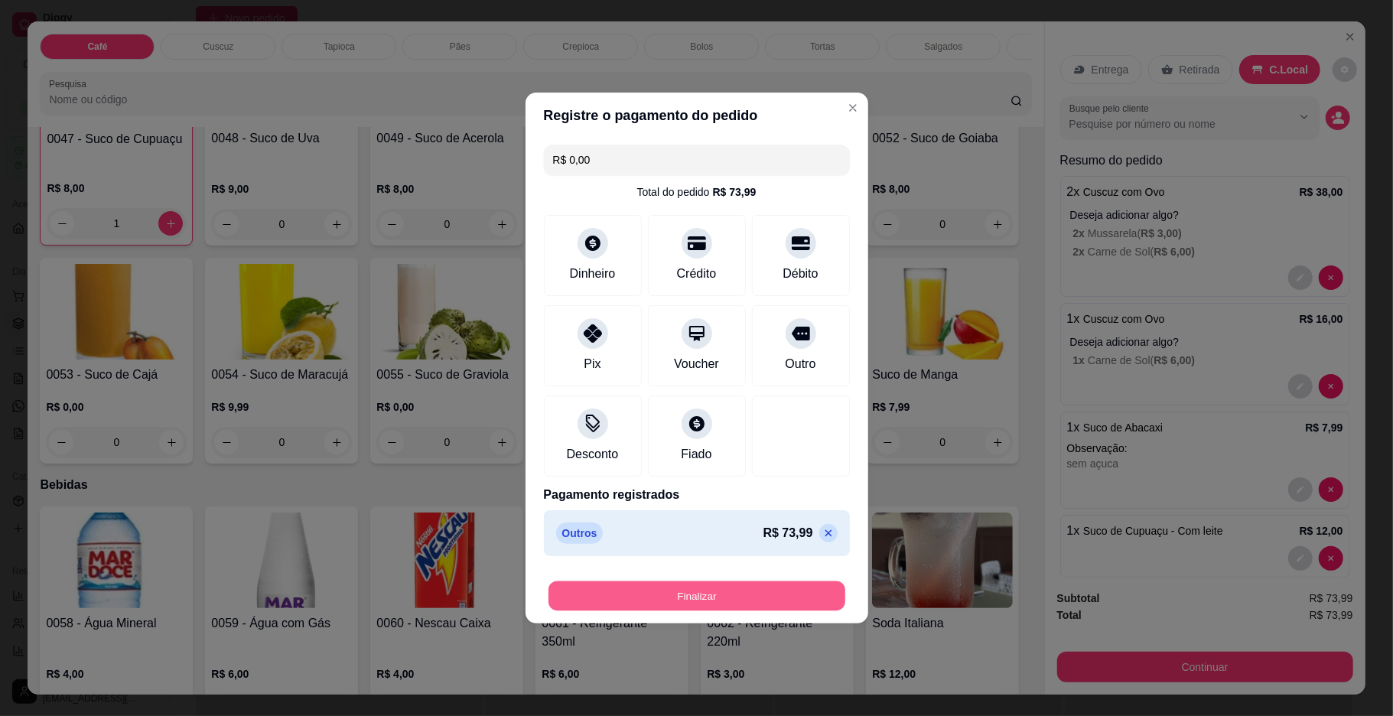
click at [762, 584] on button "Finalizar" at bounding box center [696, 596] width 297 height 30
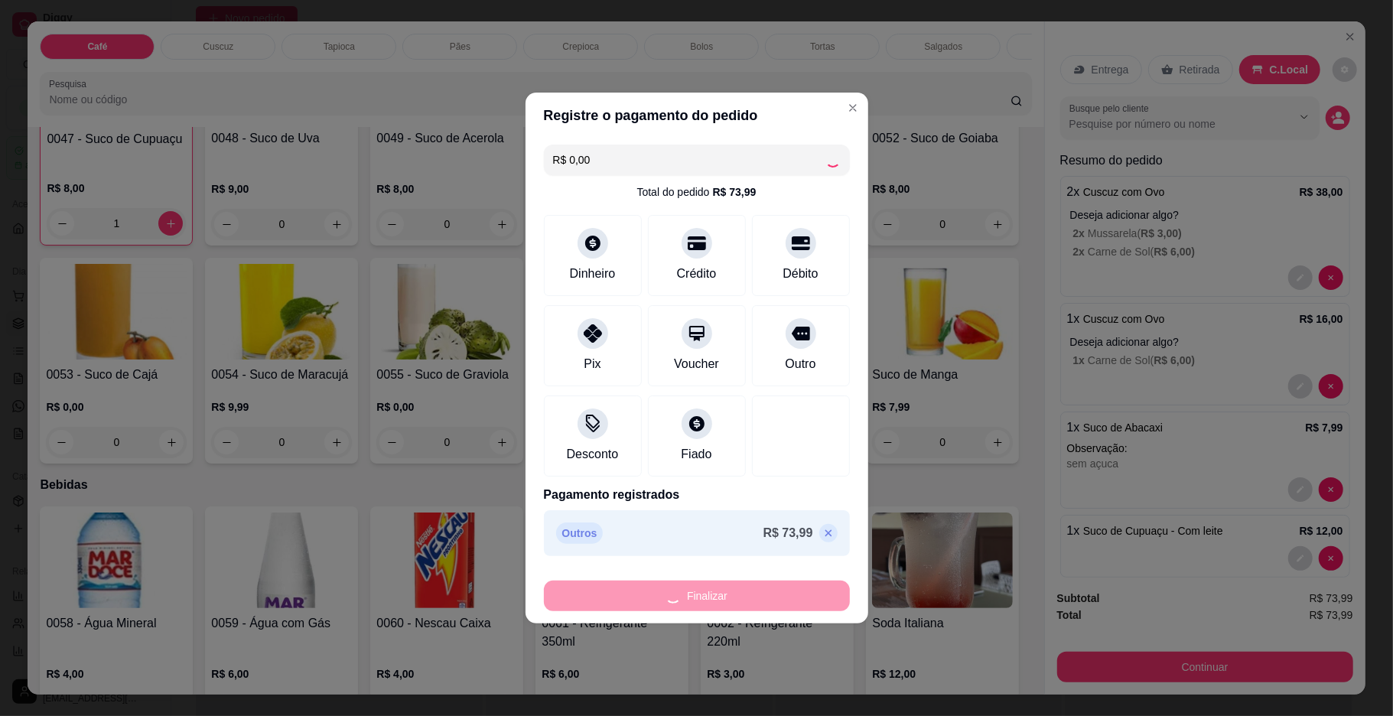
type input "0"
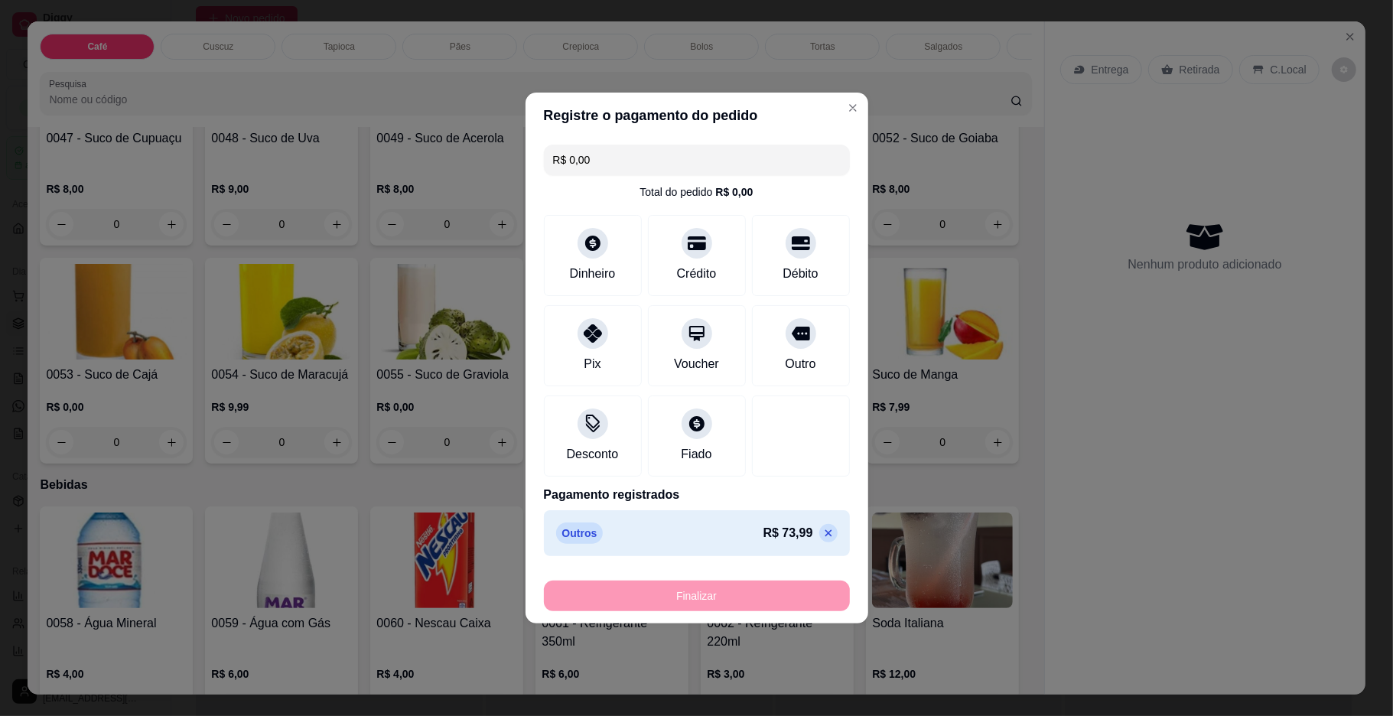
type input "-R$ 73,99"
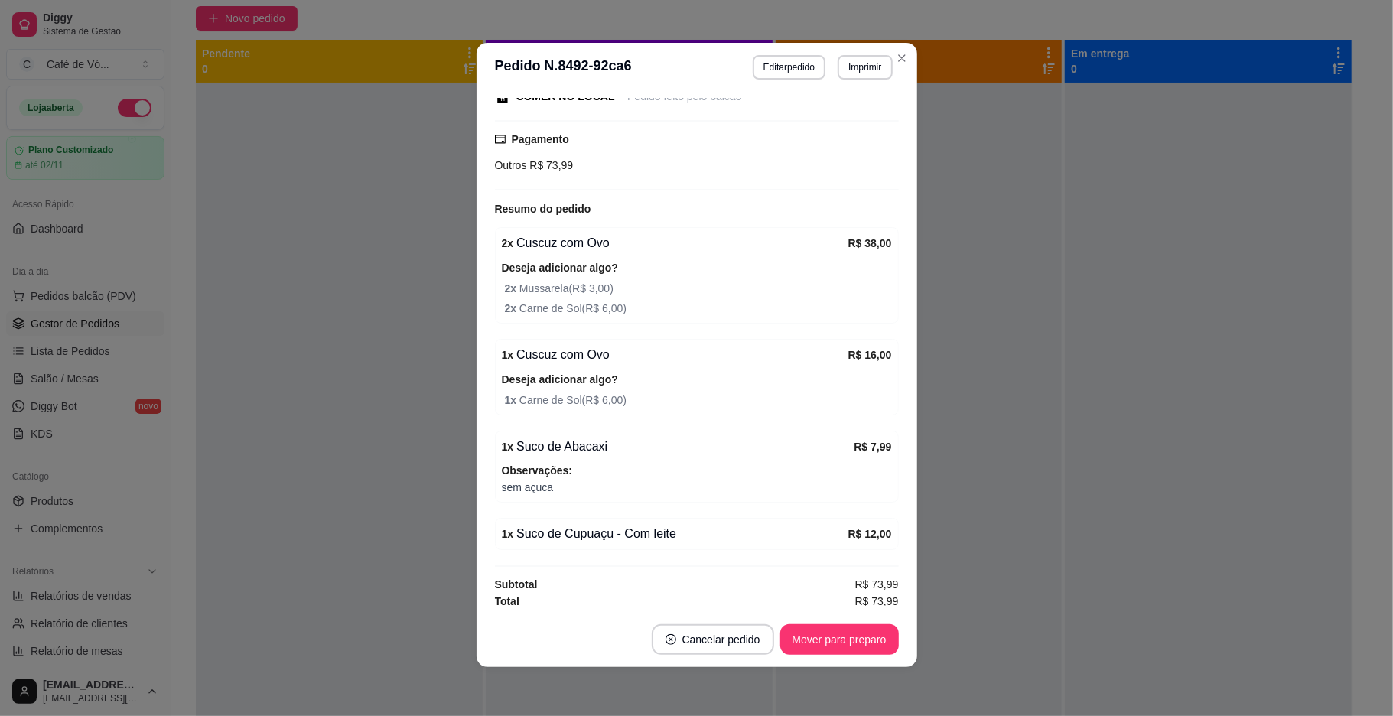
scroll to position [221, 0]
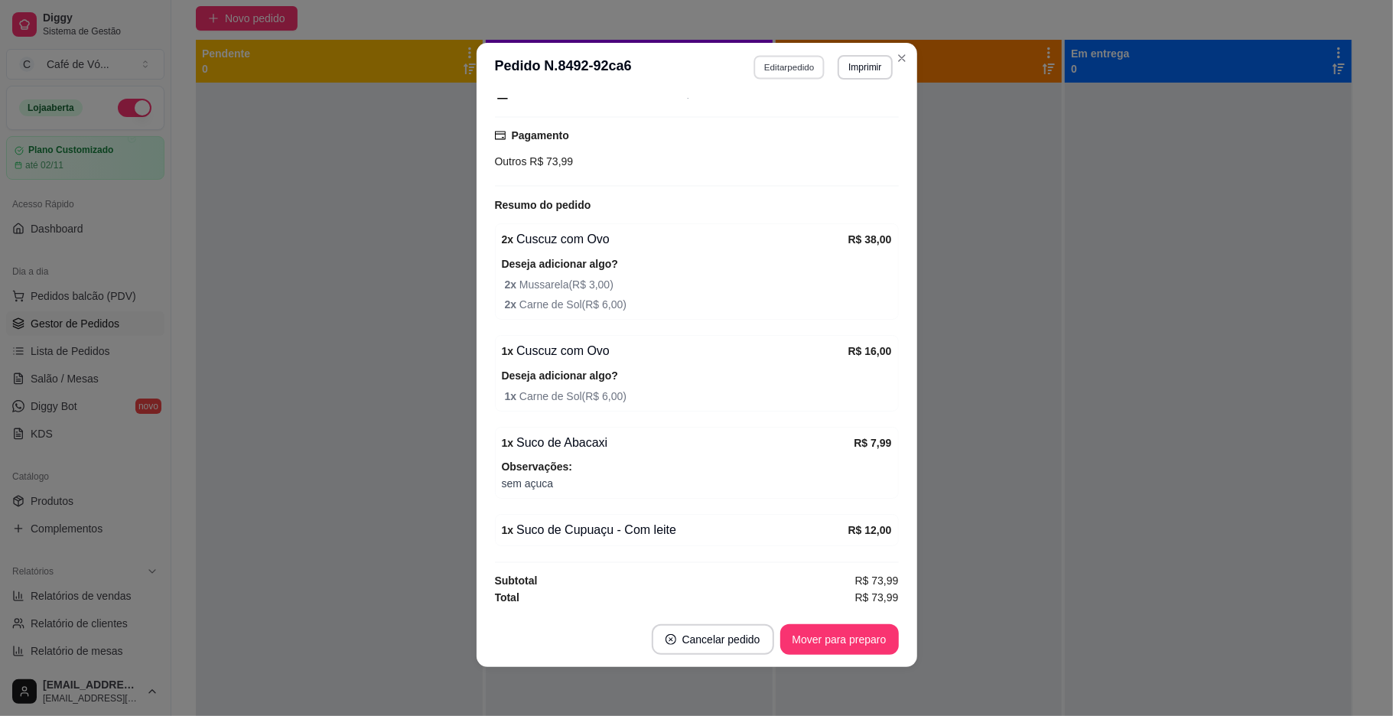
click at [769, 62] on button "Editar pedido" at bounding box center [788, 67] width 71 height 24
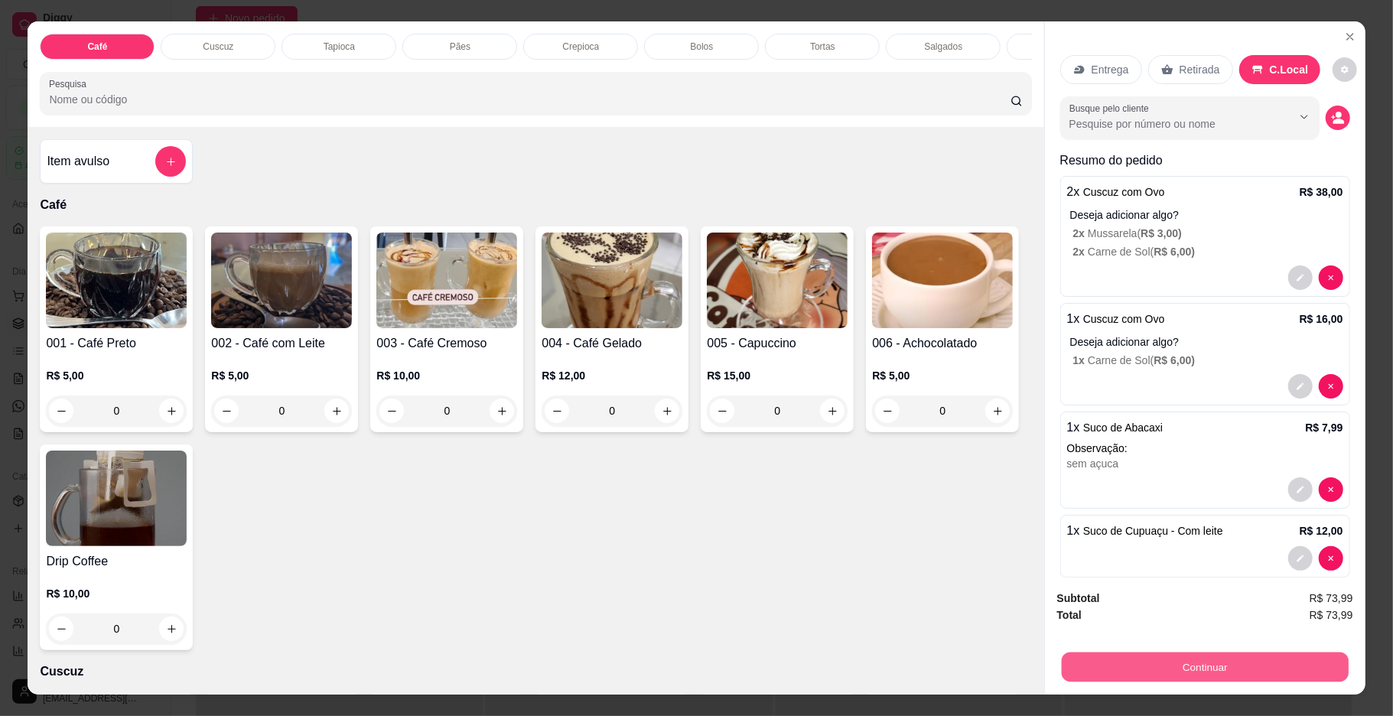
click at [1181, 659] on button "Continuar" at bounding box center [1204, 667] width 287 height 30
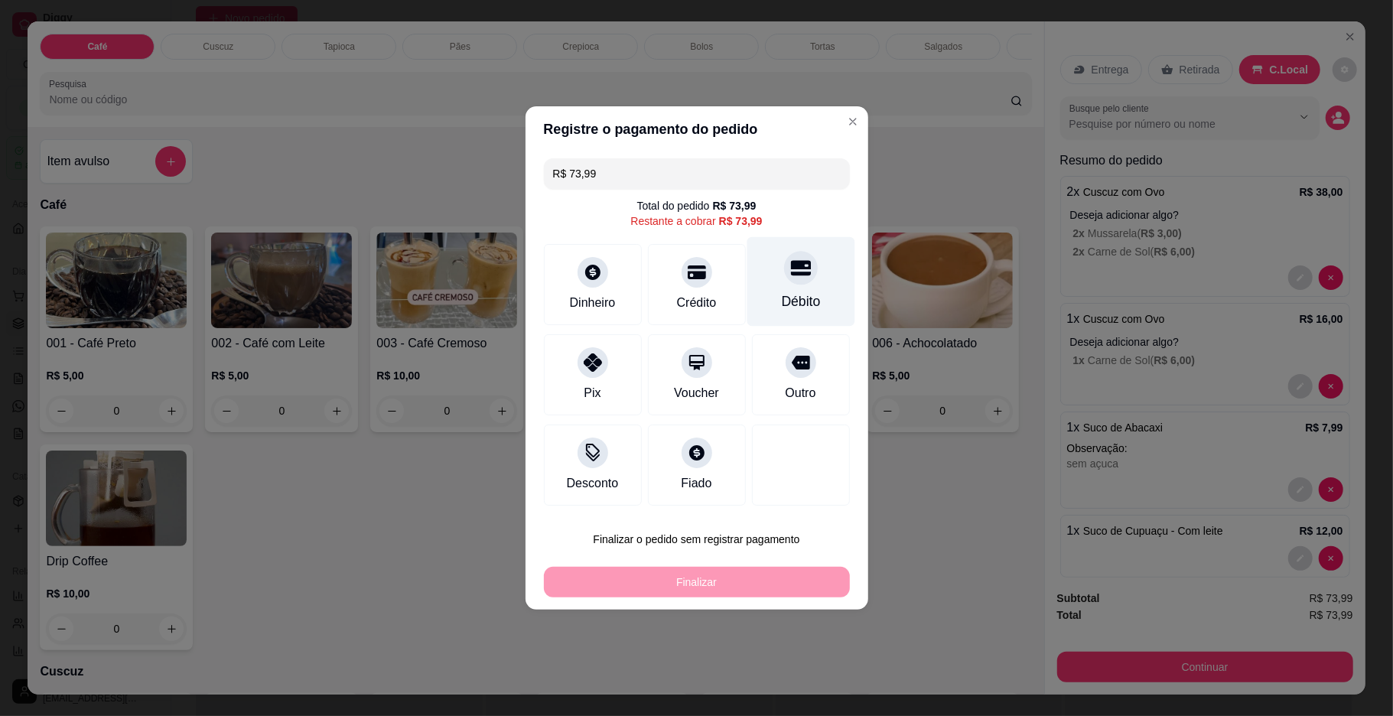
click at [782, 291] on div "Débito" at bounding box center [800, 301] width 39 height 20
type input "R$ 0,00"
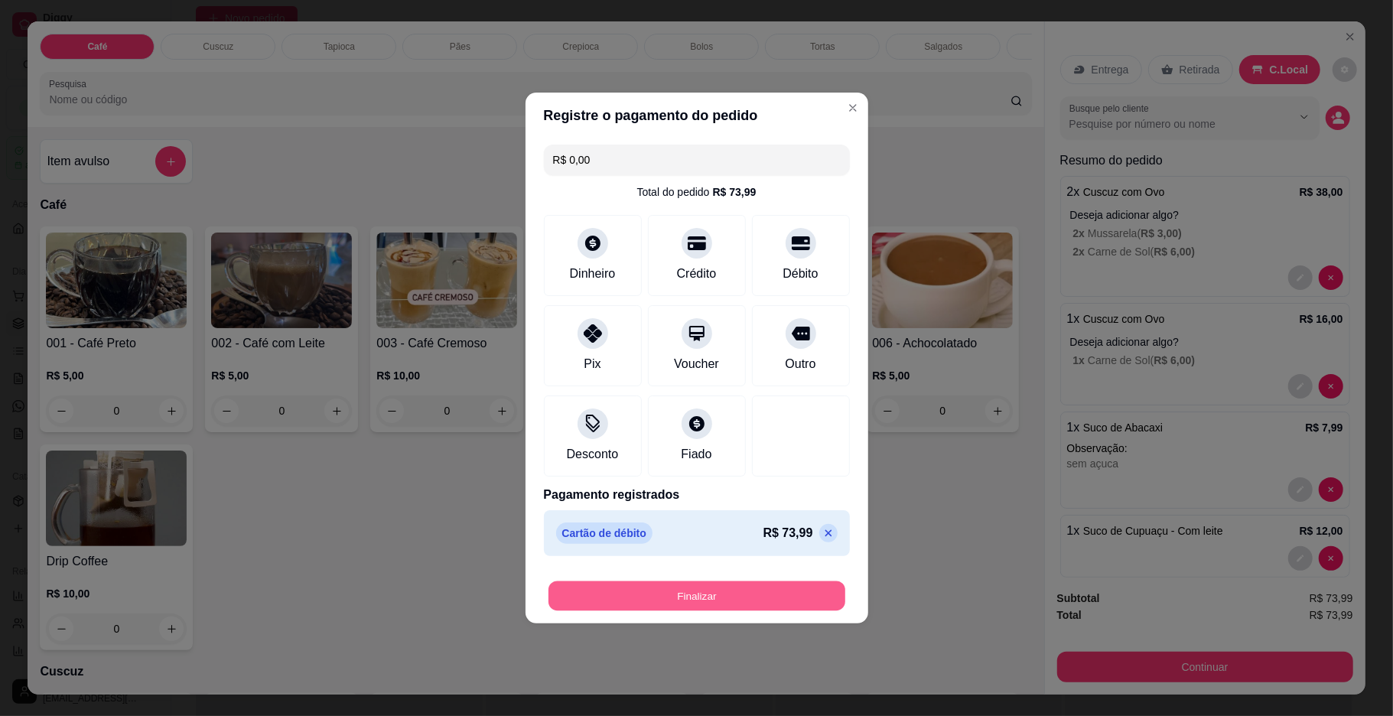
click at [768, 588] on button "Finalizar" at bounding box center [696, 596] width 297 height 30
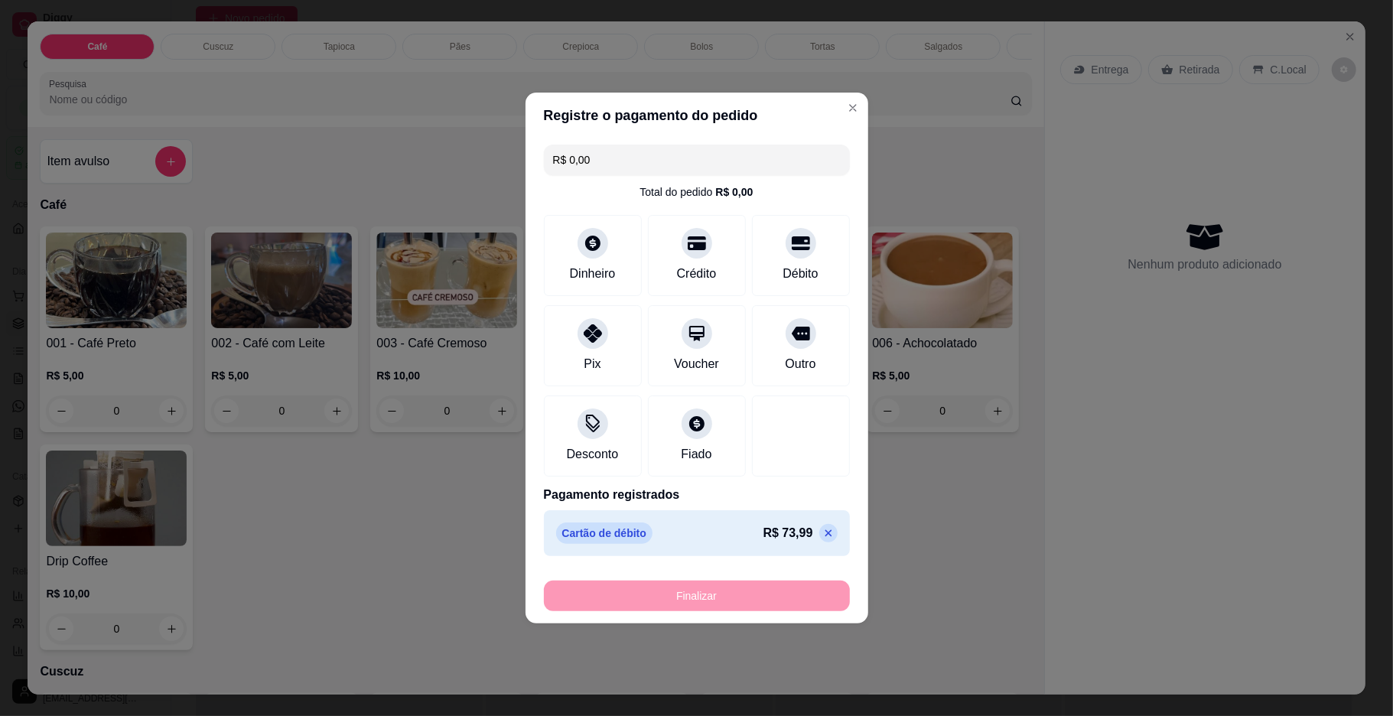
type input "0"
type input "-R$ 73,99"
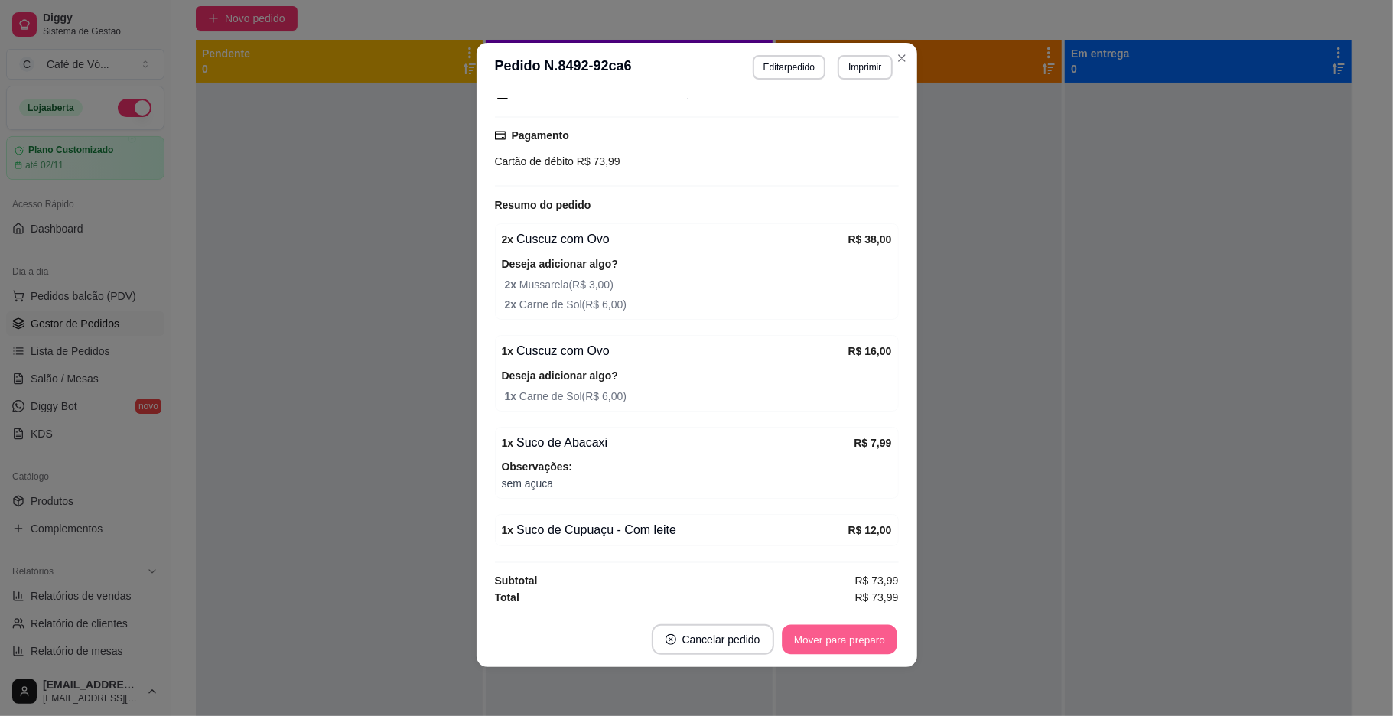
click at [833, 631] on button "Mover para preparo" at bounding box center [839, 640] width 115 height 30
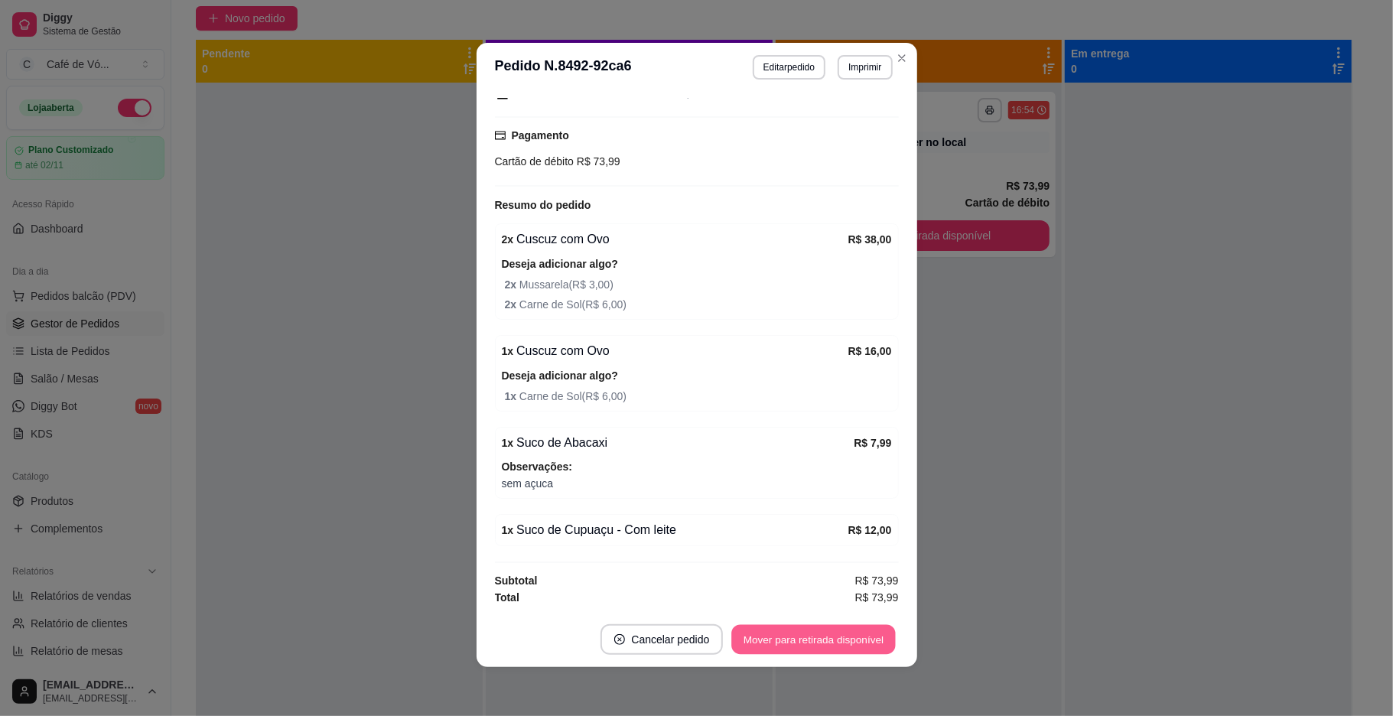
click at [840, 639] on button "Mover para retirada disponível" at bounding box center [814, 640] width 164 height 30
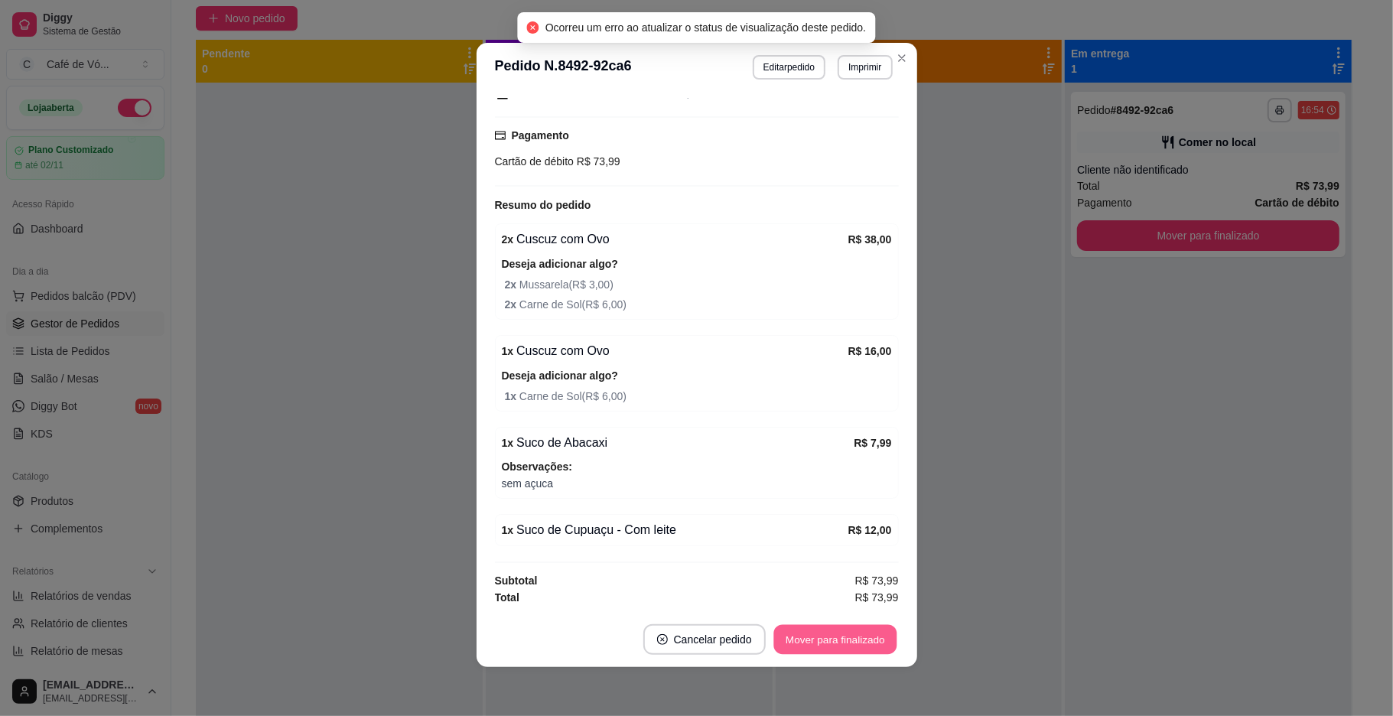
click at [846, 642] on button "Mover para finalizado" at bounding box center [834, 640] width 123 height 30
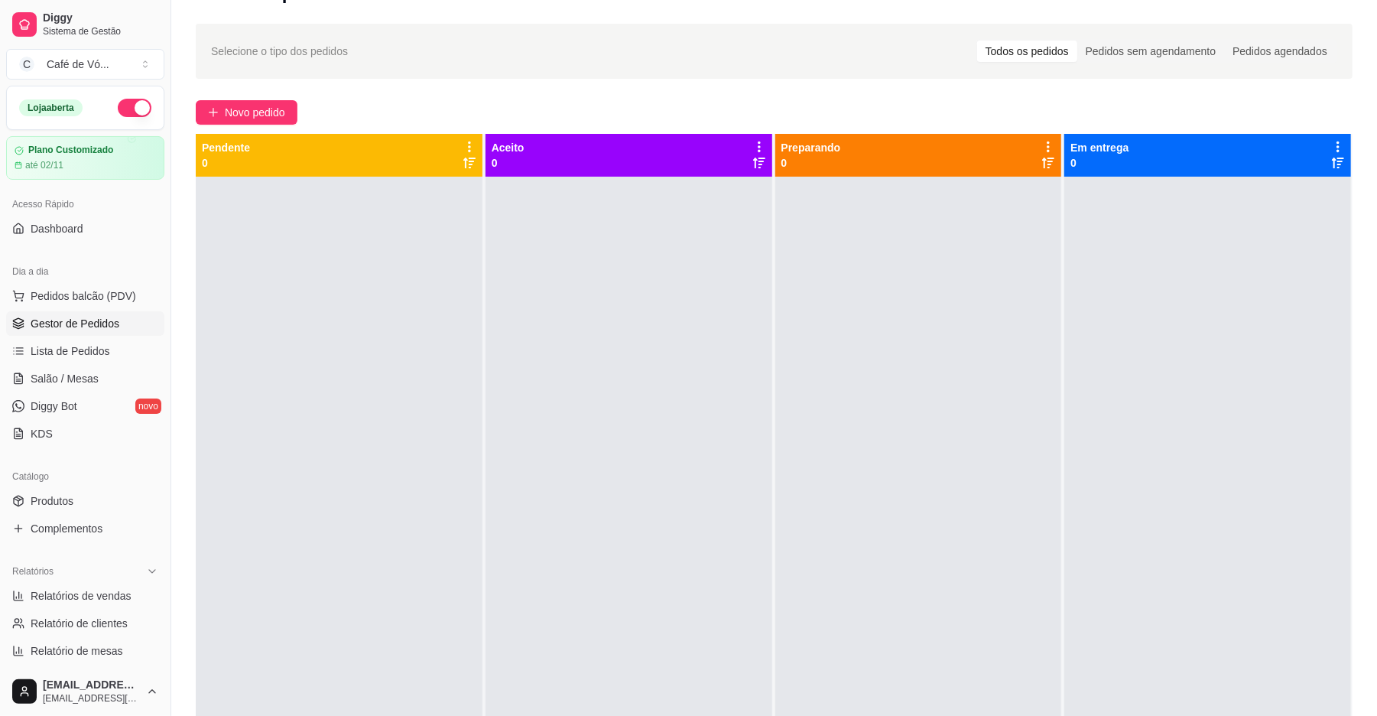
scroll to position [0, 0]
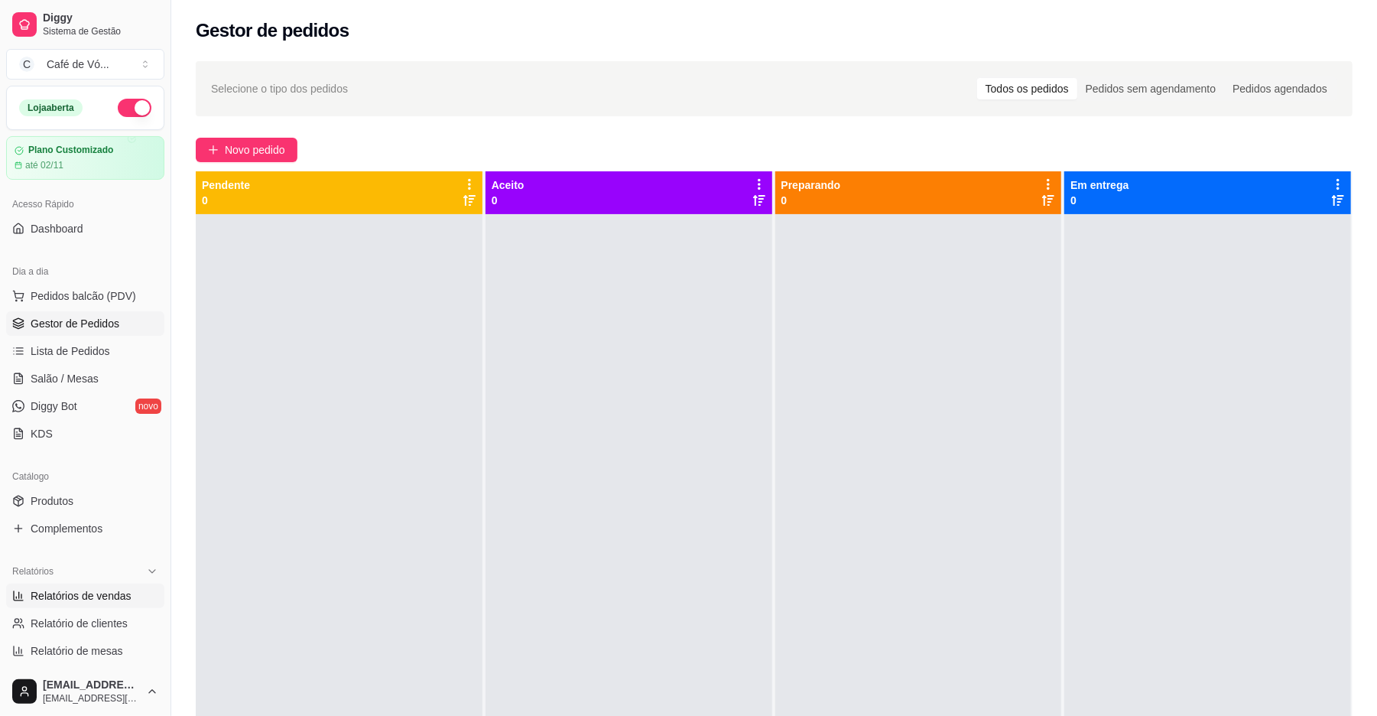
click at [119, 591] on span "Relatórios de vendas" at bounding box center [81, 595] width 101 height 15
select select "ALL"
select select "0"
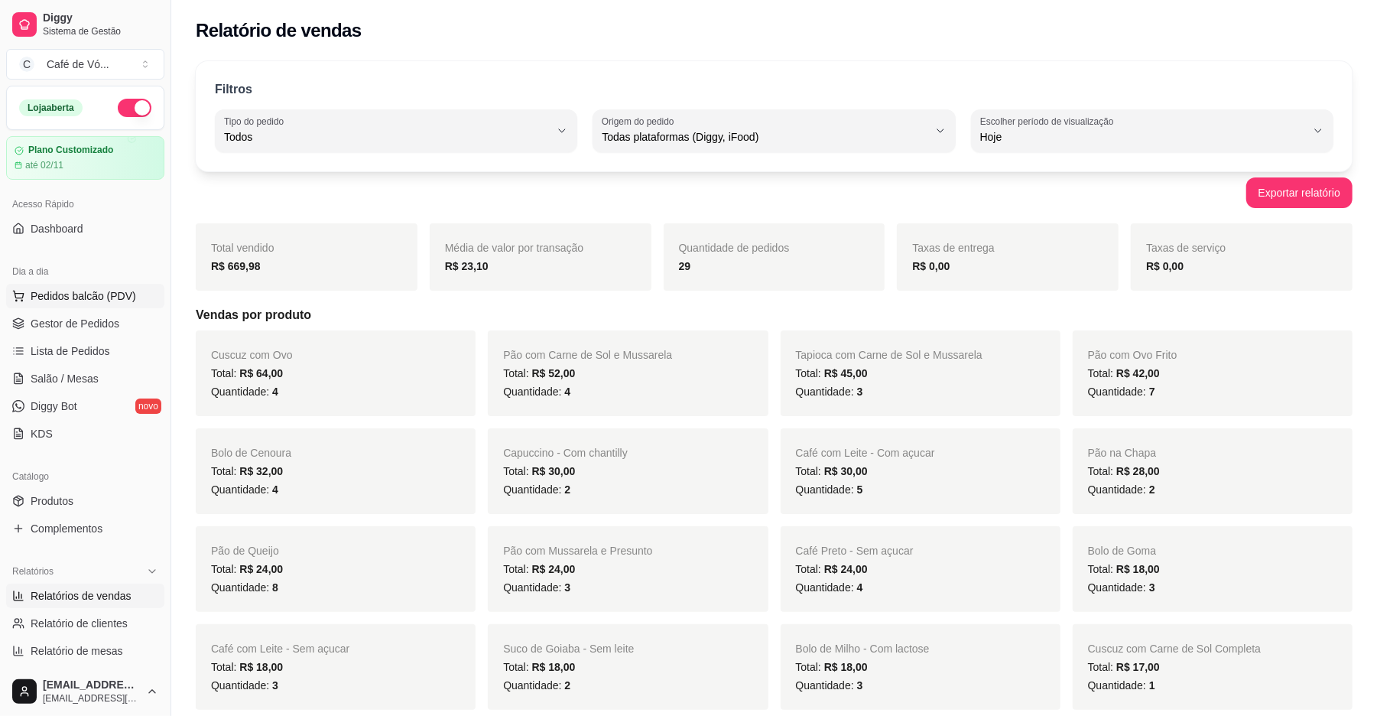
click at [64, 306] on button "Pedidos balcão (PDV)" at bounding box center [85, 296] width 158 height 24
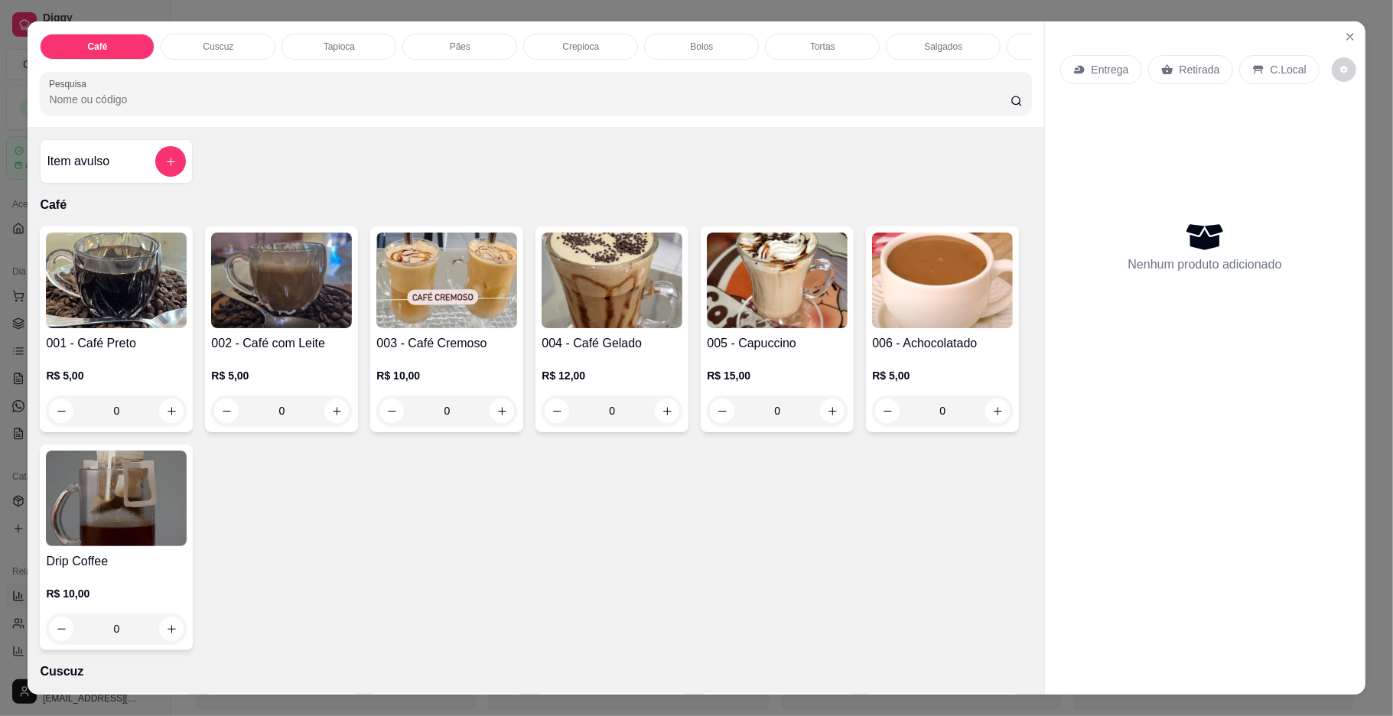
click at [450, 41] on p "Pães" at bounding box center [460, 47] width 21 height 12
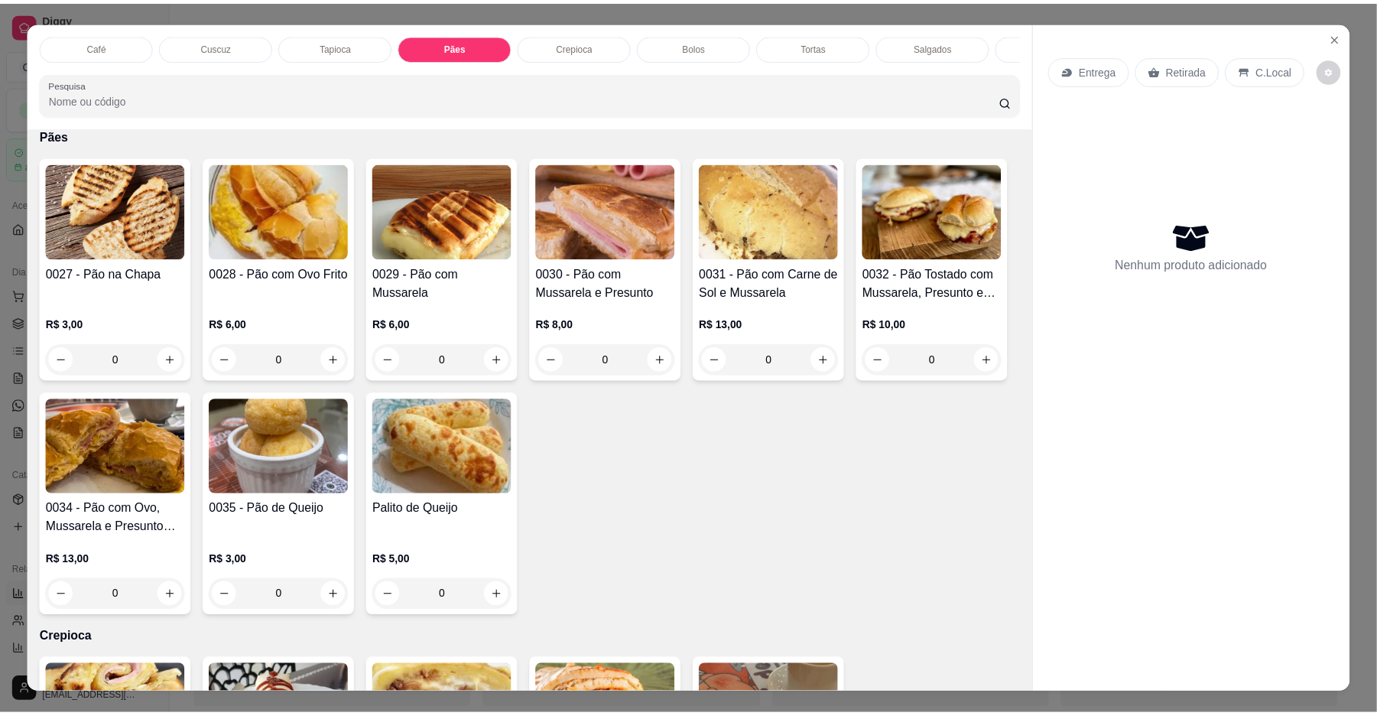
scroll to position [28, 0]
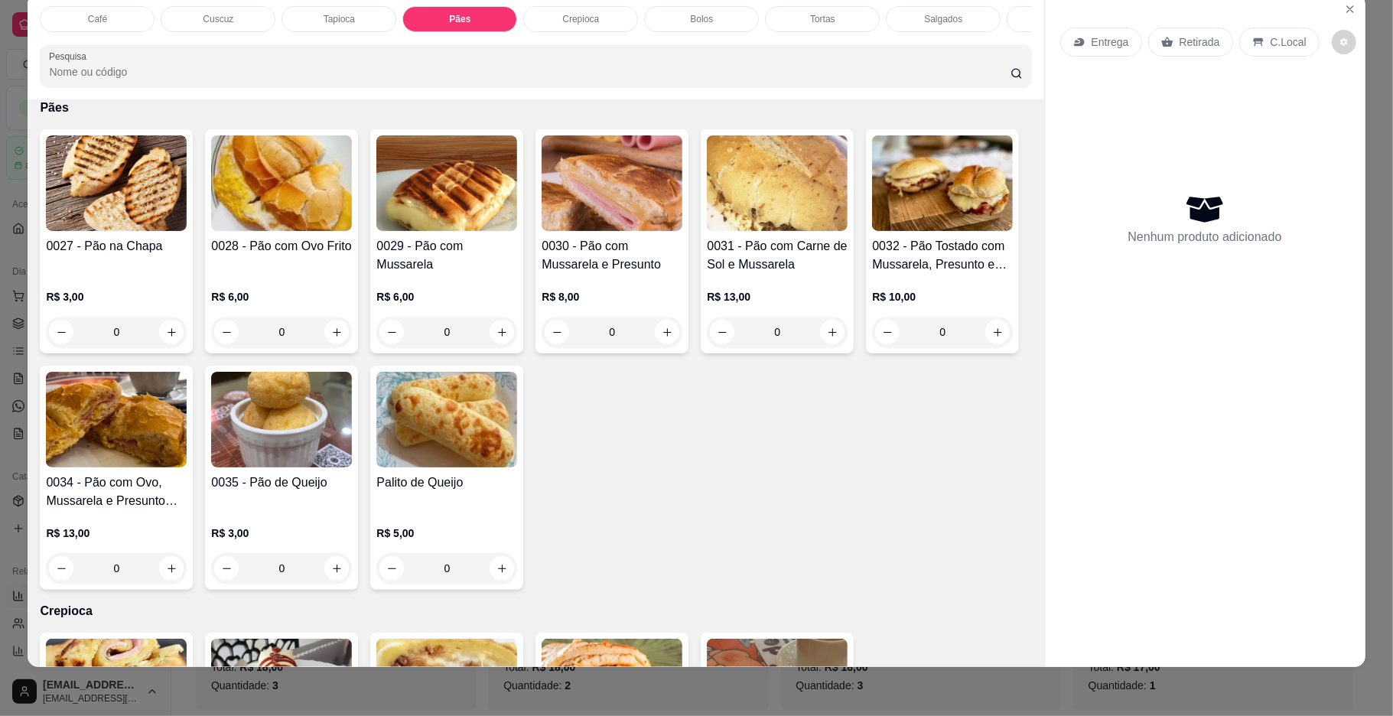
drag, startPoint x: 454, startPoint y: 579, endPoint x: 451, endPoint y: 552, distance: 26.9
click at [324, 577] on input "0" at bounding box center [282, 568] width 86 height 31
click at [352, 467] on img at bounding box center [281, 420] width 141 height 96
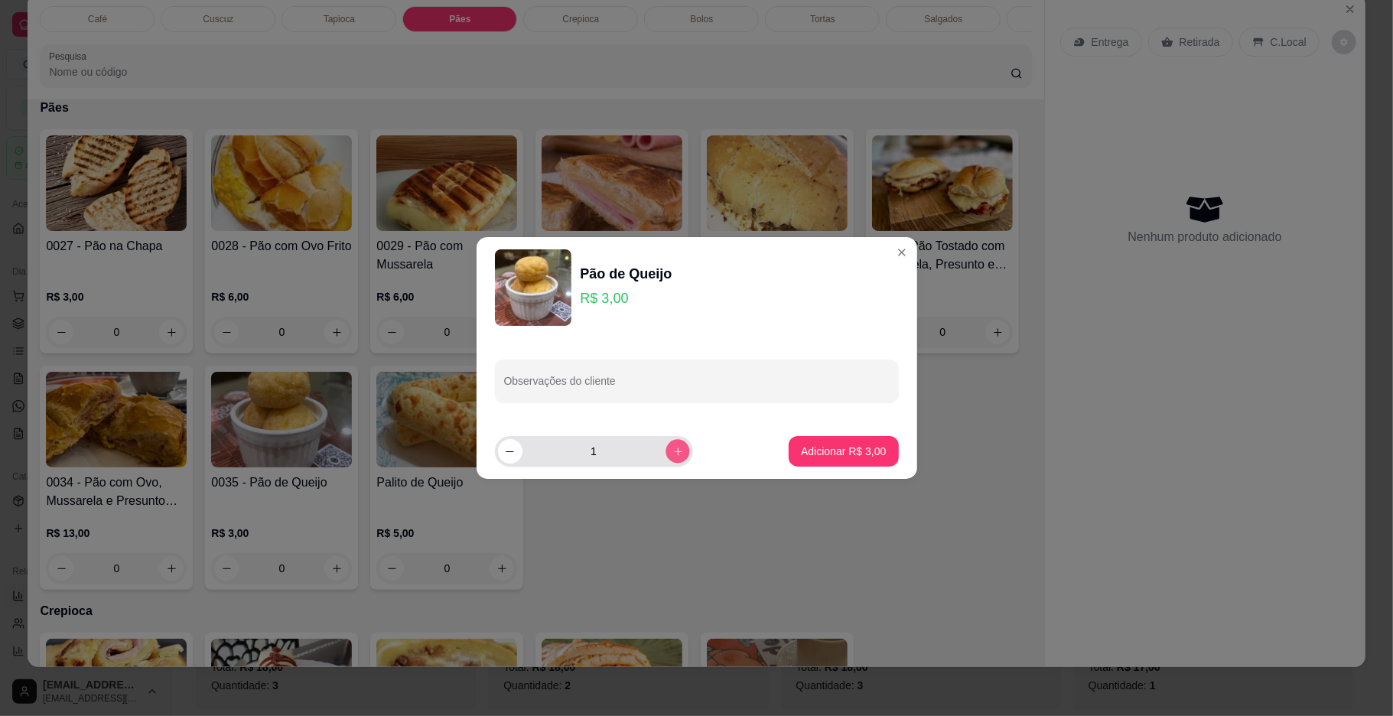
click at [671, 450] on icon "increase-product-quantity" at bounding box center [676, 451] width 11 height 11
type input "2"
click at [827, 453] on p "Adicionar R$ 6,00" at bounding box center [843, 451] width 83 height 15
type input "2"
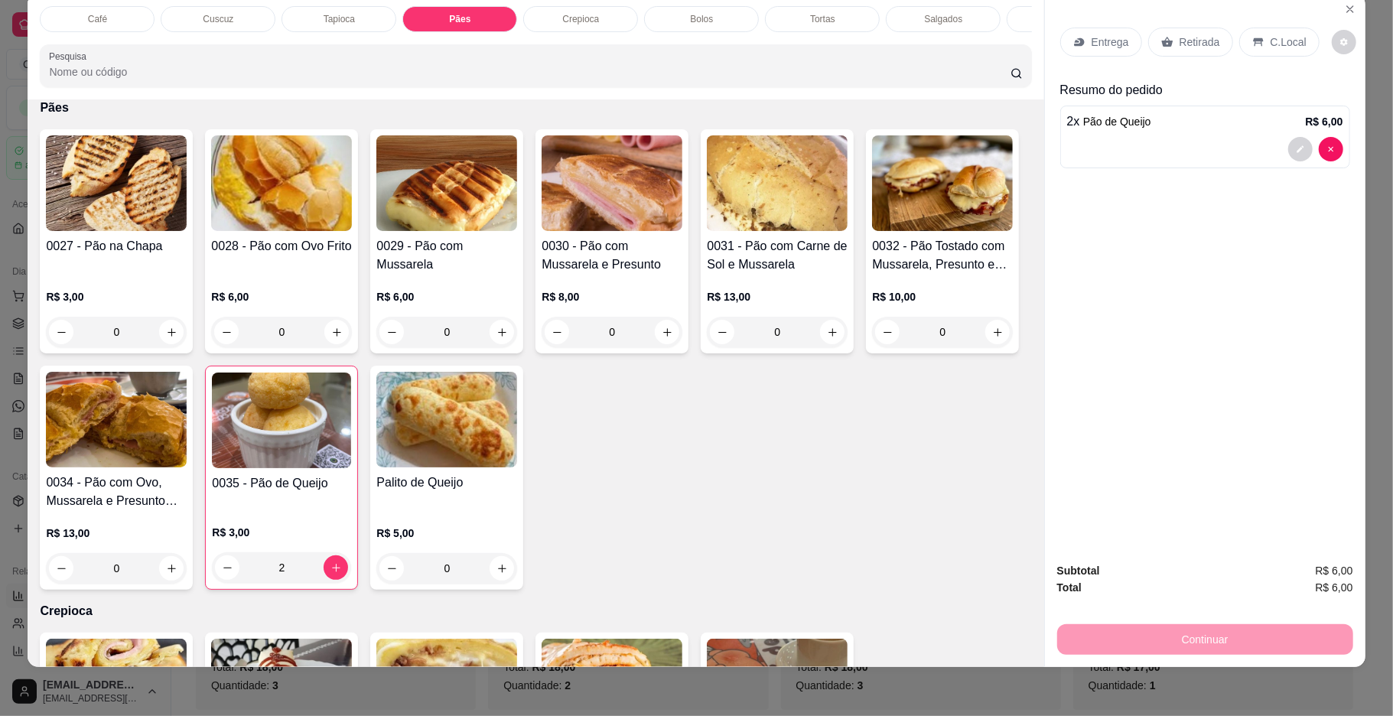
click at [1256, 25] on div "Entrega Retirada C.Local" at bounding box center [1205, 42] width 290 height 54
click at [1270, 44] on p "C.Local" at bounding box center [1288, 41] width 36 height 15
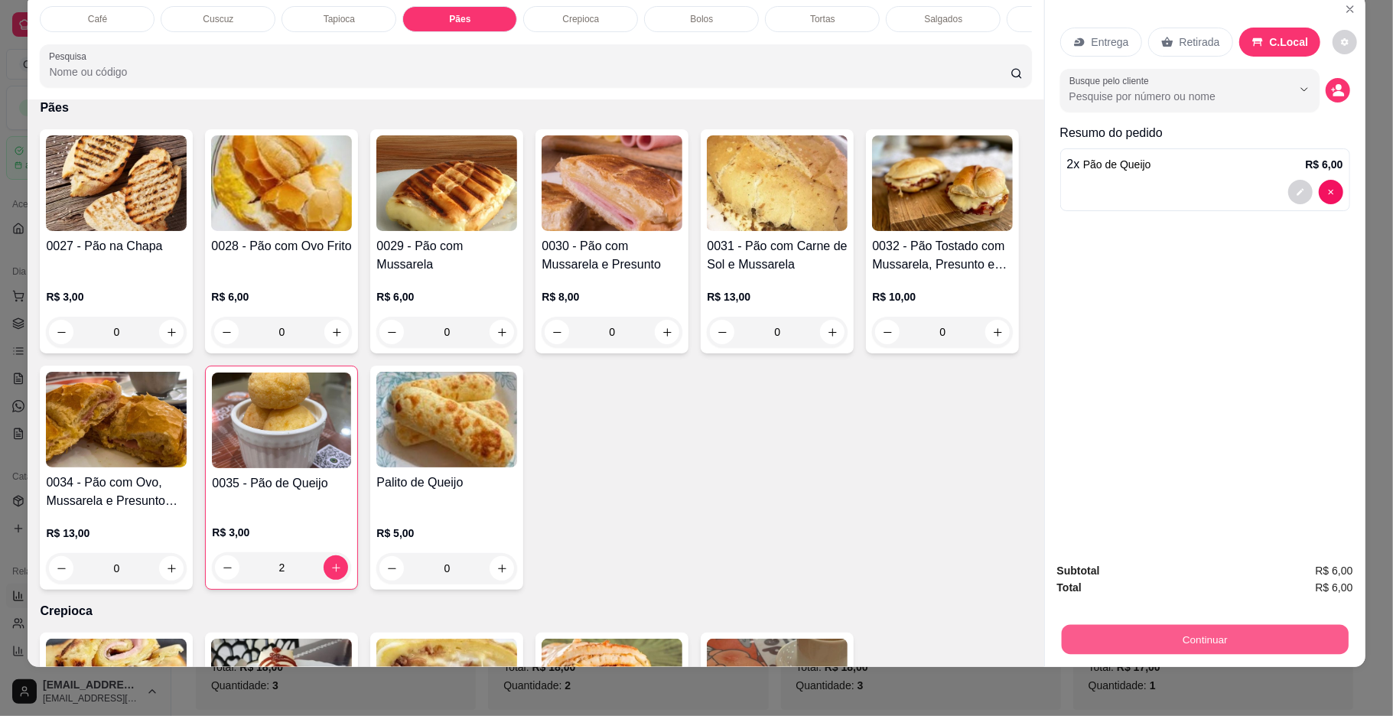
click at [1243, 623] on div "Continuar" at bounding box center [1205, 637] width 296 height 34
click at [1149, 616] on div "Subtotal R$ 6,00 Total R$ 6,00 Continuar" at bounding box center [1205, 608] width 296 height 93
click at [1167, 638] on button "Continuar" at bounding box center [1204, 640] width 287 height 30
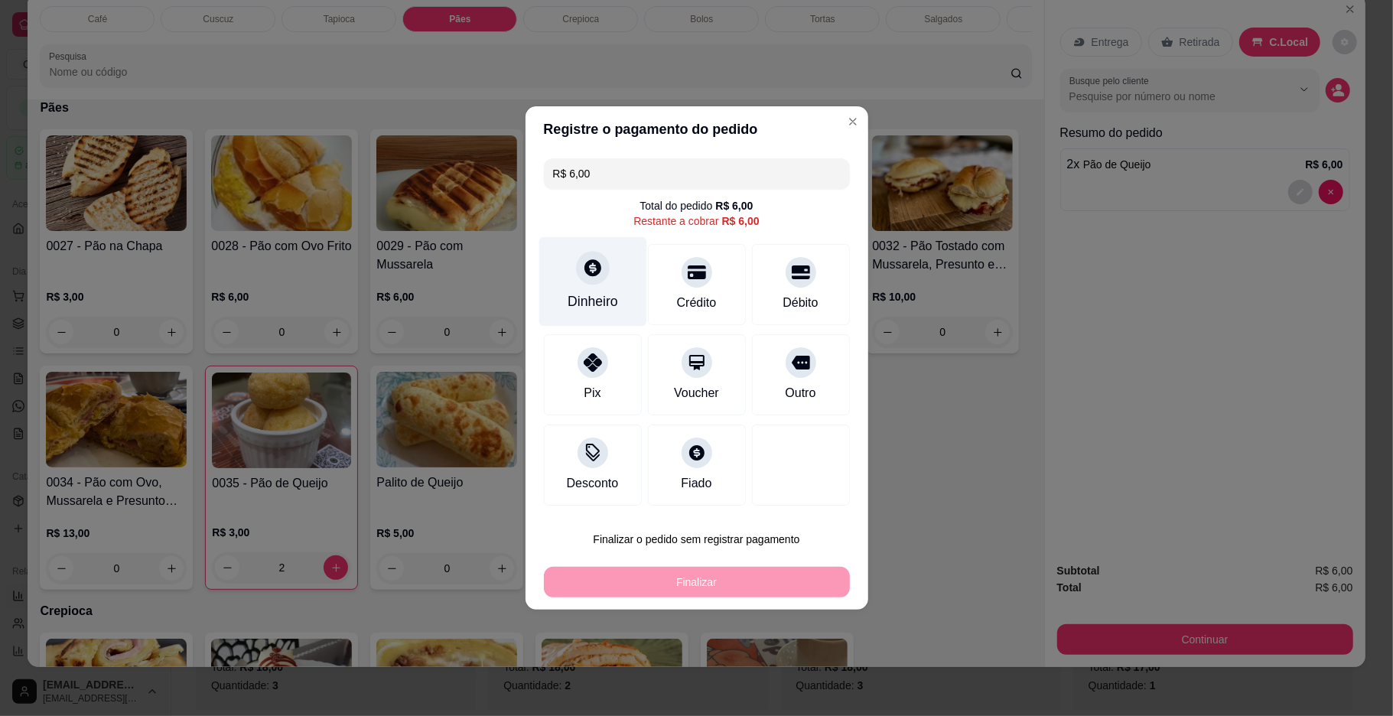
click at [606, 291] on div "Dinheiro" at bounding box center [592, 301] width 50 height 20
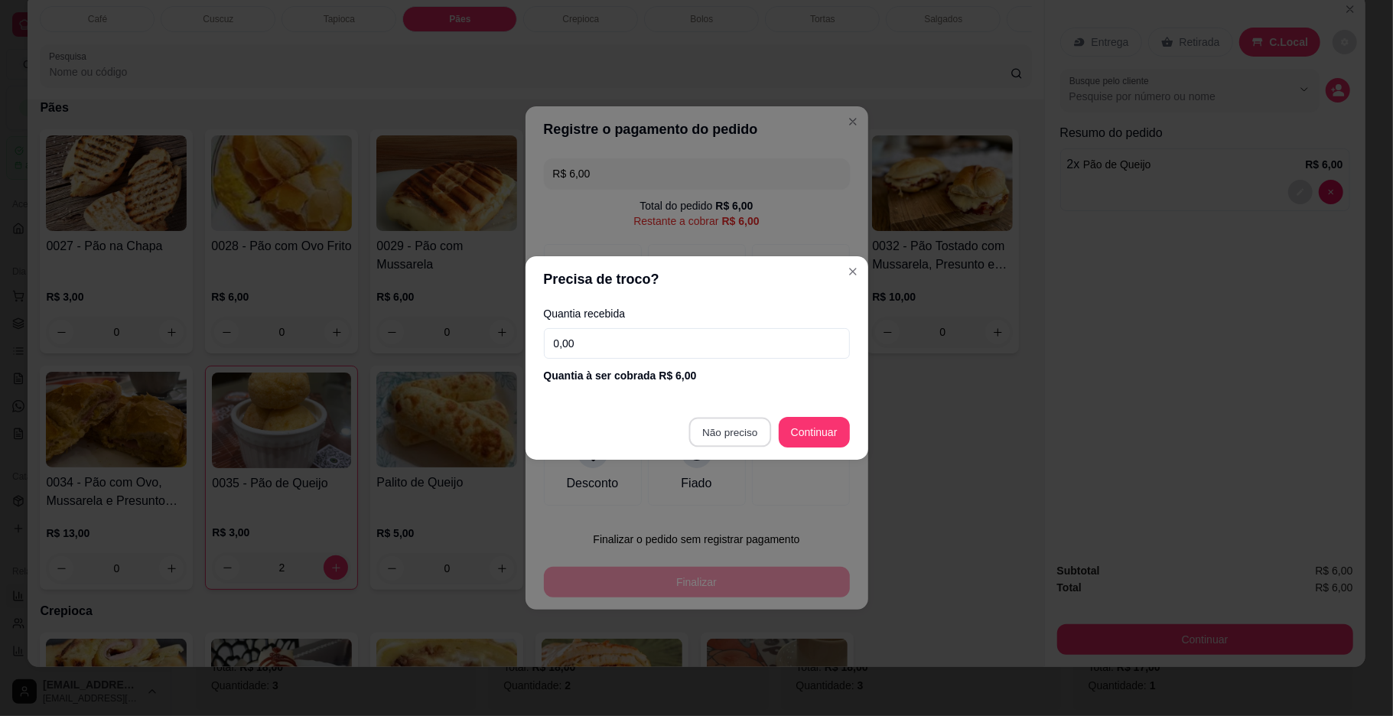
type input "R$ 0,00"
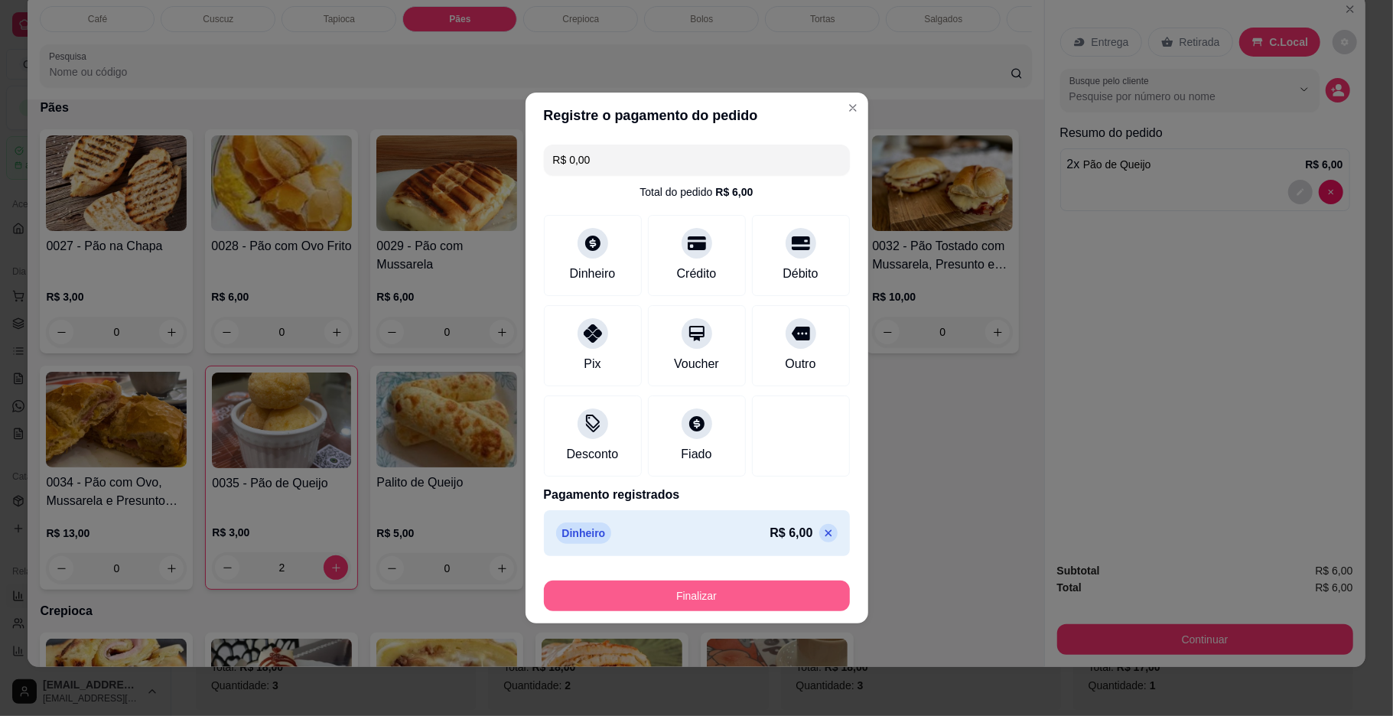
click at [746, 601] on button "Finalizar" at bounding box center [697, 595] width 306 height 31
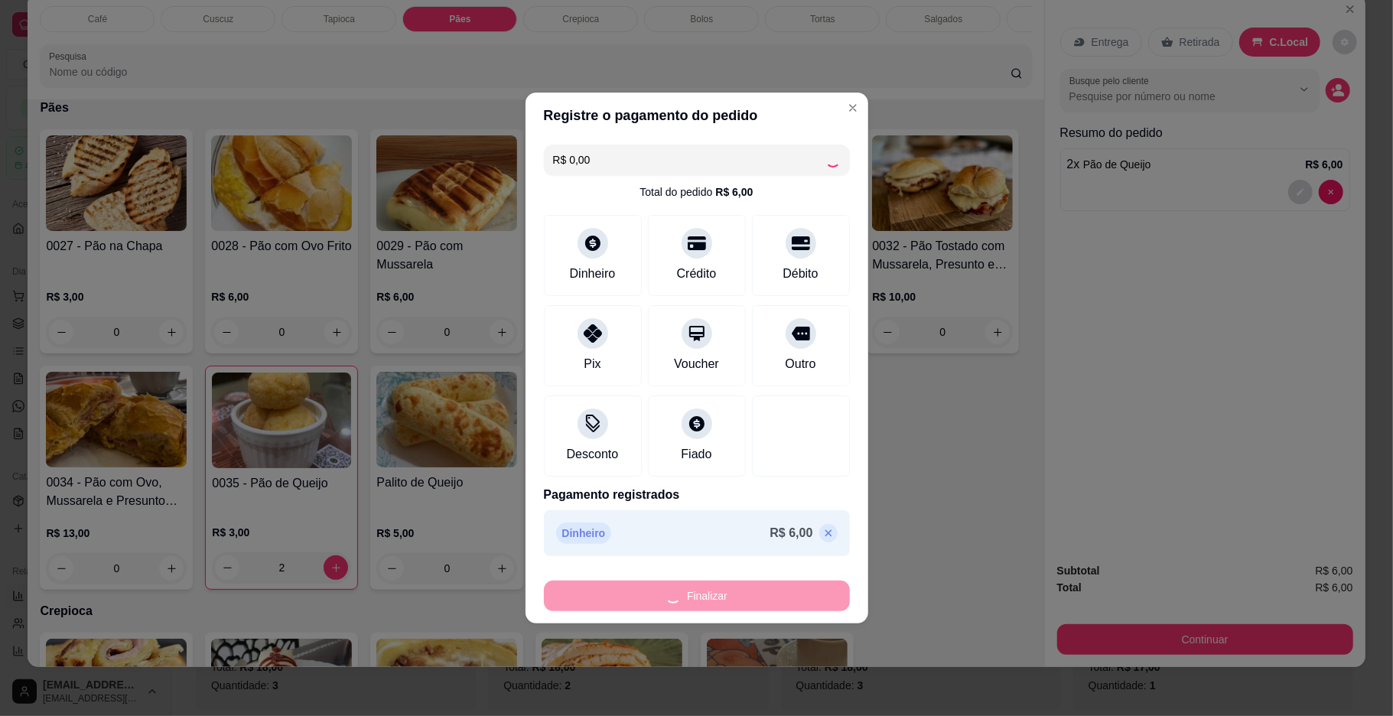
type input "0"
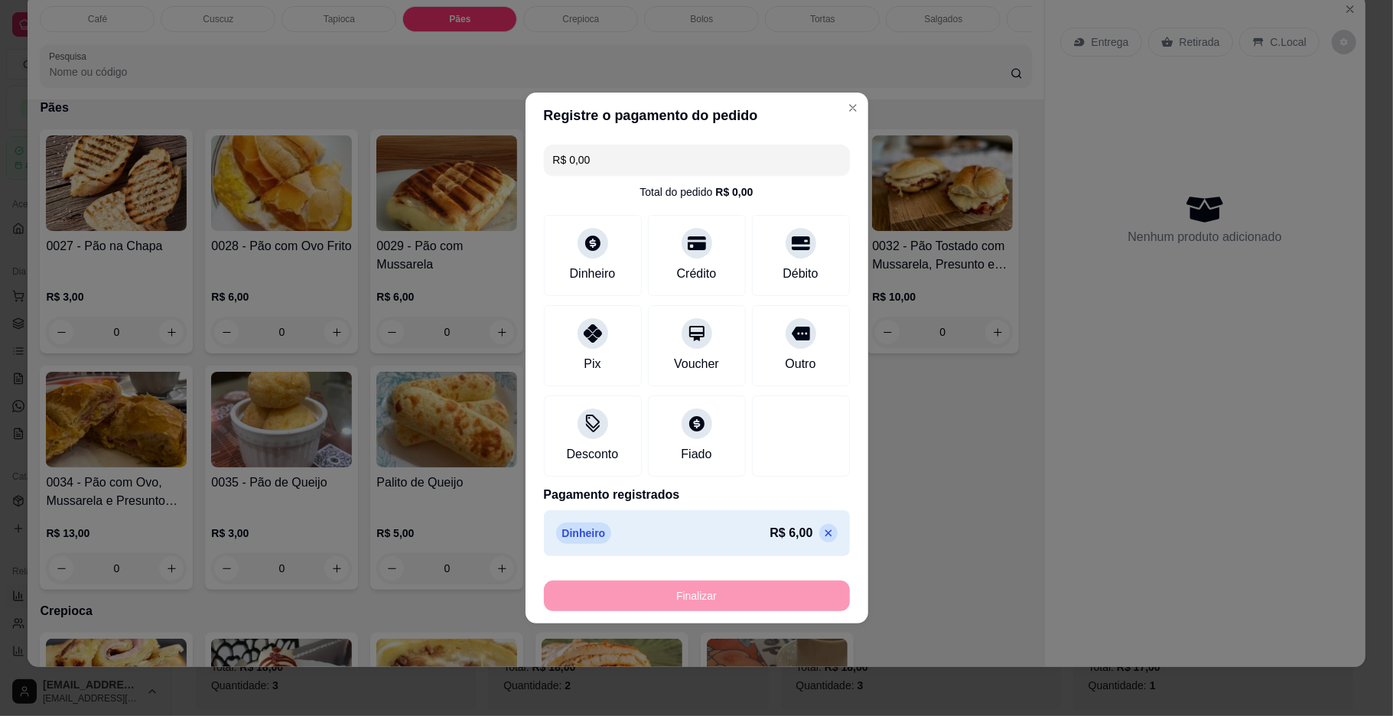
type input "-R$ 6,00"
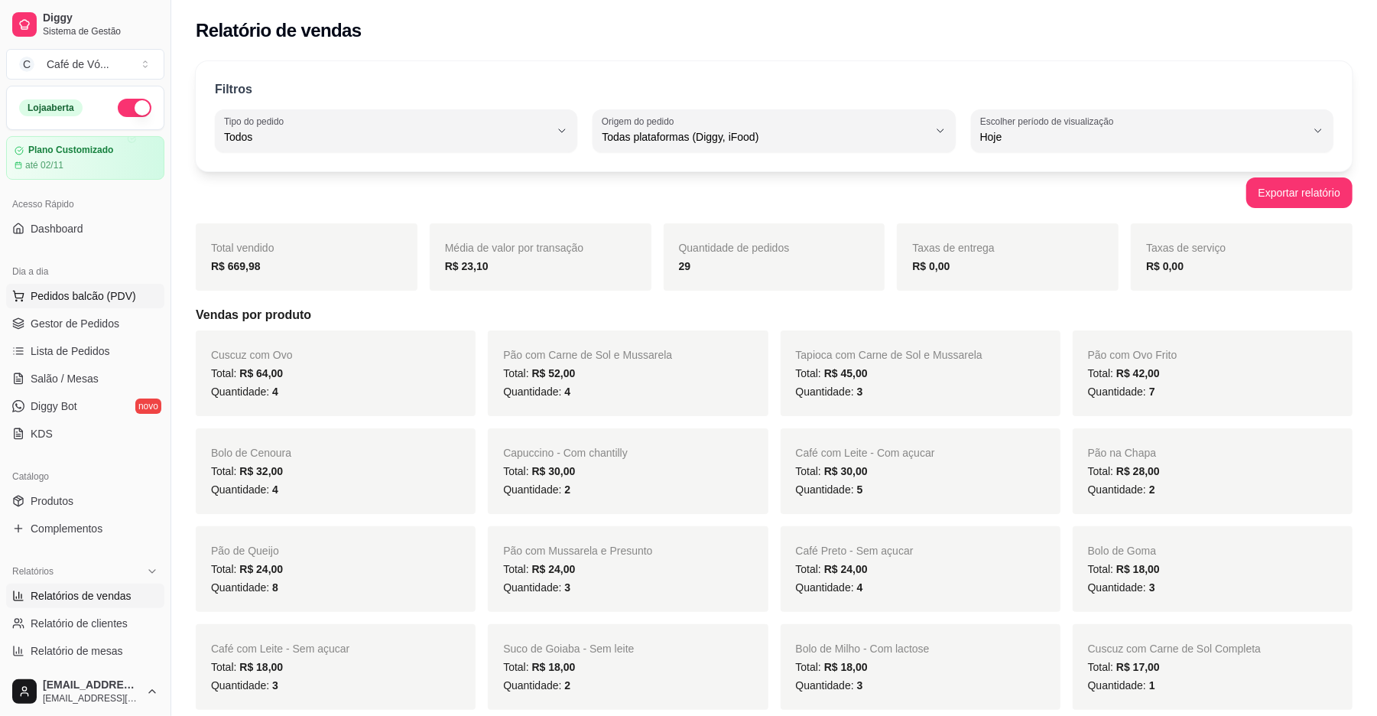
click at [111, 294] on span "Pedidos balcão (PDV)" at bounding box center [84, 295] width 106 height 15
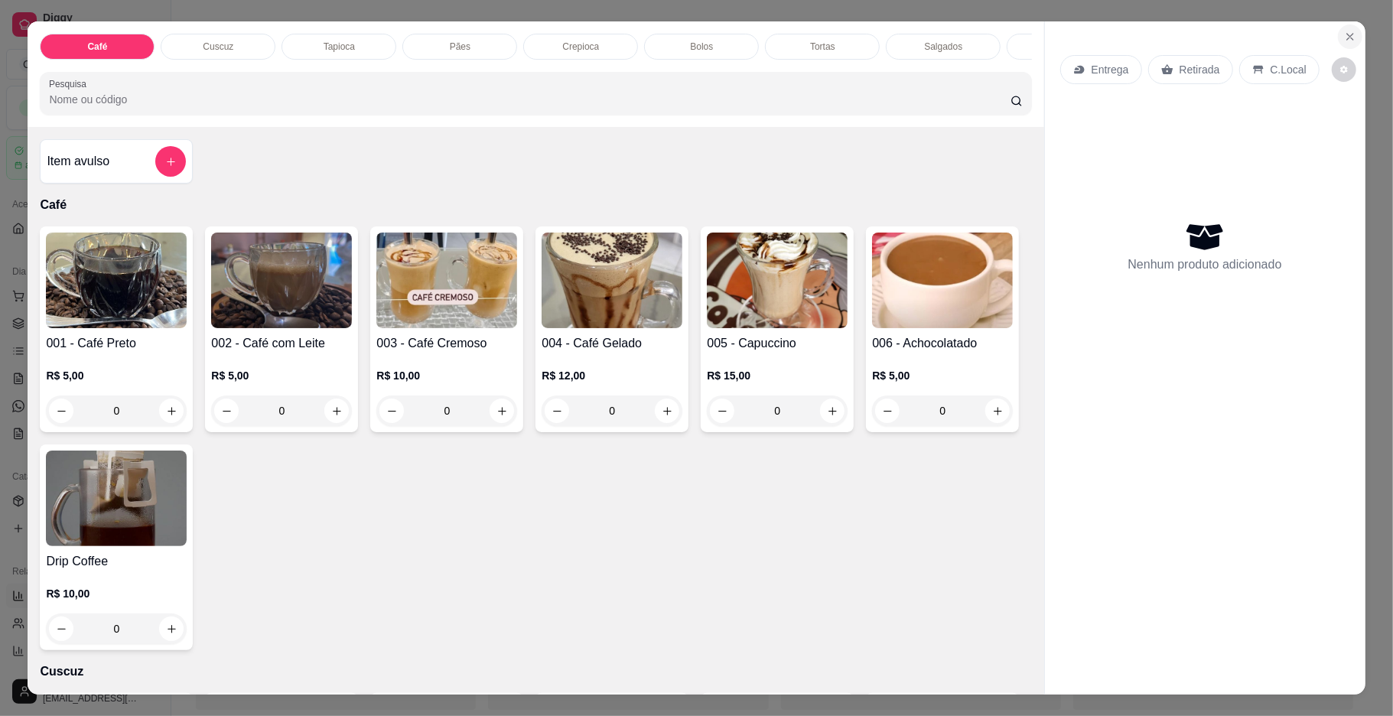
click at [1347, 25] on button "Close" at bounding box center [1350, 36] width 24 height 24
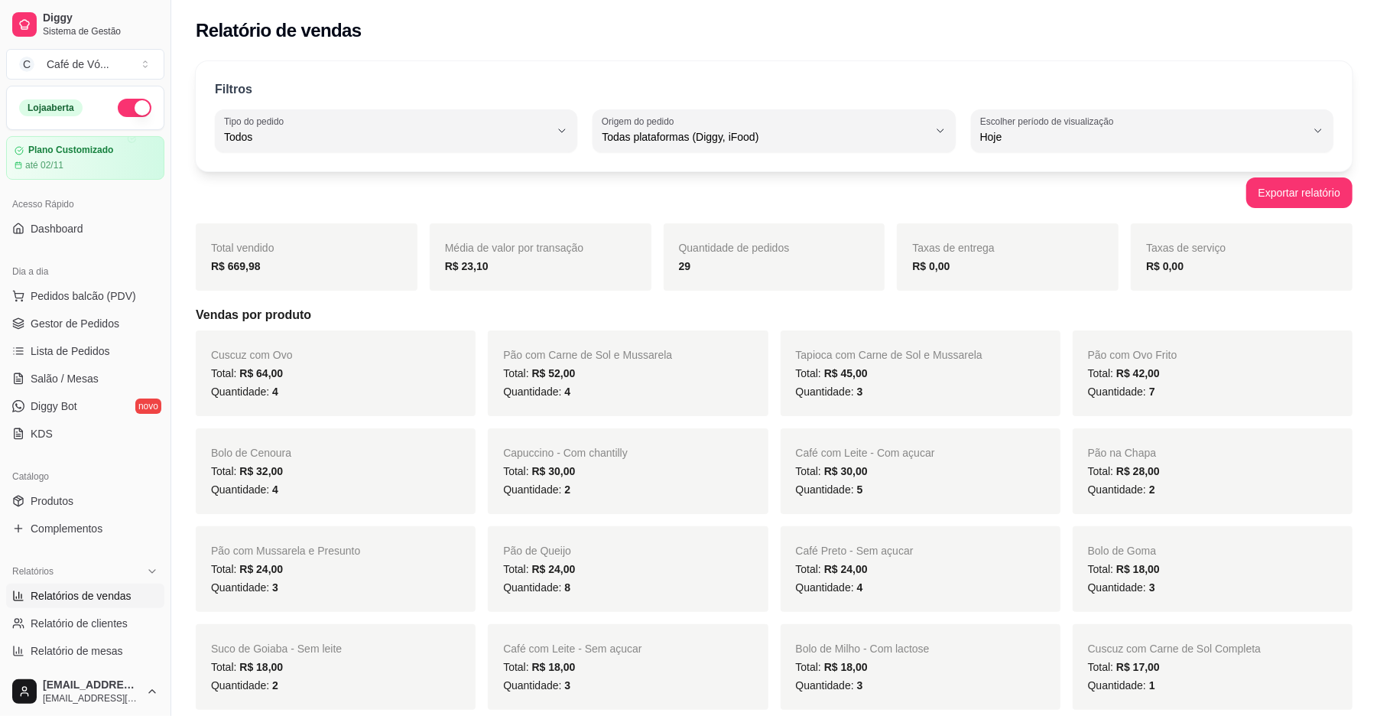
click at [47, 603] on span "Relatórios de vendas" at bounding box center [81, 595] width 101 height 15
